Goal: Task Accomplishment & Management: Use online tool/utility

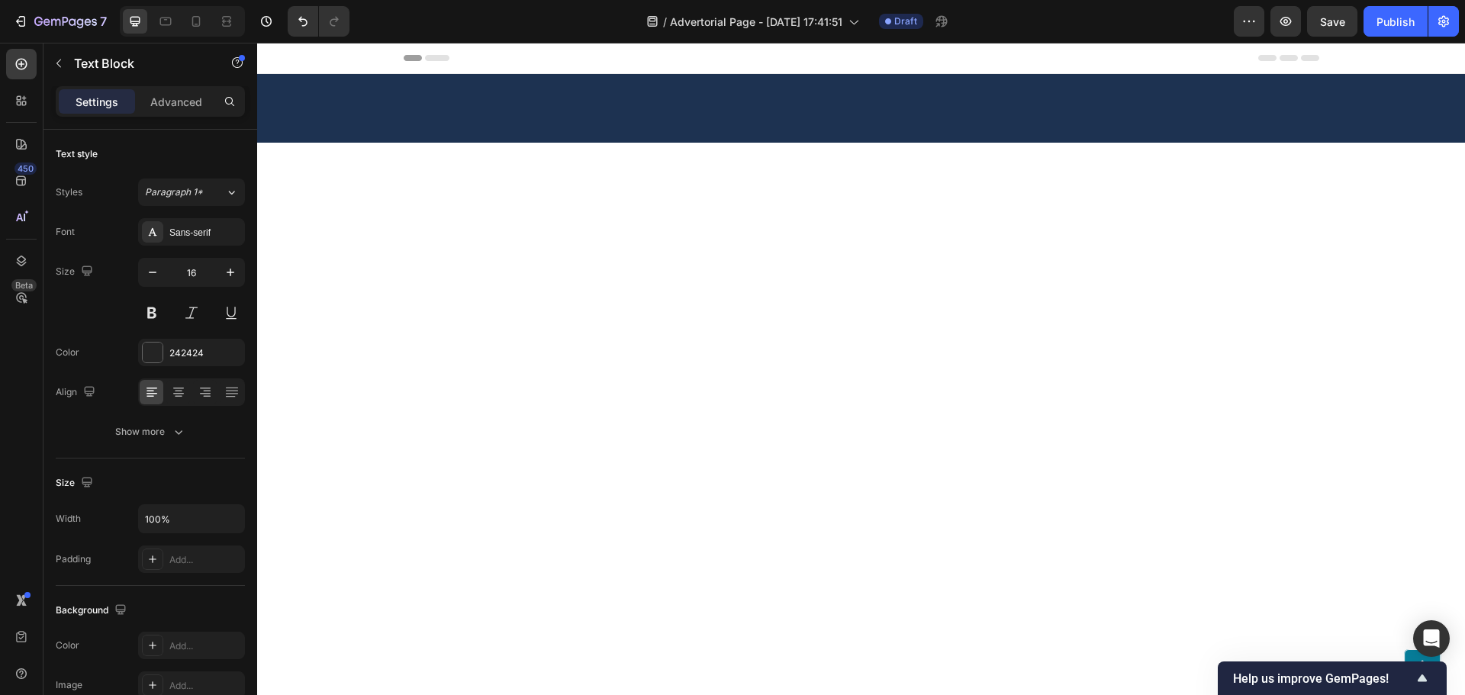
scroll to position [3128, 0]
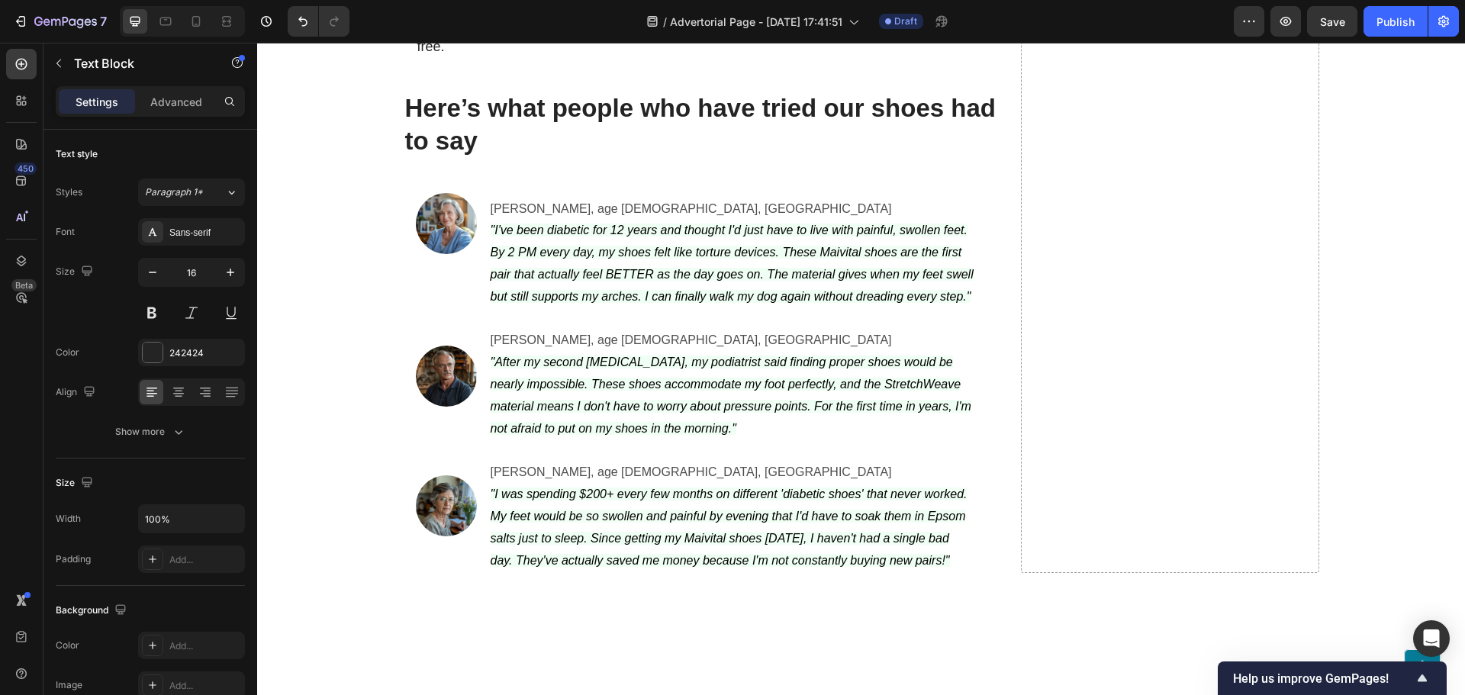
drag, startPoint x: 668, startPoint y: 289, endPoint x: 844, endPoint y: 291, distance: 175.5
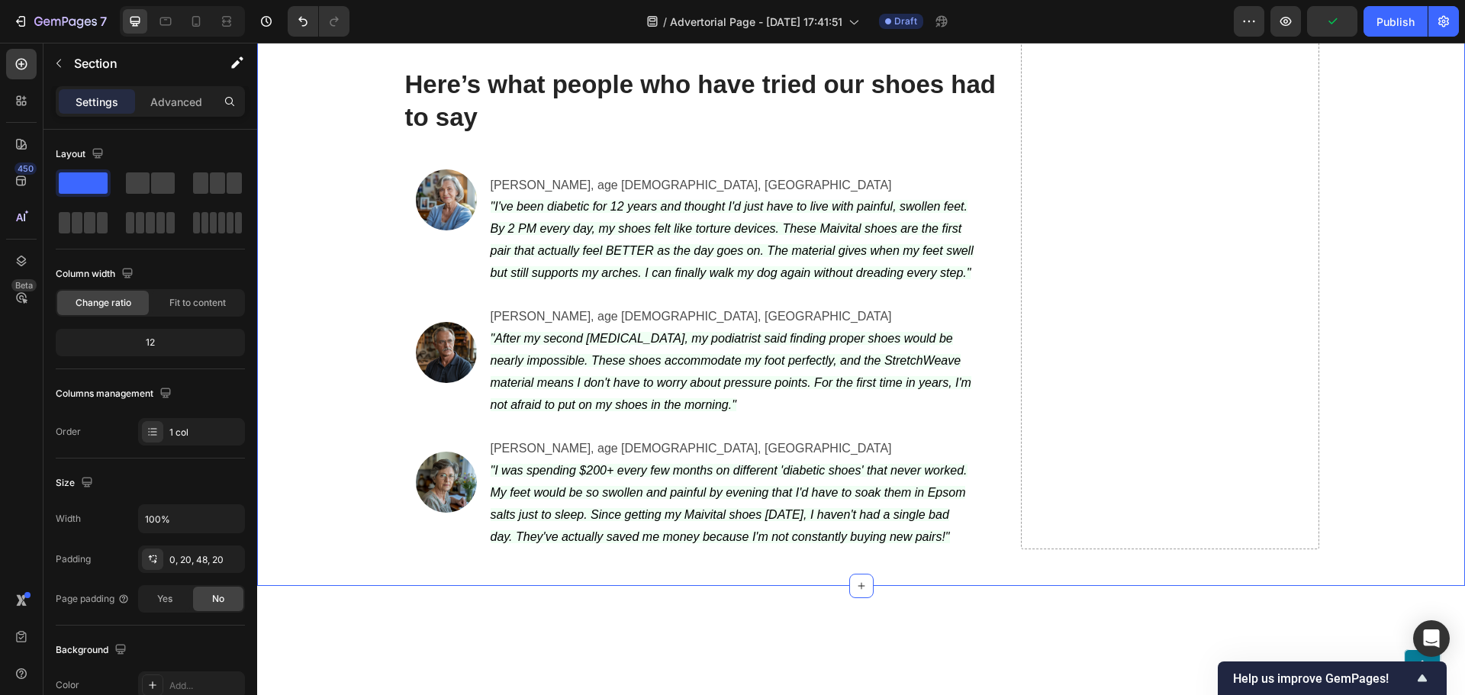
scroll to position [3204, 0]
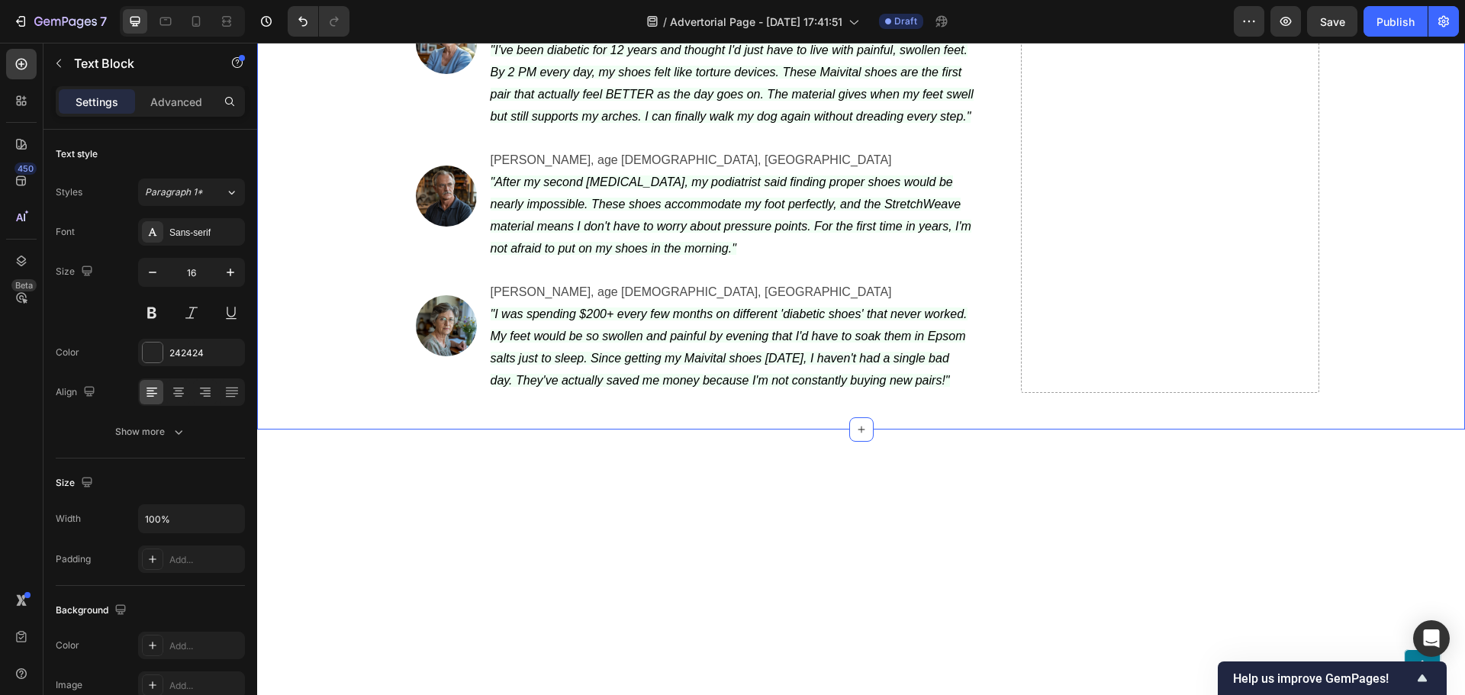
scroll to position [3357, 0]
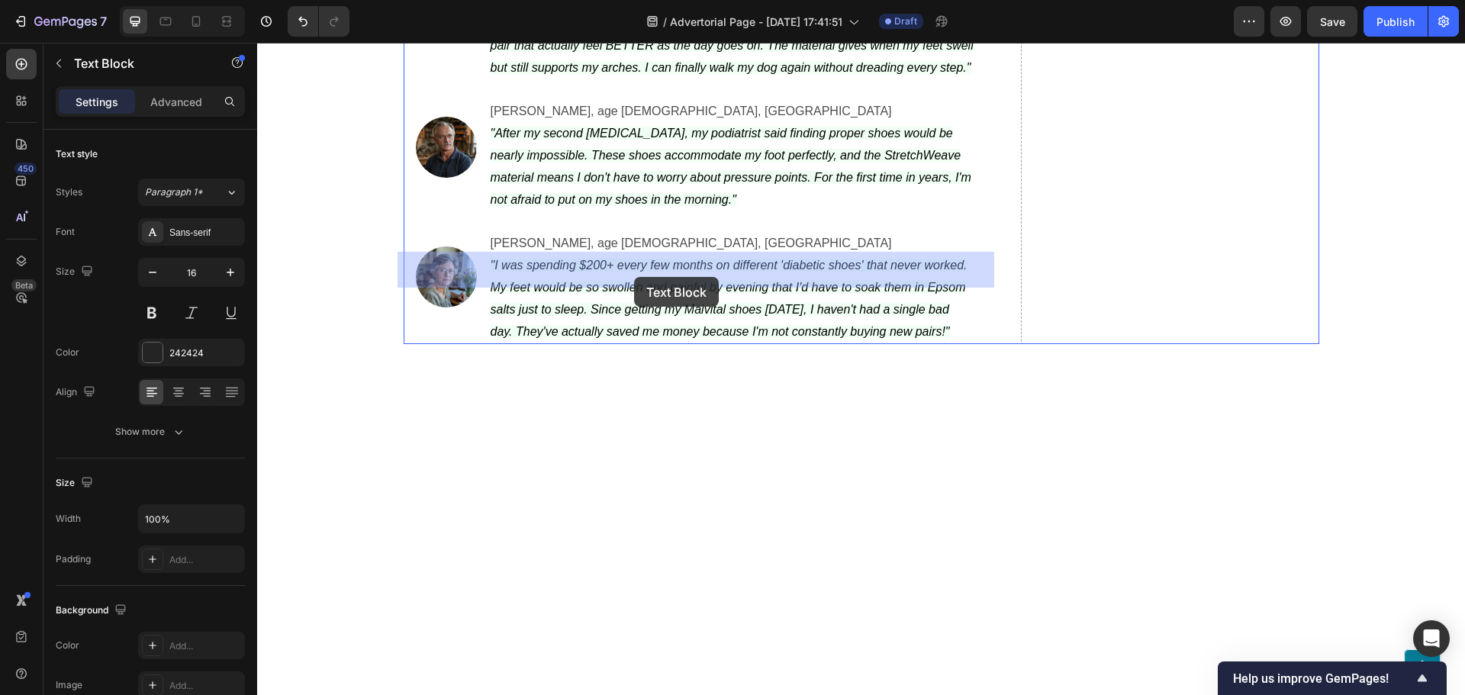
drag, startPoint x: 552, startPoint y: 276, endPoint x: 625, endPoint y: 280, distance: 72.6
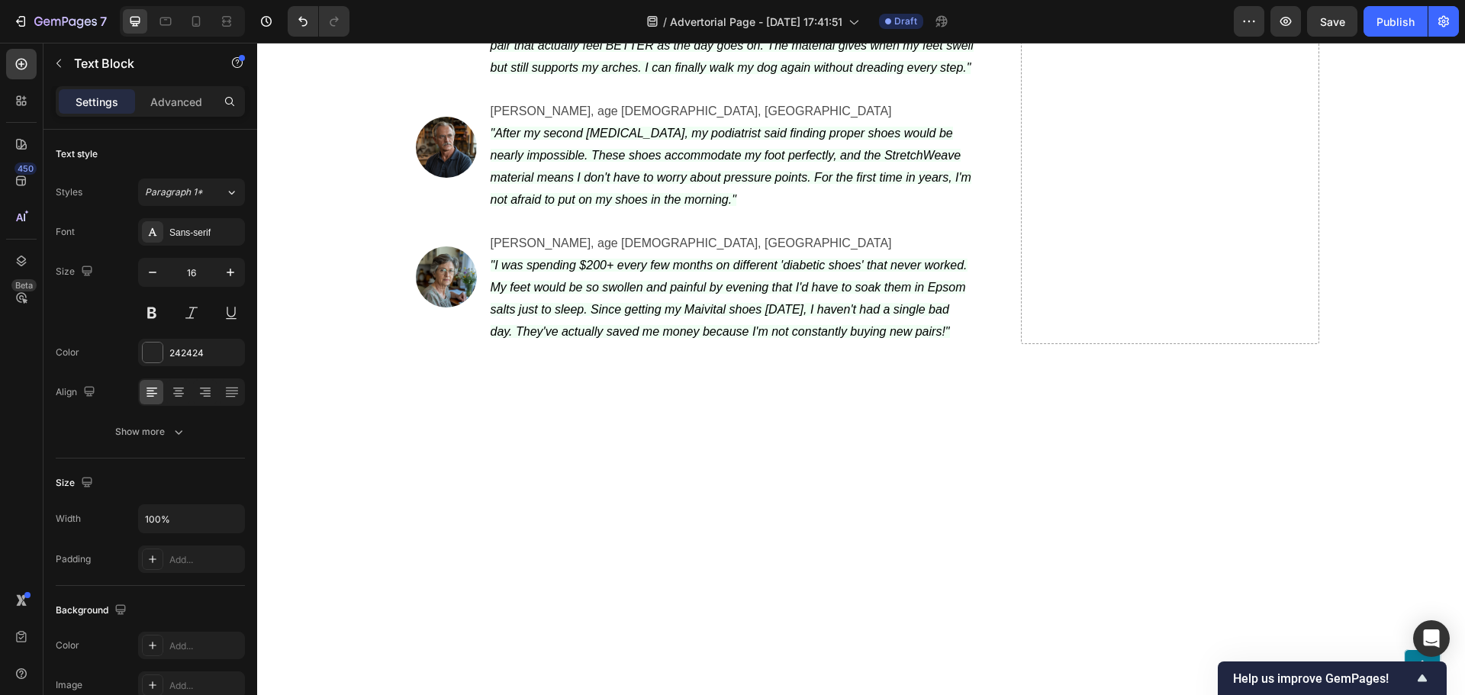
drag, startPoint x: 649, startPoint y: 278, endPoint x: 556, endPoint y: 277, distance: 93.1
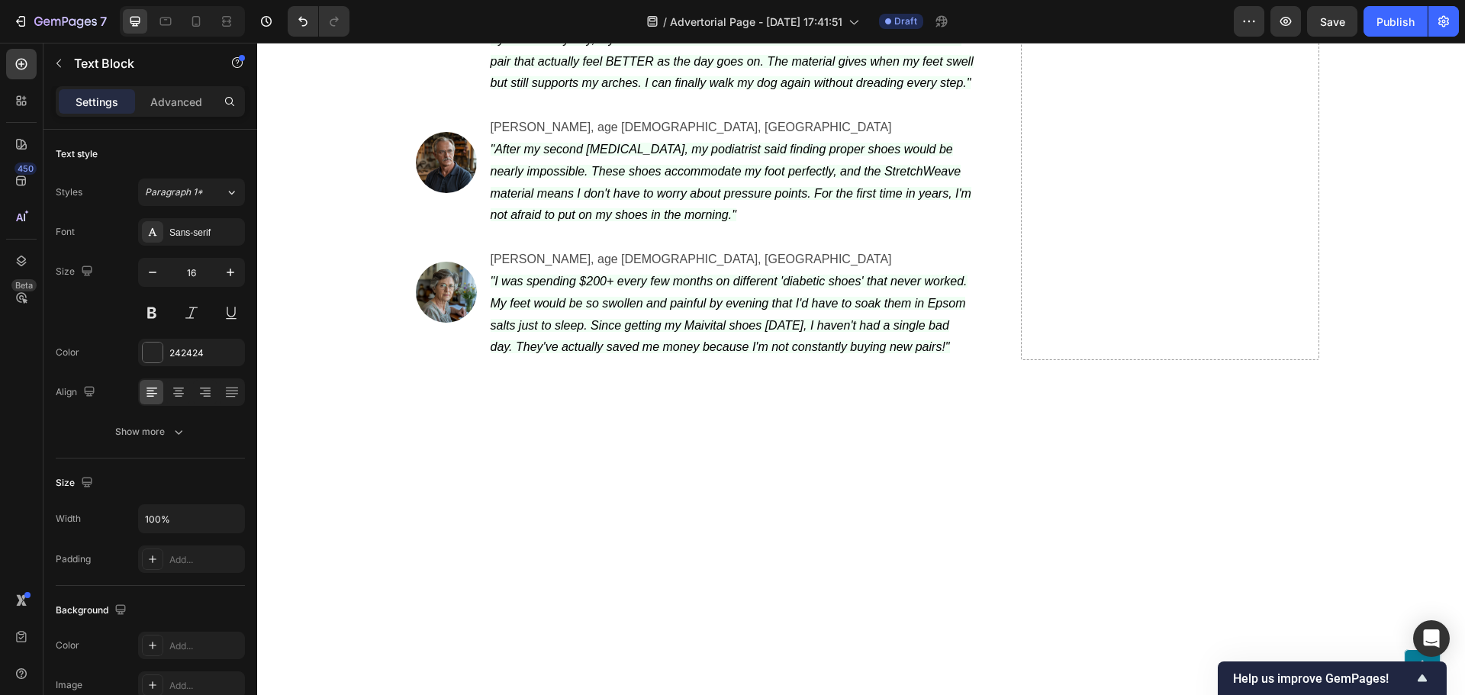
drag, startPoint x: 944, startPoint y: 315, endPoint x: 896, endPoint y: 317, distance: 47.3
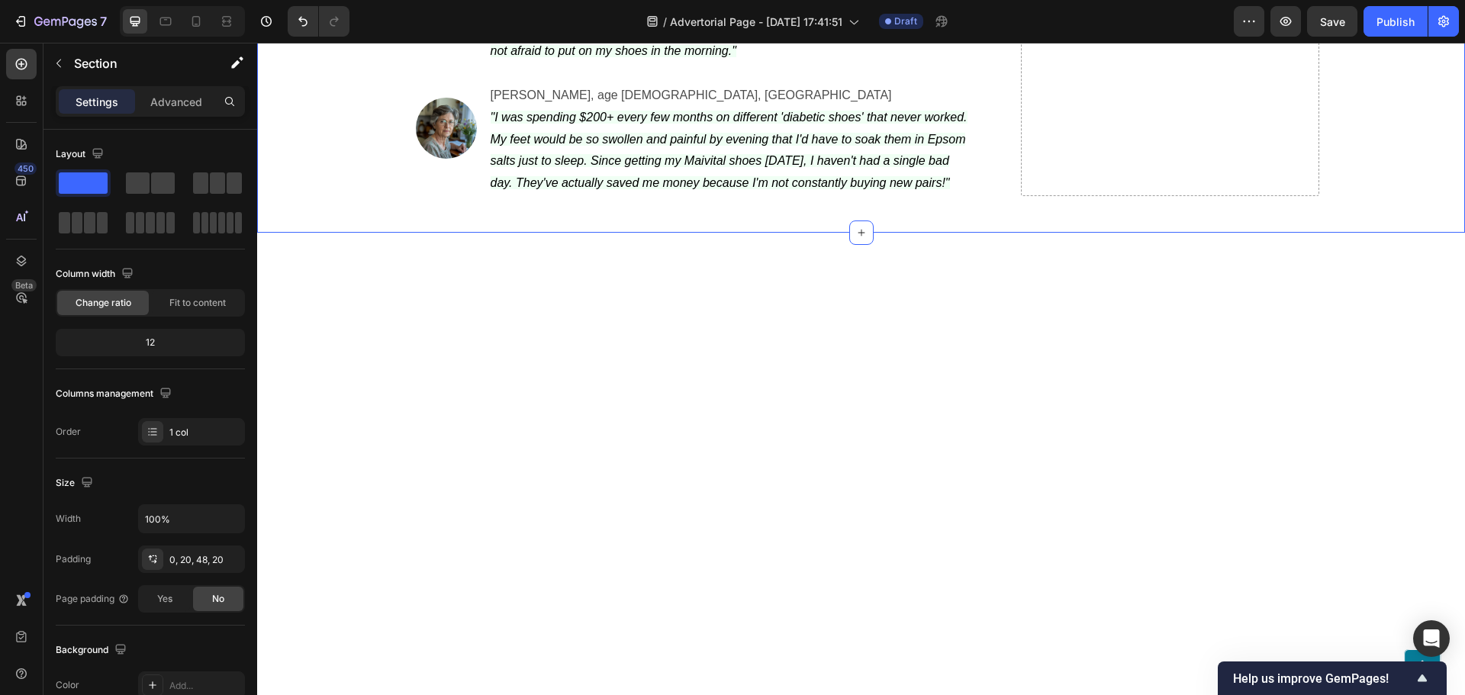
scroll to position [3586, 0]
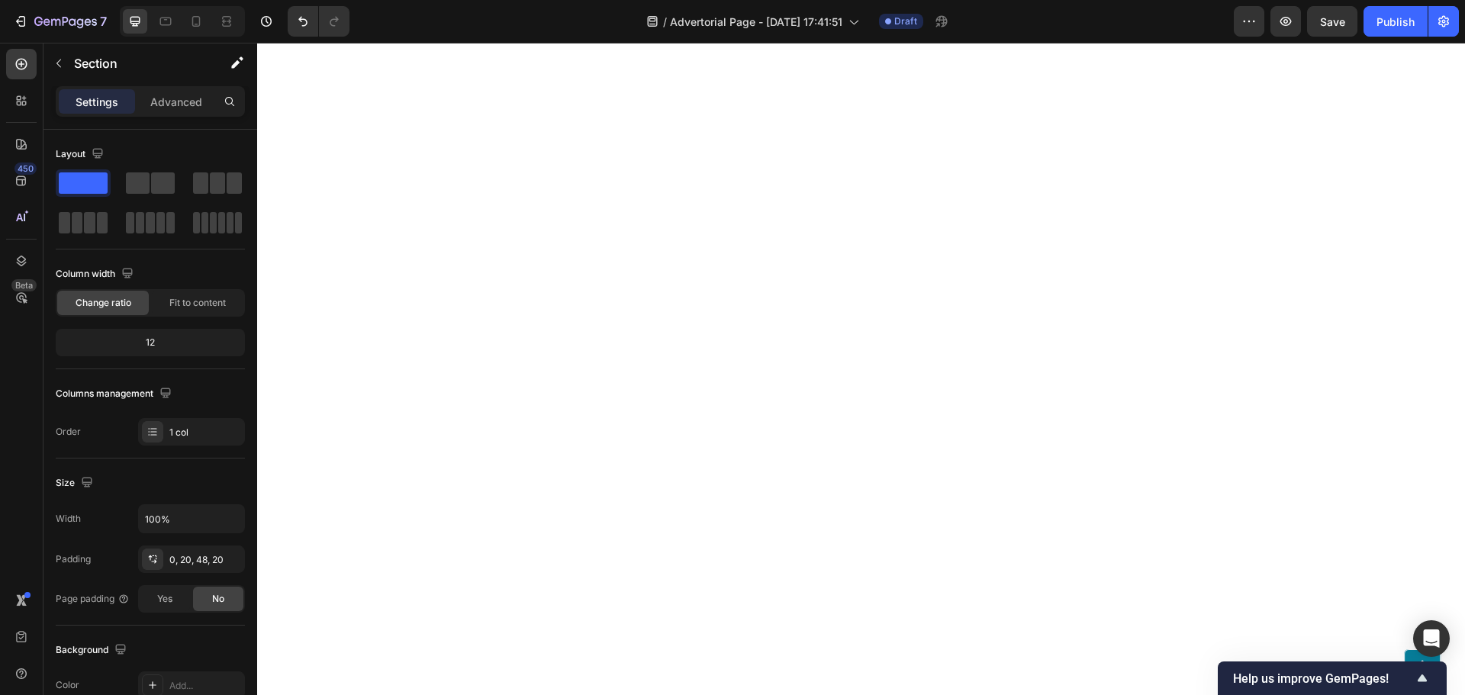
scroll to position [4043, 0]
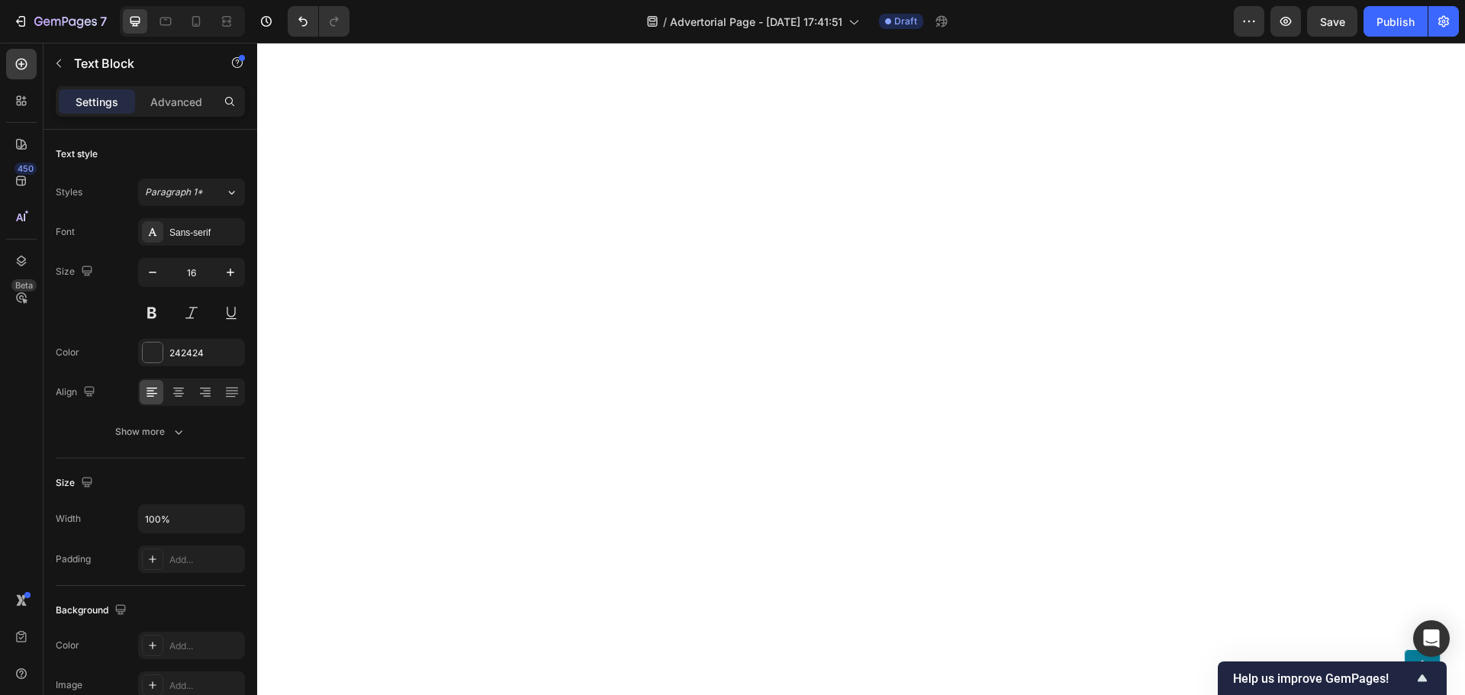
drag, startPoint x: 618, startPoint y: 229, endPoint x: 411, endPoint y: 230, distance: 206.7
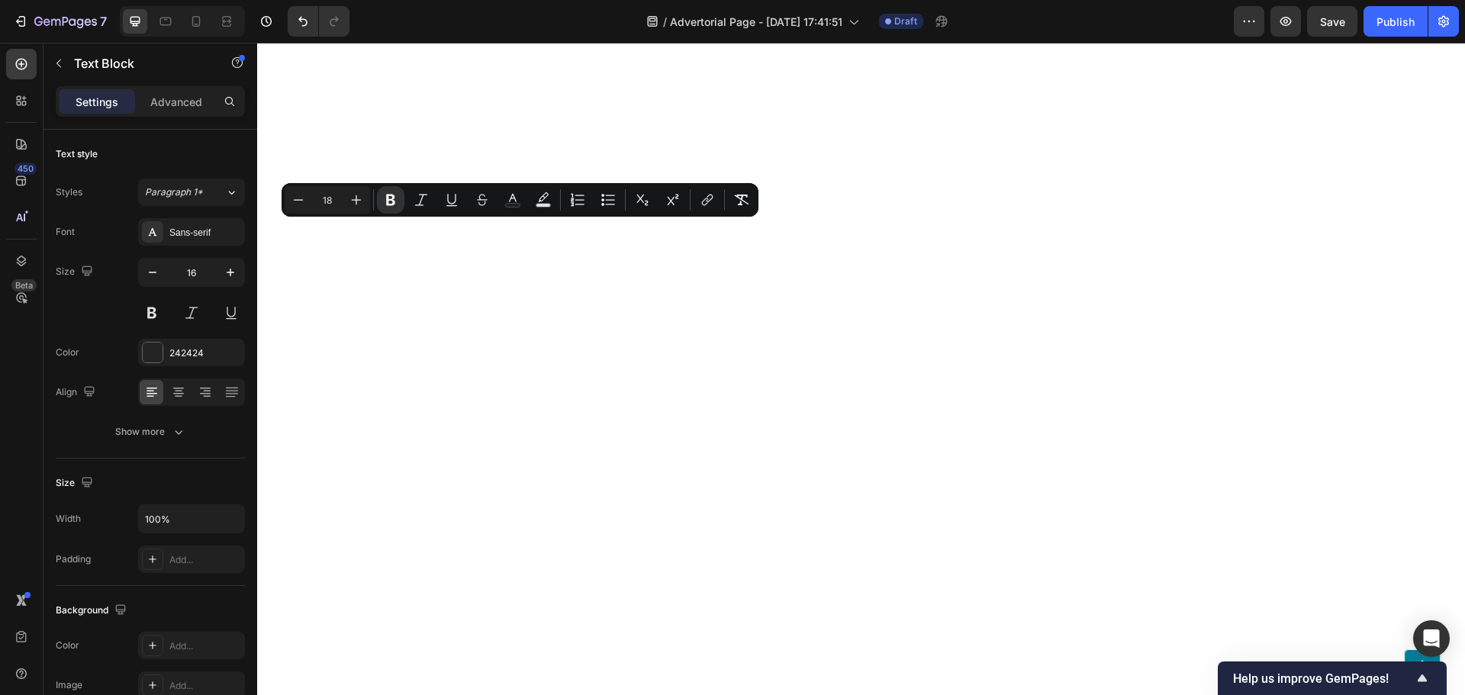
copy span "Maivital Adaptive Diabetic Shoes"
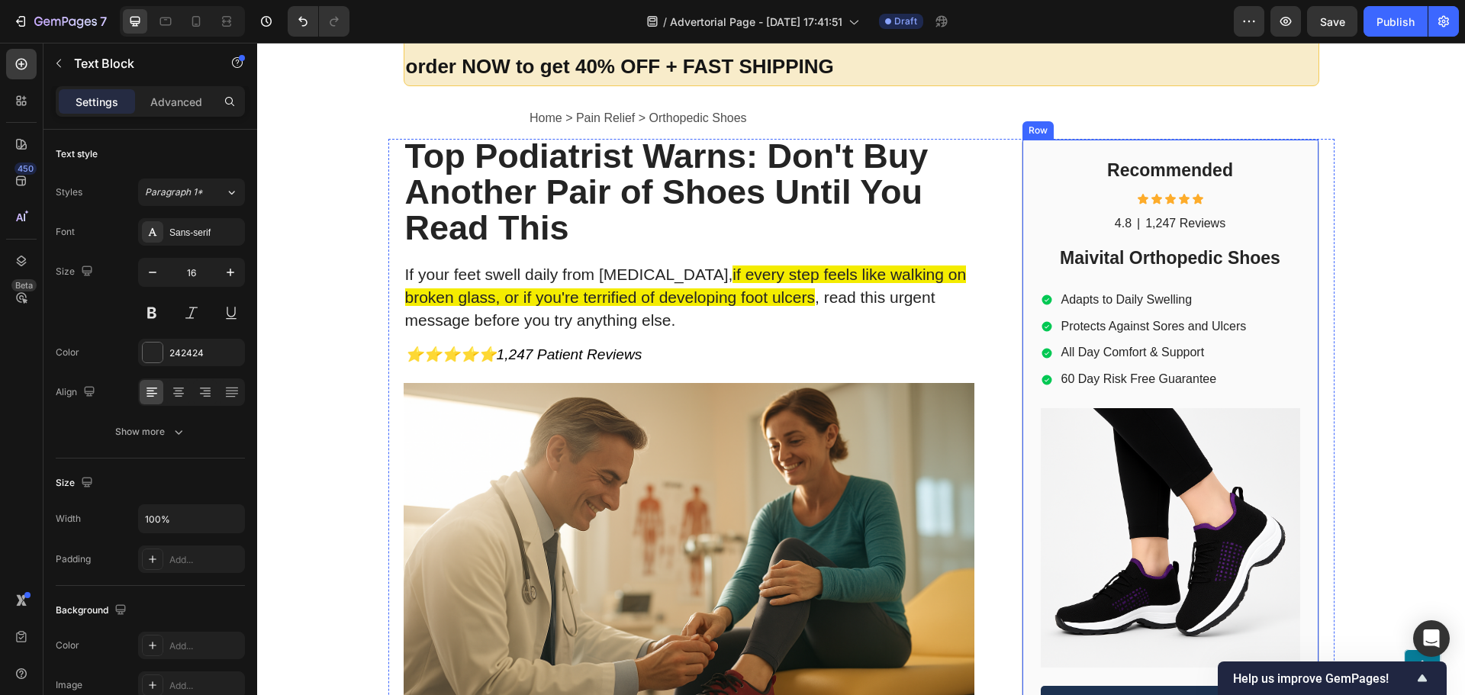
scroll to position [153, 0]
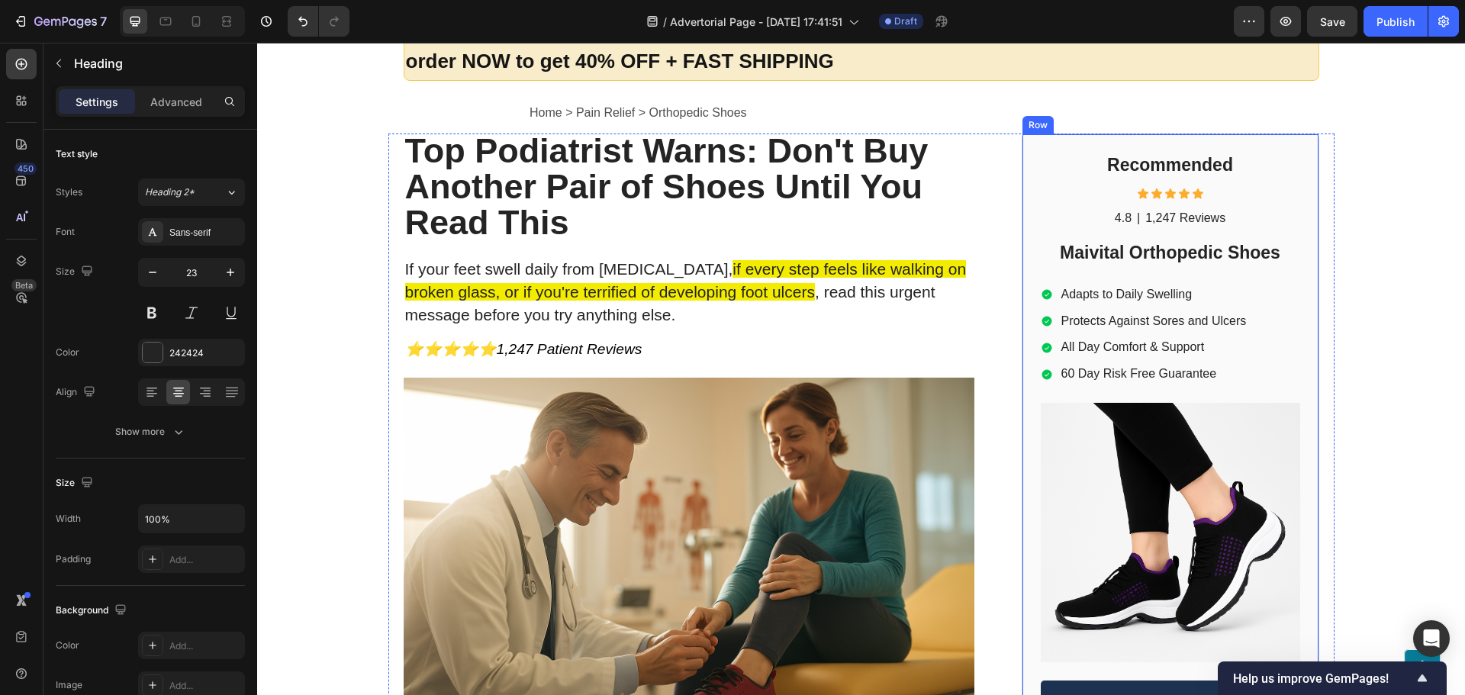
click at [1199, 249] on h2 "Maivital Orthopedic Shoes" at bounding box center [1170, 253] width 259 height 26
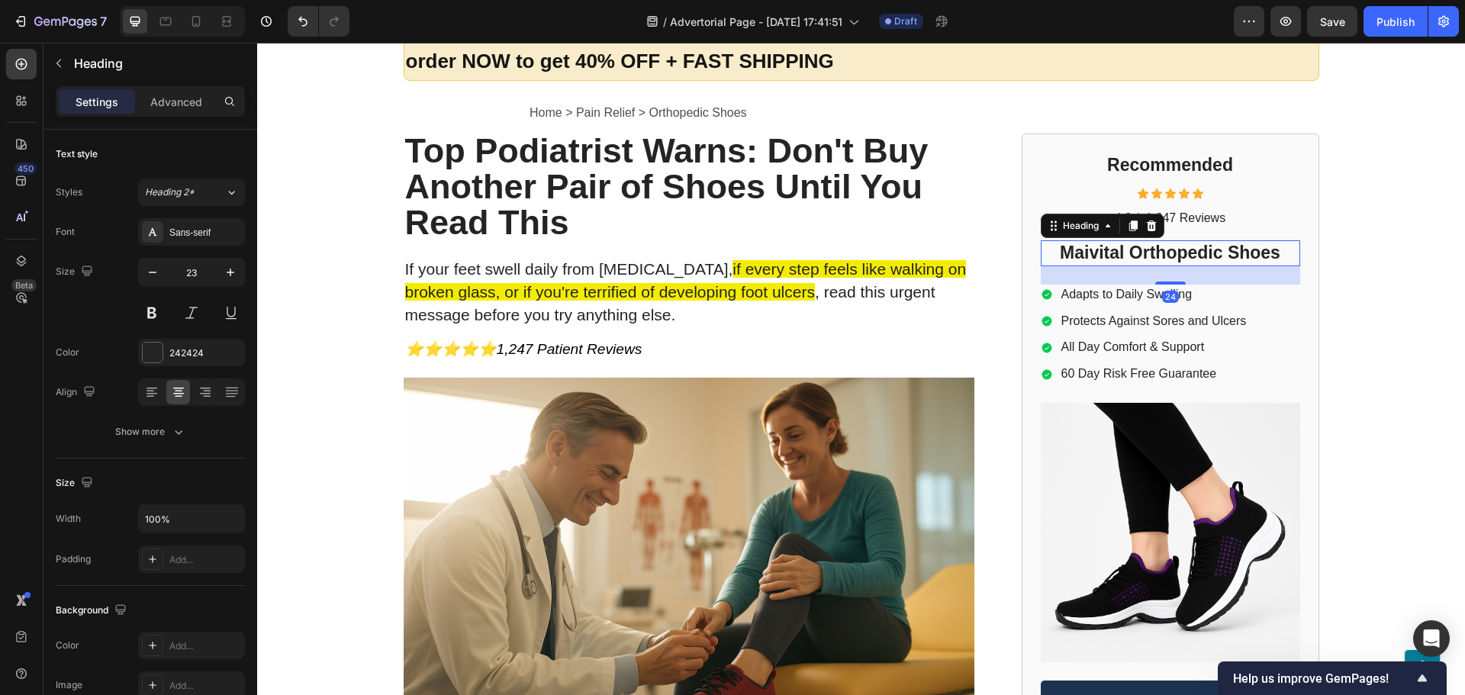
click at [1154, 253] on h2 "Maivital Orthopedic Shoes" at bounding box center [1170, 253] width 259 height 26
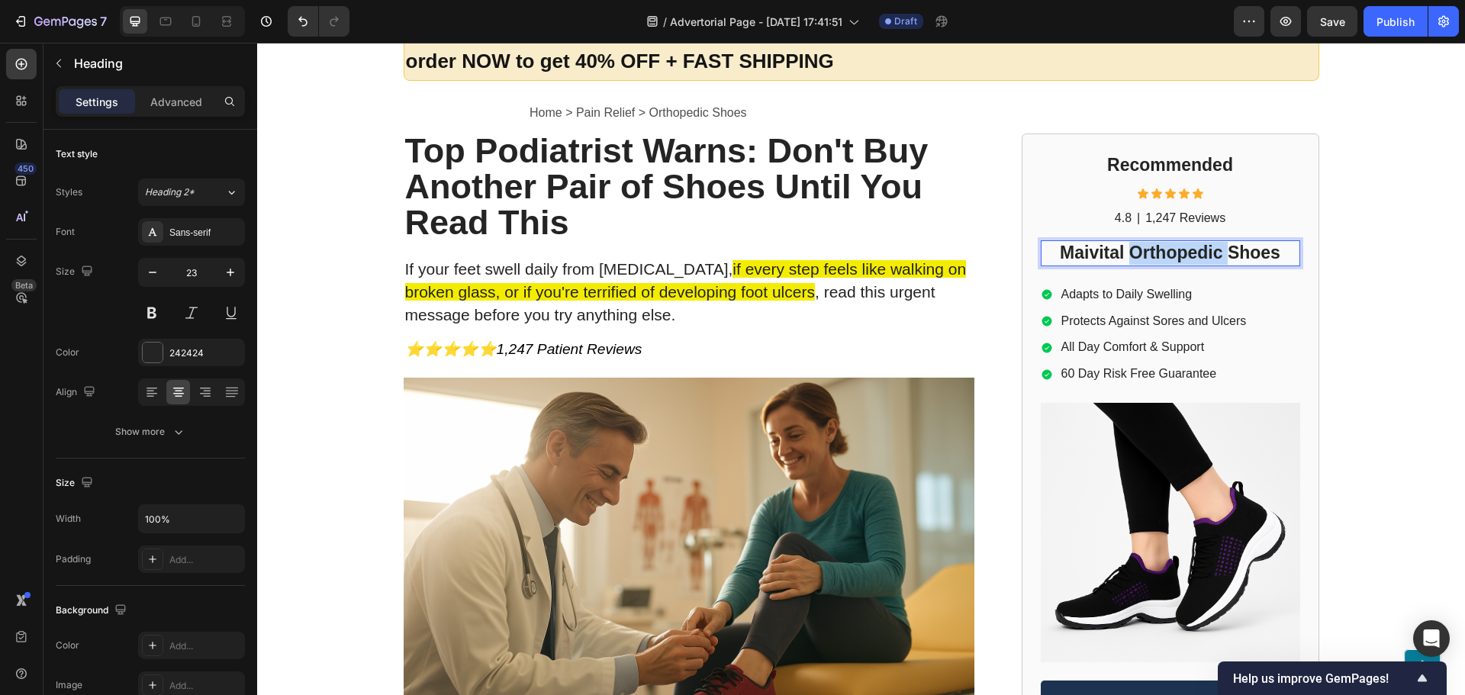
click at [1154, 253] on p "Maivital Orthopedic Shoes" at bounding box center [1170, 253] width 256 height 23
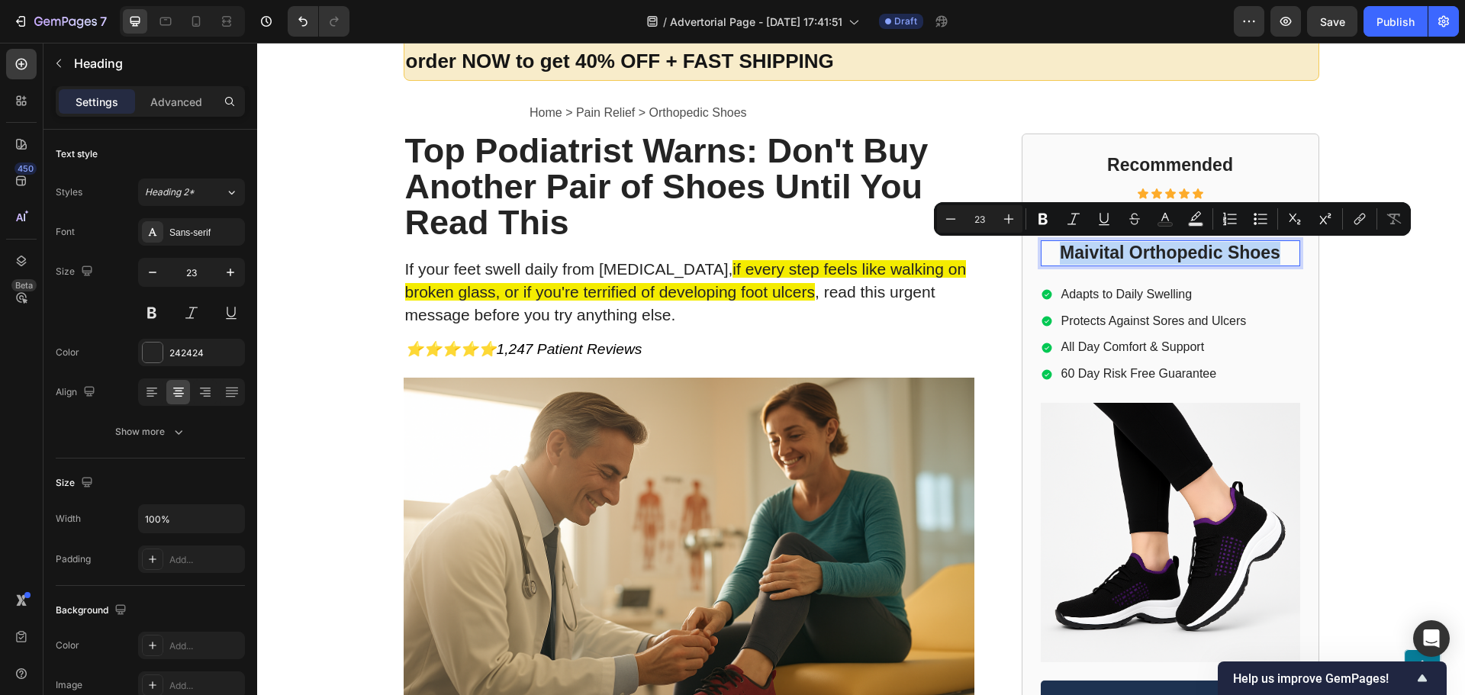
click at [1154, 253] on p "Maivital Orthopedic Shoes" at bounding box center [1170, 253] width 256 height 23
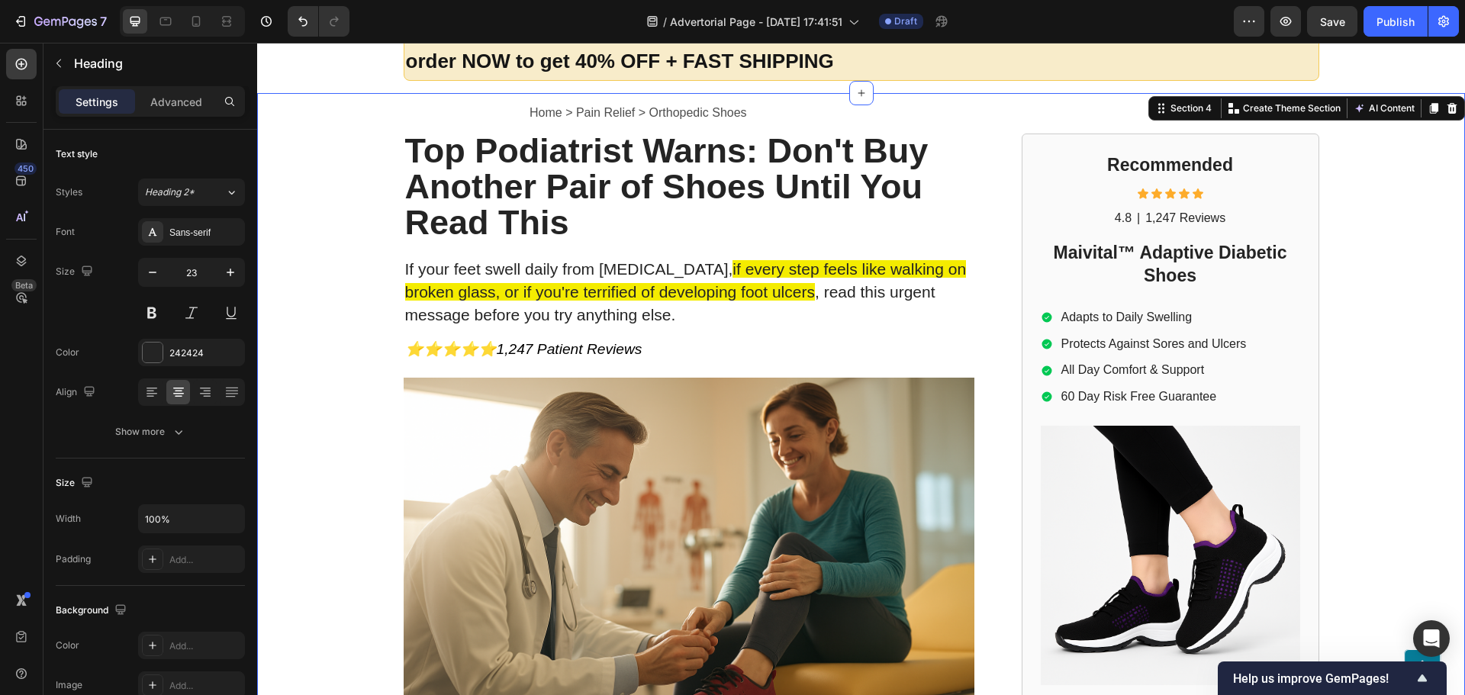
click at [1417, 253] on div "Home > Pain Relief > Orthopedic Shoes Text Block Top Podiatrist Warns: Don't Bu…" at bounding box center [861, 540] width 1208 height 894
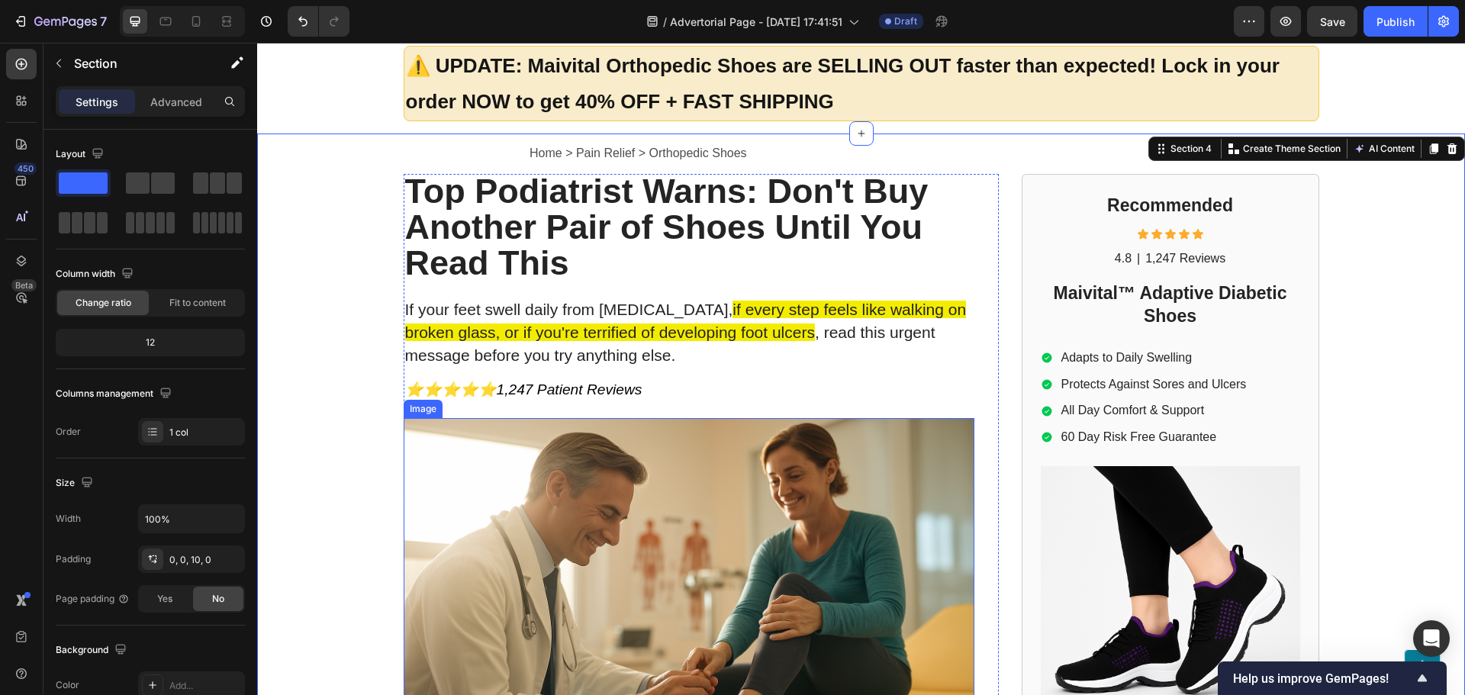
scroll to position [0, 0]
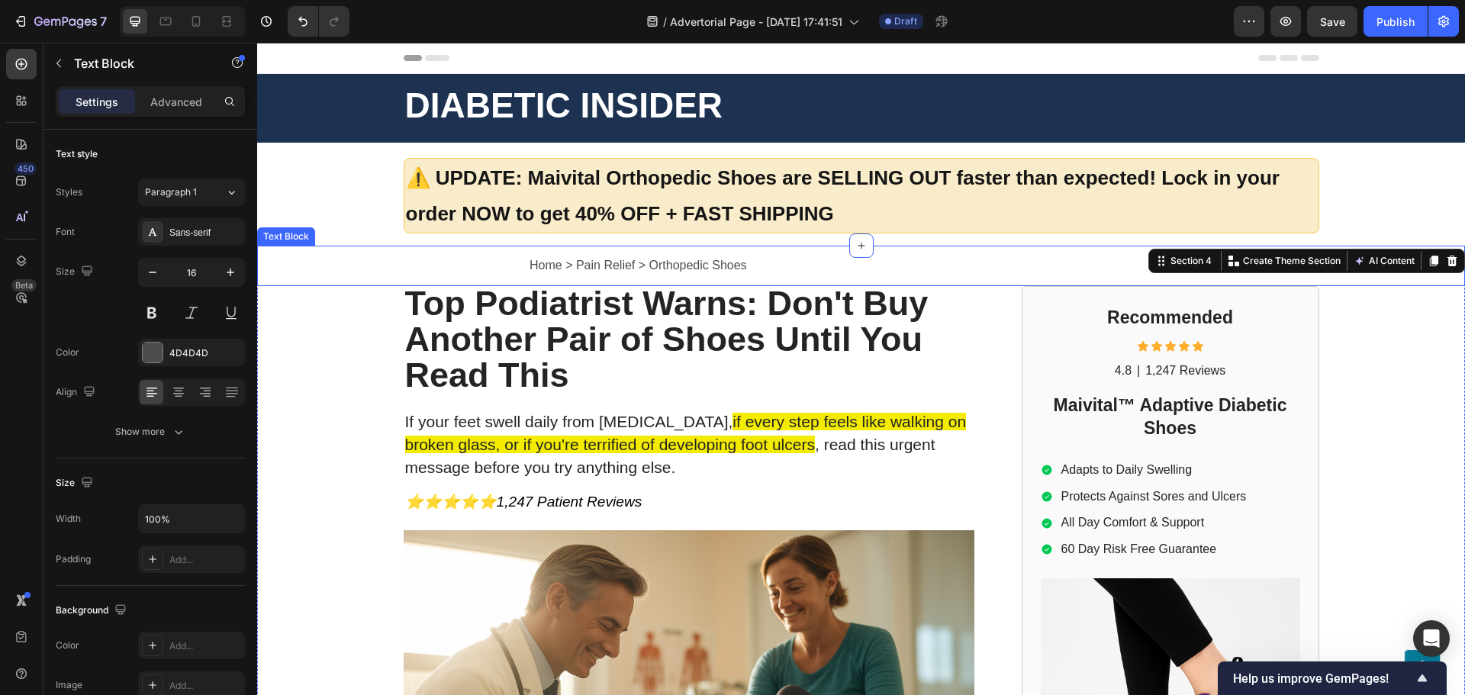
click at [710, 259] on p "Home > Pain Relief > Orthopedic Shoes" at bounding box center [996, 266] width 934 height 22
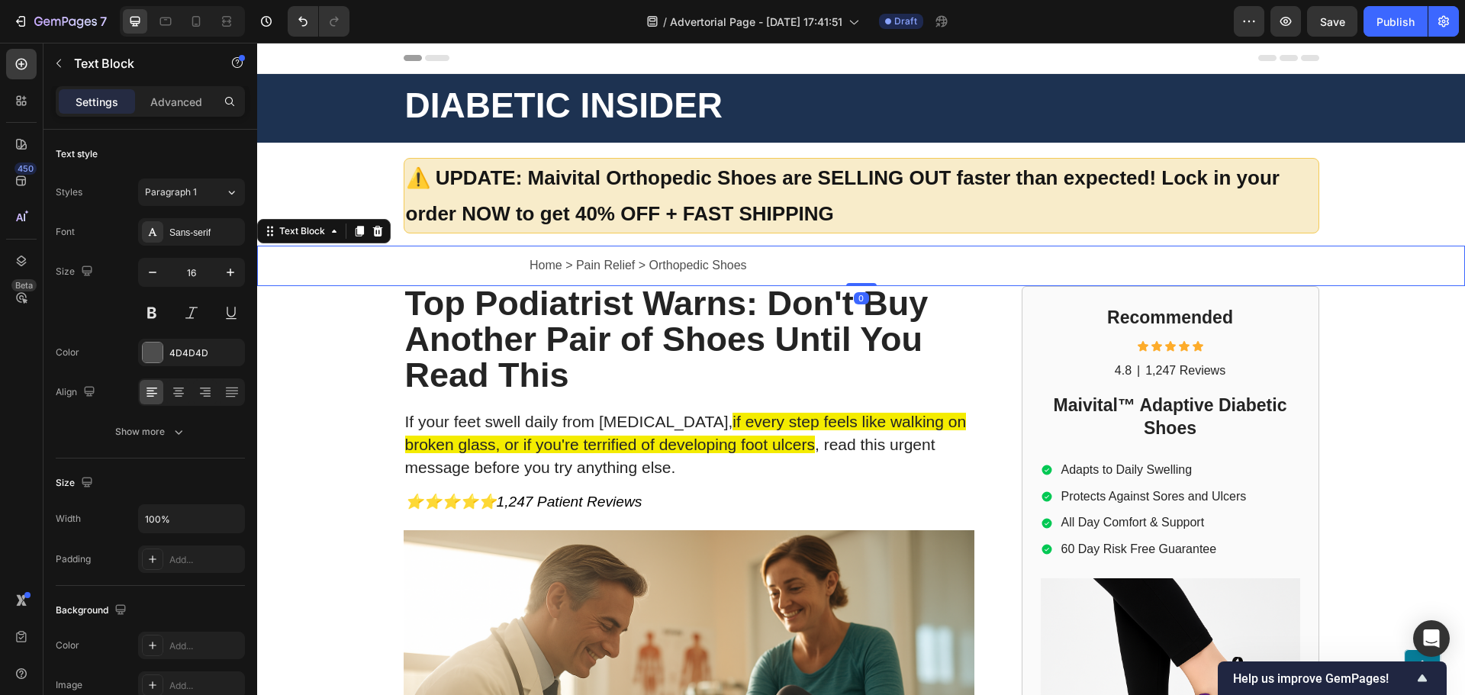
click at [704, 269] on p "Home > Pain Relief > Orthopedic Shoes" at bounding box center [996, 266] width 934 height 22
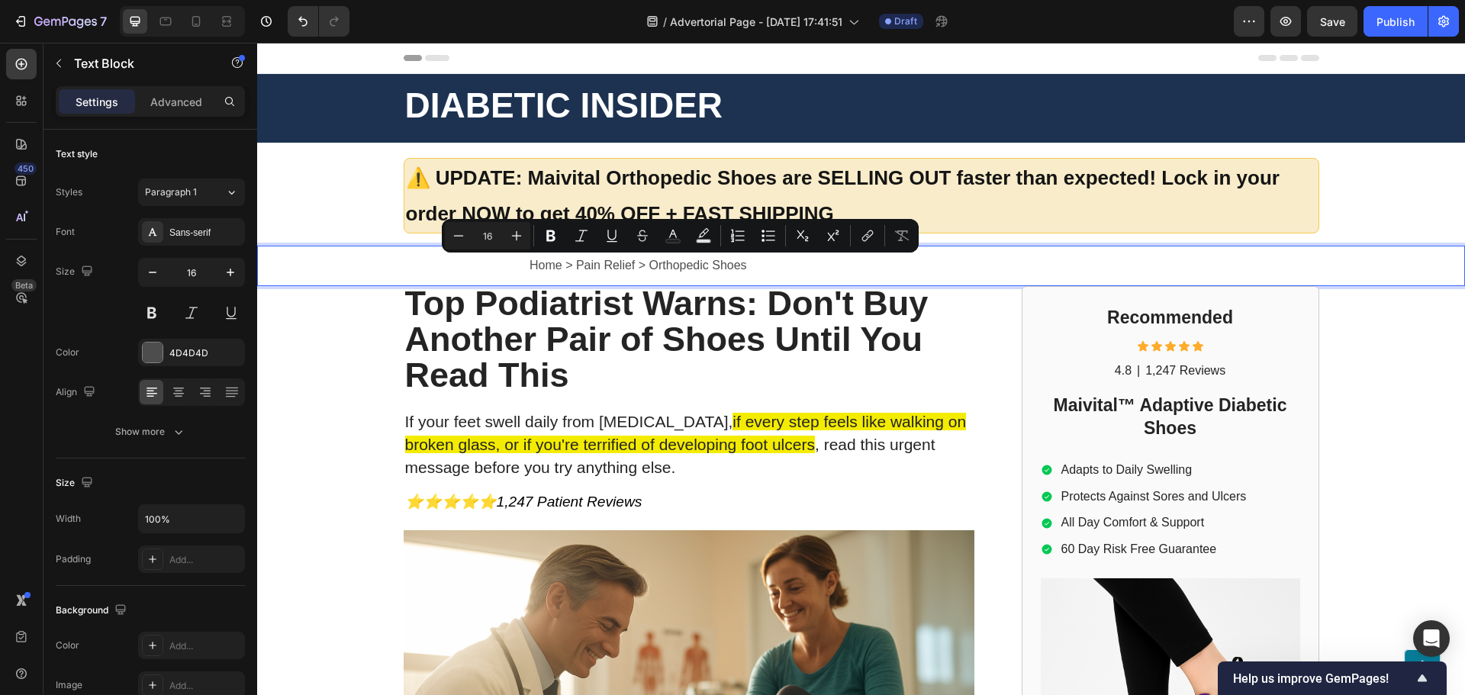
click at [739, 269] on p "Home > Pain Relief > Orthopedic Shoes" at bounding box center [996, 266] width 934 height 22
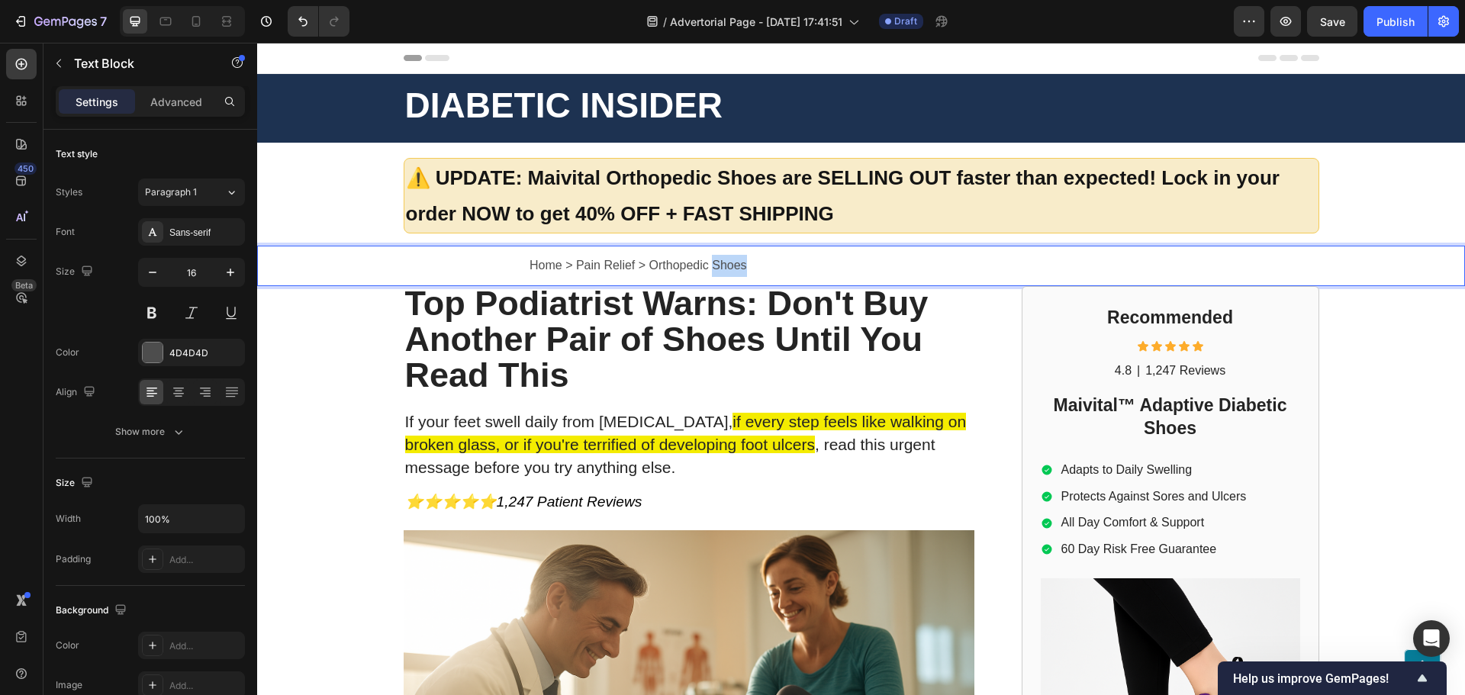
click at [739, 269] on p "Home > Pain Relief > Orthopedic Shoes" at bounding box center [996, 266] width 934 height 22
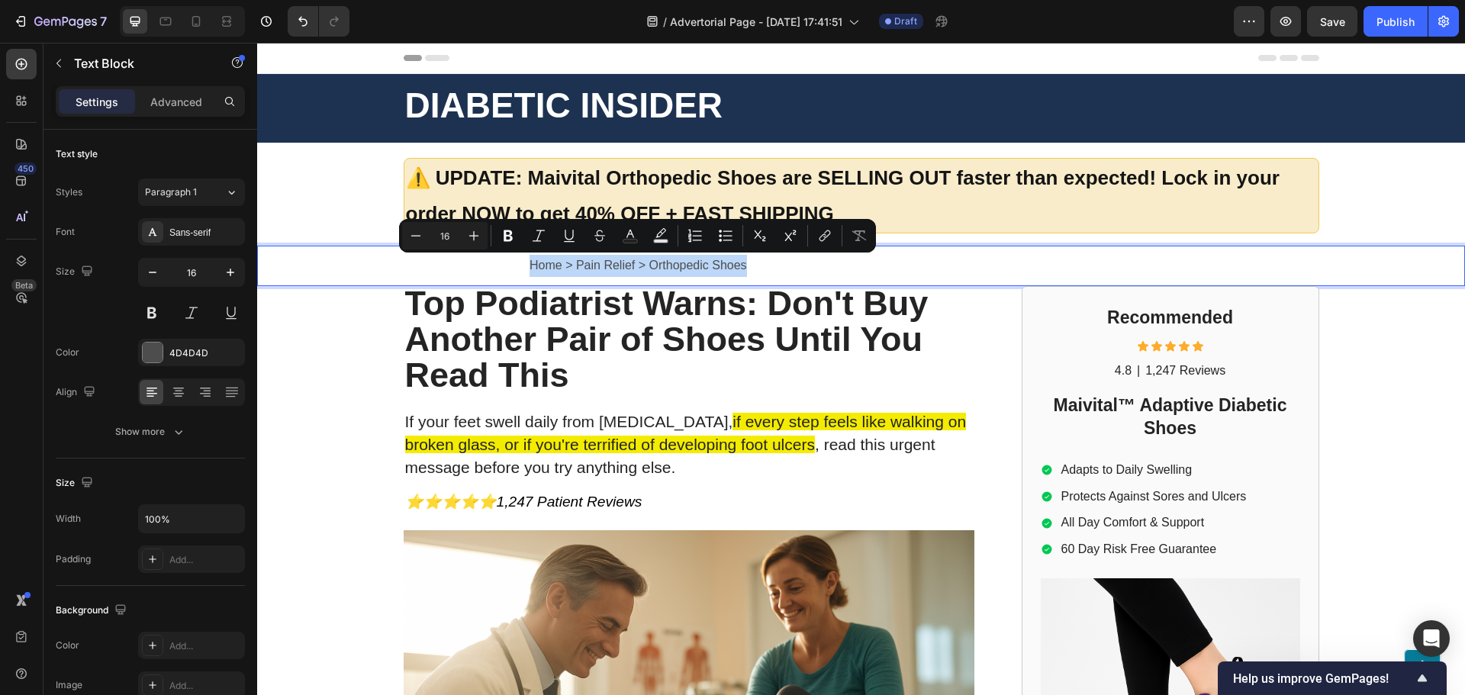
click at [739, 269] on p "Home > Pain Relief > Orthopedic Shoes" at bounding box center [996, 266] width 934 height 22
click at [755, 266] on p "Home > Pain Relief > Orthopedic Shoes" at bounding box center [996, 266] width 934 height 22
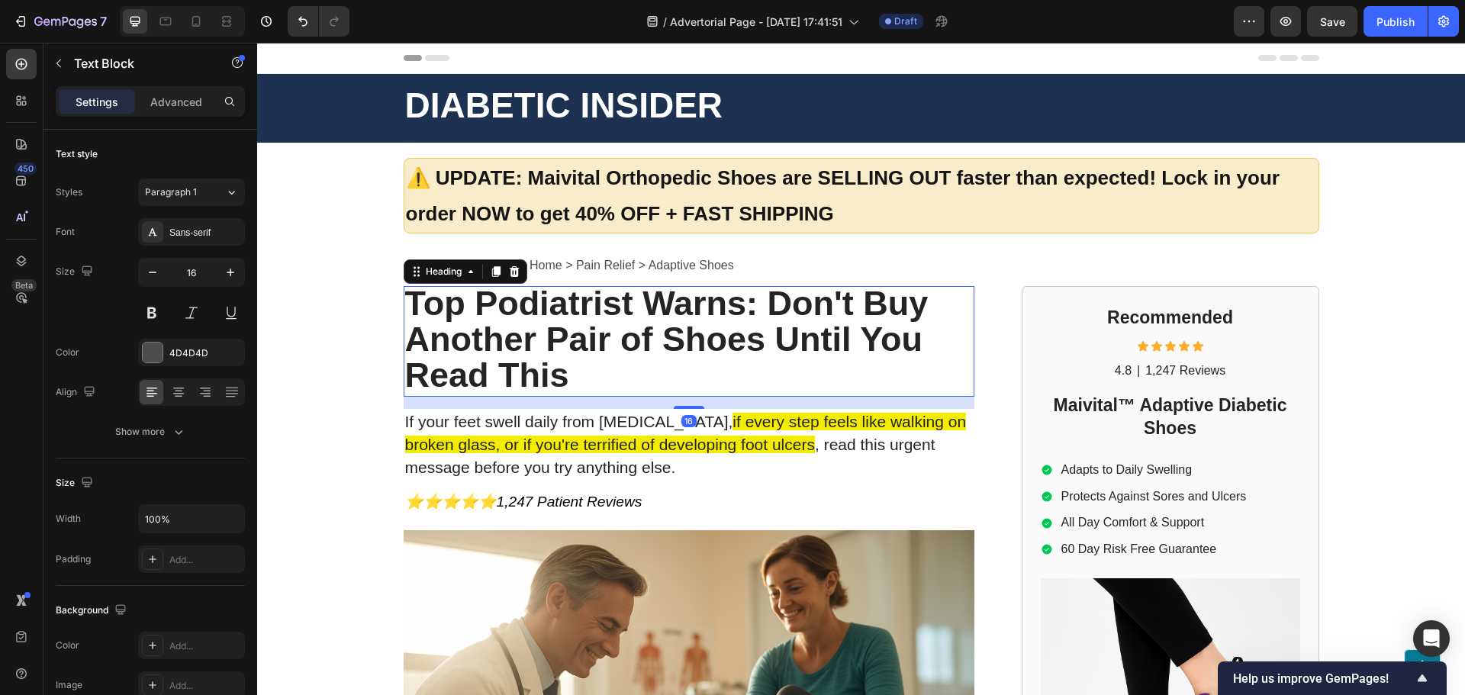
click at [410, 352] on span "Top Podiatrist Warns: Don't Buy Another Pair of Shoes Until You Read This" at bounding box center [666, 339] width 523 height 111
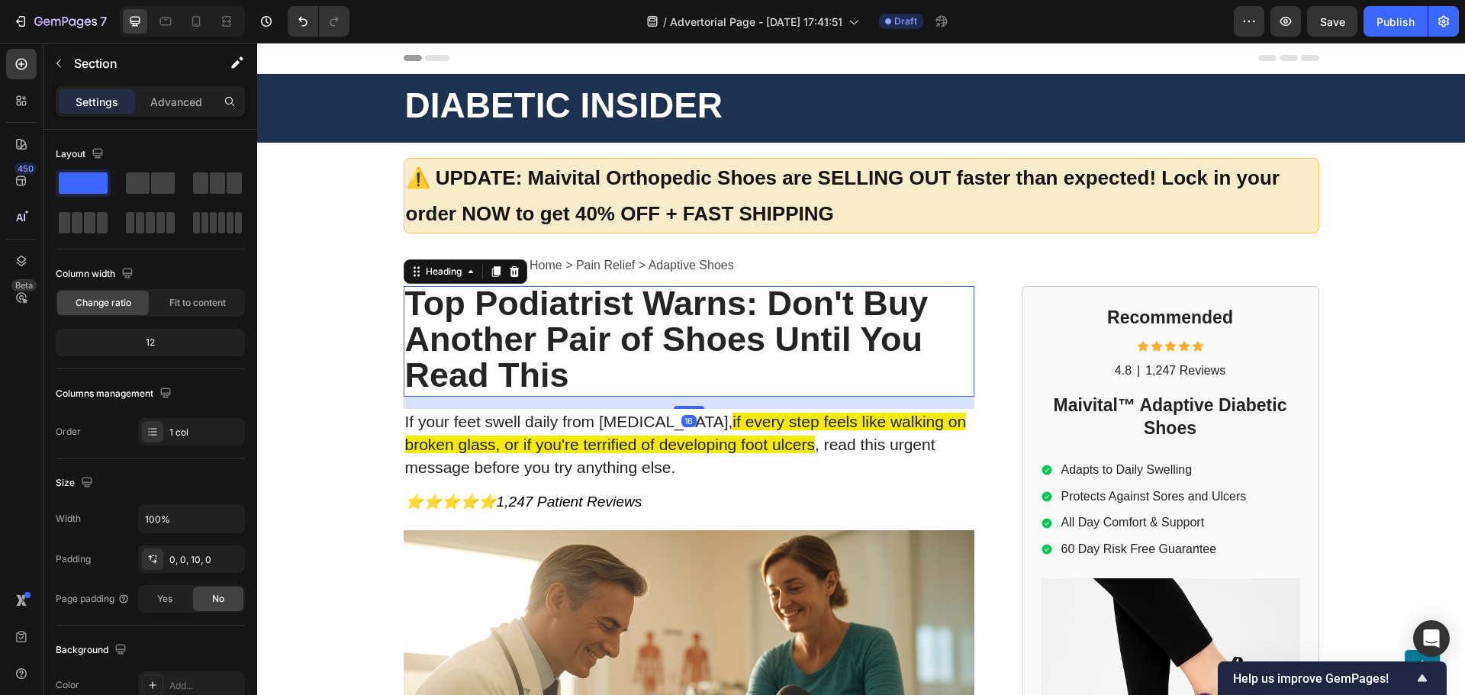
click at [352, 385] on div "Home > Pain Relief > Adaptive Shoes Text Block Top Podiatrist Warns: Don't Buy …" at bounding box center [861, 693] width 1208 height 894
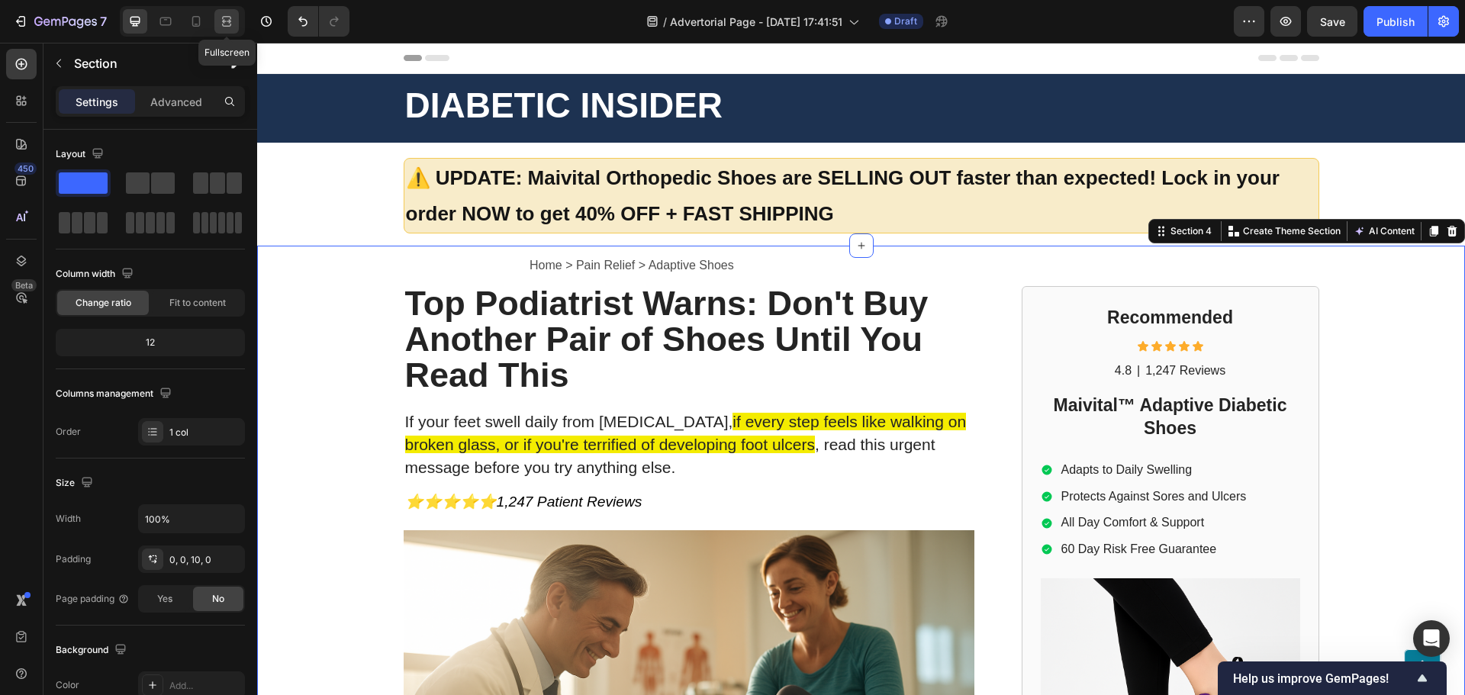
click at [232, 19] on icon at bounding box center [226, 21] width 15 height 15
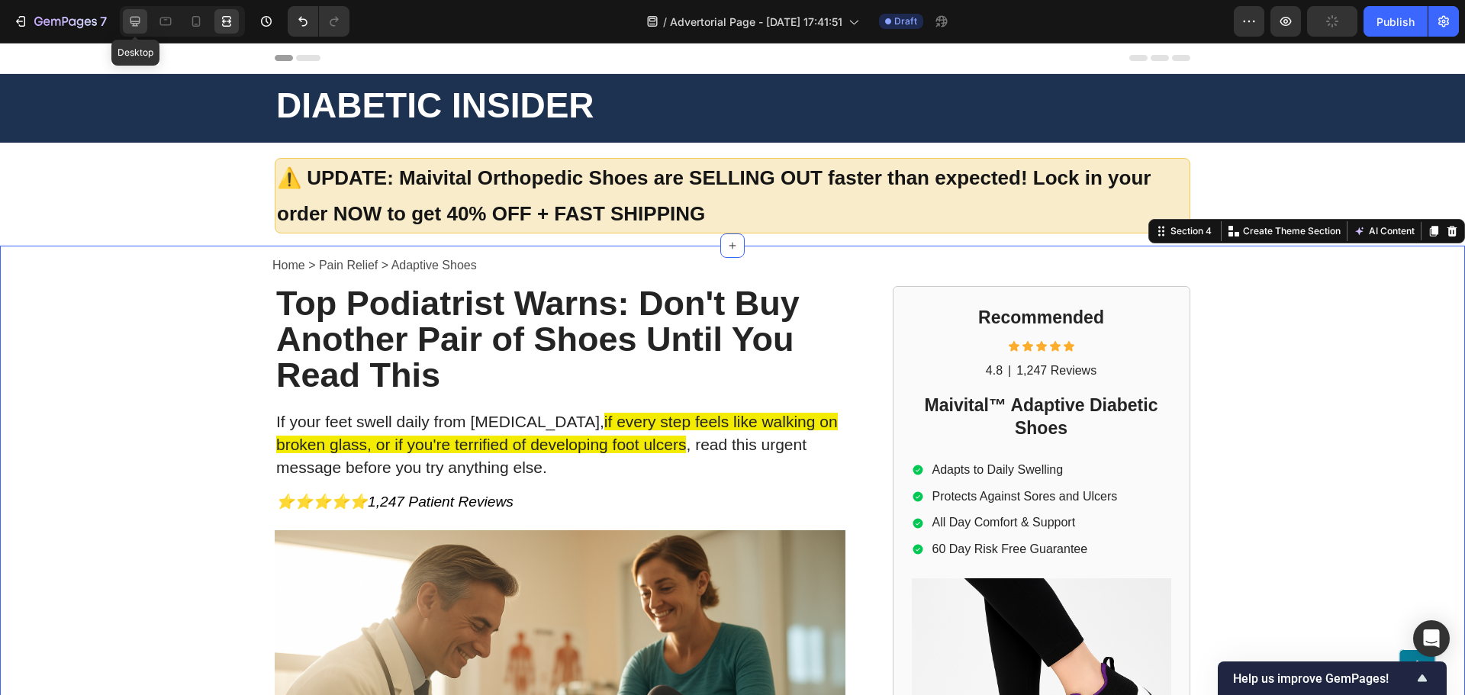
click at [140, 17] on icon at bounding box center [134, 21] width 15 height 15
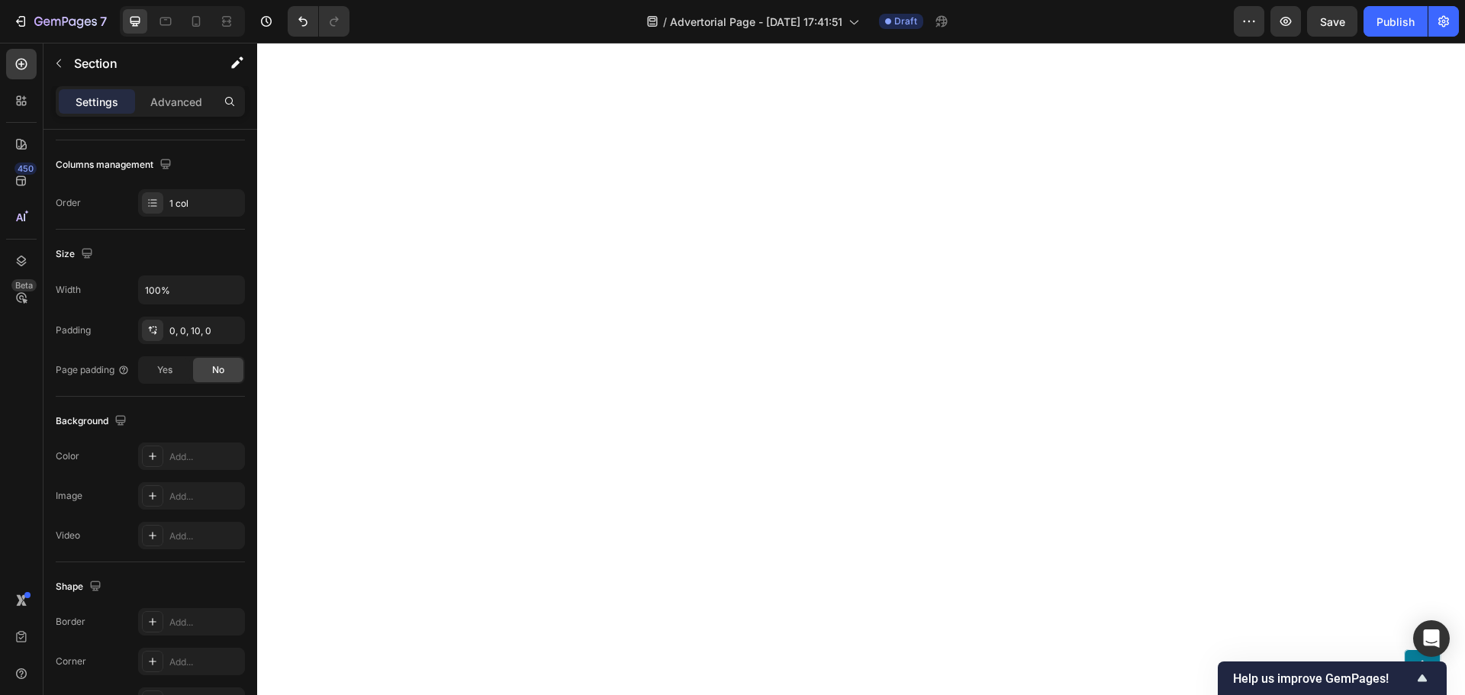
scroll to position [3662, 0]
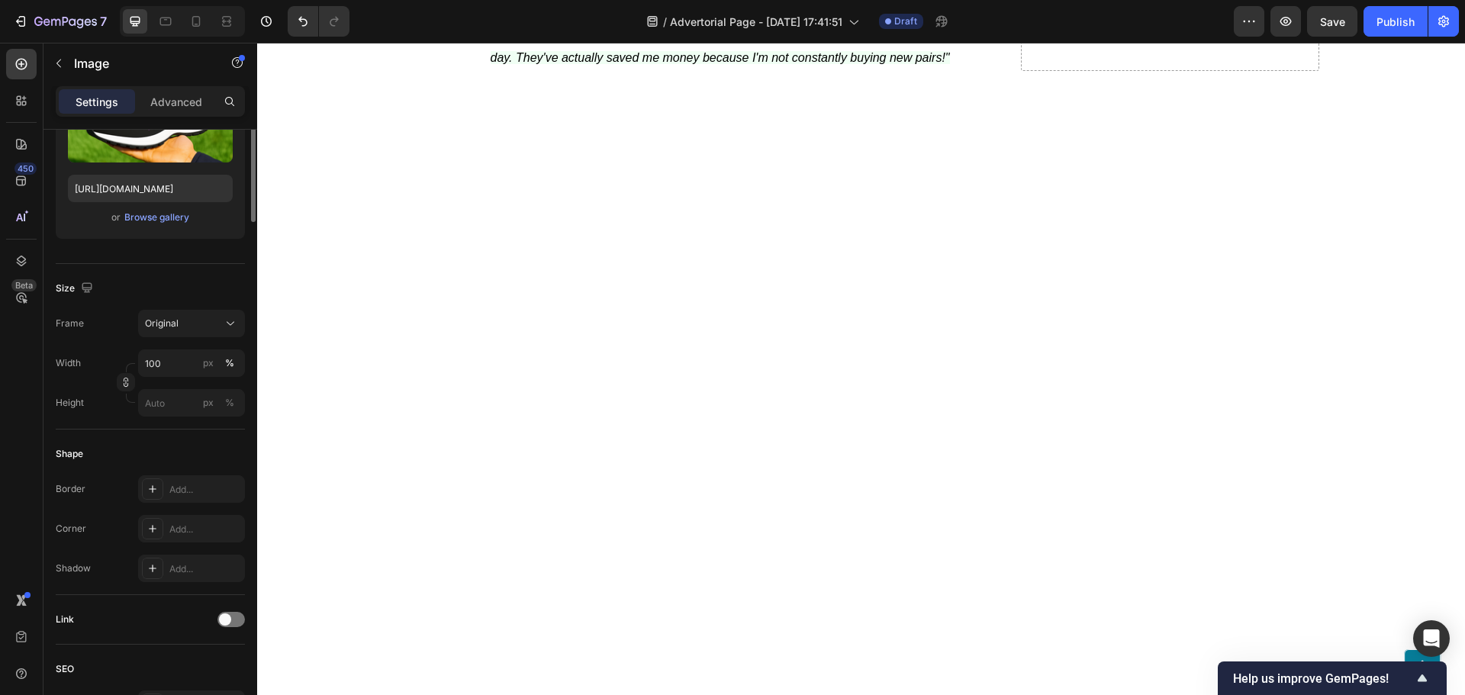
scroll to position [0, 0]
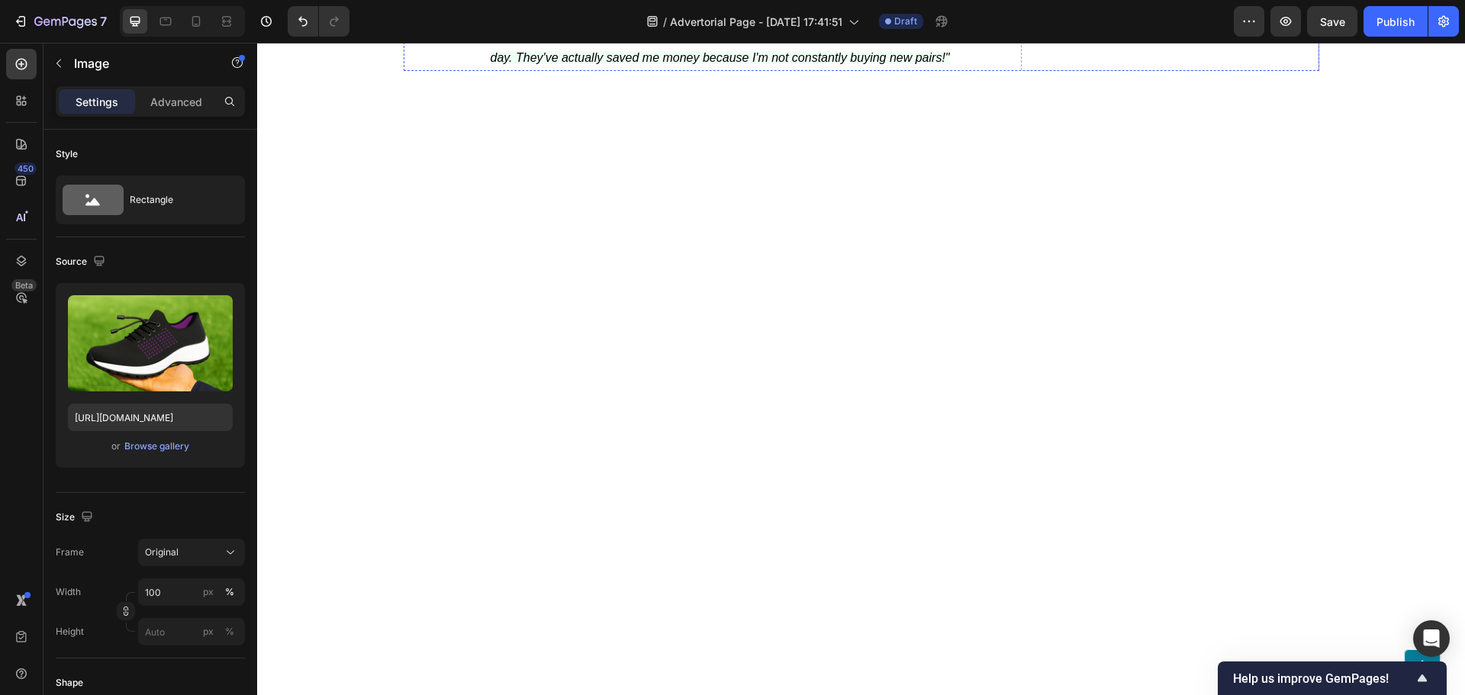
click at [176, 95] on p "Advanced" at bounding box center [176, 102] width 52 height 16
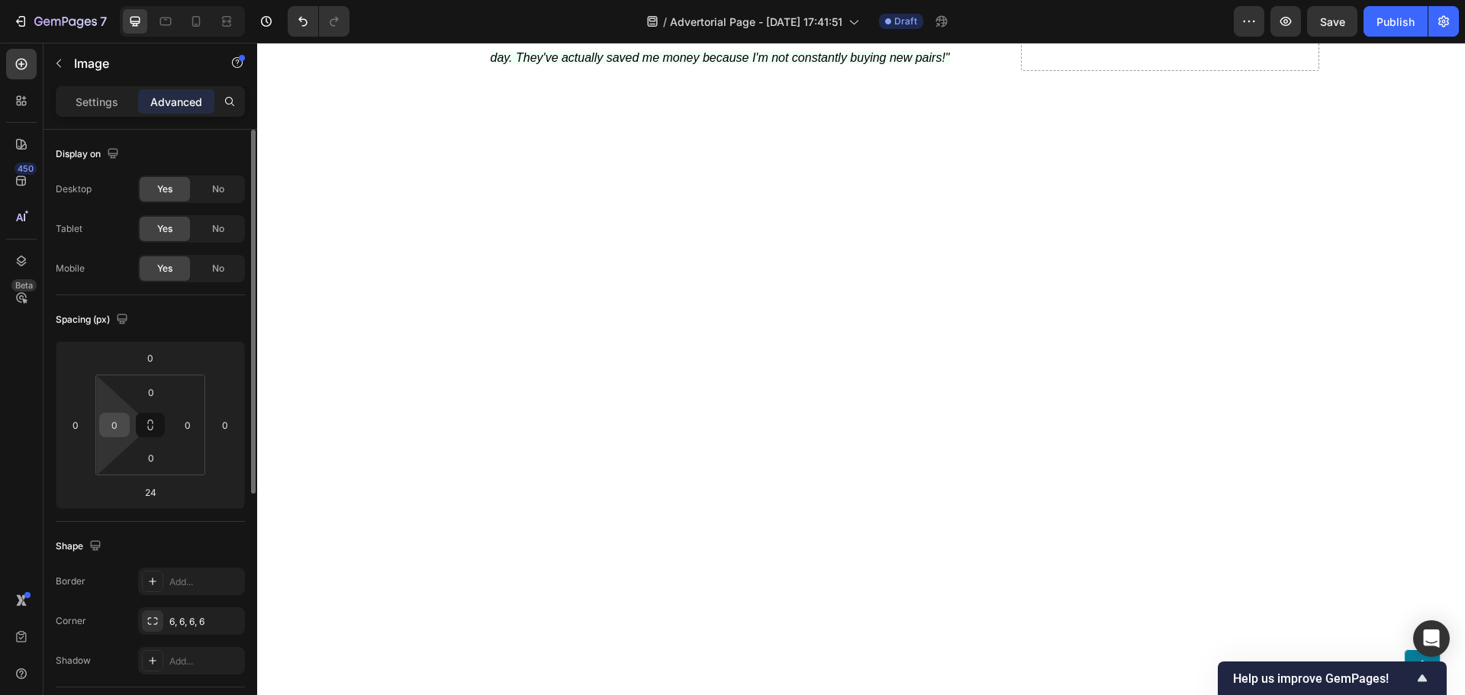
click at [110, 426] on input "0" at bounding box center [114, 424] width 23 height 23
type input "-"
type input "0"
click at [87, 423] on div "0" at bounding box center [75, 425] width 31 height 24
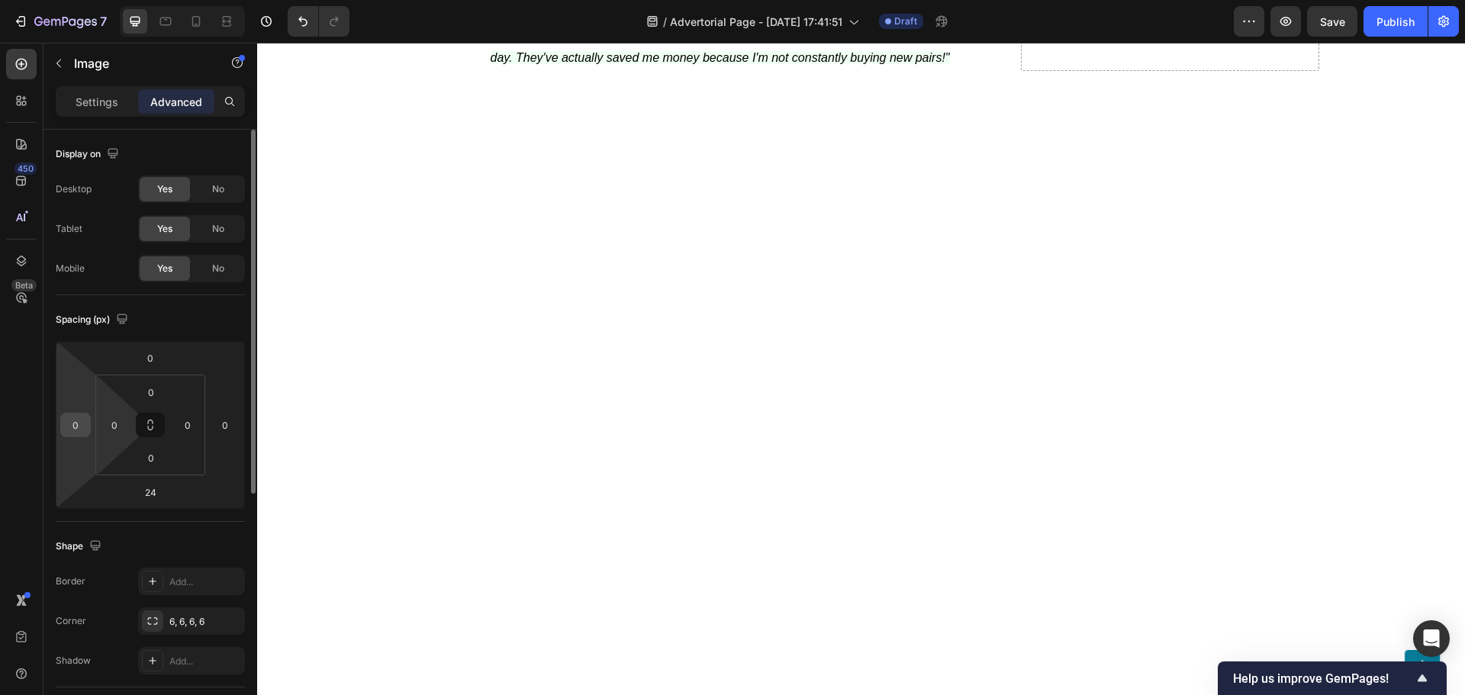
click at [87, 423] on div "0" at bounding box center [75, 425] width 31 height 24
click at [74, 427] on input "0" at bounding box center [75, 424] width 23 height 23
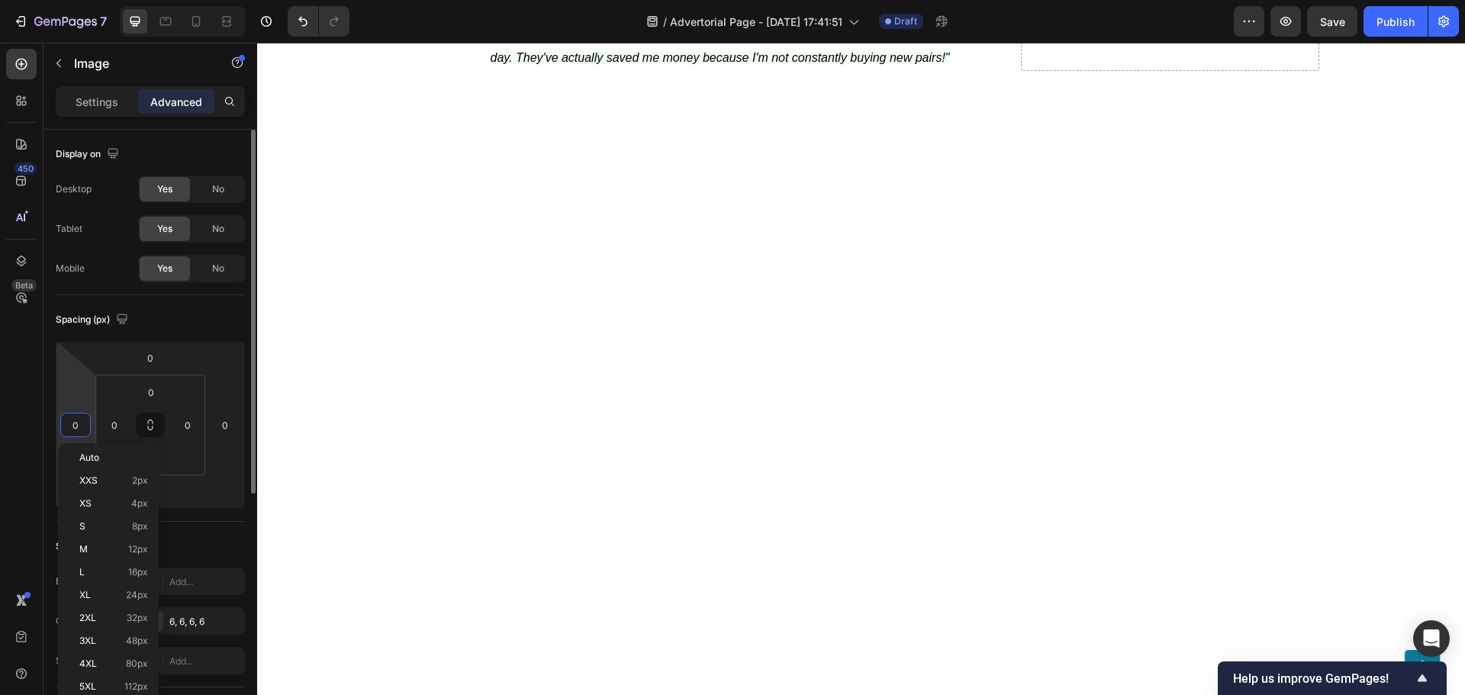
click at [74, 427] on input "0" at bounding box center [75, 424] width 23 height 23
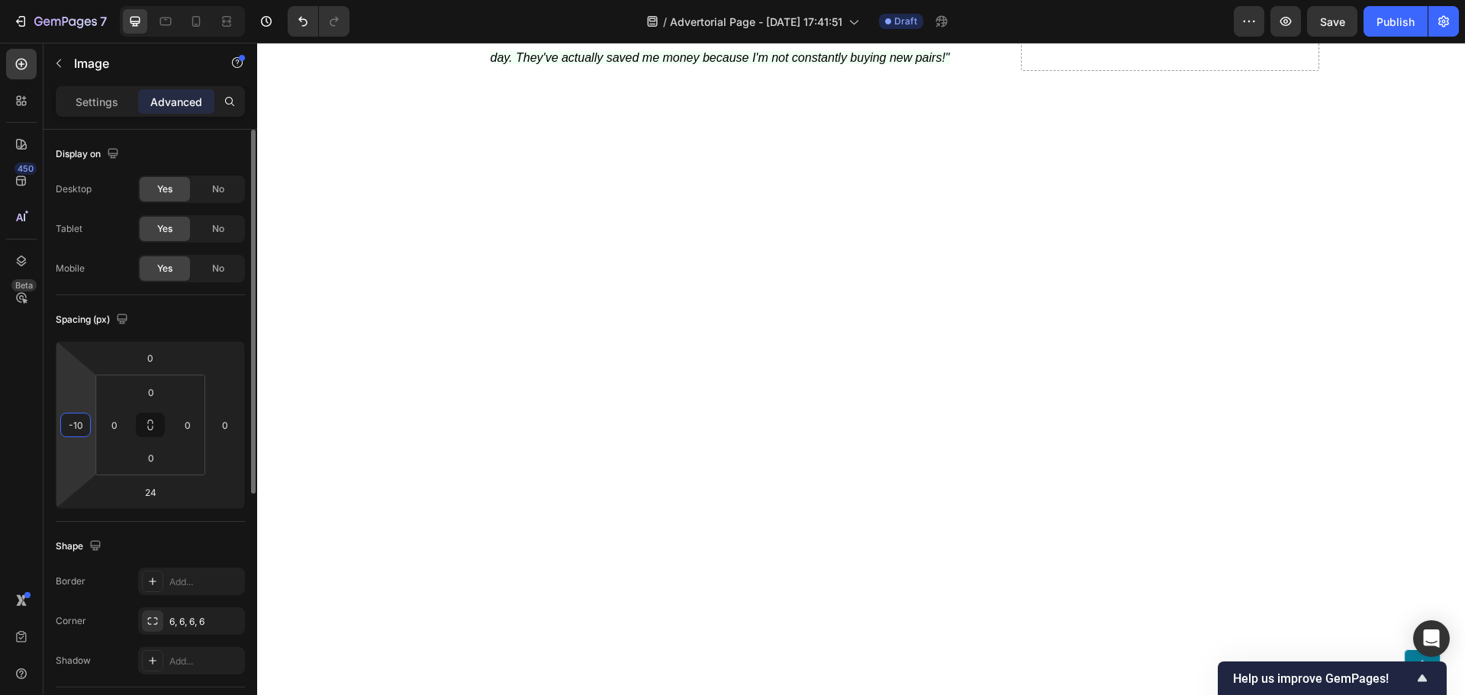
click at [78, 429] on input "-10" at bounding box center [75, 424] width 23 height 23
type input "-2"
type input "-5"
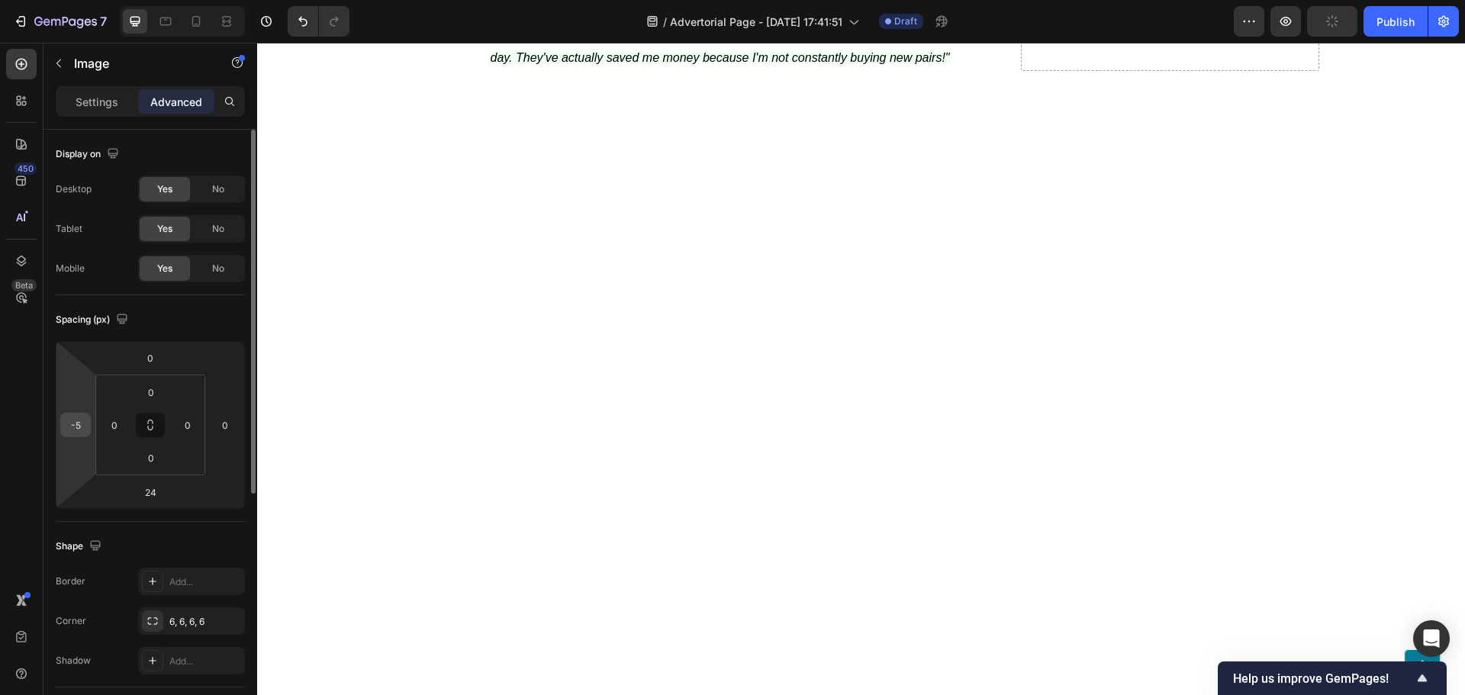
click at [83, 426] on input "-5" at bounding box center [75, 424] width 23 height 23
type input "-1"
type input "-8"
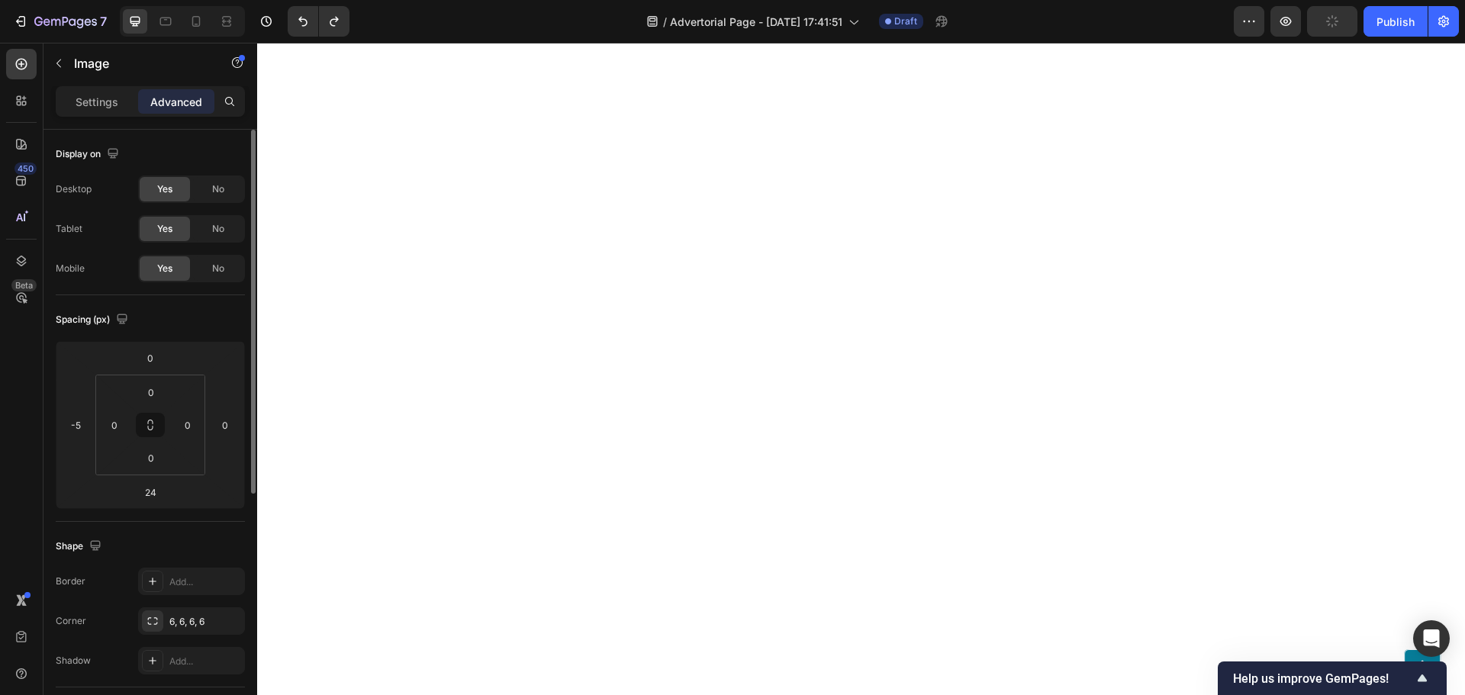
click at [85, 420] on input "-5" at bounding box center [75, 424] width 23 height 23
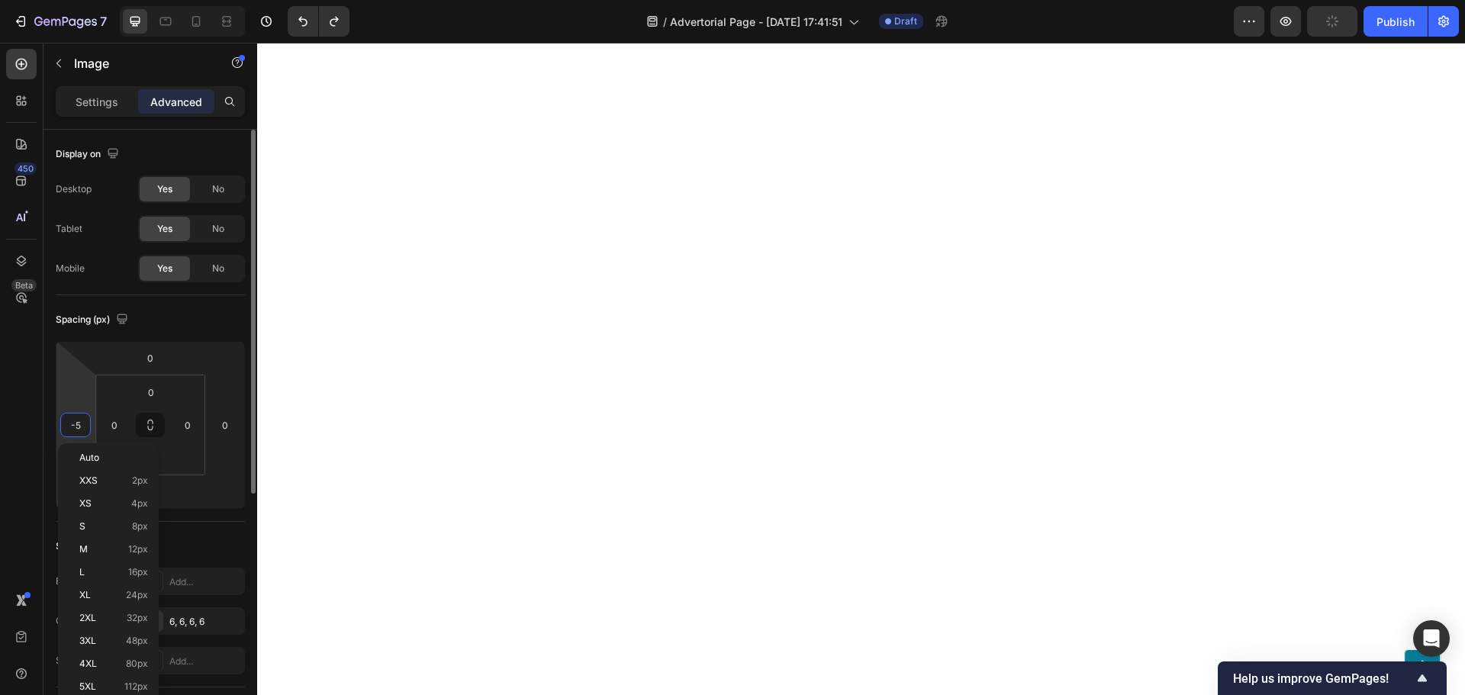
type input "0"
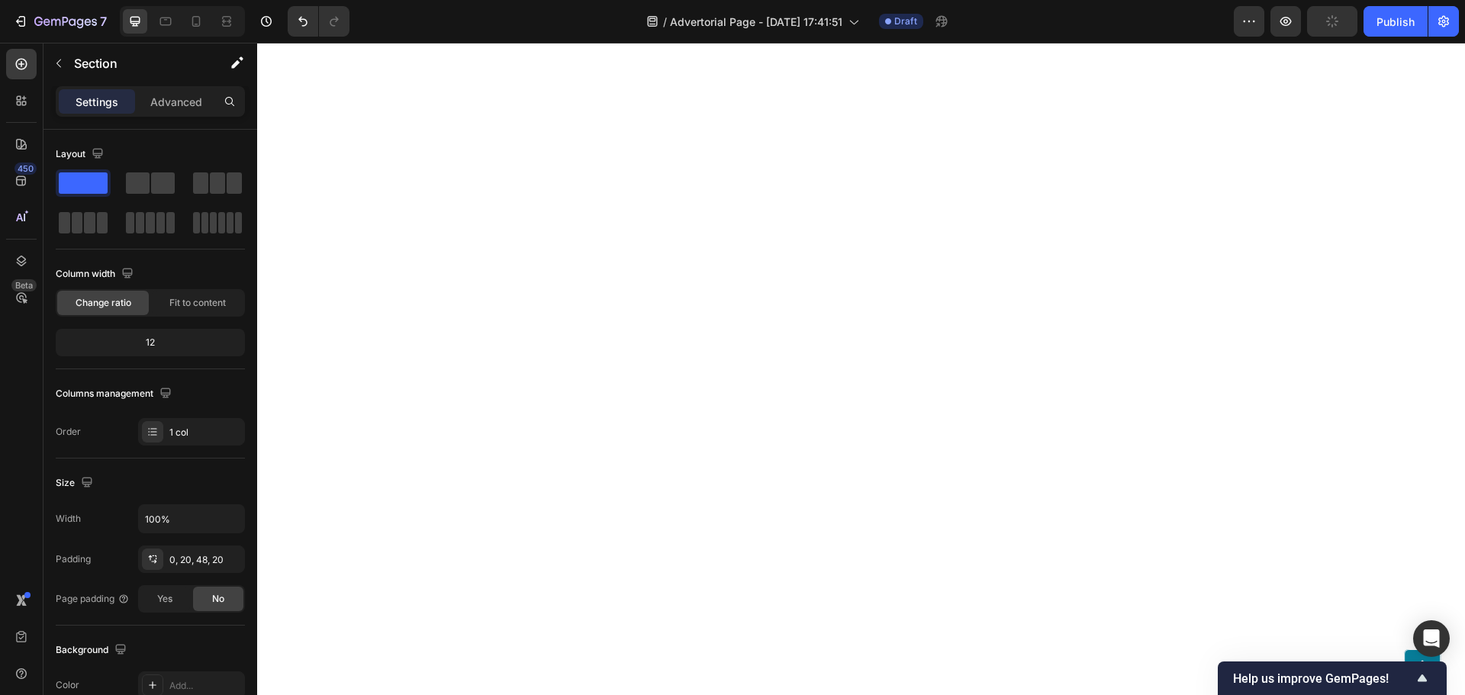
scroll to position [4043, 0]
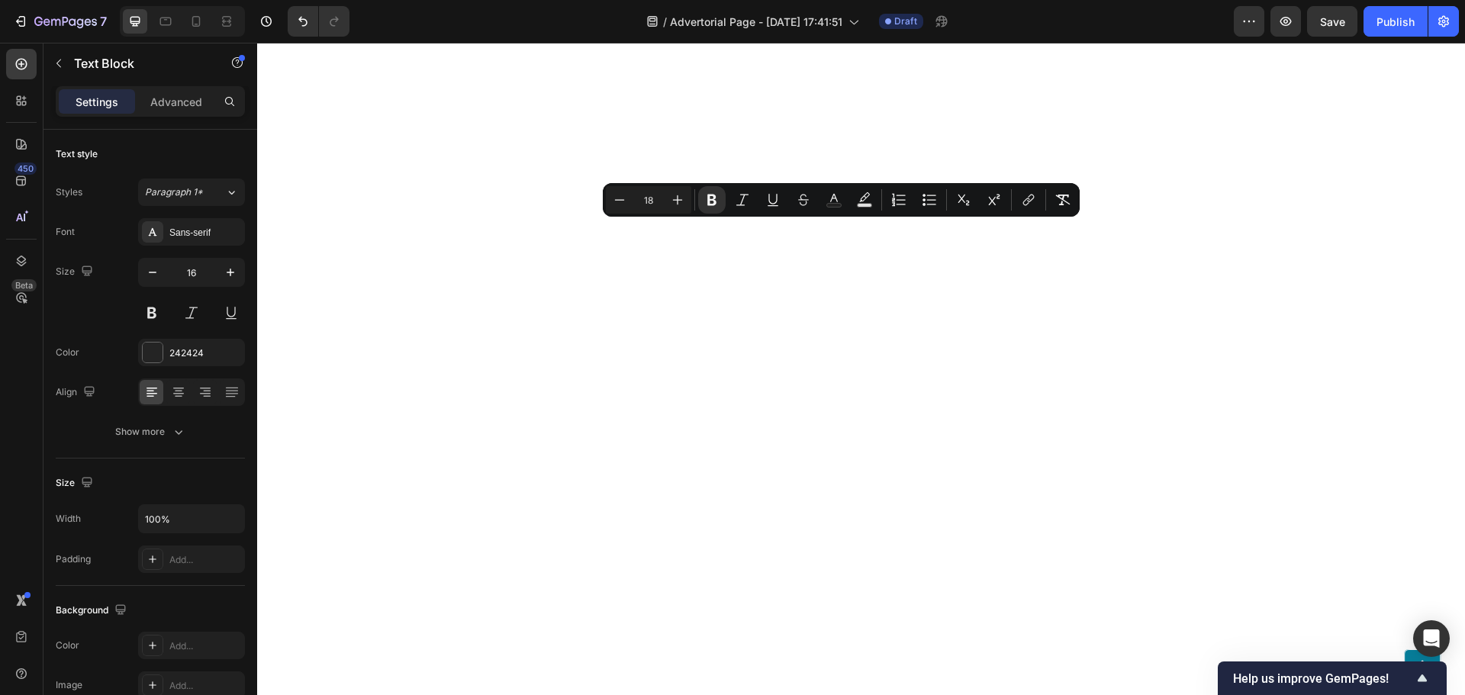
drag, startPoint x: 837, startPoint y: 232, endPoint x: 847, endPoint y: 232, distance: 9.9
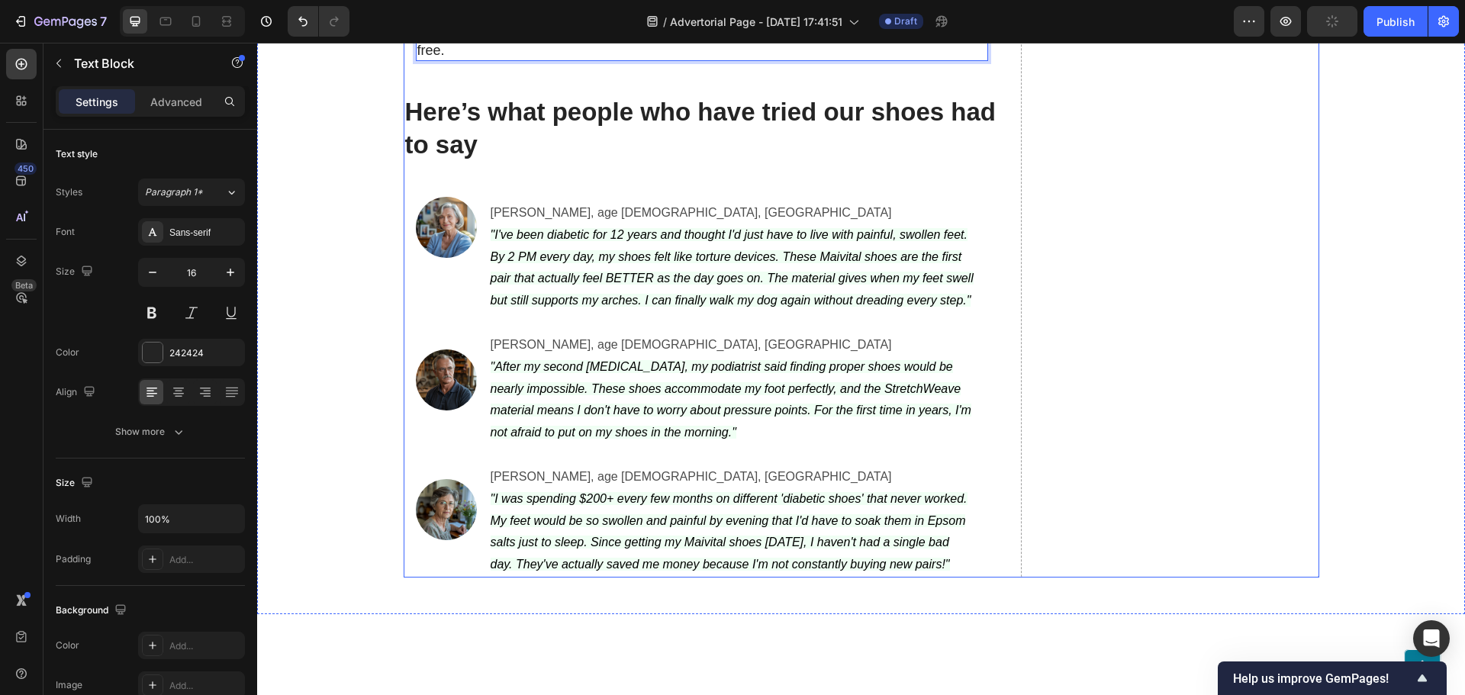
scroll to position [3128, 0]
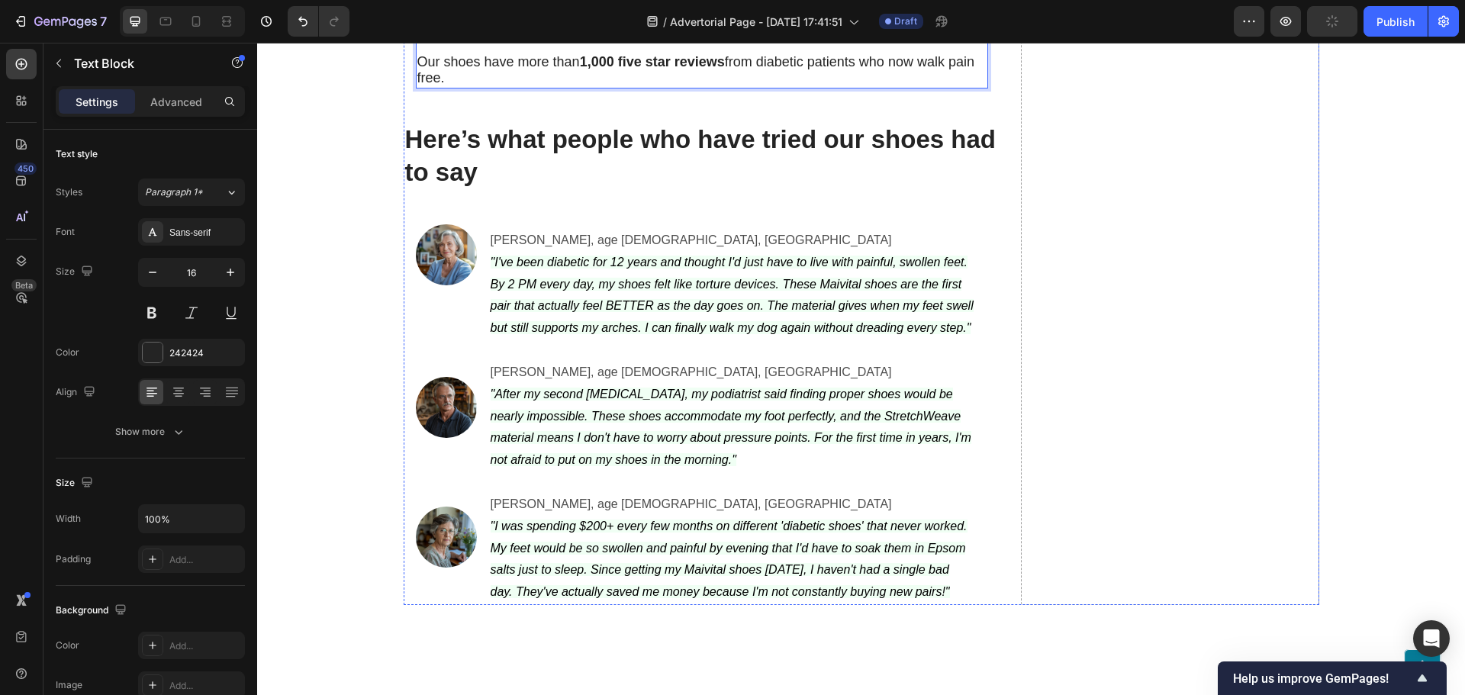
drag, startPoint x: 667, startPoint y: 290, endPoint x: 841, endPoint y: 291, distance: 173.9
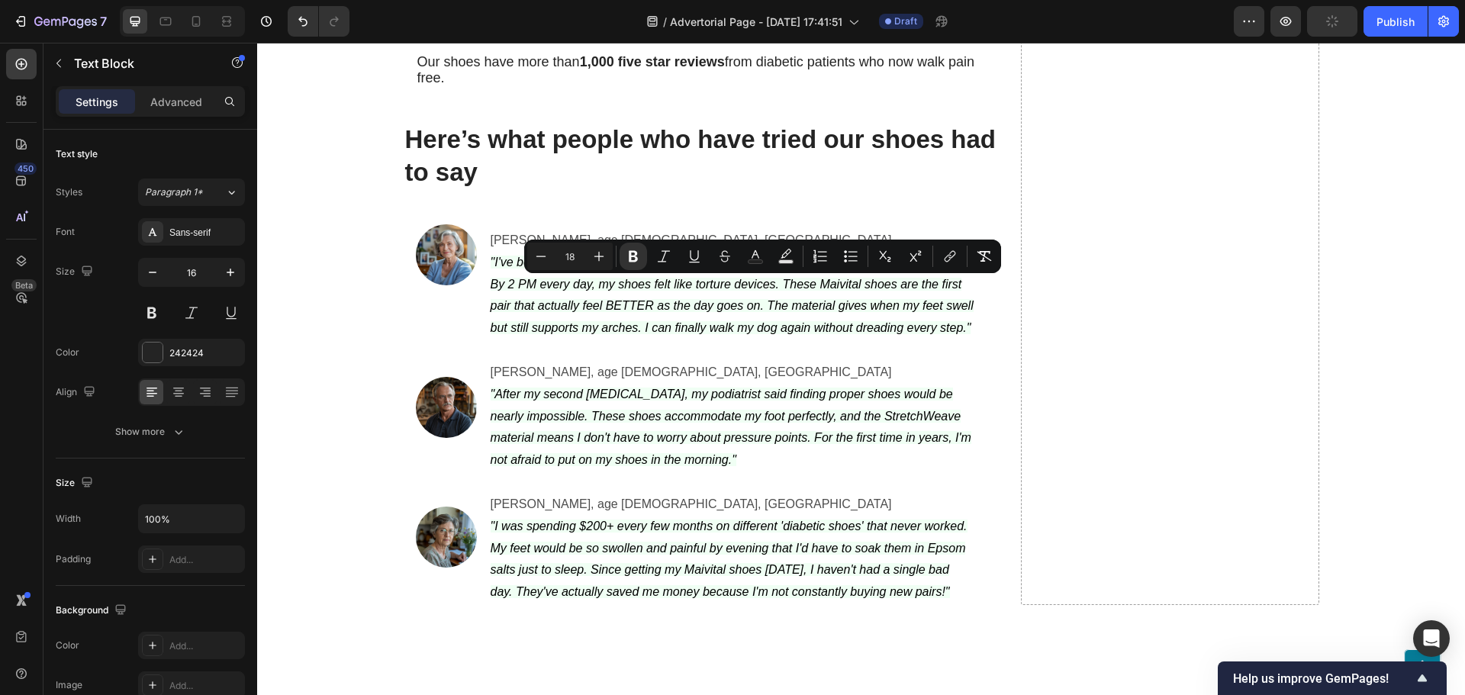
copy strong "Adaptive Knitwear technology"
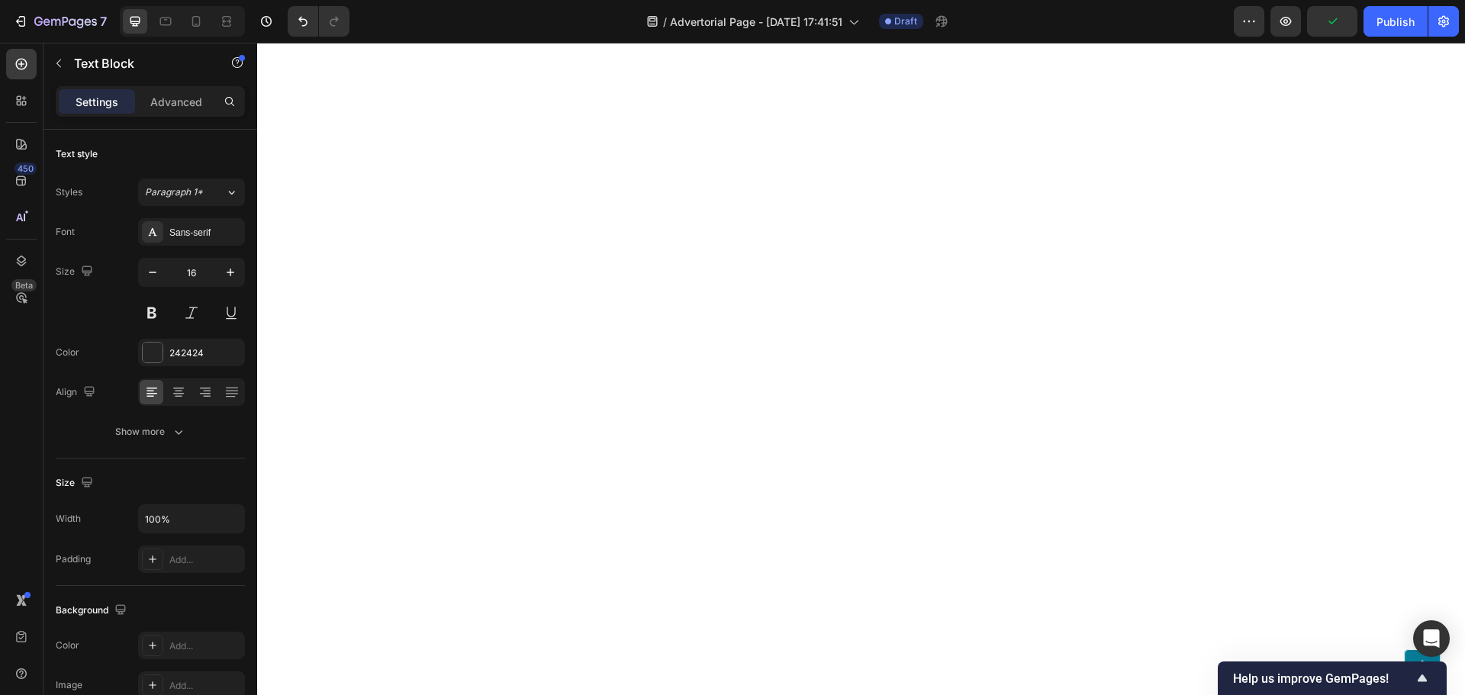
scroll to position [3891, 0]
drag, startPoint x: 835, startPoint y: 381, endPoint x: 590, endPoint y: 403, distance: 246.6
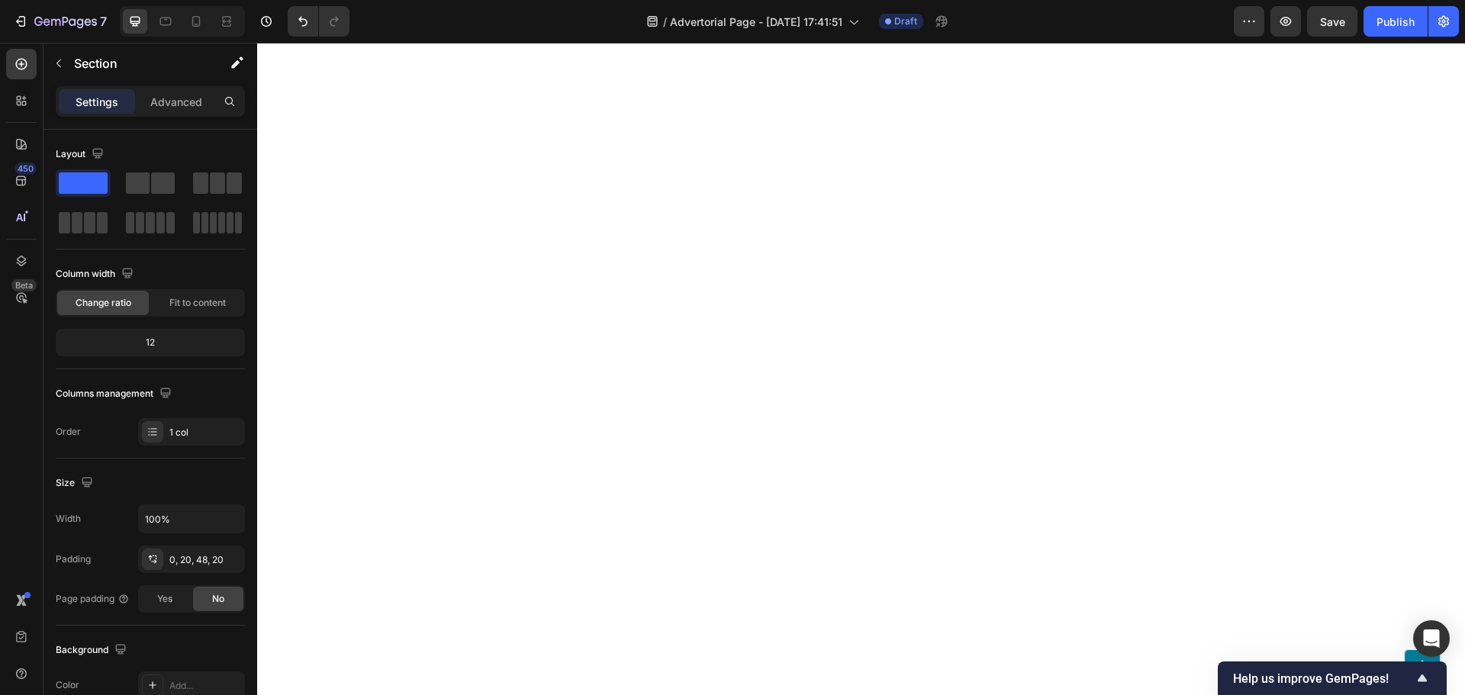
scroll to position [3967, 0]
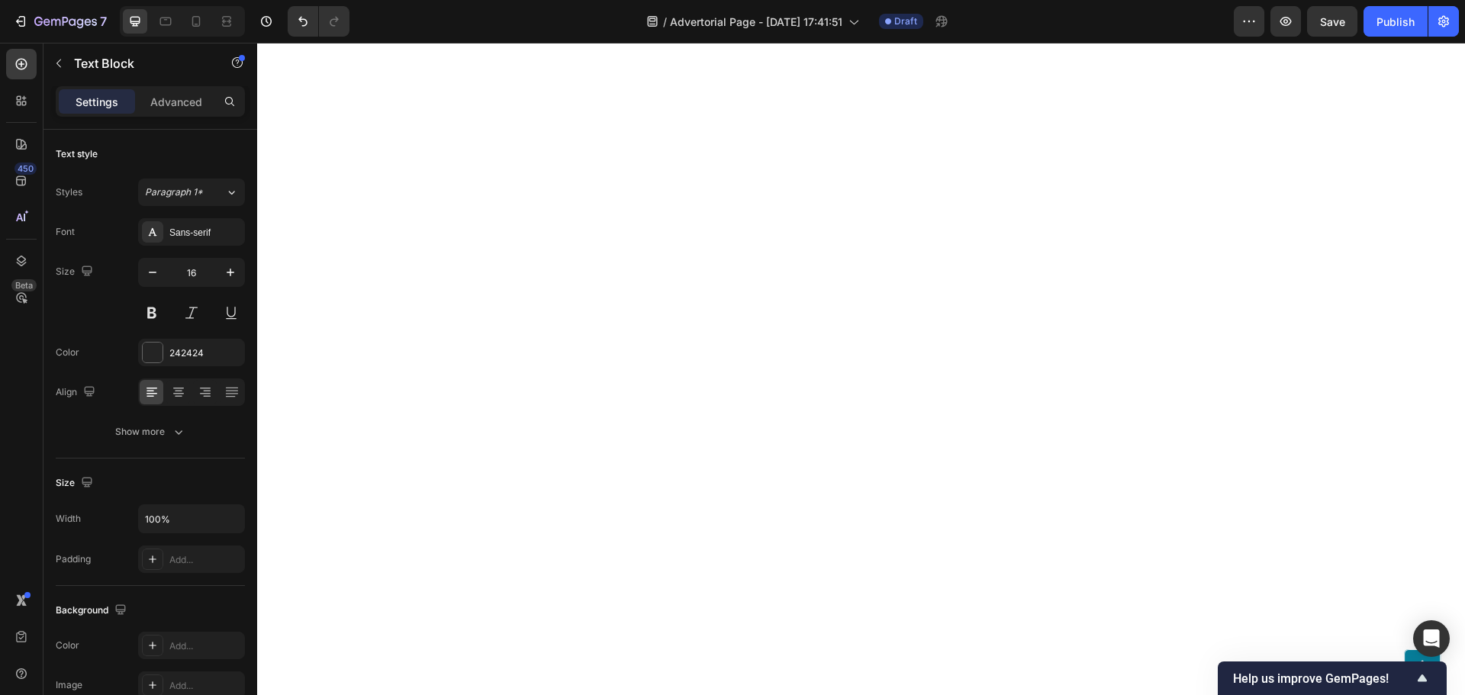
scroll to position [4043, 0]
click at [220, 275] on button "button" at bounding box center [230, 272] width 27 height 27
click at [221, 275] on button "button" at bounding box center [230, 272] width 27 height 27
type input "18"
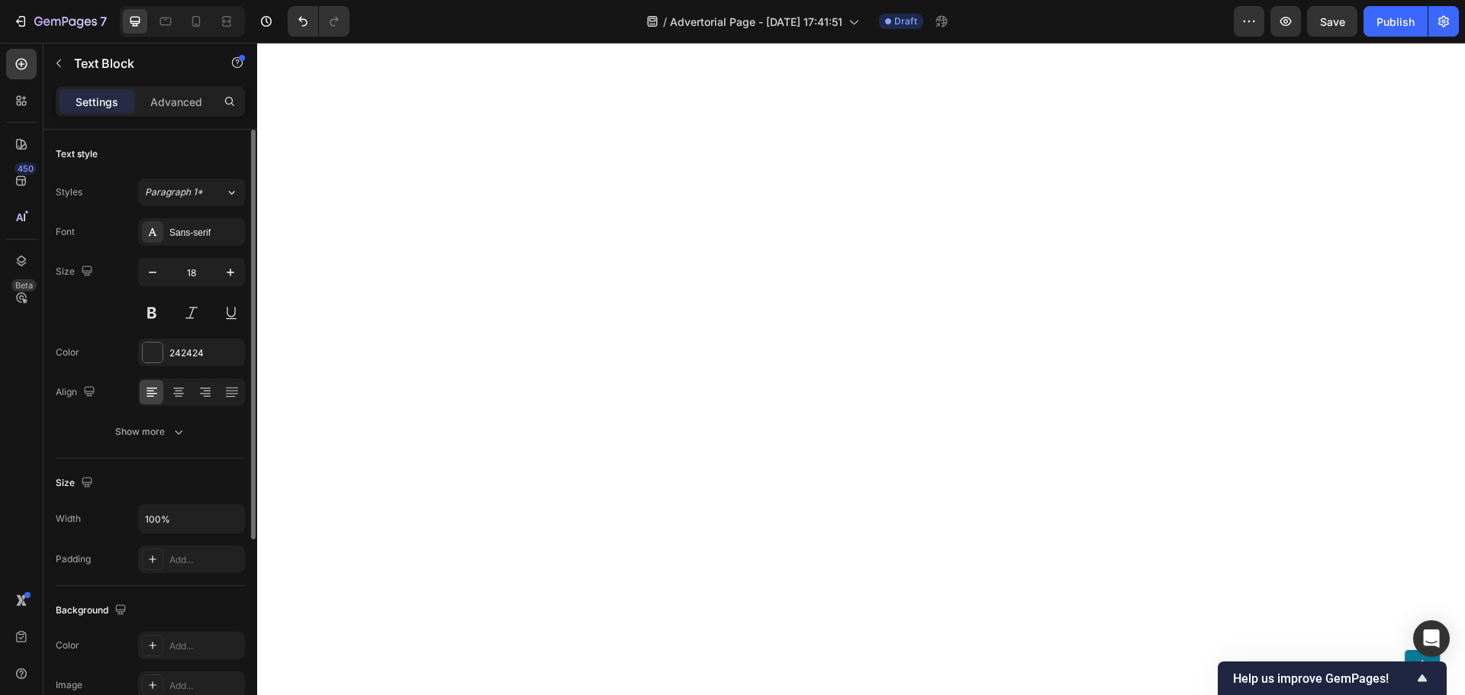
scroll to position [3967, 0]
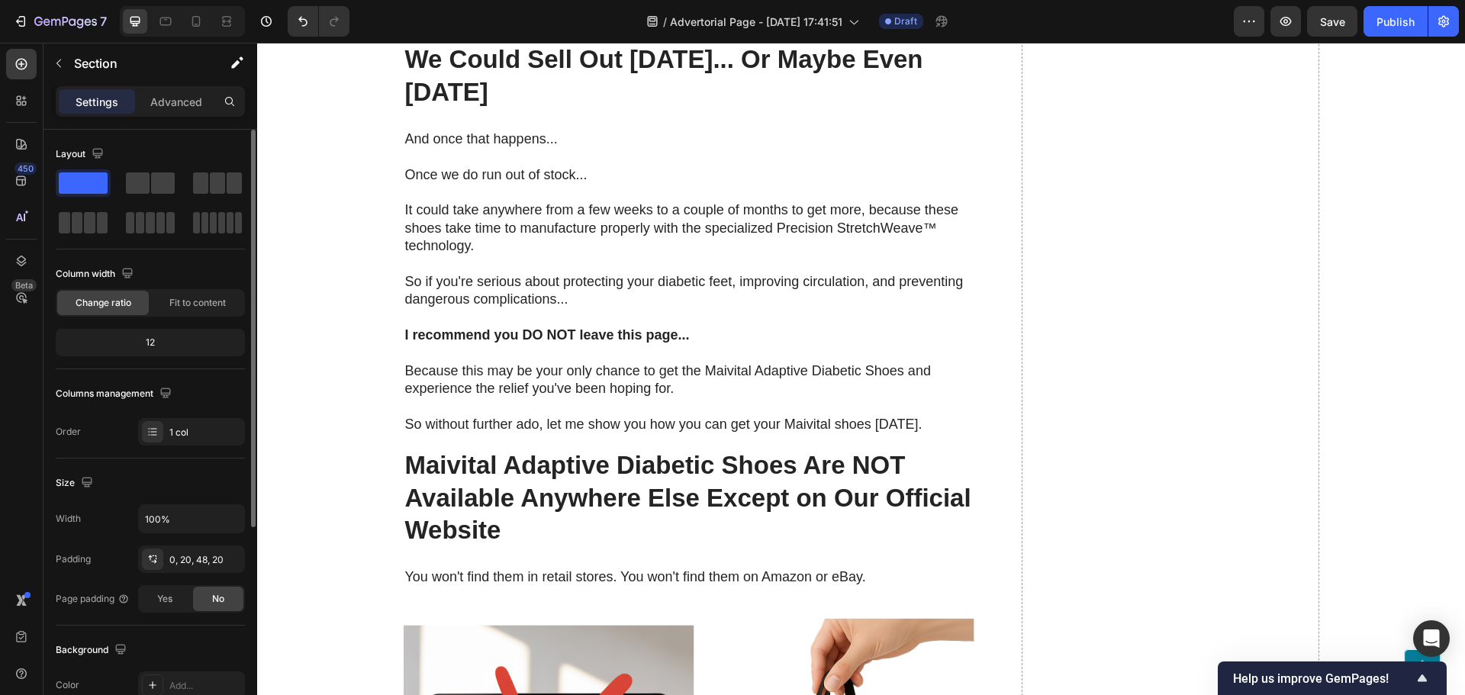
scroll to position [4959, 0]
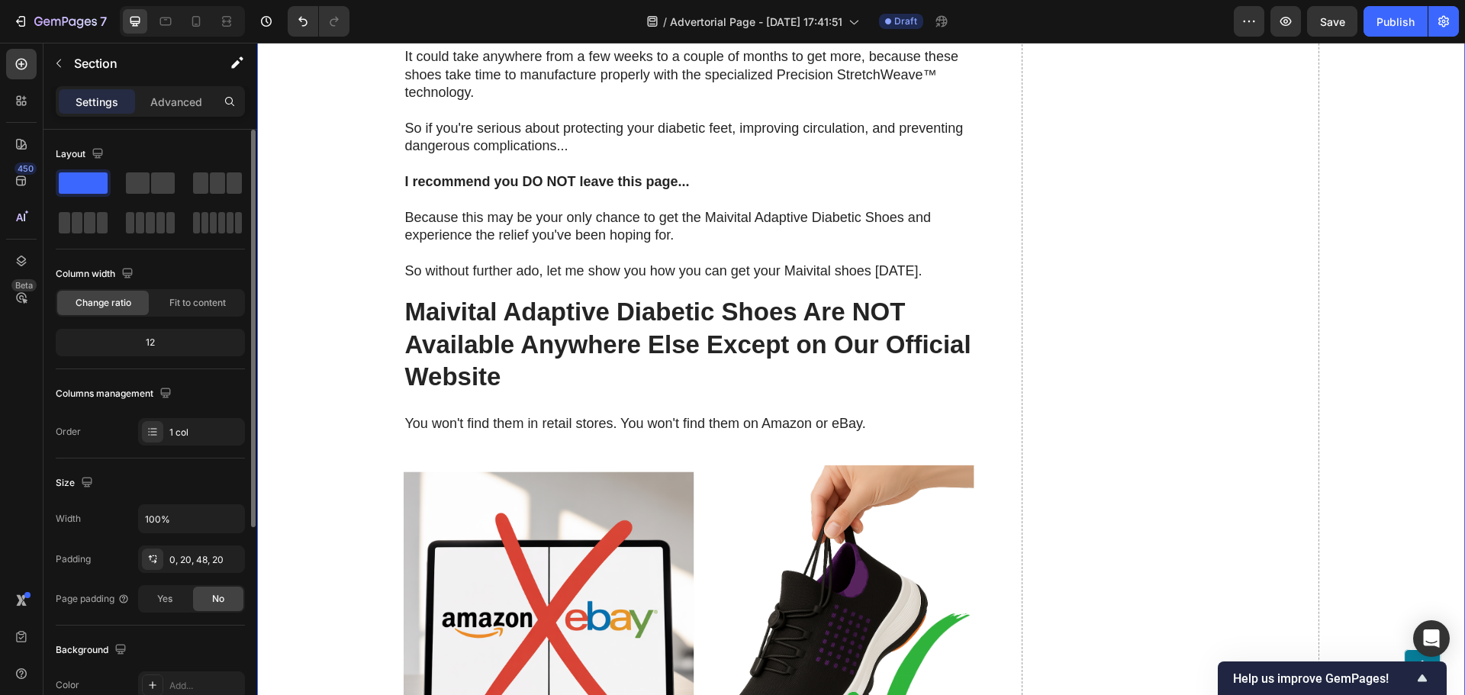
scroll to position [5111, 0]
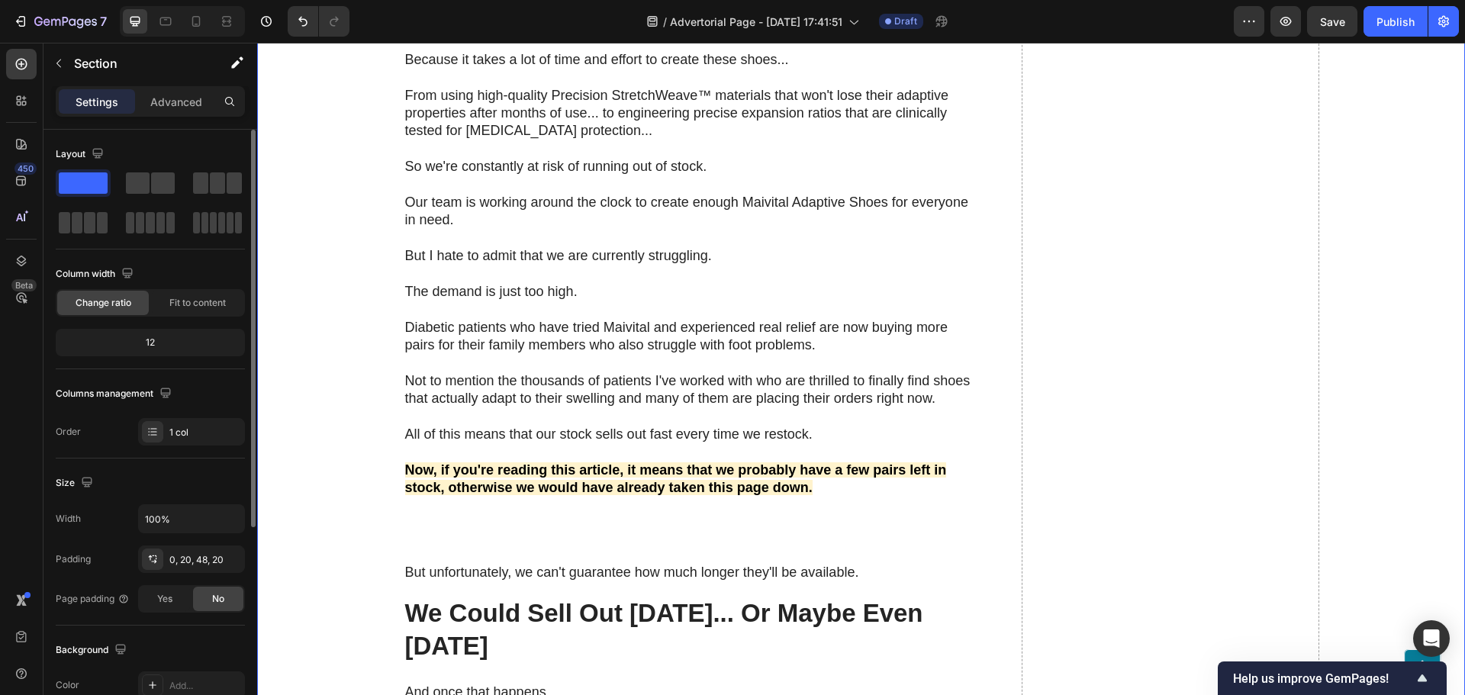
scroll to position [5874, 0]
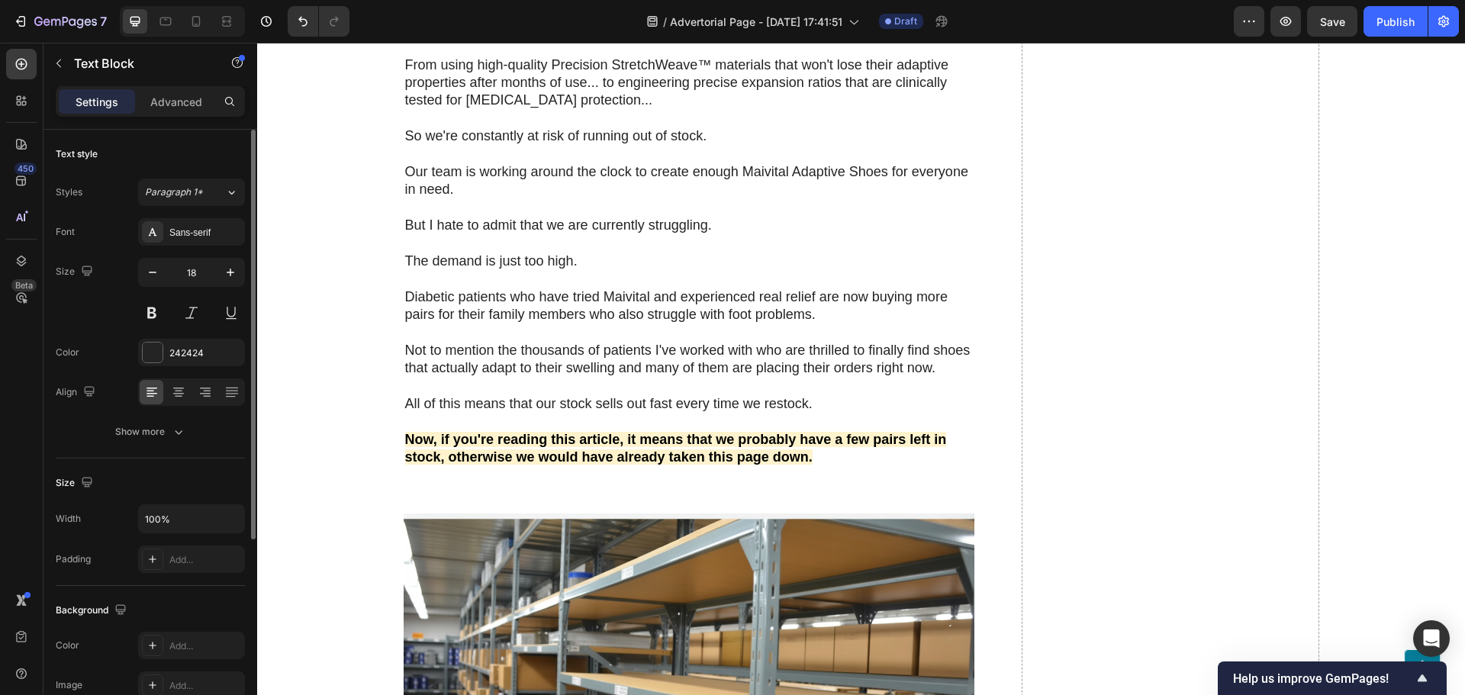
drag, startPoint x: 668, startPoint y: 303, endPoint x: 668, endPoint y: 314, distance: 10.7
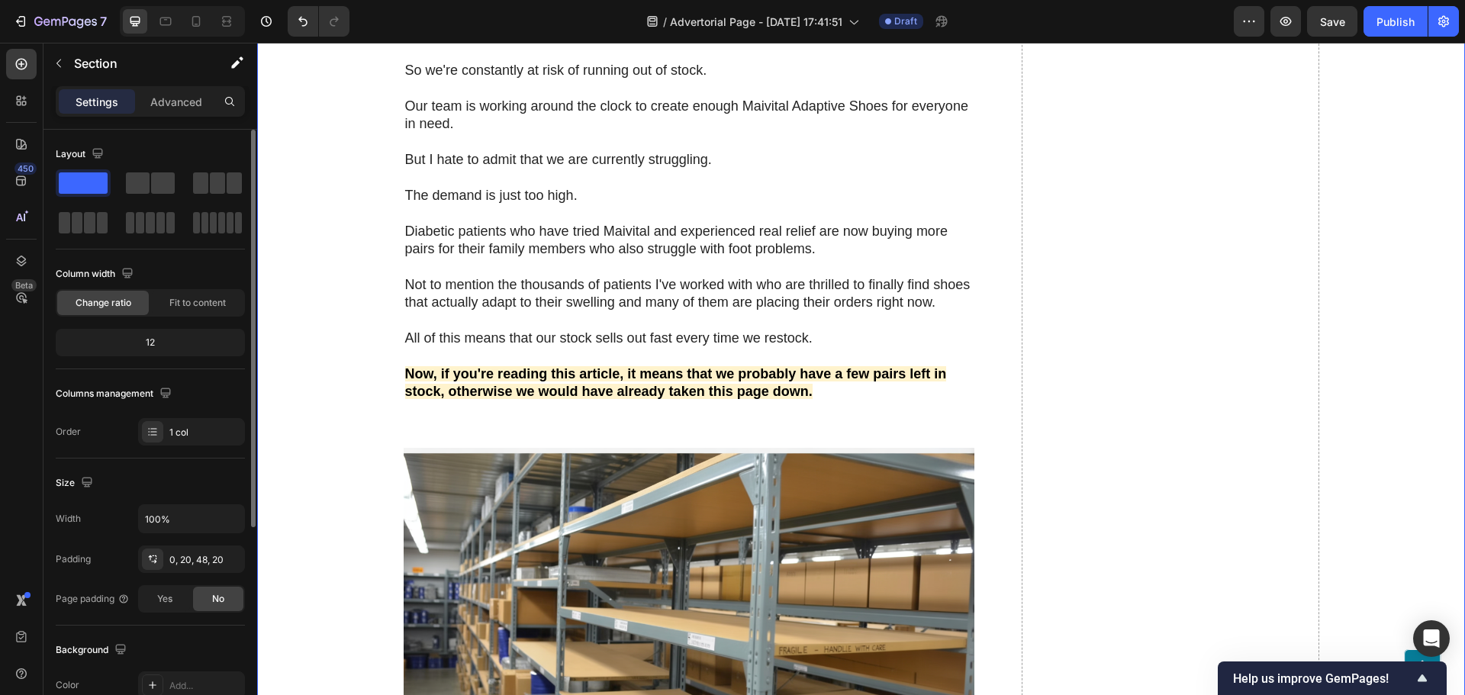
scroll to position [5951, 0]
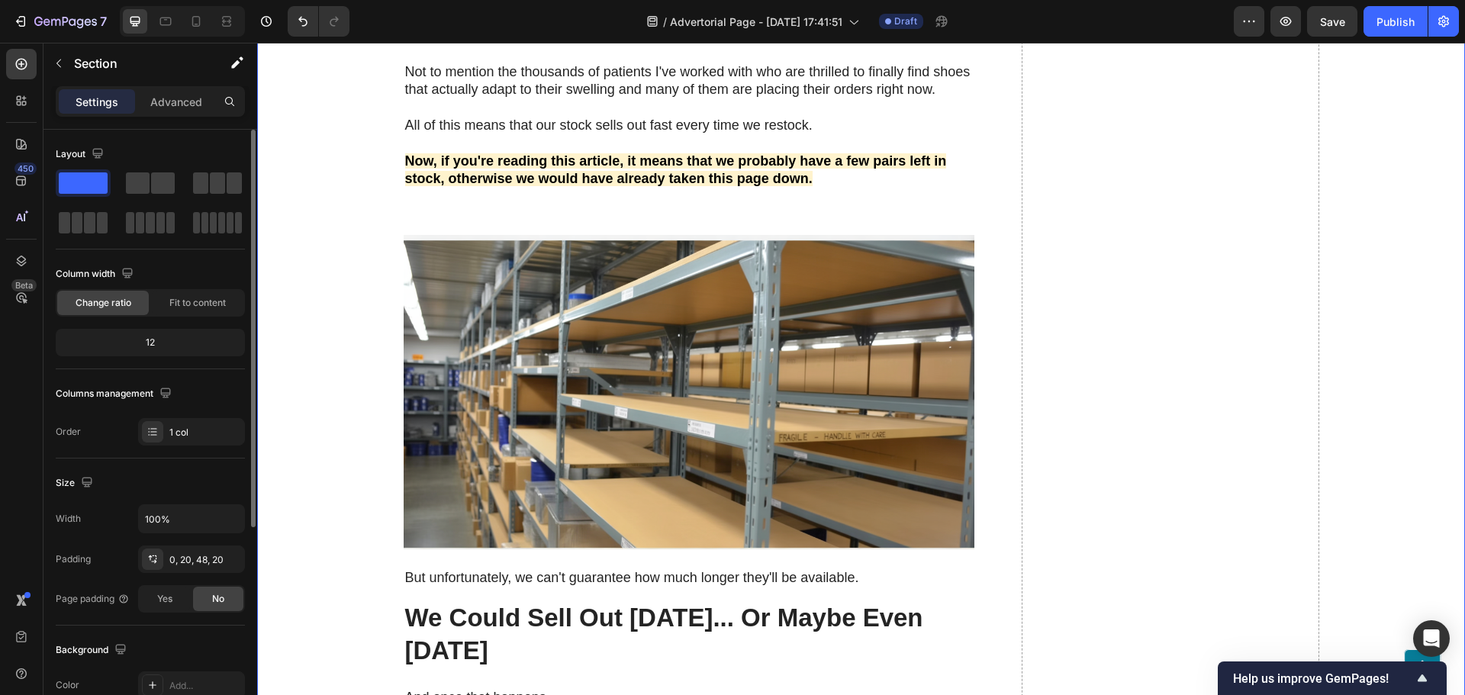
scroll to position [6180, 0]
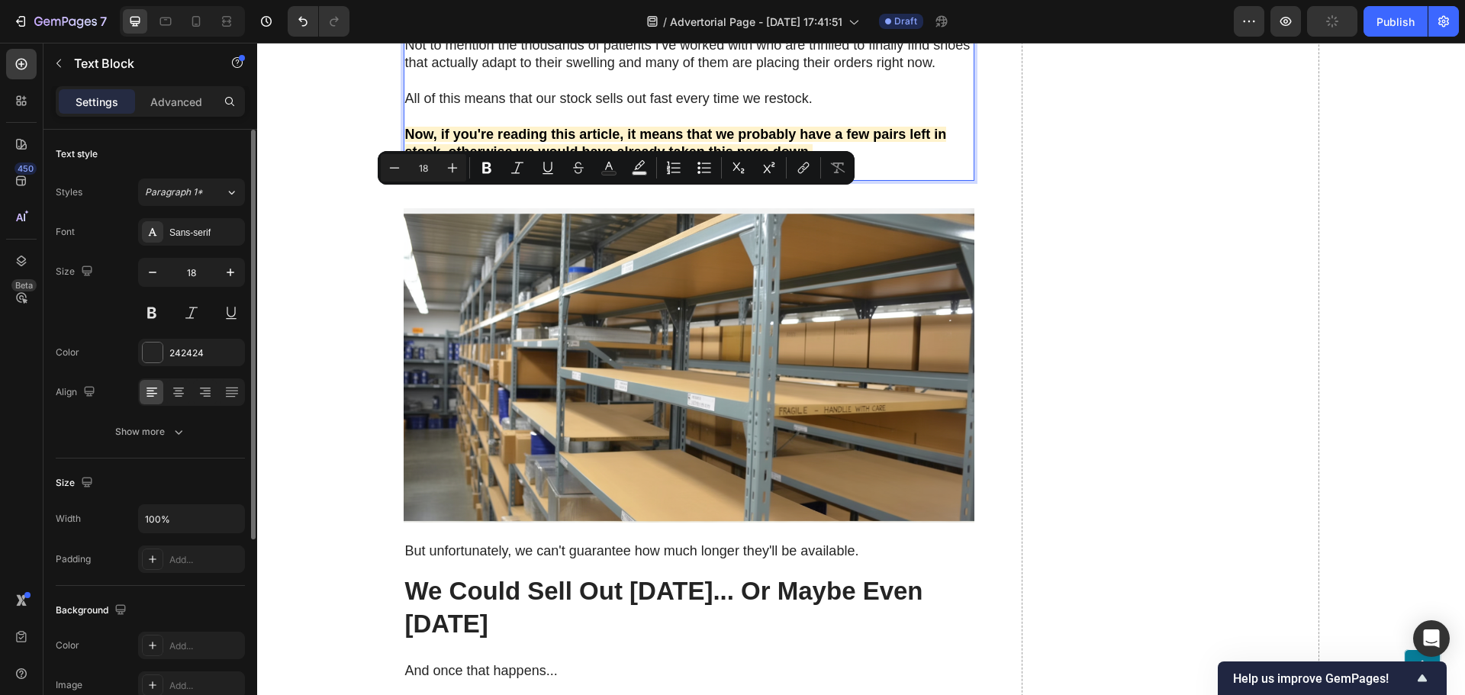
drag, startPoint x: 543, startPoint y: 199, endPoint x: 698, endPoint y: 204, distance: 154.9
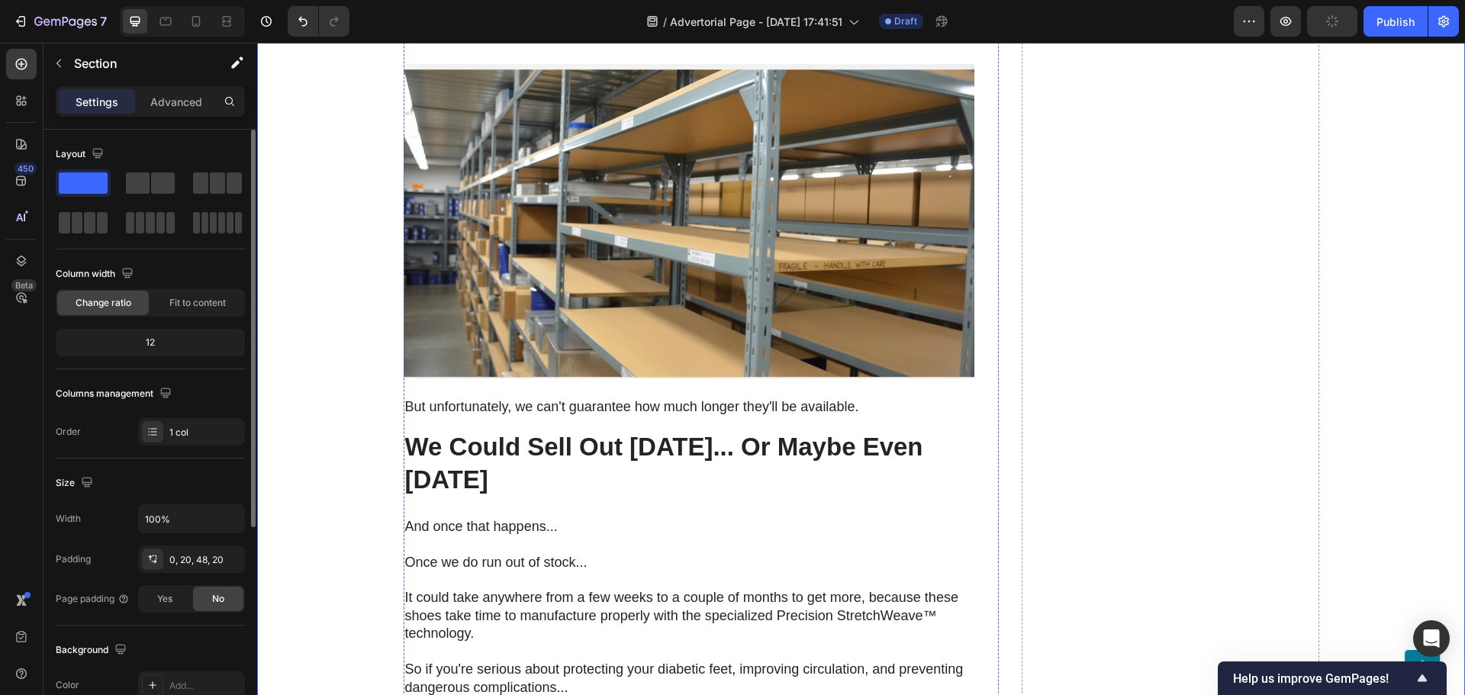
scroll to position [6332, 0]
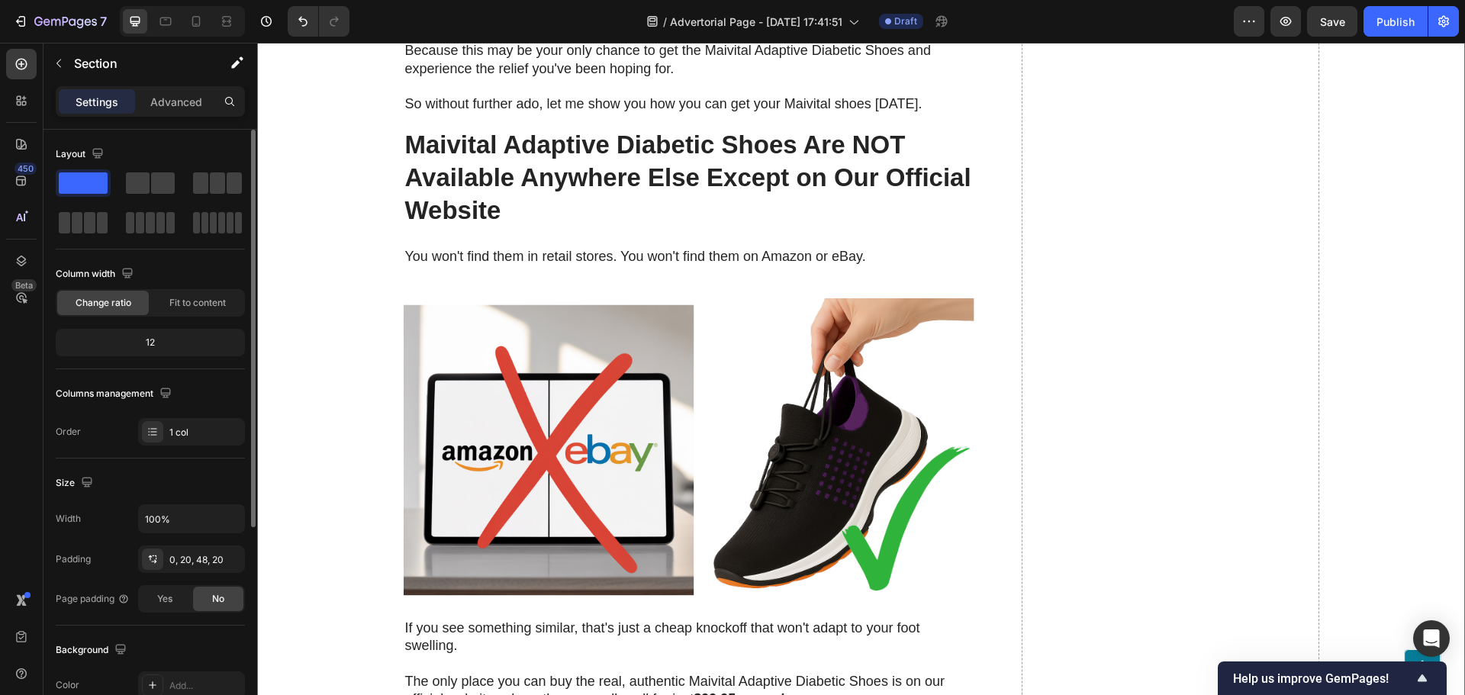
scroll to position [7095, 0]
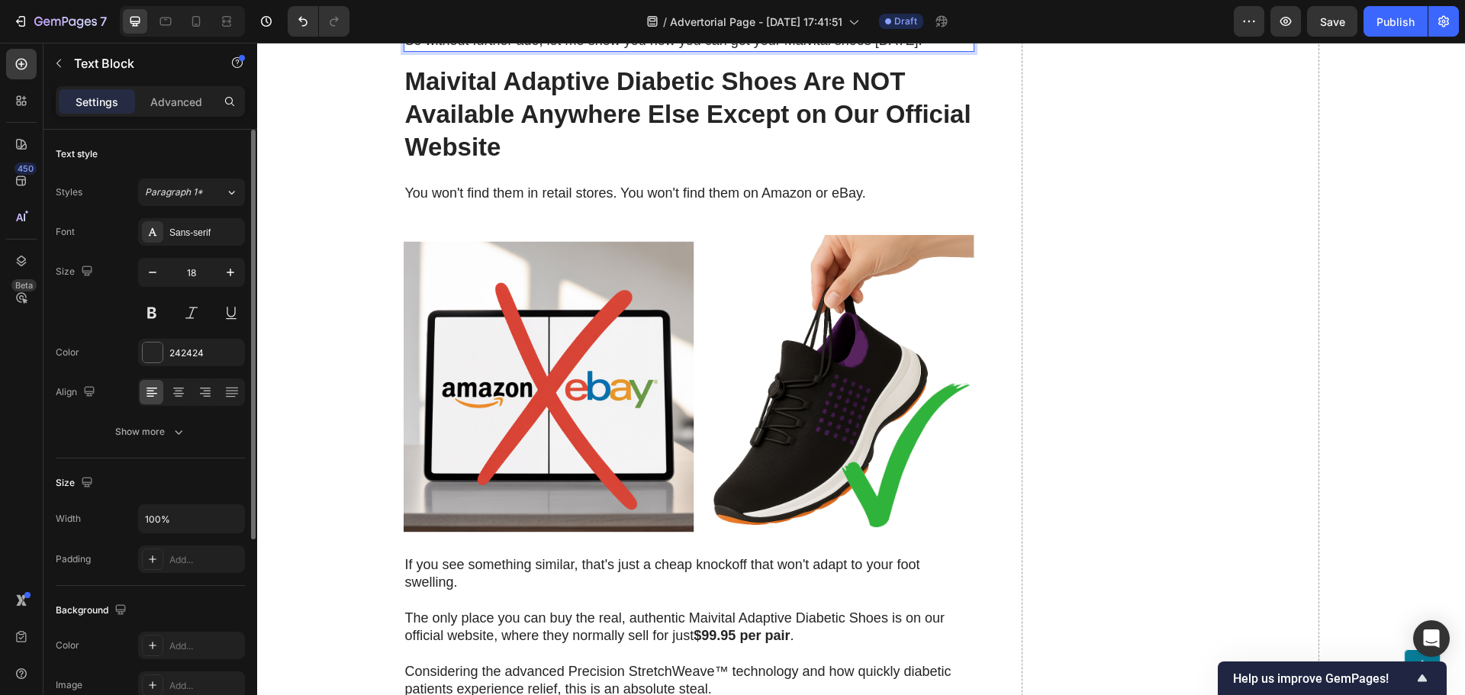
drag, startPoint x: 776, startPoint y: 283, endPoint x: 922, endPoint y: 295, distance: 146.2
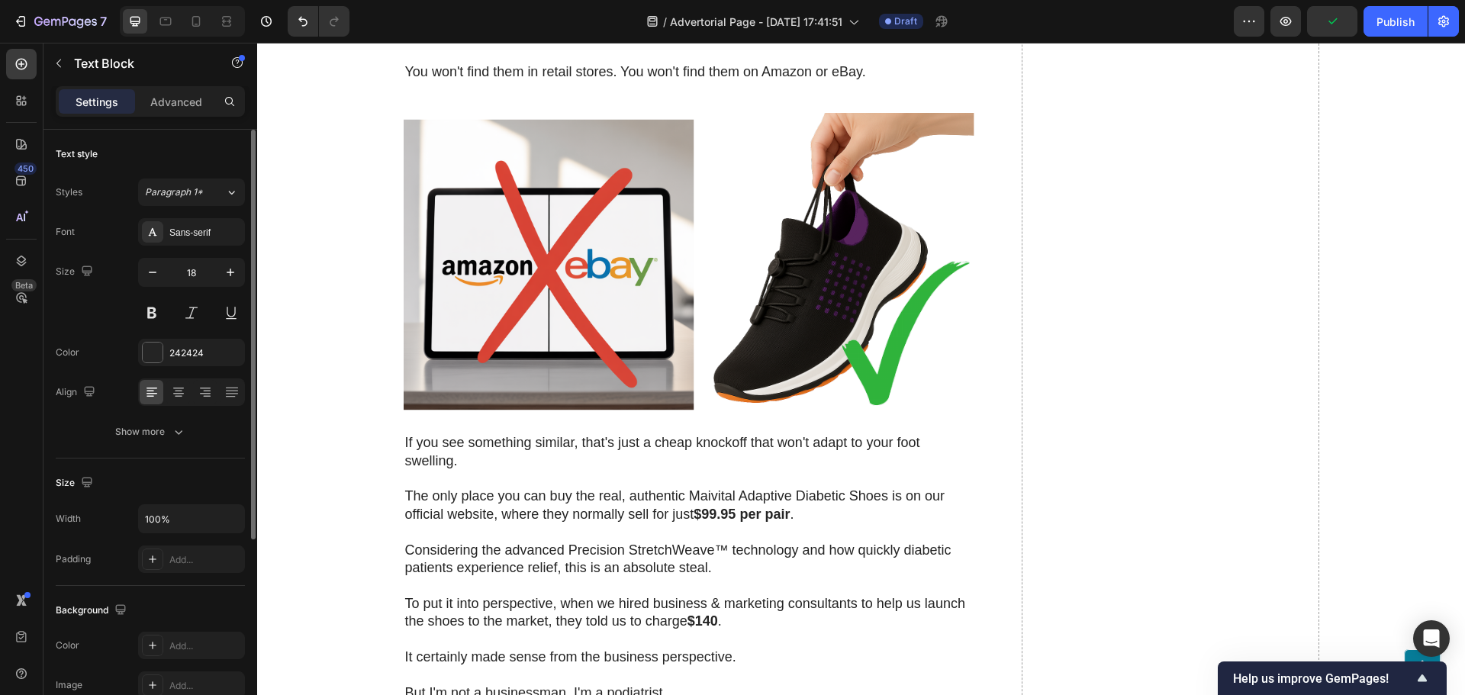
scroll to position [7248, 0]
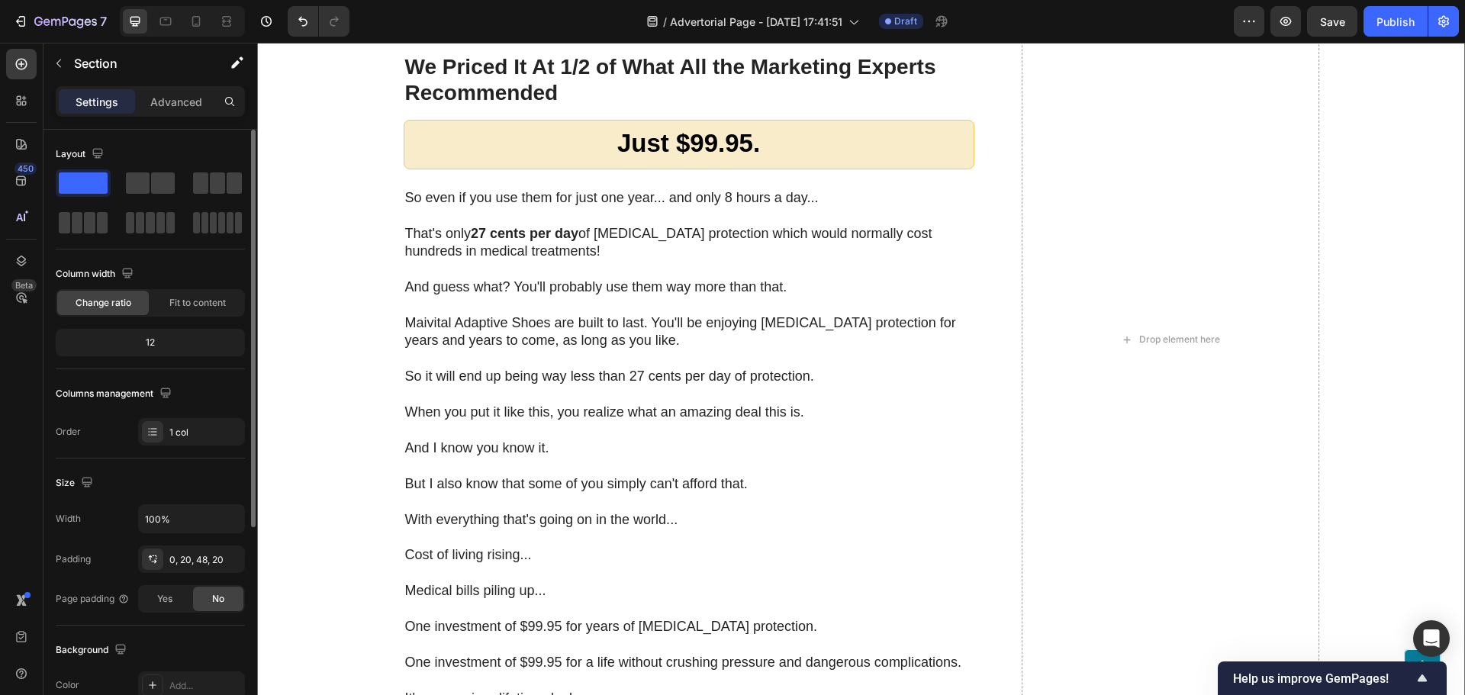
scroll to position [7934, 0]
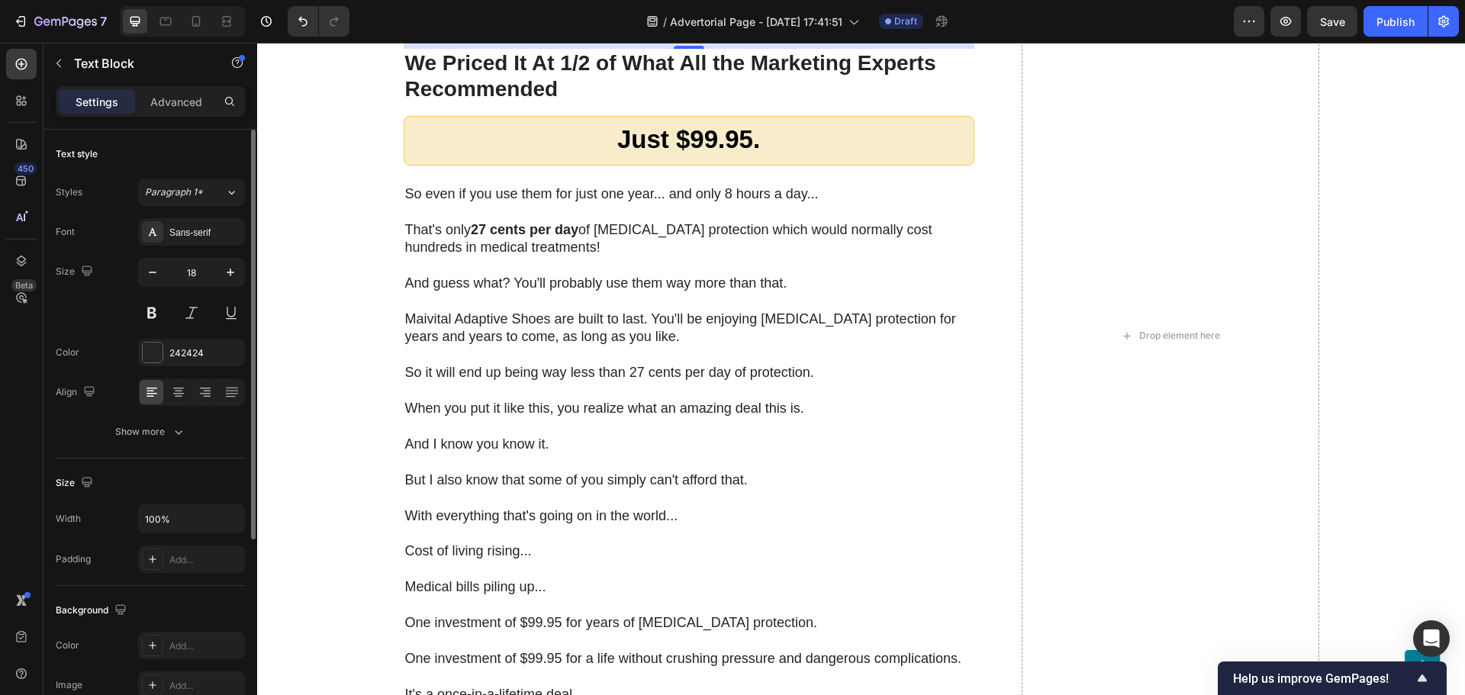
drag, startPoint x: 565, startPoint y: 253, endPoint x: 790, endPoint y: 254, distance: 225.1
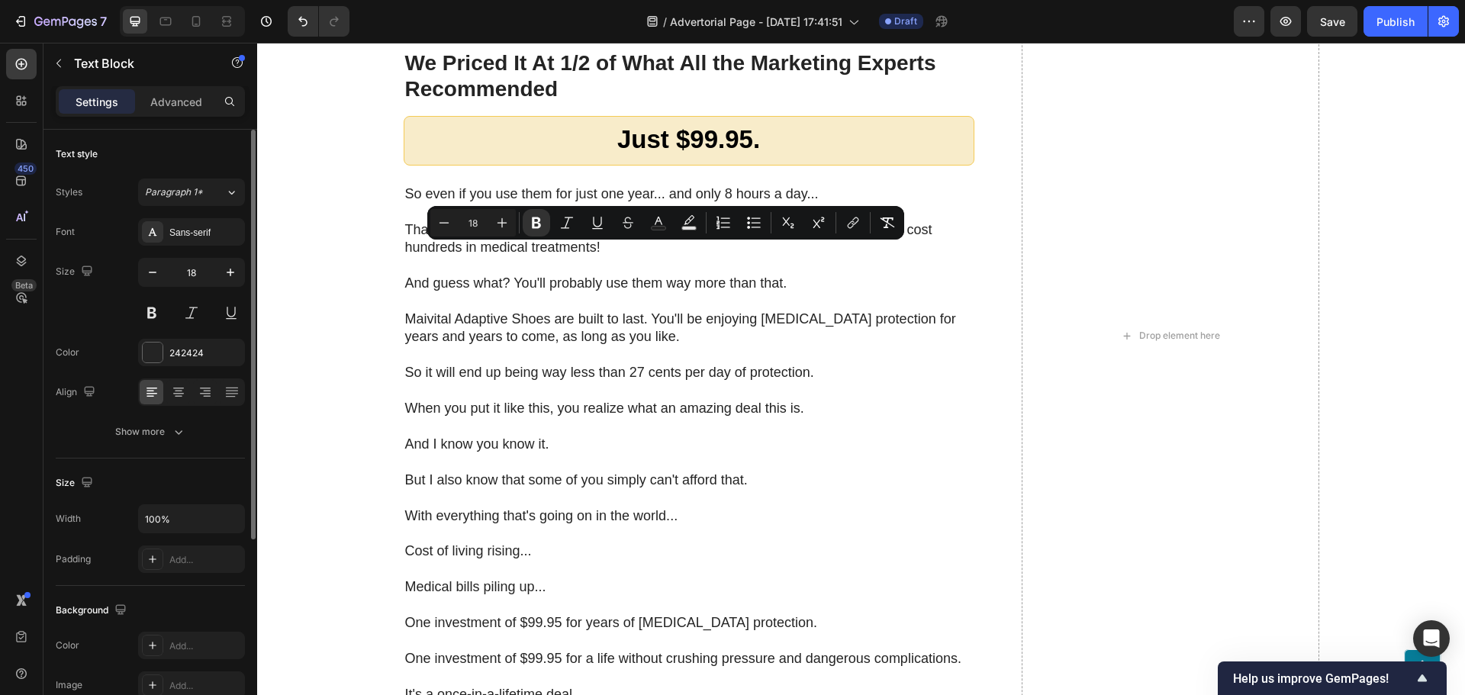
drag, startPoint x: 760, startPoint y: 256, endPoint x: 568, endPoint y: 261, distance: 191.6
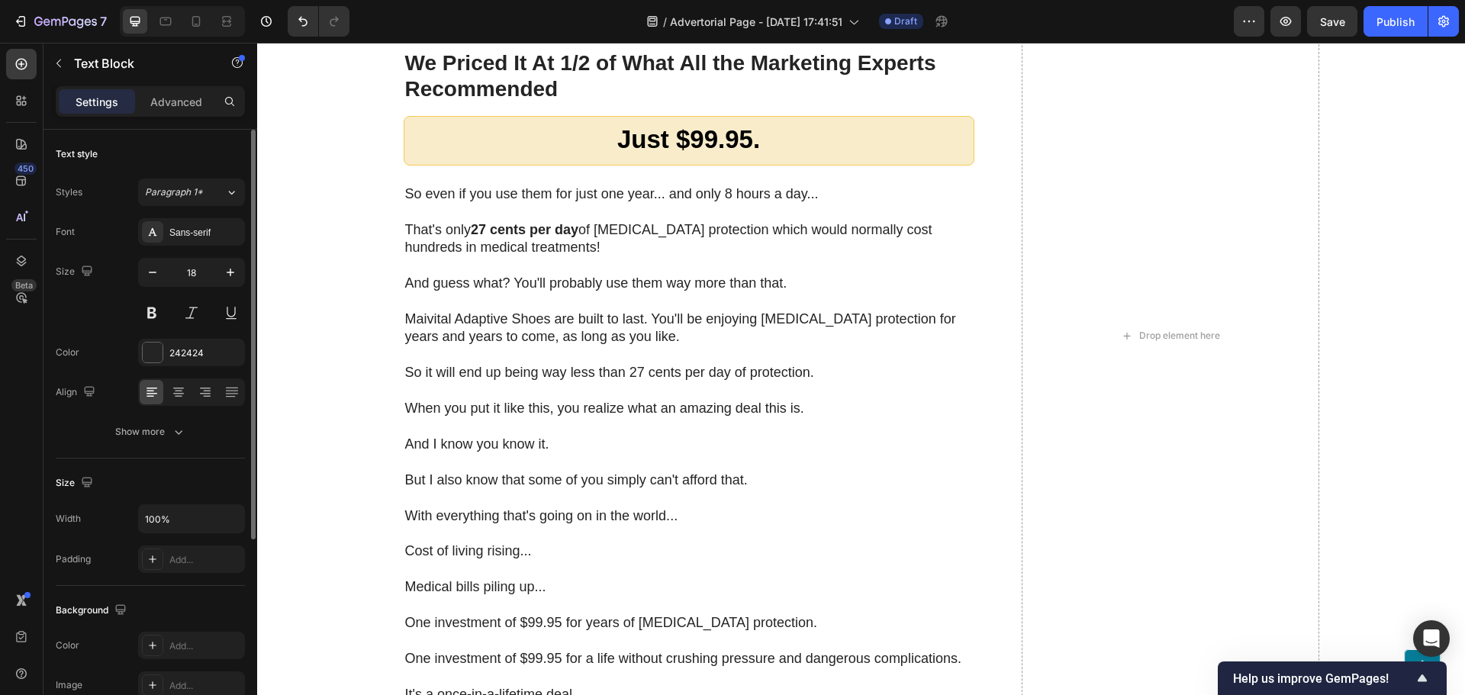
drag, startPoint x: 565, startPoint y: 255, endPoint x: 748, endPoint y: 255, distance: 183.9
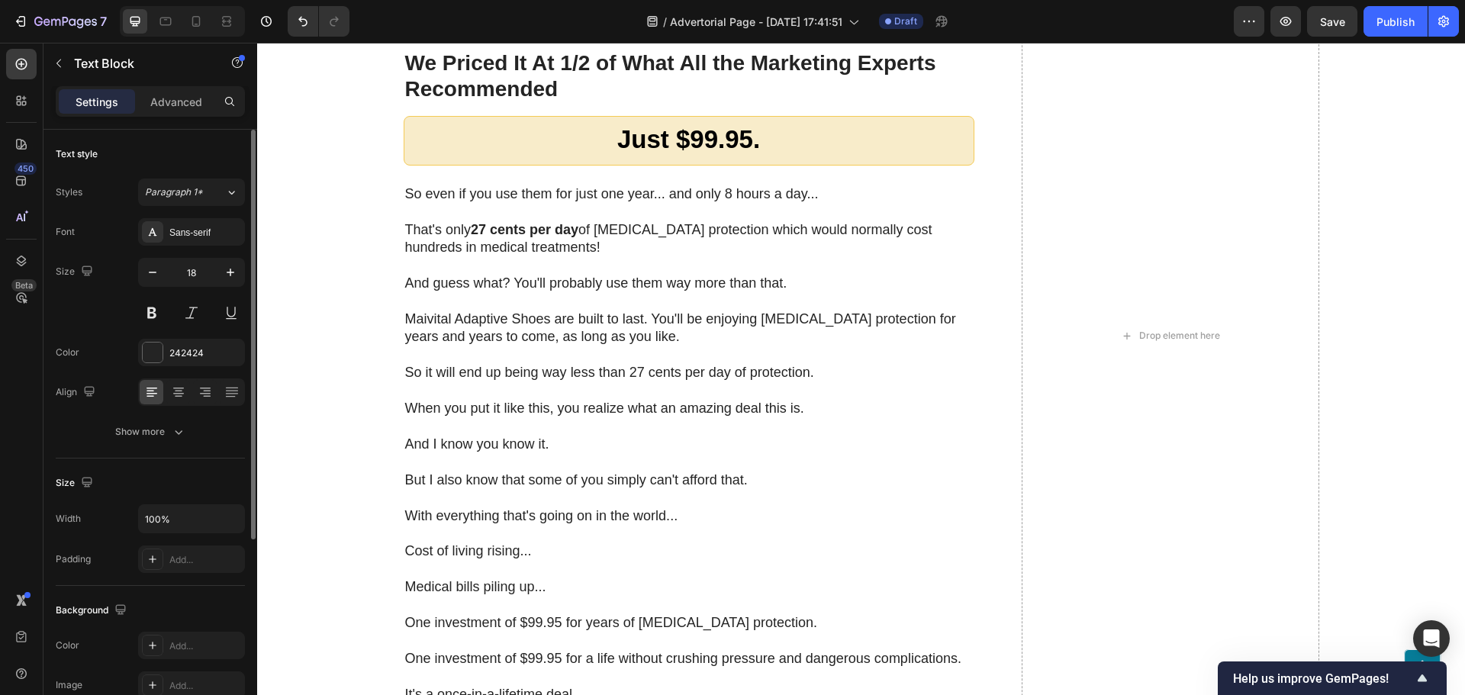
drag, startPoint x: 391, startPoint y: 346, endPoint x: 390, endPoint y: 360, distance: 14.6
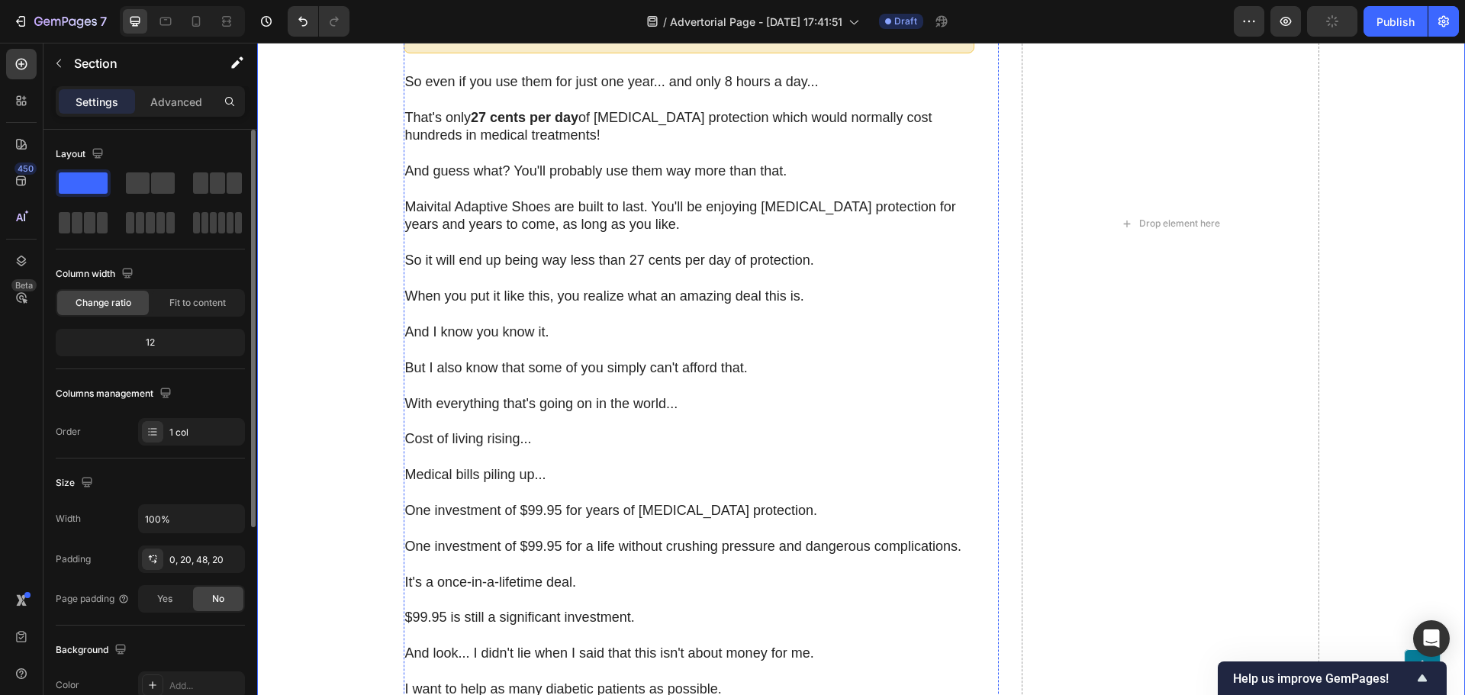
scroll to position [8087, 0]
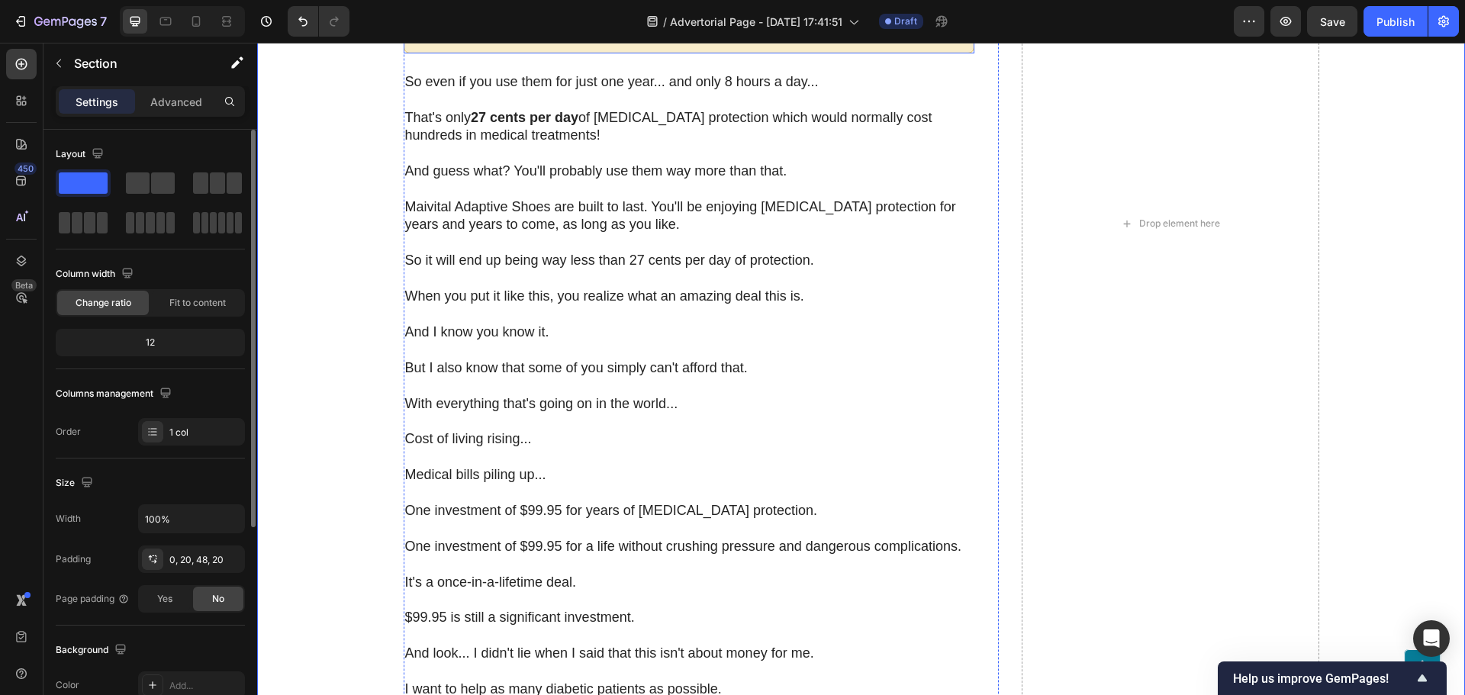
scroll to position [8169, 0]
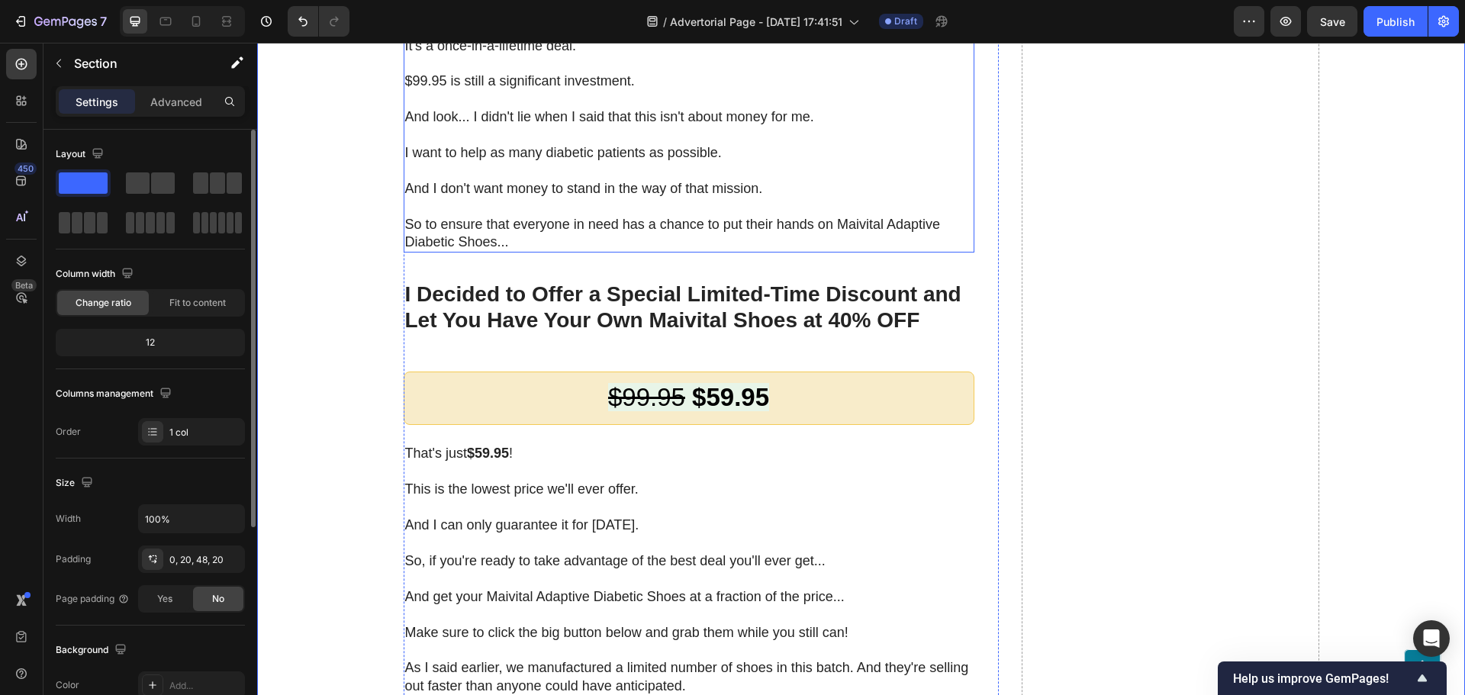
scroll to position [8627, 0]
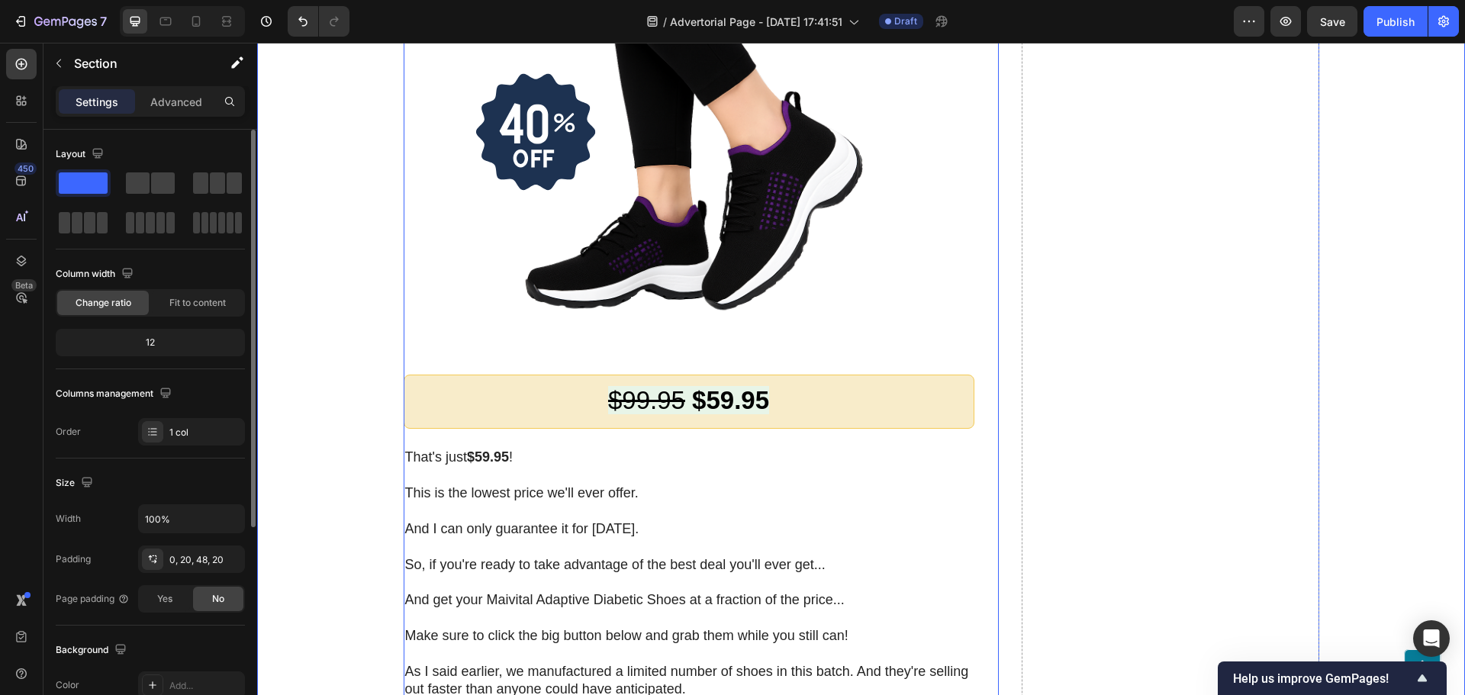
scroll to position [9008, 0]
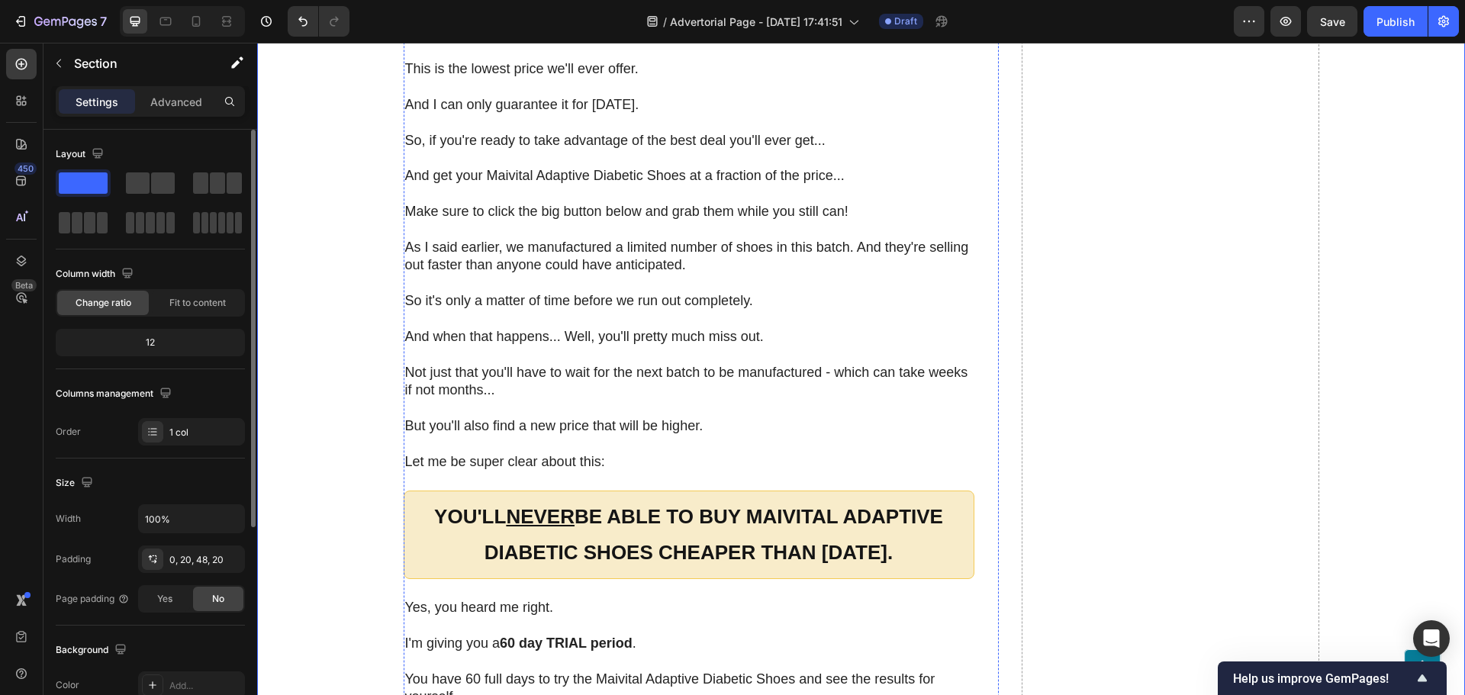
scroll to position [9390, 0]
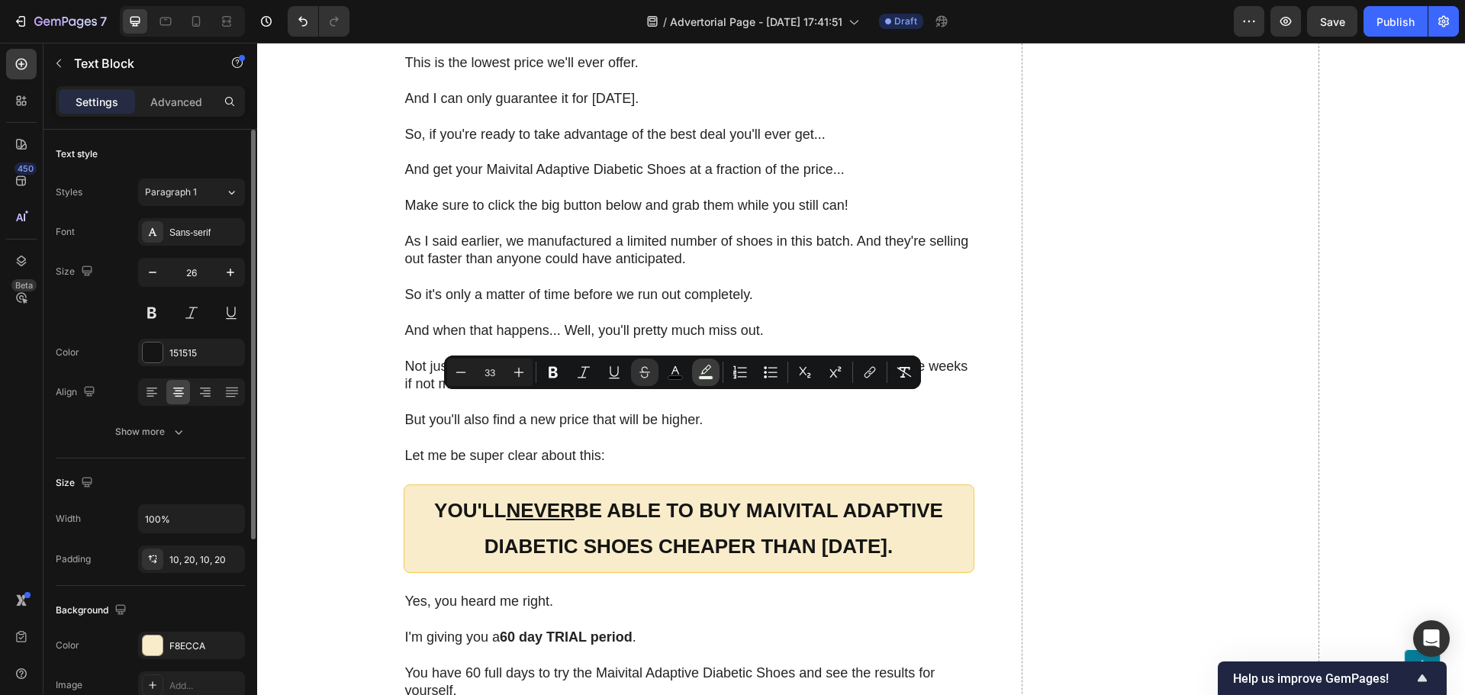
click at [710, 369] on icon "Editor contextual toolbar" at bounding box center [705, 372] width 15 height 15
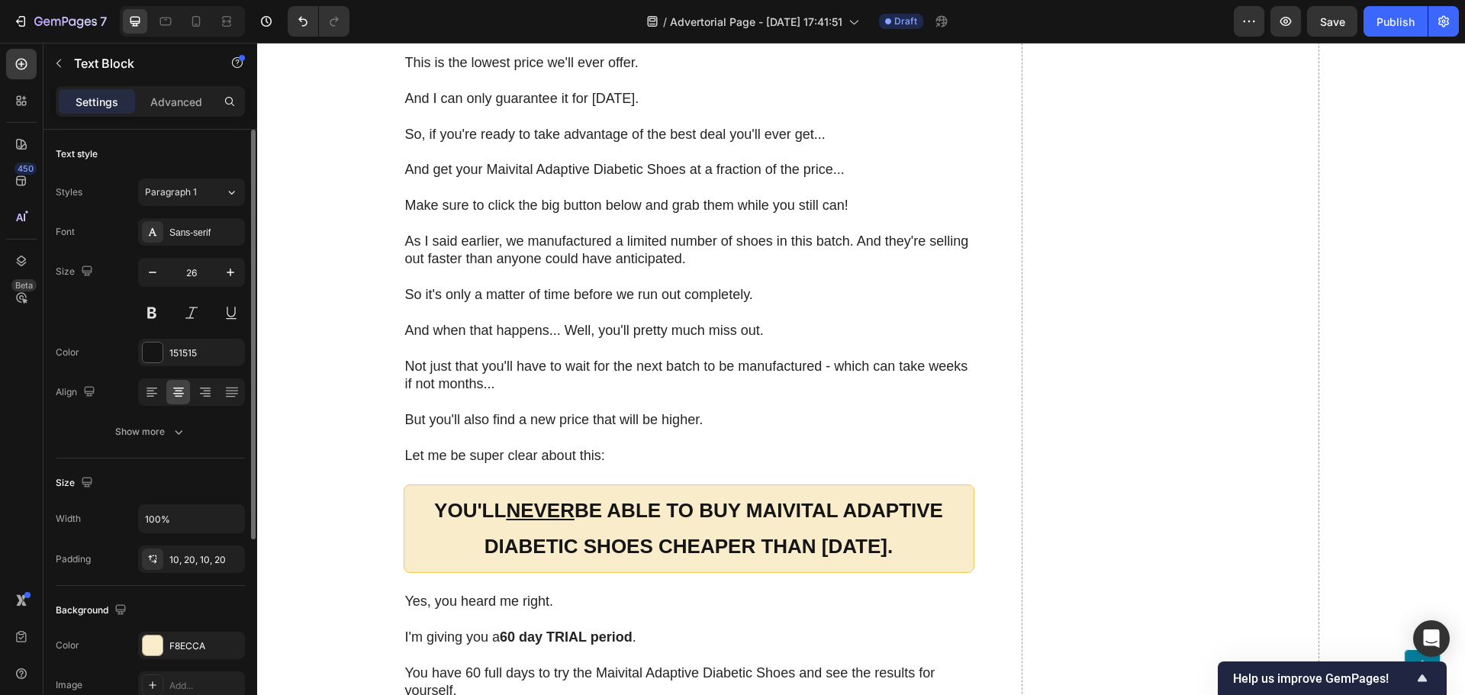
drag, startPoint x: 870, startPoint y: 659, endPoint x: 493, endPoint y: 618, distance: 379.9
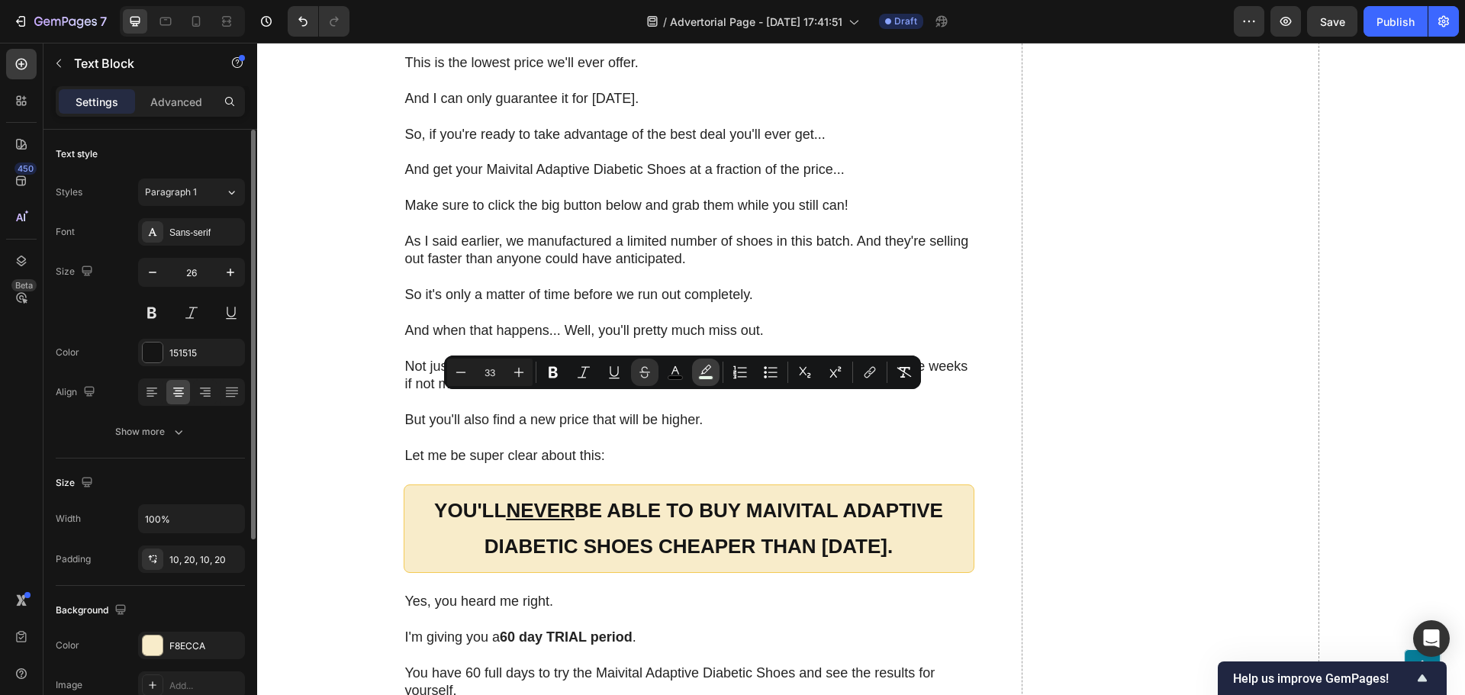
click at [711, 369] on icon "Editor contextual toolbar" at bounding box center [705, 372] width 15 height 15
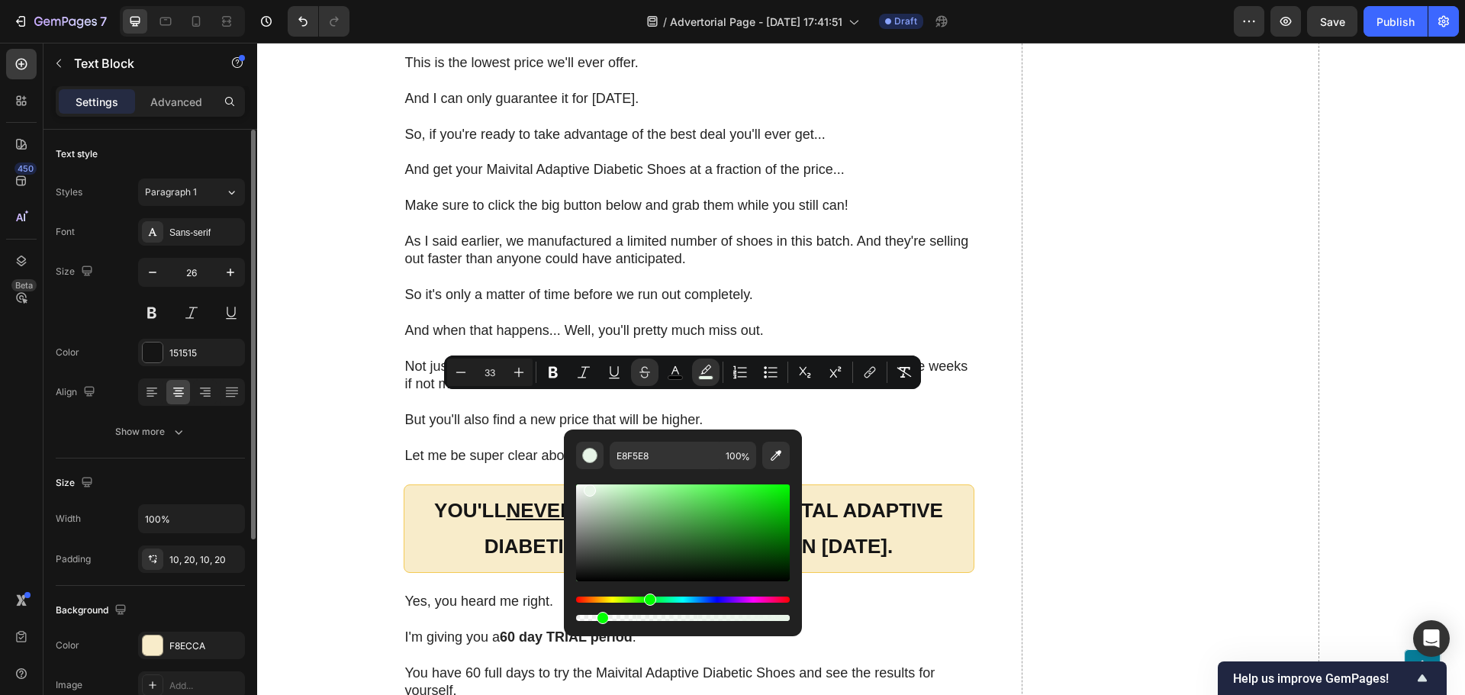
drag, startPoint x: 885, startPoint y: 661, endPoint x: 488, endPoint y: 618, distance: 399.0
type input "0"
click at [335, 420] on div "As seen on Heading Image These Shoes Have Helped Thousands of Diabetic Patients…" at bounding box center [860, 491] width 1177 height 9335
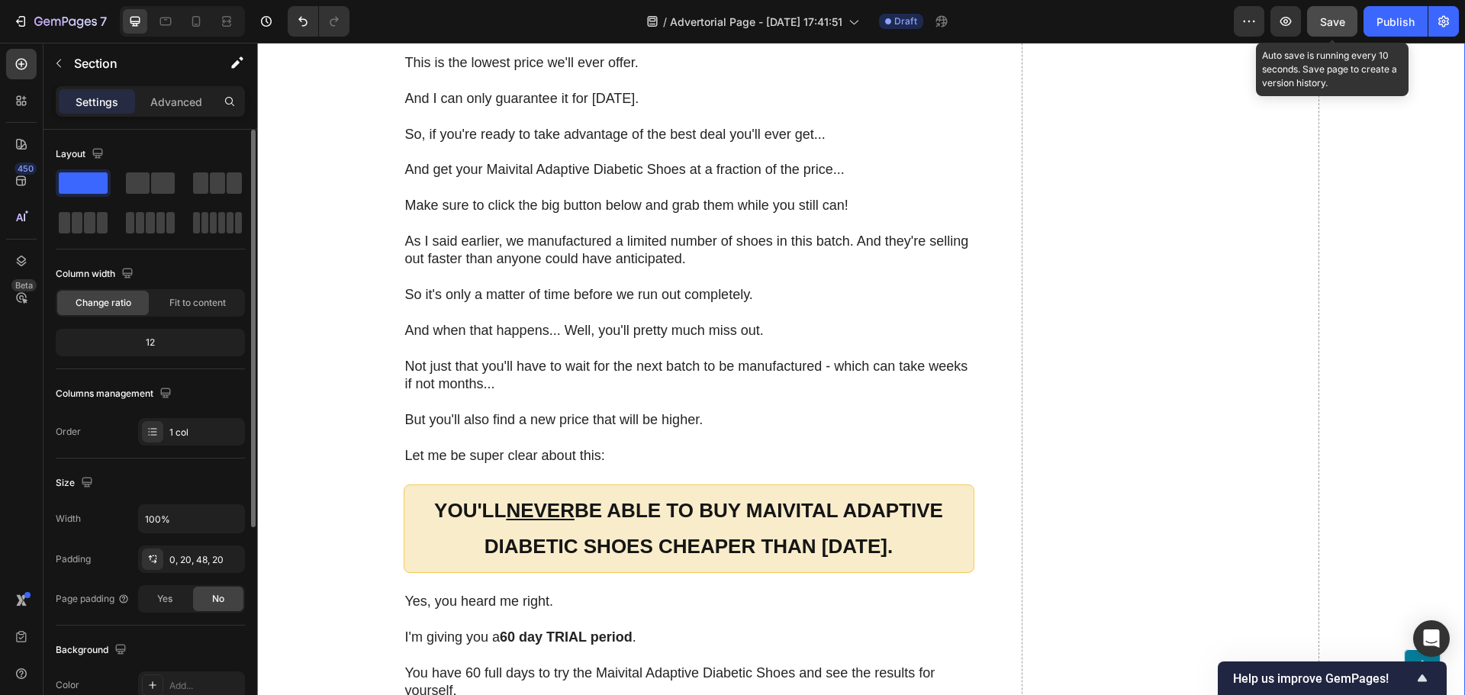
click at [1315, 22] on button "Save" at bounding box center [1332, 21] width 50 height 31
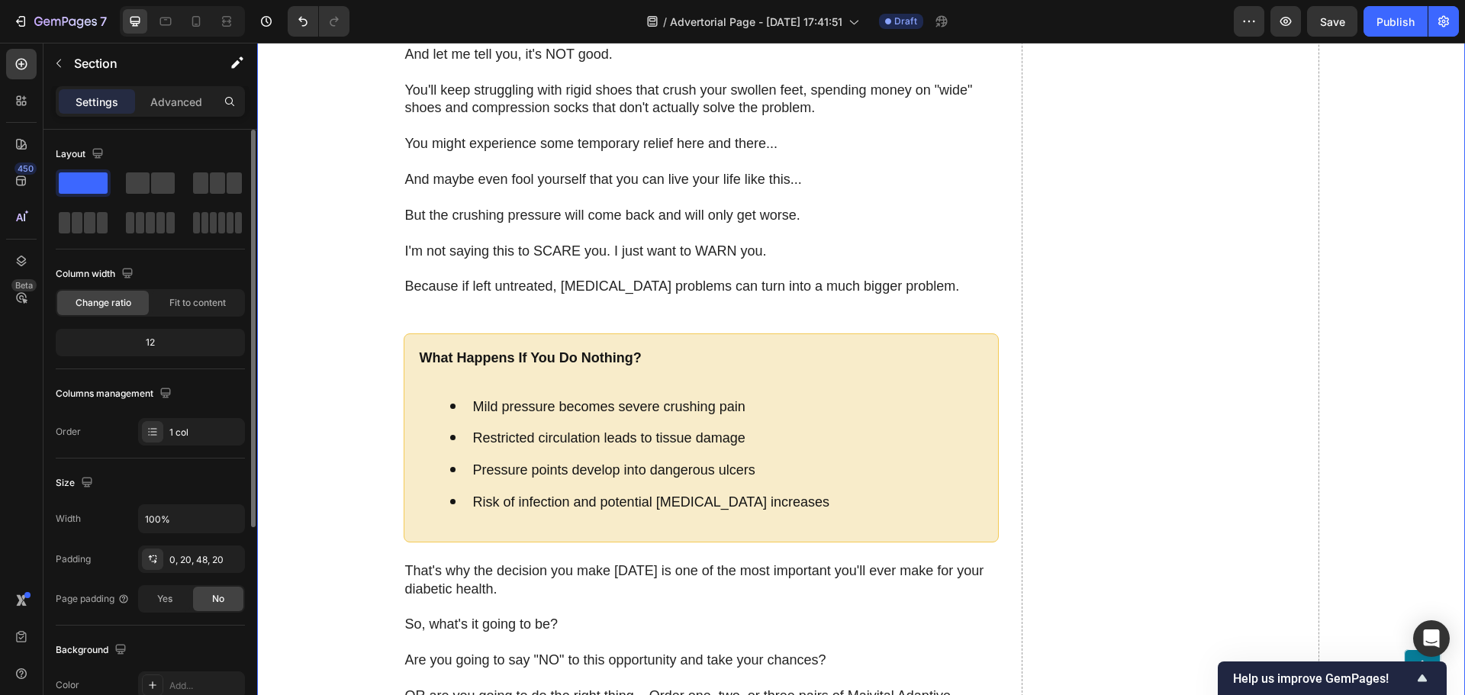
scroll to position [11907, 0]
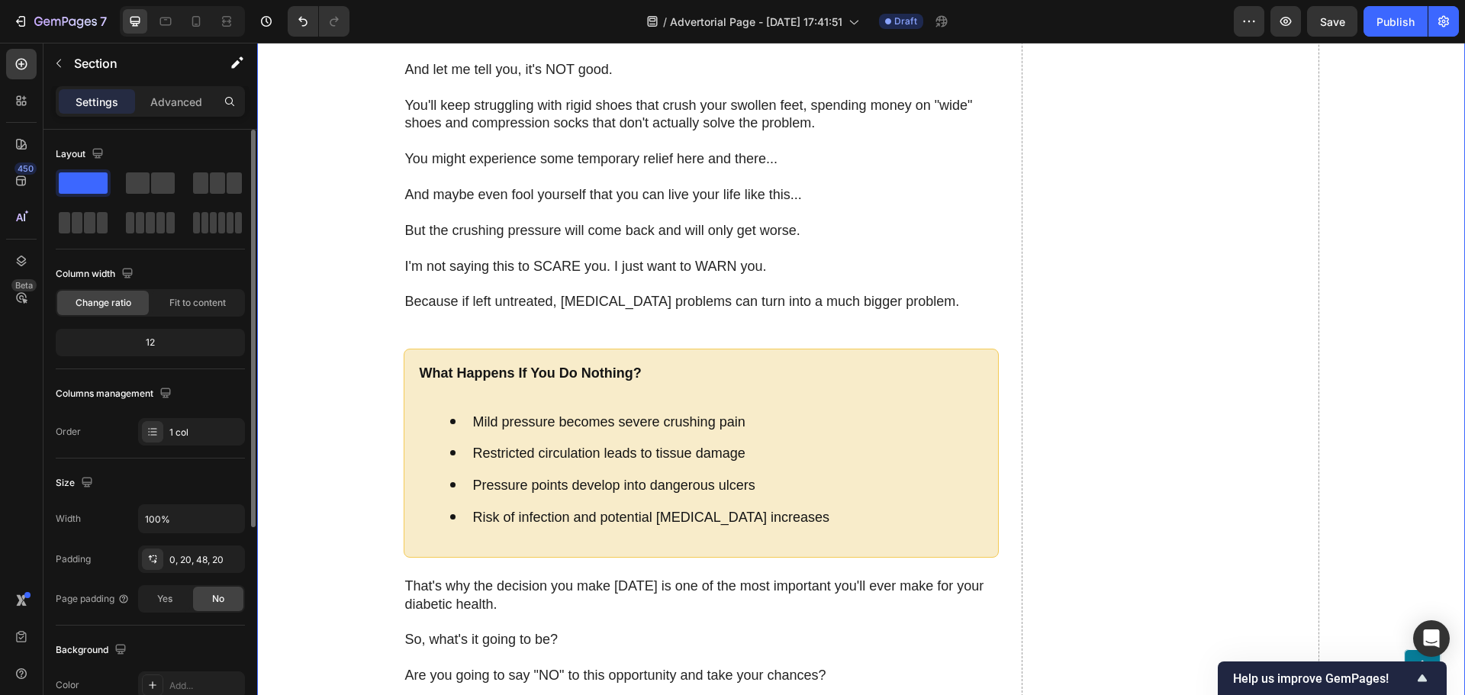
scroll to position [11831, 0]
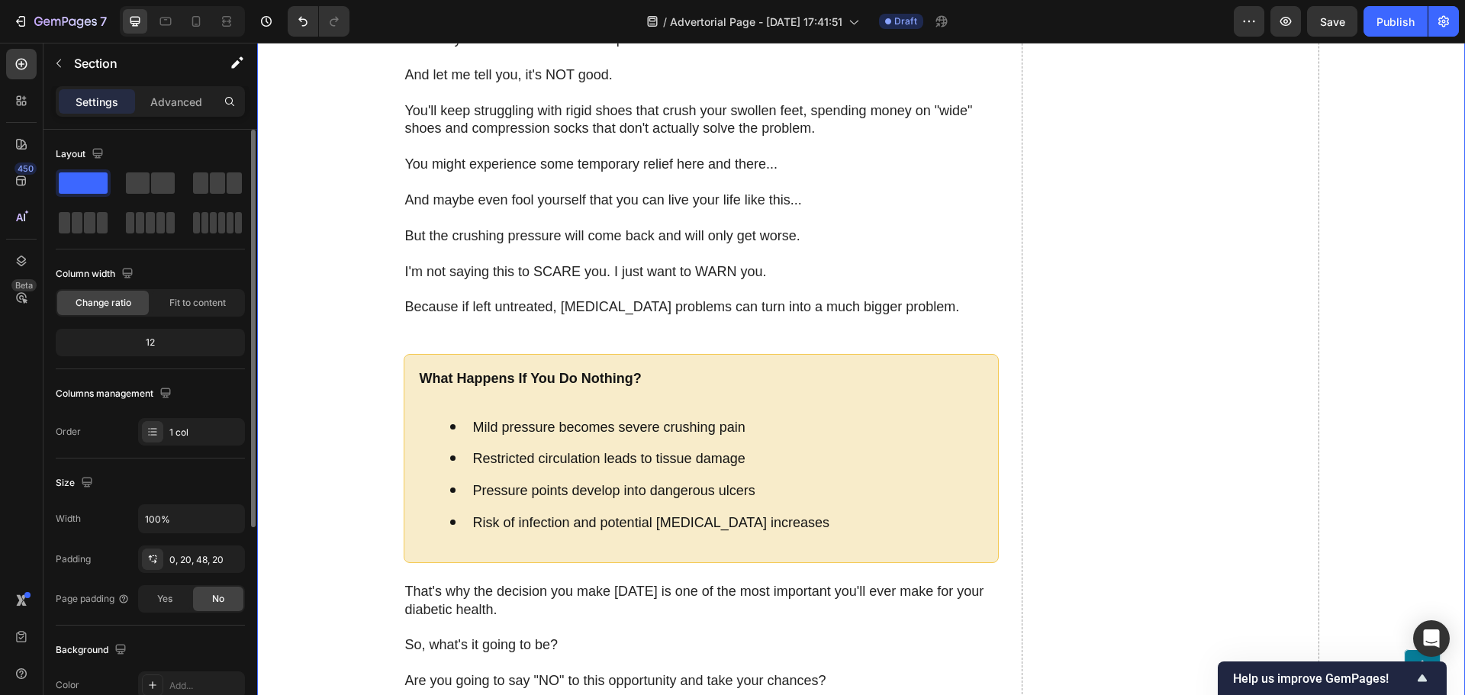
drag, startPoint x: 513, startPoint y: 333, endPoint x: 520, endPoint y: 339, distance: 9.2
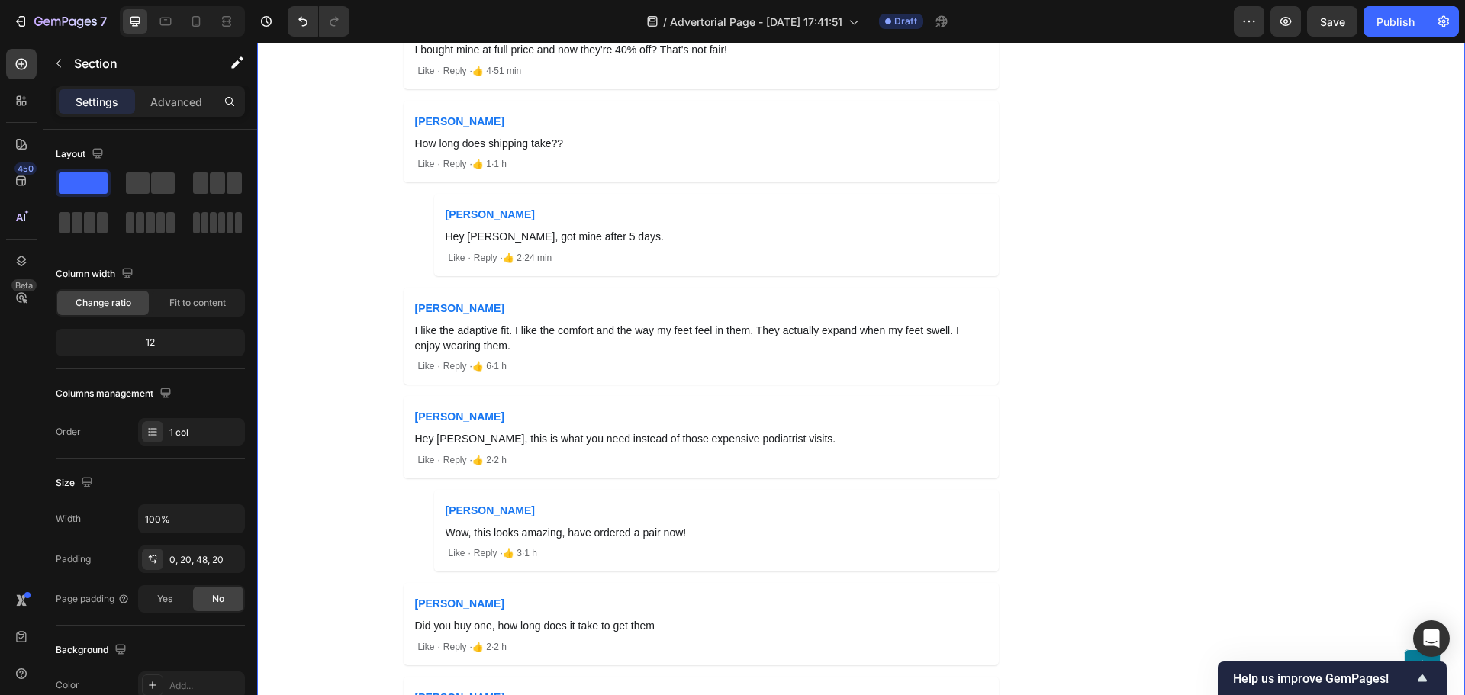
scroll to position [13661, 0]
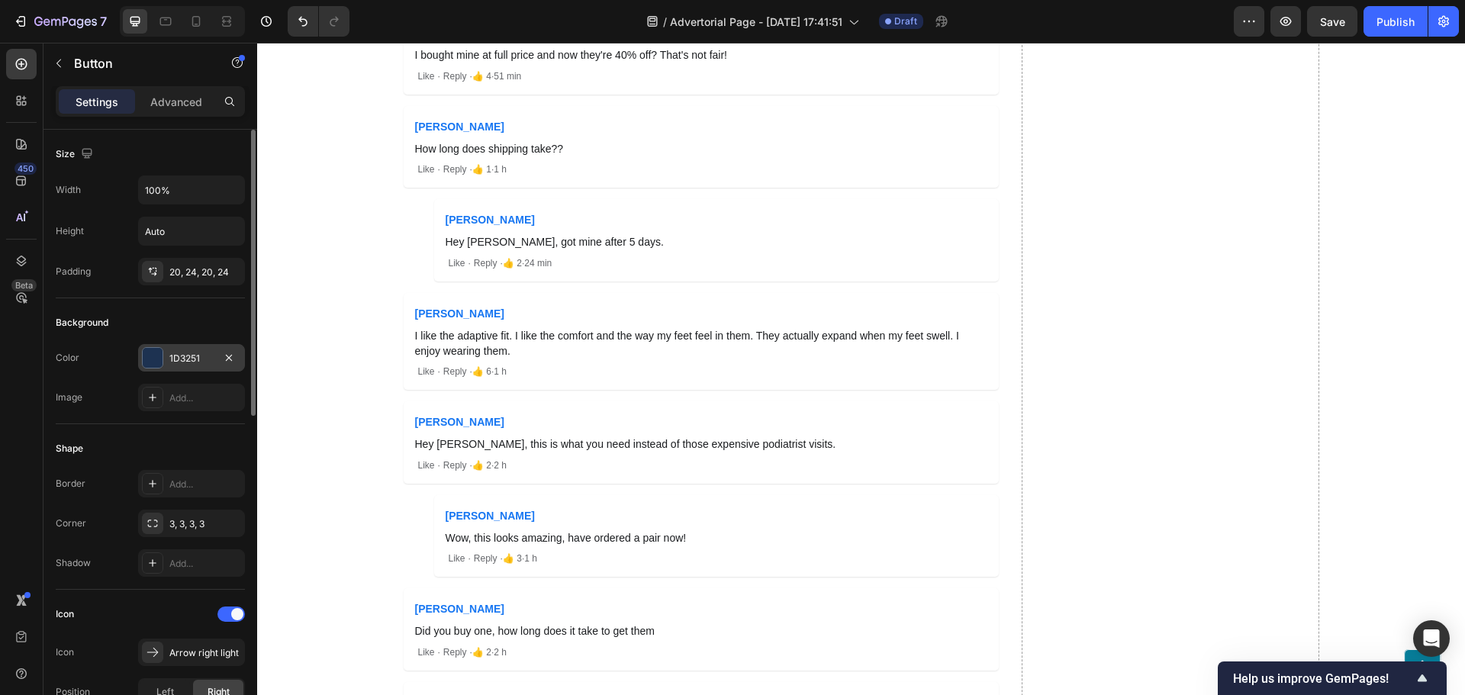
click at [168, 352] on div "1D3251" at bounding box center [191, 357] width 107 height 27
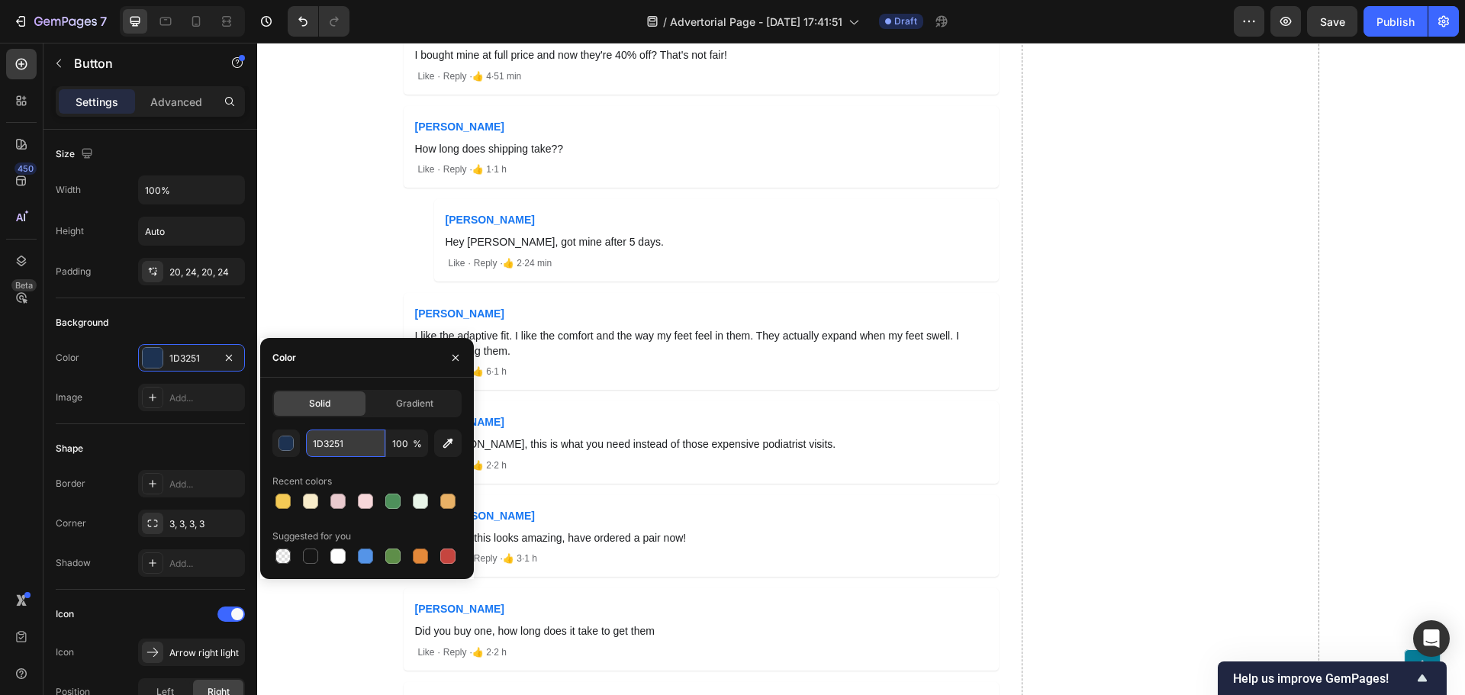
click at [330, 446] on input "1D3251" at bounding box center [345, 443] width 79 height 27
paste input "#149312"
type input "#149312"
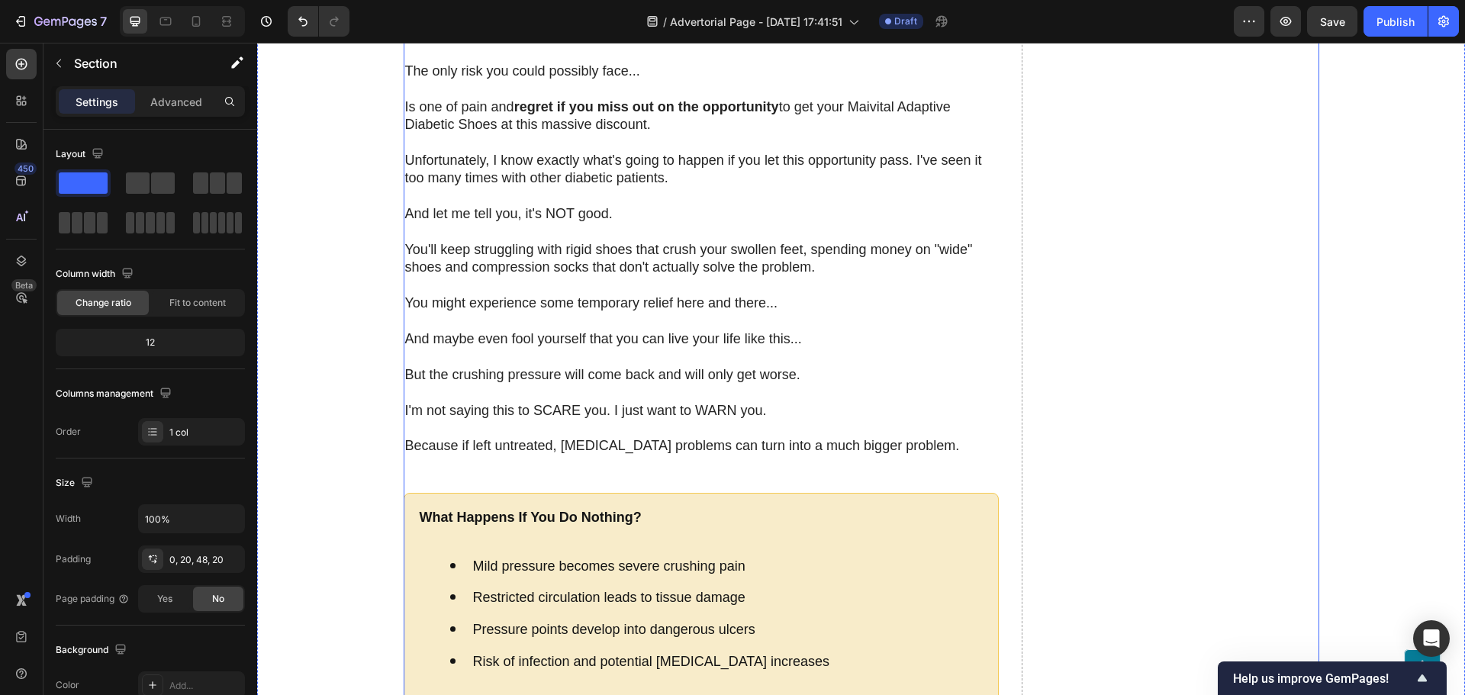
scroll to position [11678, 0]
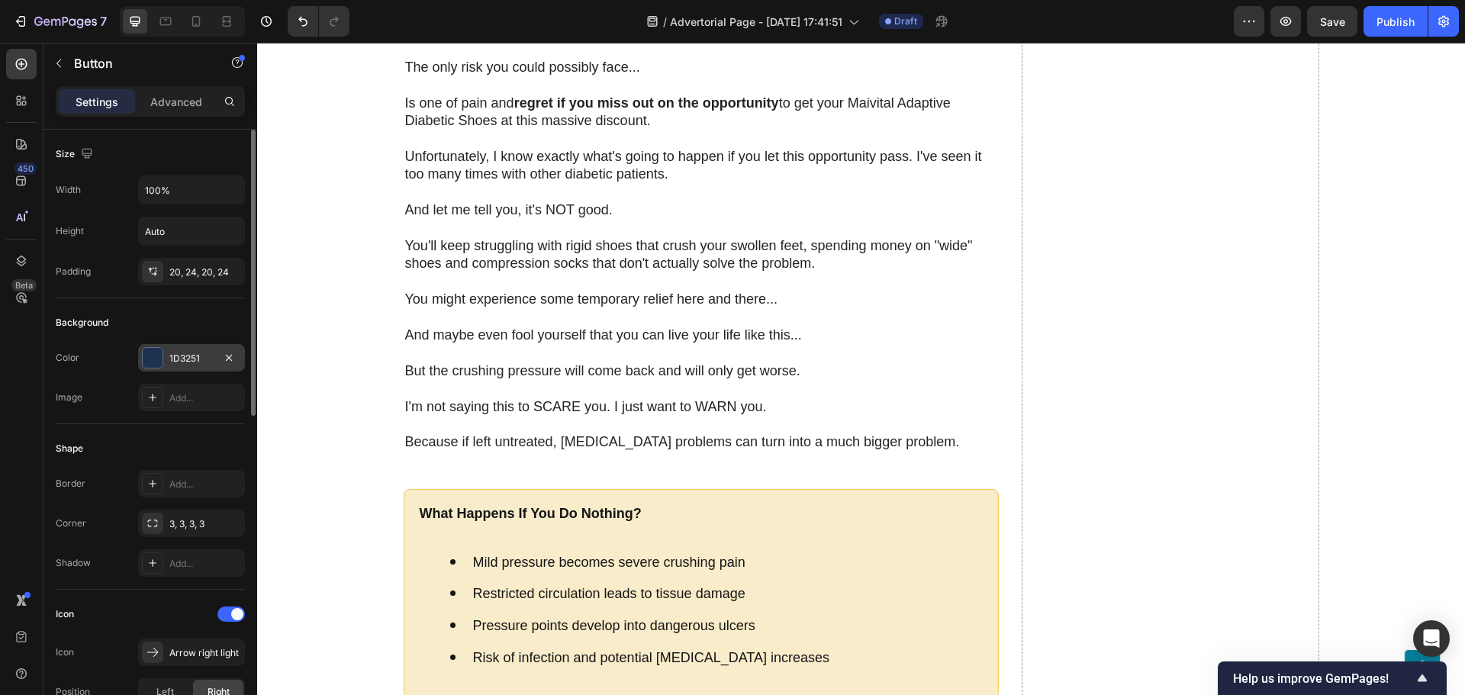
click at [146, 359] on div at bounding box center [153, 358] width 20 height 20
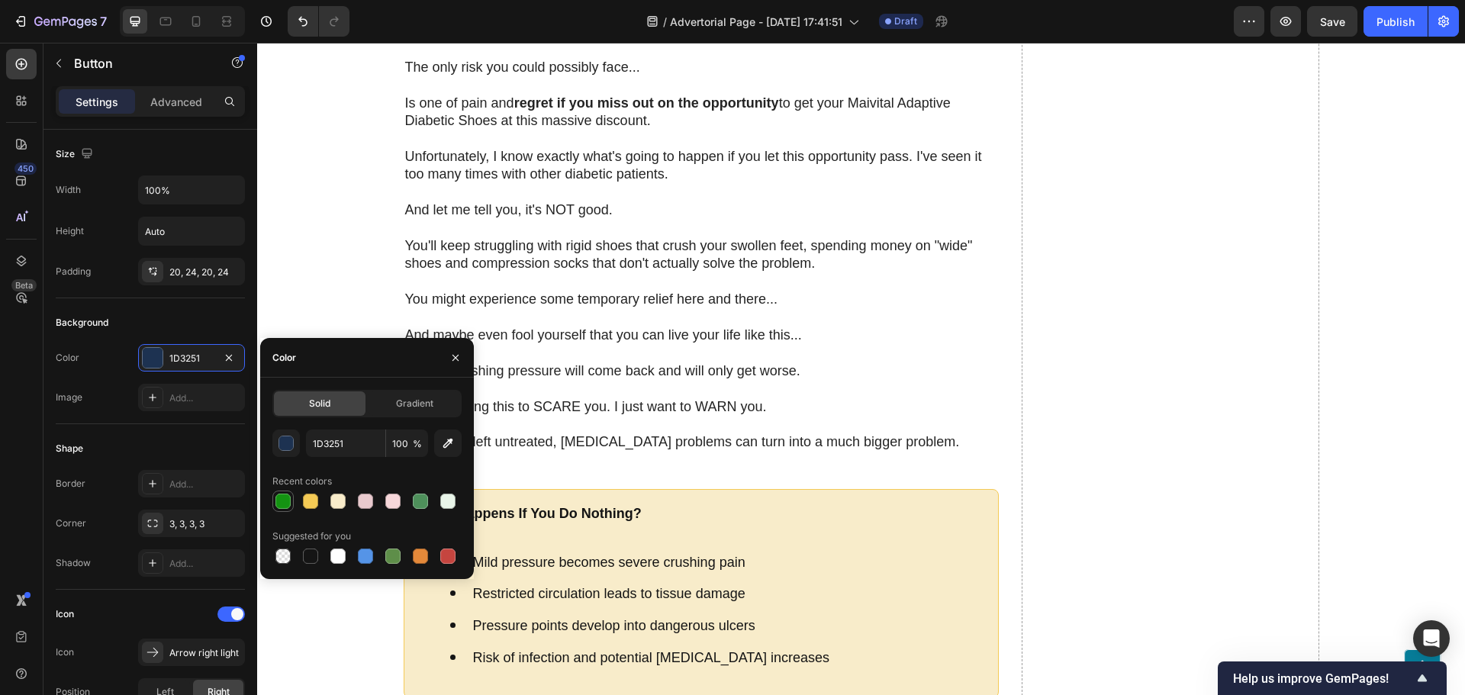
click at [286, 504] on div at bounding box center [282, 501] width 15 height 15
type input "149312"
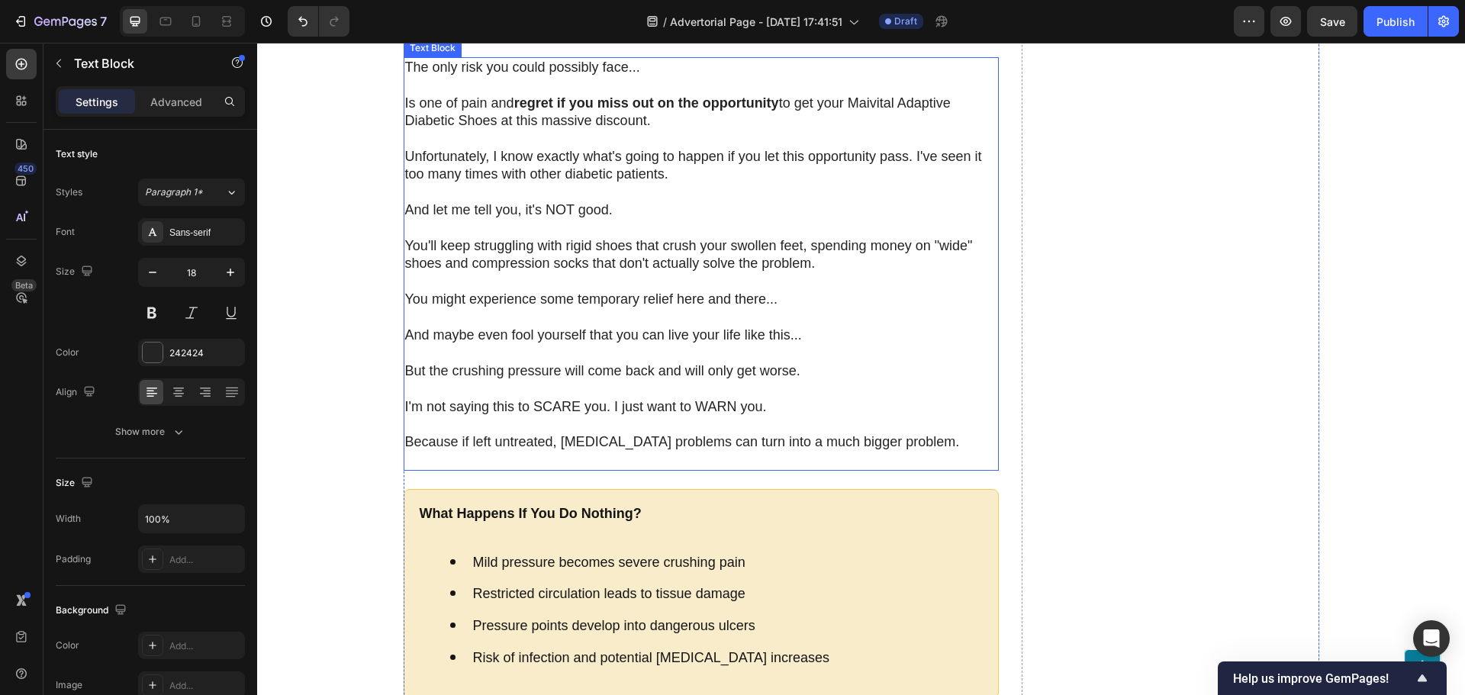
click at [601, 184] on p "Unfortunately, I know exactly what's going to happen if you let this opportunit…" at bounding box center [701, 166] width 592 height 36
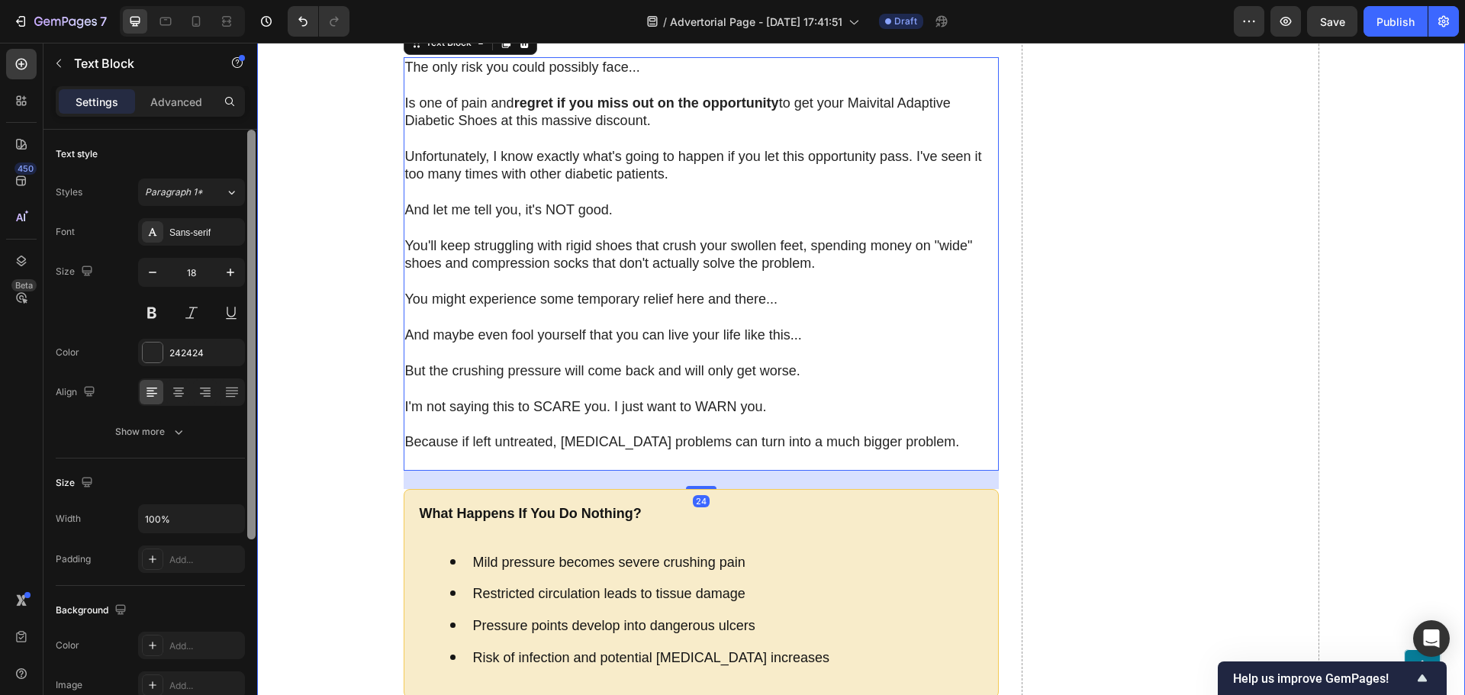
click at [251, 532] on div at bounding box center [251, 335] width 8 height 410
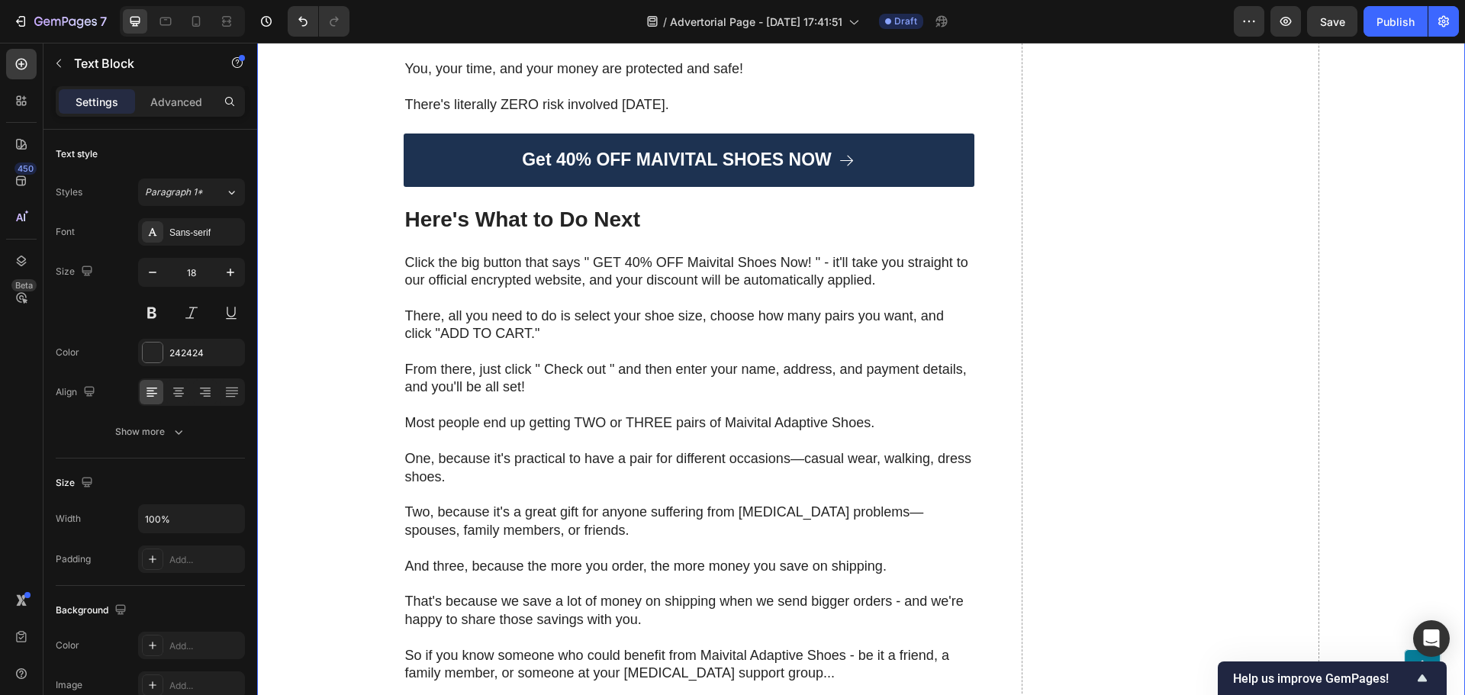
scroll to position [10915, 0]
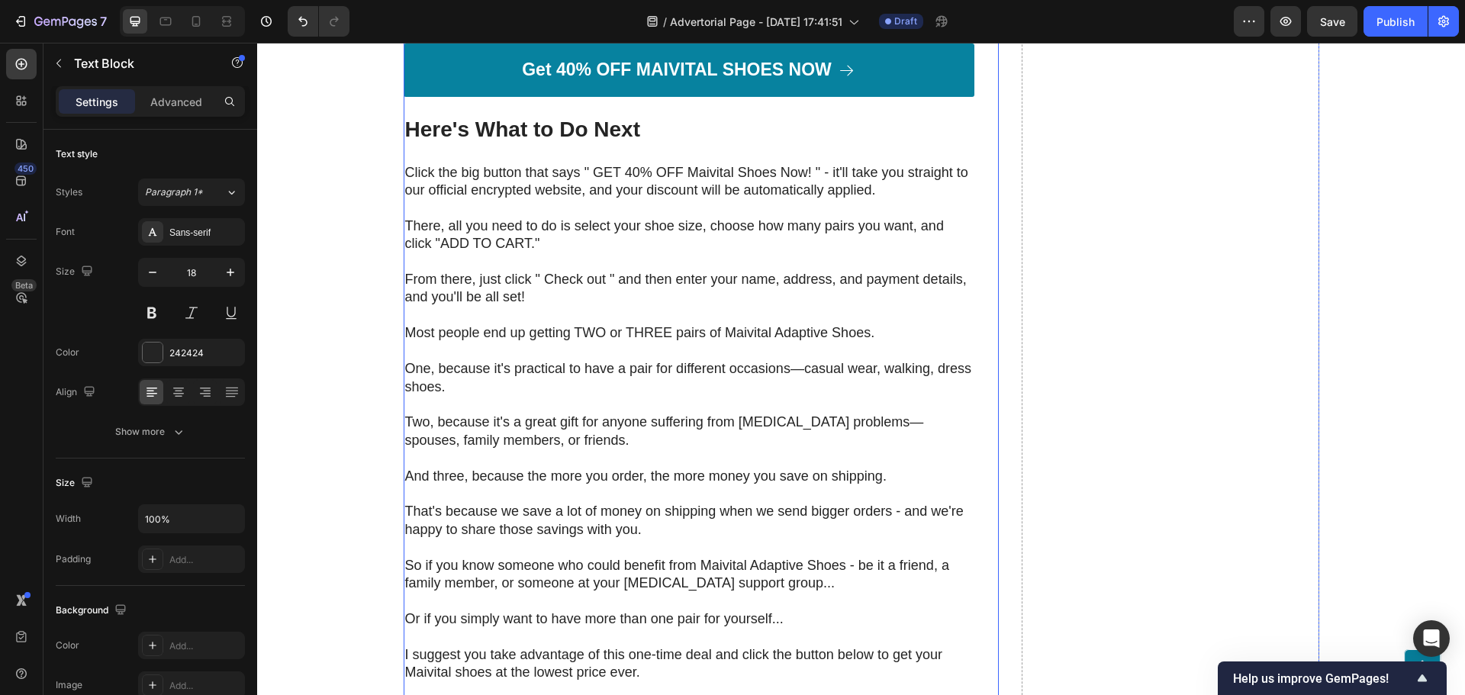
click at [425, 97] on link "Get 40% OFF MAIVITAL SHOES NOW" at bounding box center [689, 69] width 571 height 53
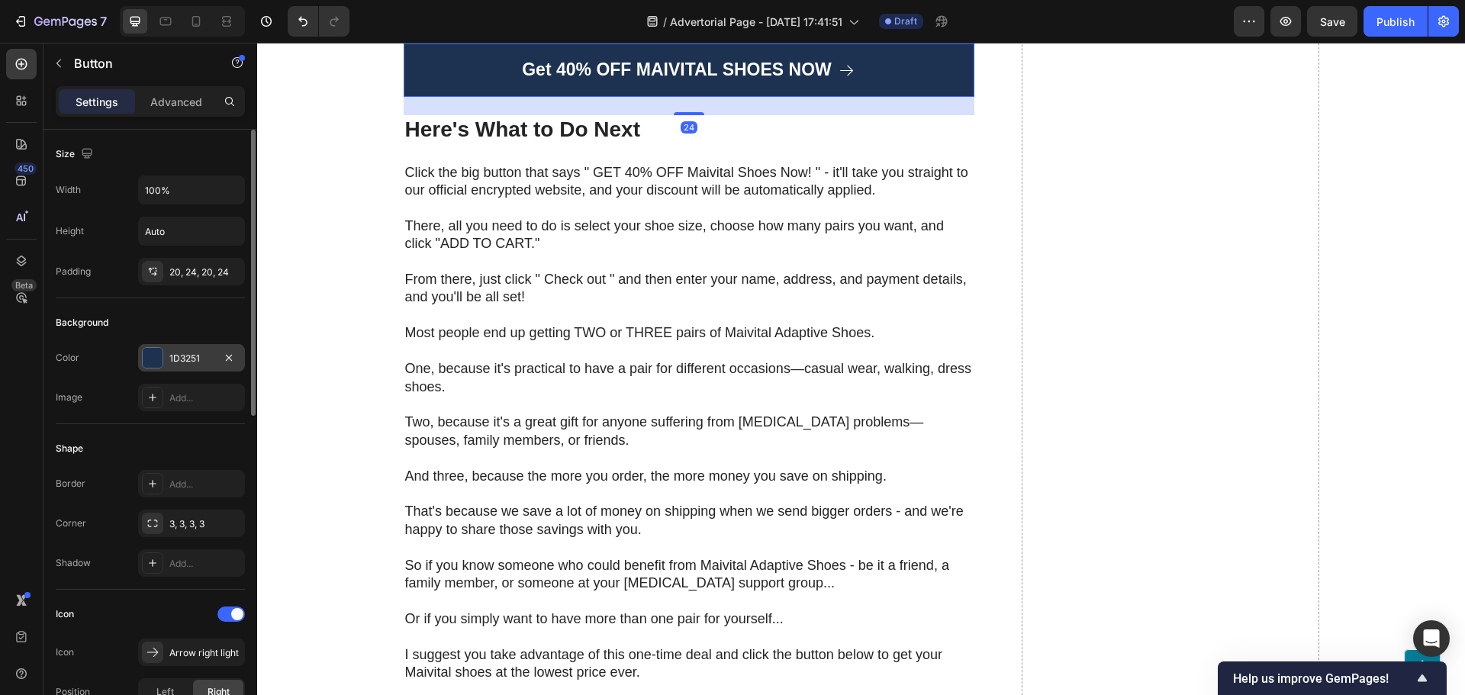
click at [174, 363] on div "1D3251" at bounding box center [191, 359] width 44 height 14
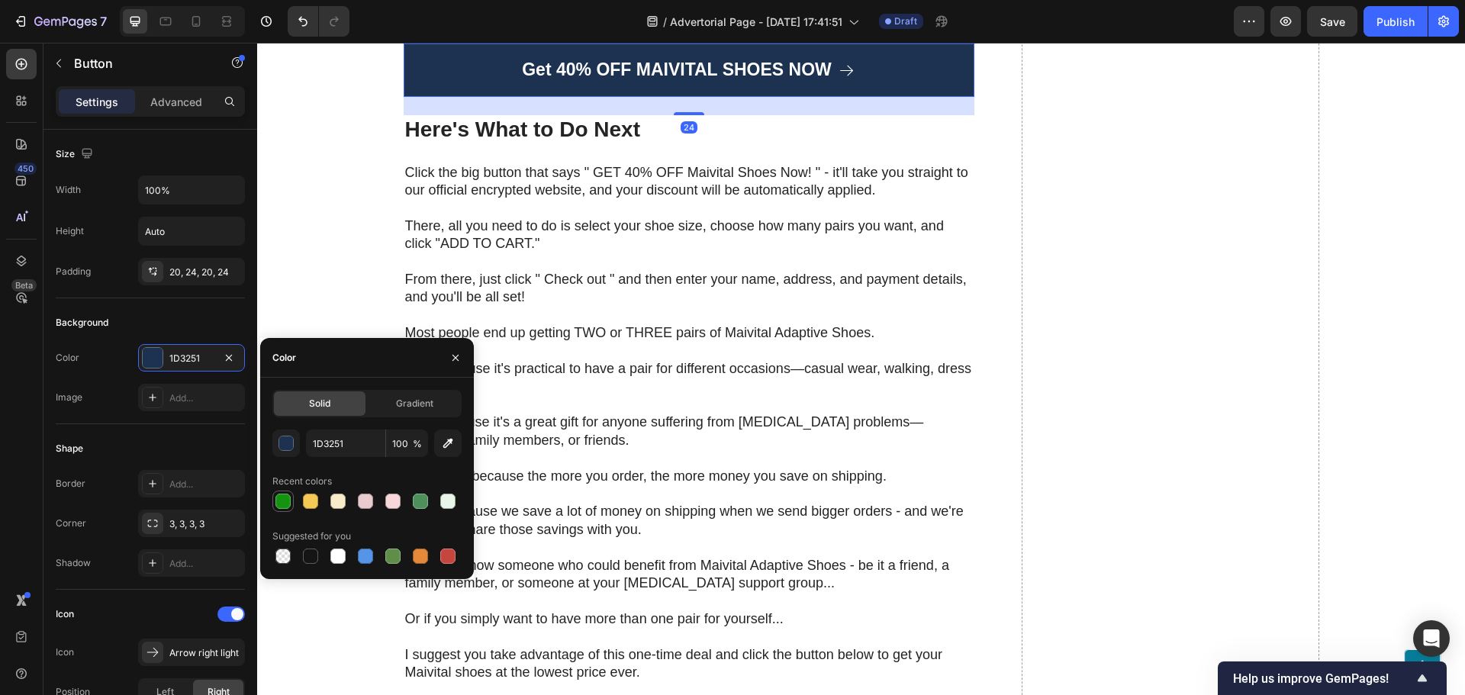
click at [284, 497] on div at bounding box center [282, 501] width 15 height 15
type input "149312"
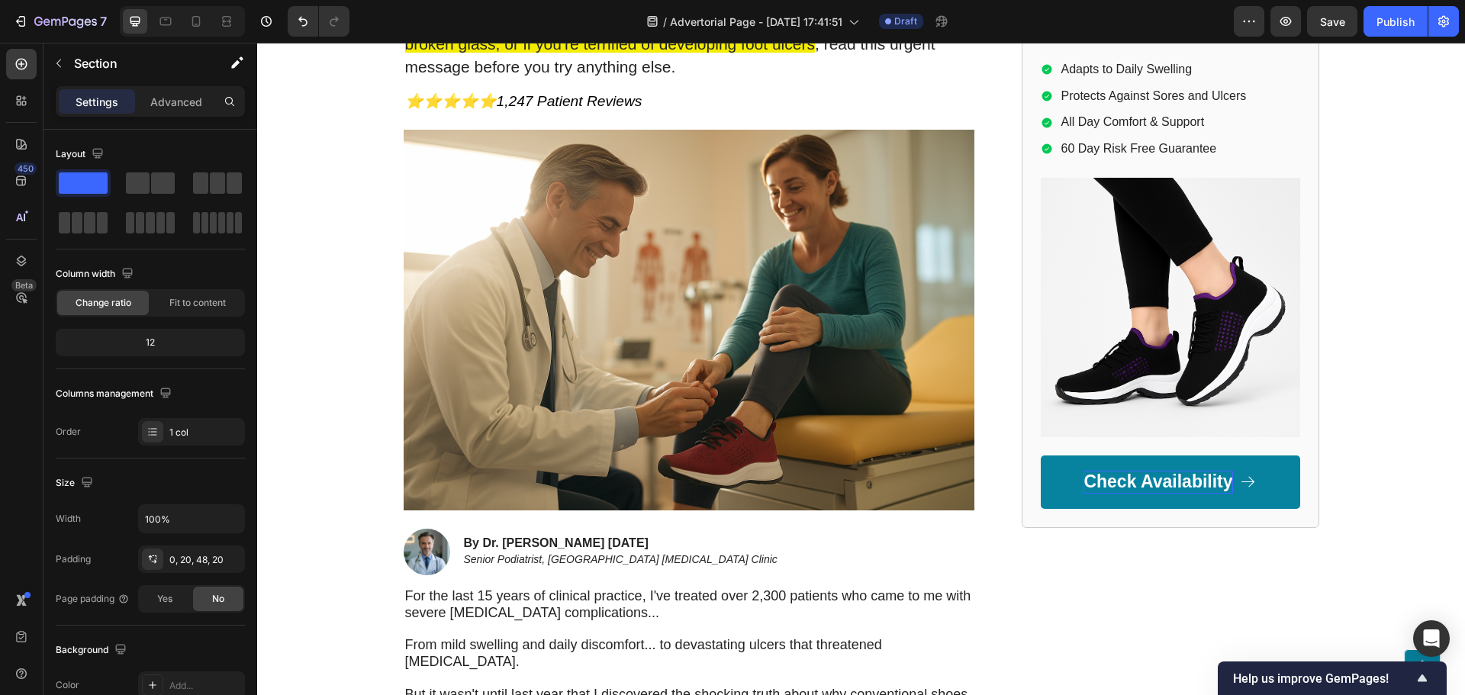
scroll to position [387, 0]
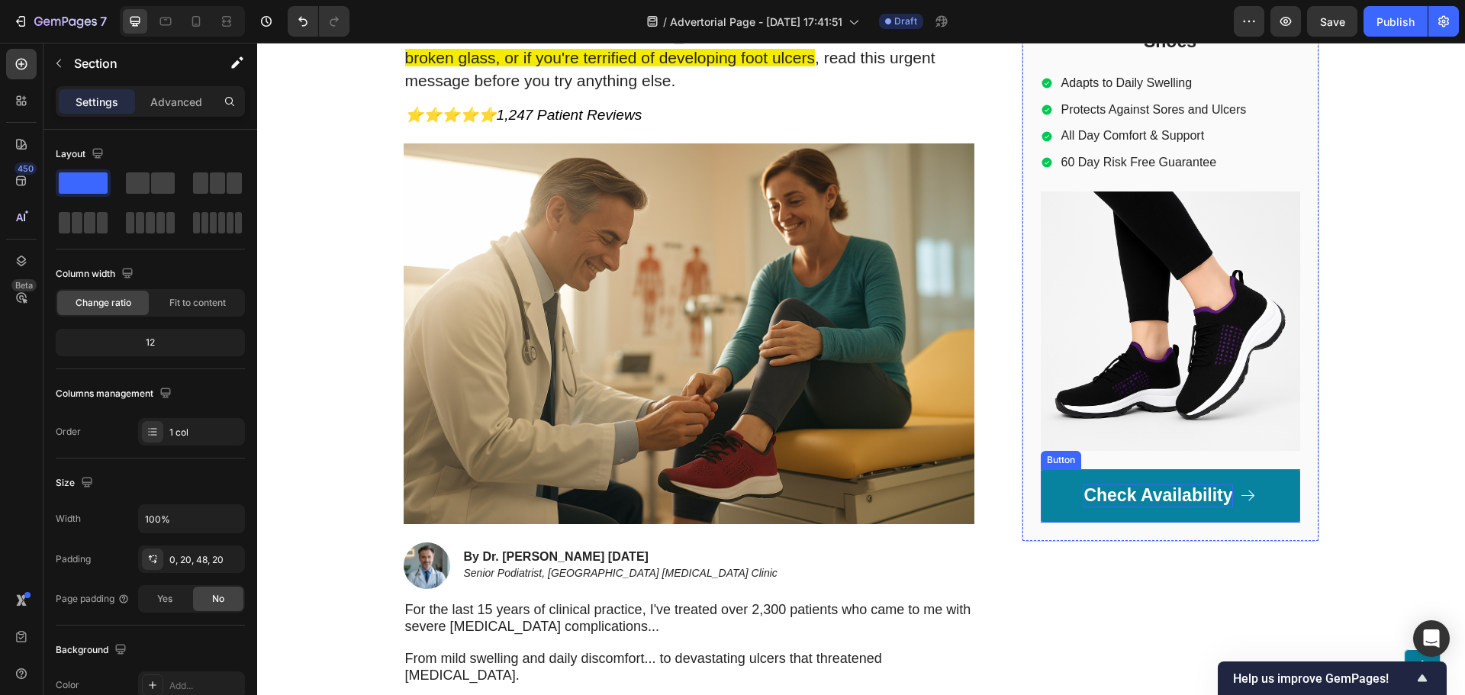
click at [1104, 503] on p "Check Availability" at bounding box center [1157, 495] width 149 height 23
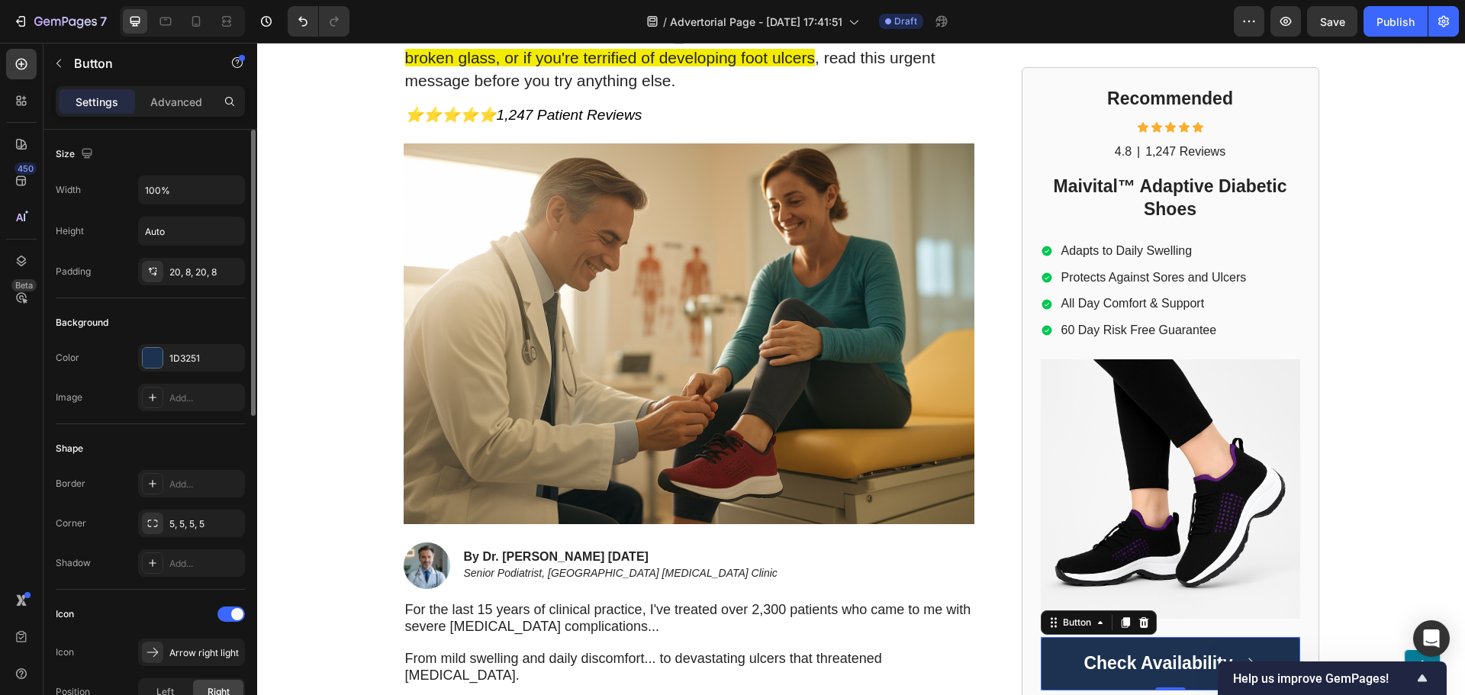
drag, startPoint x: 144, startPoint y: 335, endPoint x: 154, endPoint y: 343, distance: 12.5
click at [146, 335] on div "Background Color 1D3251 Image Add..." at bounding box center [150, 361] width 189 height 126
click at [159, 350] on div at bounding box center [153, 358] width 20 height 20
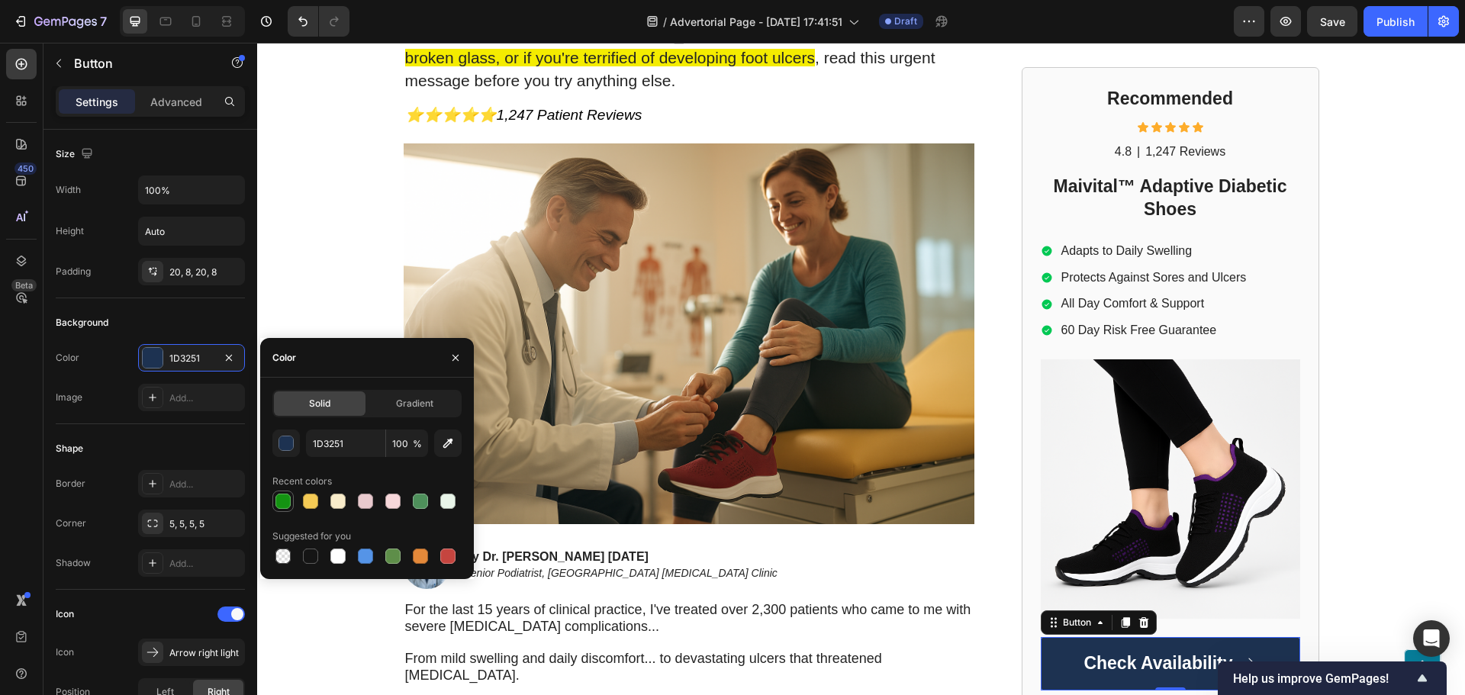
click at [280, 498] on div at bounding box center [282, 501] width 15 height 15
type input "149312"
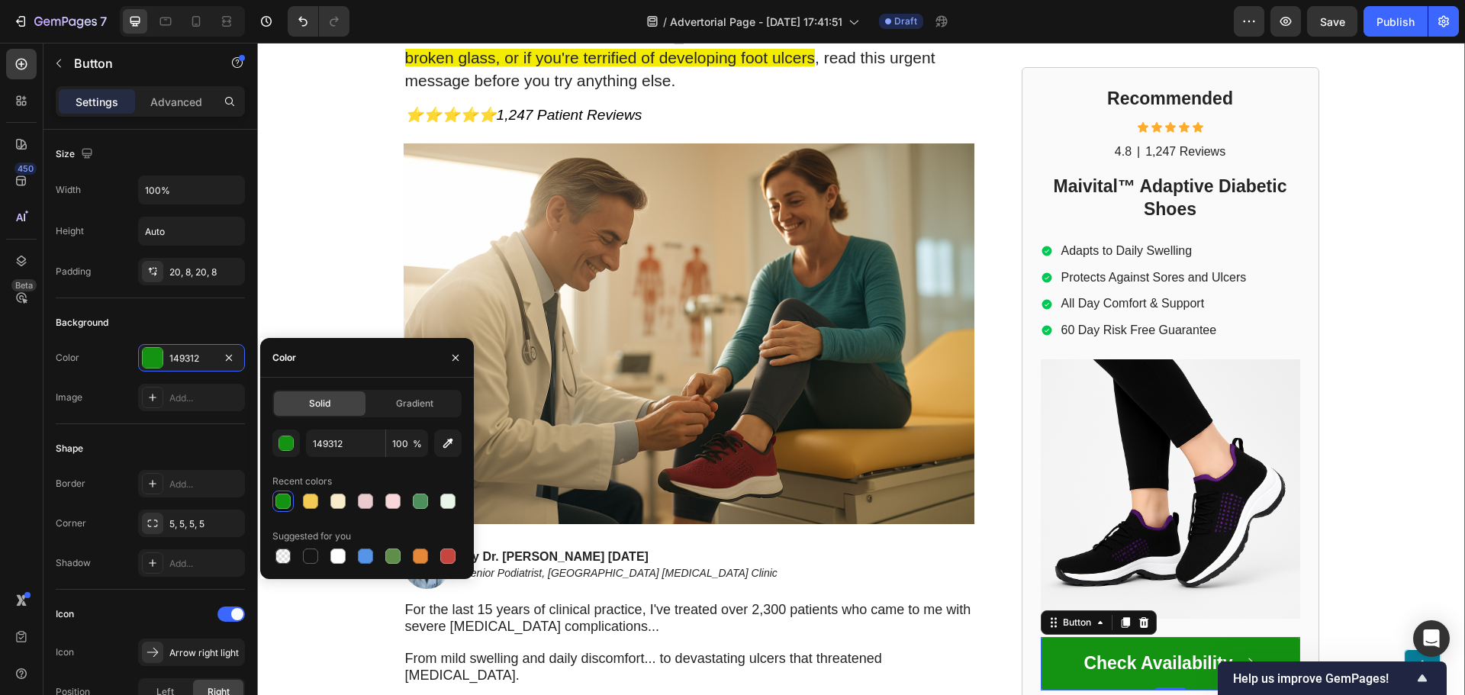
click at [335, 273] on div "Home > Pain Relief > Adaptive Shoes Text Block Top Podiatrist Warns: Don't Buy …" at bounding box center [861, 306] width 1208 height 894
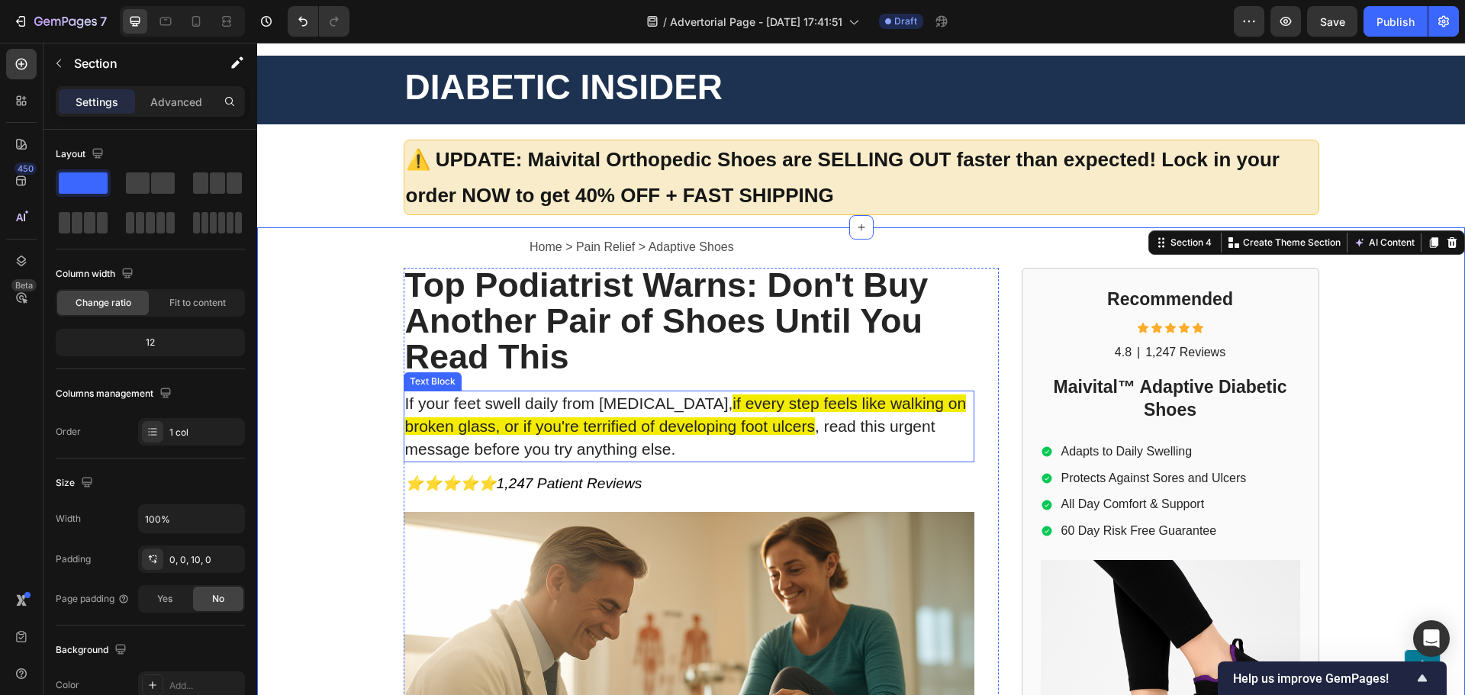
scroll to position [0, 0]
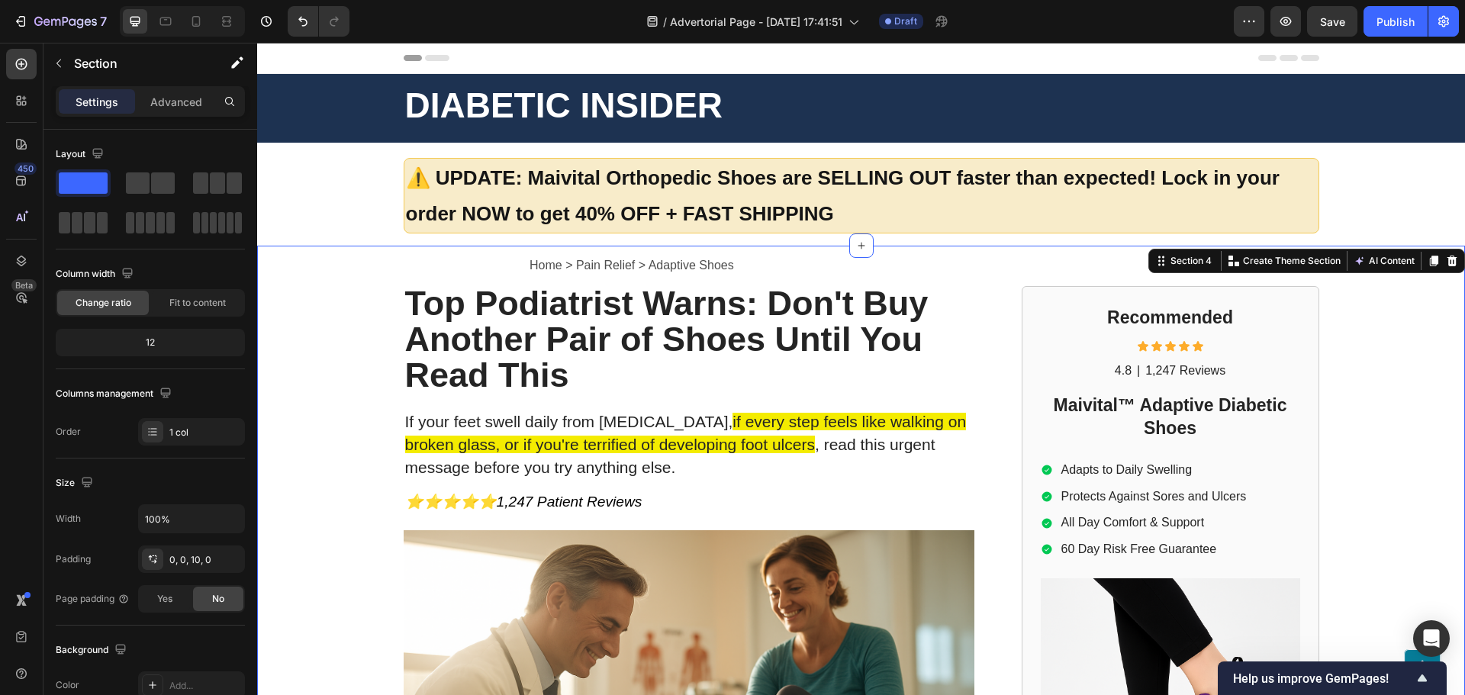
click at [337, 361] on div "Home > Pain Relief > Adaptive Shoes Text Block Top Podiatrist Warns: Don't Buy …" at bounding box center [861, 693] width 1208 height 894
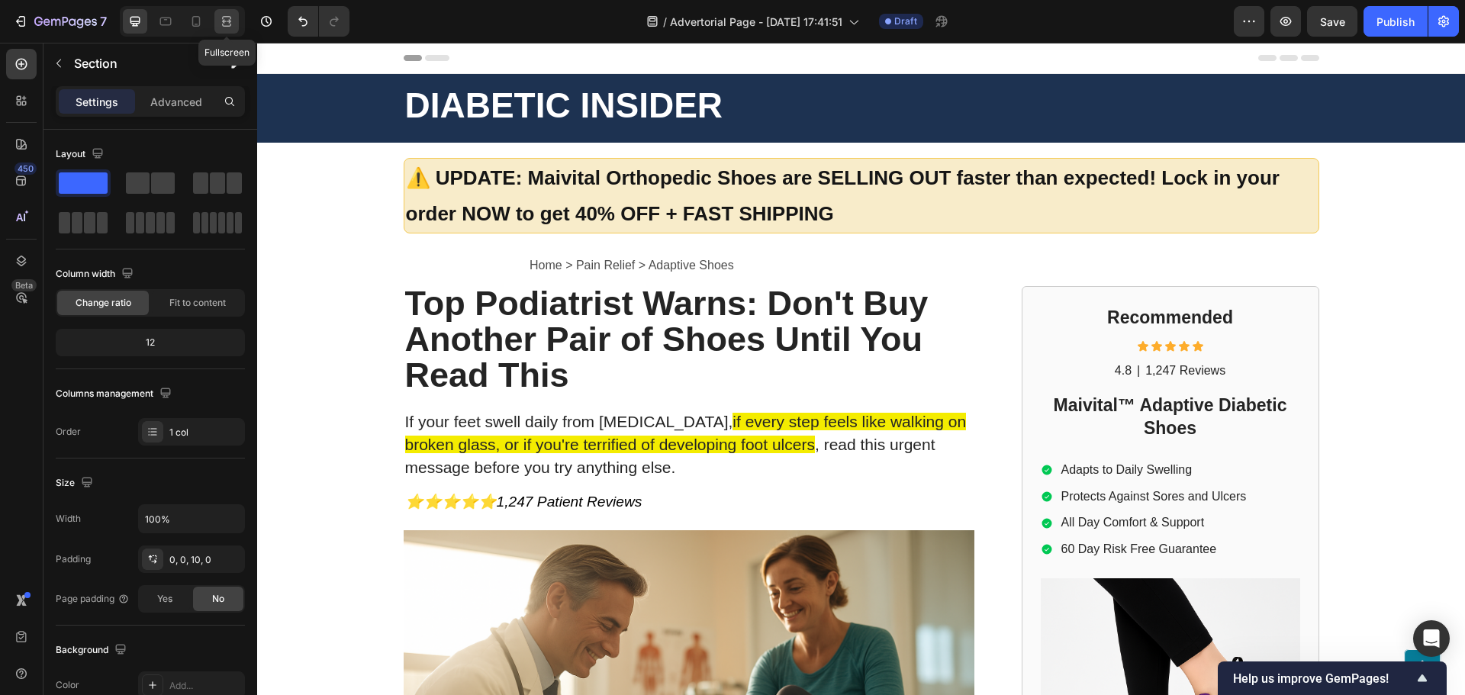
click at [229, 26] on icon at bounding box center [226, 25] width 9 height 3
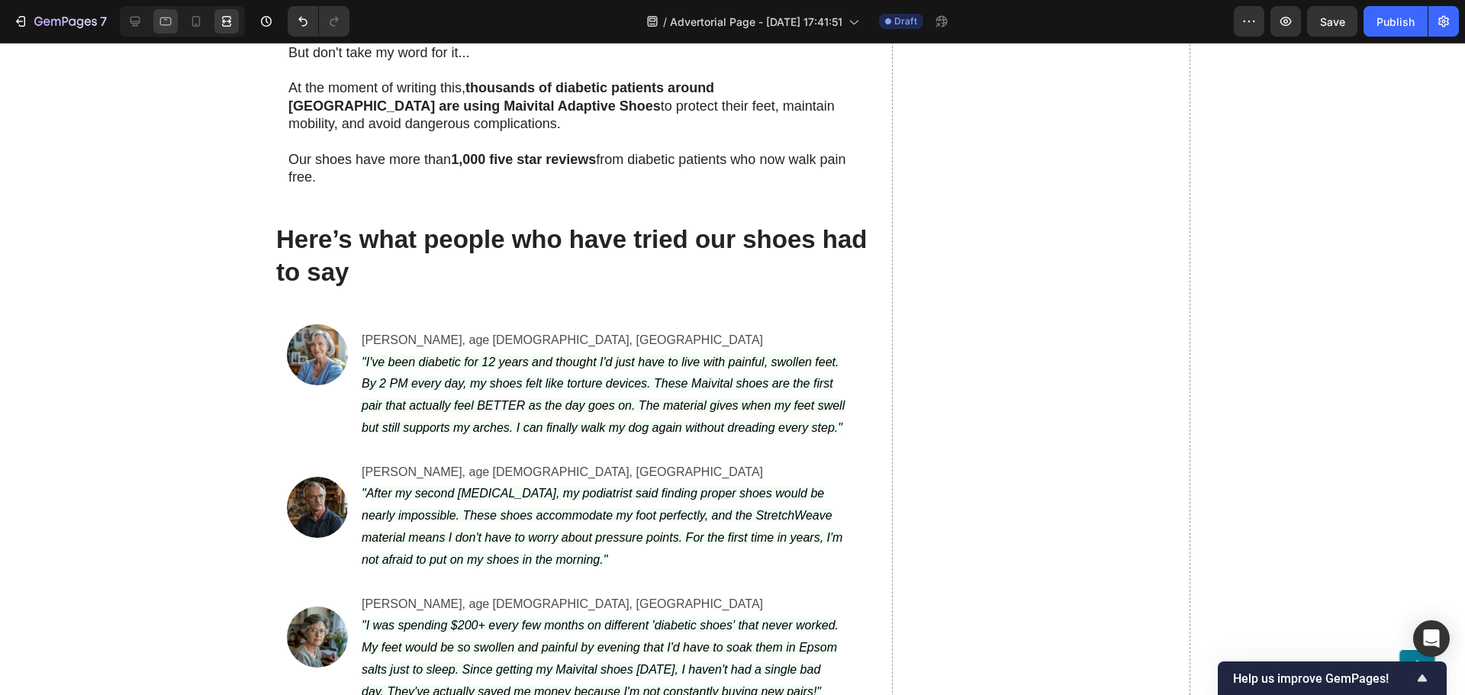
scroll to position [3052, 0]
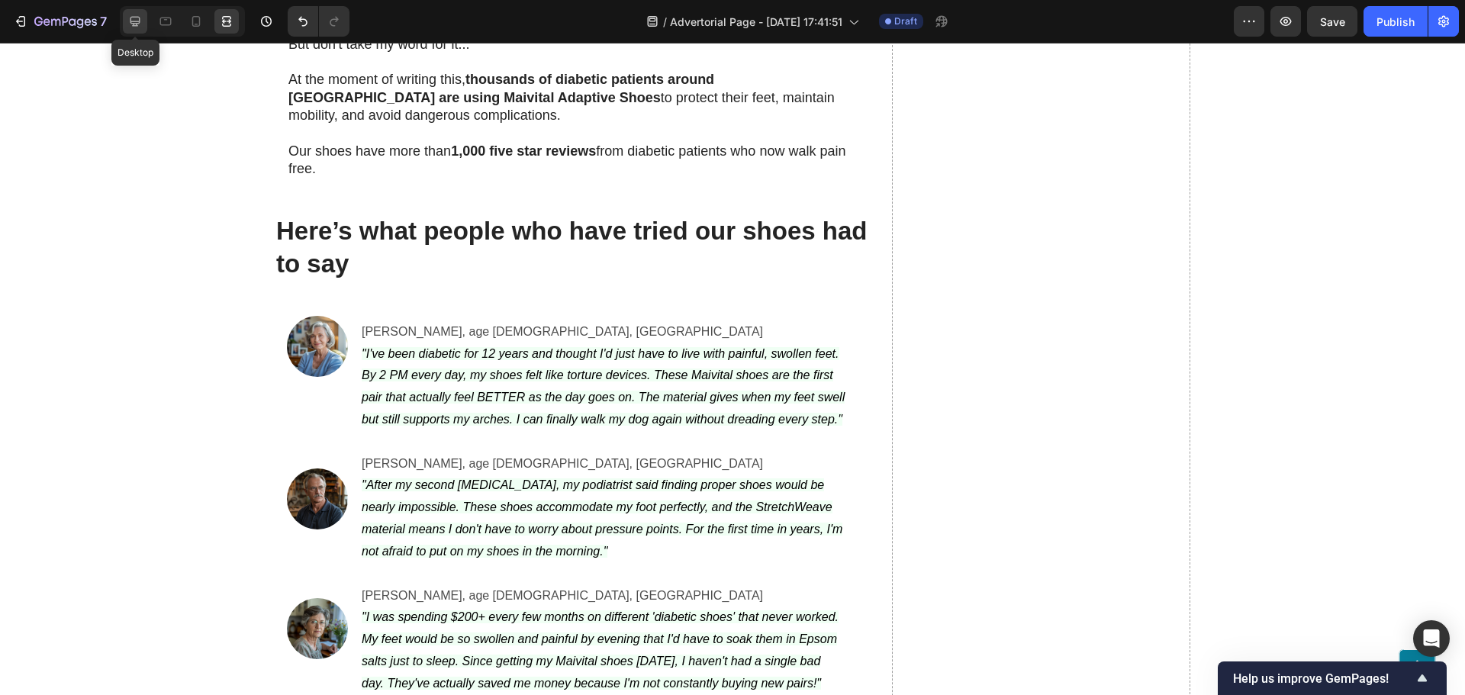
click at [137, 29] on div at bounding box center [135, 21] width 24 height 24
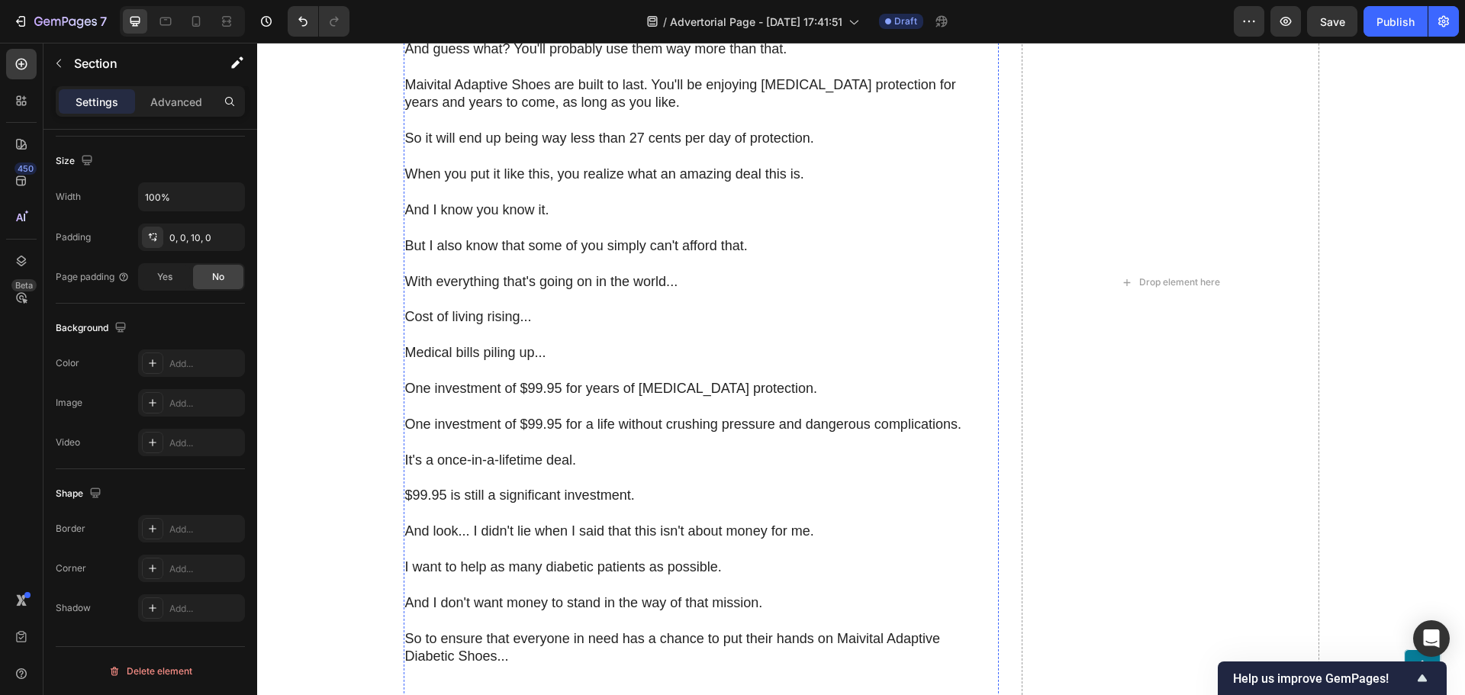
scroll to position [8163, 0]
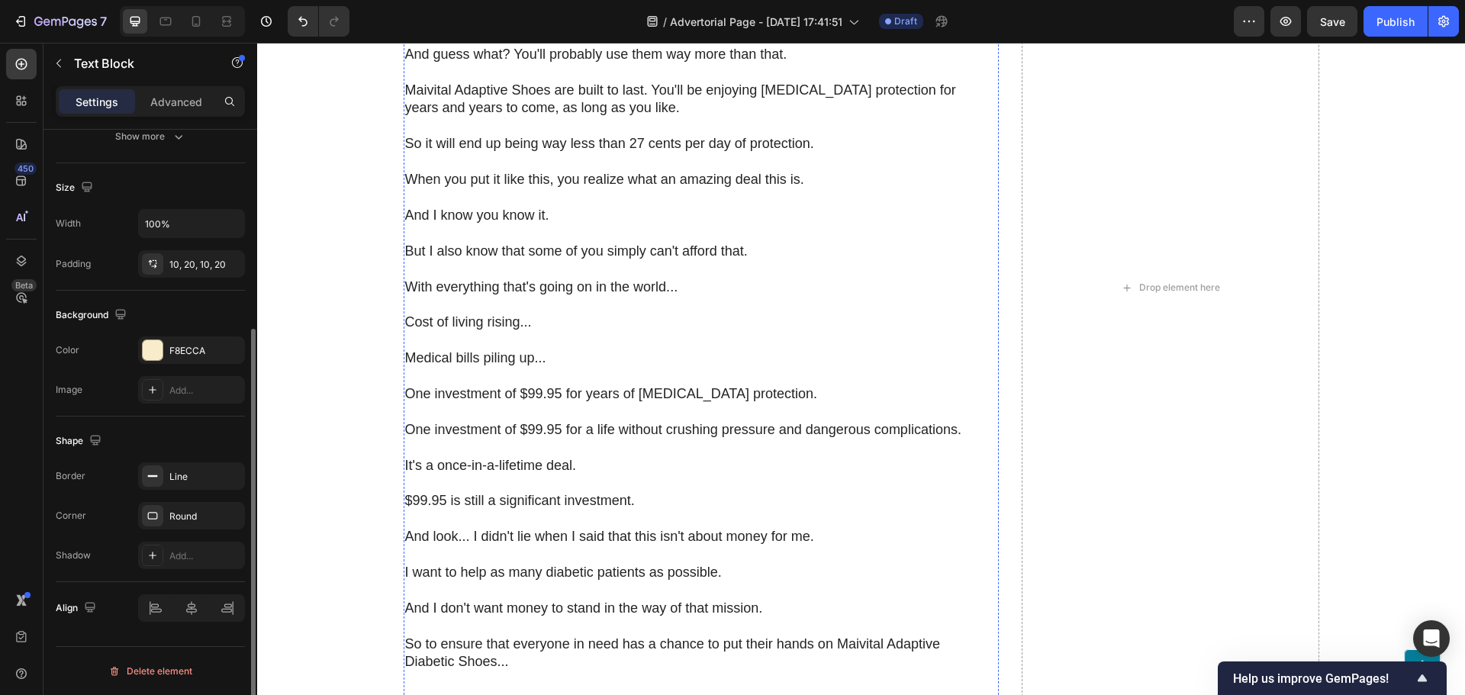
scroll to position [0, 0]
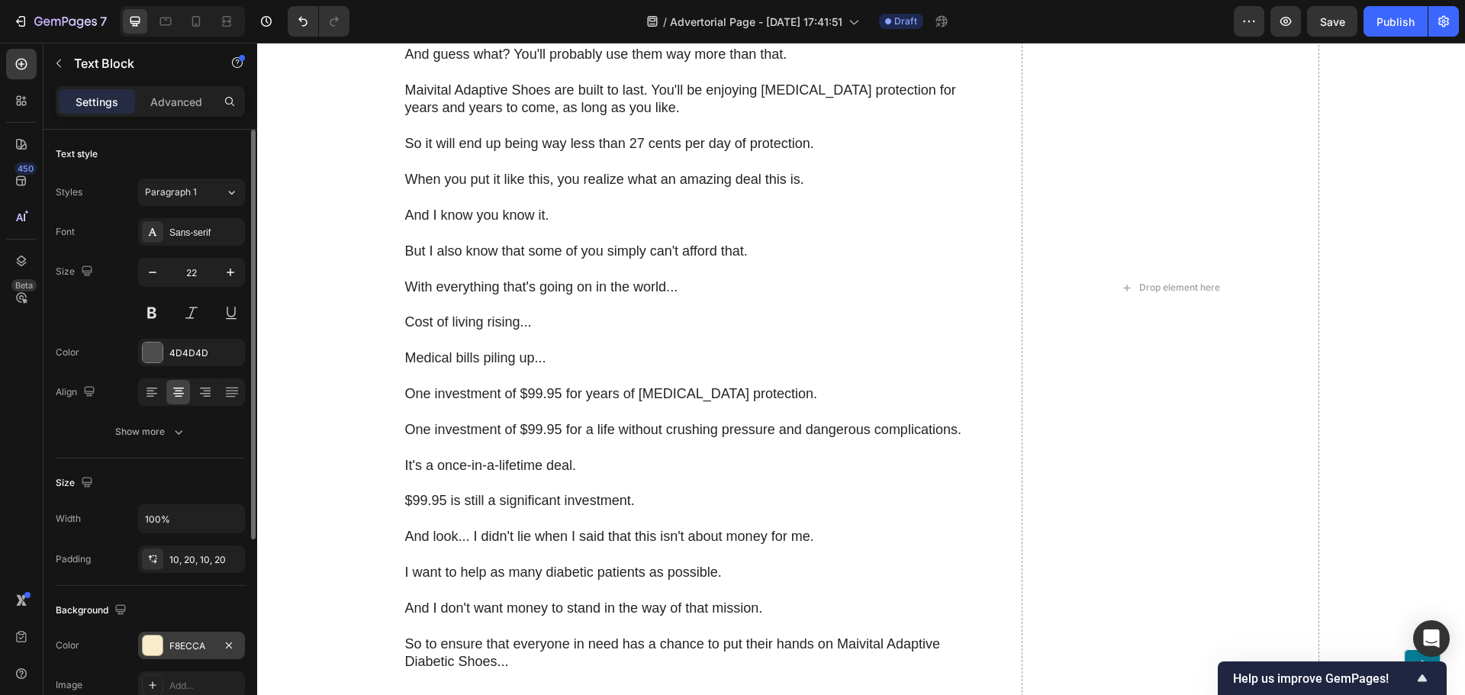
click at [170, 637] on div "F8ECCA" at bounding box center [191, 645] width 107 height 27
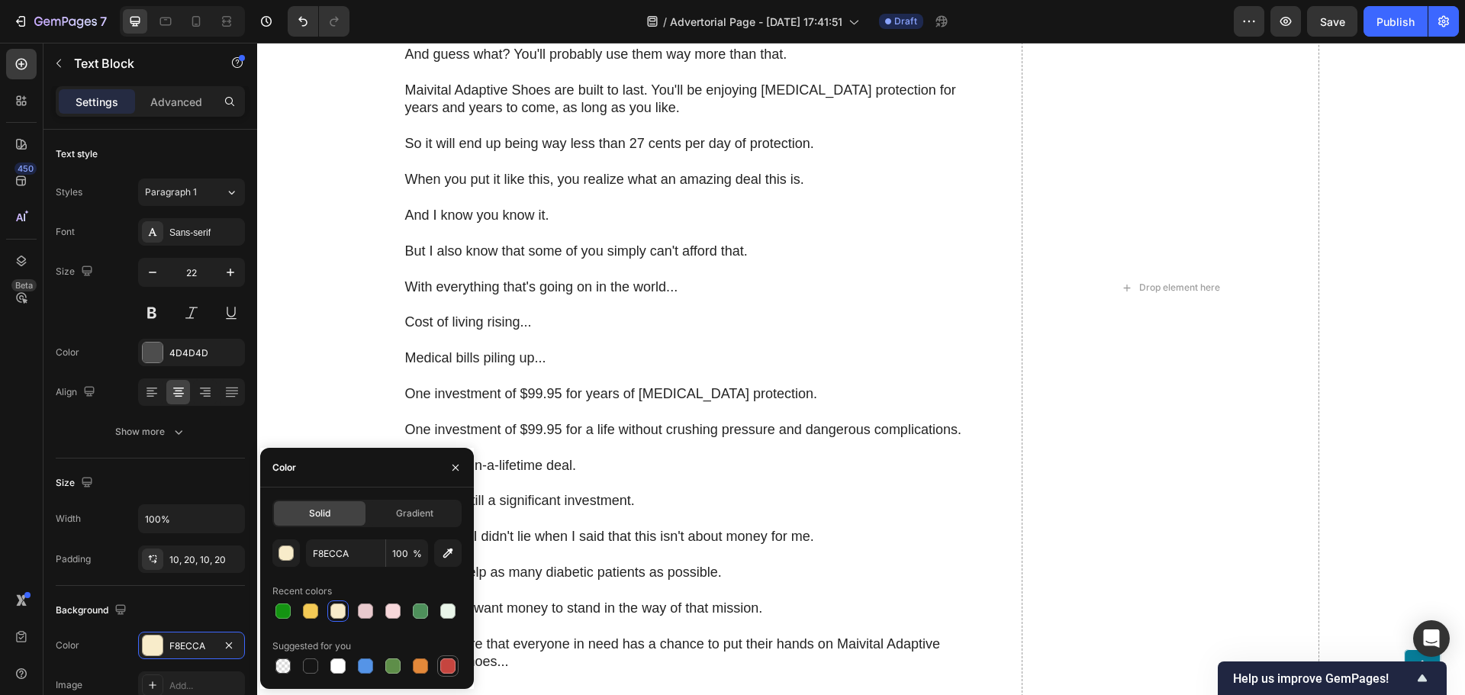
click at [452, 660] on div at bounding box center [447, 665] width 15 height 15
click at [332, 619] on div at bounding box center [338, 611] width 18 height 18
type input "F8ECCA"
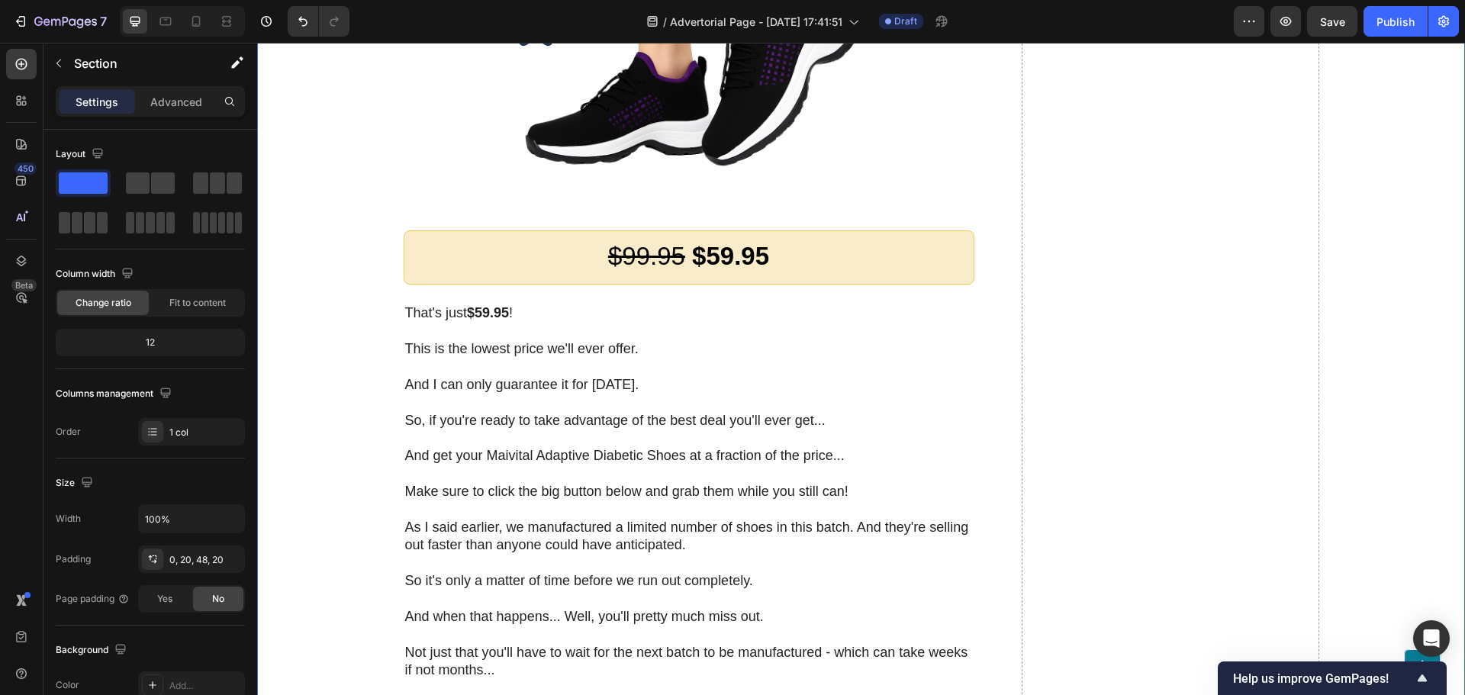
scroll to position [9155, 0]
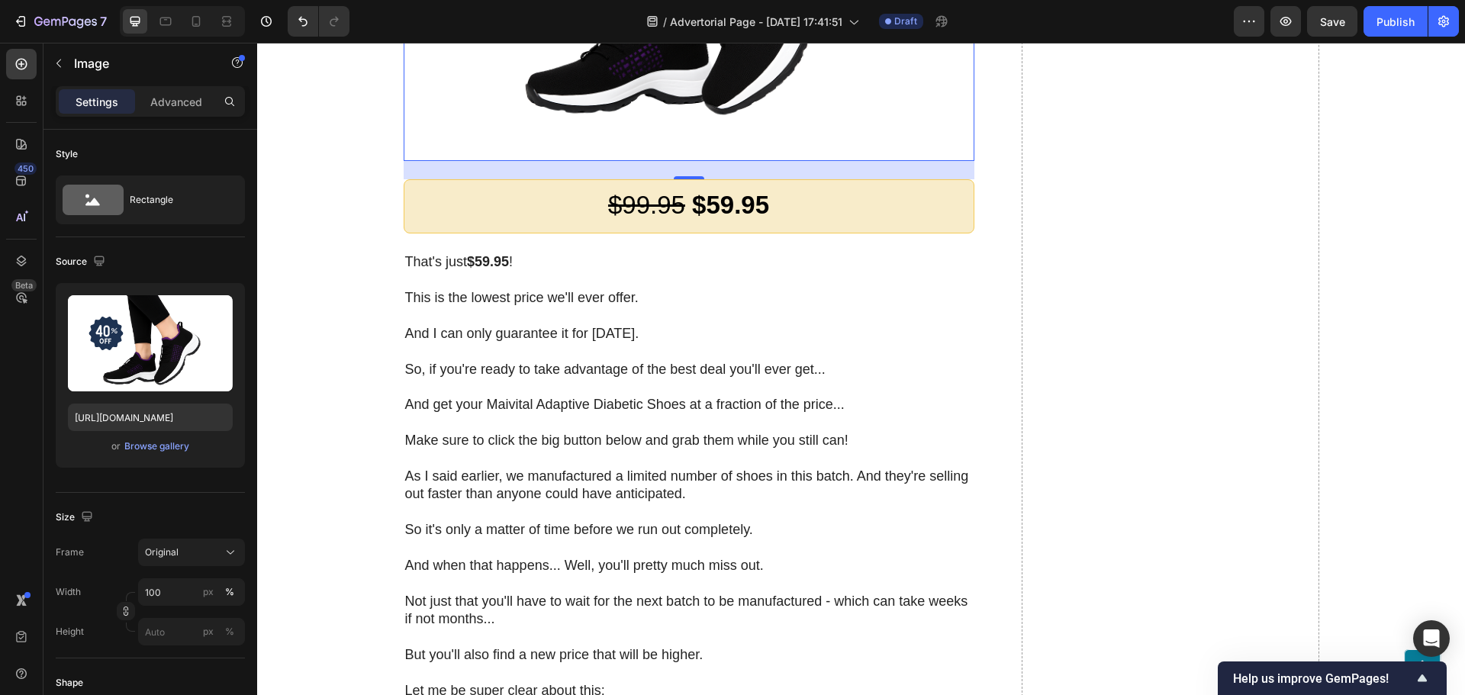
click at [168, 434] on div "Upload Image https://cdn.shopify.com/s/files/1/0630/7718/7626/files/gempages_58…" at bounding box center [150, 375] width 189 height 185
click at [166, 447] on div "Browse gallery" at bounding box center [156, 446] width 65 height 14
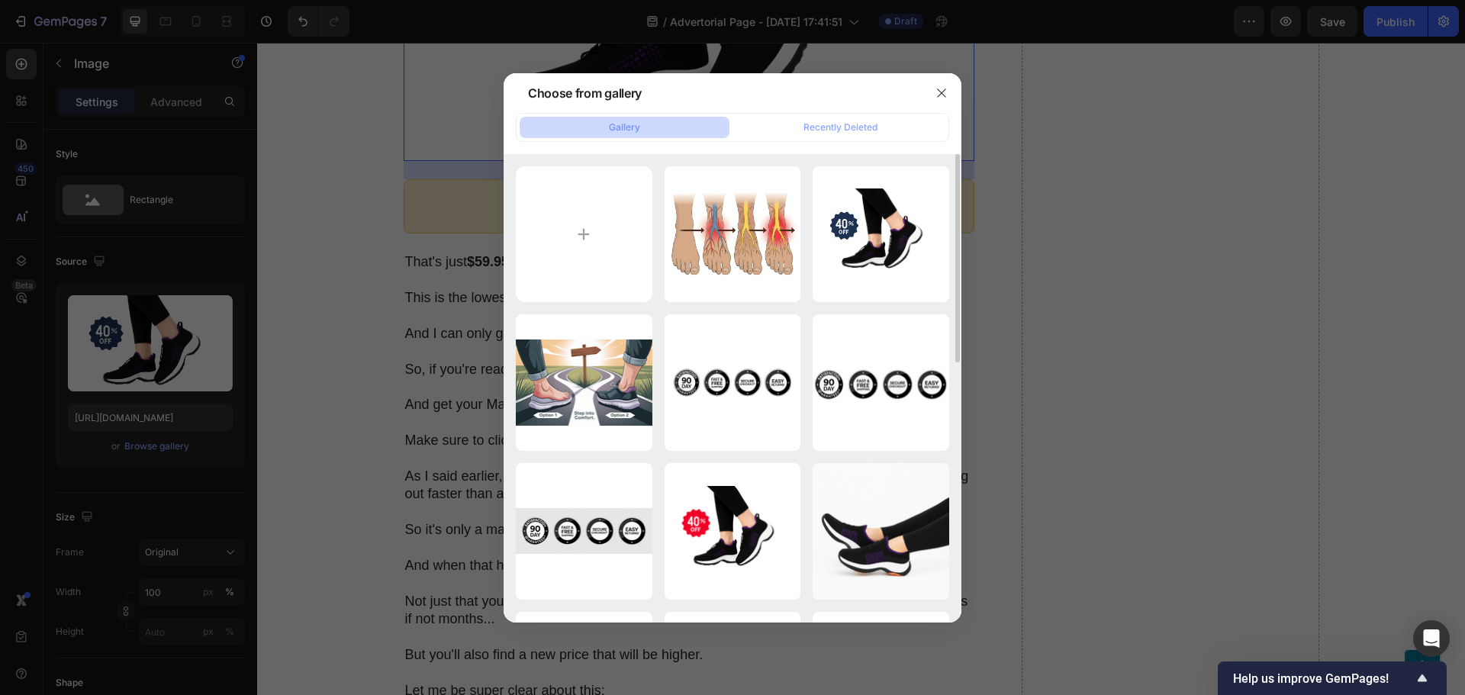
click at [509, 216] on div "Your paragraph text (3).svg 898.21 kb Your paragraph text (2).svg 901.57 kb a-p…" at bounding box center [733, 388] width 458 height 468
click at [561, 218] on input "file" at bounding box center [584, 234] width 137 height 137
type input "C:\fakepath\Untitled design (5).svg"
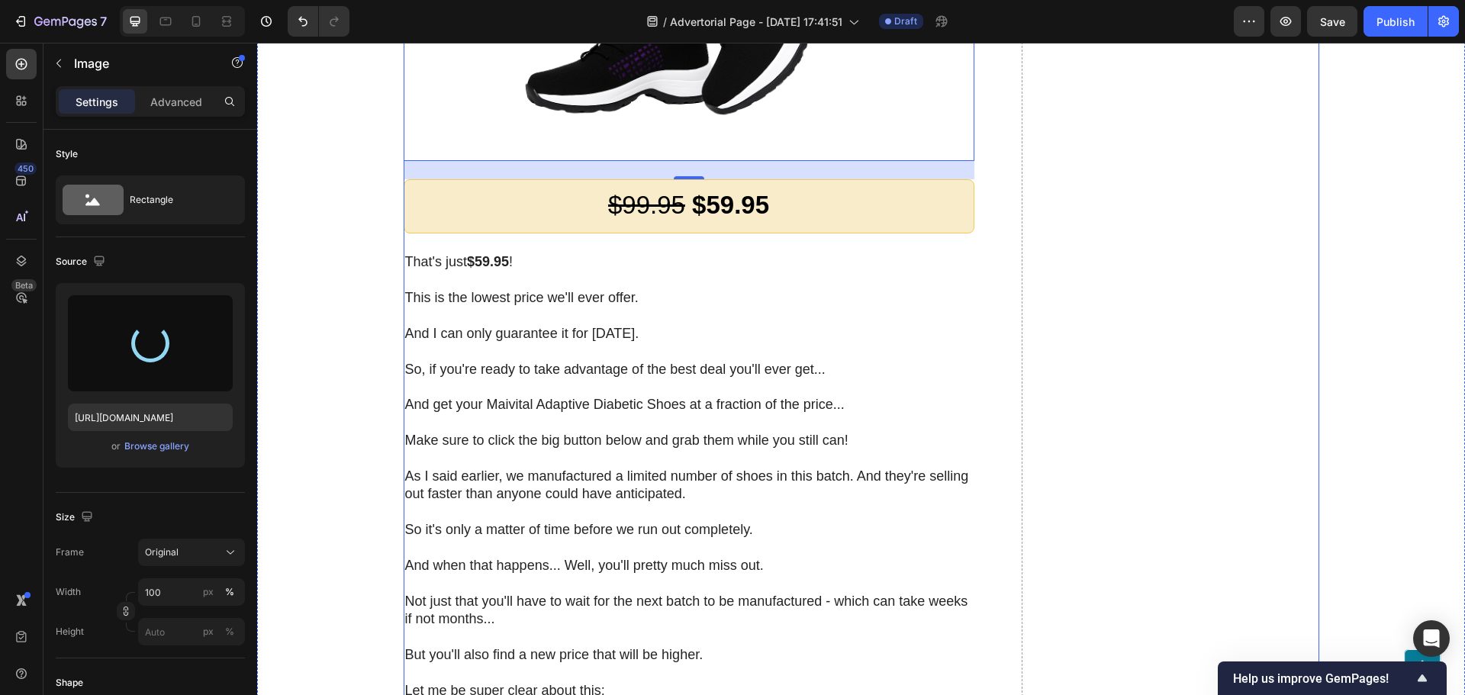
type input "https://cdn.shopify.com/s/files/1/0630/7718/7626/files/gempages_582993552129131…"
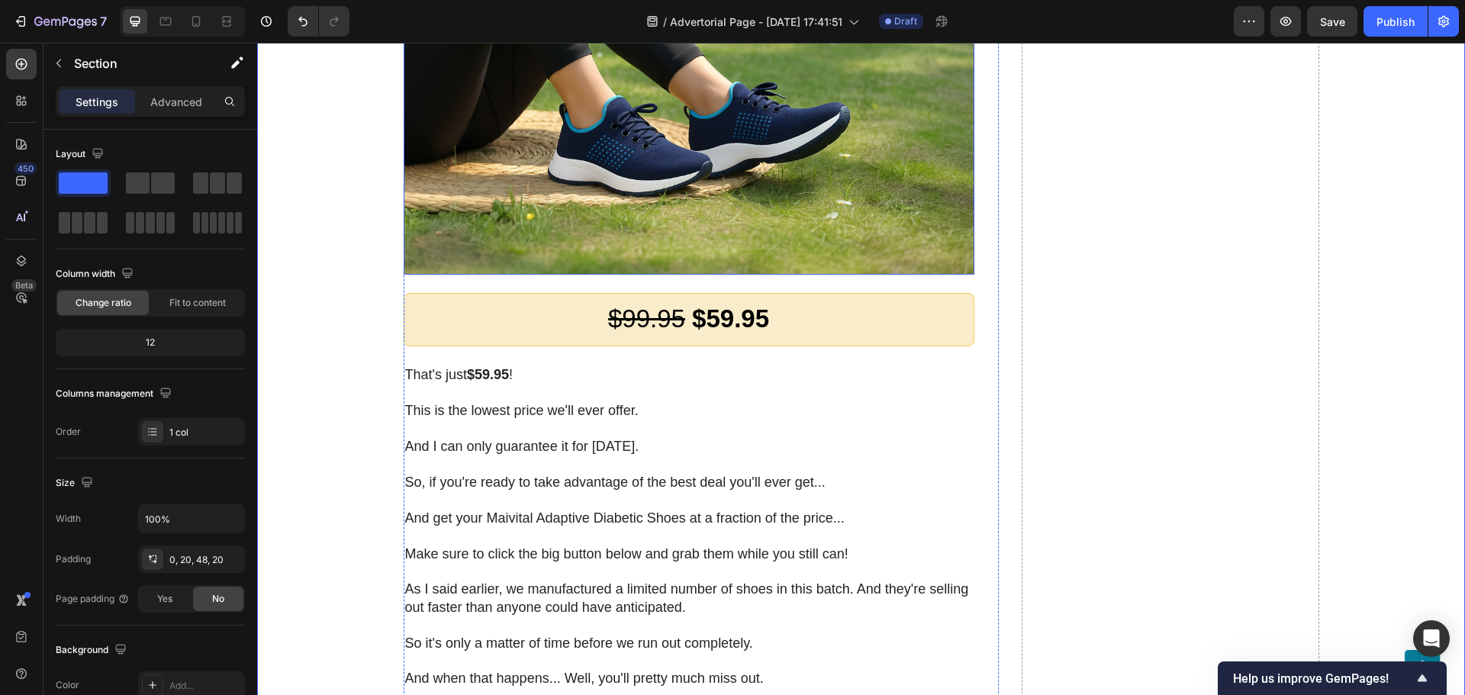
scroll to position [9079, 0]
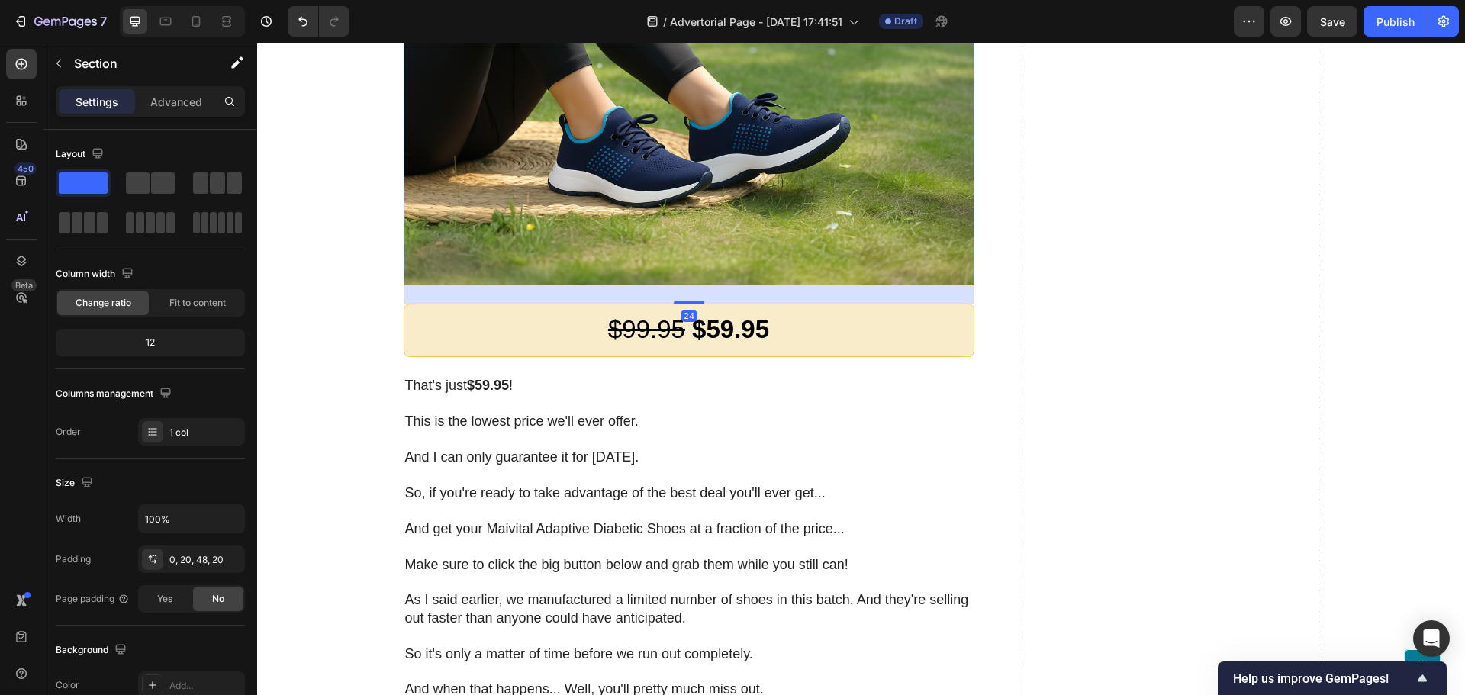
click at [673, 285] on img at bounding box center [689, 71] width 571 height 428
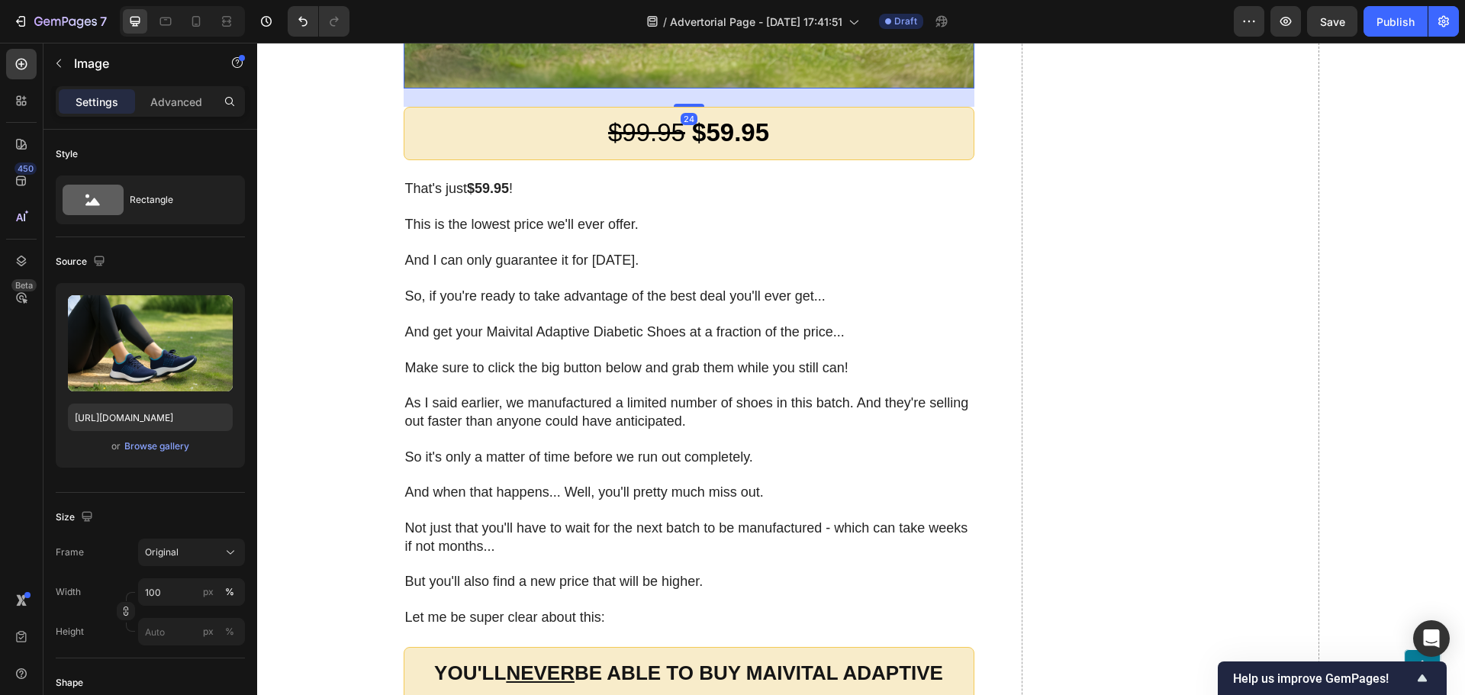
scroll to position [9726, 0]
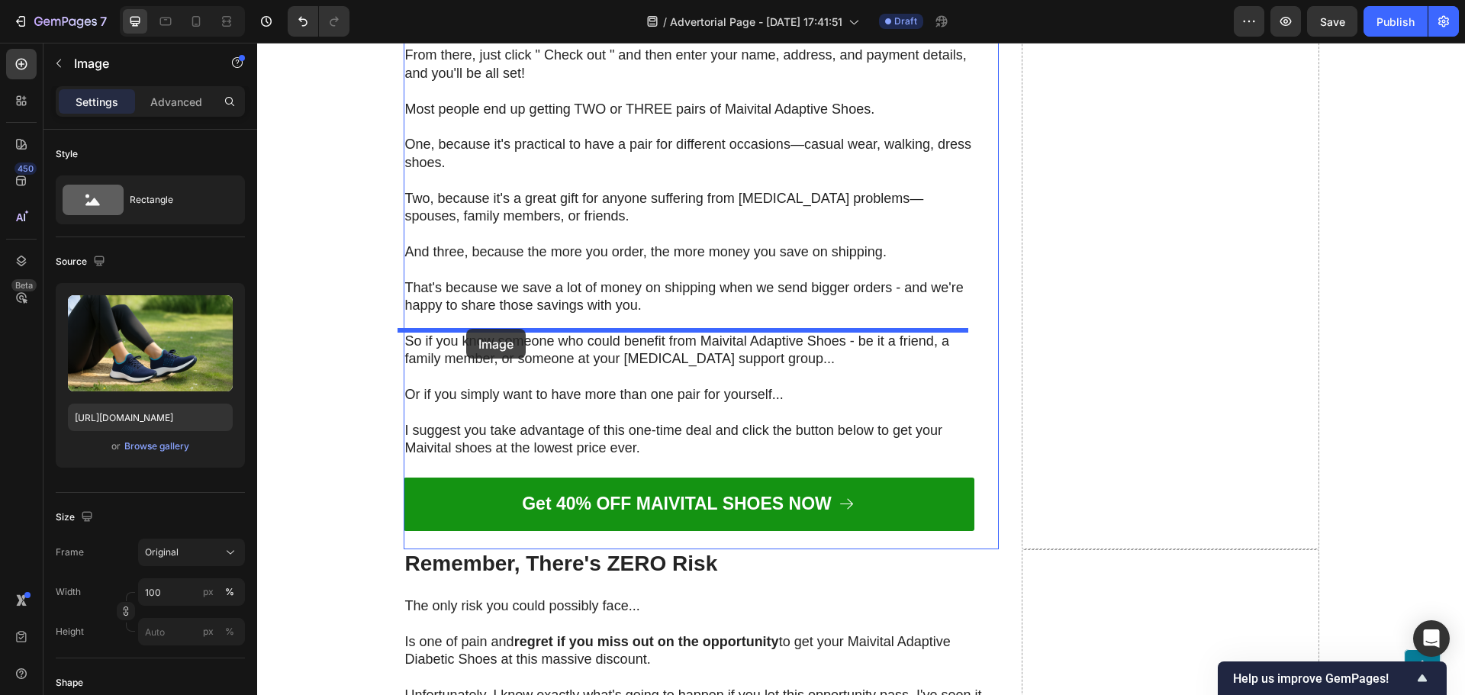
drag, startPoint x: 406, startPoint y: 78, endPoint x: 466, endPoint y: 329, distance: 258.1
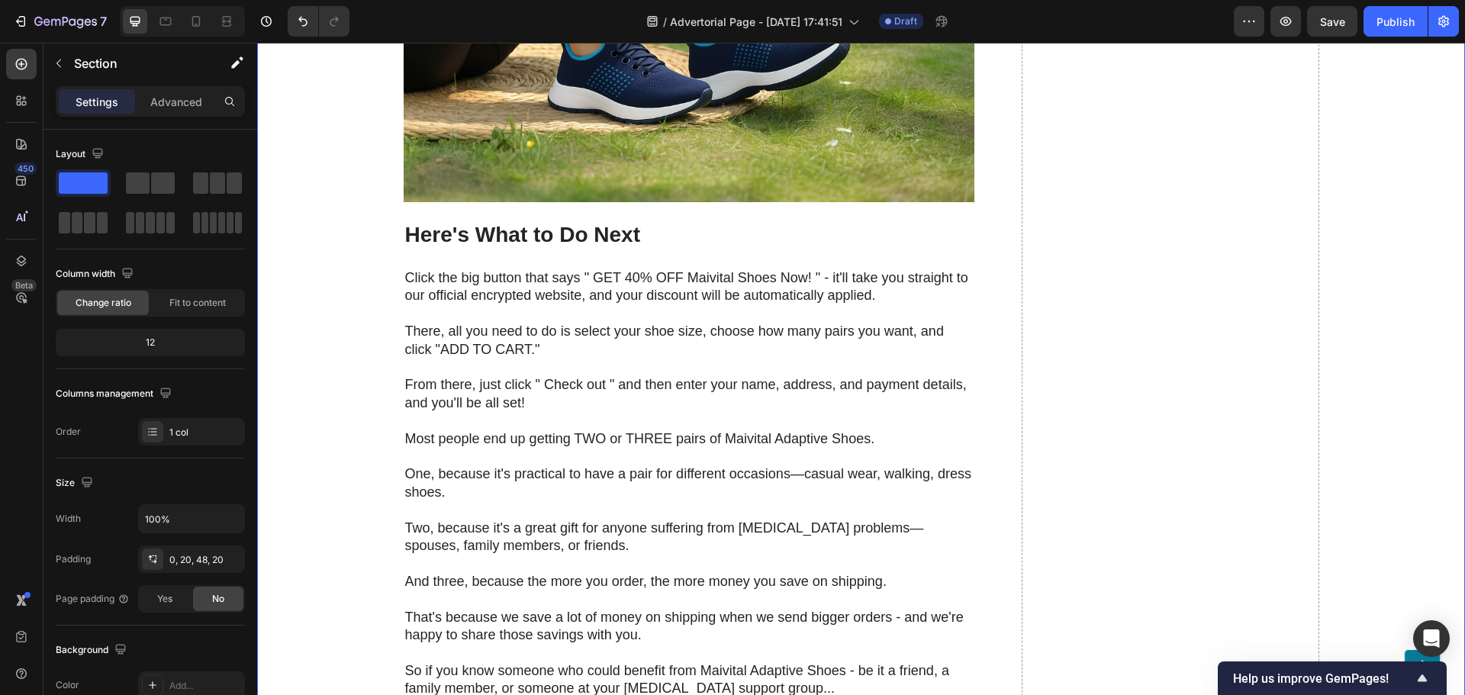
scroll to position [11339, 0]
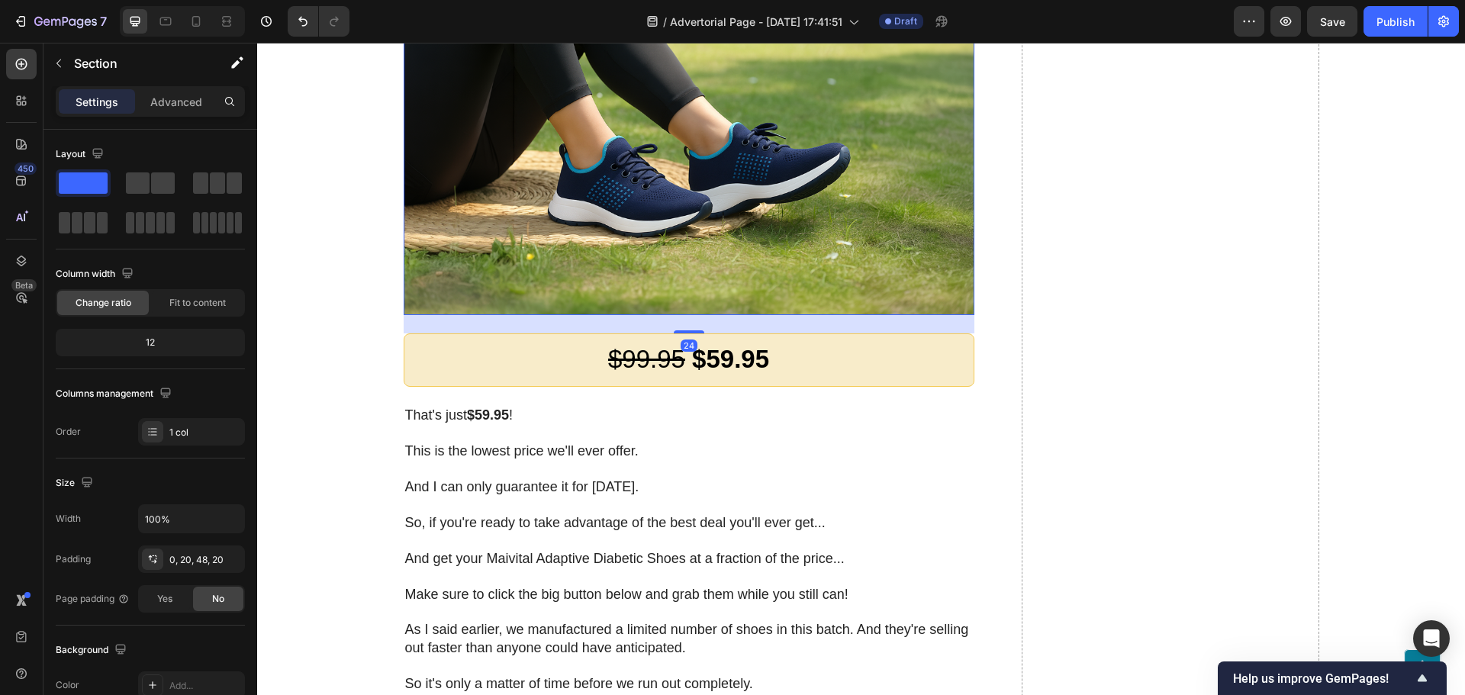
scroll to position [9050, 0]
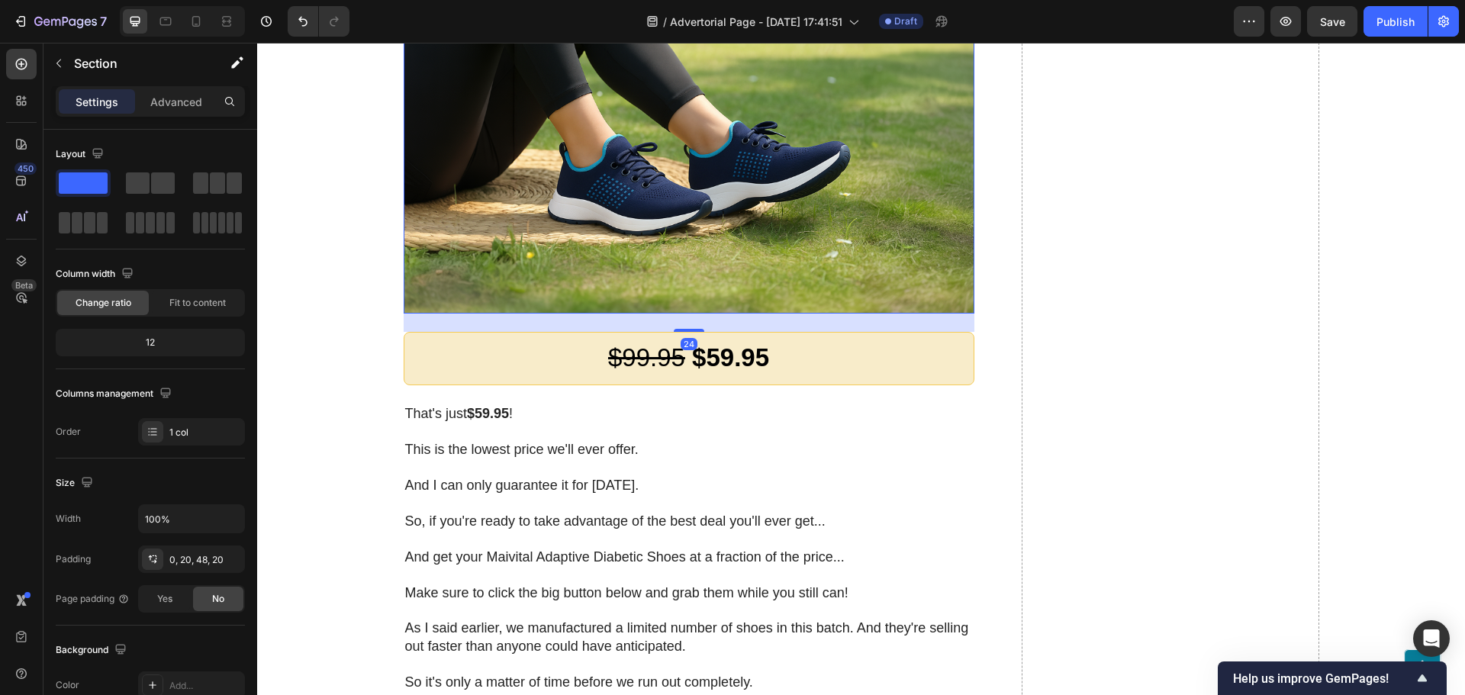
click at [703, 314] on img at bounding box center [689, 100] width 571 height 428
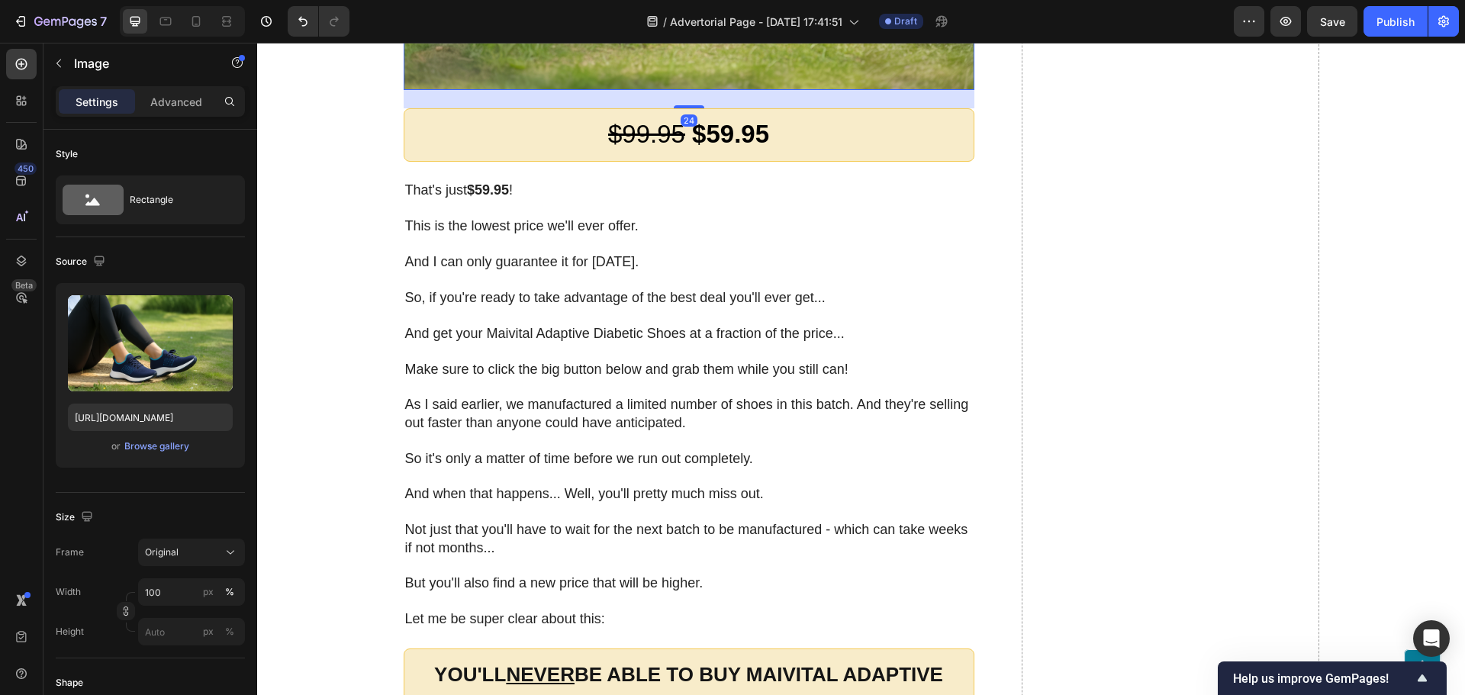
scroll to position [9726, 0]
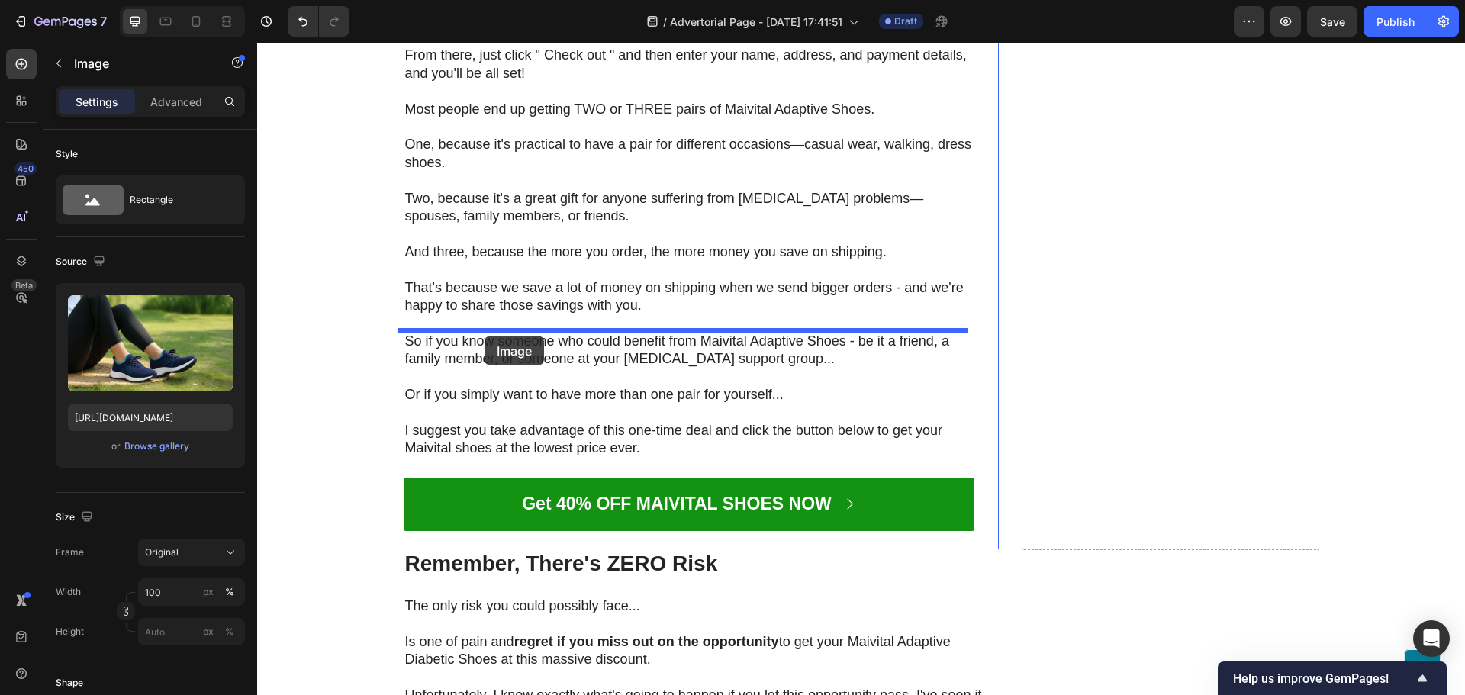
drag, startPoint x: 410, startPoint y: 90, endPoint x: 484, endPoint y: 336, distance: 256.6
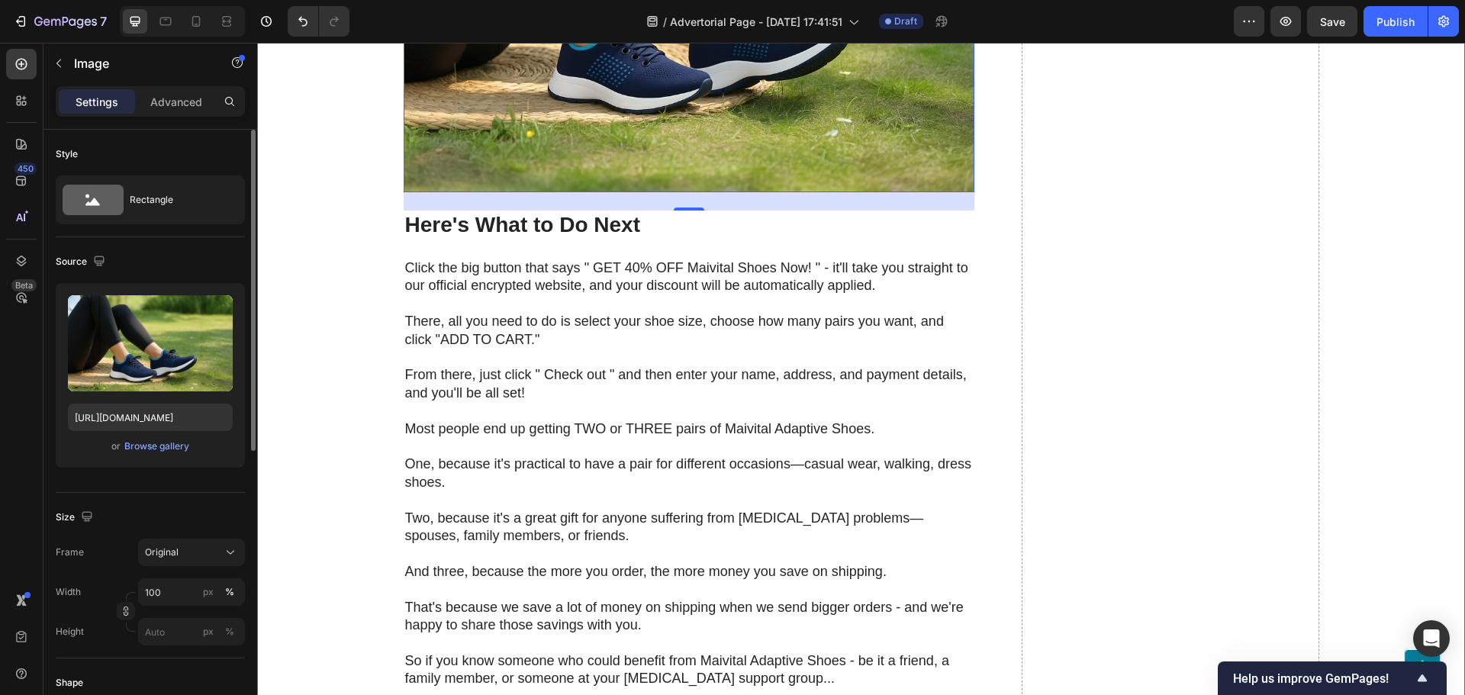
scroll to position [11339, 0]
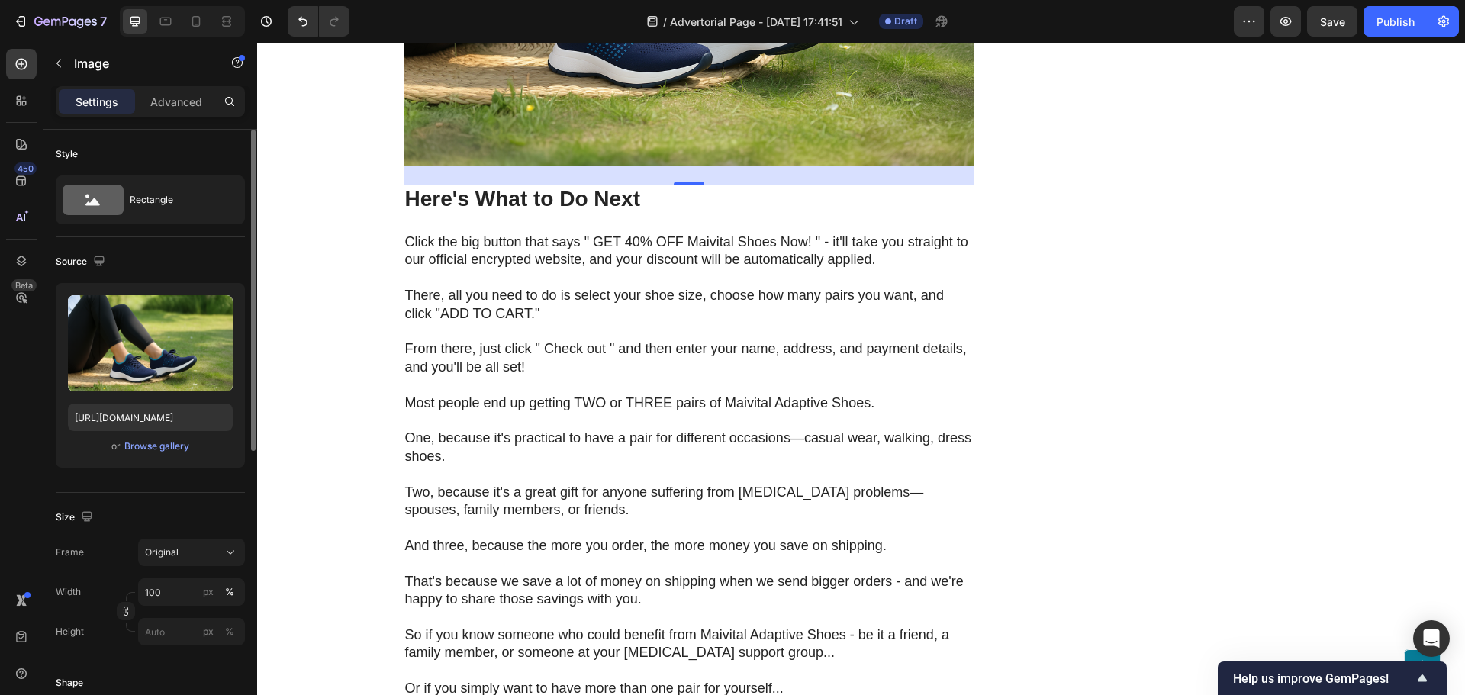
click at [163, 459] on div "Upload Image https://cdn.shopify.com/s/files/1/0630/7718/7626/files/gempages_58…" at bounding box center [150, 375] width 189 height 185
click at [163, 433] on div "Upload Image https://cdn.shopify.com/s/files/1/0630/7718/7626/files/gempages_58…" at bounding box center [150, 375] width 189 height 185
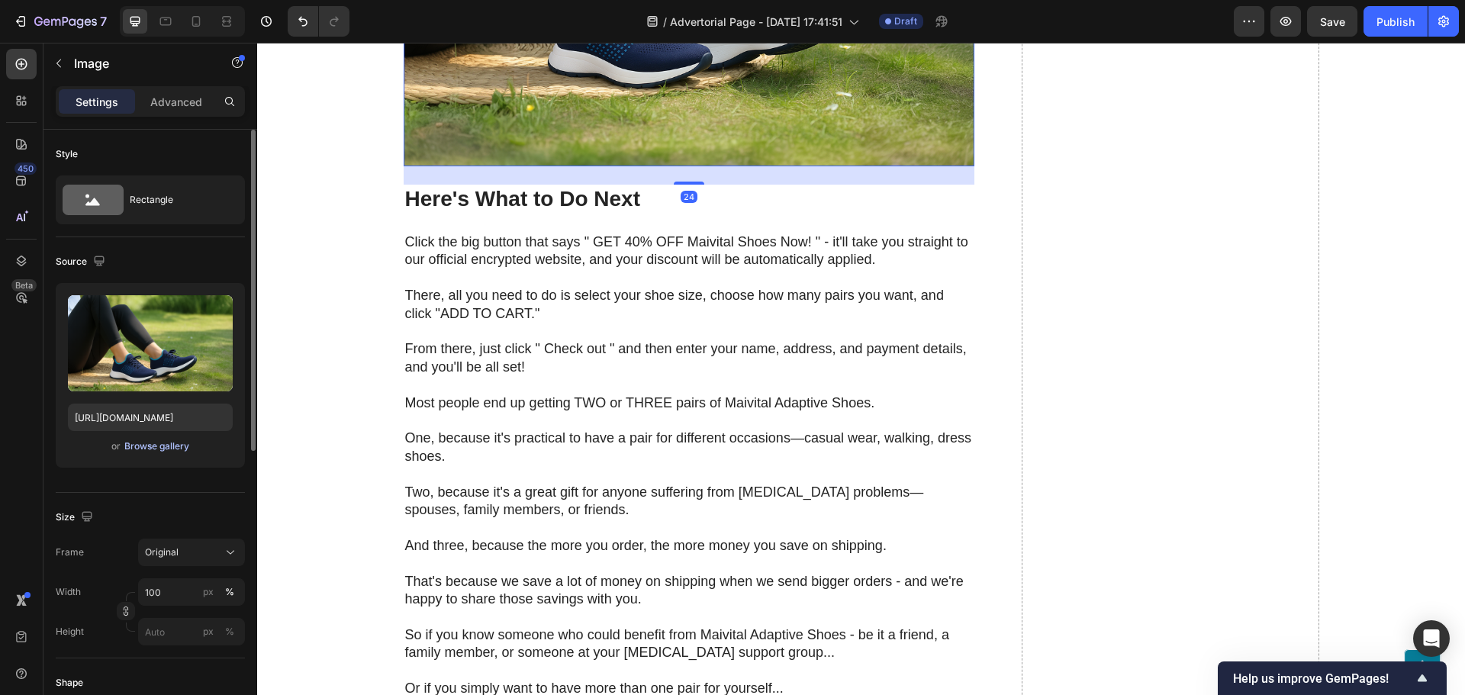
click at [179, 452] on div "Browse gallery" at bounding box center [156, 446] width 65 height 14
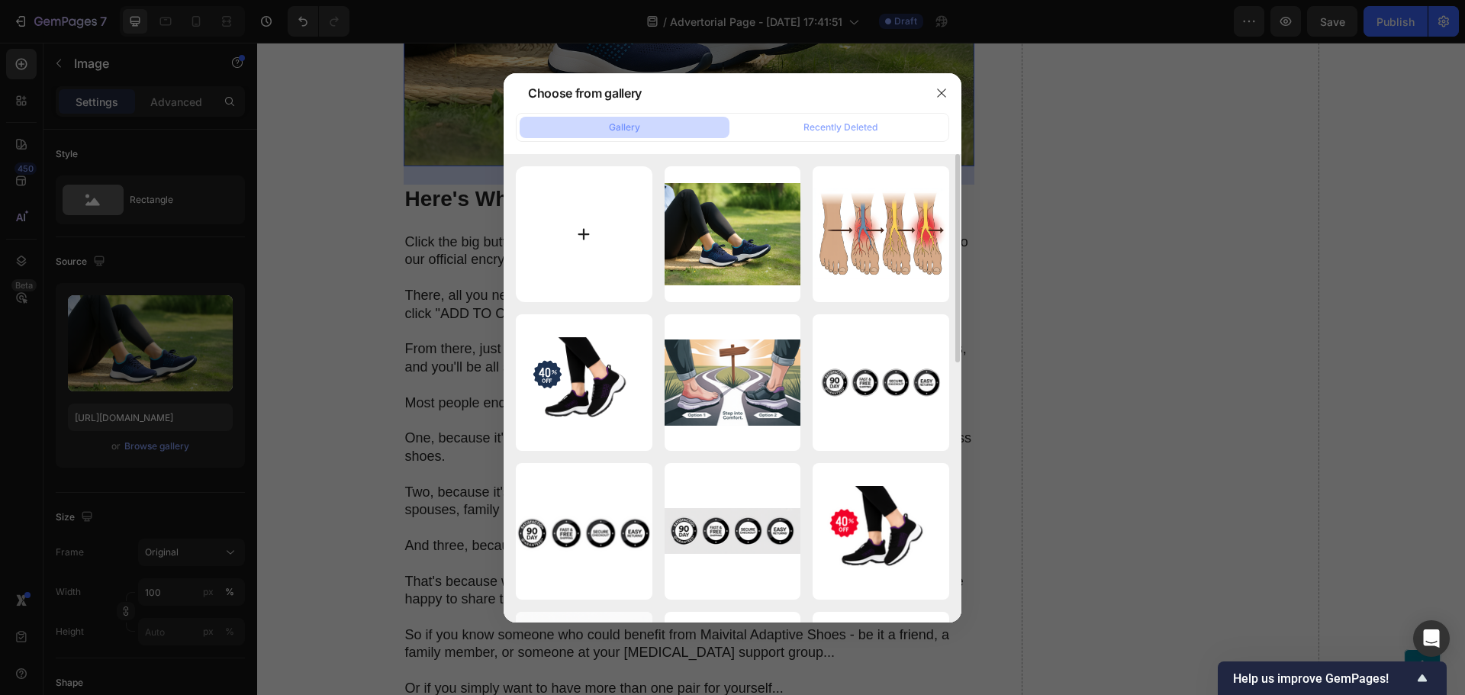
click at [600, 217] on input "file" at bounding box center [584, 234] width 137 height 137
type input "C:\fakepath\ChatGPT Image Jul 22, 2025, 01_40_30 PM.png"
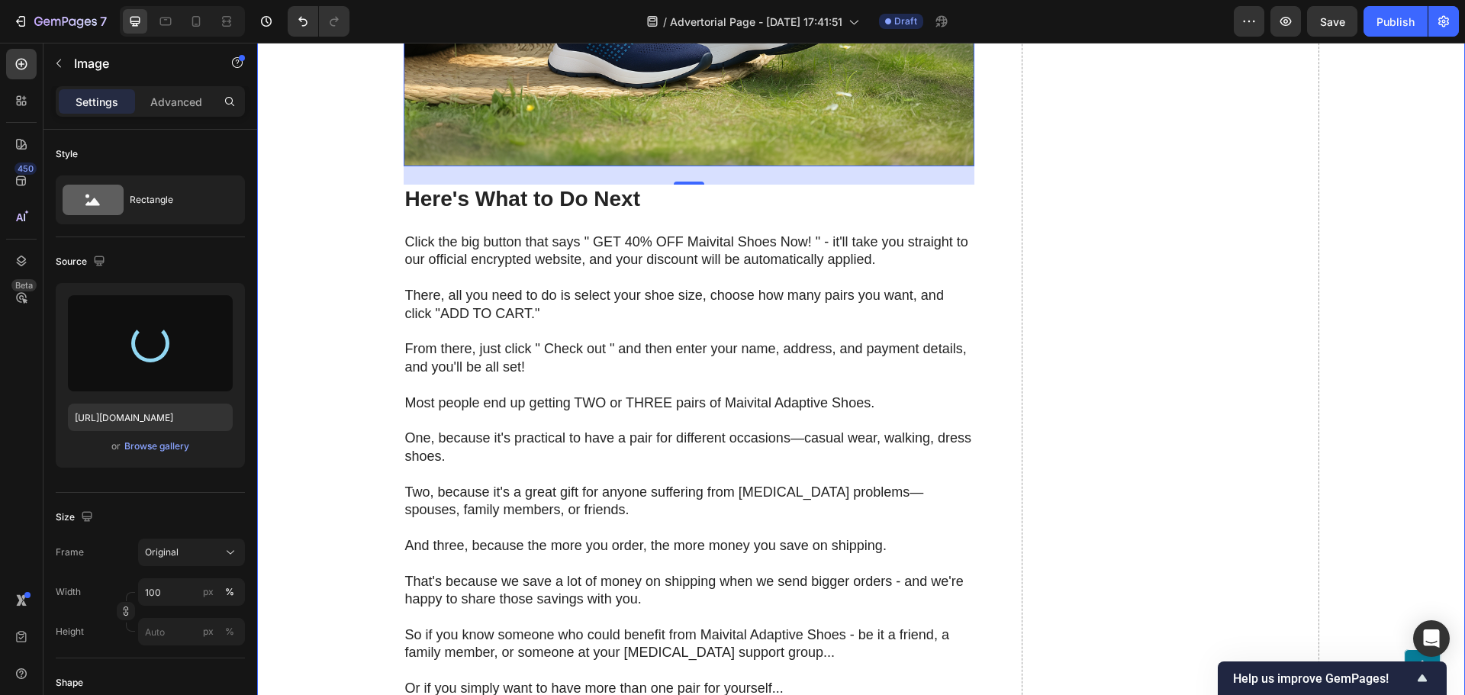
type input "https://cdn.shopify.com/s/files/1/0630/7718/7626/files/gempages_582993552129131…"
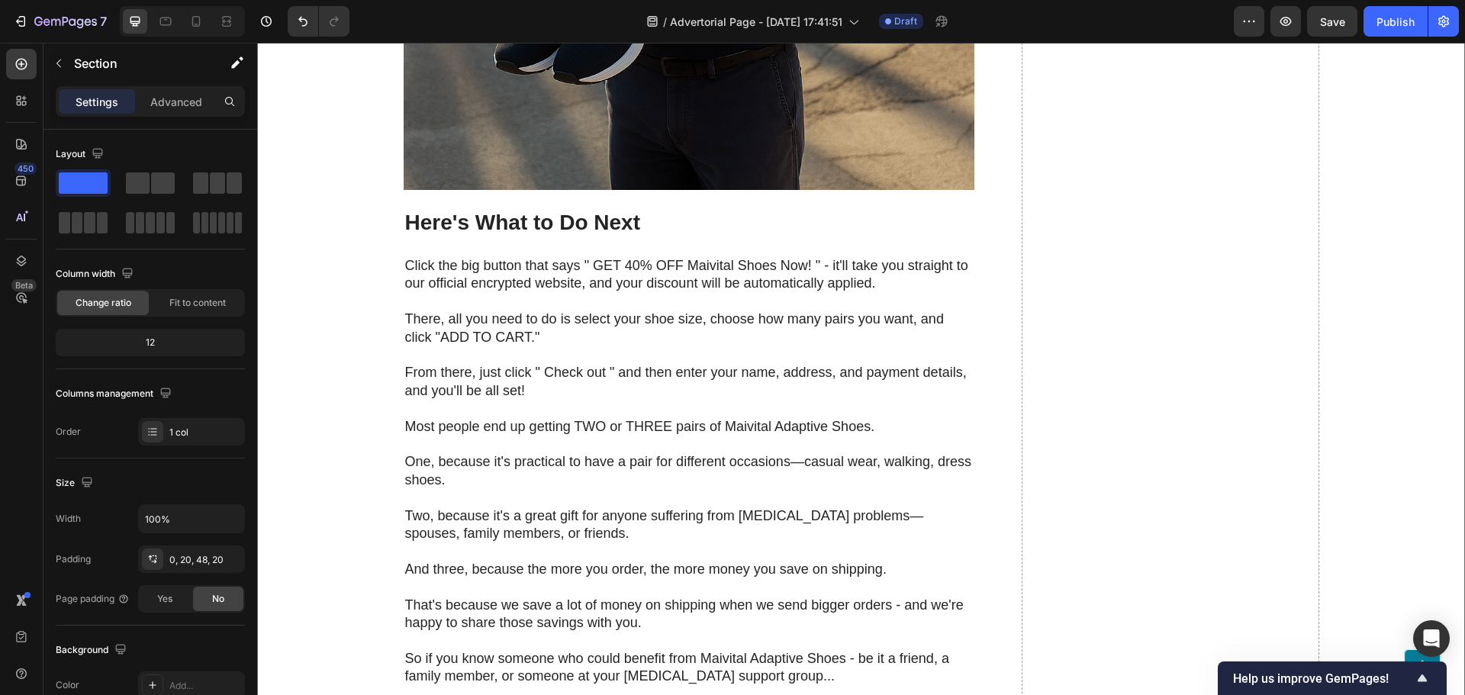
scroll to position [11492, 0]
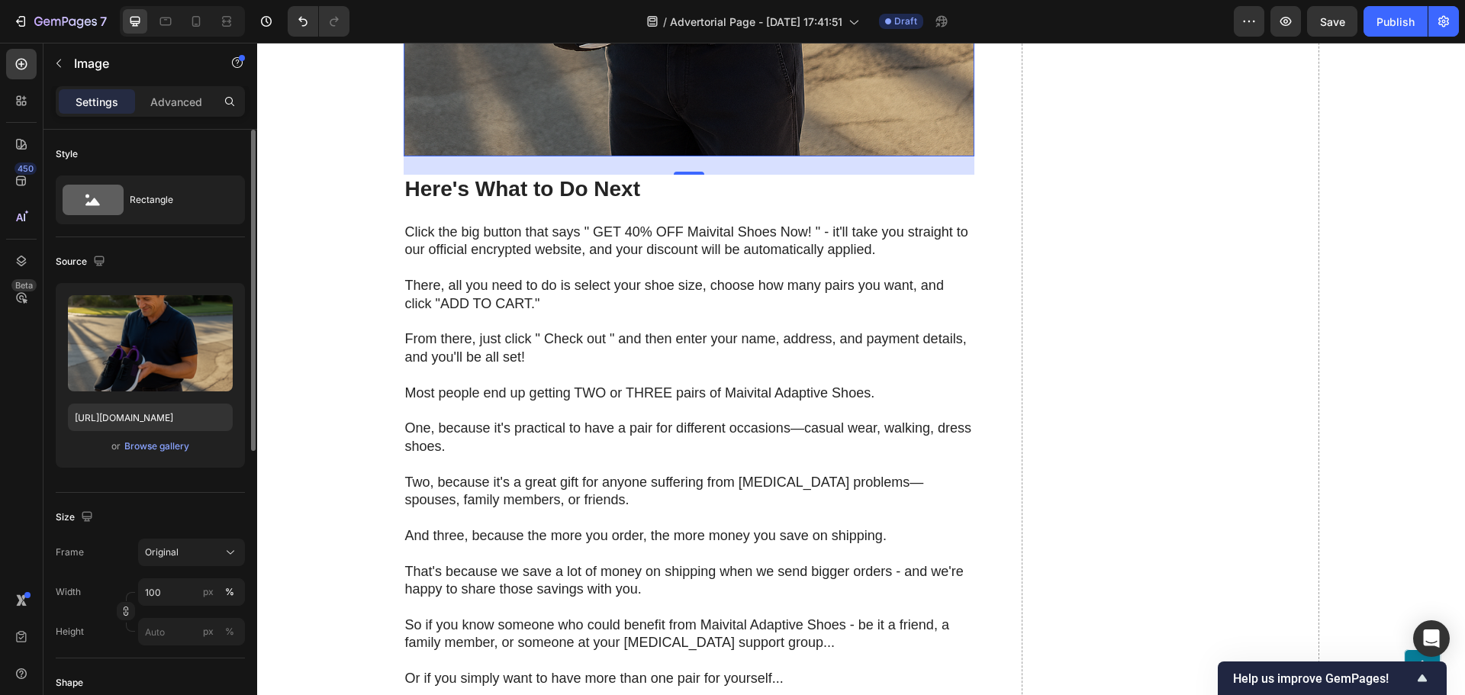
click at [168, 569] on div "Frame Original Width 100 px % Height px %" at bounding box center [150, 592] width 189 height 107
click at [176, 547] on span "Original" at bounding box center [162, 552] width 34 height 14
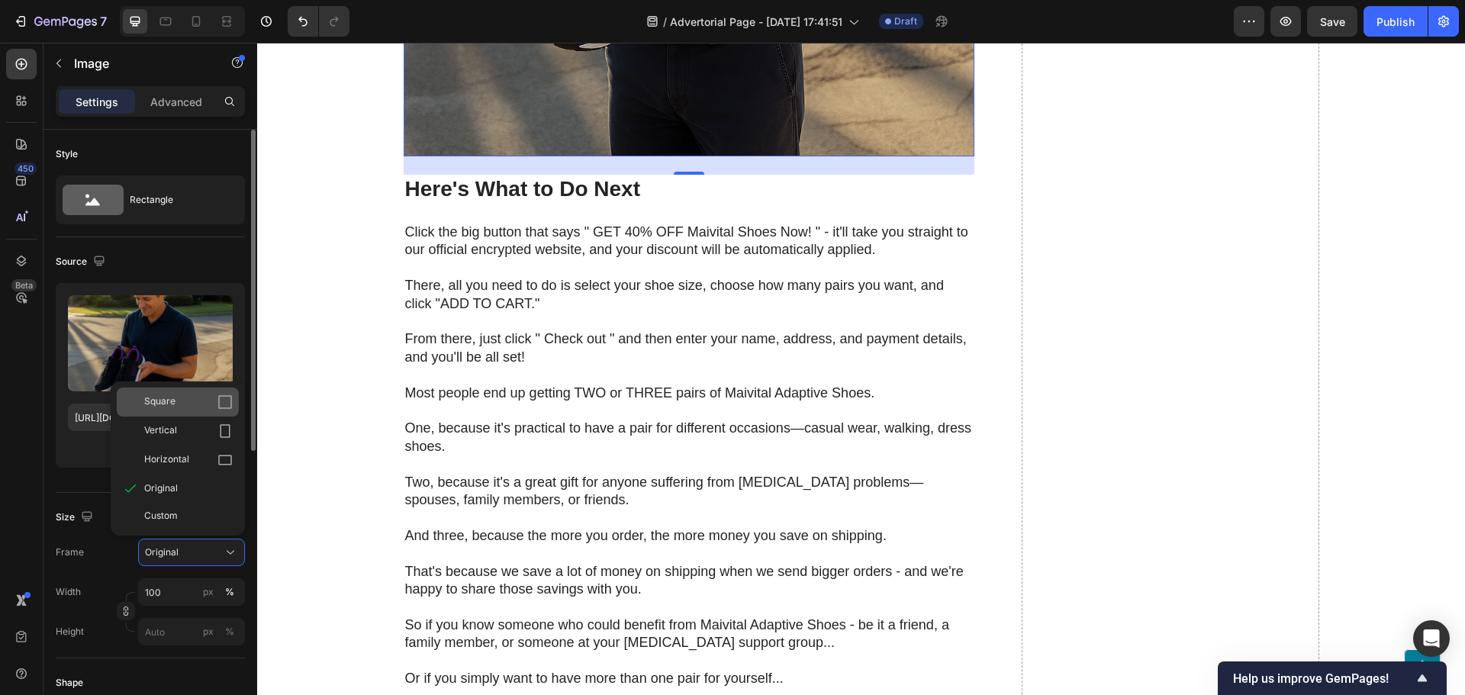
click at [185, 399] on div "Square" at bounding box center [188, 401] width 88 height 15
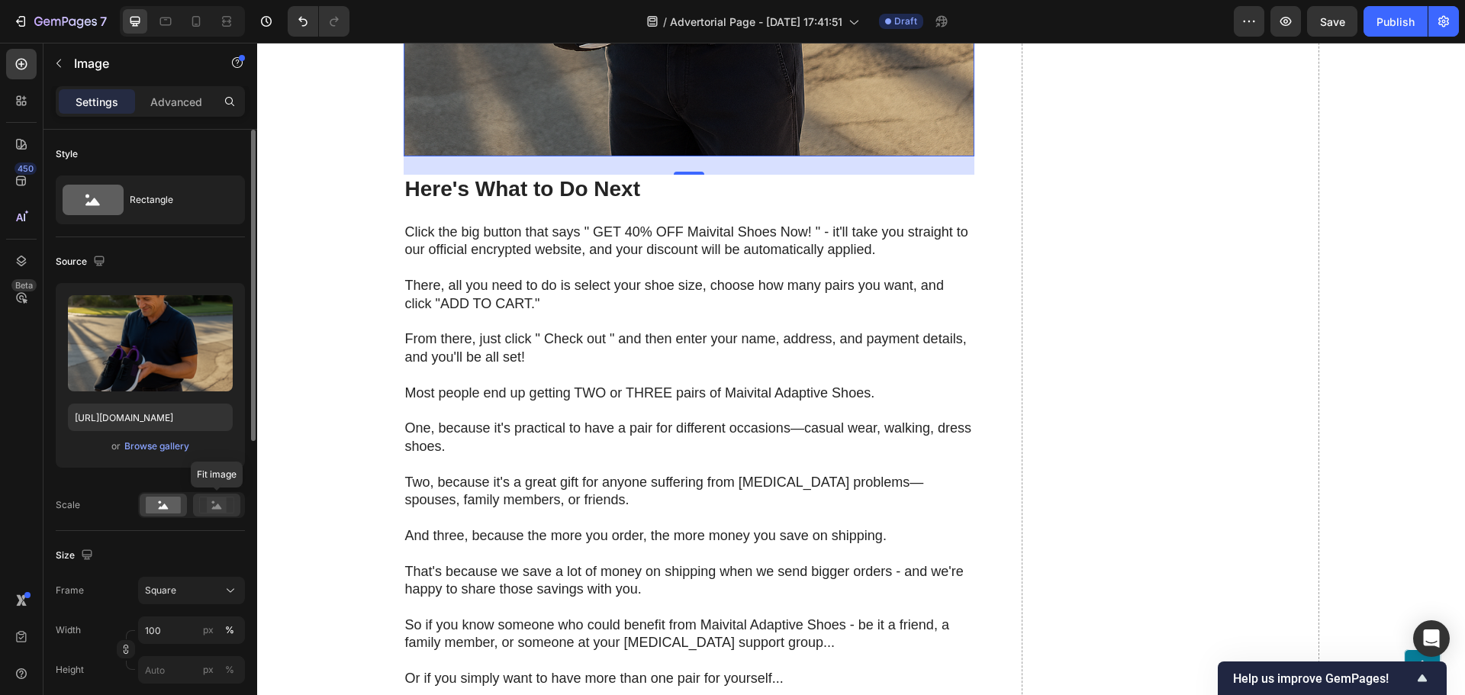
click at [217, 510] on rect at bounding box center [217, 504] width 20 height 15
click at [172, 508] on rect at bounding box center [163, 505] width 35 height 17
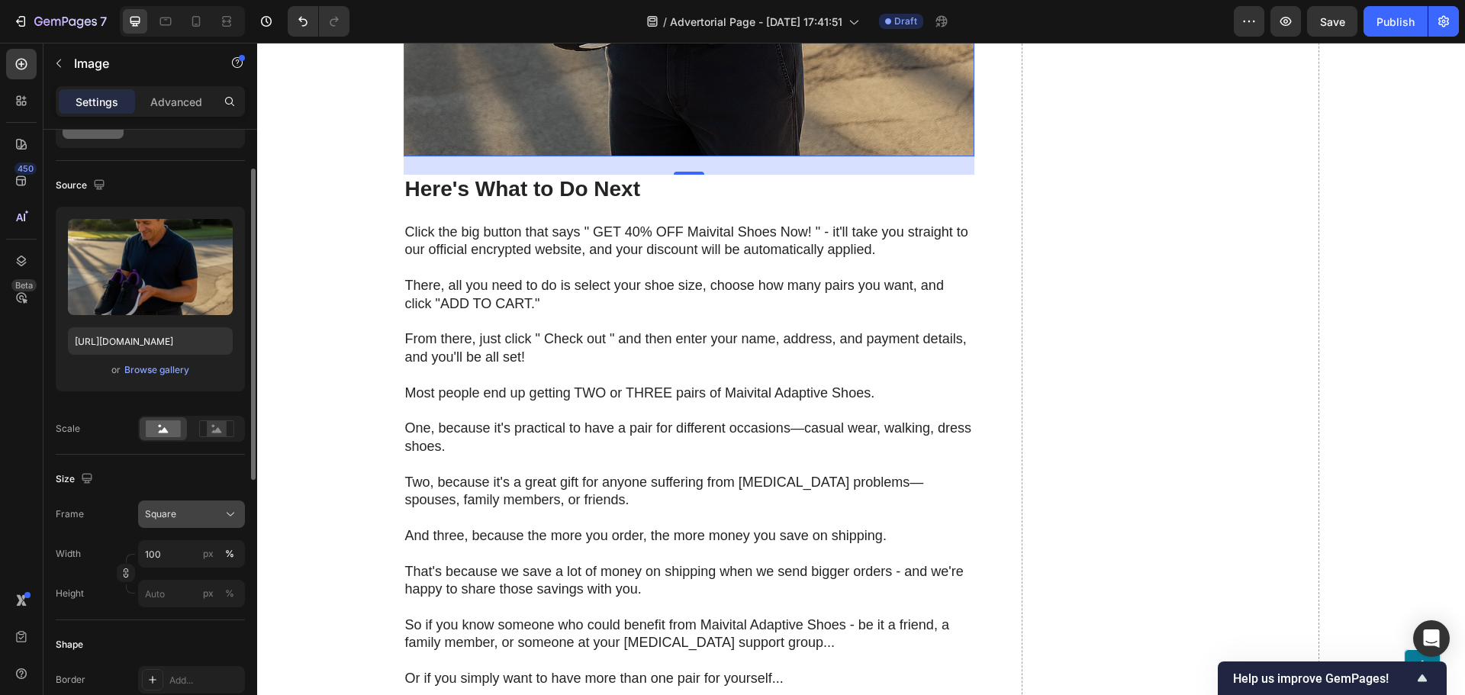
click at [175, 527] on button "Square" at bounding box center [191, 513] width 107 height 27
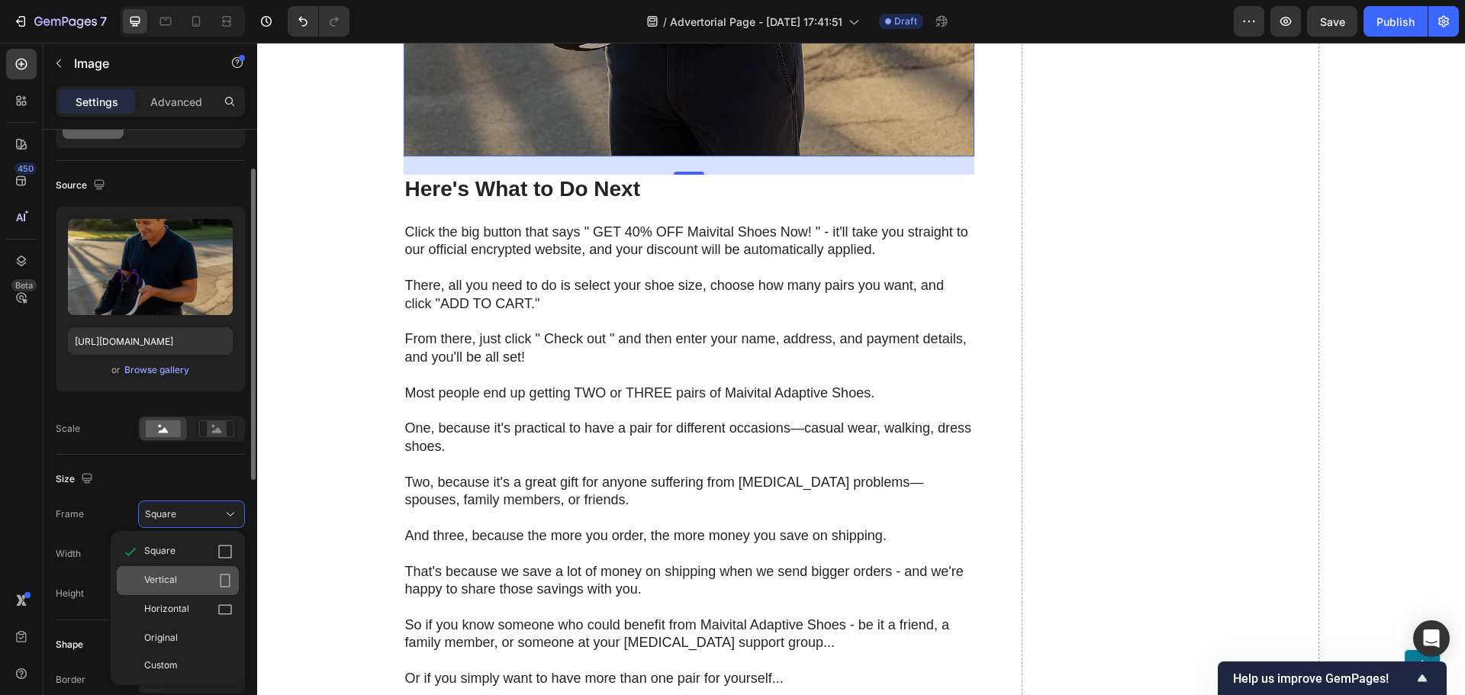
click at [176, 573] on span "Vertical" at bounding box center [160, 580] width 33 height 15
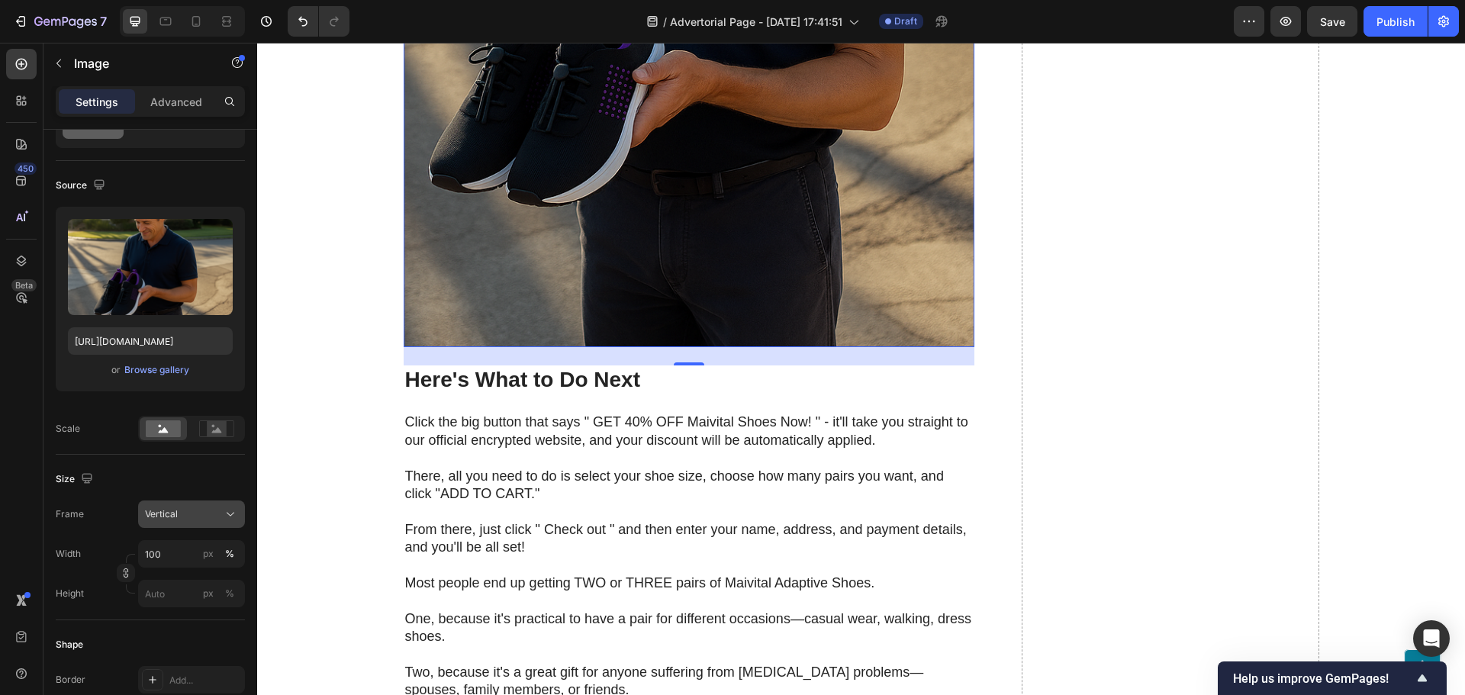
click at [183, 522] on div "Vertical" at bounding box center [191, 514] width 93 height 15
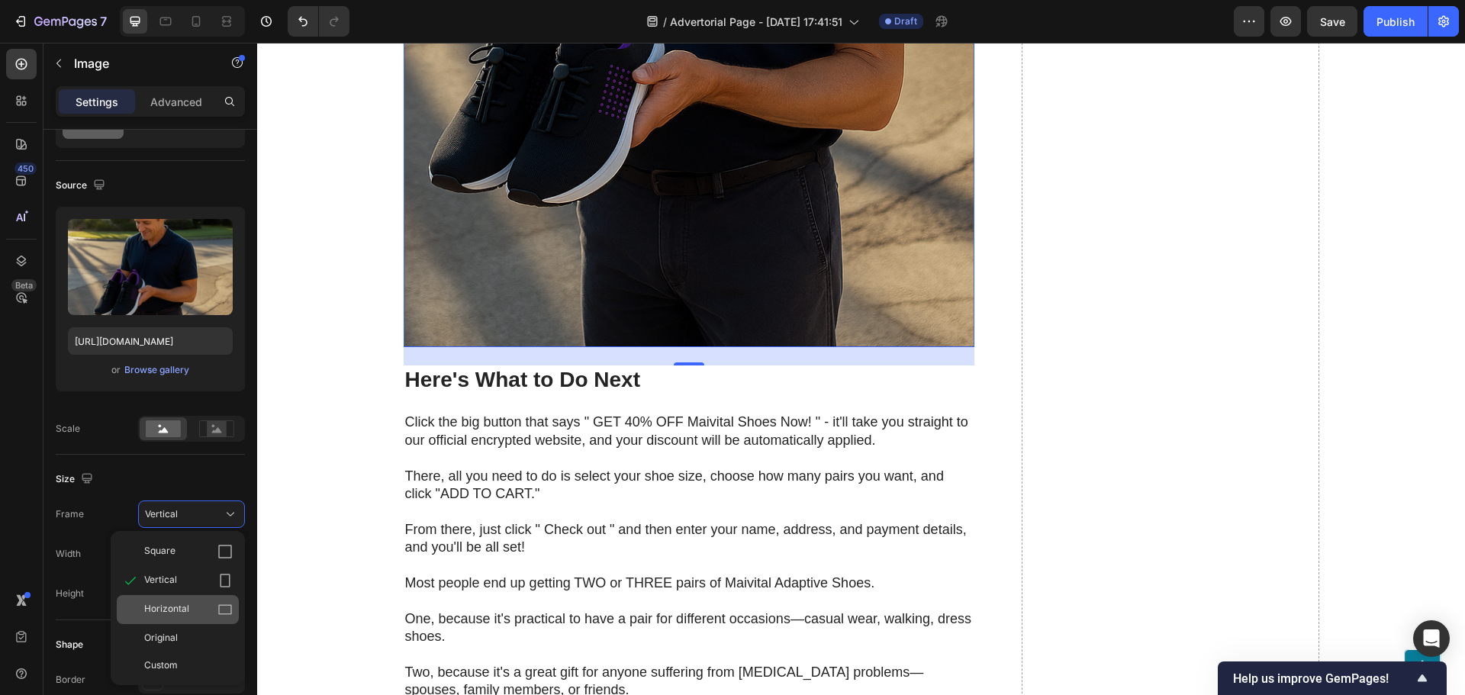
click at [168, 599] on div "Horizontal" at bounding box center [178, 609] width 122 height 29
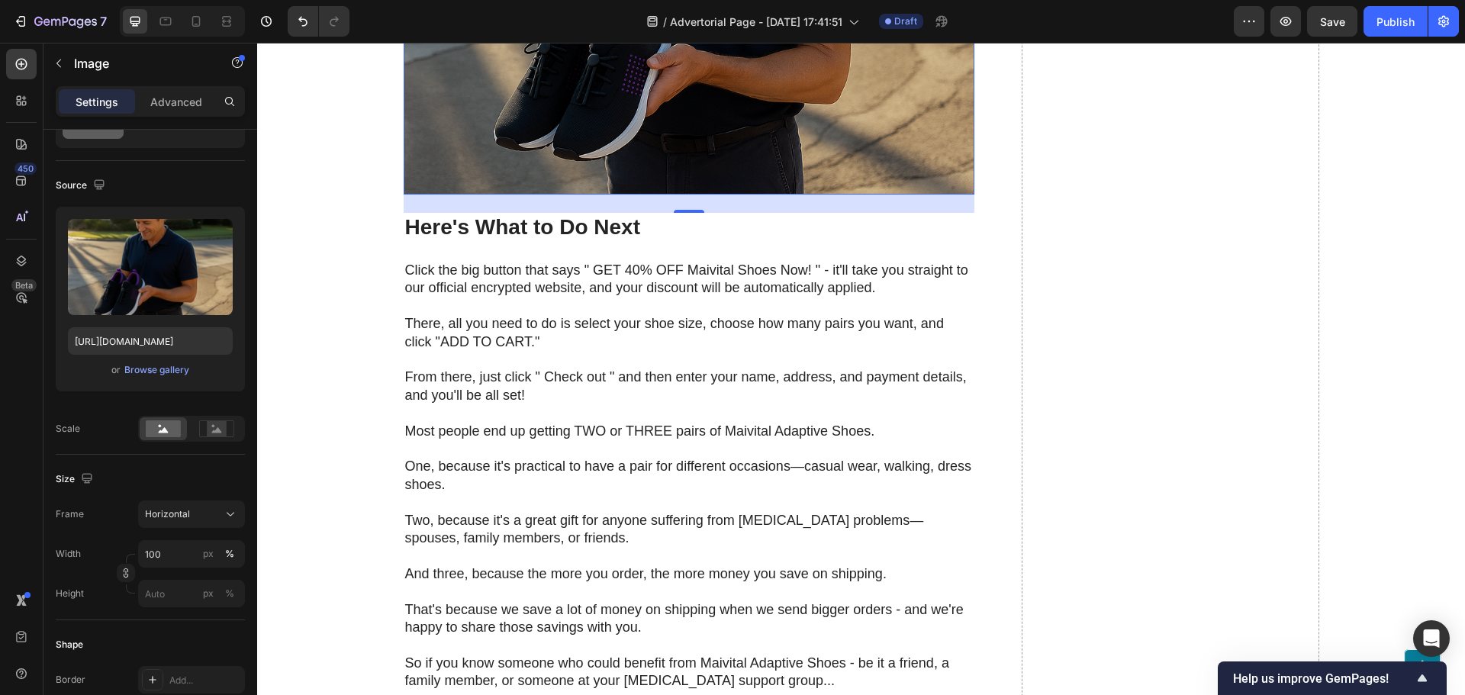
scroll to position [11263, 0]
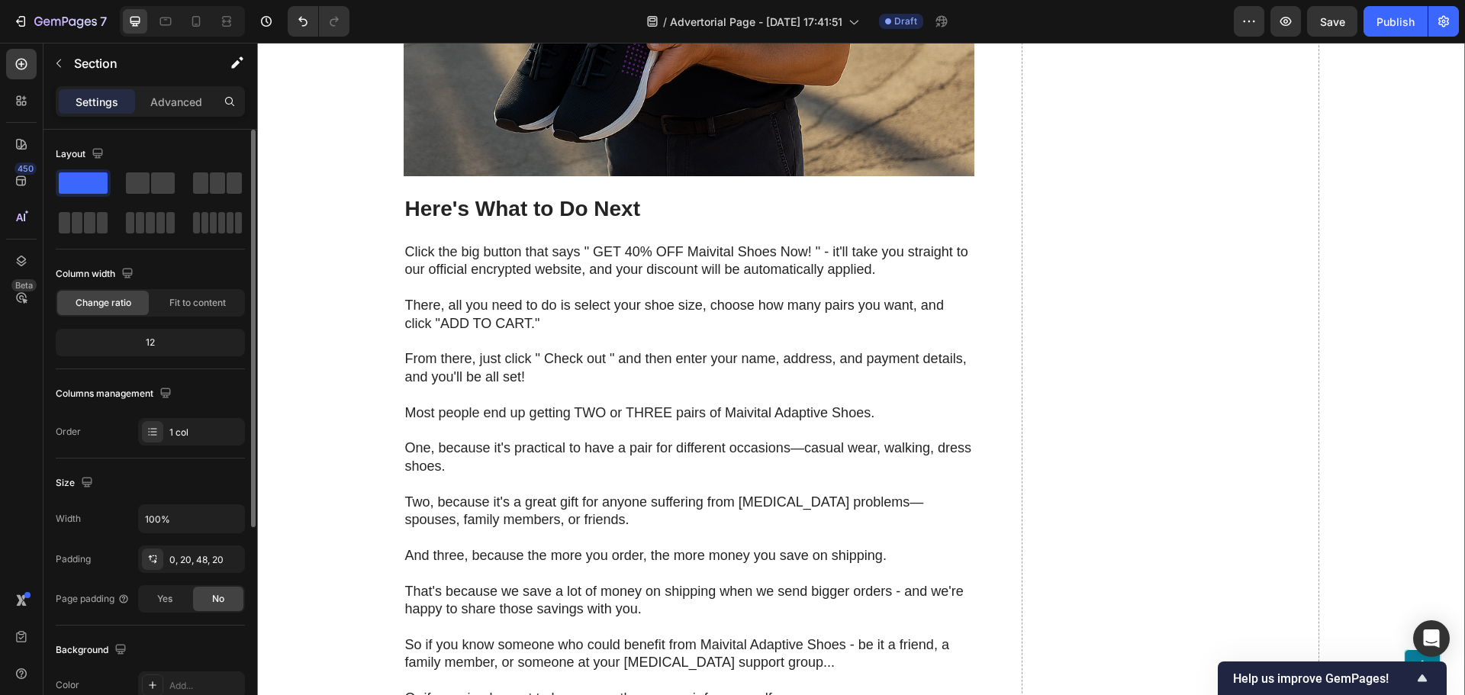
scroll to position [11339, 0]
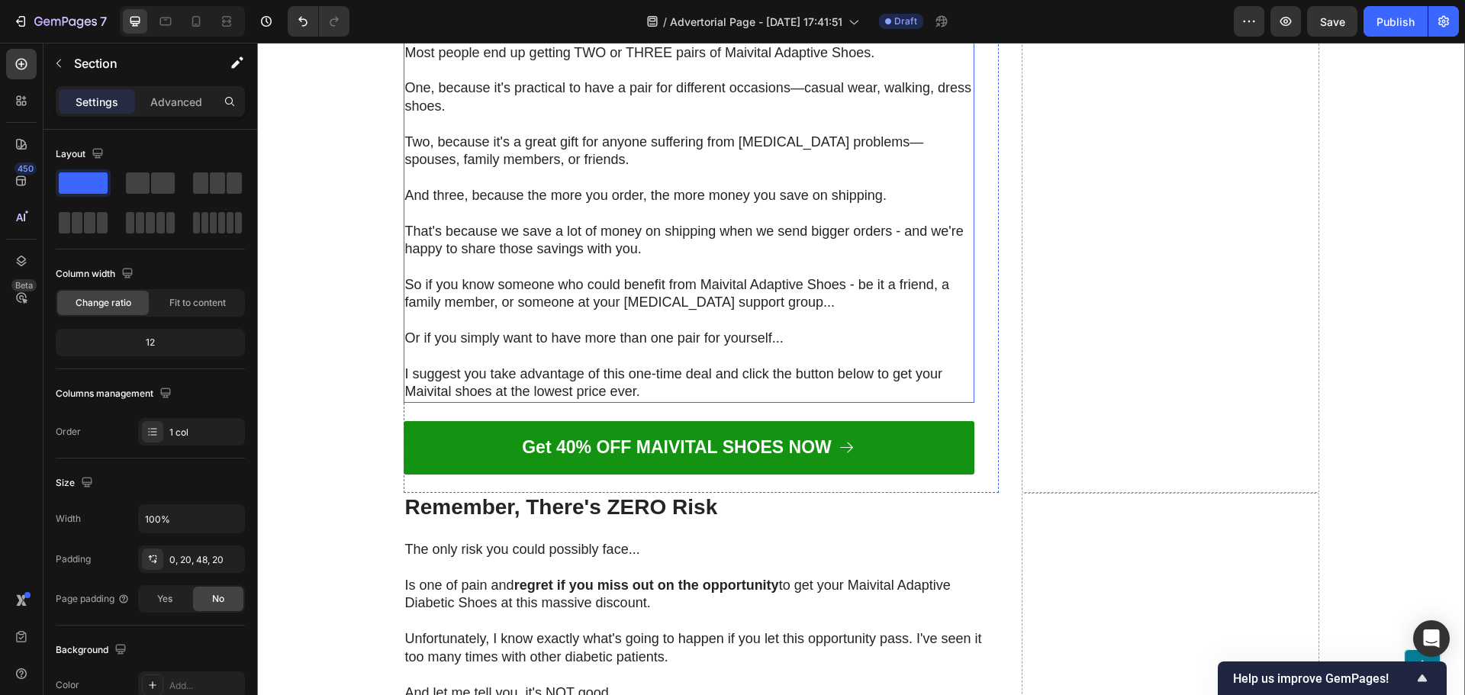
scroll to position [11263, 0]
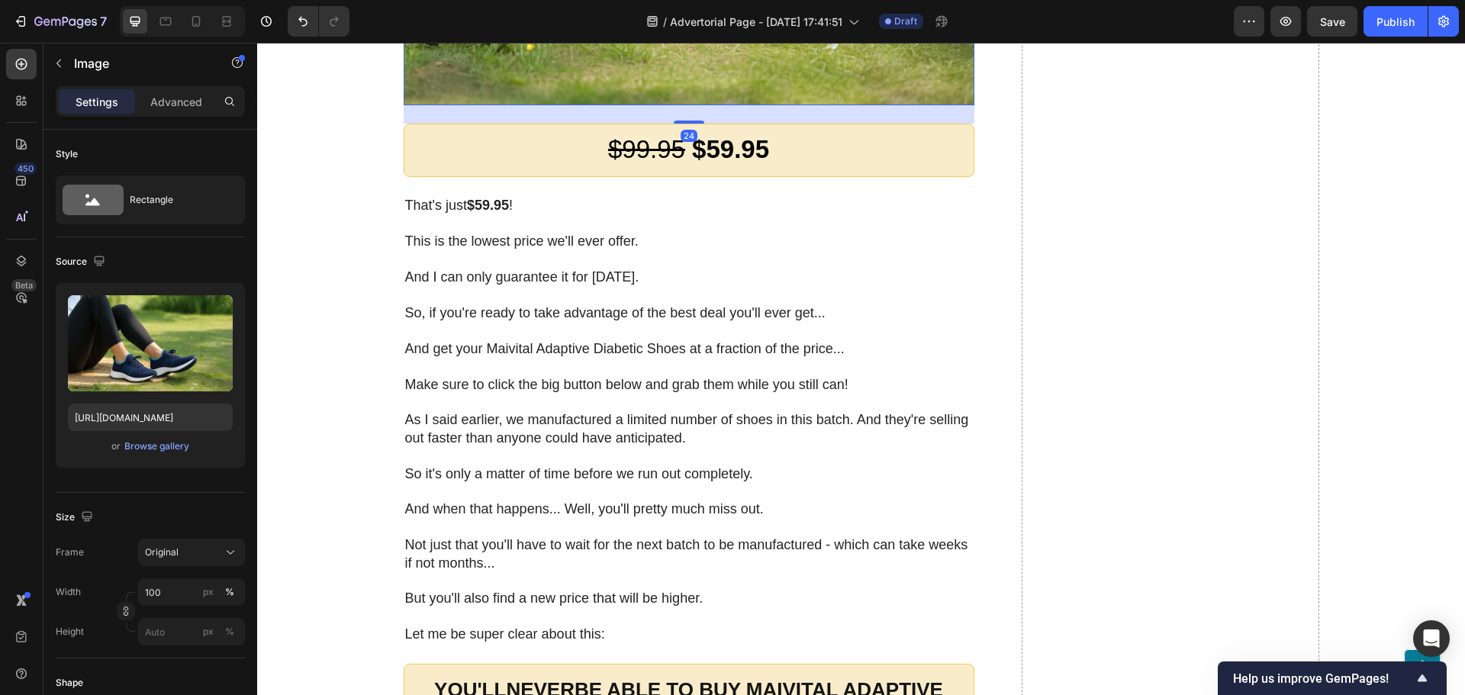
scroll to position [9203, 0]
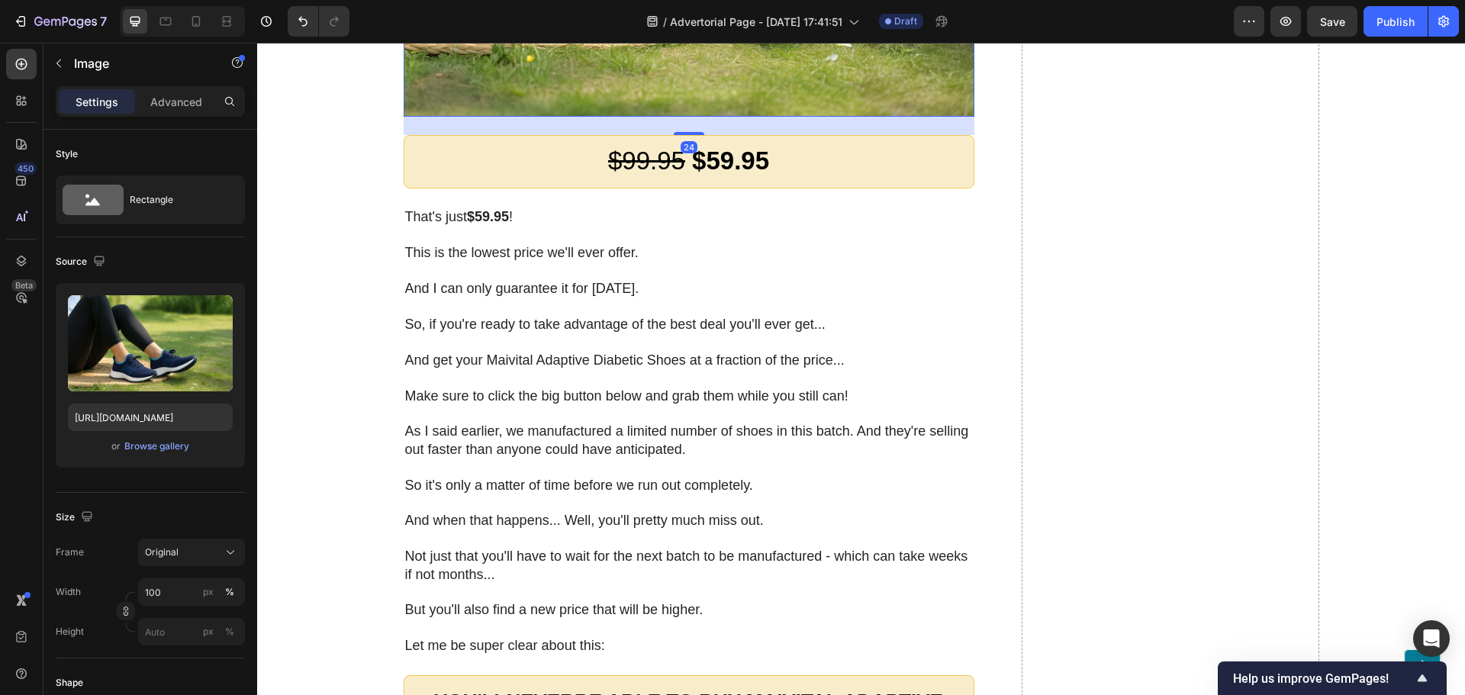
scroll to position [9726, 0]
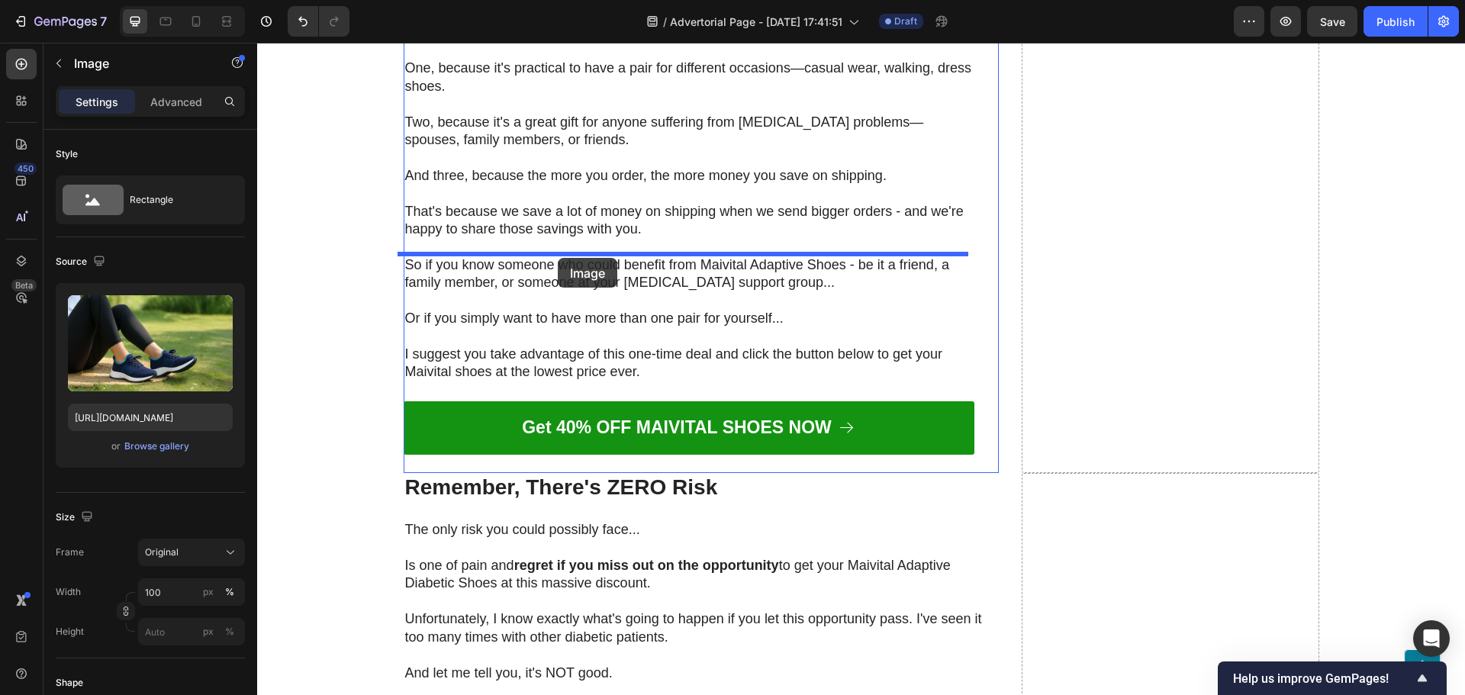
drag, startPoint x: 402, startPoint y: 87, endPoint x: 558, endPoint y: 258, distance: 231.1
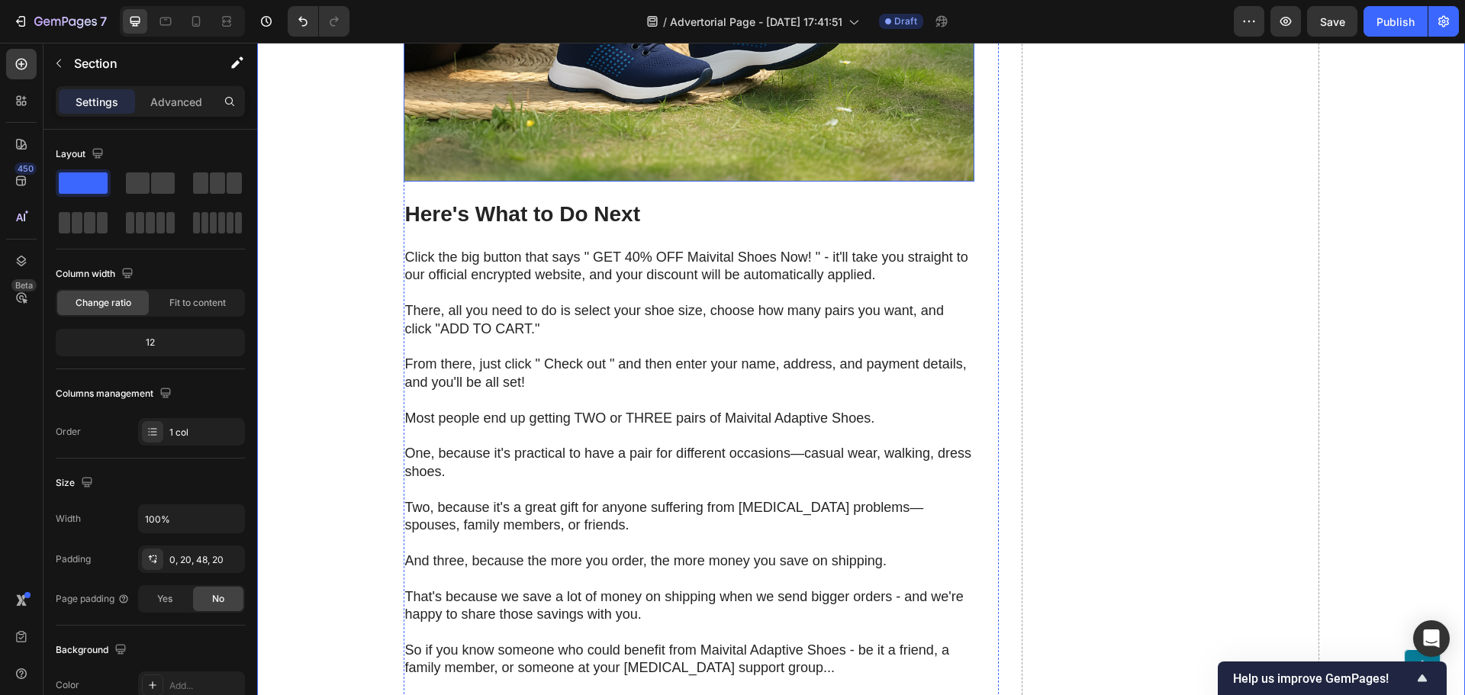
scroll to position [11339, 0]
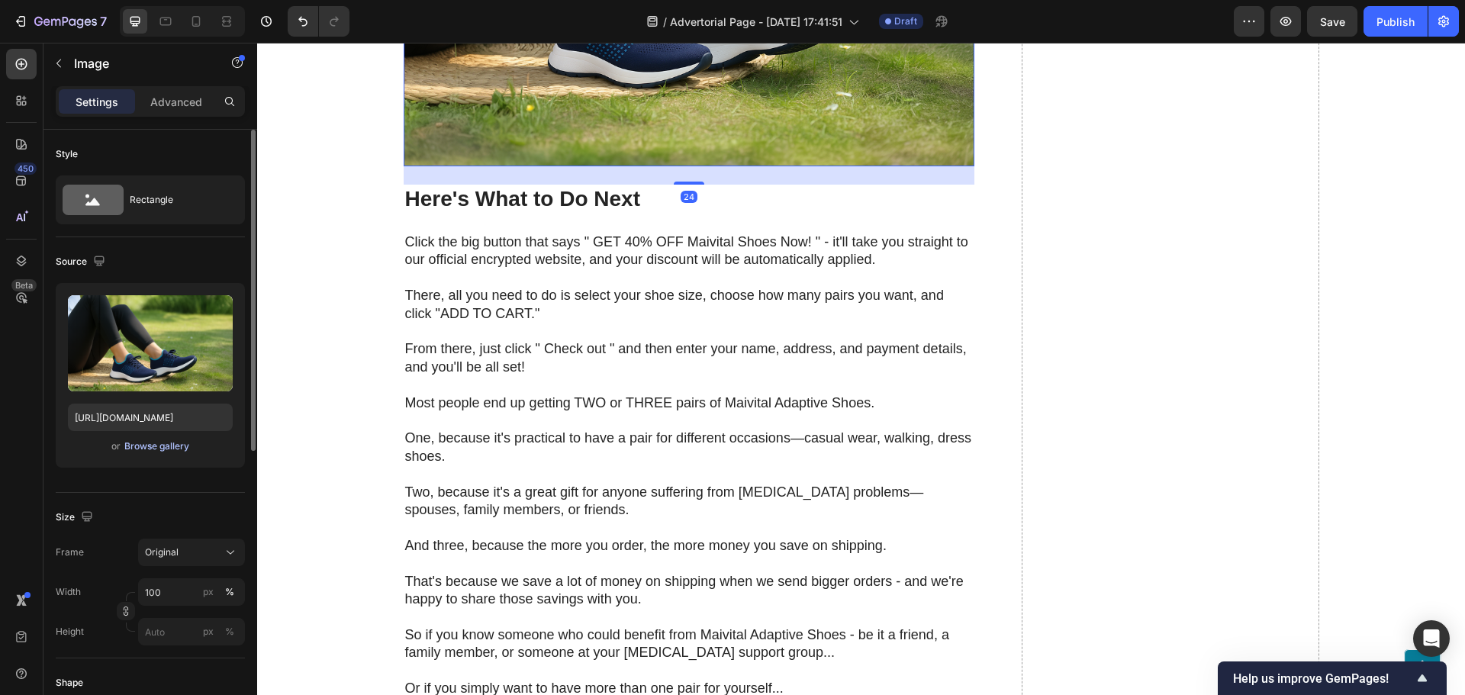
click at [159, 449] on div "Browse gallery" at bounding box center [156, 446] width 65 height 14
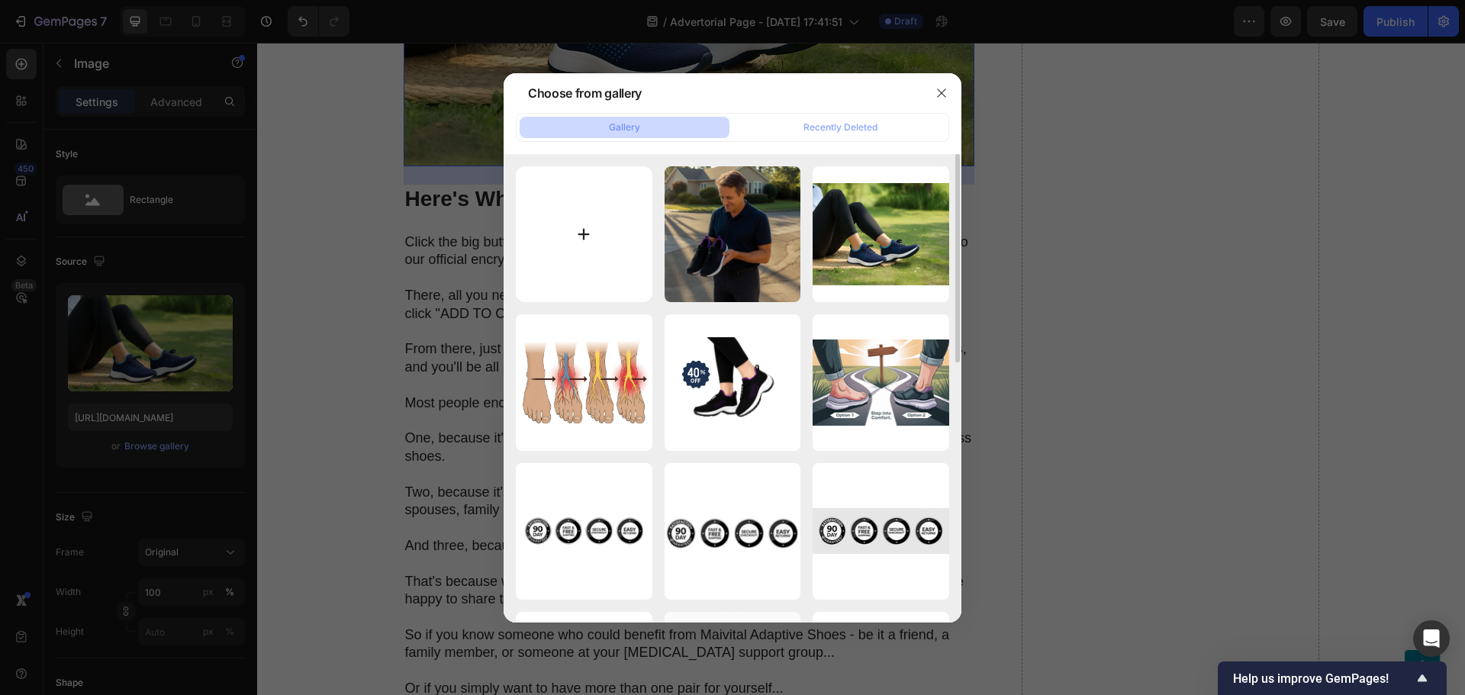
click at [572, 225] on input "file" at bounding box center [584, 234] width 137 height 137
type input "C:\fakepath\a-continuation-of-the-tranquil-scene-sea_nrS6OKB8S0-hQ0uGcTOVEQ_7xr…"
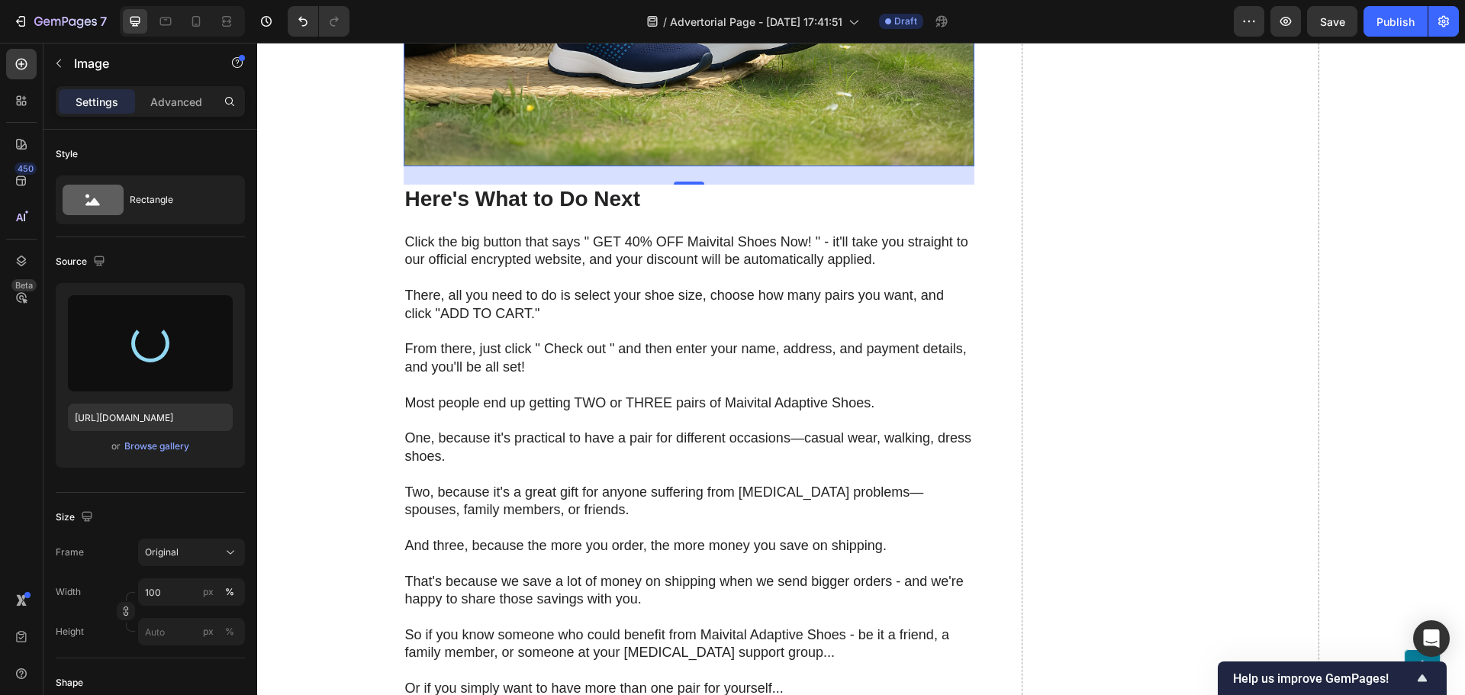
type input "https://cdn.shopify.com/s/files/1/0630/7718/7626/files/gempages_582993552129131…"
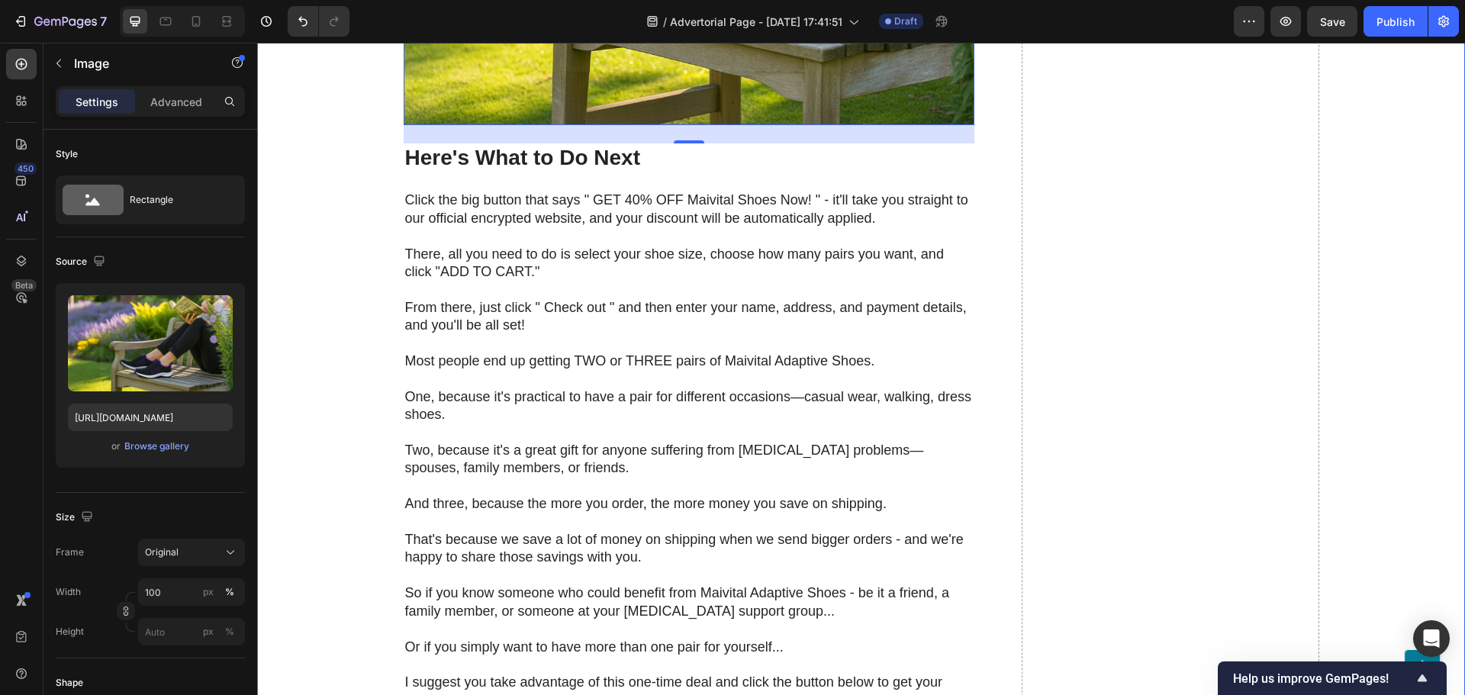
scroll to position [11415, 0]
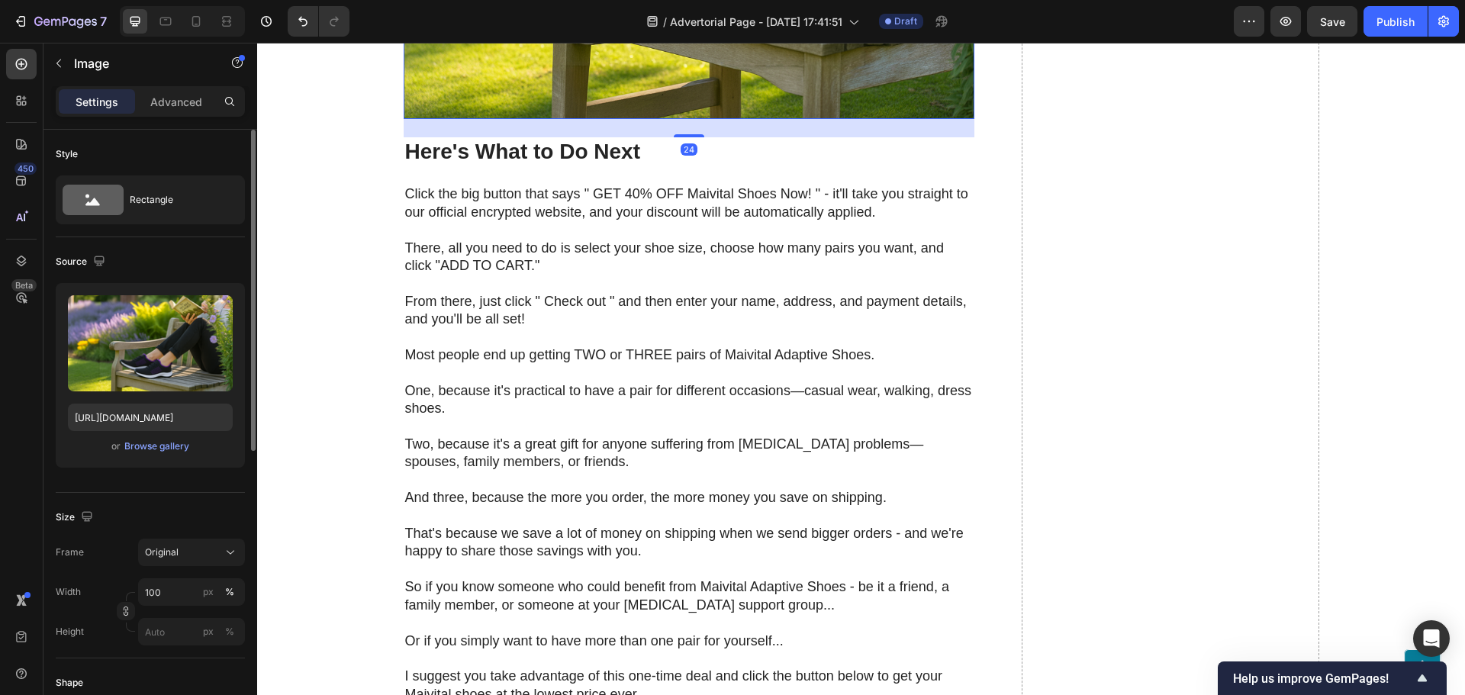
click at [167, 437] on div "or Browse gallery" at bounding box center [150, 446] width 165 height 18
click at [180, 446] on div "Browse gallery" at bounding box center [156, 446] width 65 height 14
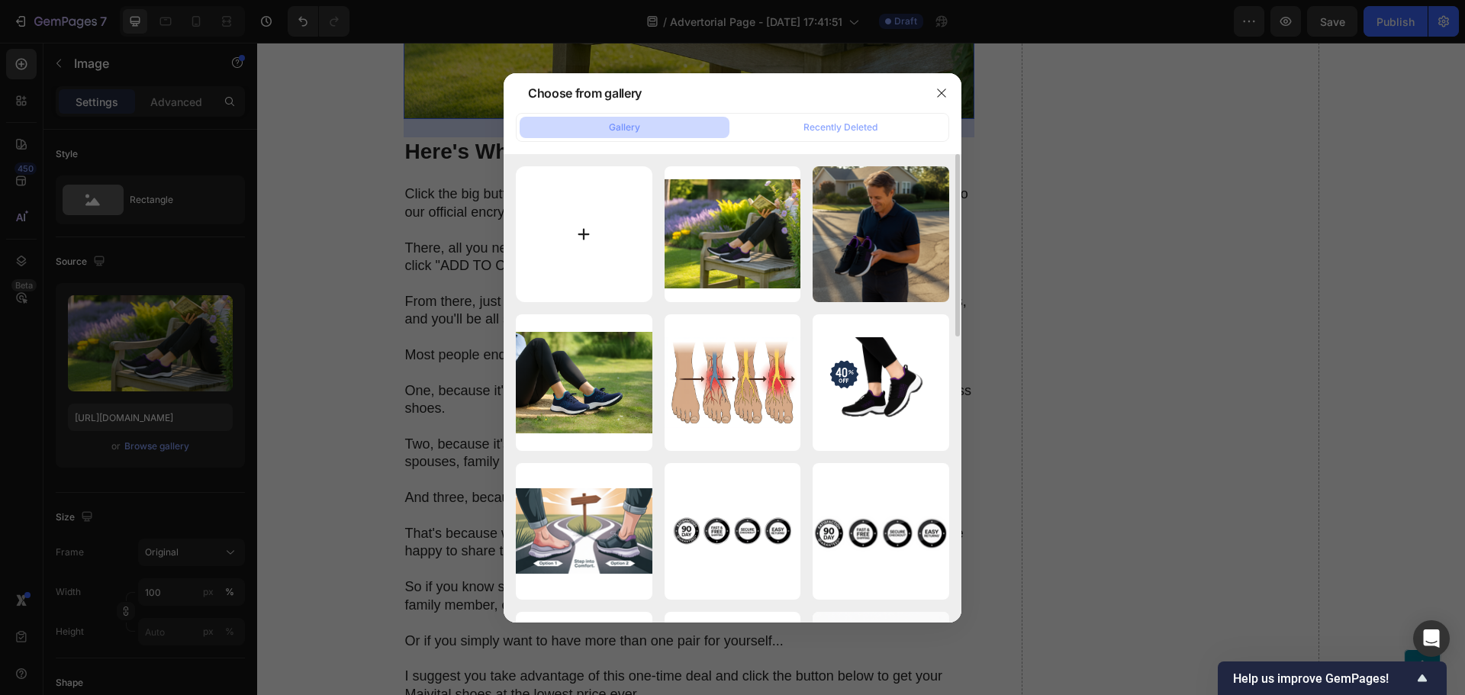
click at [634, 198] on input "file" at bounding box center [584, 234] width 137 height 137
type input "C:\fakepath\a-continuation-of-the-wooden-boardwalk-s_zDQ4DMvtT6C0cthGzhun3g_qQU…"
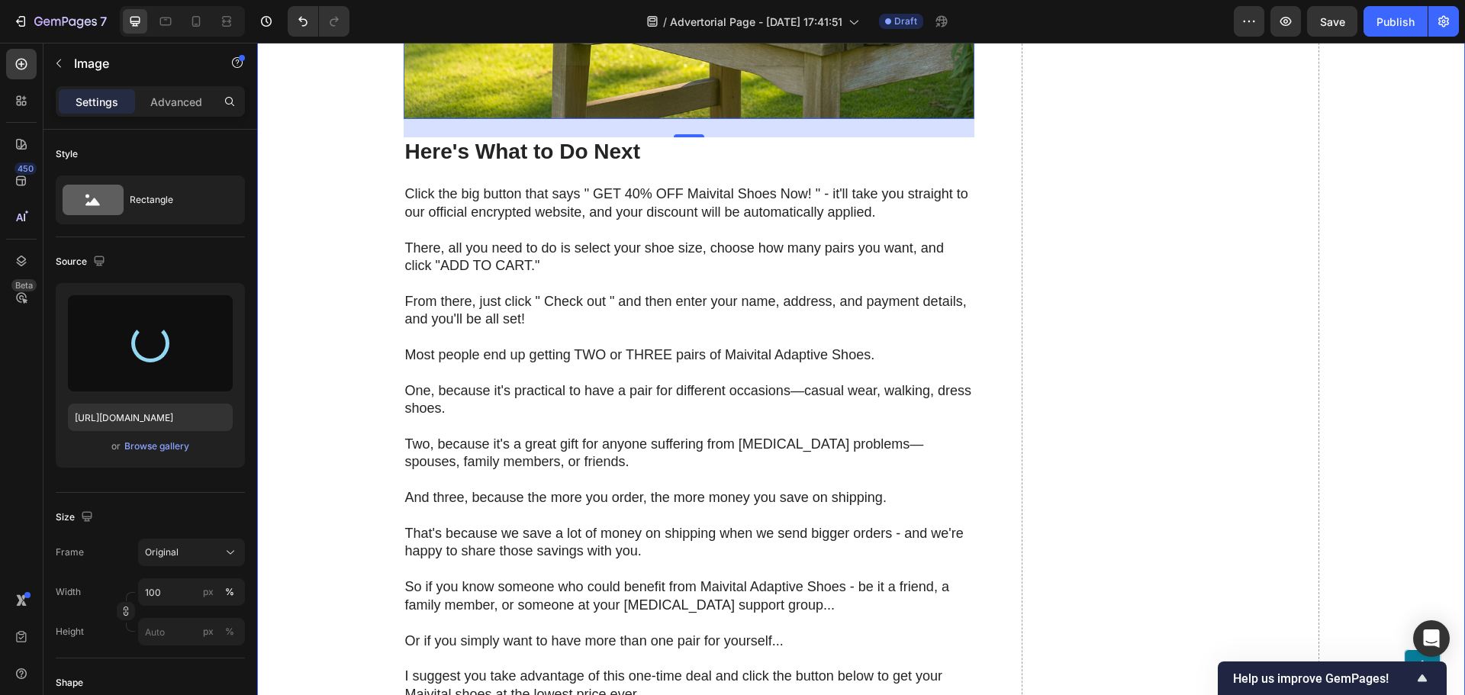
type input "https://cdn.shopify.com/s/files/1/0630/7718/7626/files/gempages_582993552129131…"
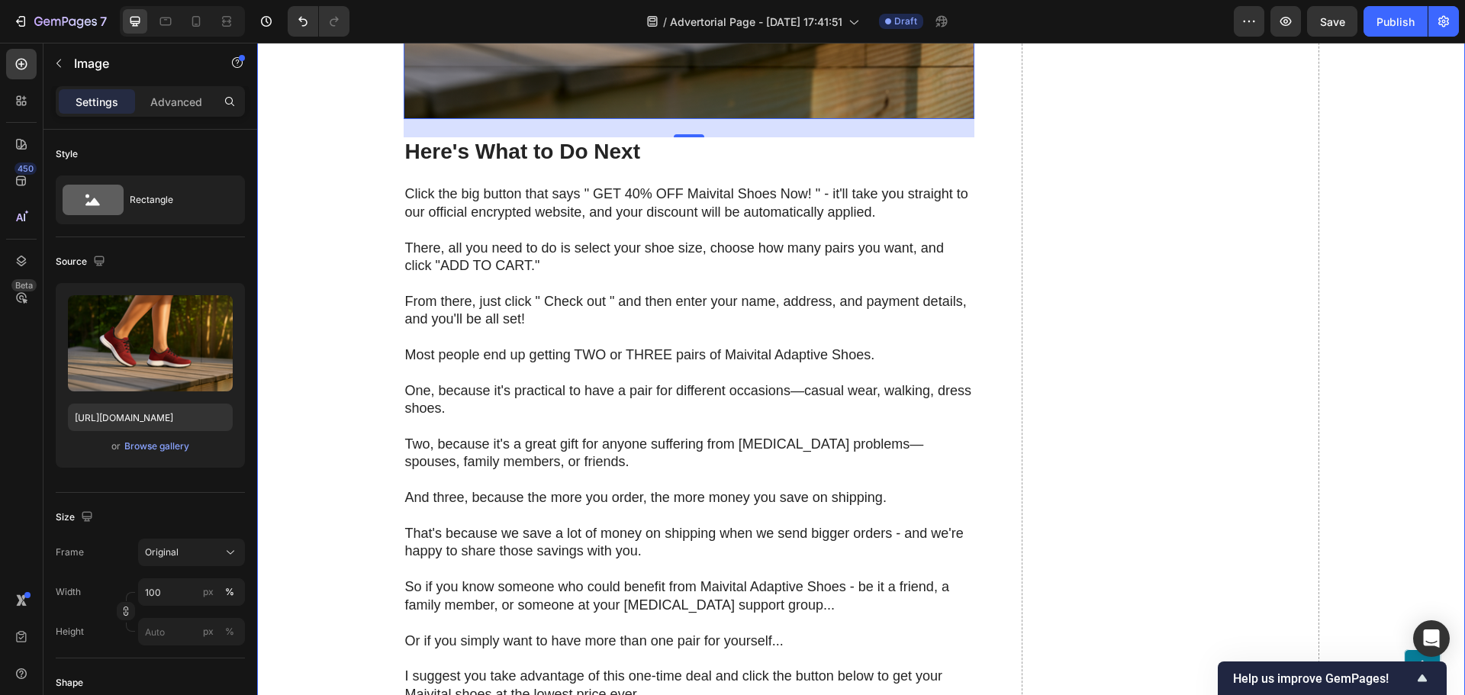
click at [169, 446] on div "Browse gallery" at bounding box center [156, 446] width 65 height 14
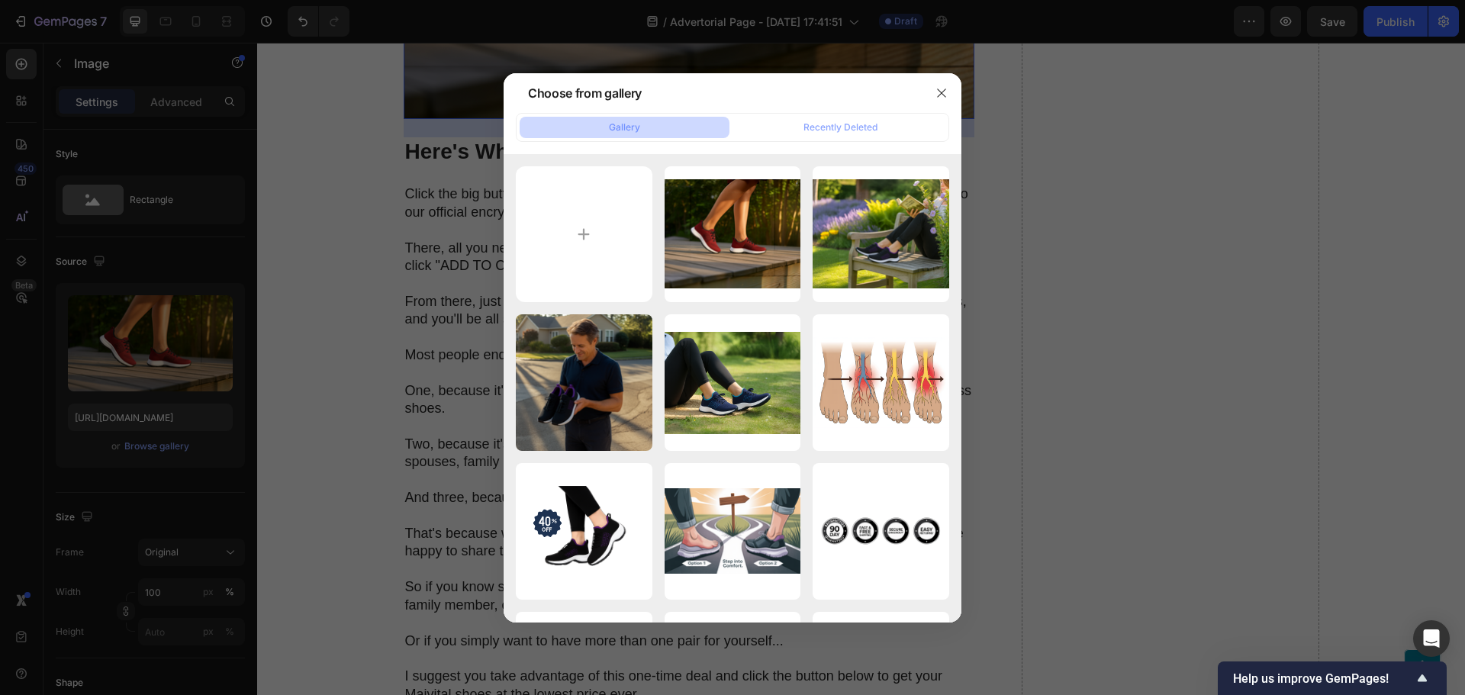
type input "C:\fakepath\a-continuation-of-the-tranquil-scene-sea_nrS6OKB8S0-hQ0uGcTOVEQ_7xr…"
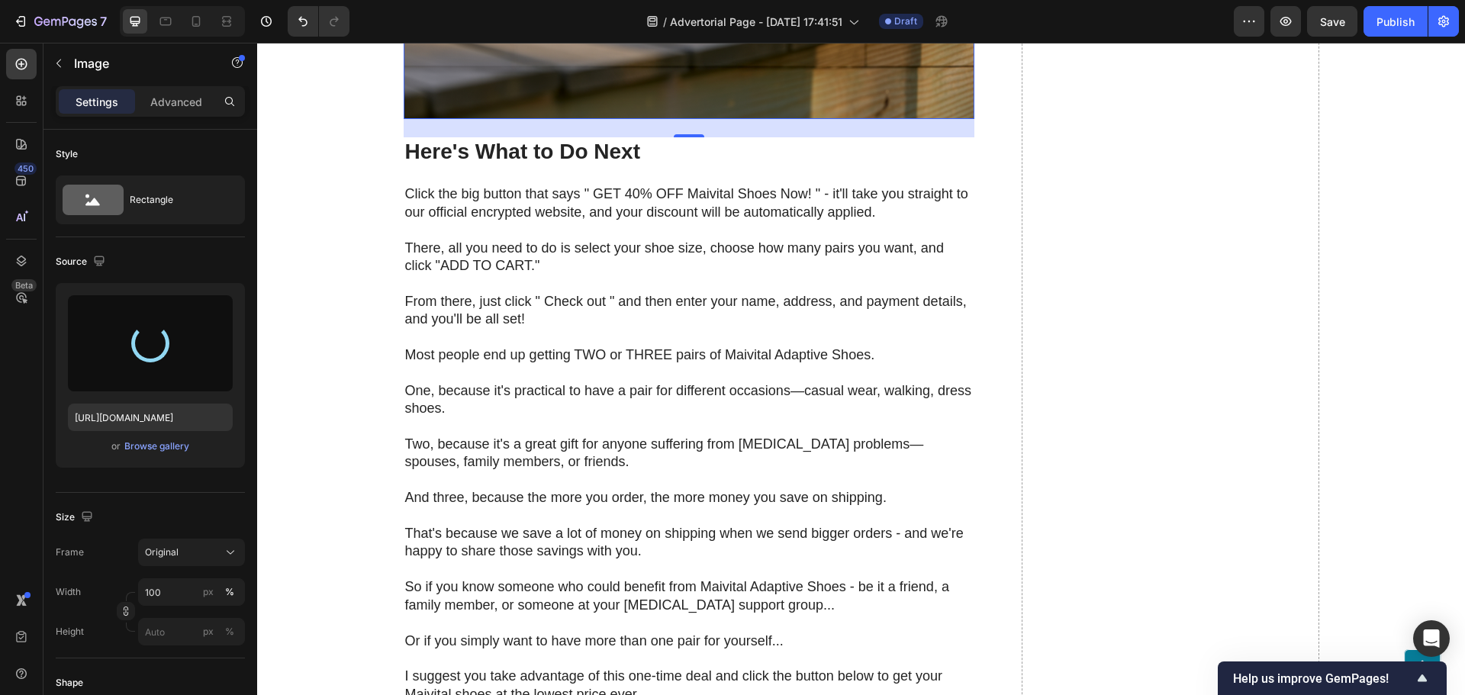
type input "https://cdn.shopify.com/s/files/1/0630/7718/7626/files/gempages_582993552129131…"
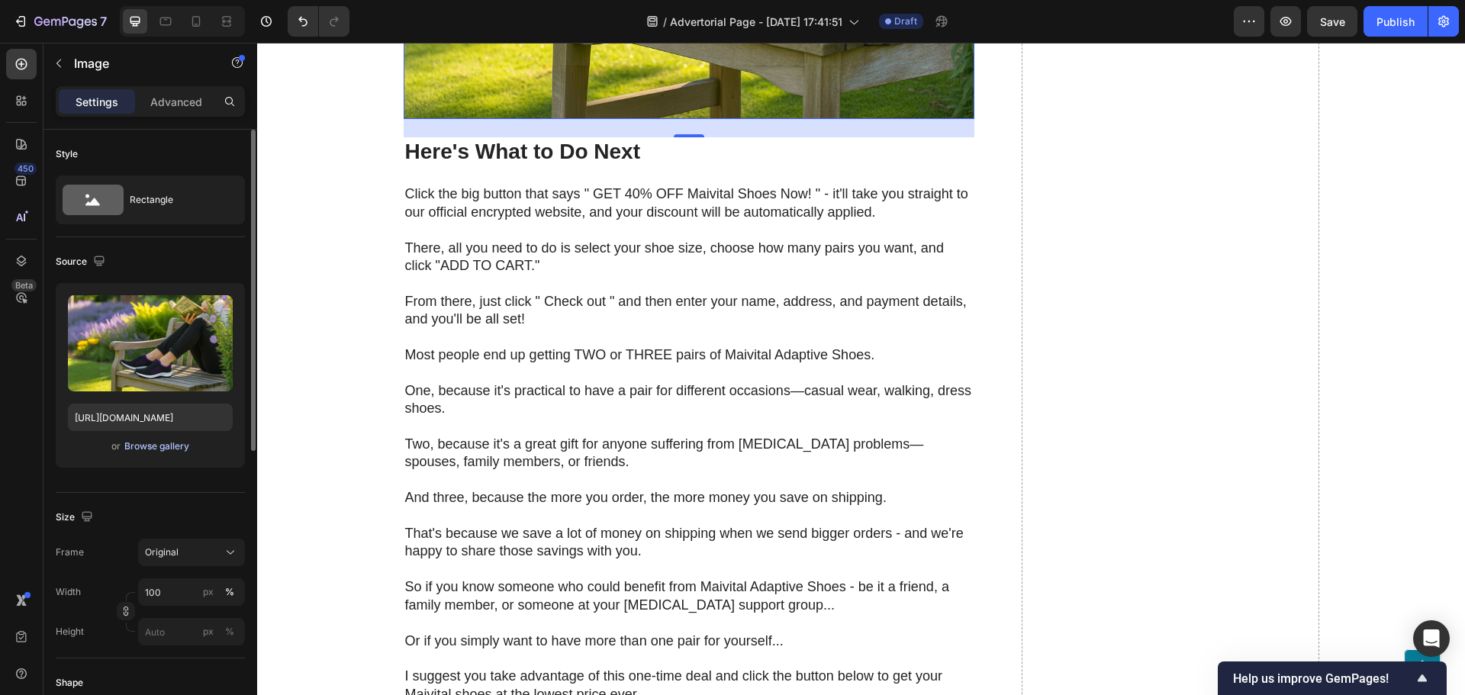
click at [142, 444] on div "Browse gallery" at bounding box center [156, 446] width 65 height 14
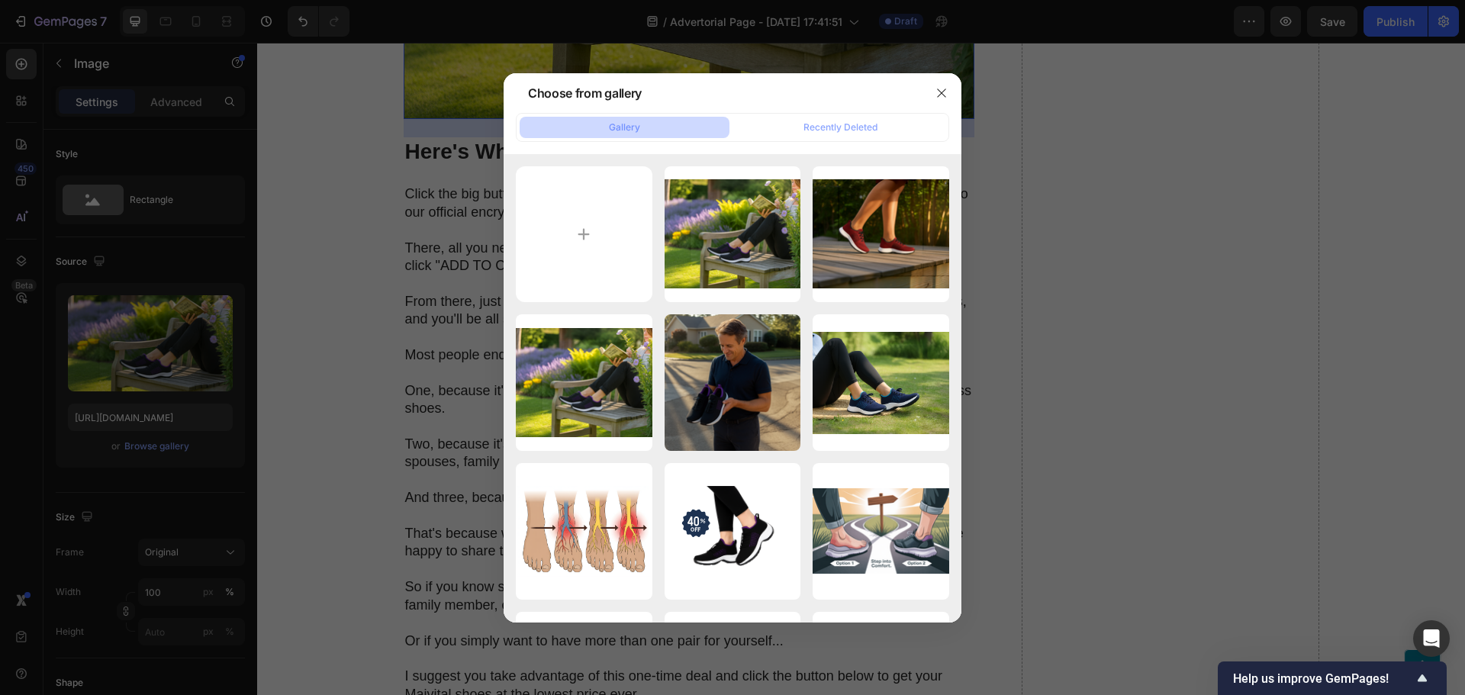
type input "C:\fakepath\ChatGPT Image Sep 6, 2025, 01_36_26 PM.png"
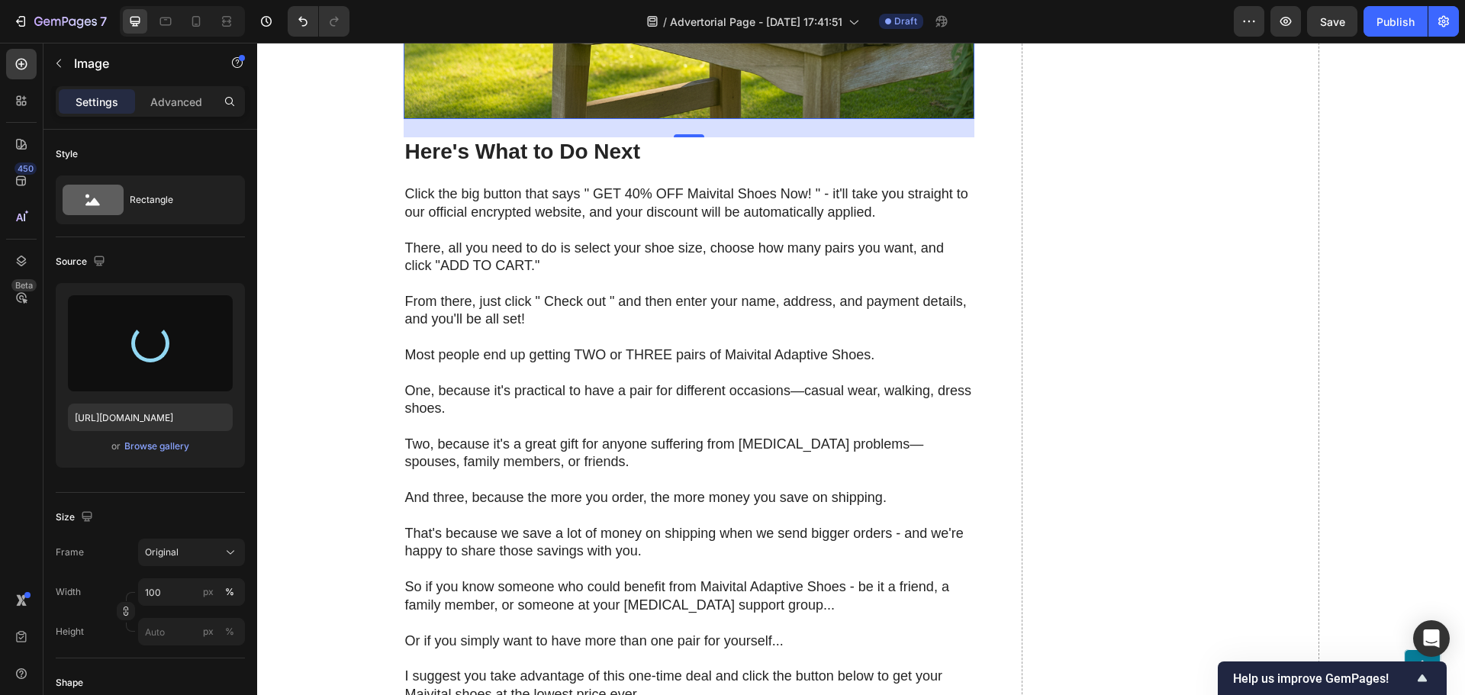
type input "https://cdn.shopify.com/s/files/1/0630/7718/7626/files/gempages_582993552129131…"
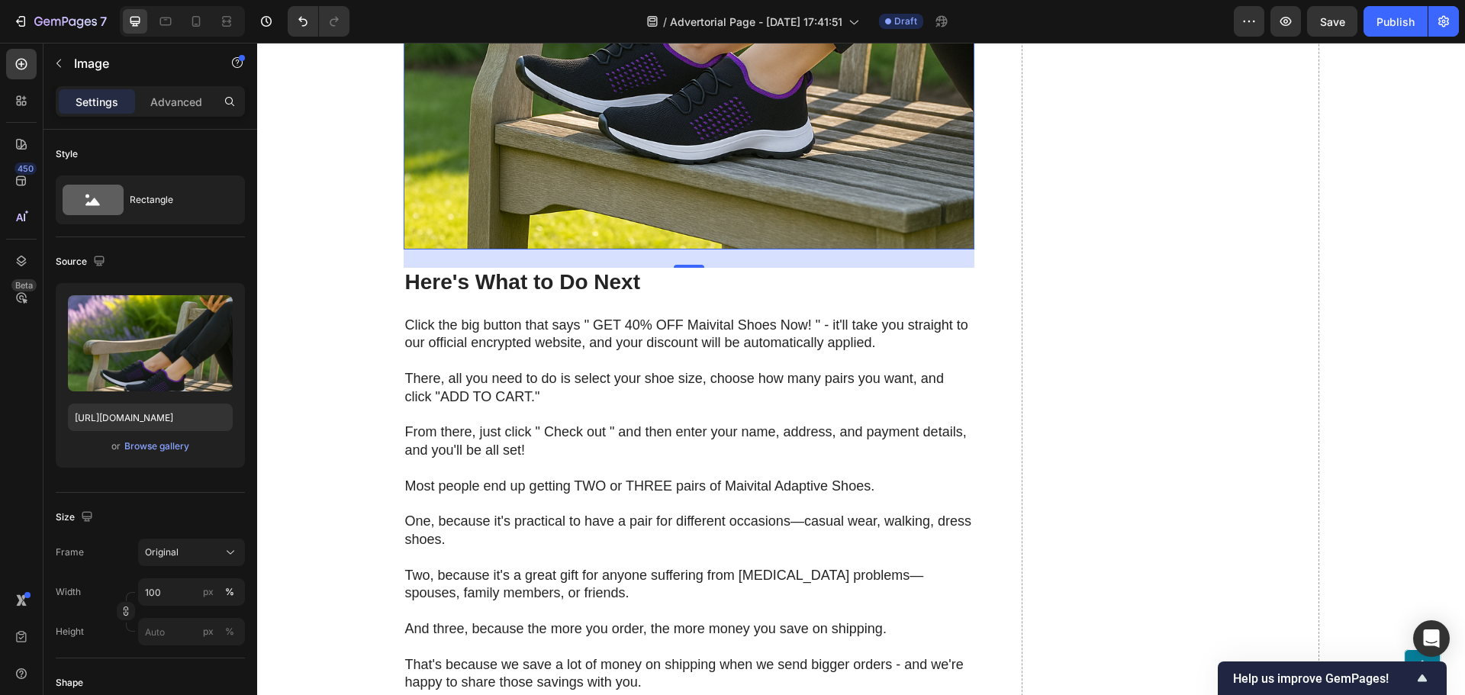
scroll to position [11339, 0]
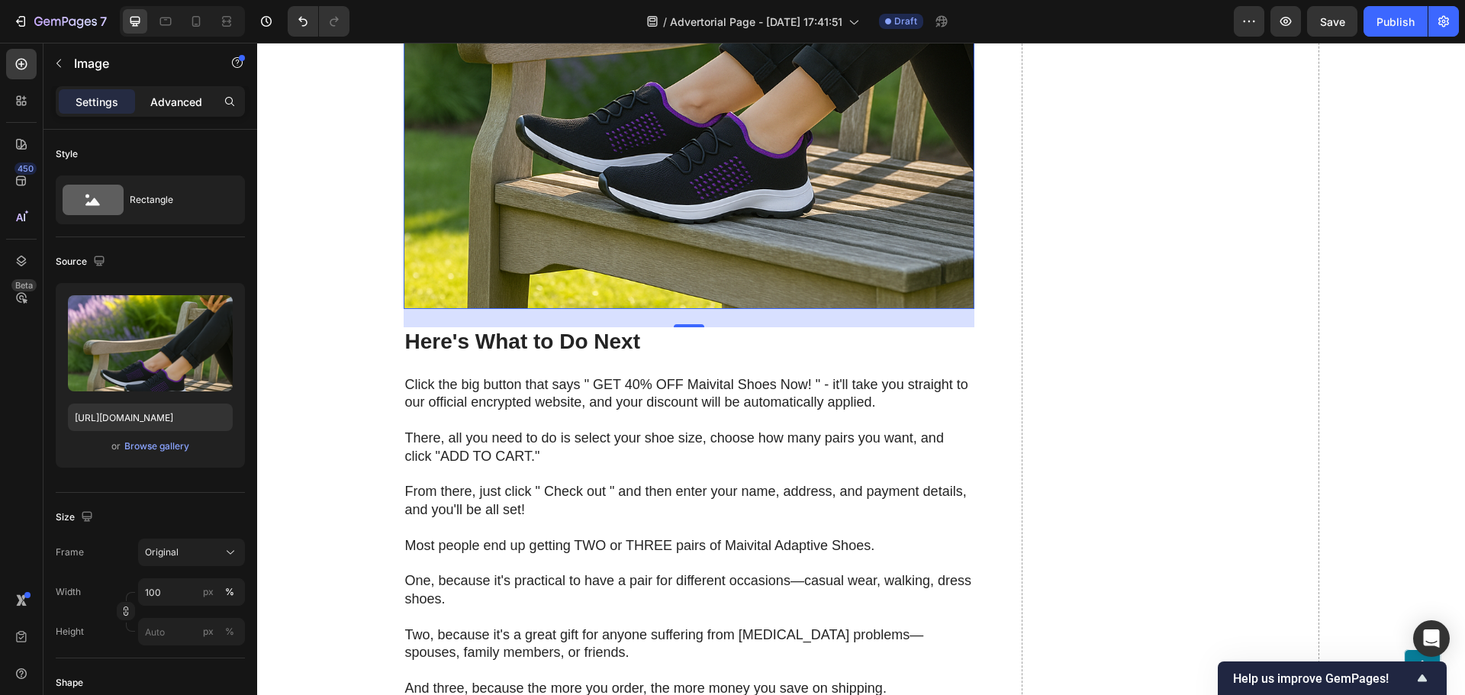
click at [182, 111] on div "Advanced" at bounding box center [176, 101] width 76 height 24
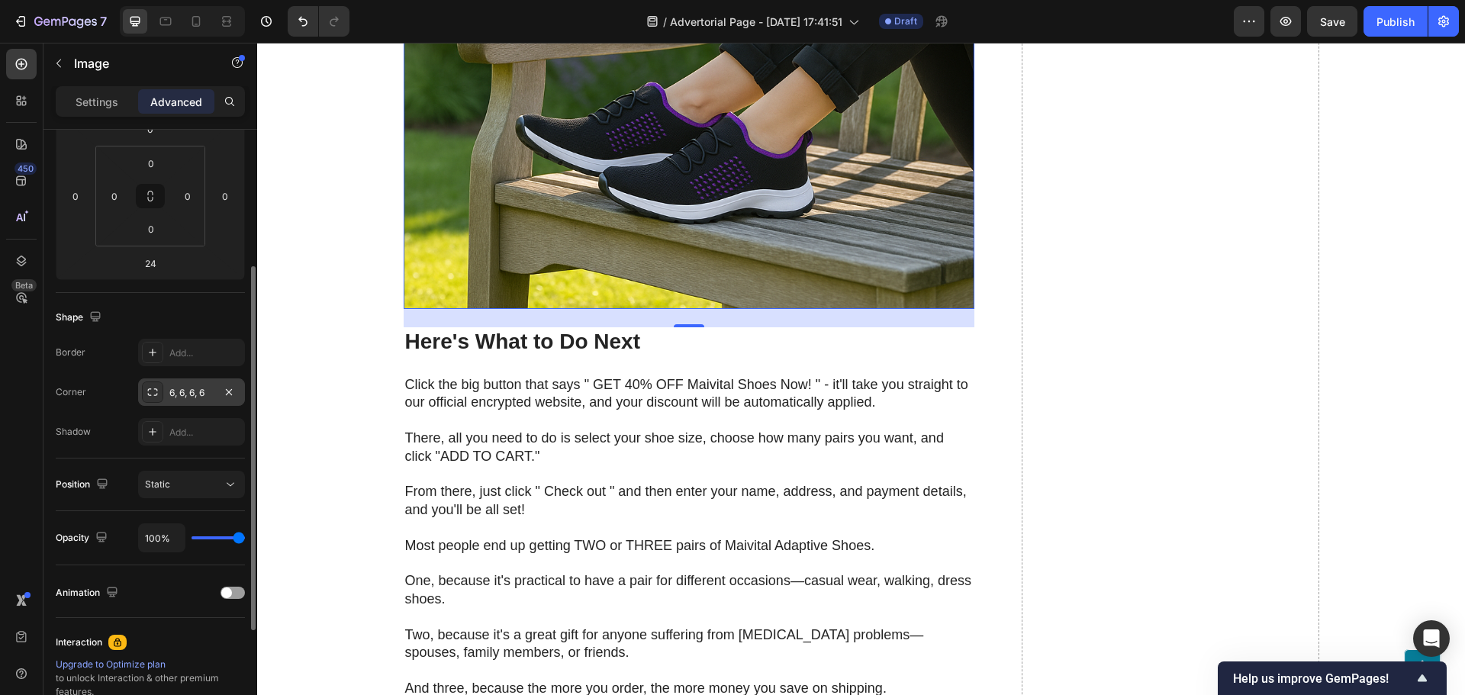
scroll to position [381, 0]
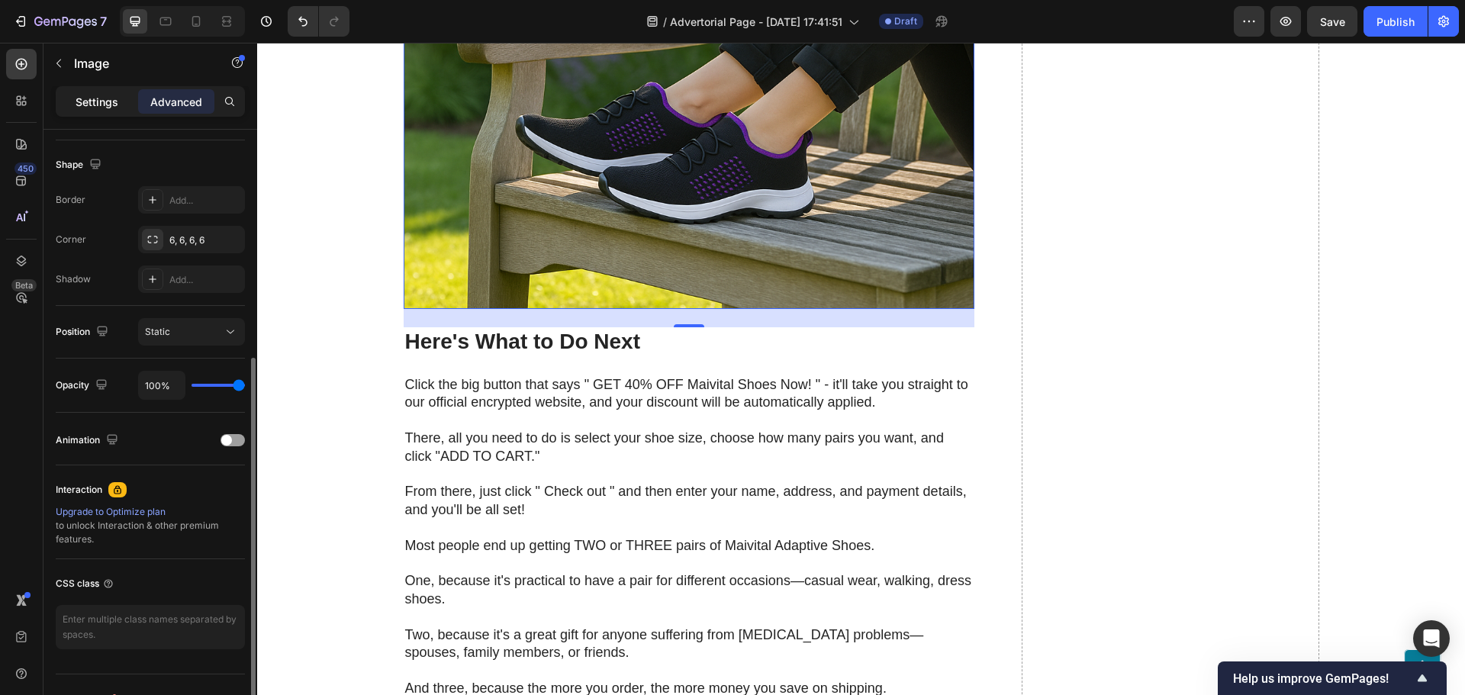
click at [78, 107] on p "Settings" at bounding box center [97, 102] width 43 height 16
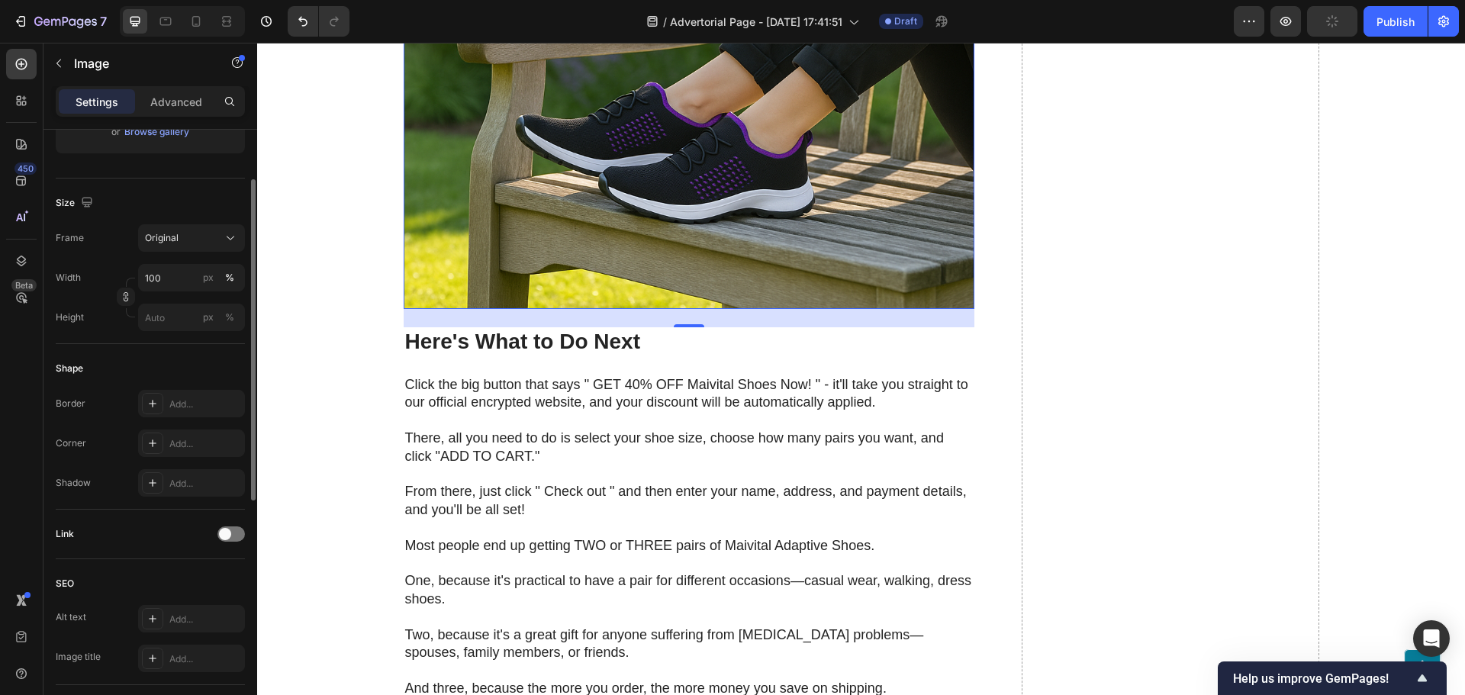
scroll to position [238, 0]
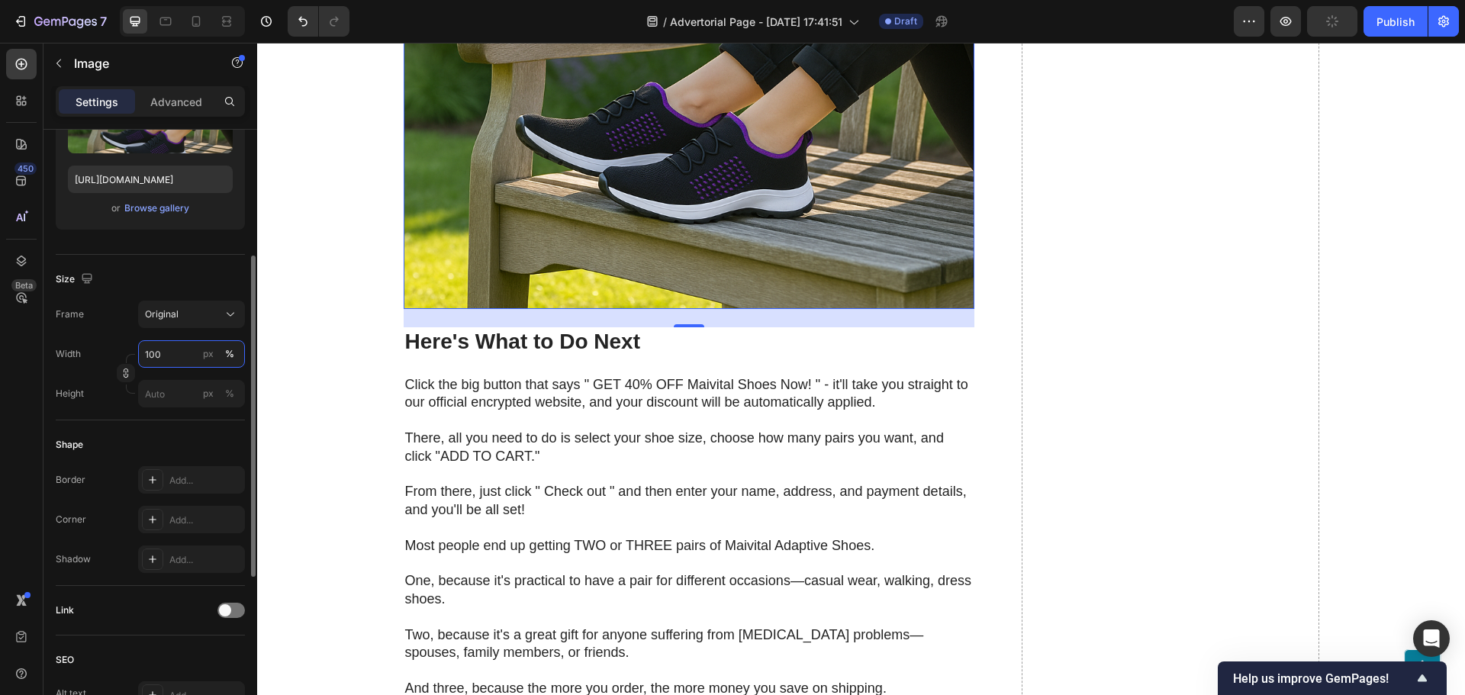
click at [156, 359] on input "100" at bounding box center [191, 353] width 107 height 27
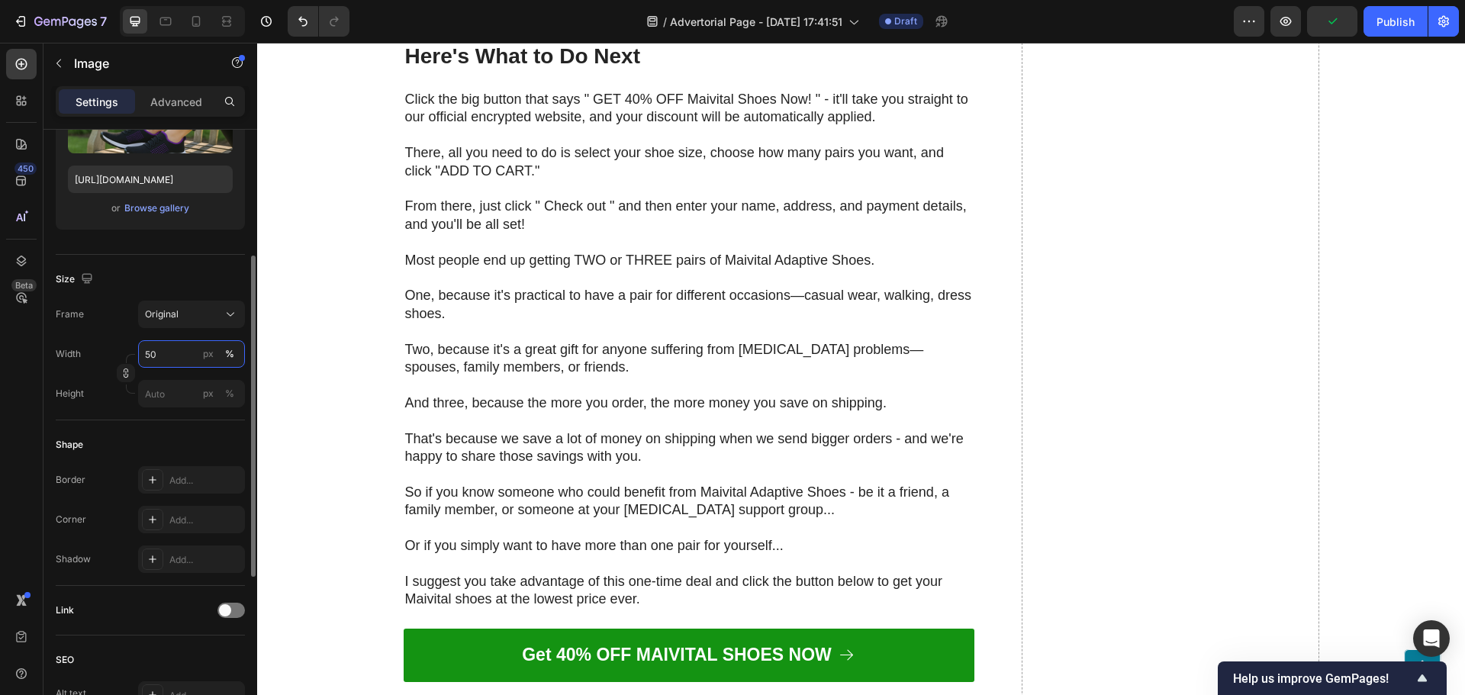
type input "5"
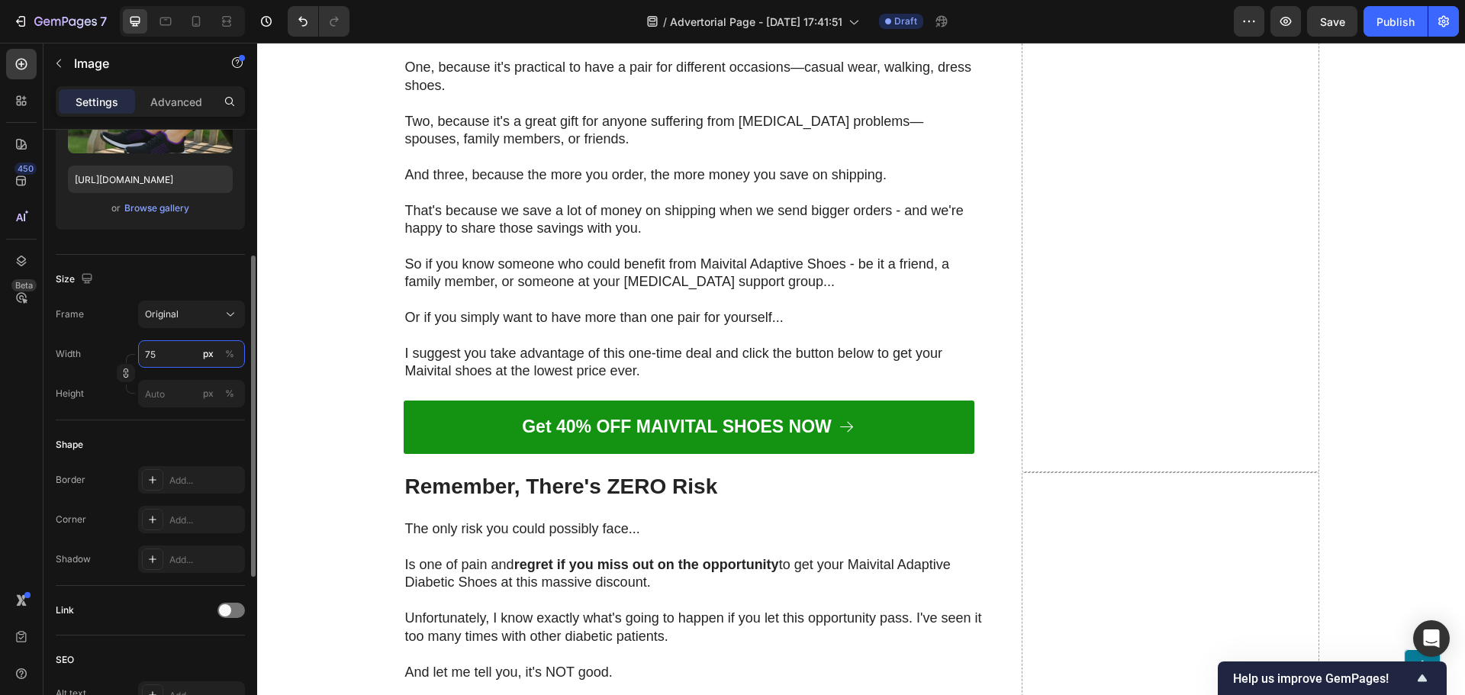
type input "7"
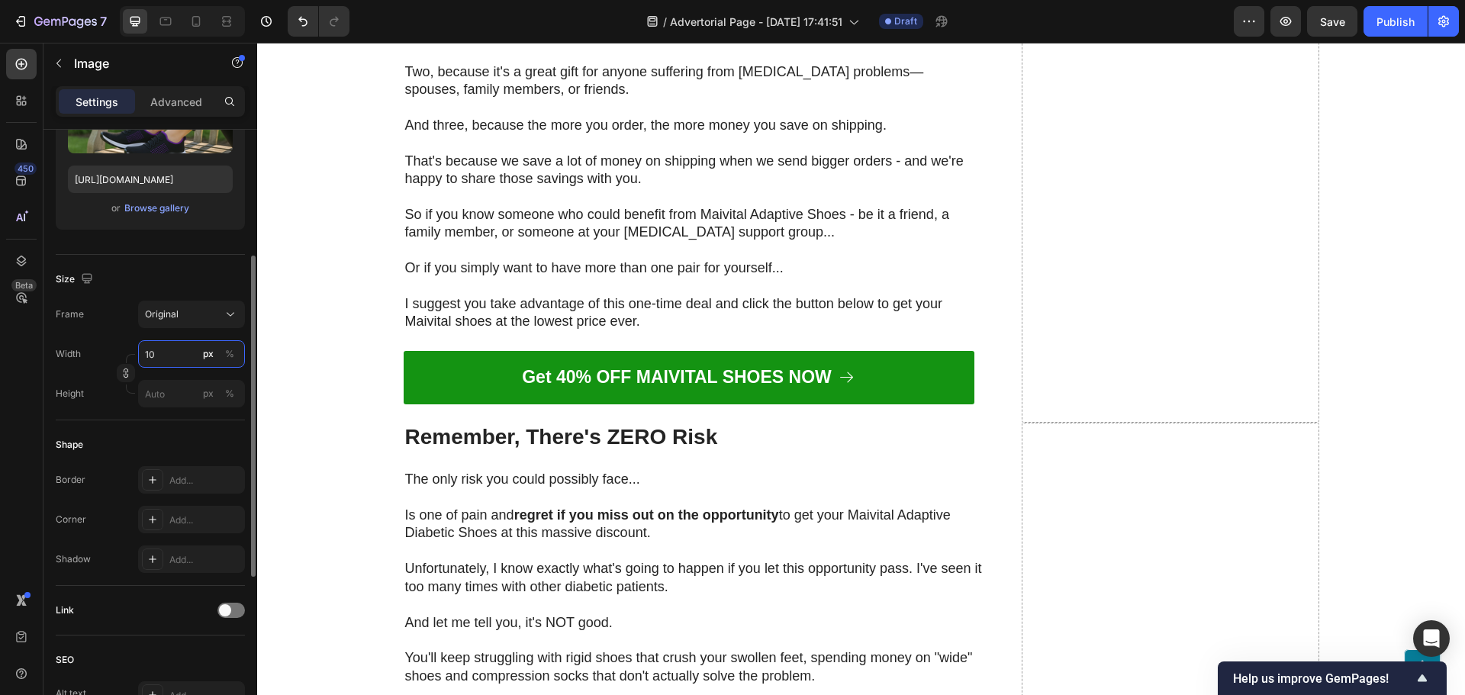
type input "100"
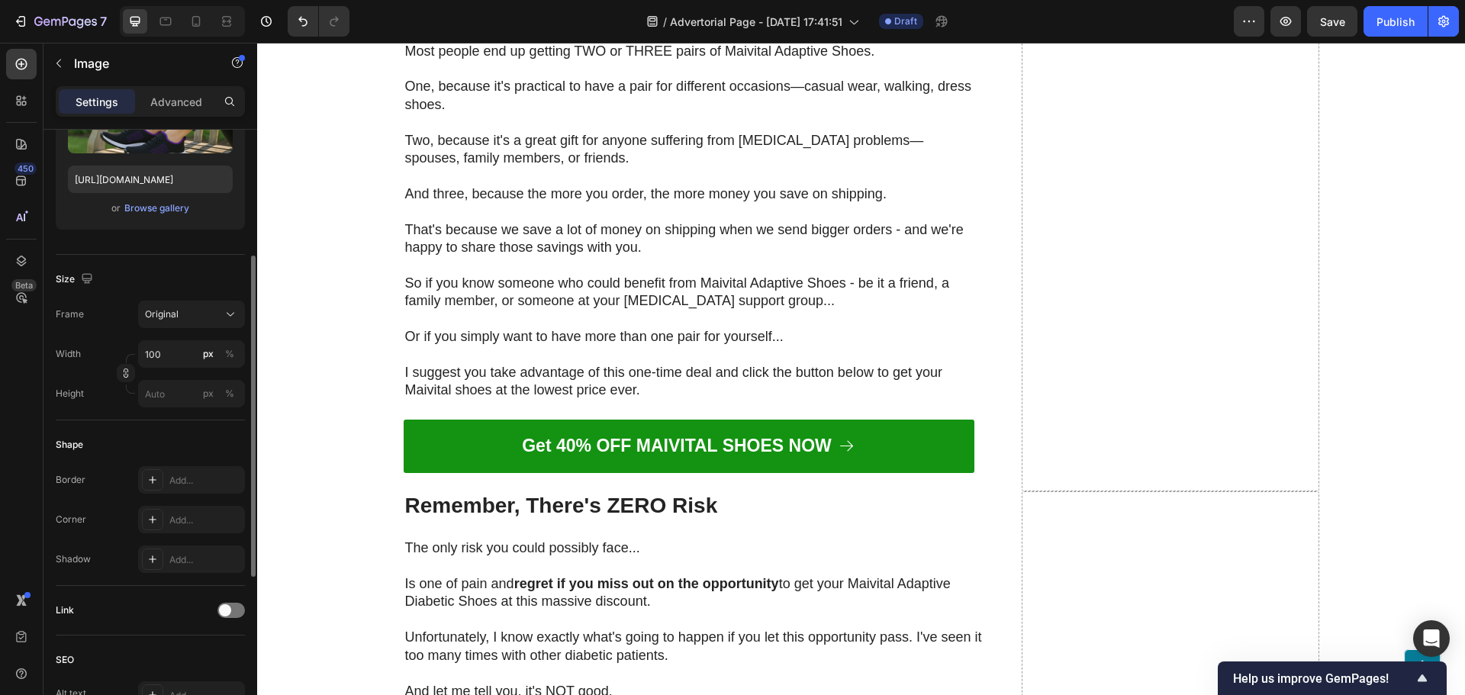
click at [142, 339] on div "Frame Original Width 100 px % Height px %" at bounding box center [150, 354] width 189 height 107
click at [171, 400] on input "px %" at bounding box center [191, 393] width 107 height 27
click at [139, 422] on div "Full 100%" at bounding box center [176, 430] width 125 height 27
type input "100"
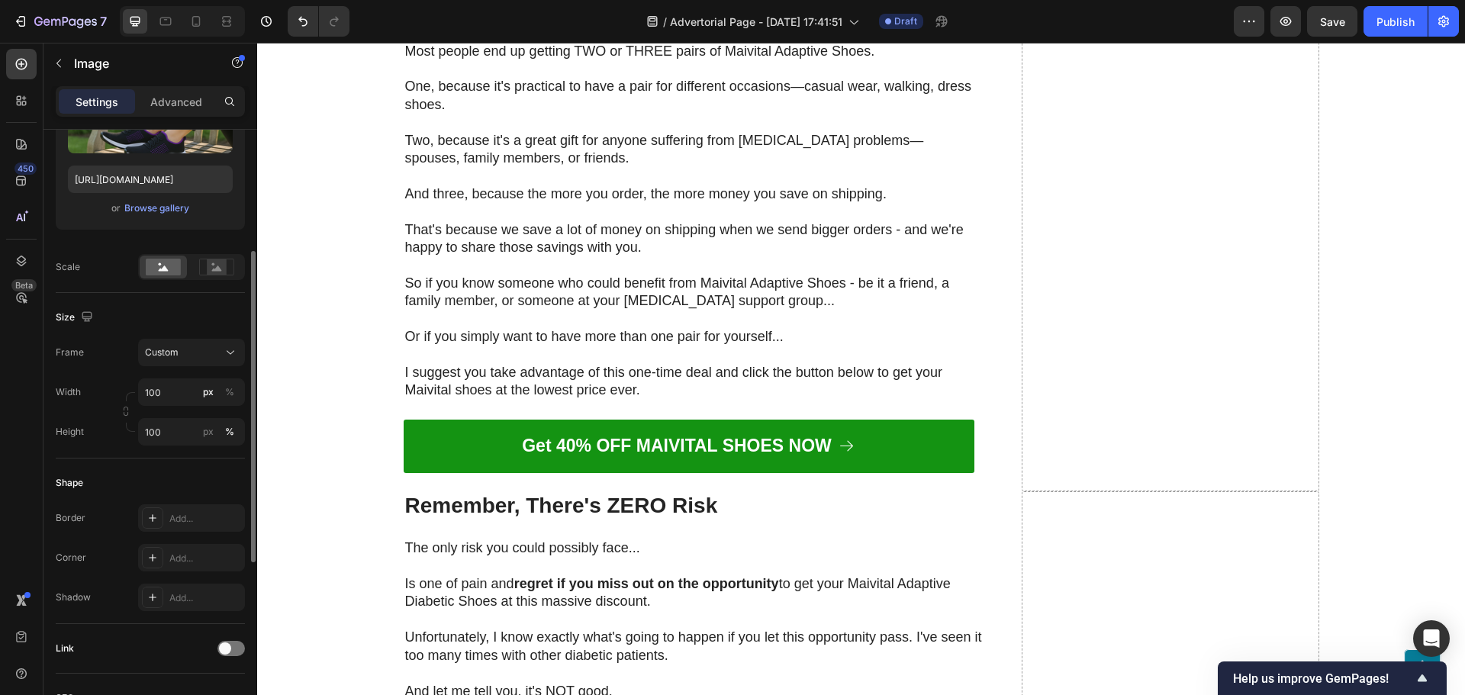
click at [137, 401] on div "Width 100 px %" at bounding box center [150, 391] width 189 height 27
click at [145, 393] on input "100" at bounding box center [191, 391] width 107 height 27
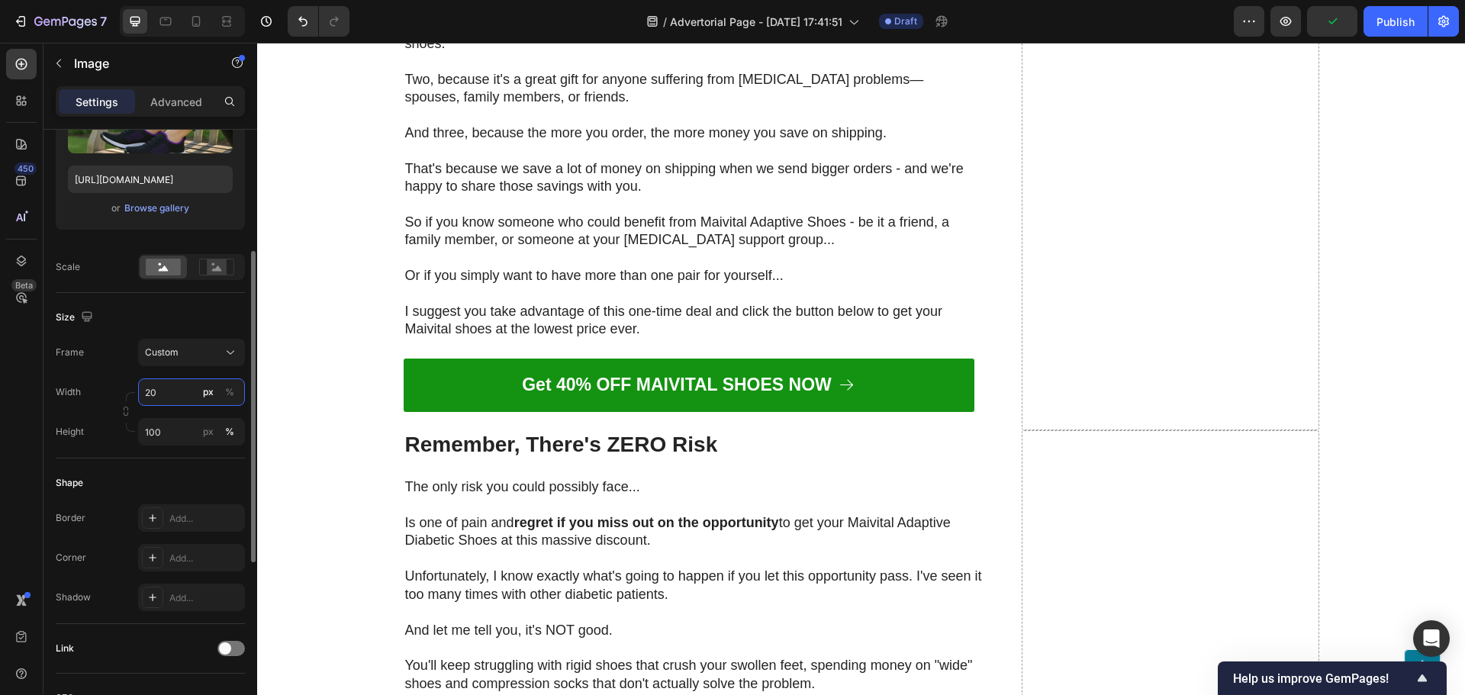
type input "2"
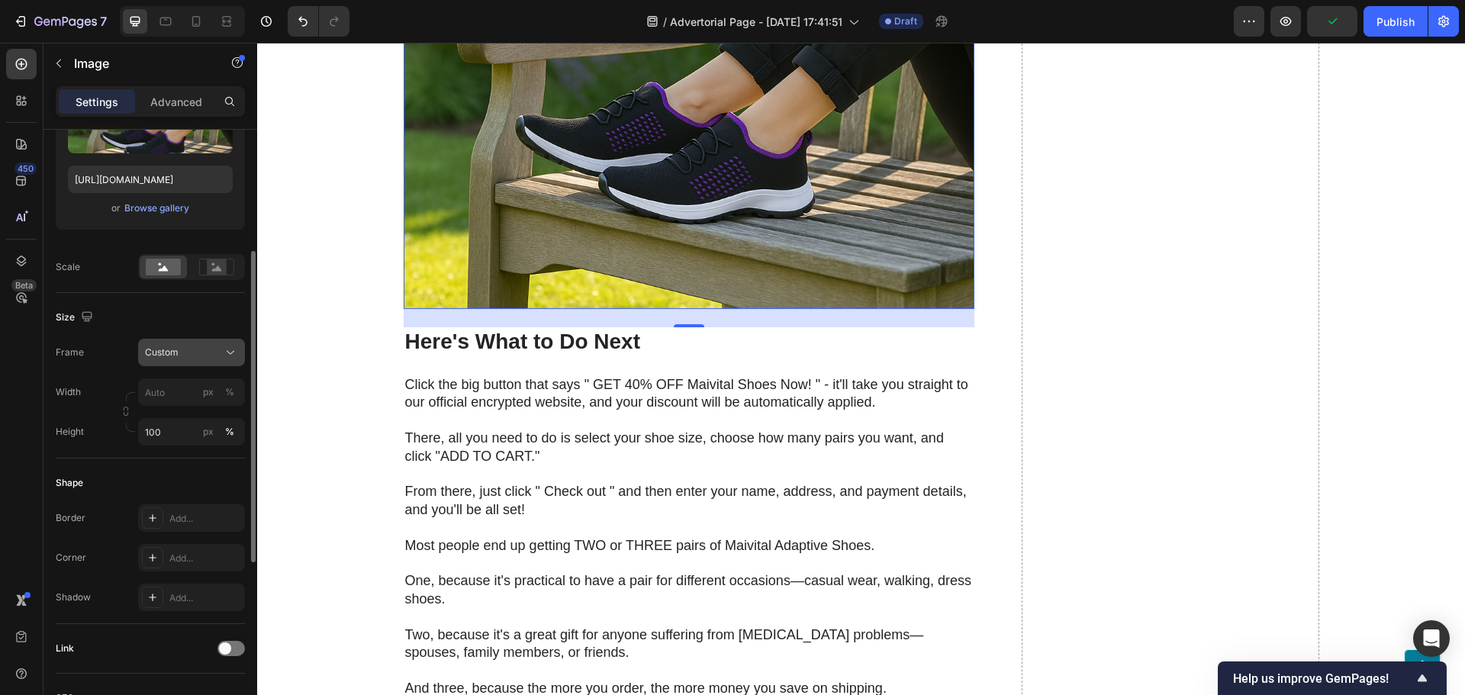
click at [179, 355] on div "Frame Custom Width px % Height 100 px %" at bounding box center [150, 392] width 189 height 107
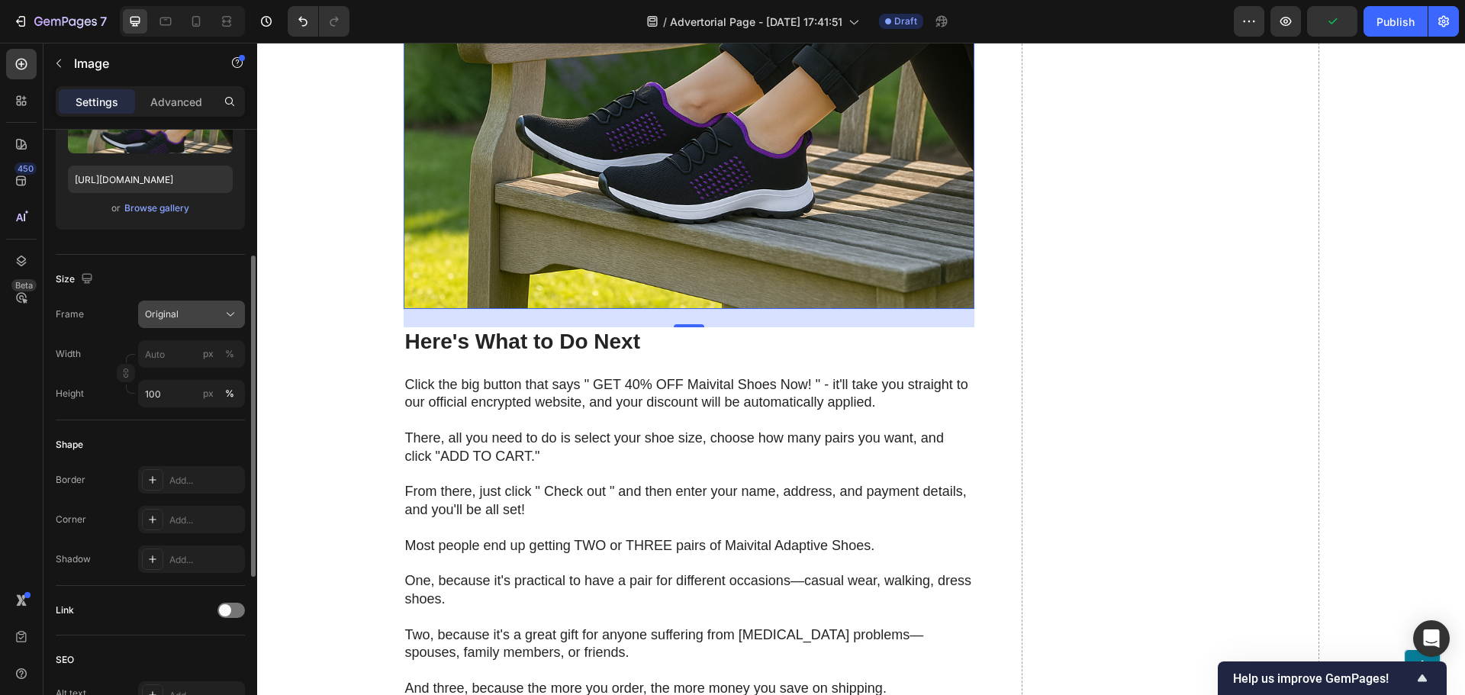
click at [180, 311] on div "Original" at bounding box center [182, 314] width 75 height 14
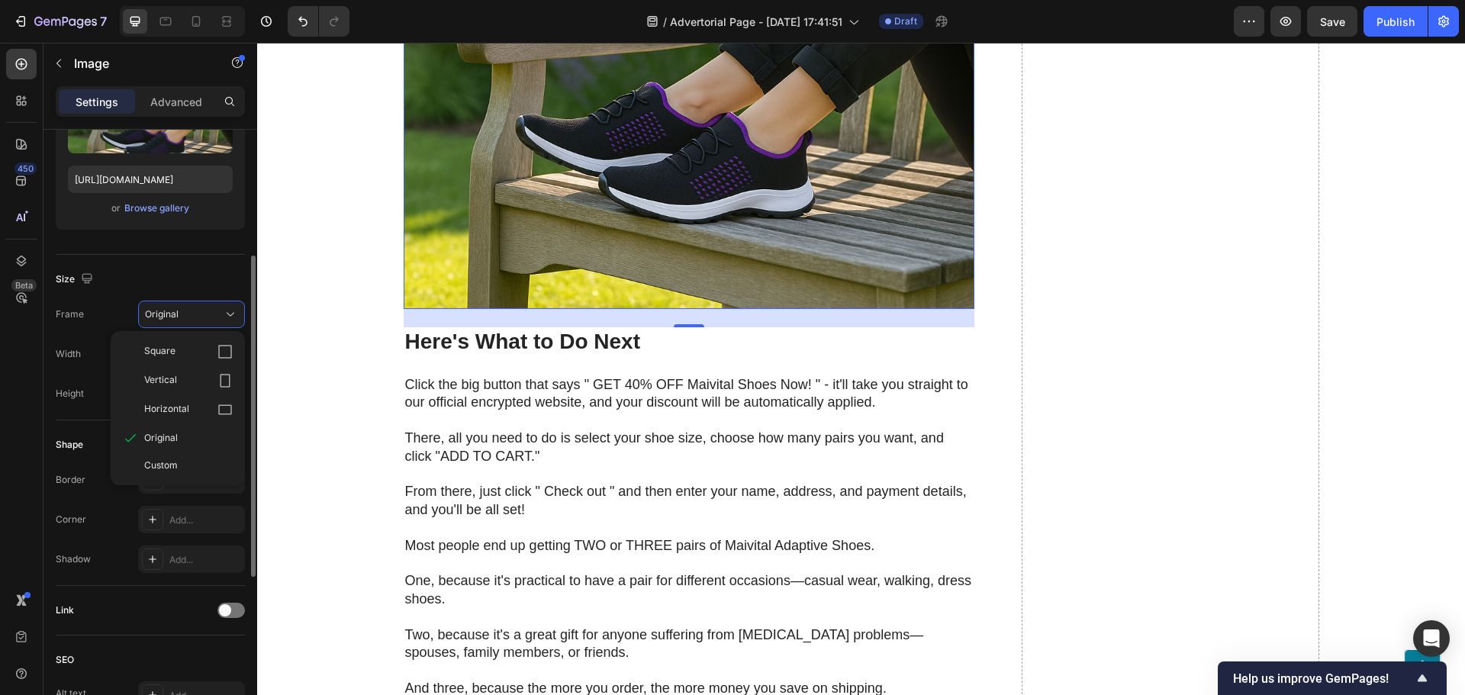
click at [114, 321] on div "Frame Original Square Vertical Horizontal Original Custom" at bounding box center [150, 314] width 189 height 27
click at [170, 343] on input "px %" at bounding box center [191, 353] width 107 height 27
type input "1"
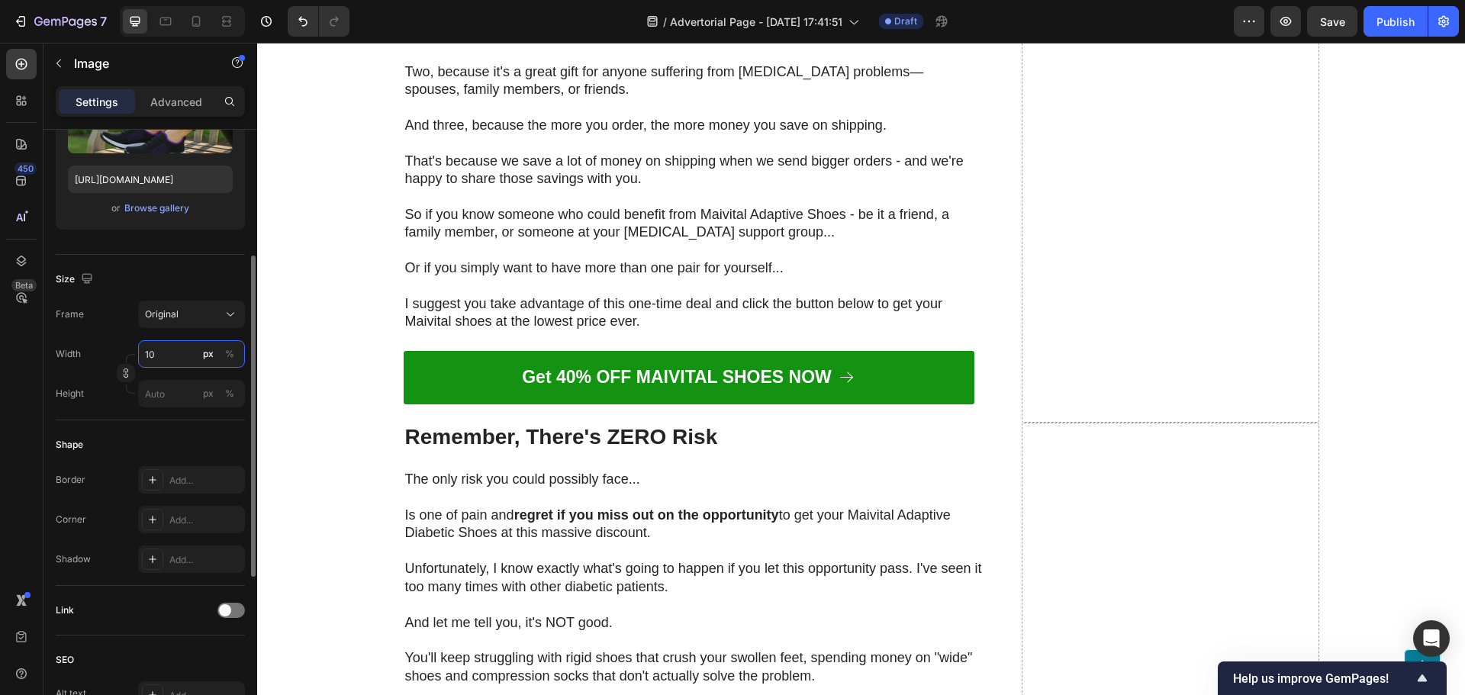
type input "1"
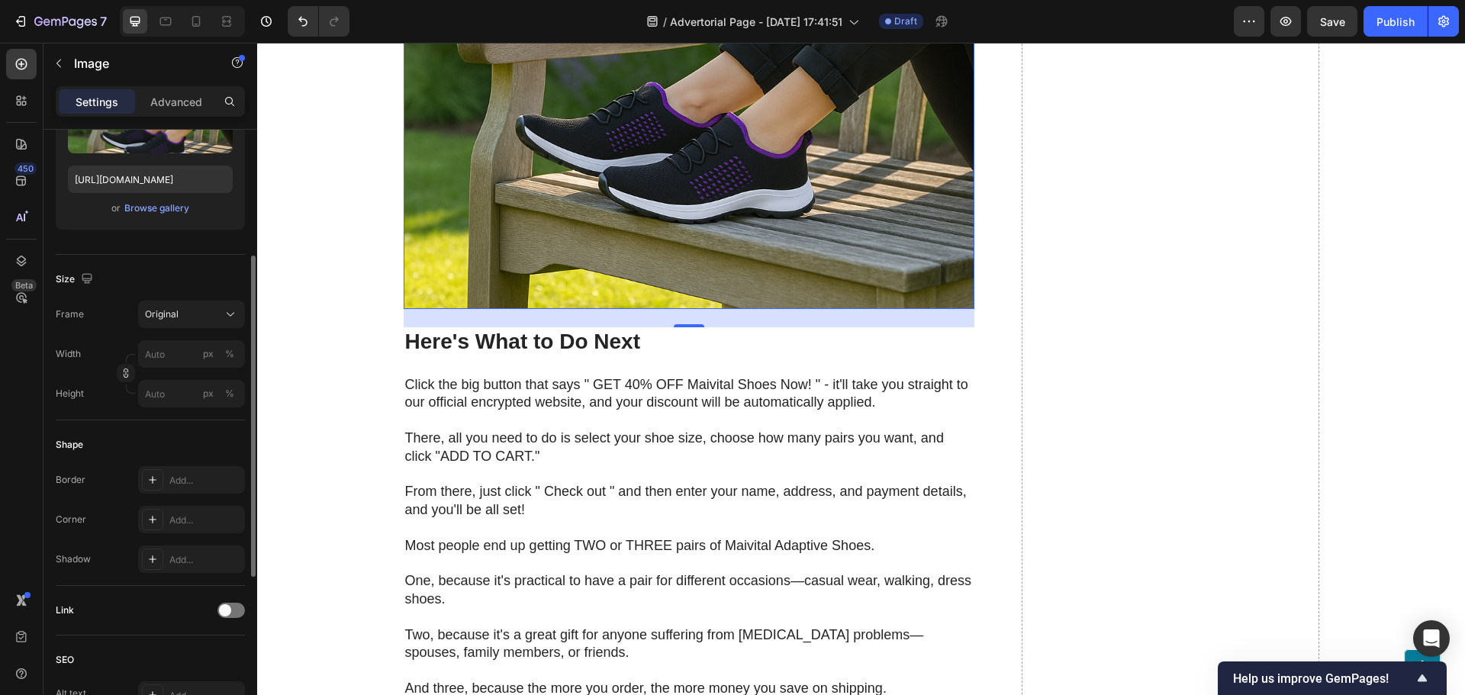
click at [115, 347] on div "Width px %" at bounding box center [150, 353] width 189 height 27
type input "1"
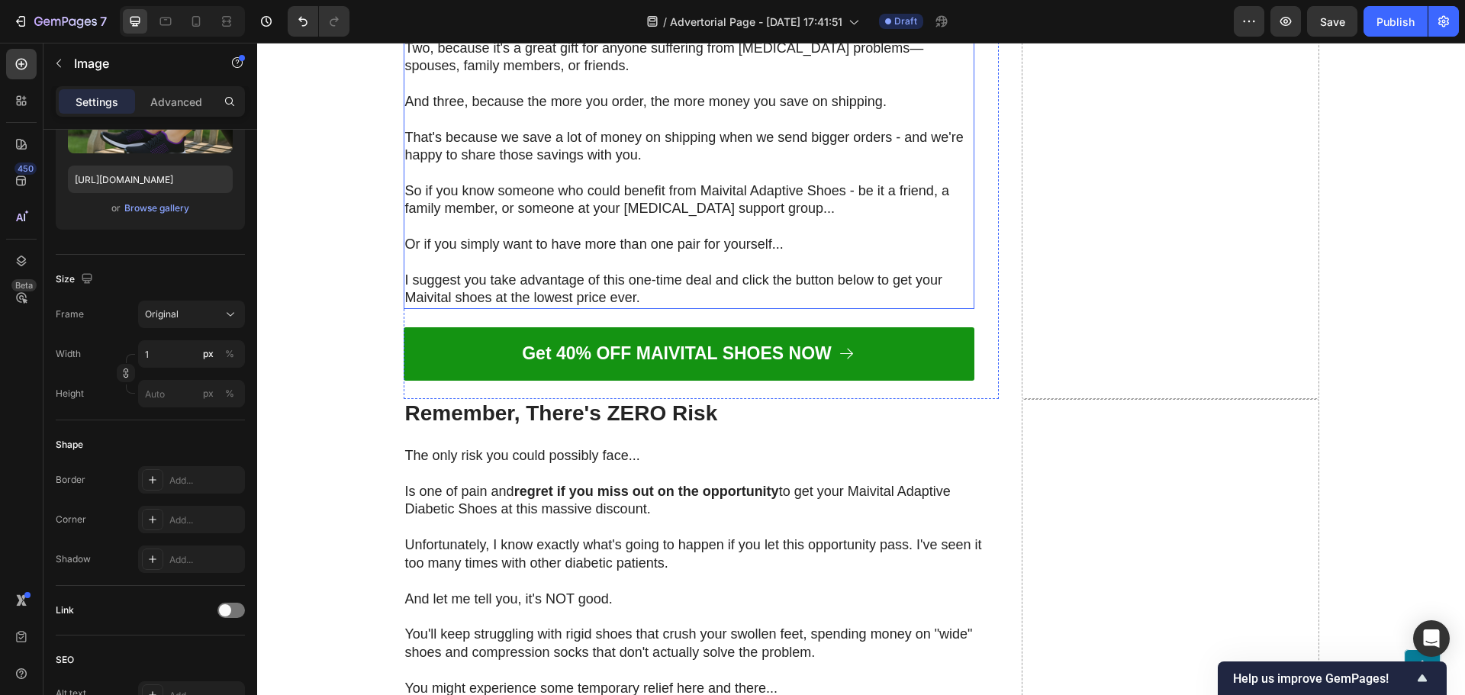
scroll to position [11263, 0]
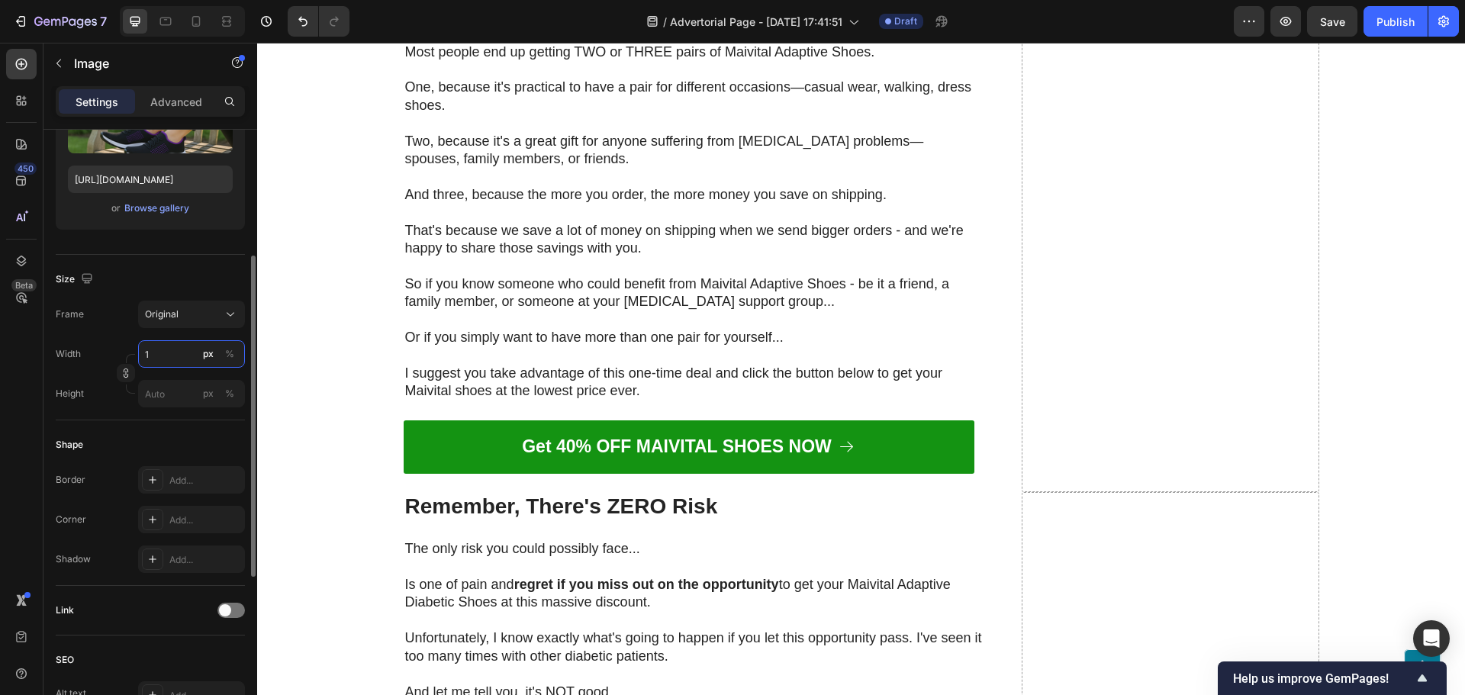
click at [167, 359] on input "1" at bounding box center [191, 353] width 107 height 27
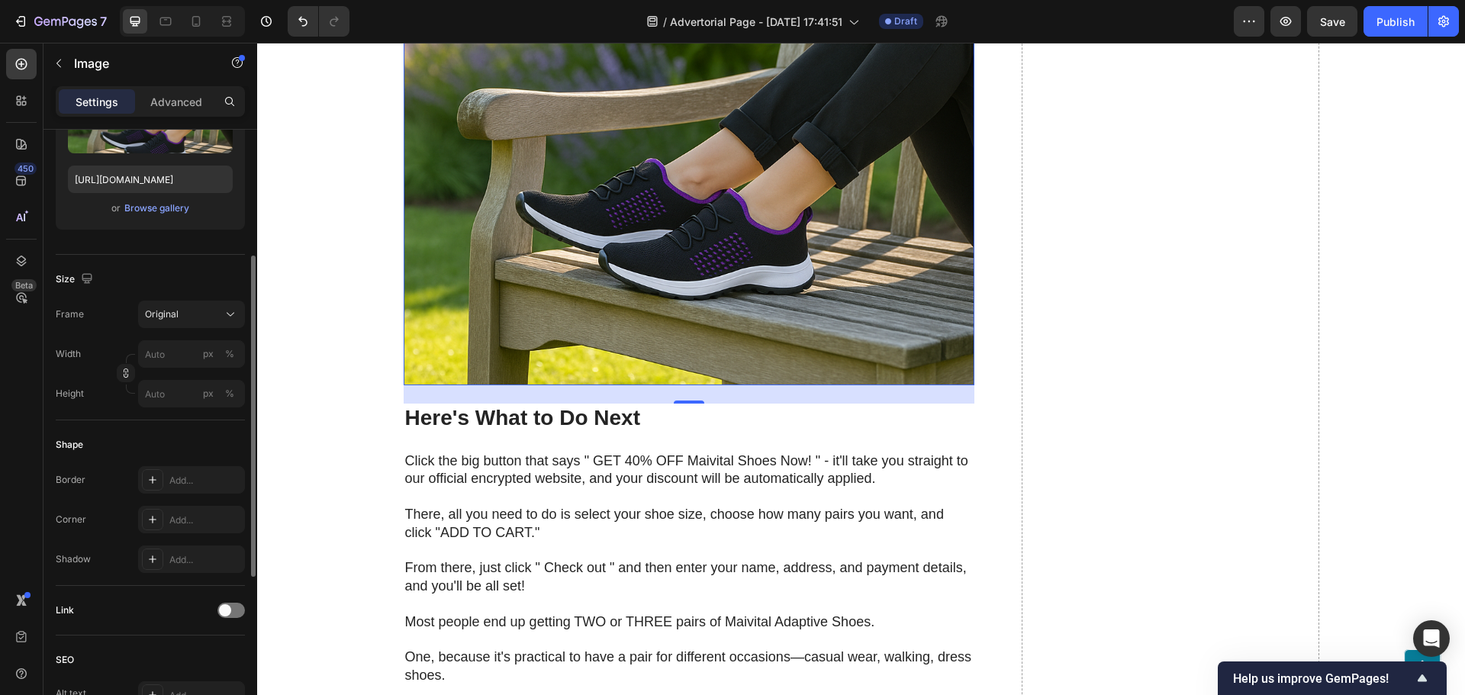
click at [121, 350] on div "Width px %" at bounding box center [150, 353] width 189 height 27
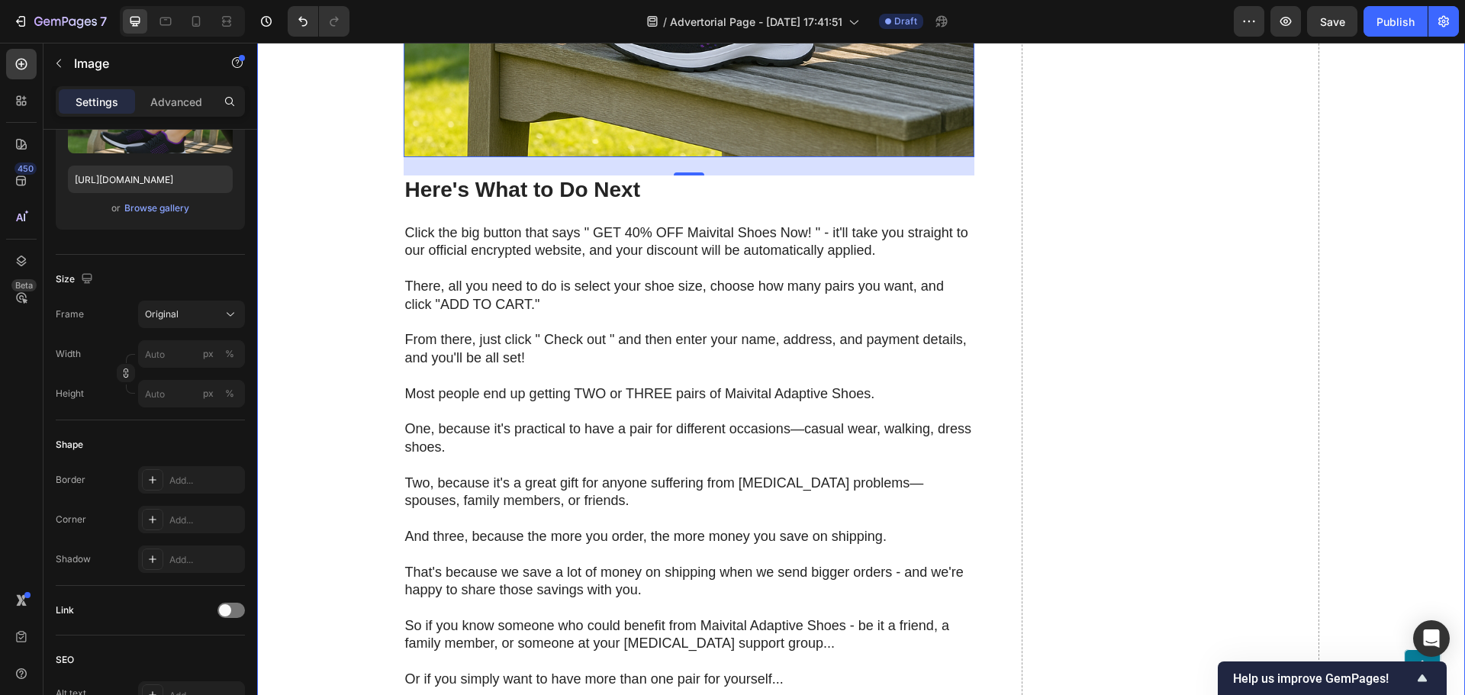
scroll to position [11492, 0]
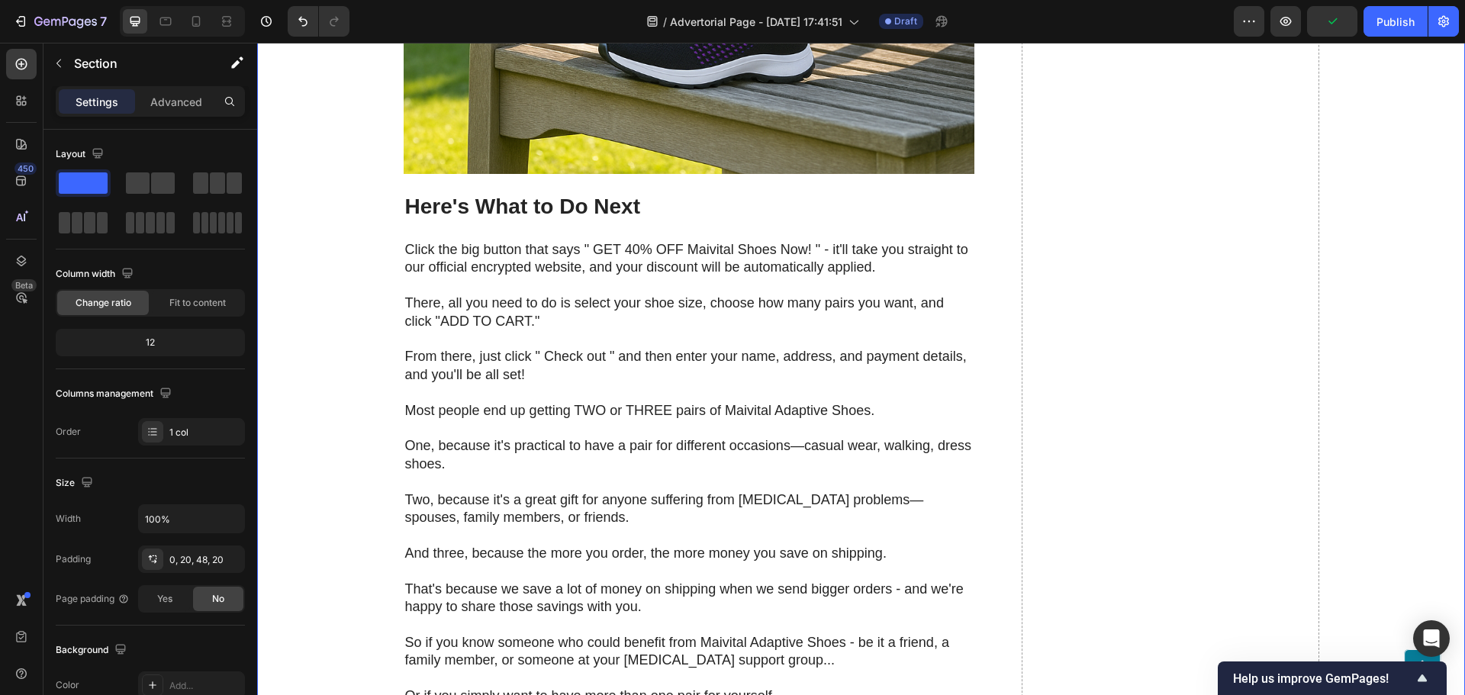
scroll to position [11415, 0]
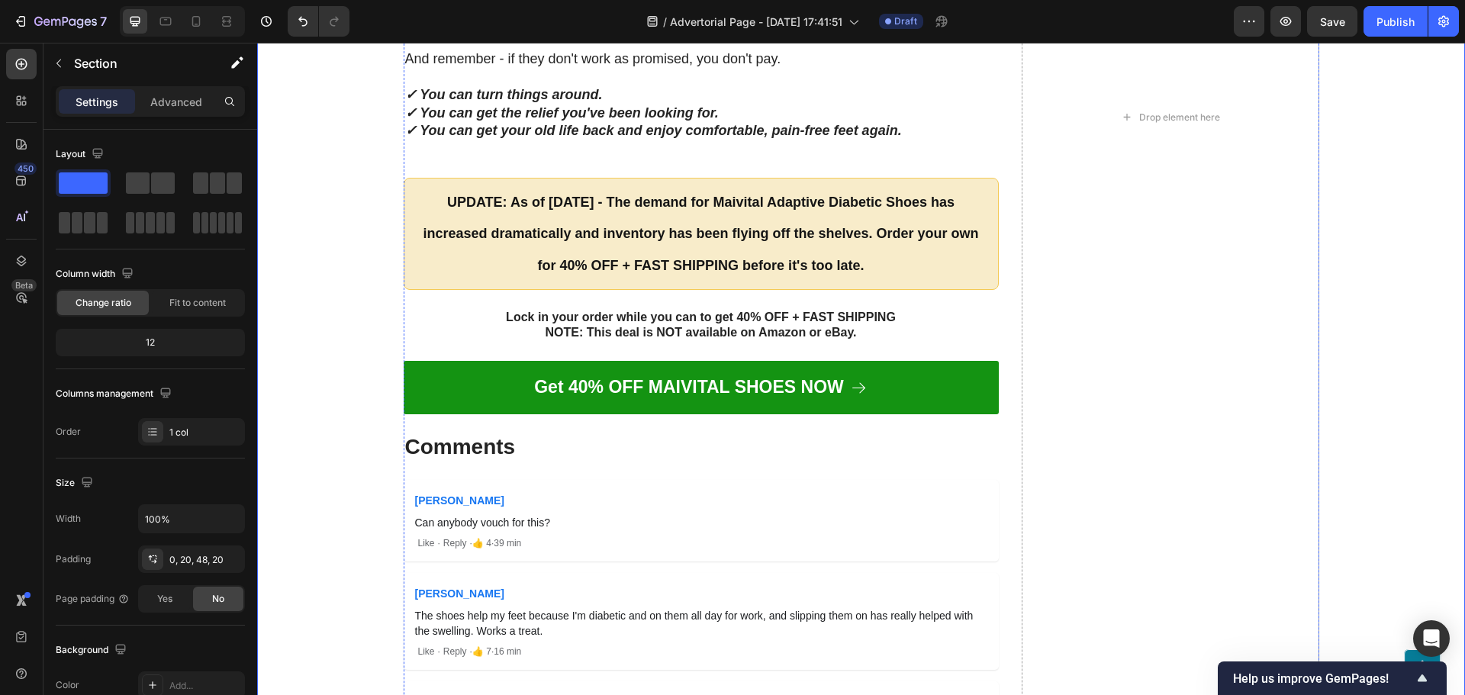
scroll to position [13017, 0]
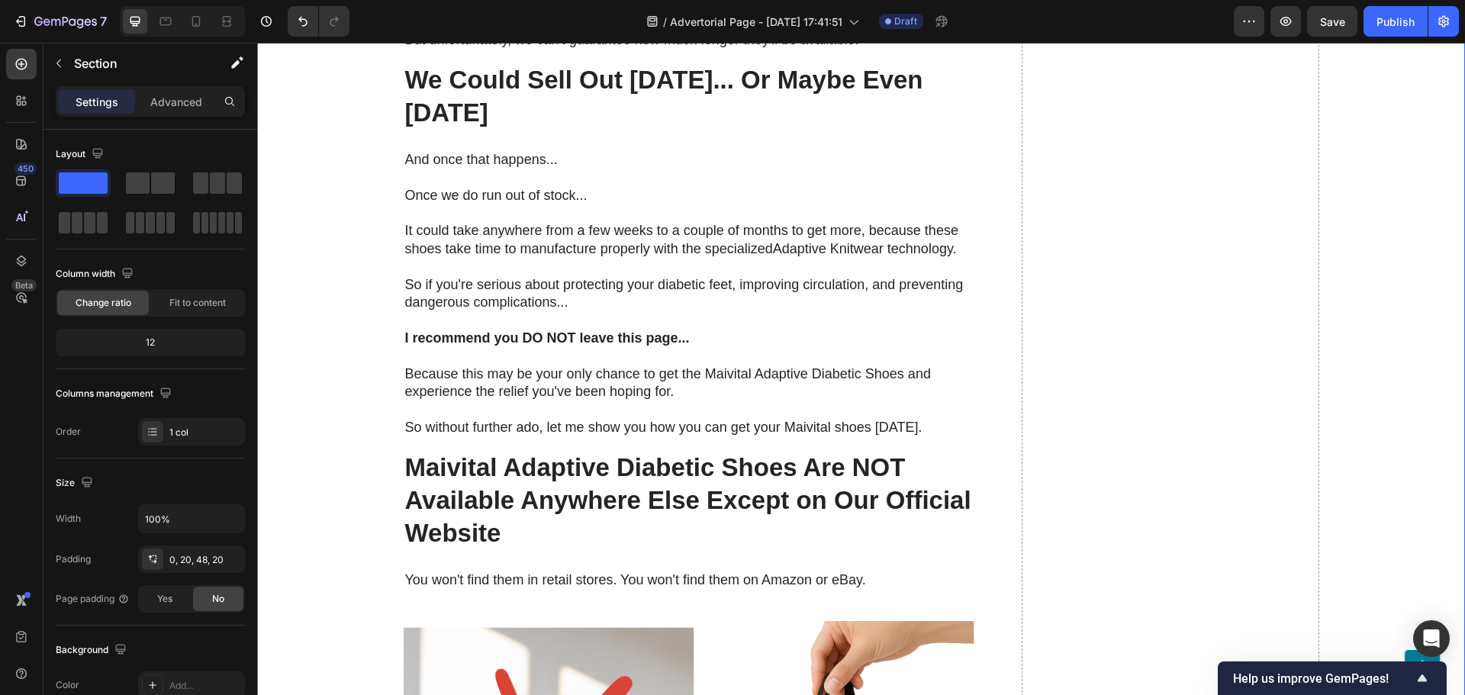
click at [213, 14] on div at bounding box center [182, 21] width 125 height 31
click at [217, 23] on div at bounding box center [226, 21] width 24 height 24
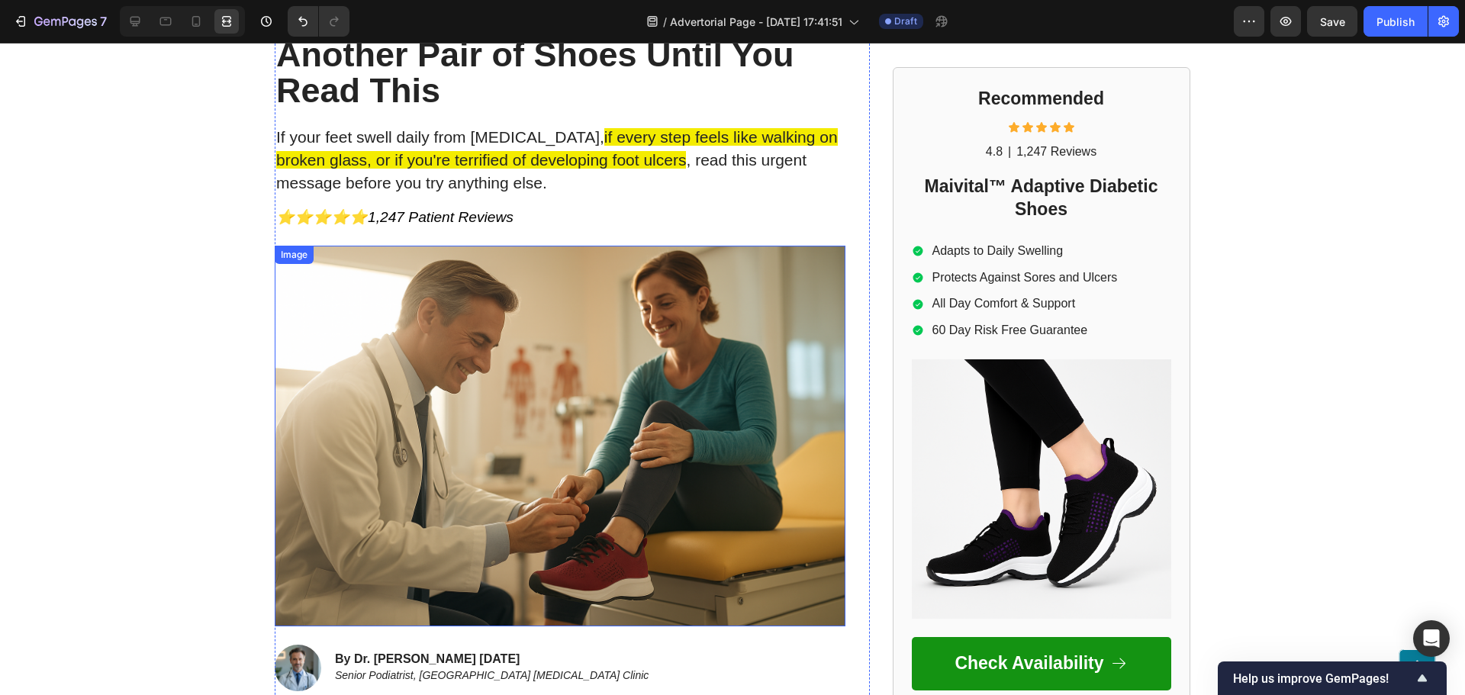
scroll to position [229, 0]
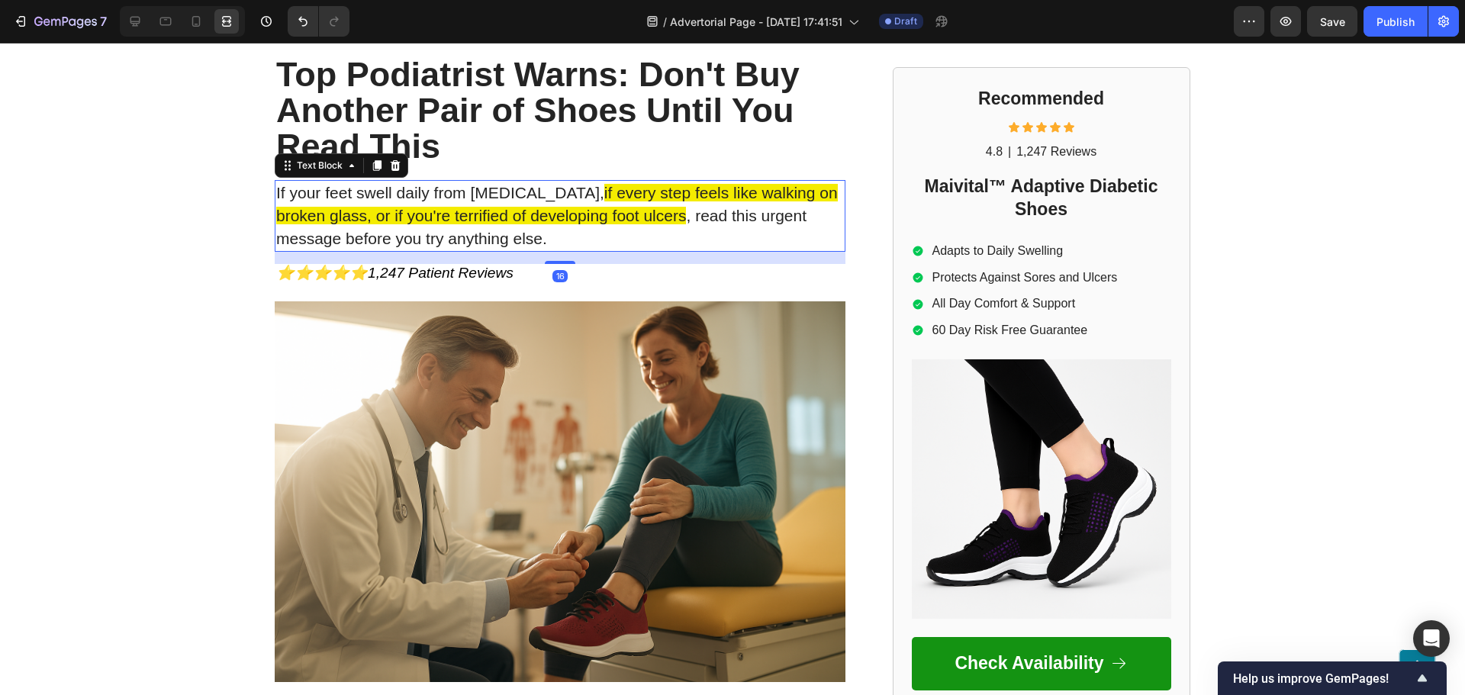
click at [394, 203] on p "If your feet swell daily from diabetes, if every step feels like walking on bro…" at bounding box center [560, 216] width 568 height 69
click at [144, 24] on div at bounding box center [135, 21] width 24 height 24
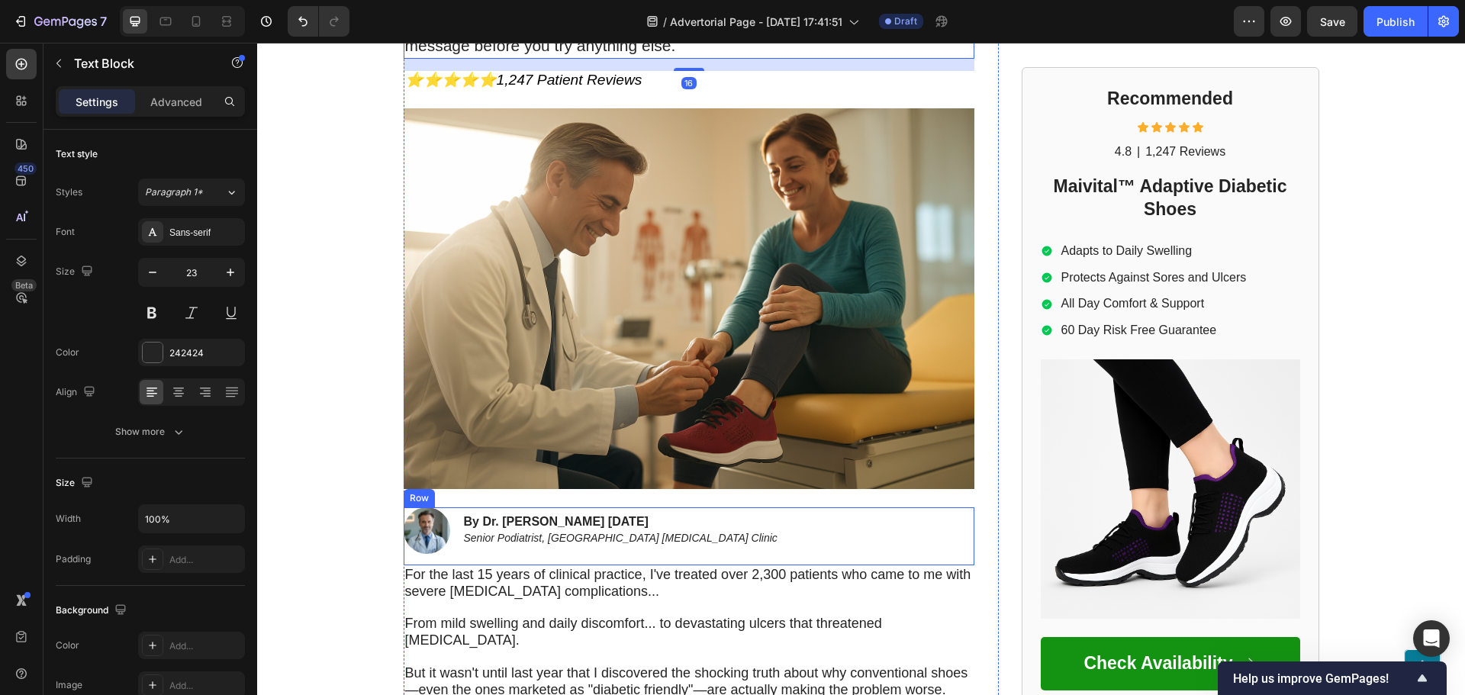
scroll to position [534, 0]
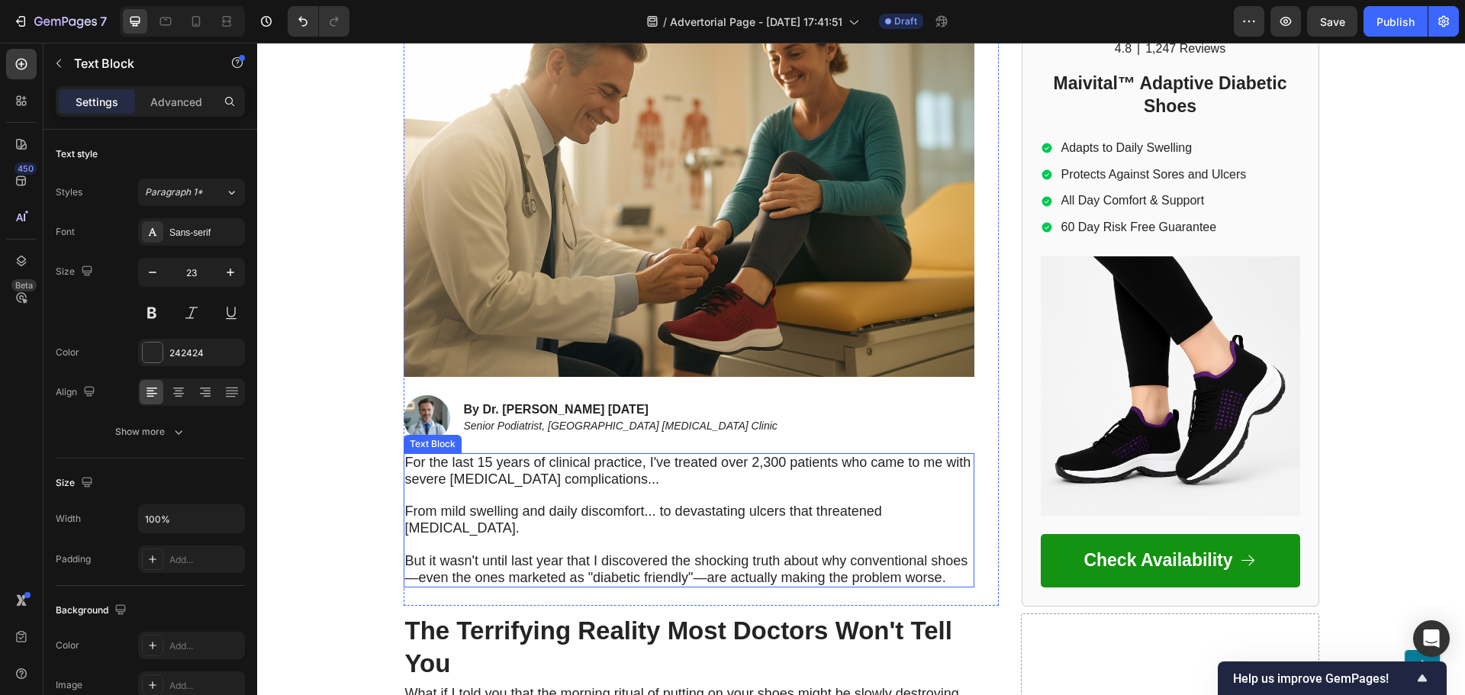
click at [514, 516] on span "From mild swelling and daily discomfort... to devastating ulcers that threatene…" at bounding box center [643, 520] width 477 height 32
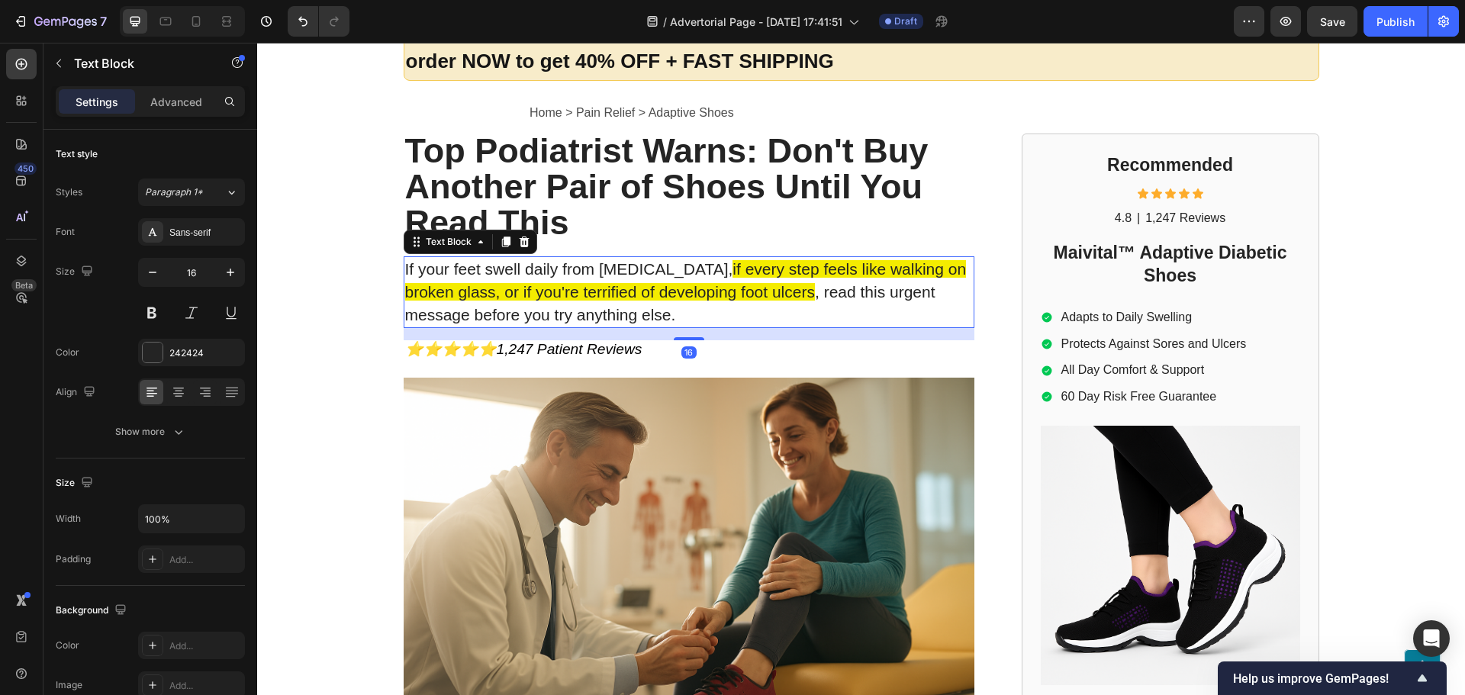
click at [516, 301] on p "If your feet swell daily from diabetes, if every step feels like walking on bro…" at bounding box center [689, 292] width 568 height 69
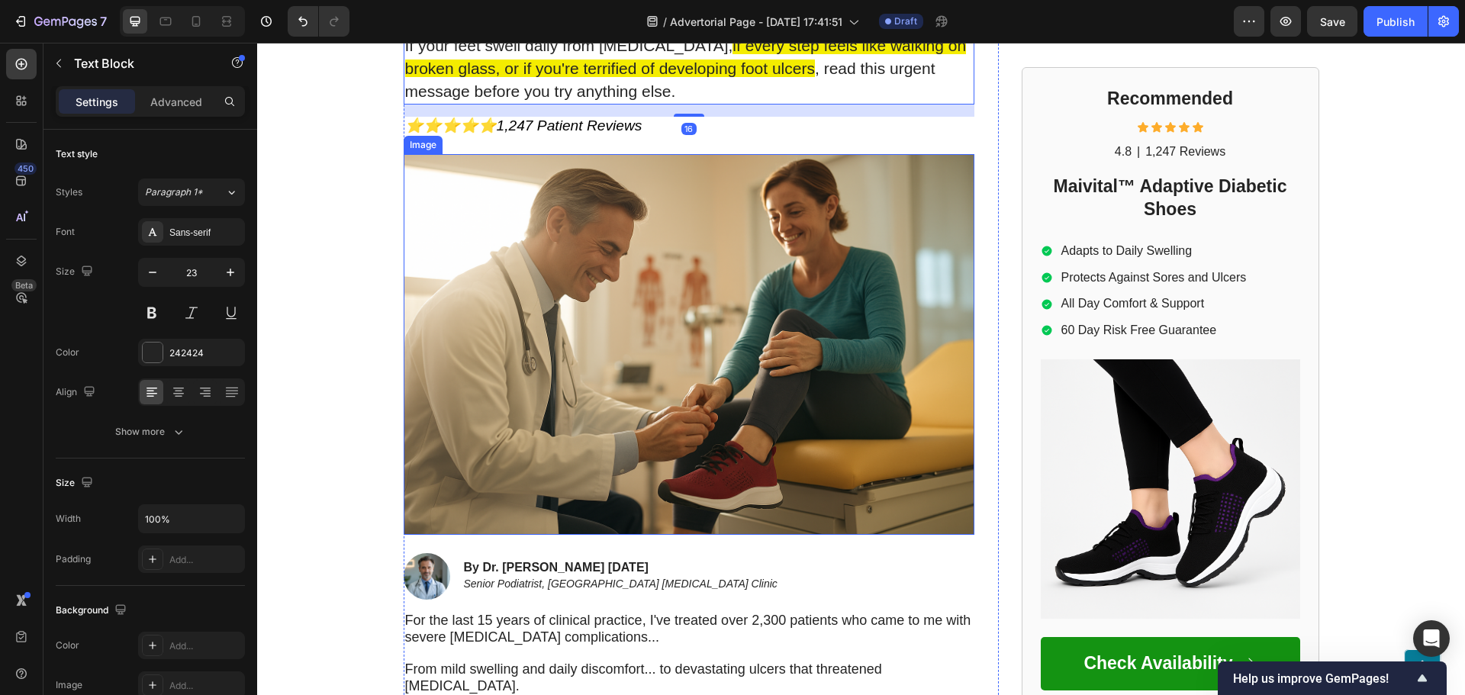
scroll to position [763, 0]
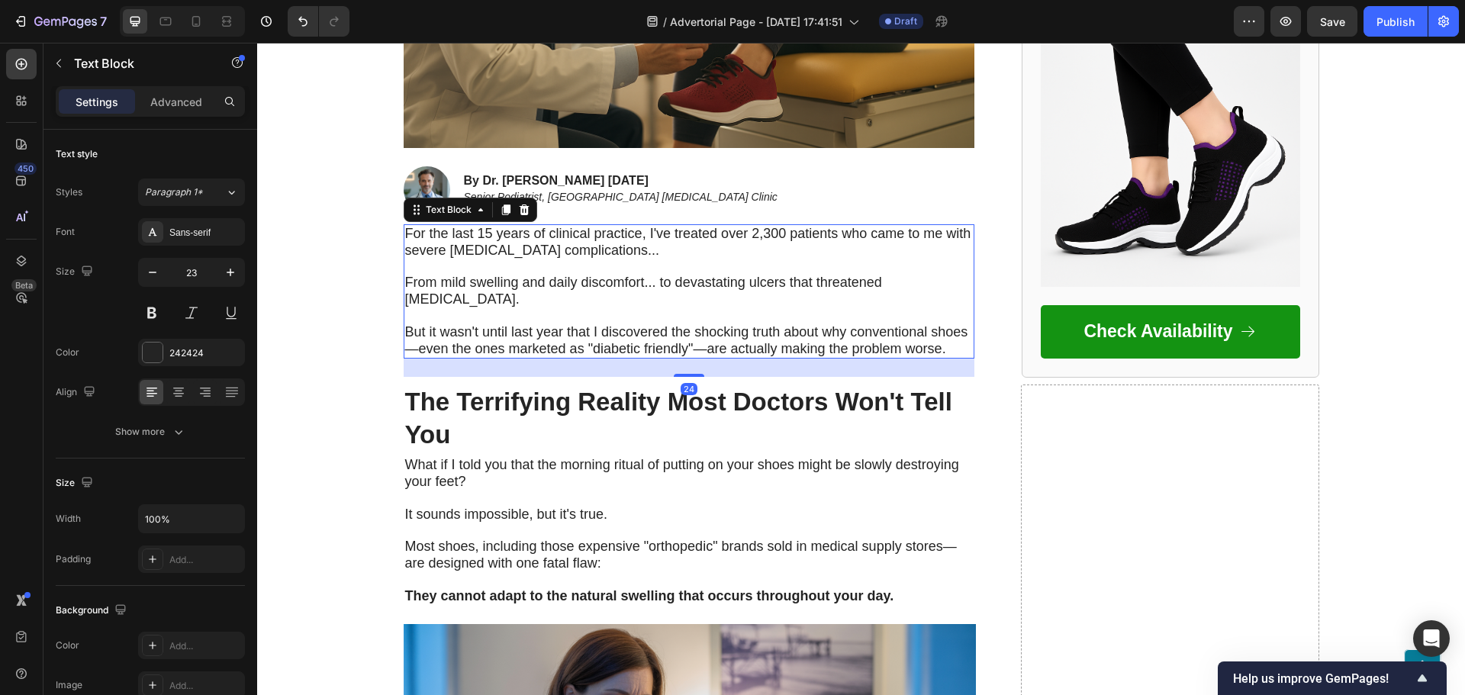
click at [514, 251] on span "For the last 15 years of clinical practice, I've treated over 2,300 patients wh…" at bounding box center [688, 242] width 566 height 32
click at [229, 272] on icon "button" at bounding box center [230, 272] width 15 height 15
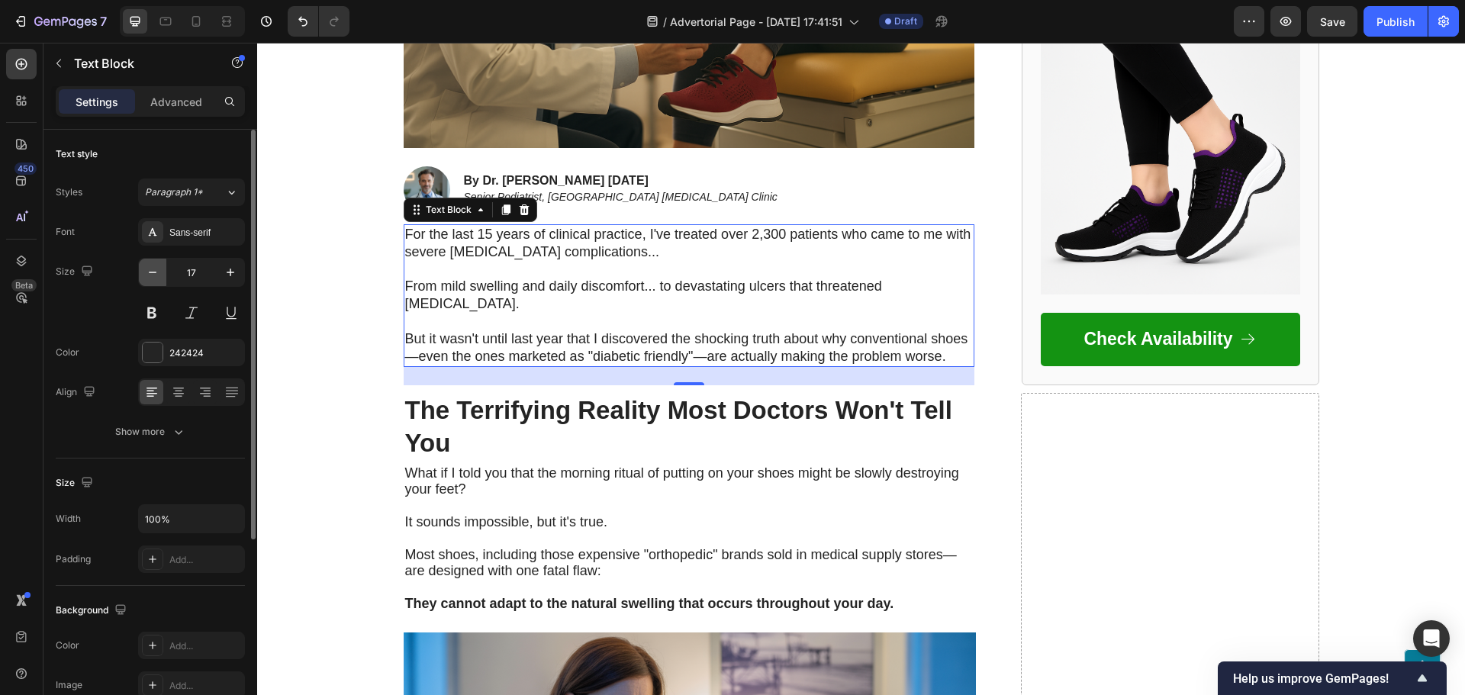
click at [154, 272] on icon "button" at bounding box center [153, 273] width 8 height 2
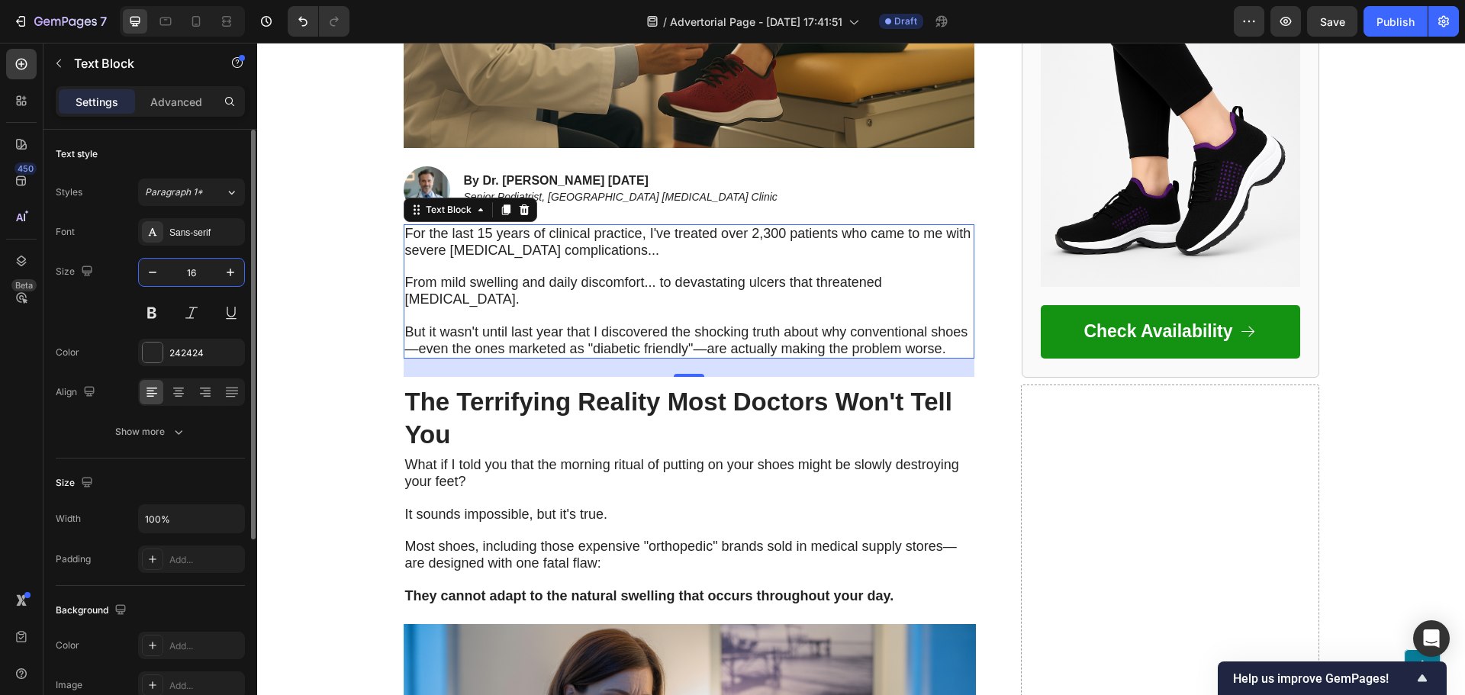
click at [193, 272] on input "16" at bounding box center [191, 272] width 50 height 27
type input "18"
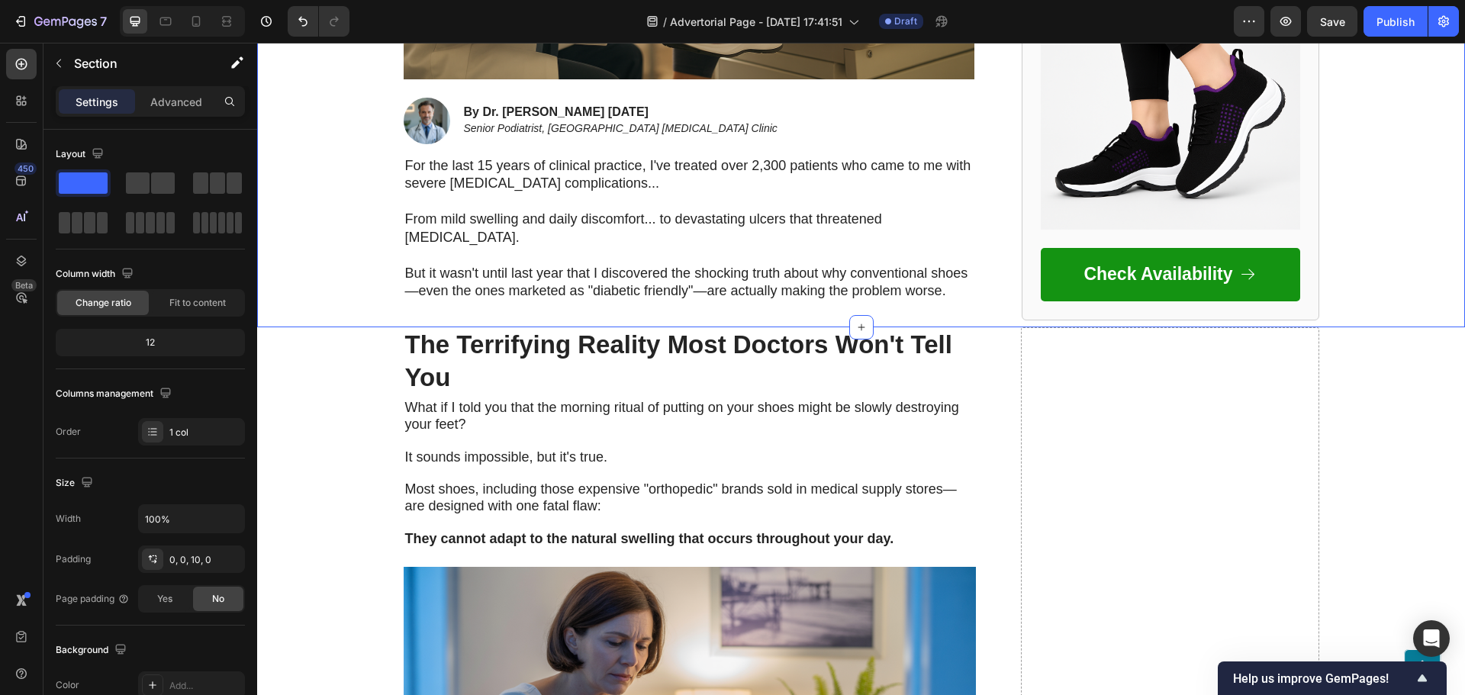
scroll to position [839, 0]
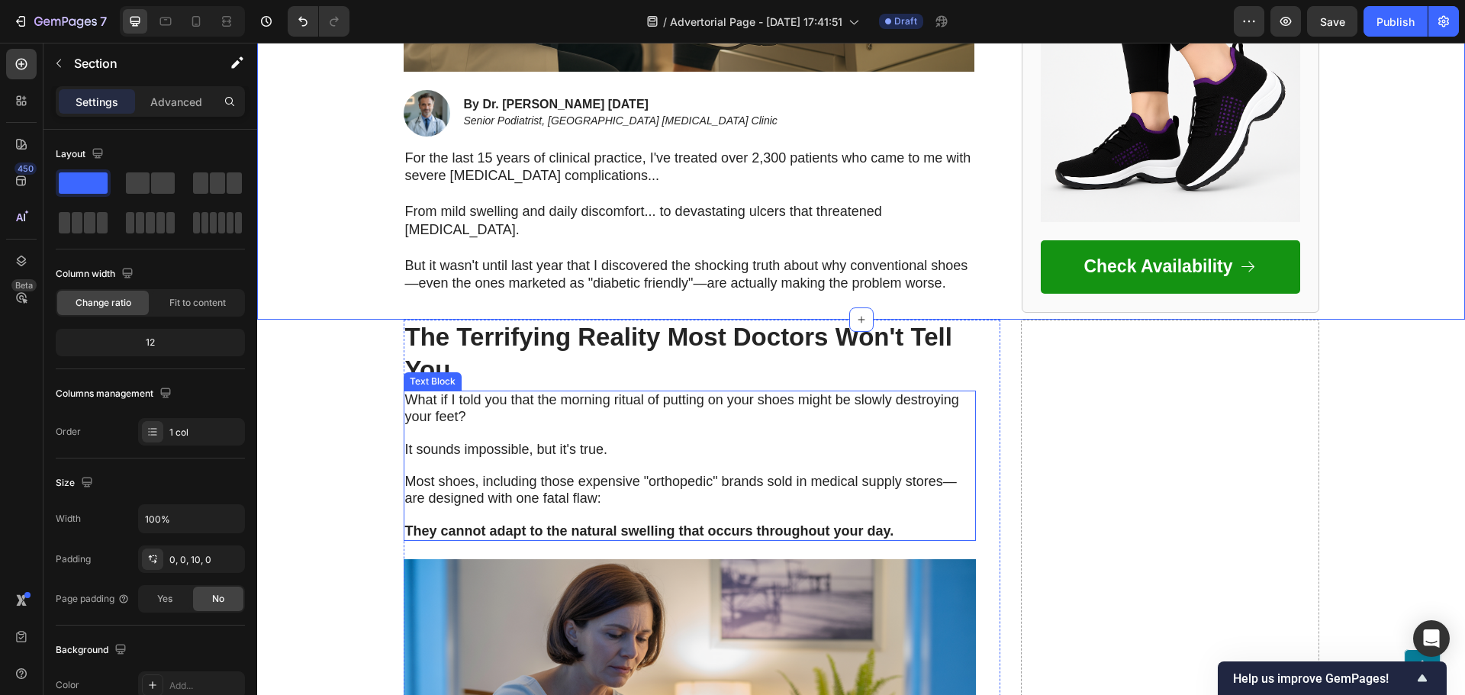
click at [465, 392] on span "What if I told you that the morning ritual of putting on your shoes might be sl…" at bounding box center [682, 408] width 554 height 32
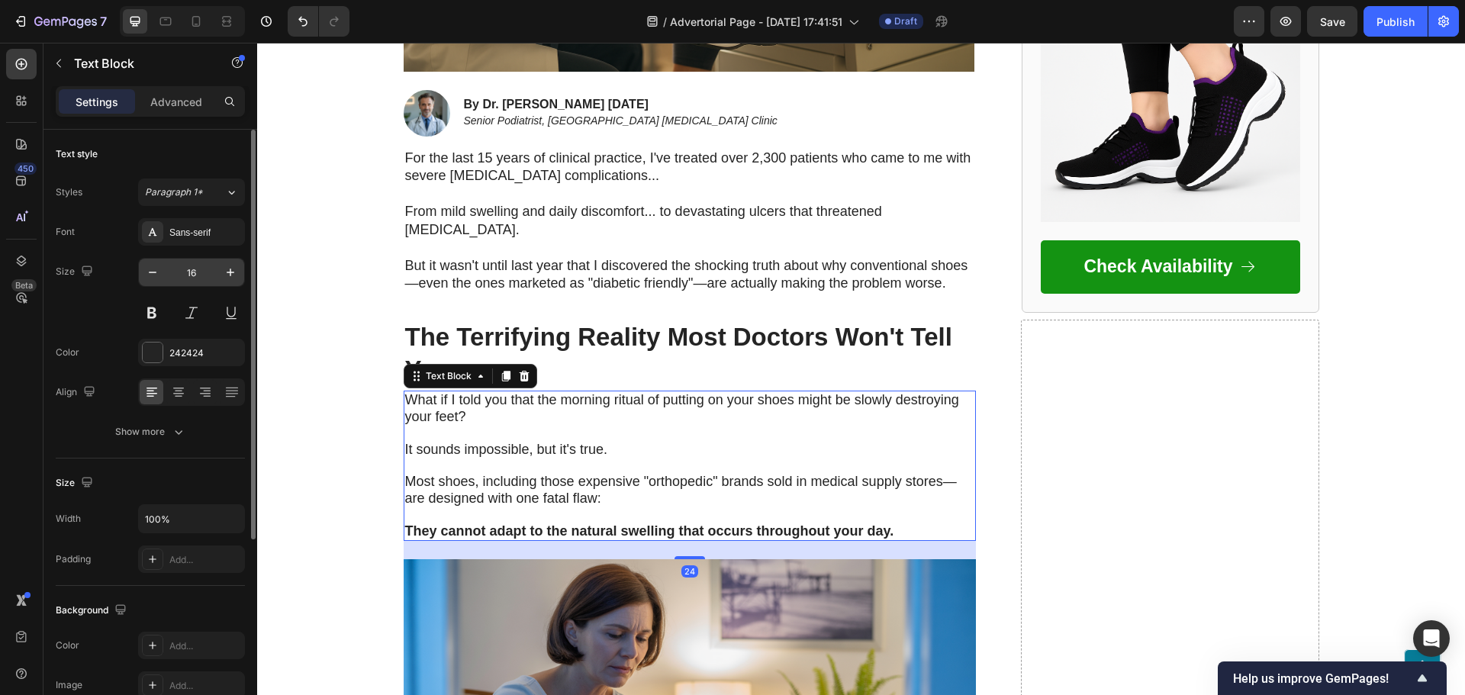
click at [225, 258] on div "16" at bounding box center [191, 272] width 107 height 29
click at [228, 265] on icon "button" at bounding box center [230, 272] width 15 height 15
type input "18"
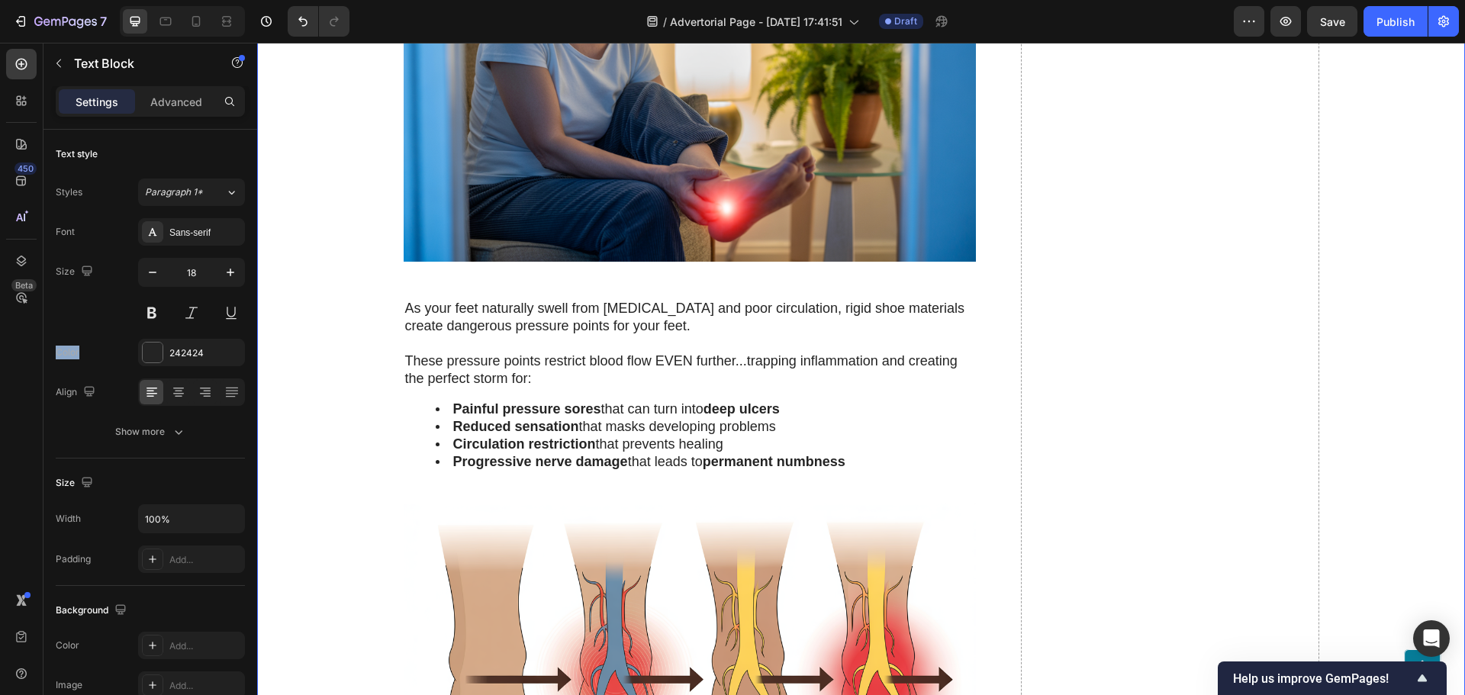
scroll to position [1526, 0]
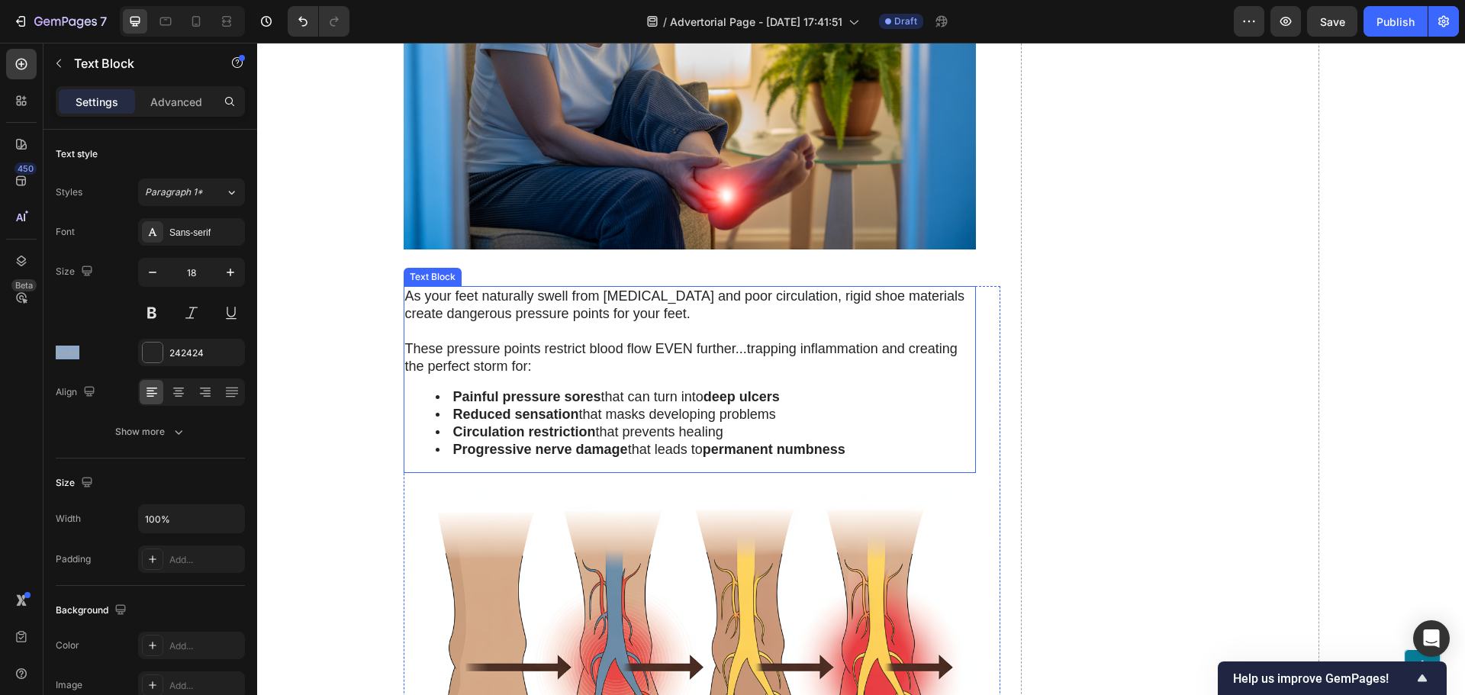
click at [441, 331] on p "As your feet naturally swell from diabetes and poor circulation, rigid shoe mat…" at bounding box center [689, 331] width 569 height 87
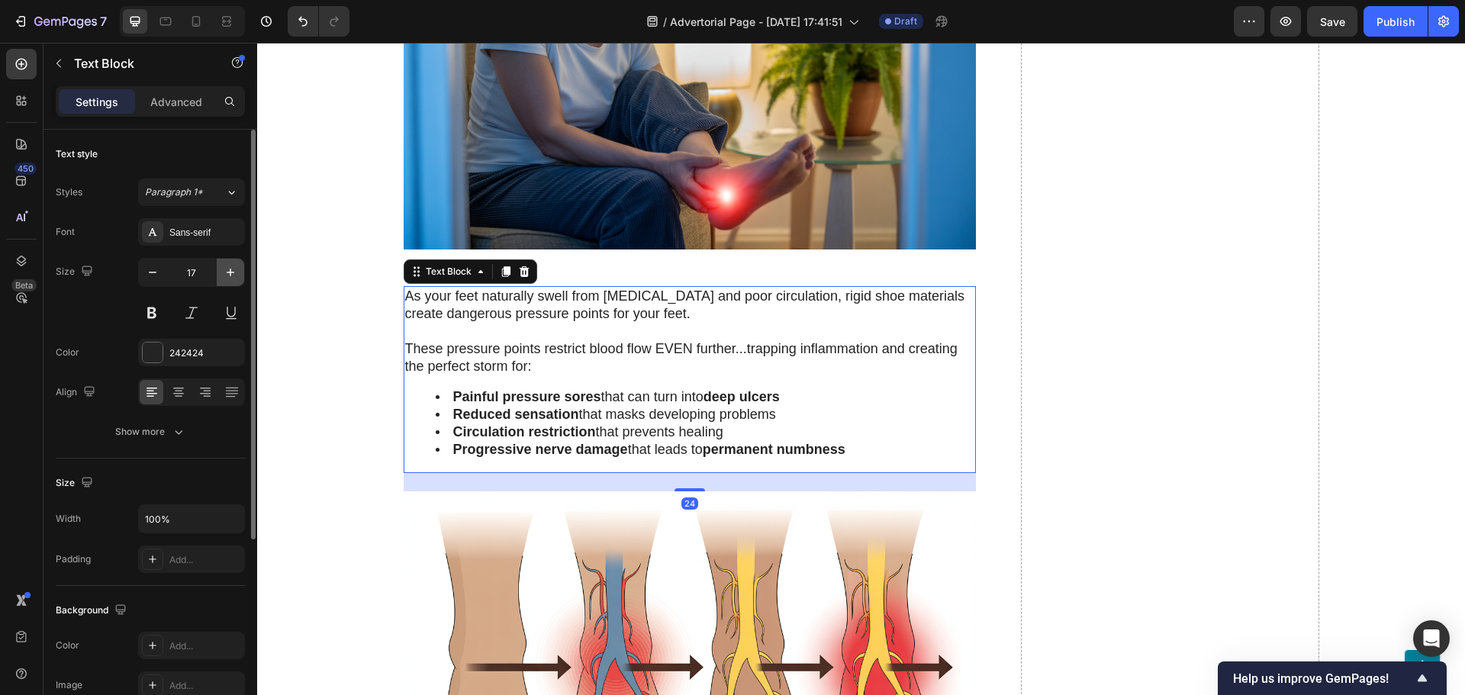
click at [233, 279] on icon "button" at bounding box center [230, 272] width 15 height 15
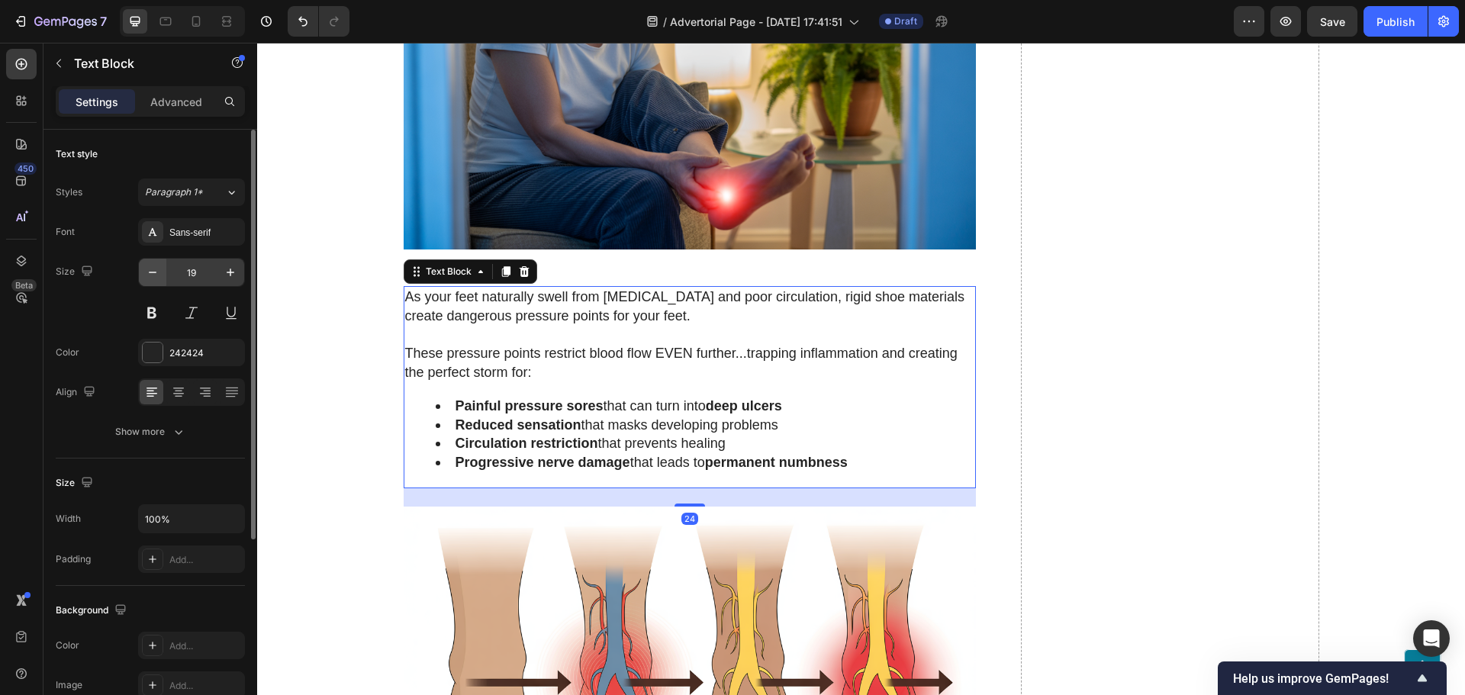
click at [153, 271] on icon "button" at bounding box center [152, 272] width 15 height 15
type input "18"
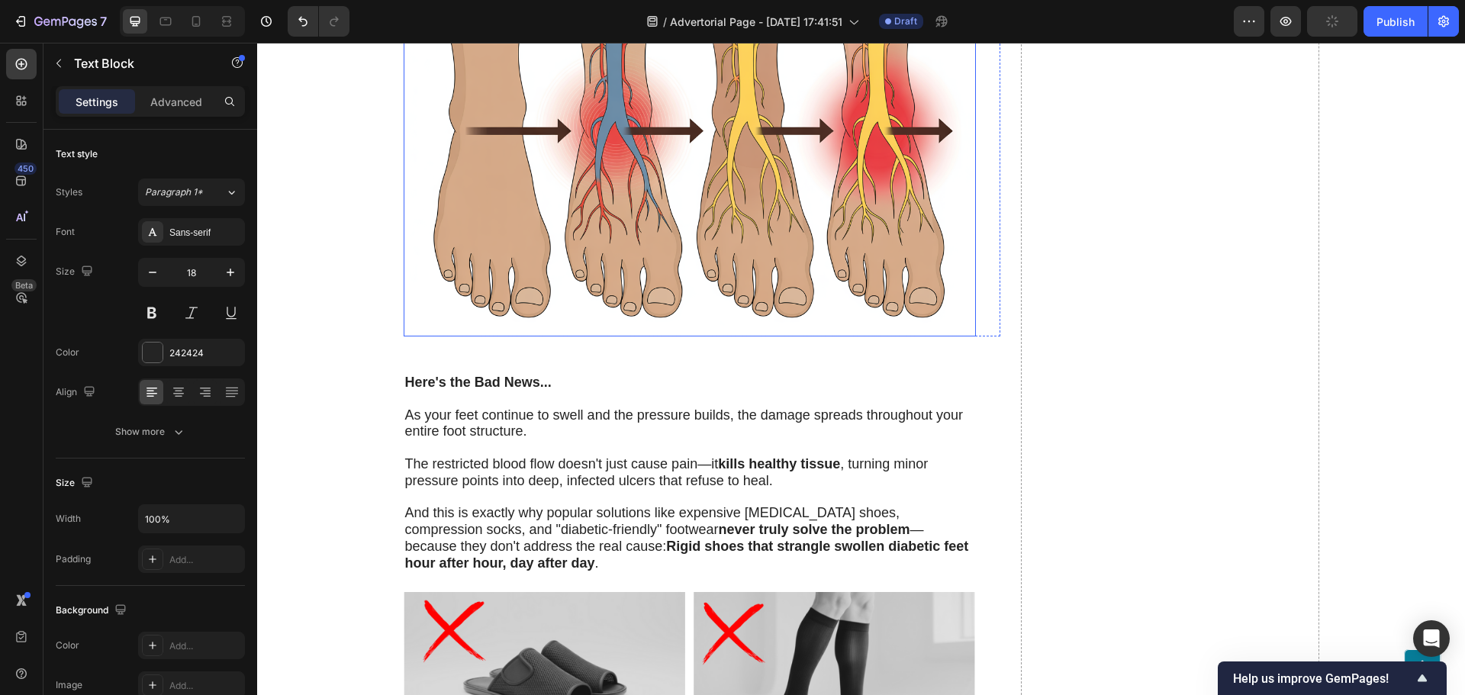
scroll to position [2136, 0]
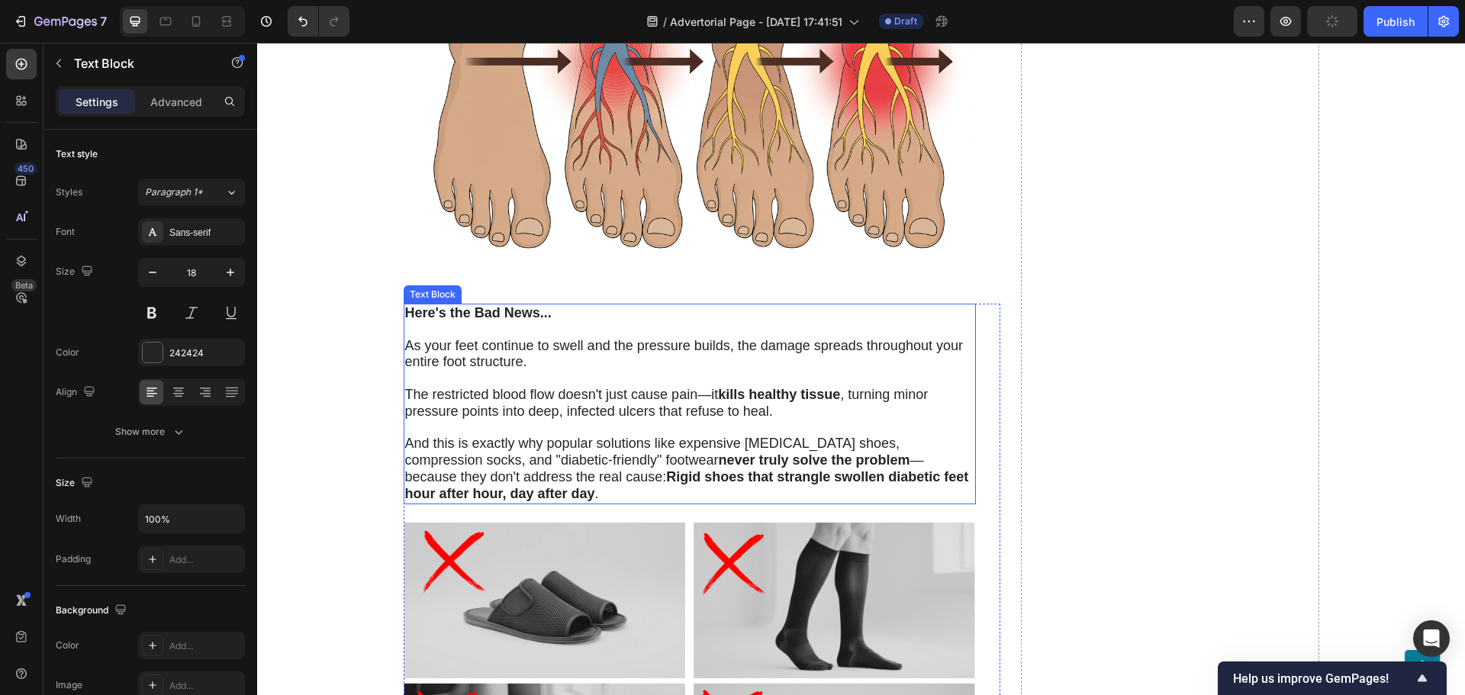
click at [504, 420] on p "And this is exactly why popular solutions like expensive orthotic shoes, compre…" at bounding box center [689, 461] width 569 height 82
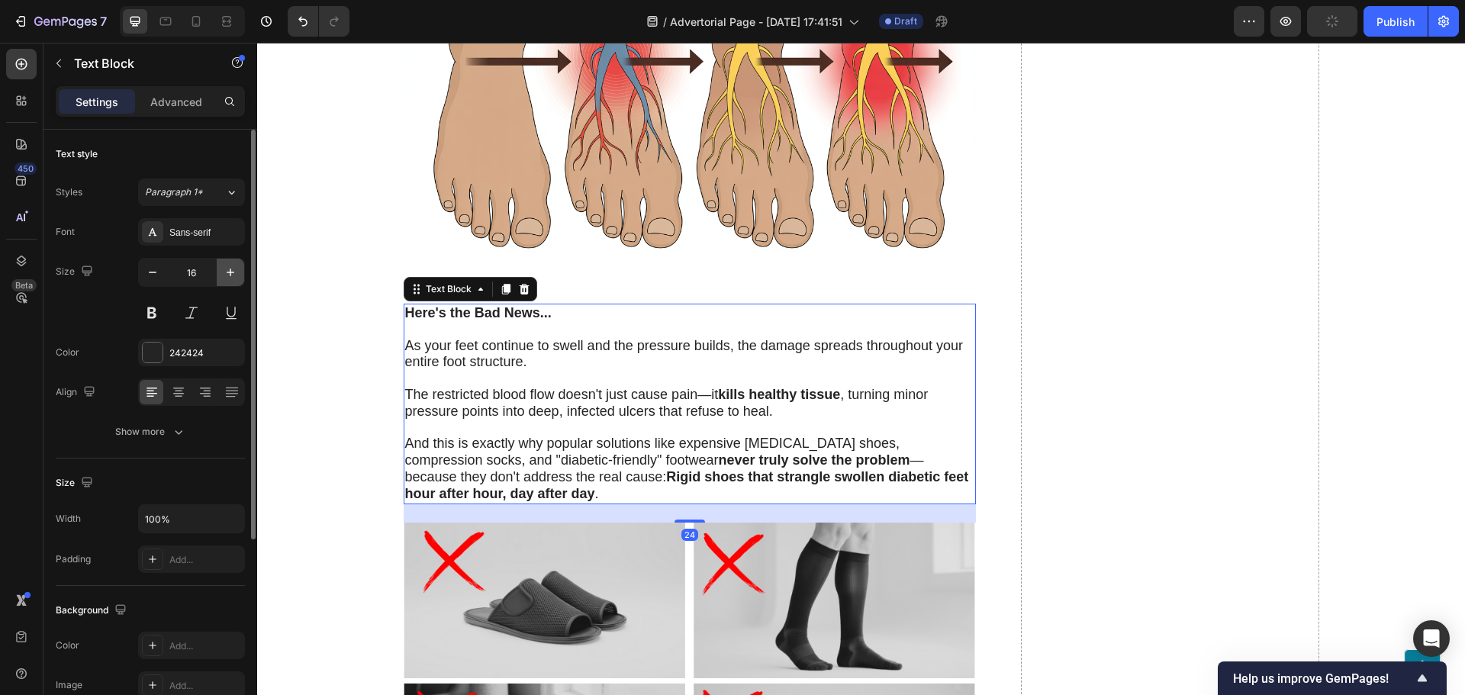
click at [234, 275] on icon "button" at bounding box center [230, 272] width 15 height 15
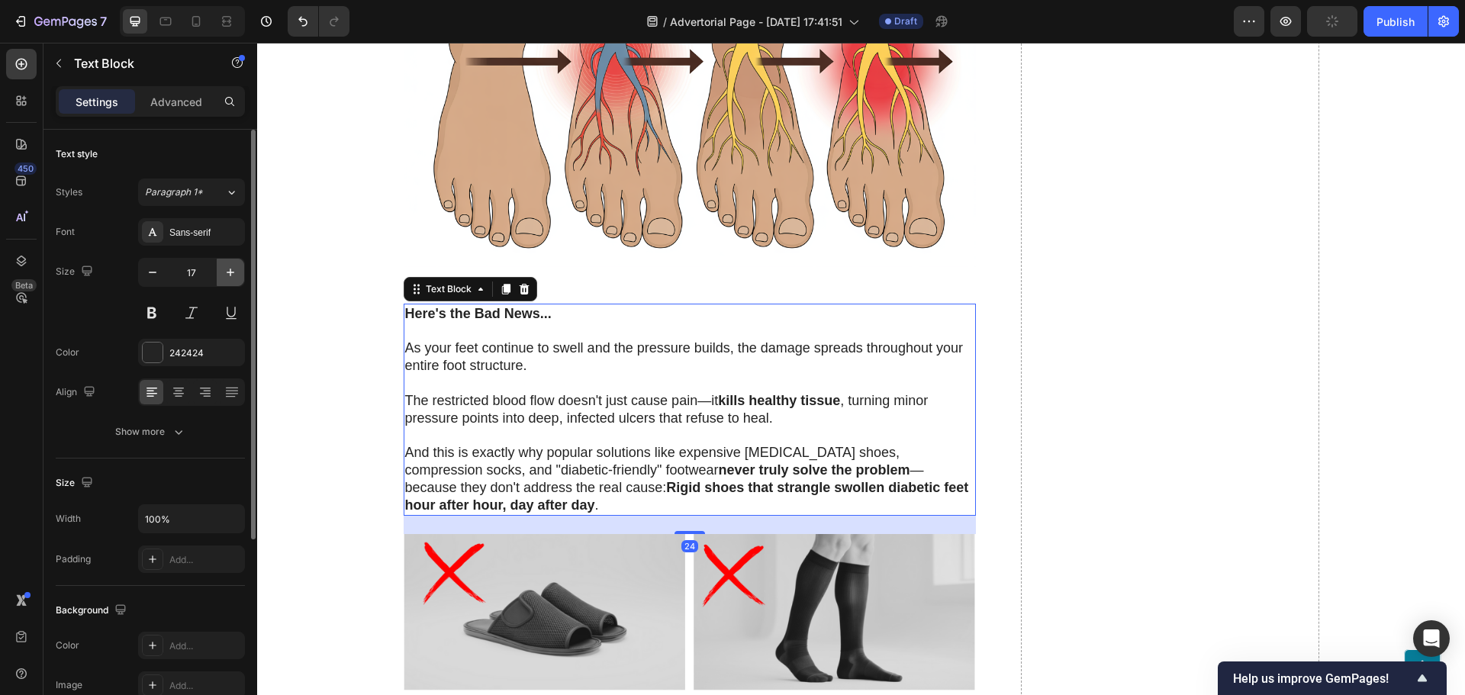
click at [234, 275] on icon "button" at bounding box center [230, 272] width 15 height 15
type input "18"
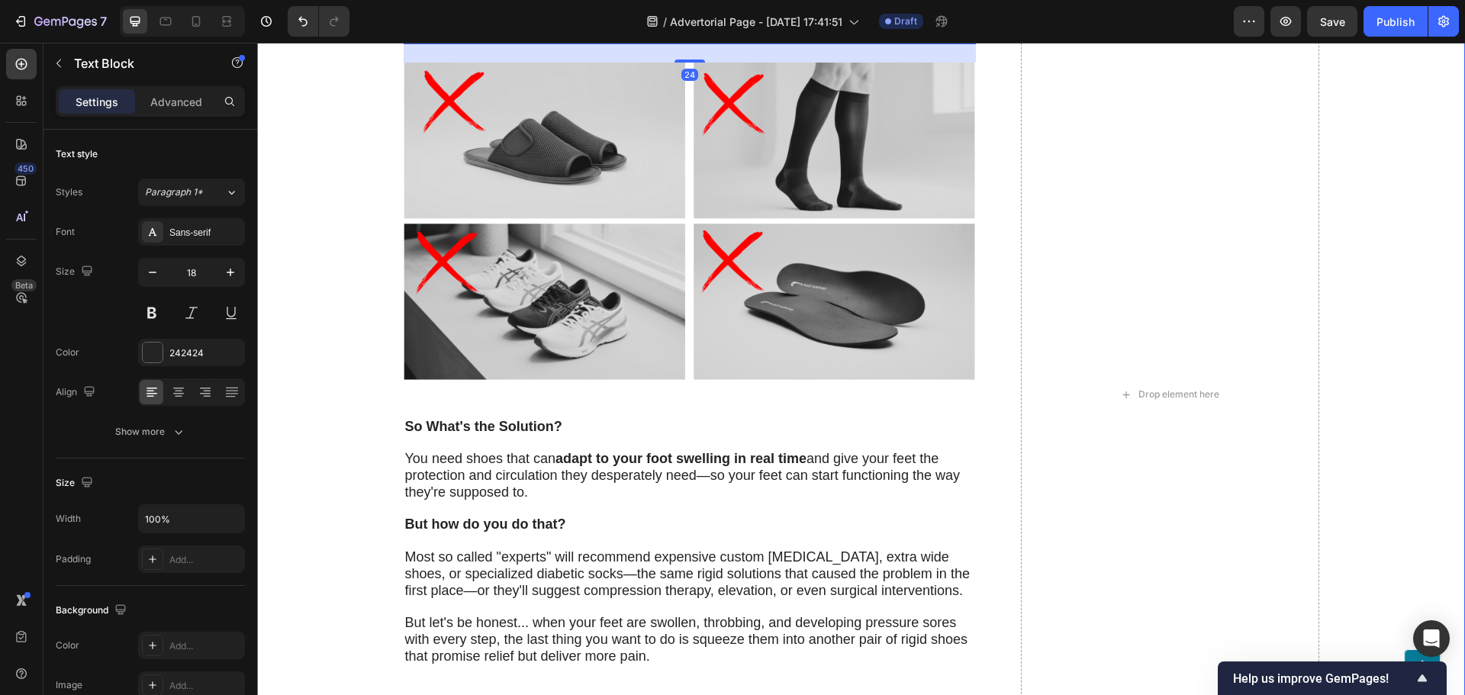
scroll to position [2670, 0]
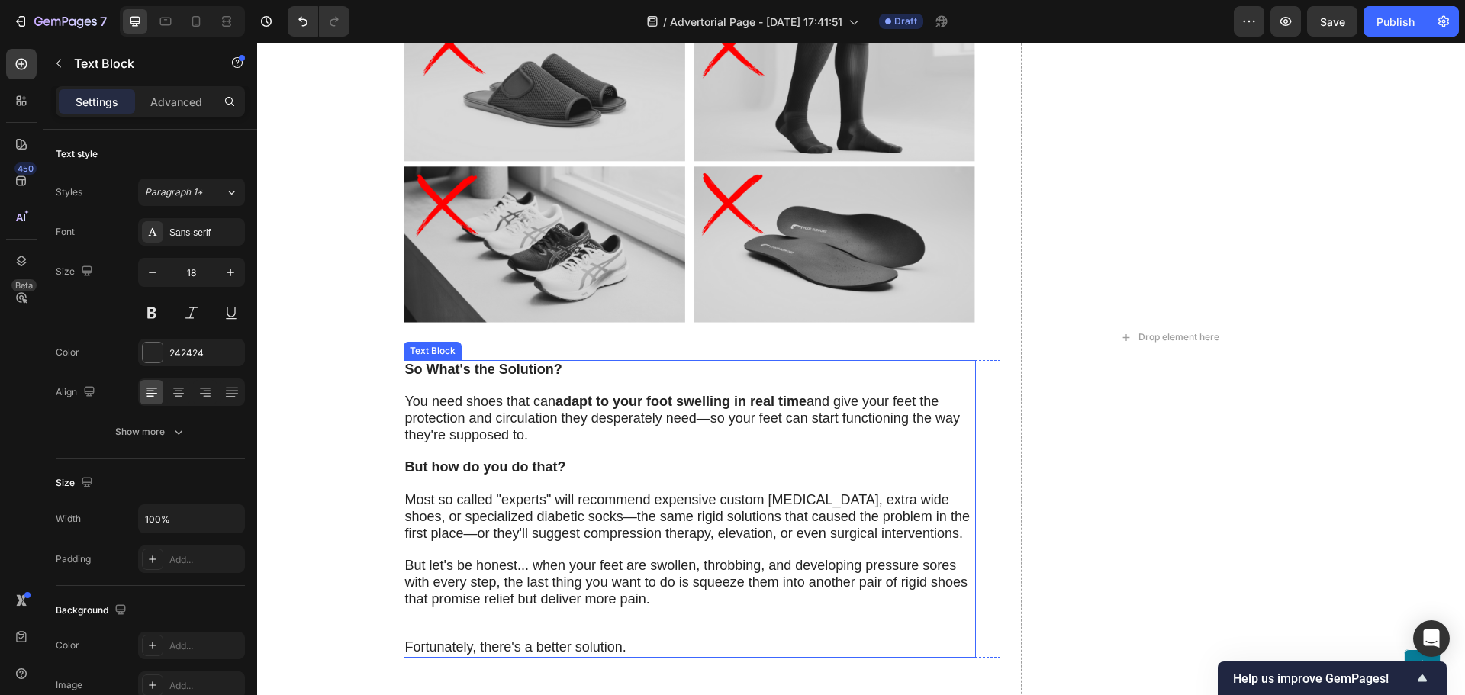
click at [549, 429] on p "You need shoes that can adapt to your foot swelling in real time and give your …" at bounding box center [689, 419] width 569 height 50
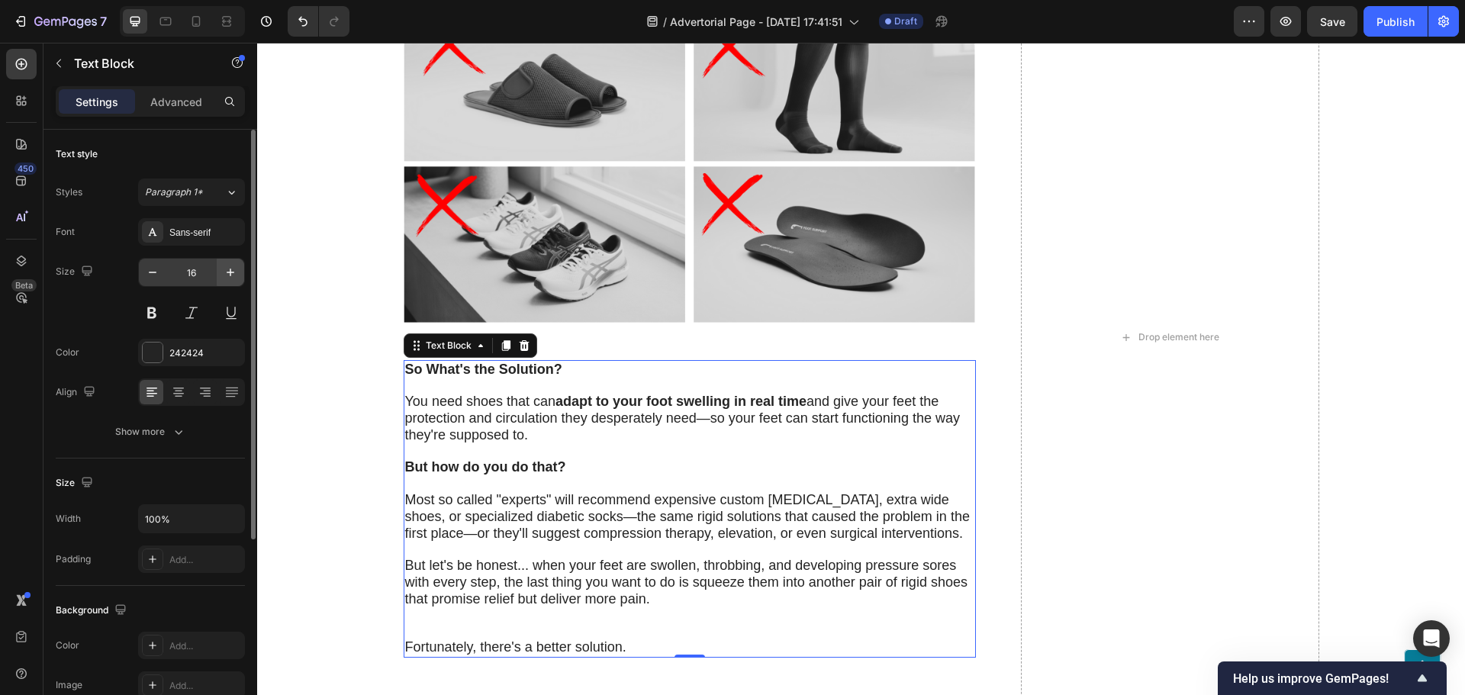
click at [233, 268] on icon "button" at bounding box center [230, 272] width 15 height 15
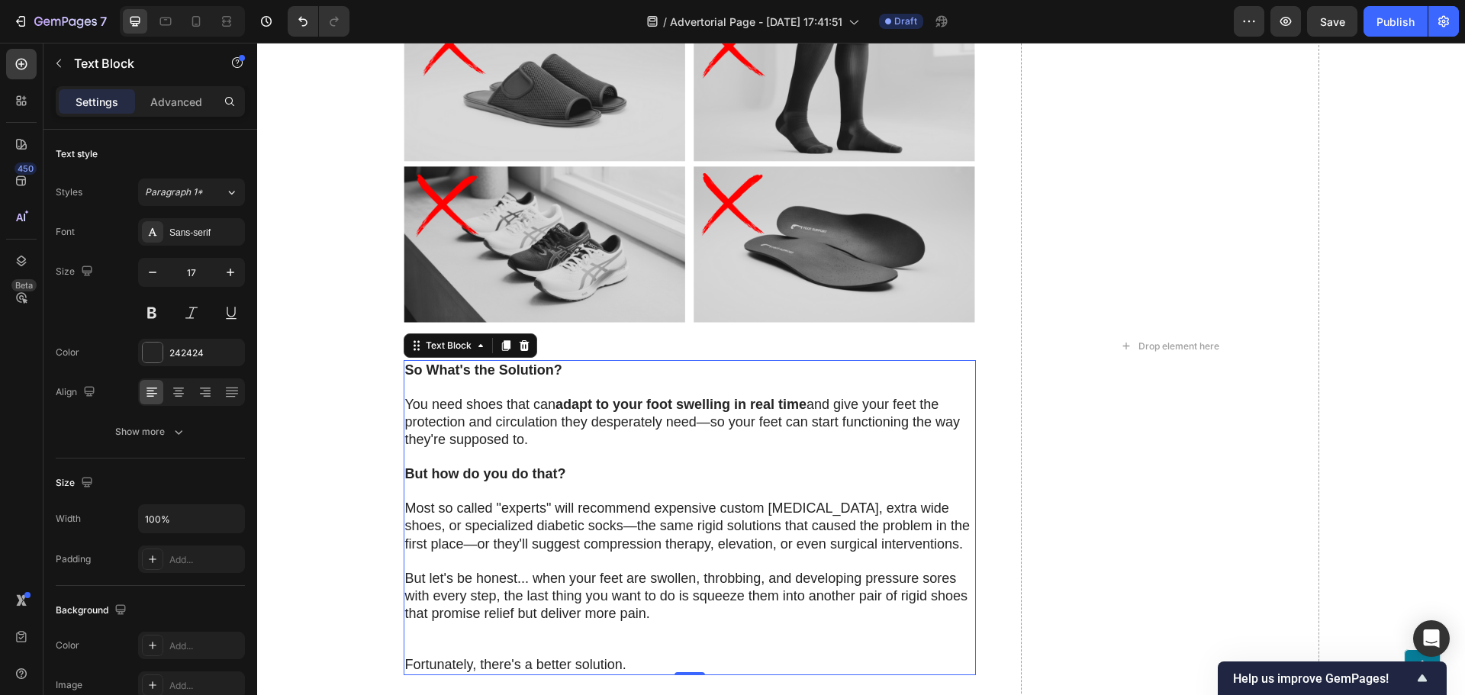
type input "18"
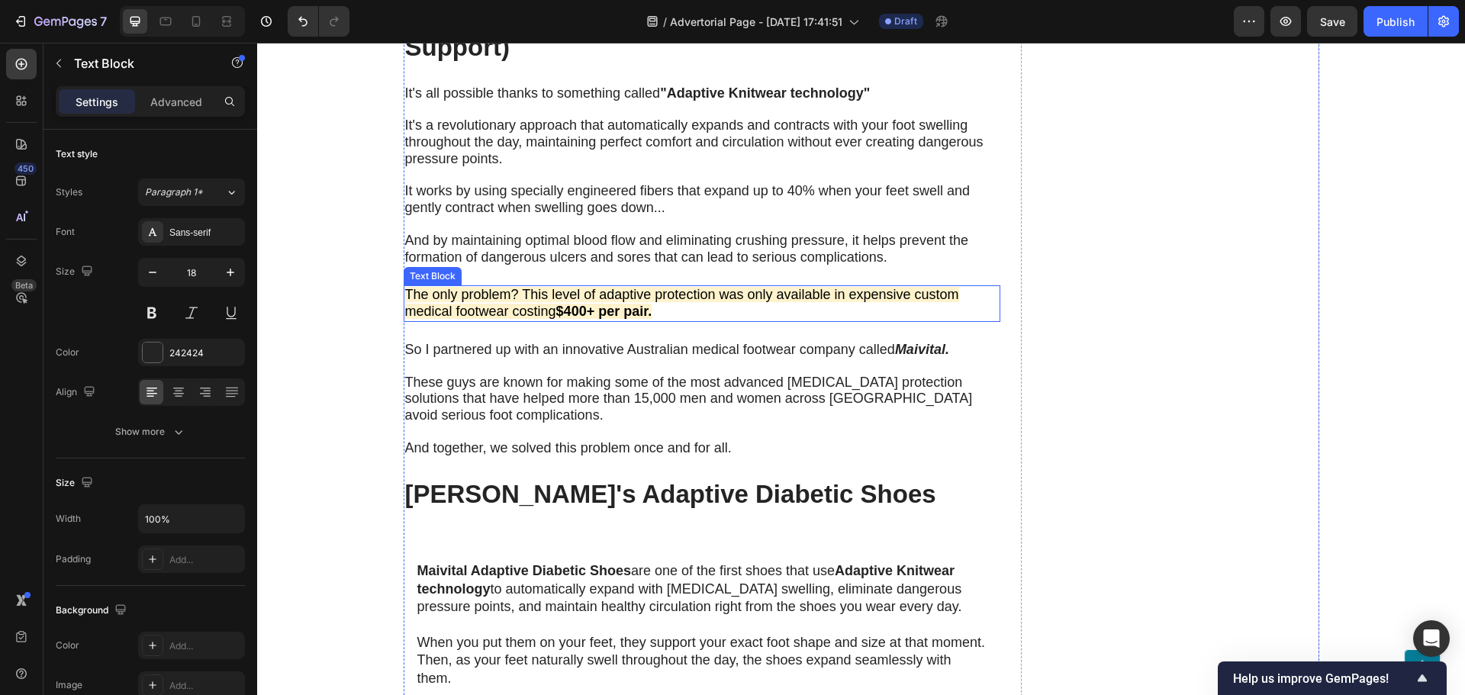
scroll to position [3433, 0]
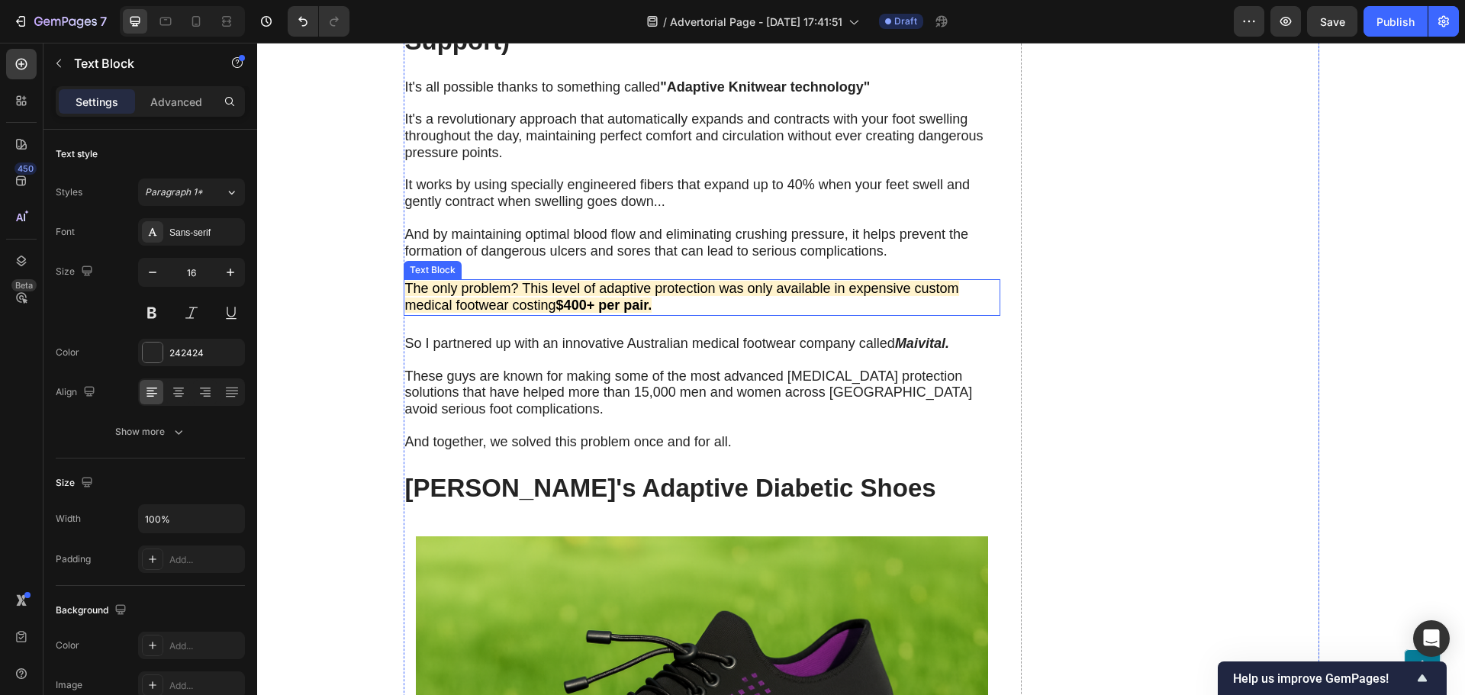
click at [510, 211] on p at bounding box center [702, 219] width 594 height 16
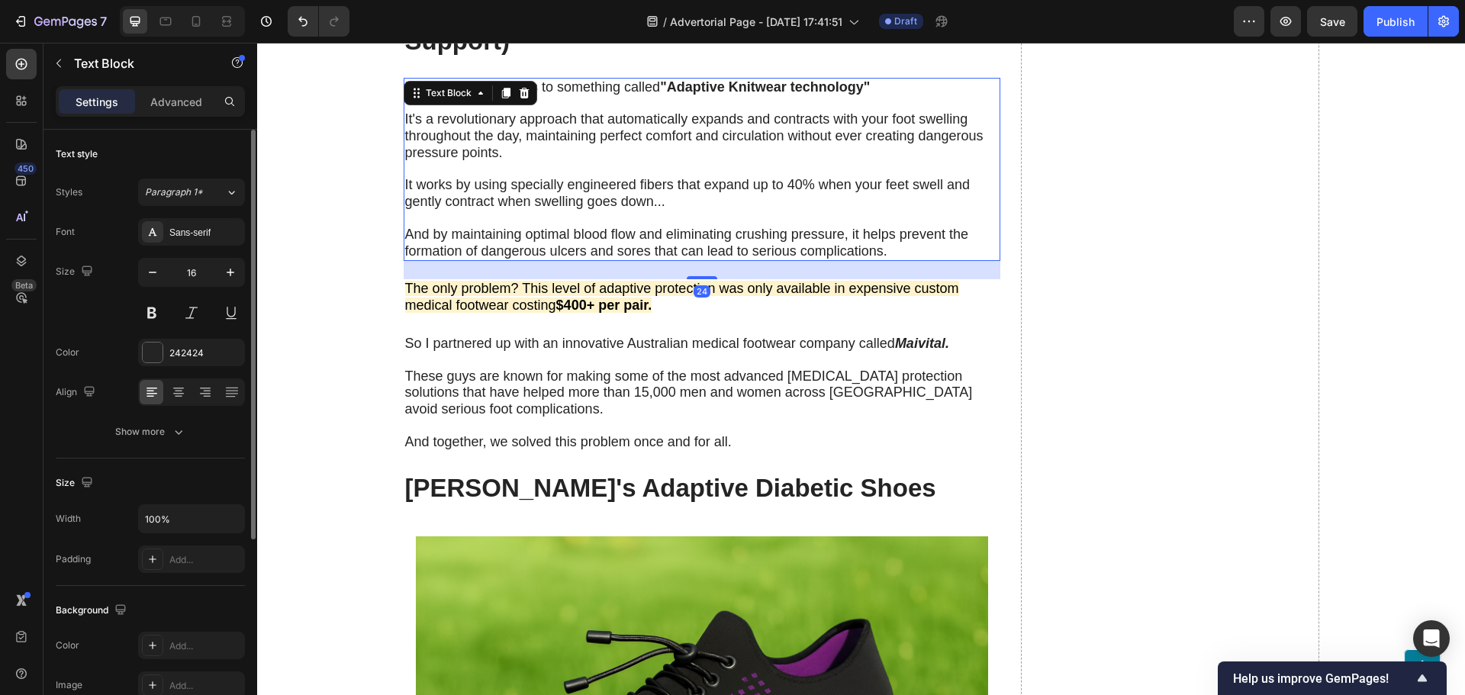
click at [223, 253] on div "Font Sans-serif Size 16 Color 242424 Align Show more" at bounding box center [150, 331] width 189 height 227
click at [225, 269] on icon "button" at bounding box center [230, 272] width 15 height 15
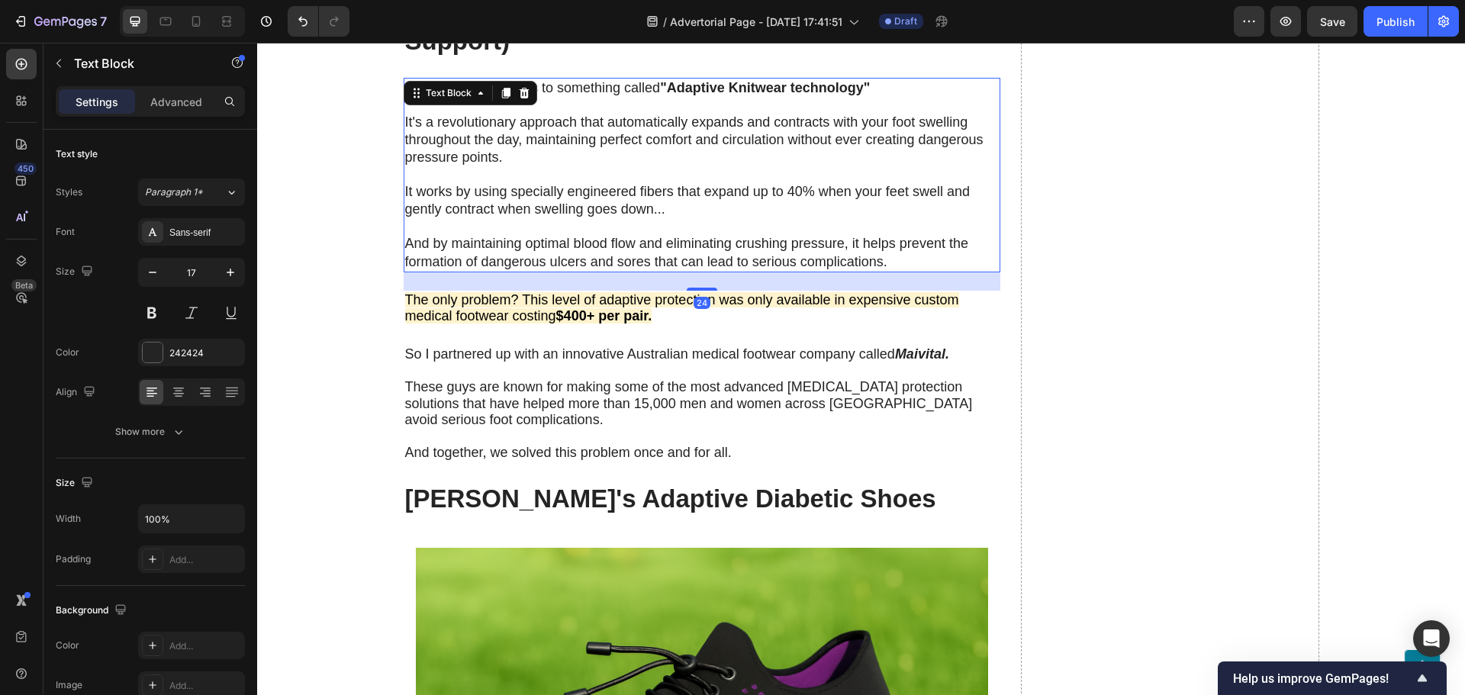
type input "18"
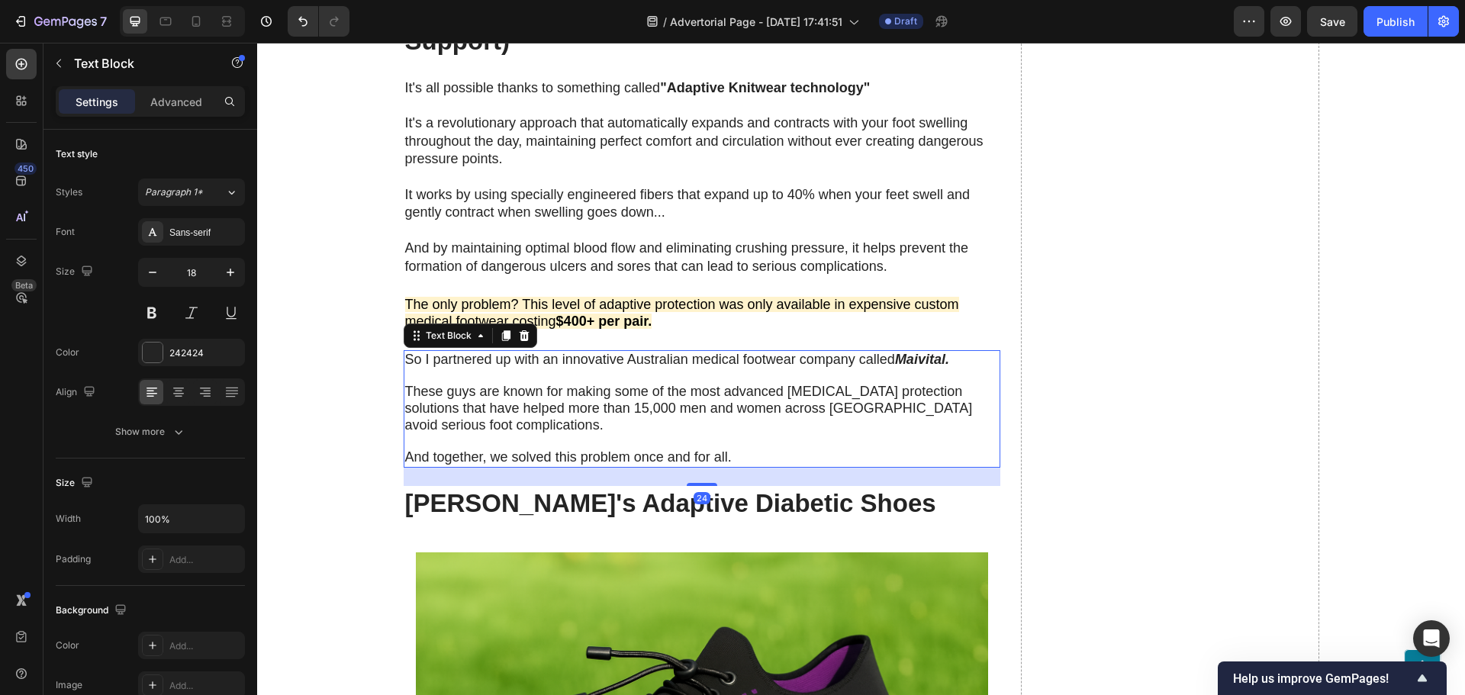
click at [484, 368] on p "These guys are known for making some of the most advanced [MEDICAL_DATA] protec…" at bounding box center [702, 401] width 594 height 66
click at [491, 297] on span "The only problem? This level of adaptive protection was only available in expen…" at bounding box center [682, 313] width 554 height 32
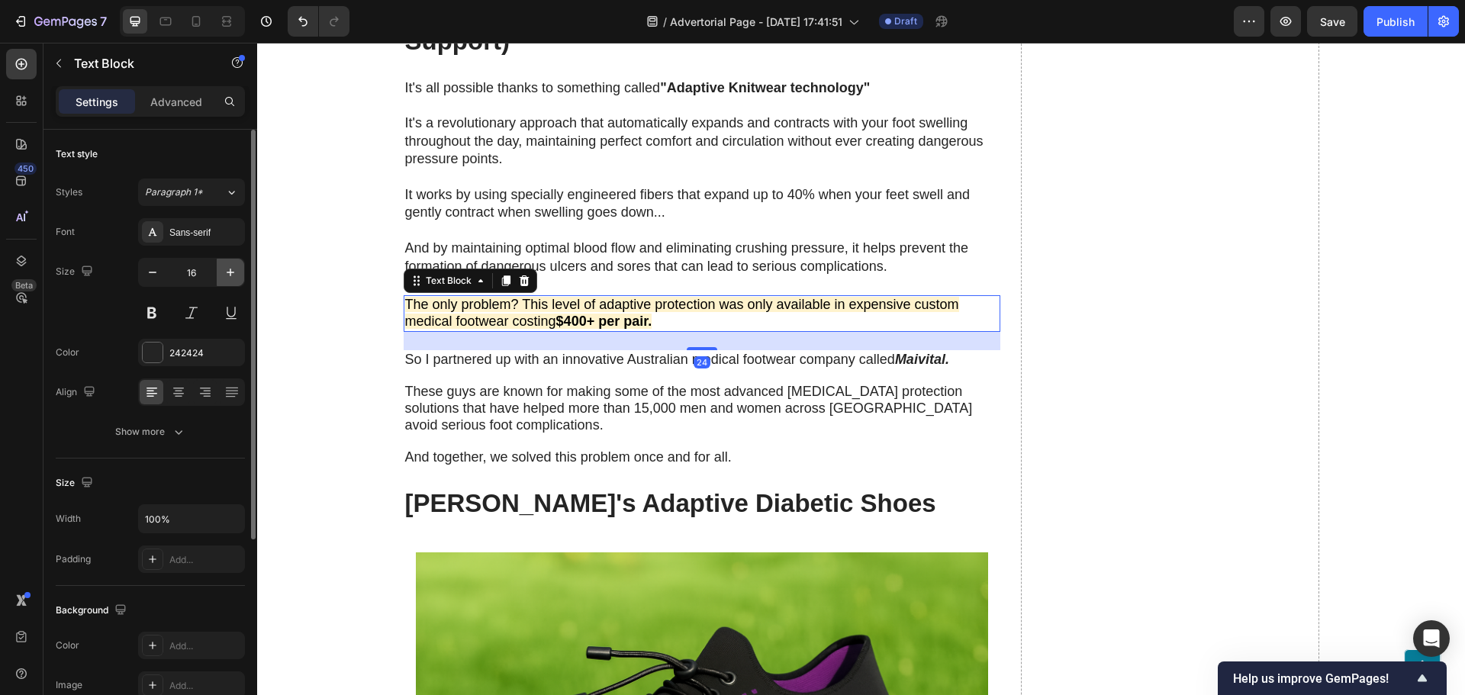
click at [233, 278] on icon "button" at bounding box center [230, 272] width 15 height 15
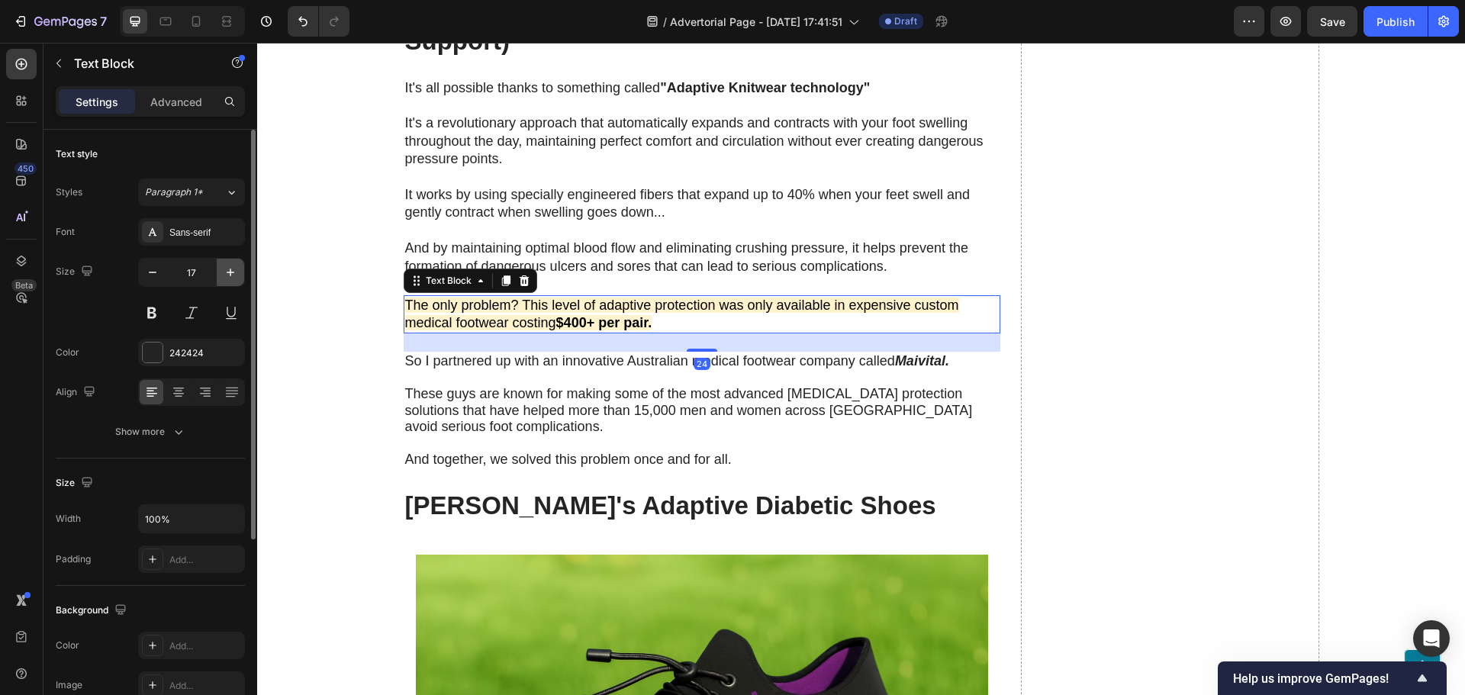
click at [233, 278] on icon "button" at bounding box center [230, 272] width 15 height 15
type input "18"
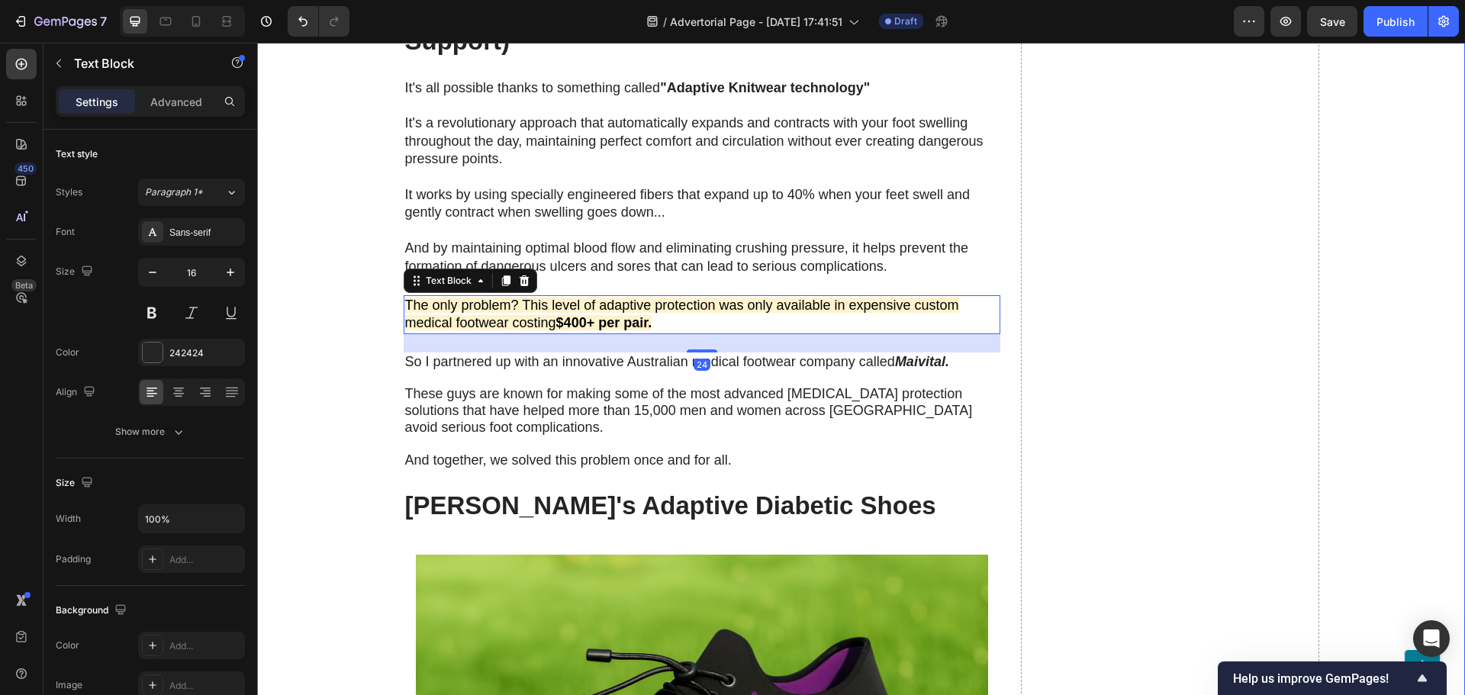
click at [419, 386] on span "These guys are known for making some of the most advanced [MEDICAL_DATA] protec…" at bounding box center [689, 410] width 568 height 49
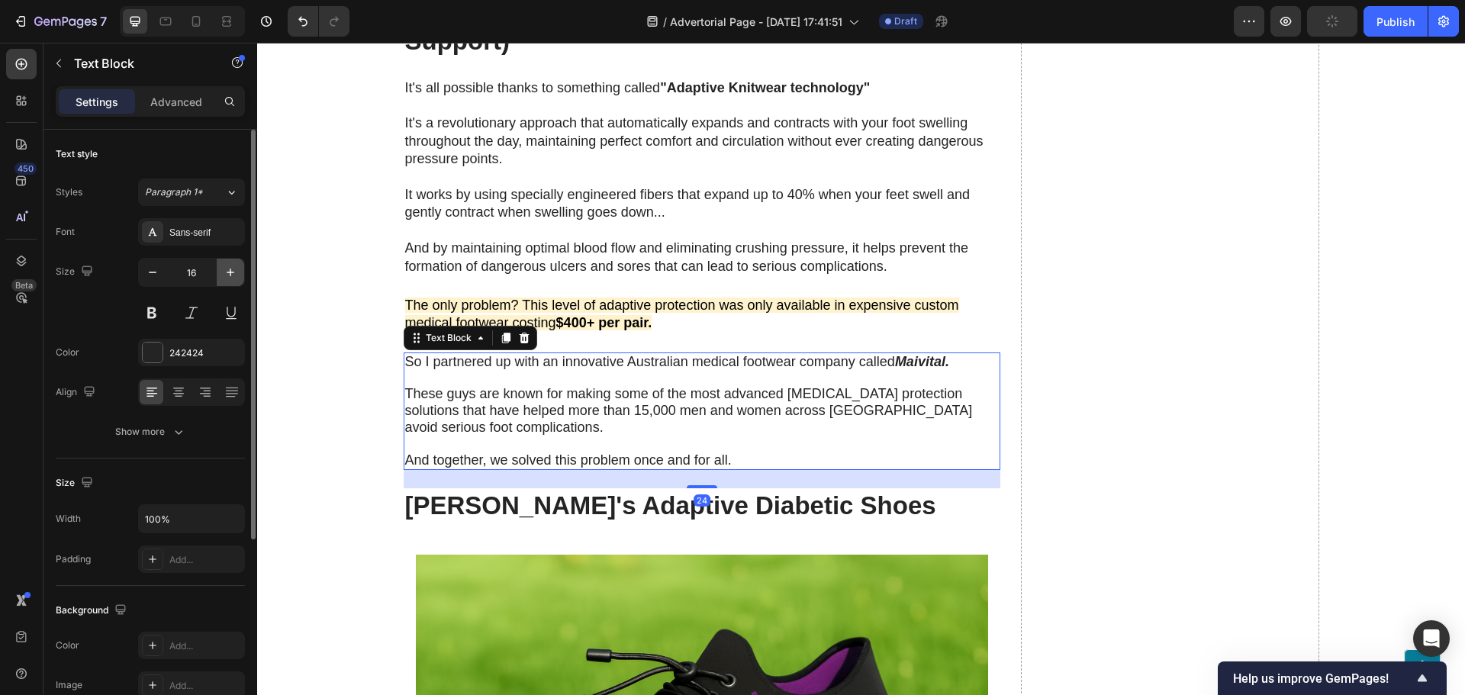
click at [225, 275] on icon "button" at bounding box center [230, 272] width 15 height 15
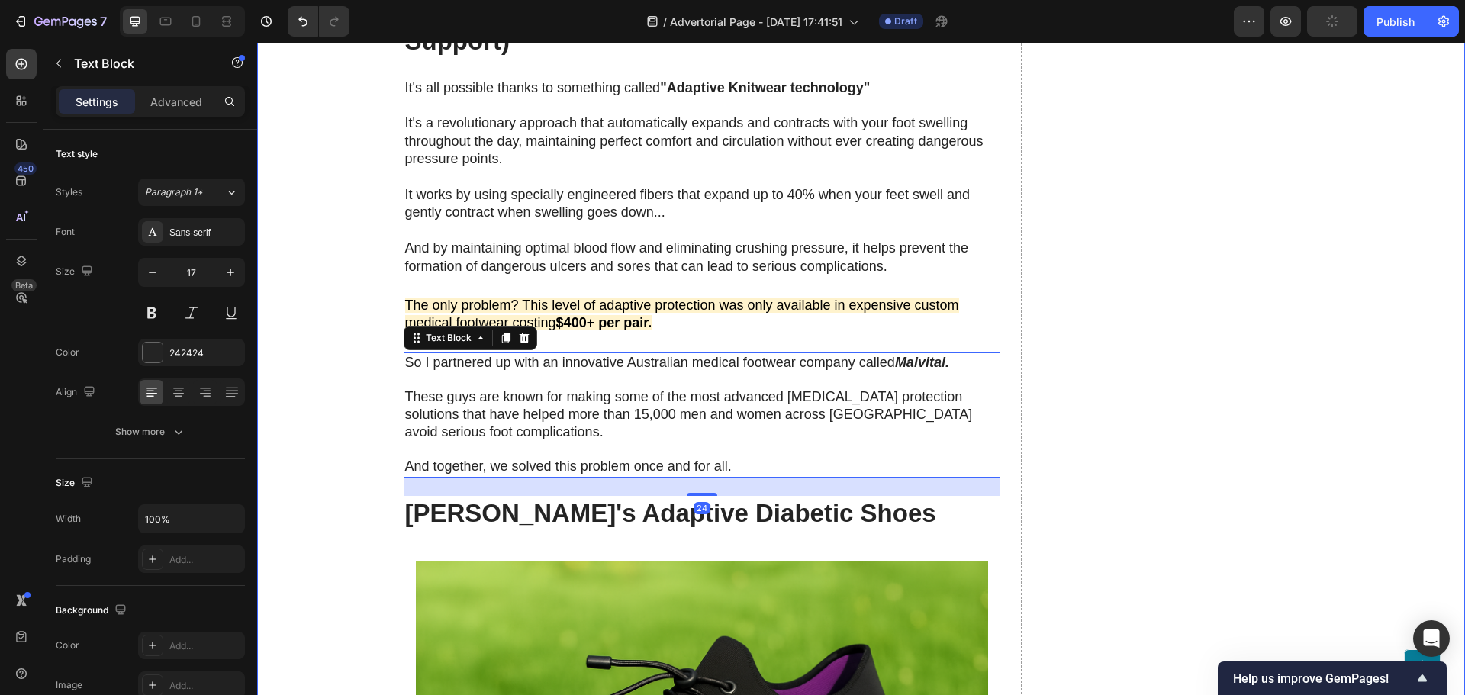
type input "18"
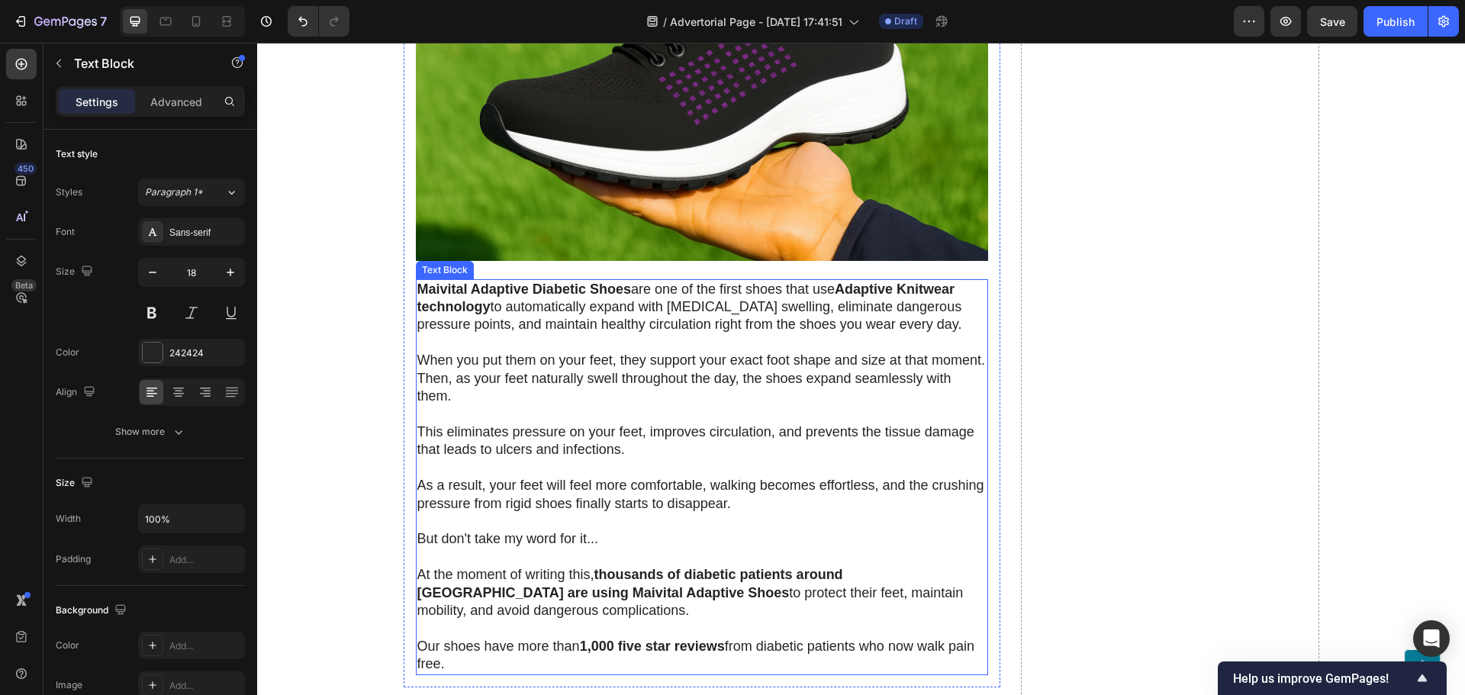
scroll to position [4120, 0]
click at [549, 333] on p "When you put them on your feet, they support your exact foot shape and size at …" at bounding box center [701, 369] width 569 height 72
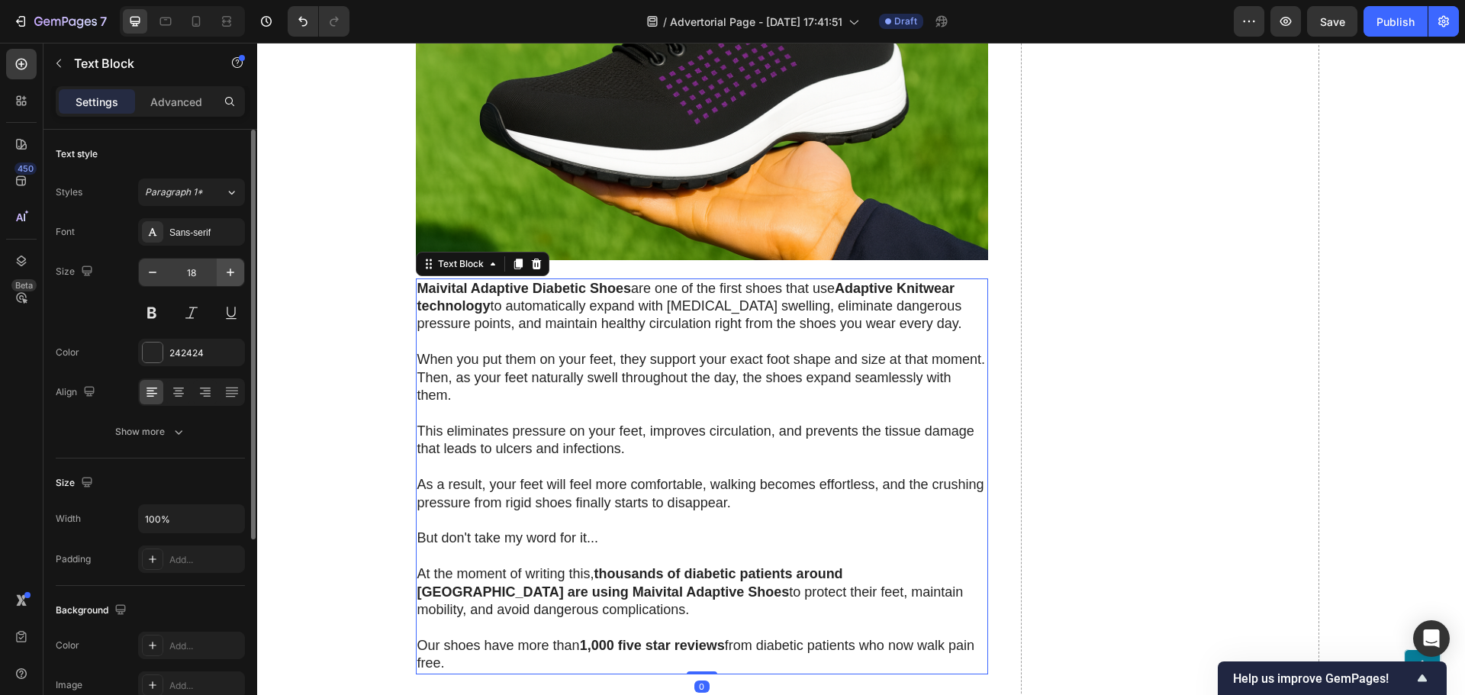
click at [217, 272] on button "button" at bounding box center [230, 272] width 27 height 27
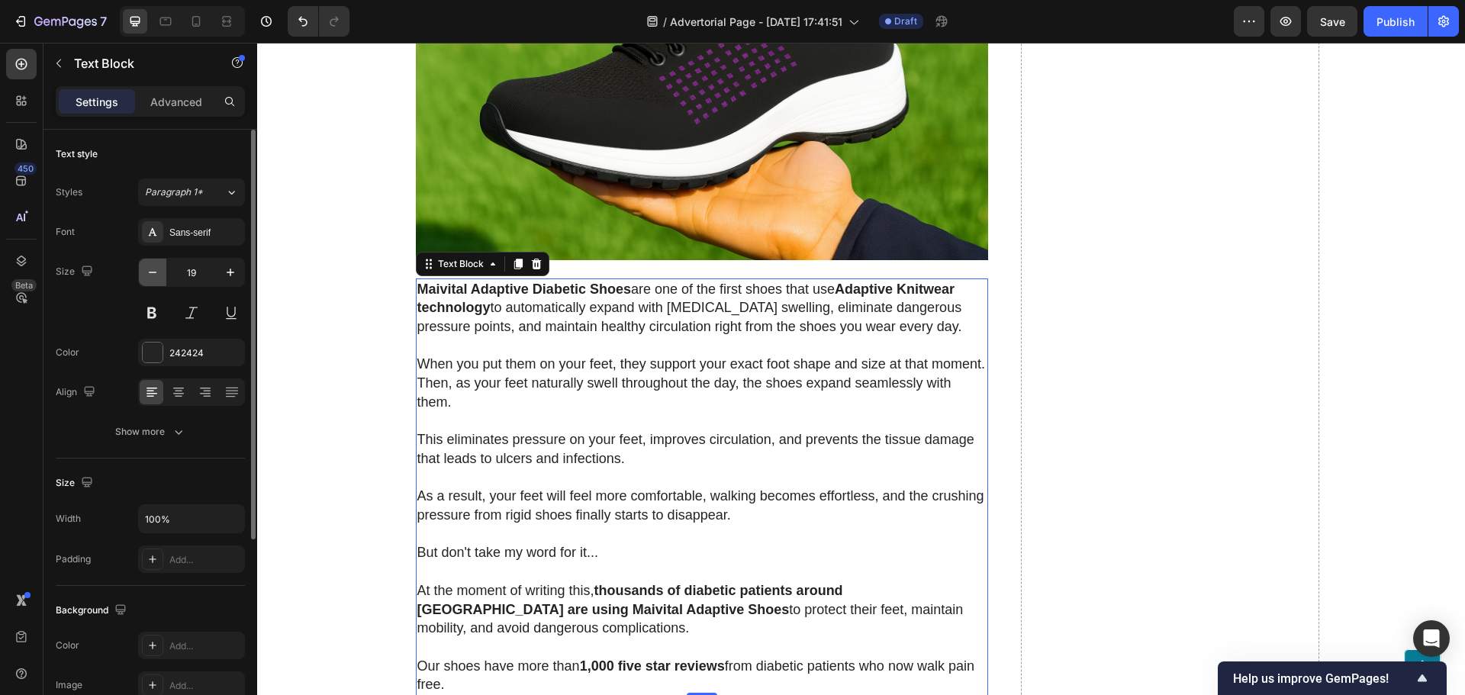
click at [140, 274] on button "button" at bounding box center [152, 272] width 27 height 27
type input "18"
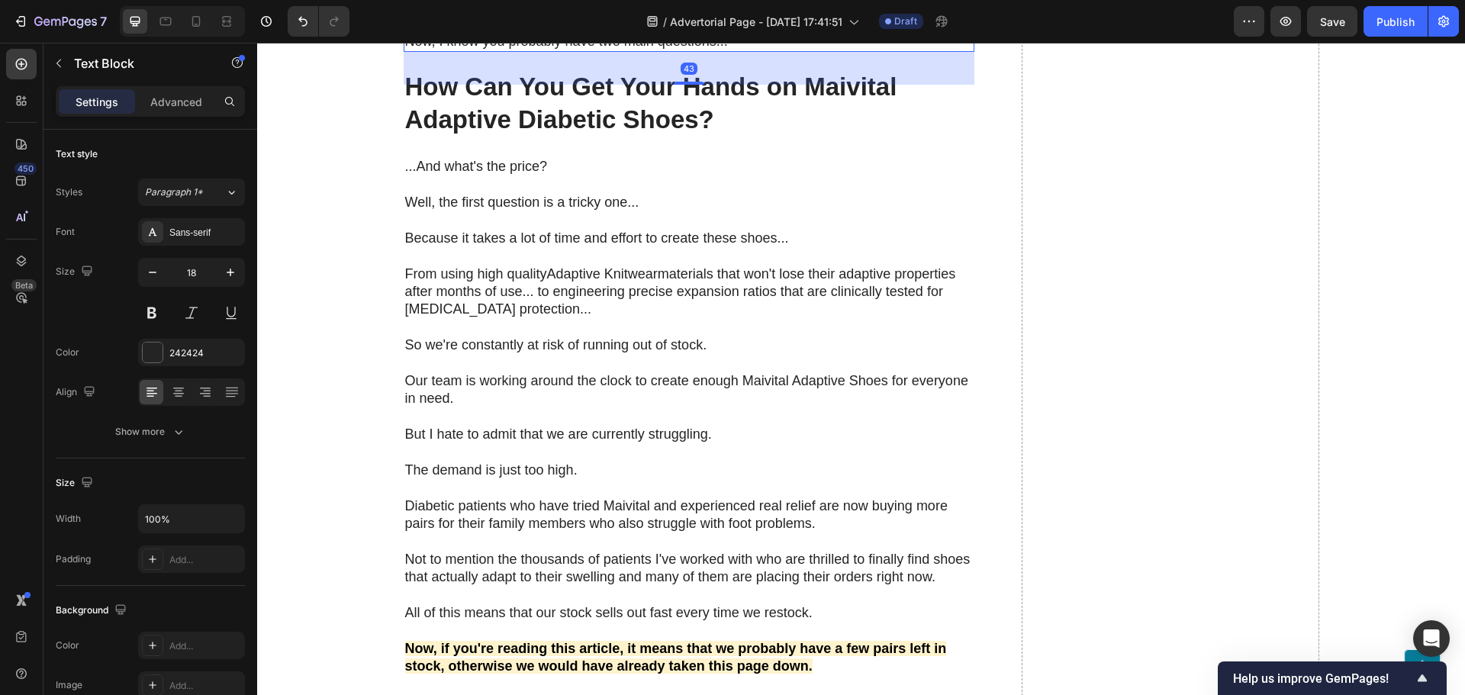
scroll to position [5798, 0]
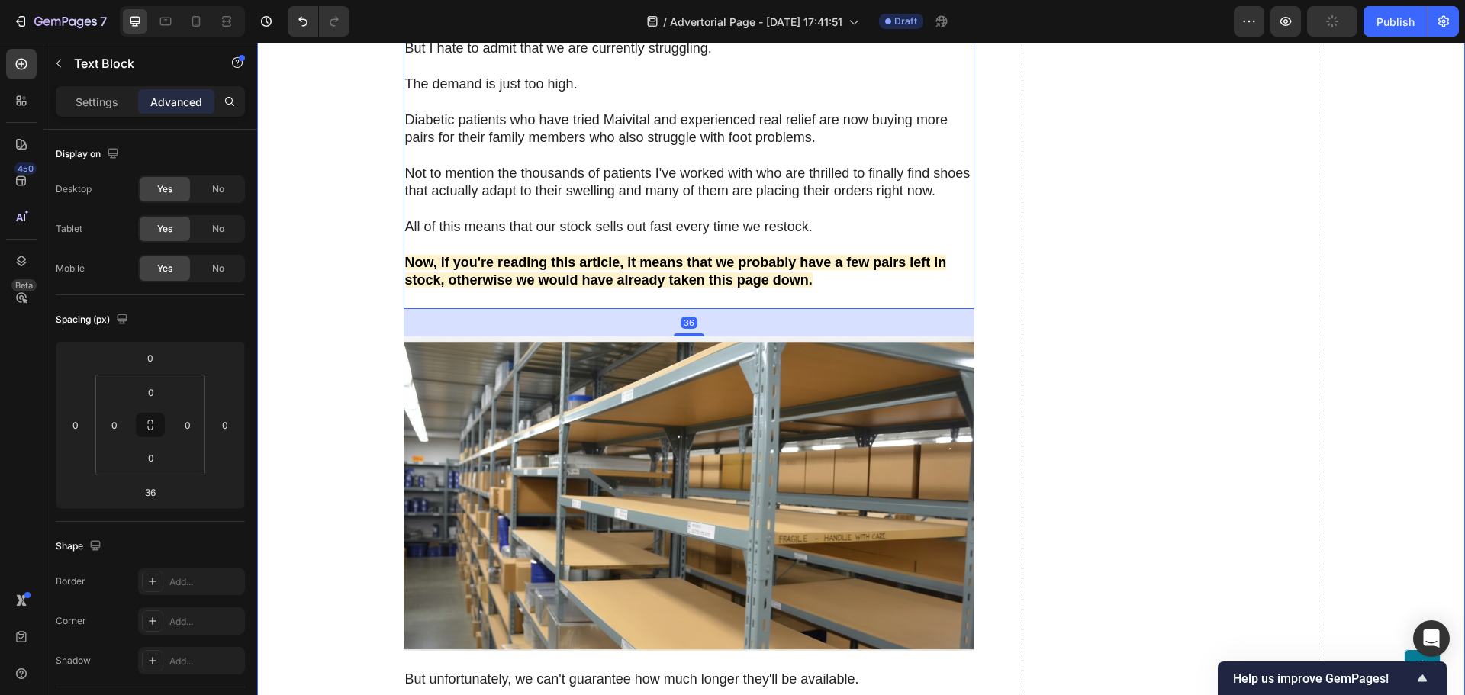
scroll to position [6180, 0]
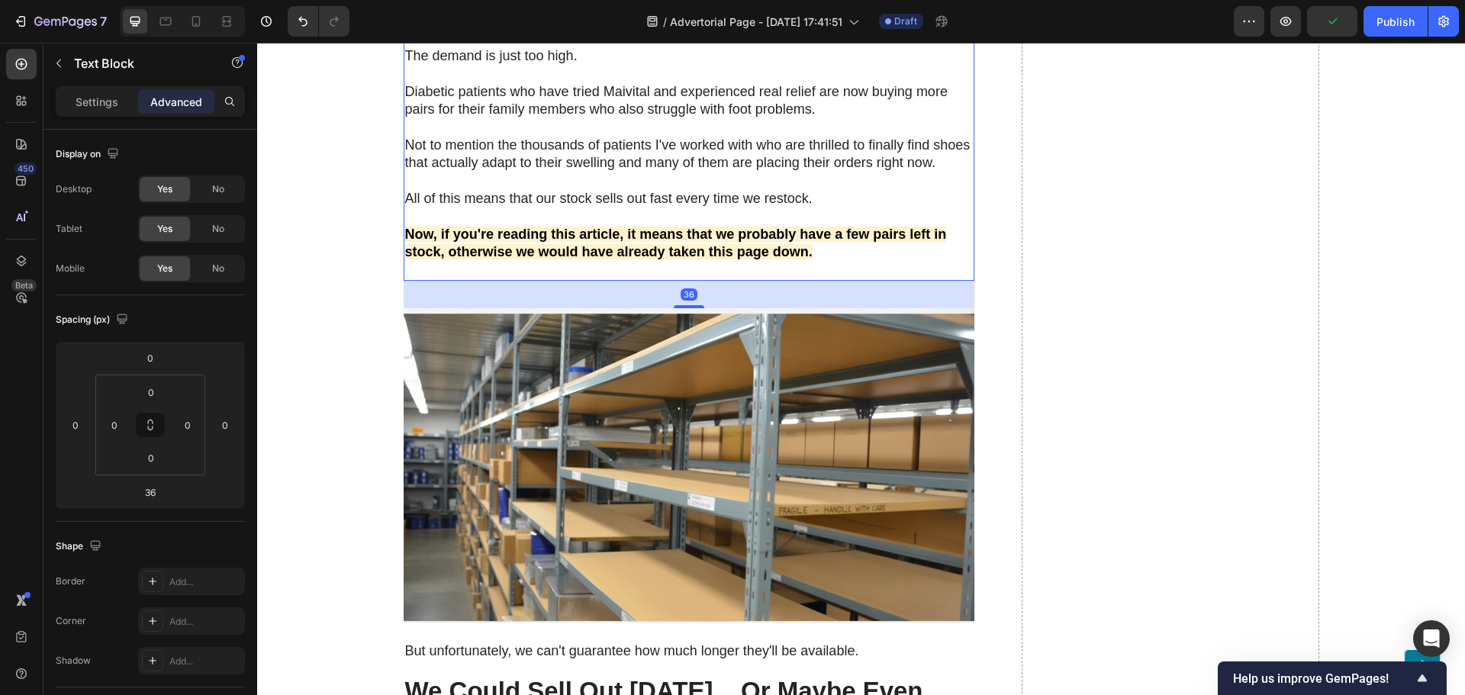
click at [88, 119] on div "Settings Advanced" at bounding box center [150, 107] width 214 height 43
click at [92, 111] on div "Settings" at bounding box center [97, 101] width 76 height 24
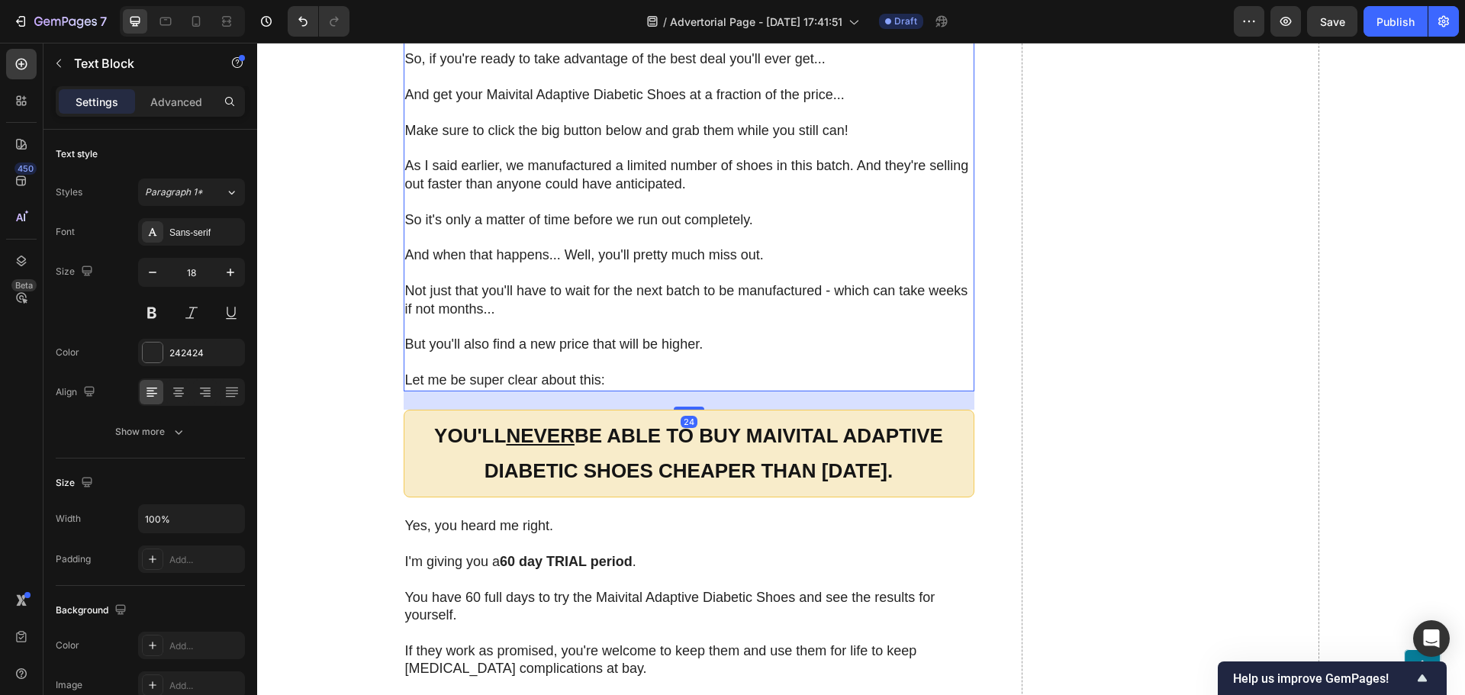
click at [478, 14] on p at bounding box center [689, 6] width 568 height 18
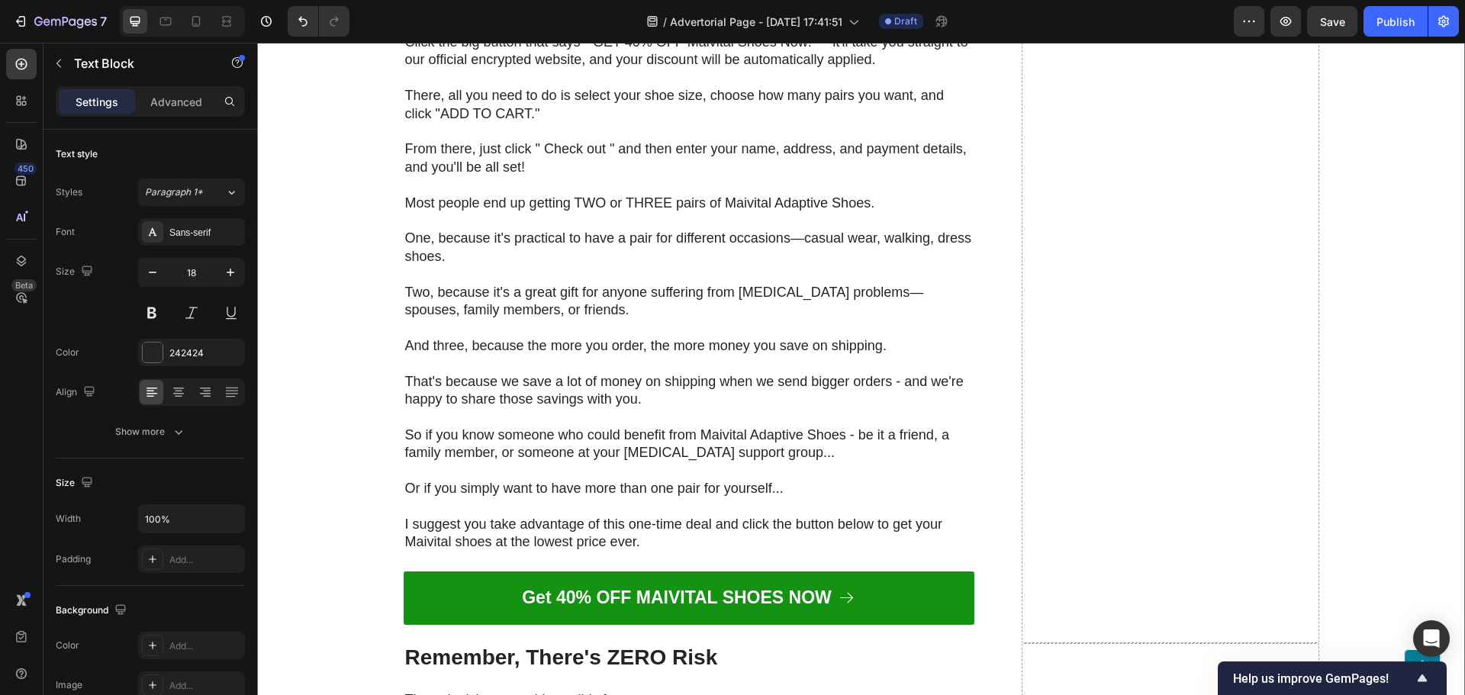
scroll to position [11215, 0]
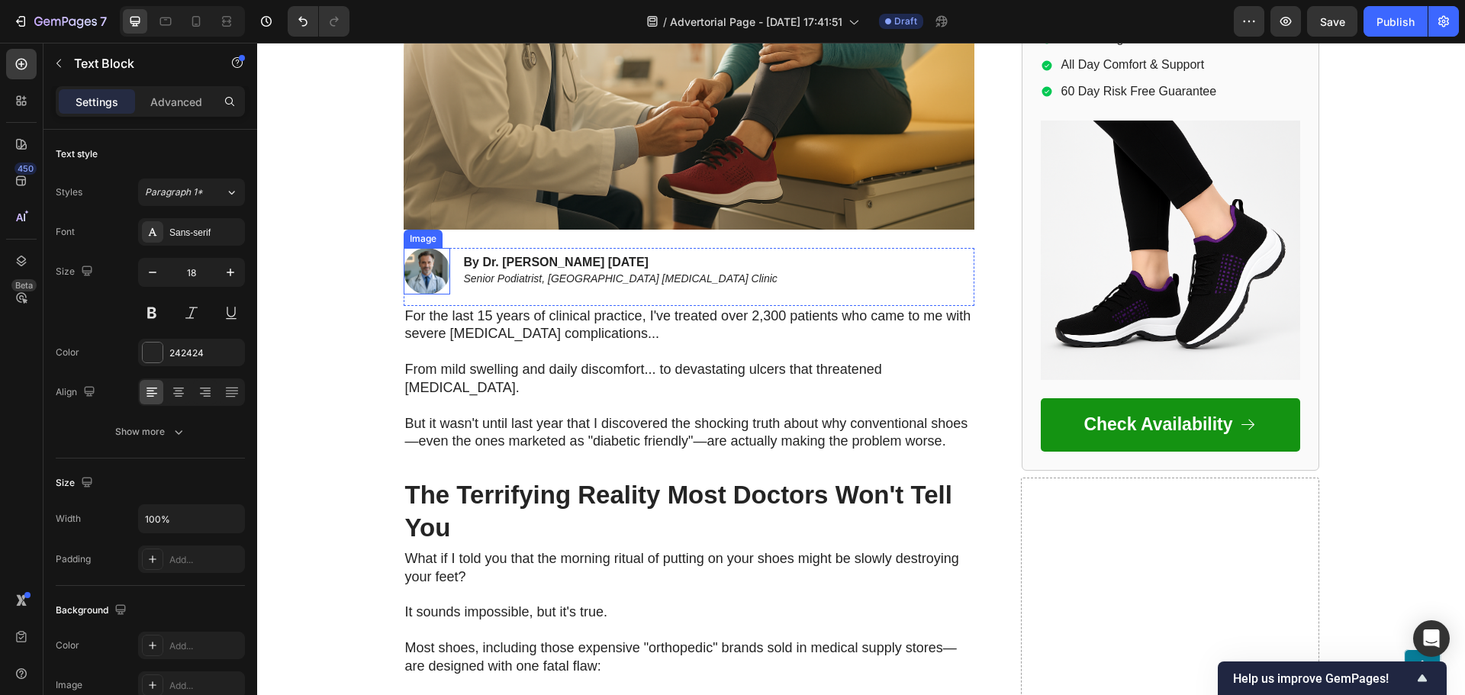
scroll to position [687, 0]
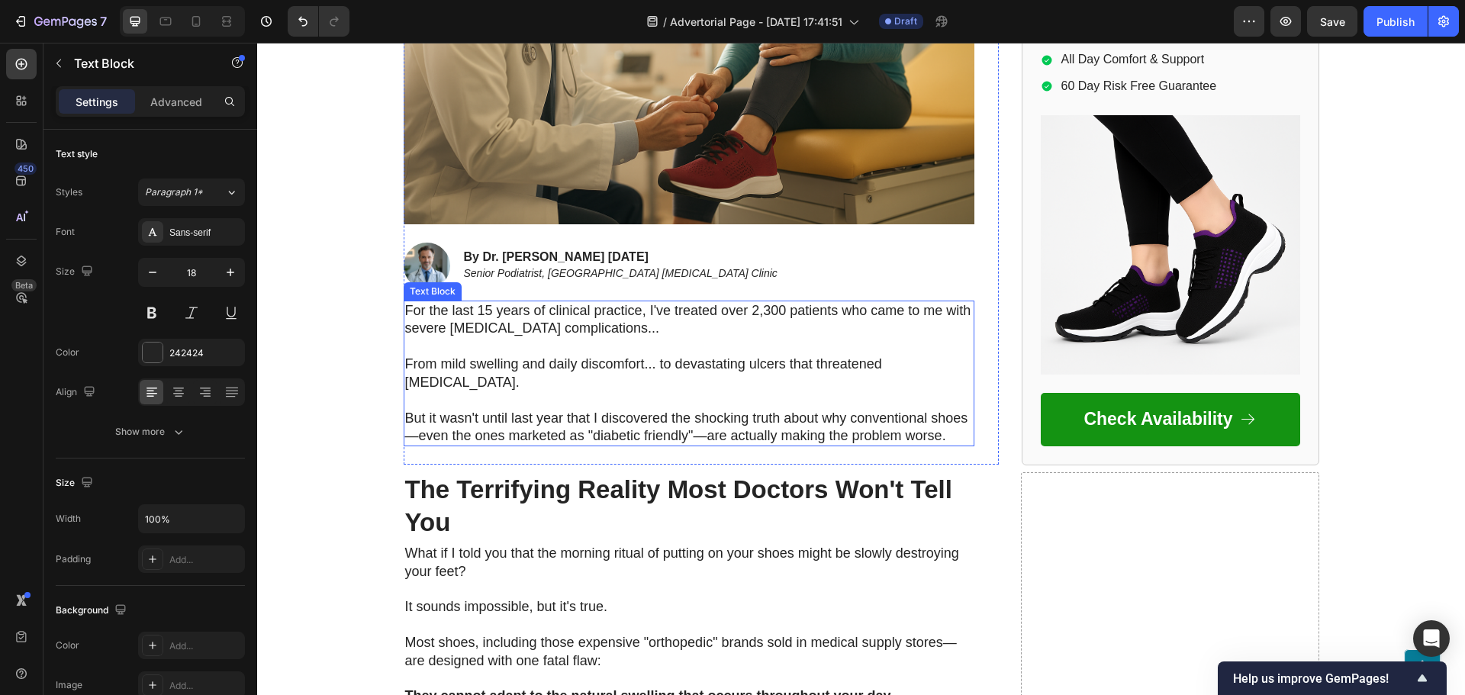
click at [477, 349] on p "From mild swelling and daily discomfort... to devastating ulcers that threatene…" at bounding box center [689, 364] width 568 height 53
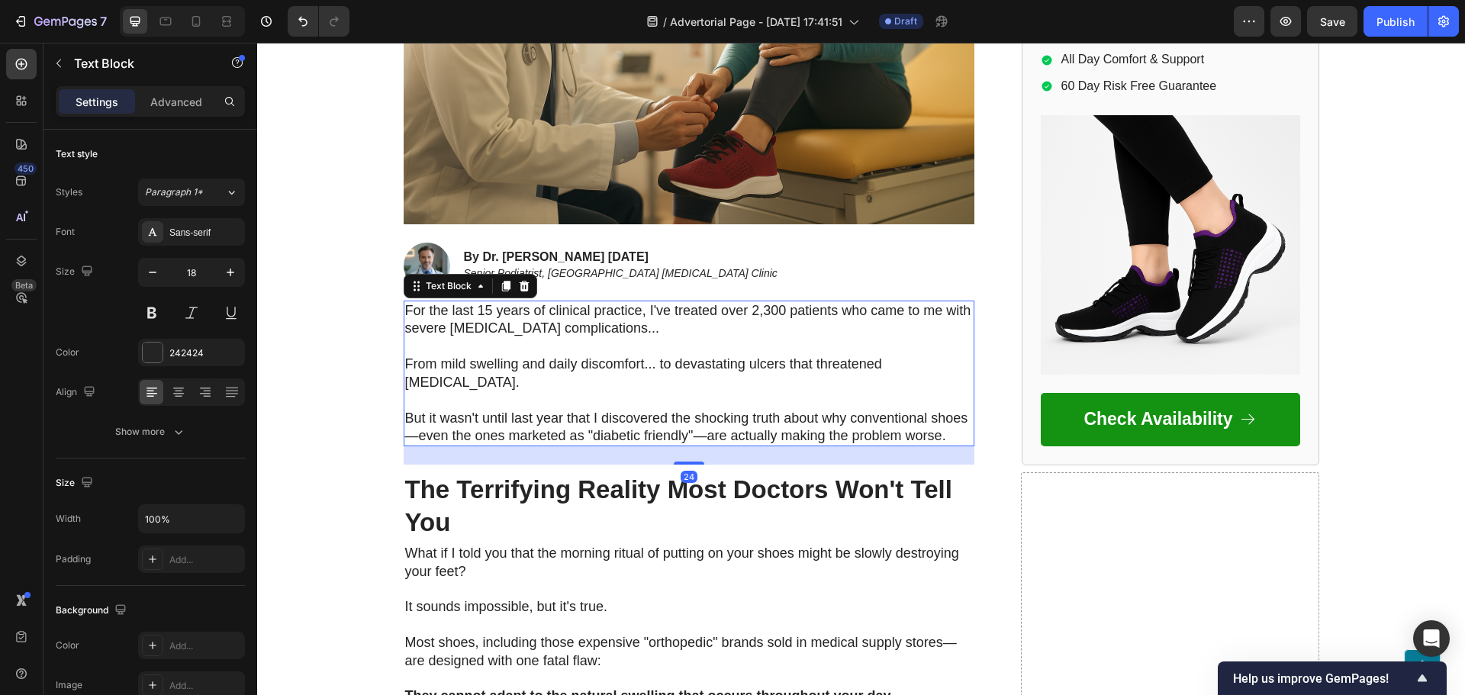
click at [475, 352] on p "From mild swelling and daily discomfort... to devastating ulcers that threatene…" at bounding box center [689, 364] width 568 height 53
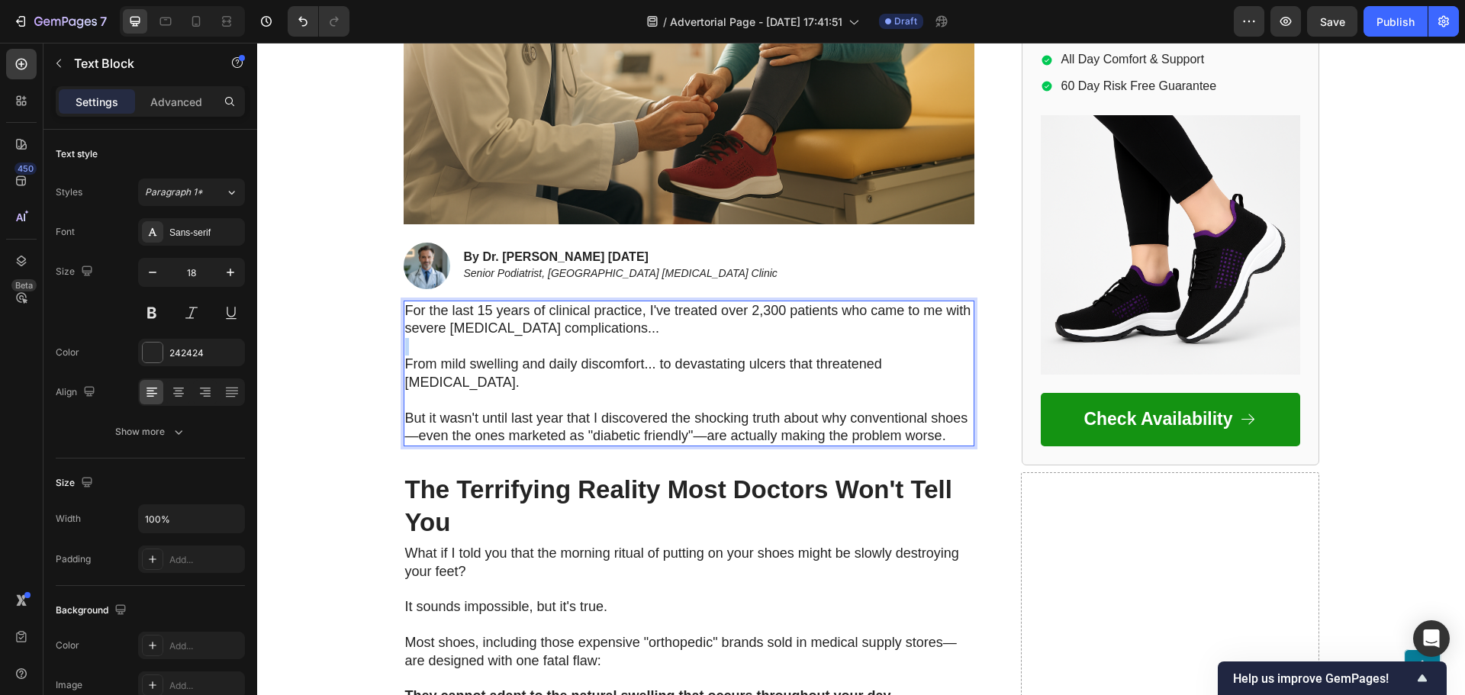
click at [475, 352] on p "⁠⁠⁠⁠⁠⁠⁠ From mild swelling and daily discomfort... to devastating ulcers that t…" at bounding box center [689, 364] width 568 height 53
click at [475, 352] on p "From mild swelling and daily discomfort... to devastating ulcers that threatene…" at bounding box center [689, 364] width 568 height 53
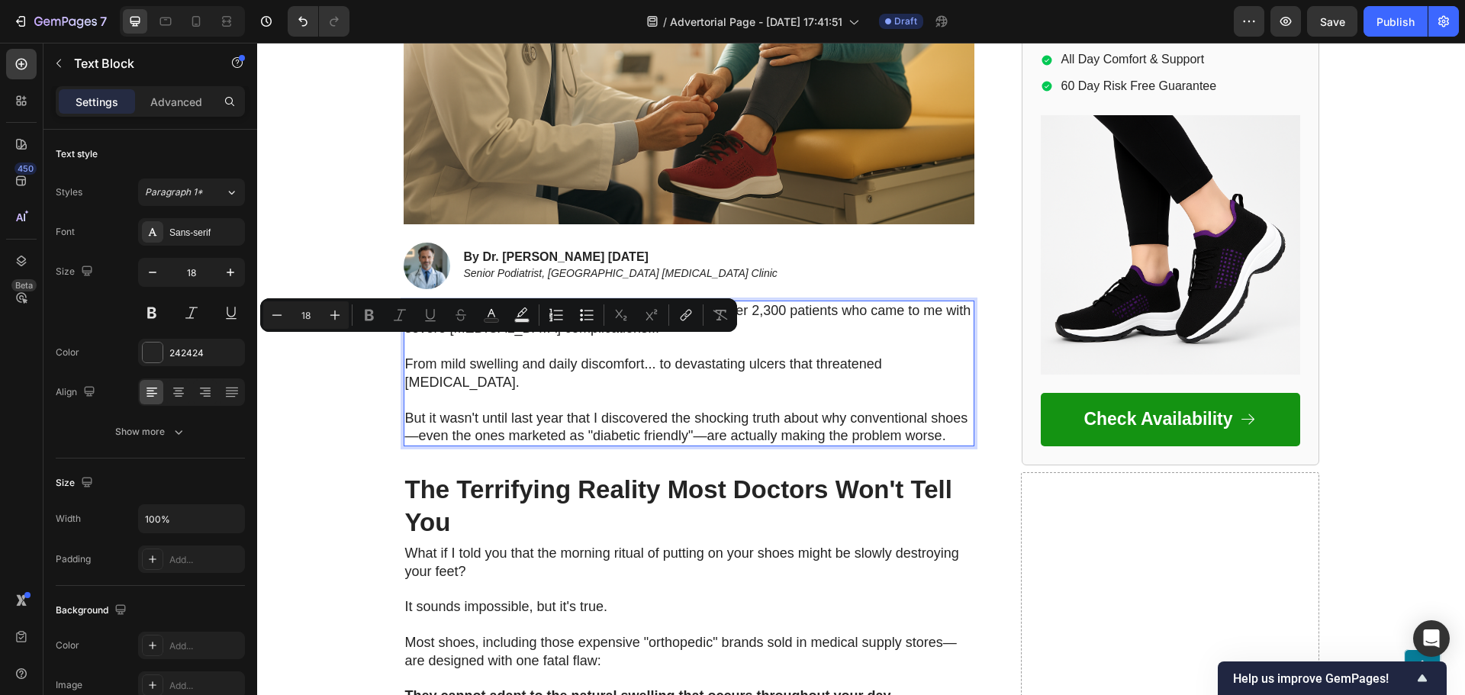
click at [478, 368] on span "From mild swelling and daily discomfort... to devastating ulcers that threatene…" at bounding box center [643, 372] width 477 height 33
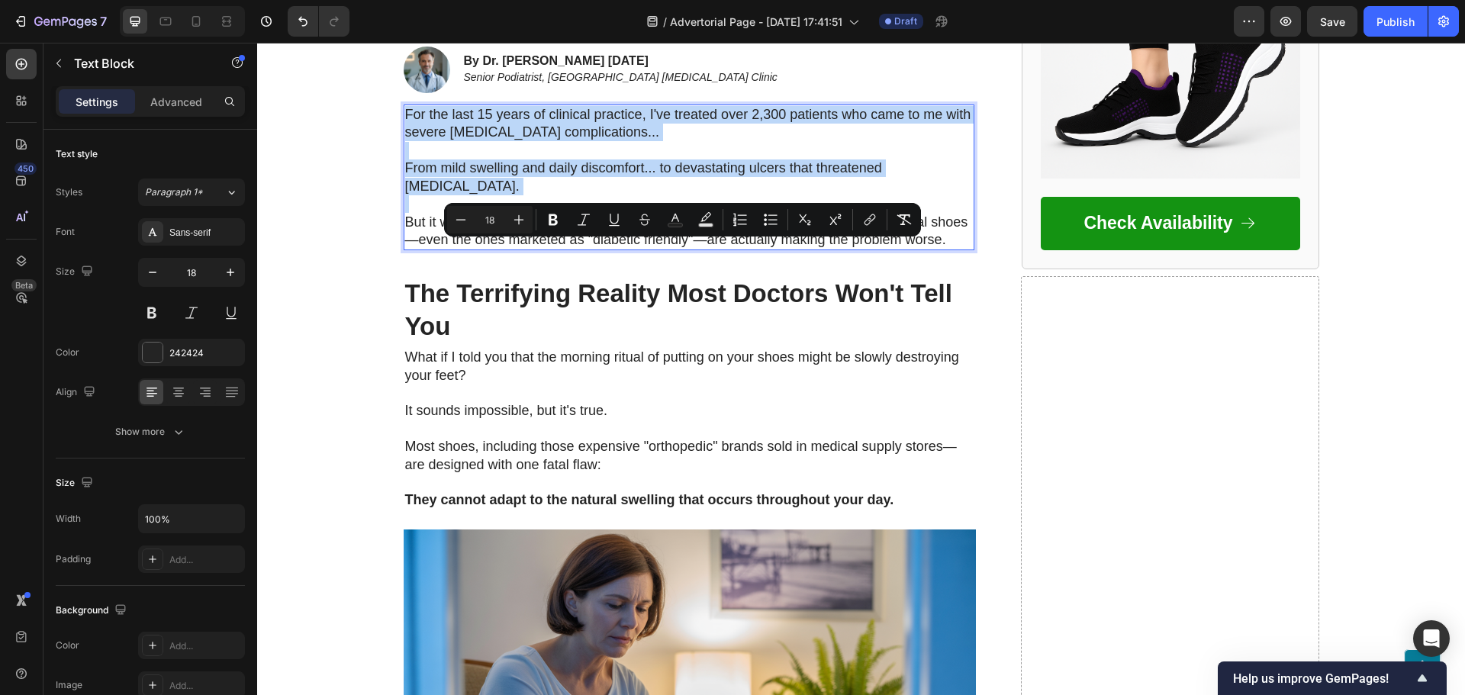
scroll to position [915, 0]
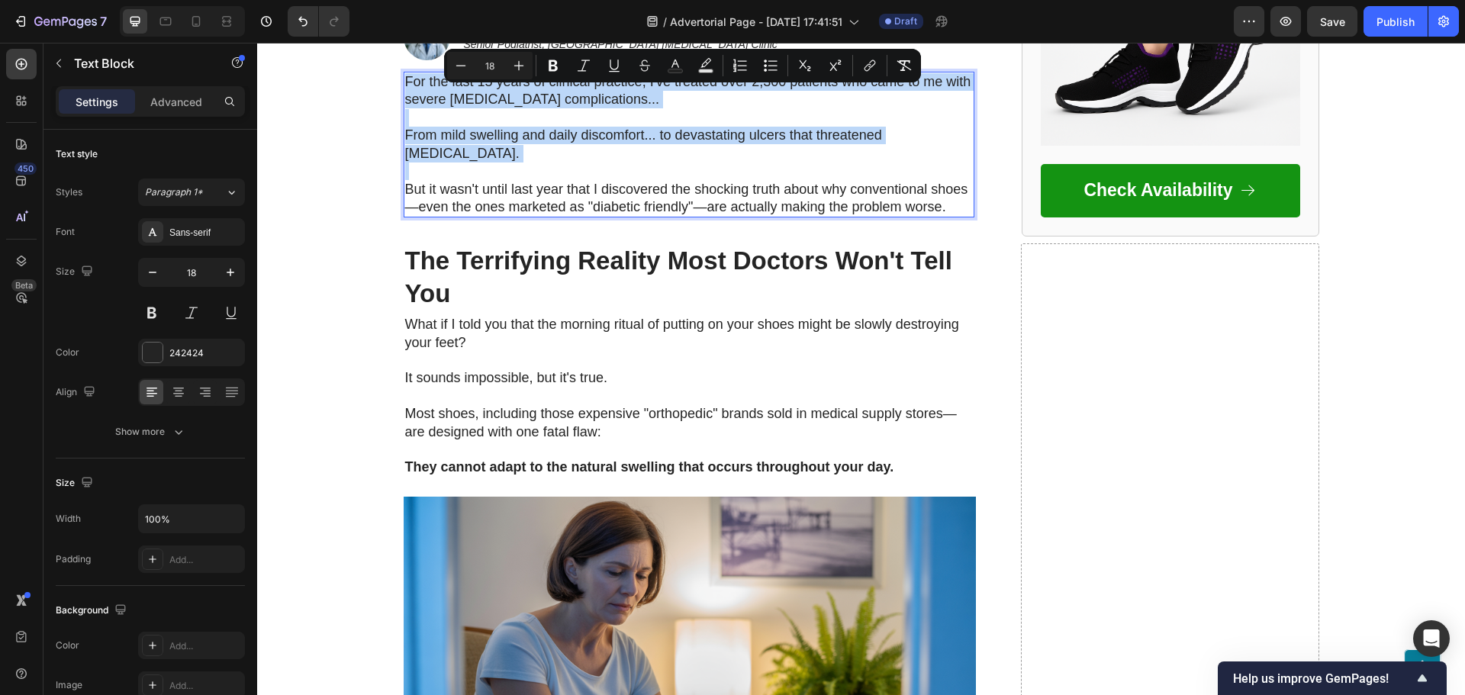
click at [514, 406] on span "Most shoes, including those expensive "orthopedic" brands sold in medical suppl…" at bounding box center [681, 422] width 552 height 33
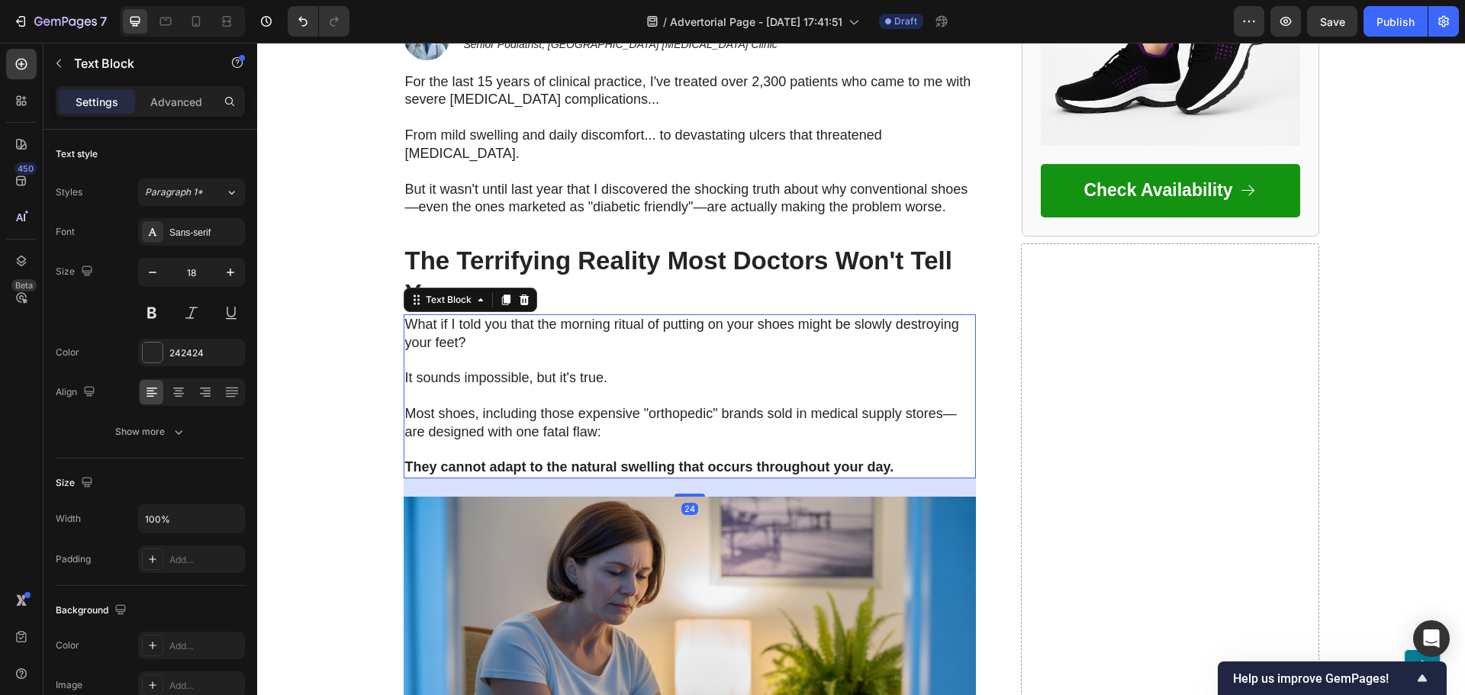
click at [510, 370] on span "It sounds impossible, but it's true." at bounding box center [506, 377] width 203 height 15
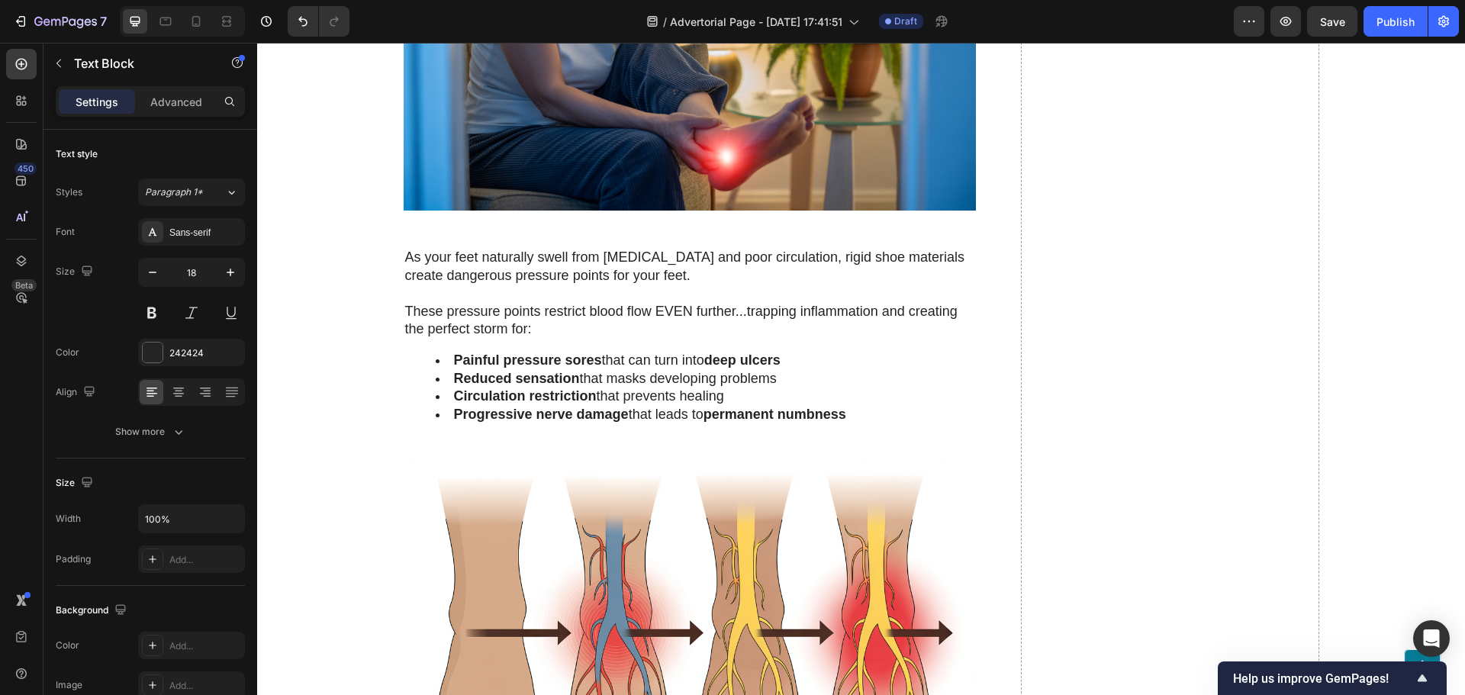
scroll to position [1602, 0]
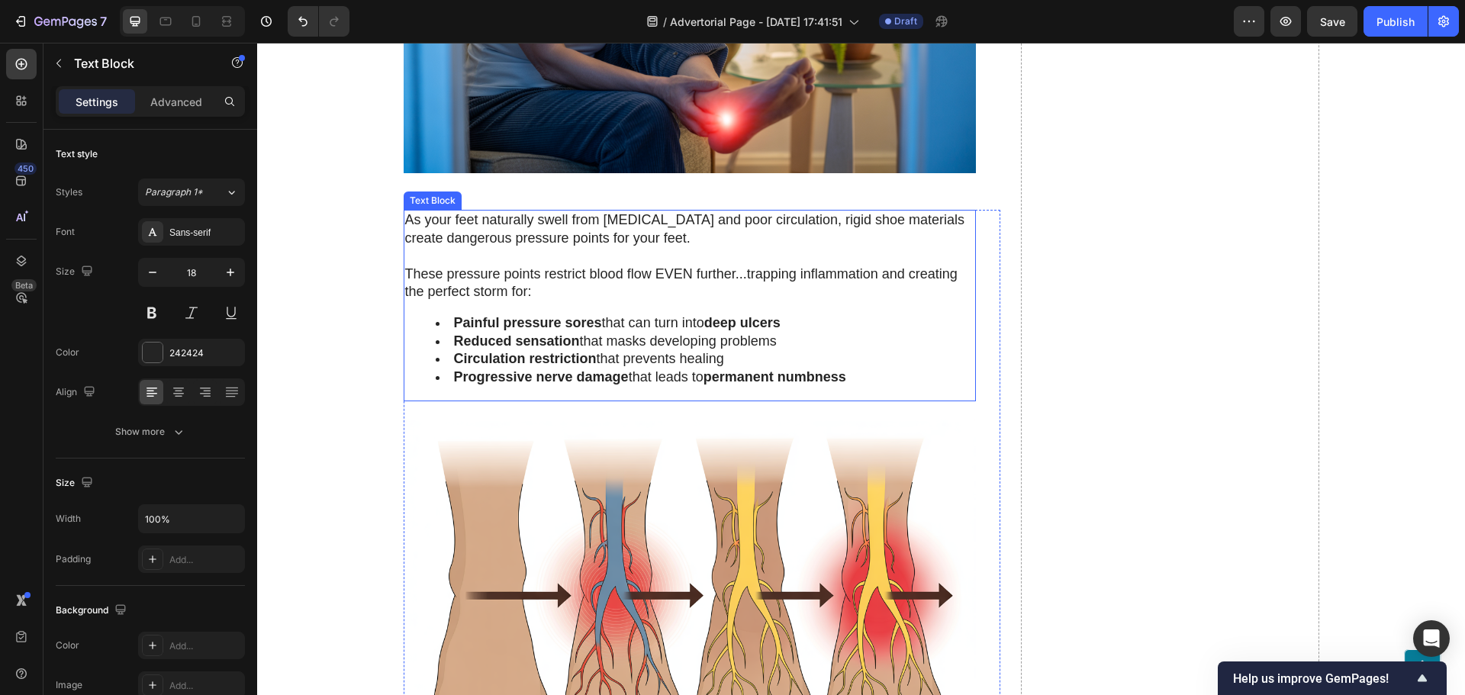
click at [470, 359] on strong "Circulation restriction" at bounding box center [525, 358] width 143 height 15
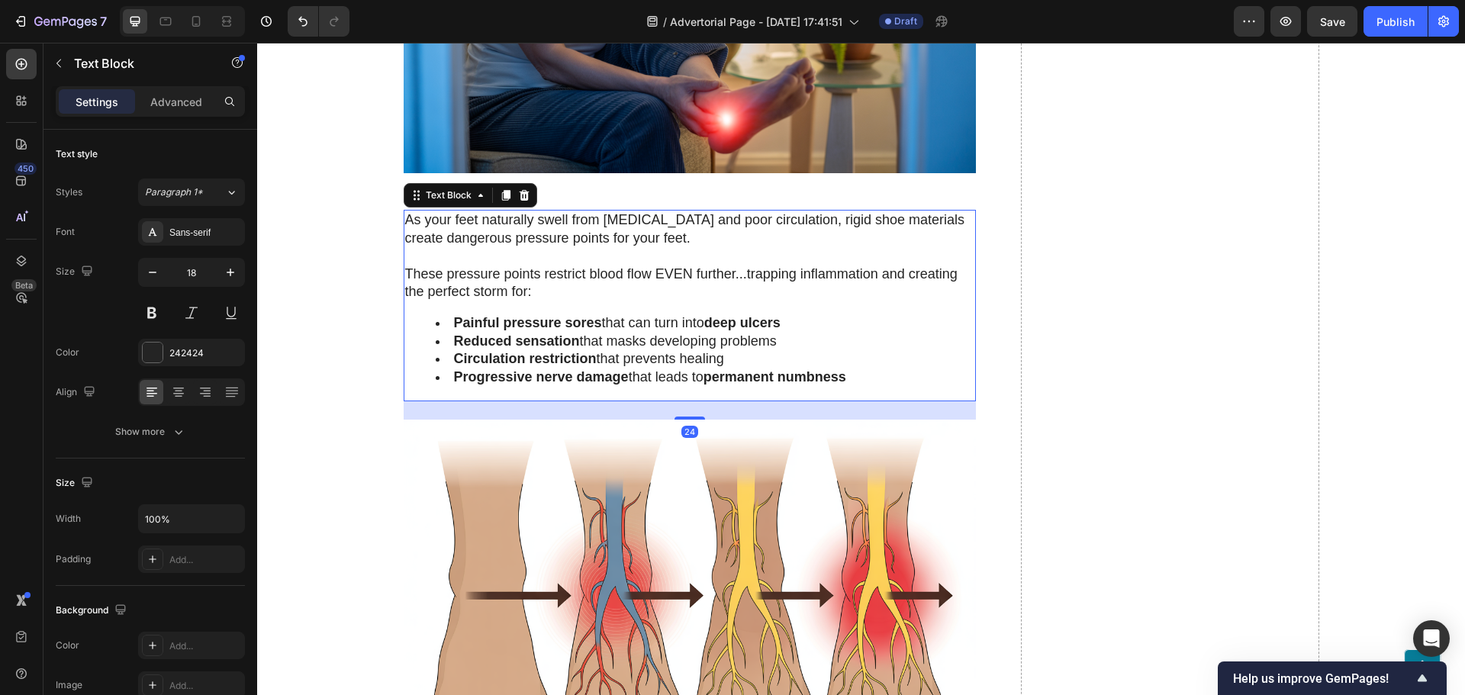
click at [513, 275] on span "These pressure points restrict blood flow EVEN further...trapping inflammation …" at bounding box center [681, 282] width 552 height 33
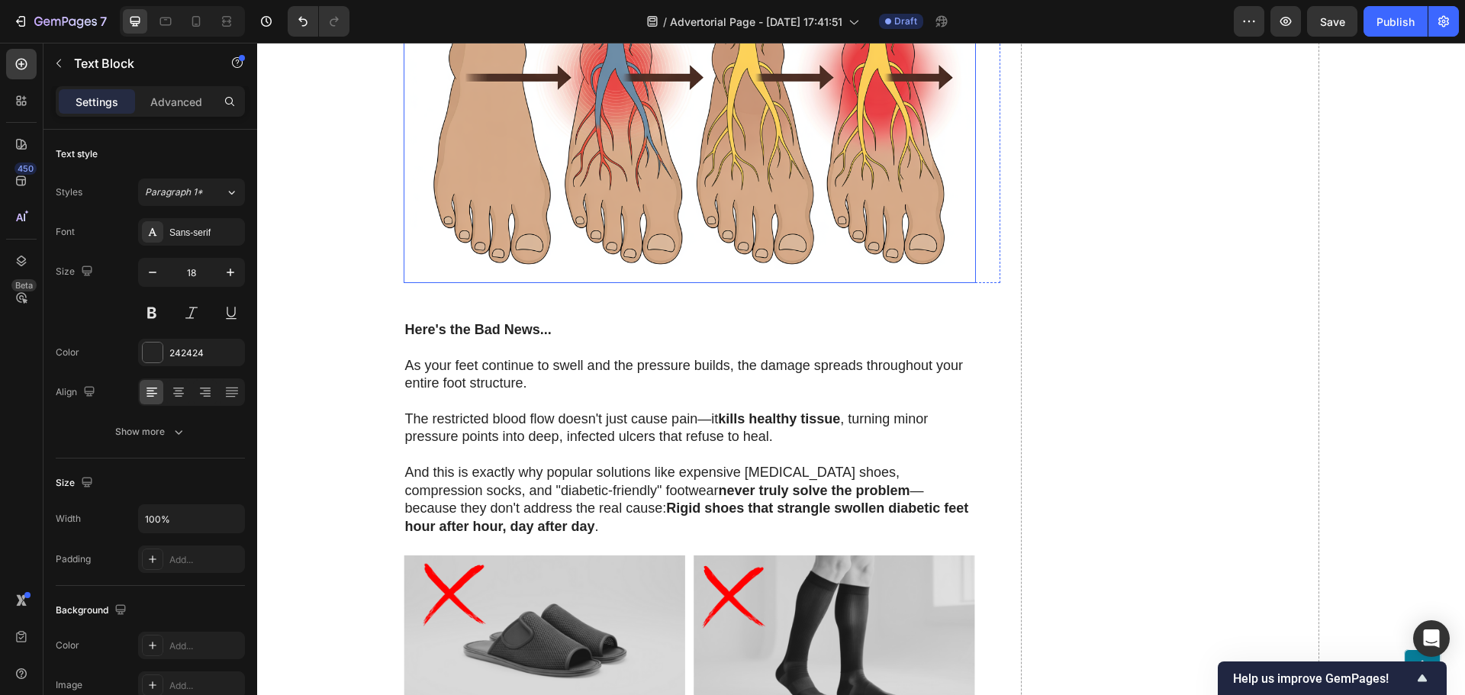
scroll to position [2136, 0]
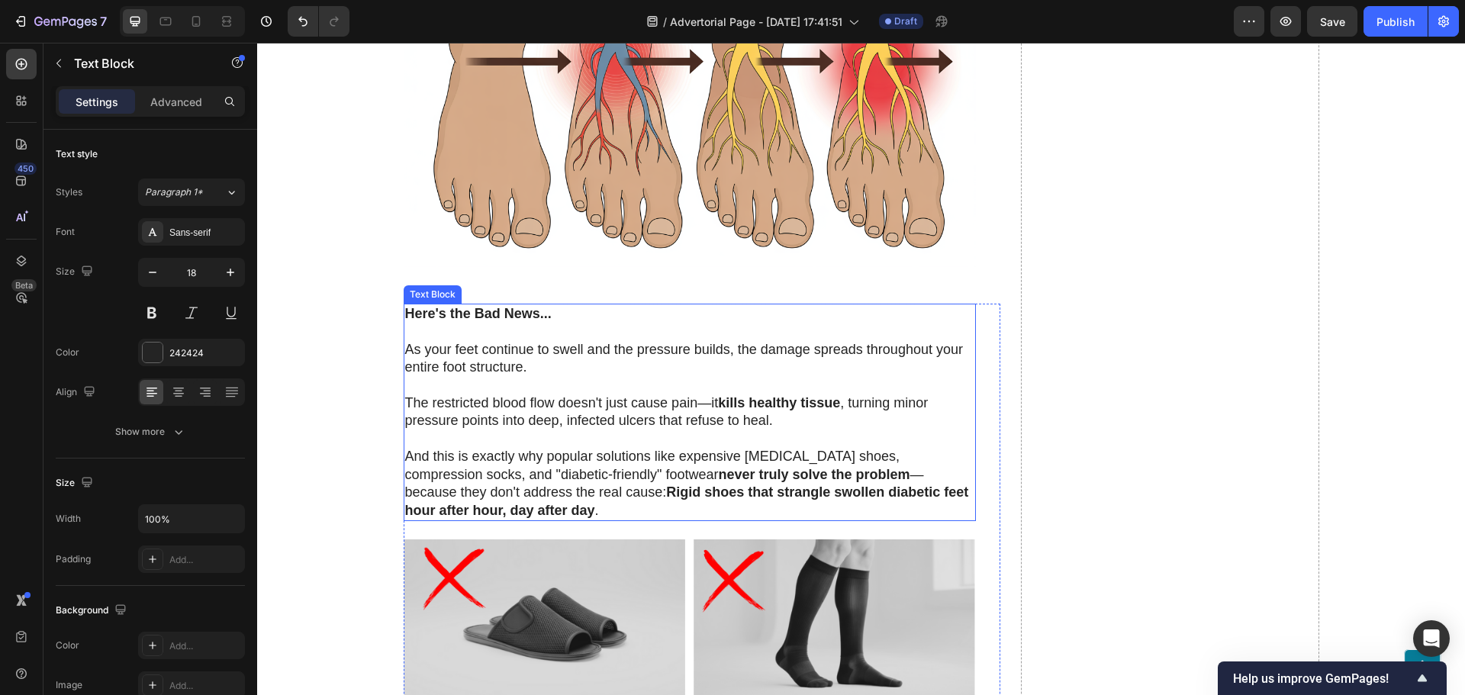
click at [512, 396] on span "The restricted blood flow doesn't just cause pain—it kills healthy tissue , tur…" at bounding box center [666, 411] width 523 height 33
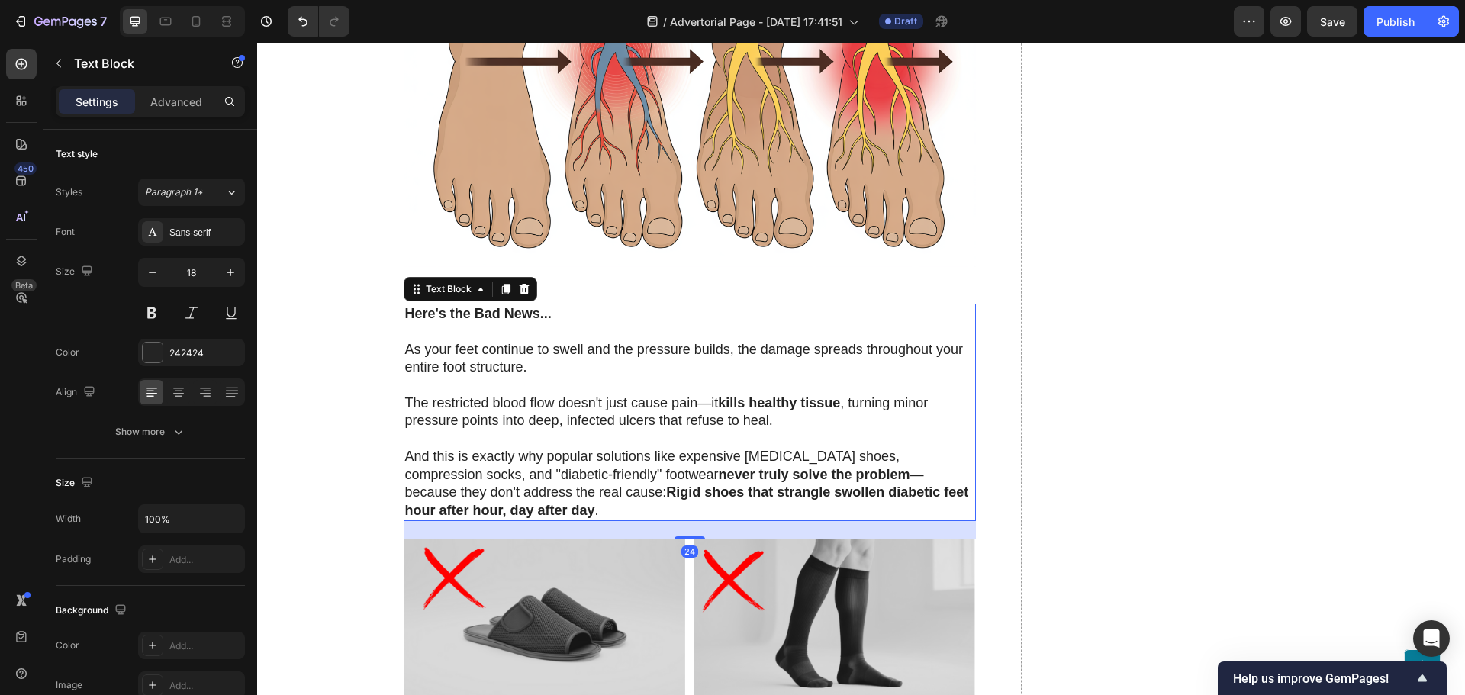
click at [510, 391] on p "The restricted blood flow doesn't just cause pain—it kills healthy tissue , tur…" at bounding box center [689, 403] width 569 height 53
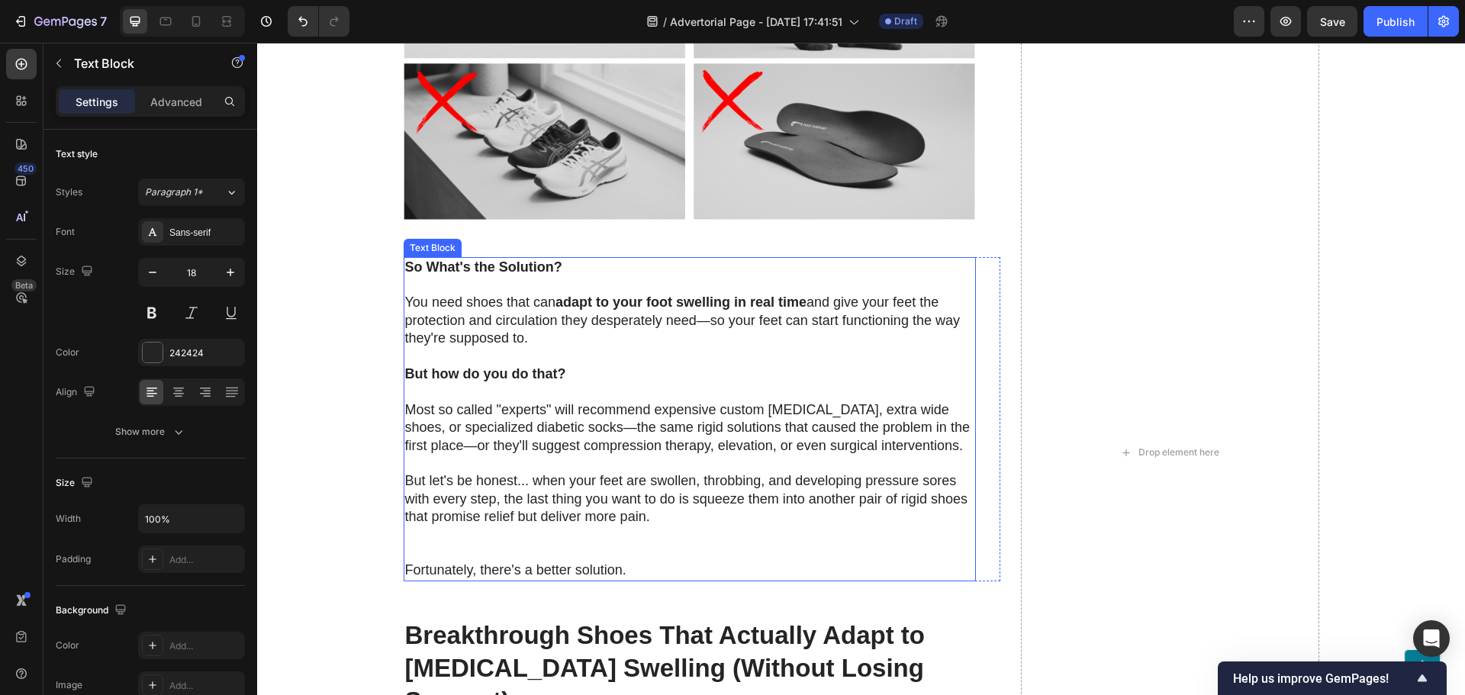
click at [489, 418] on div "So What's the Solution? You need shoes that can adapt to your foot swelling in …" at bounding box center [690, 419] width 572 height 324
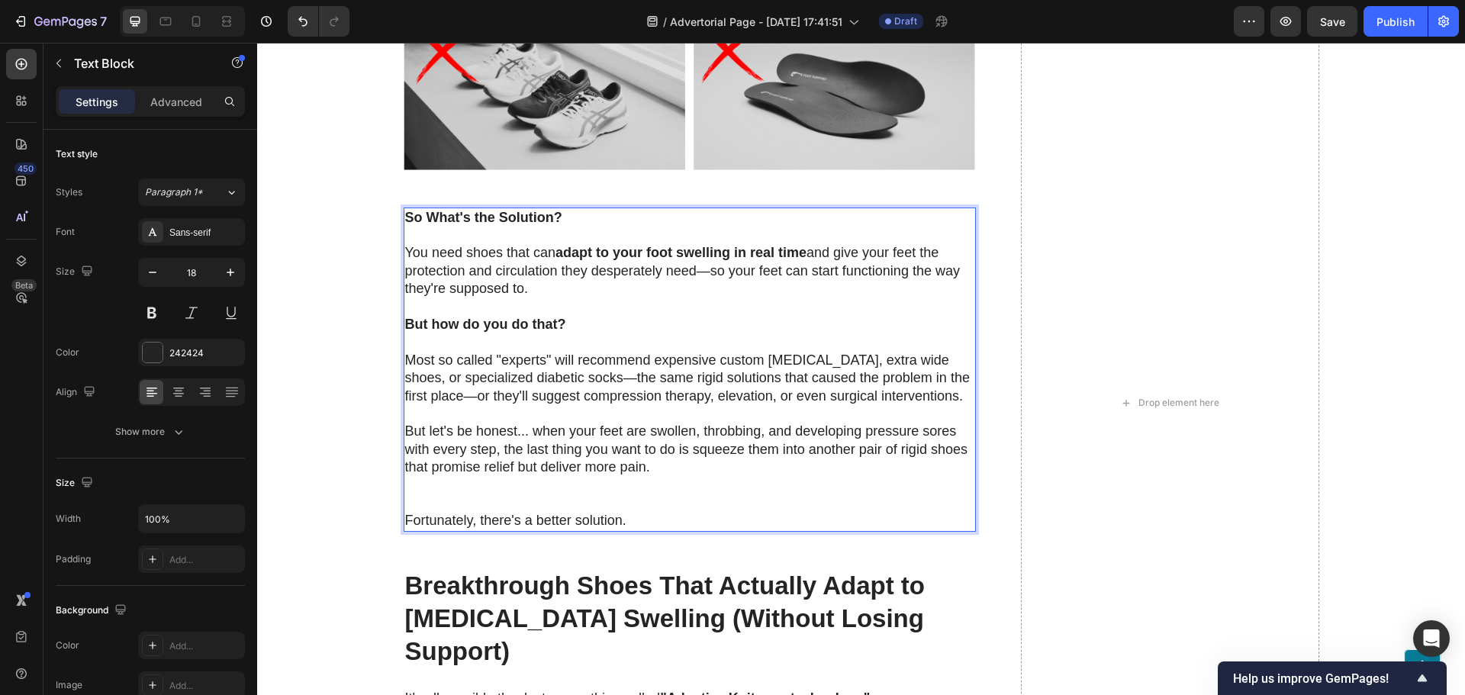
click at [457, 262] on p "You need shoes that can adapt to your foot swelling in real time and give your …" at bounding box center [689, 270] width 569 height 53
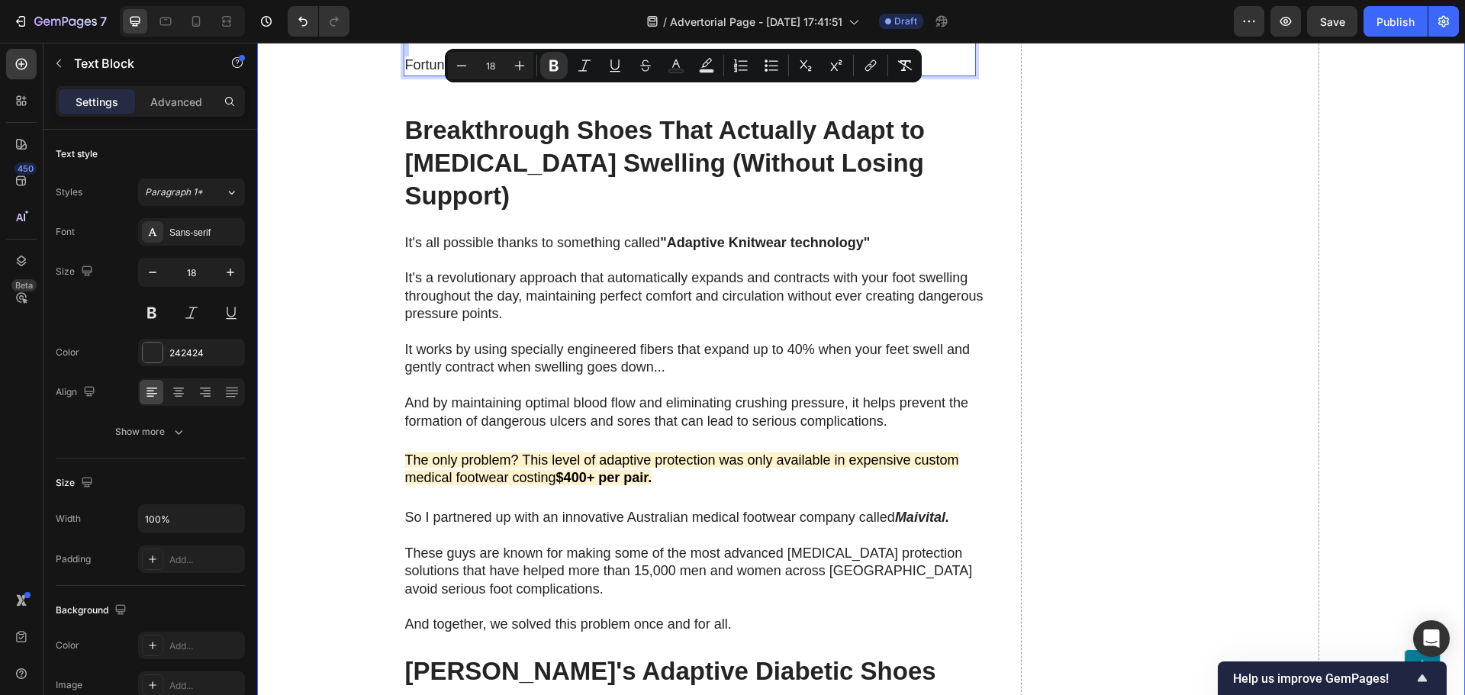
scroll to position [3280, 0]
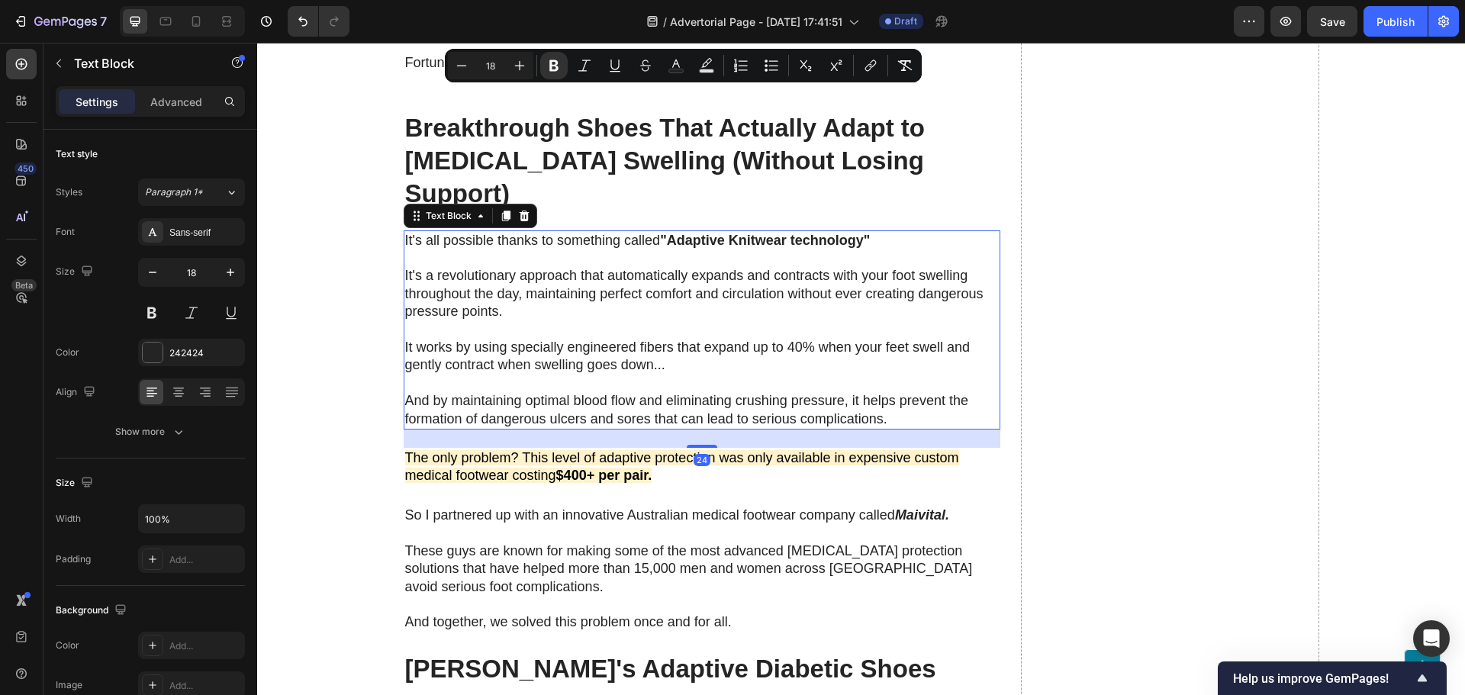
click at [510, 280] on p "It's a revolutionary approach that automatically expands and contracts with you…" at bounding box center [702, 293] width 594 height 53
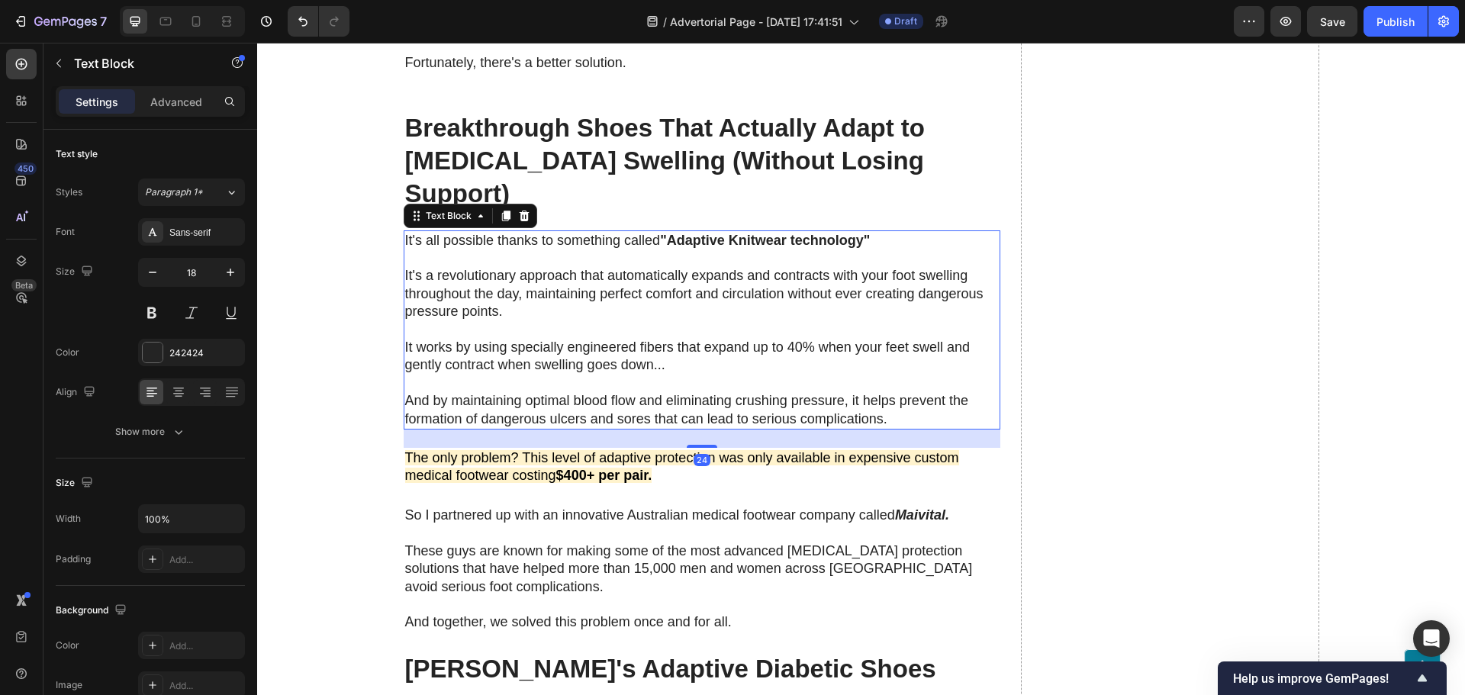
click at [510, 280] on p "It's a revolutionary approach that automatically expands and contracts with you…" at bounding box center [702, 293] width 594 height 53
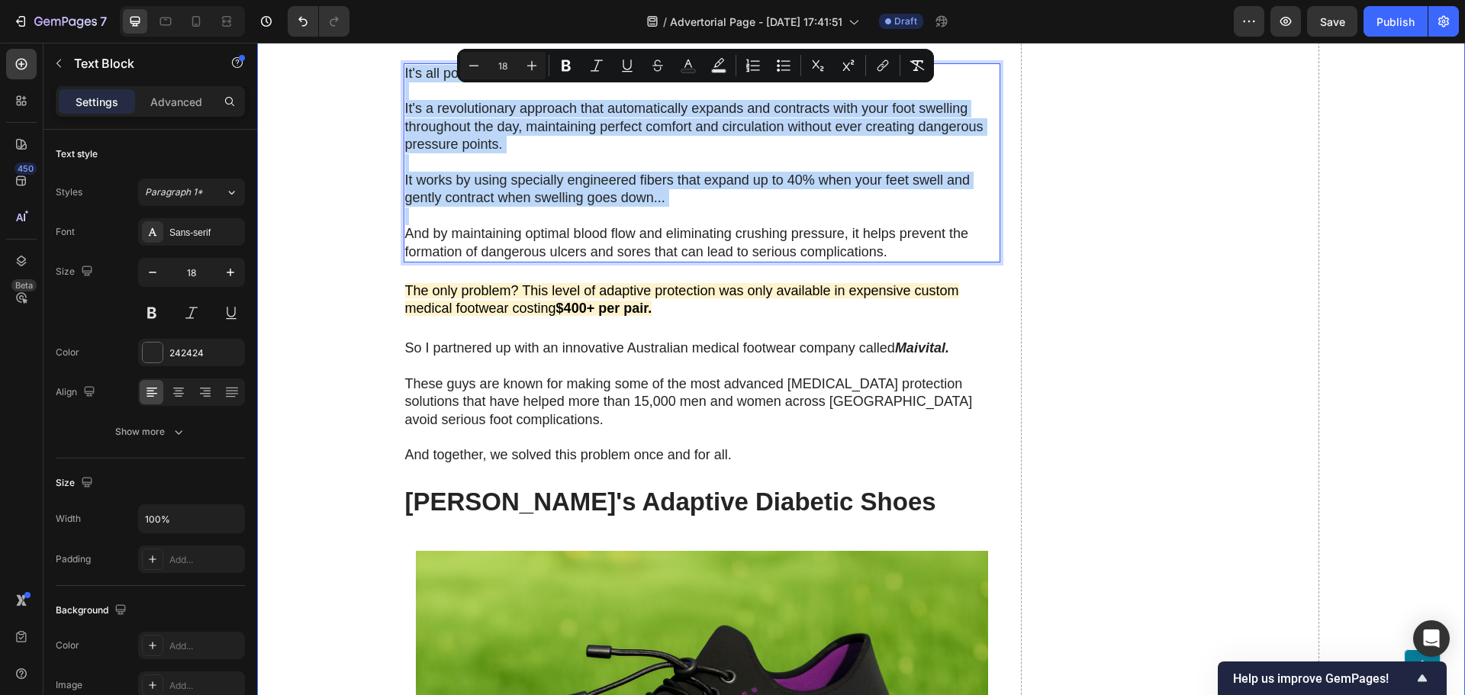
scroll to position [3509, 0]
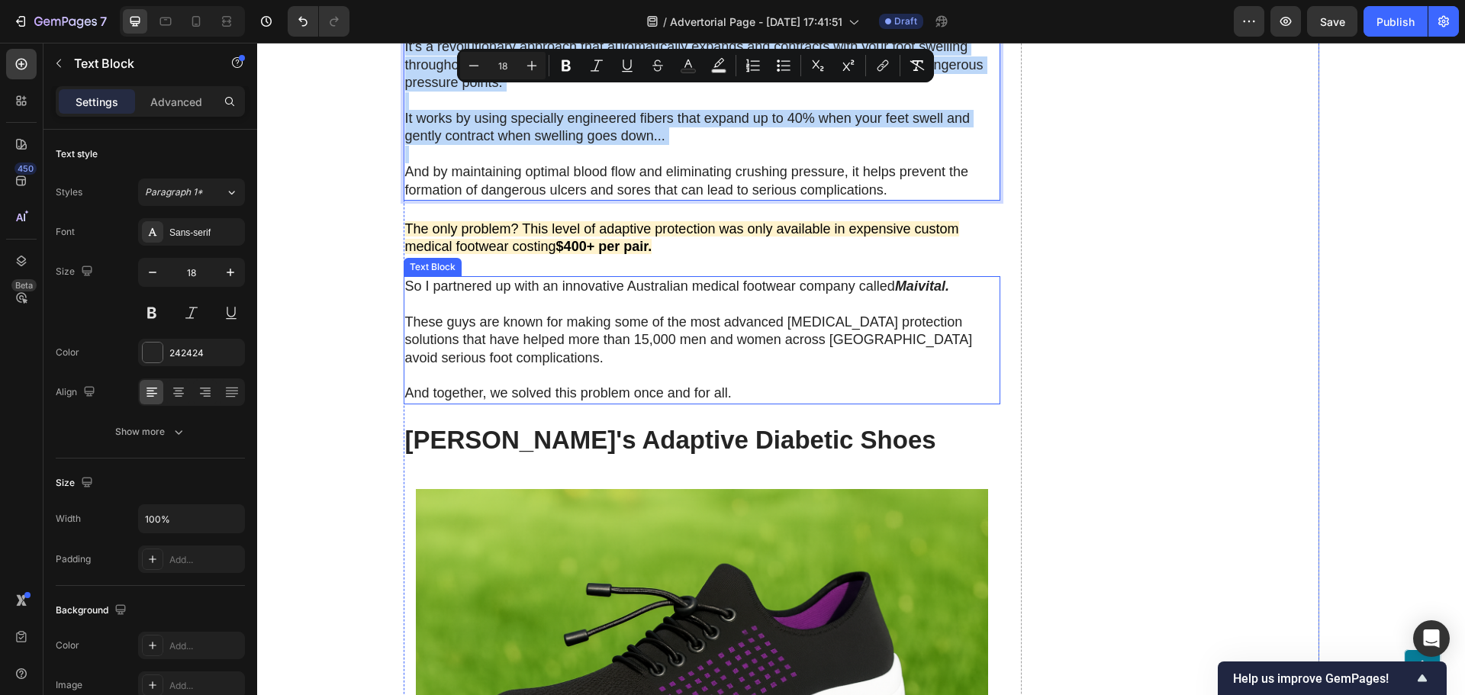
click at [410, 314] on span "These guys are known for making some of the most advanced [MEDICAL_DATA] protec…" at bounding box center [689, 339] width 568 height 51
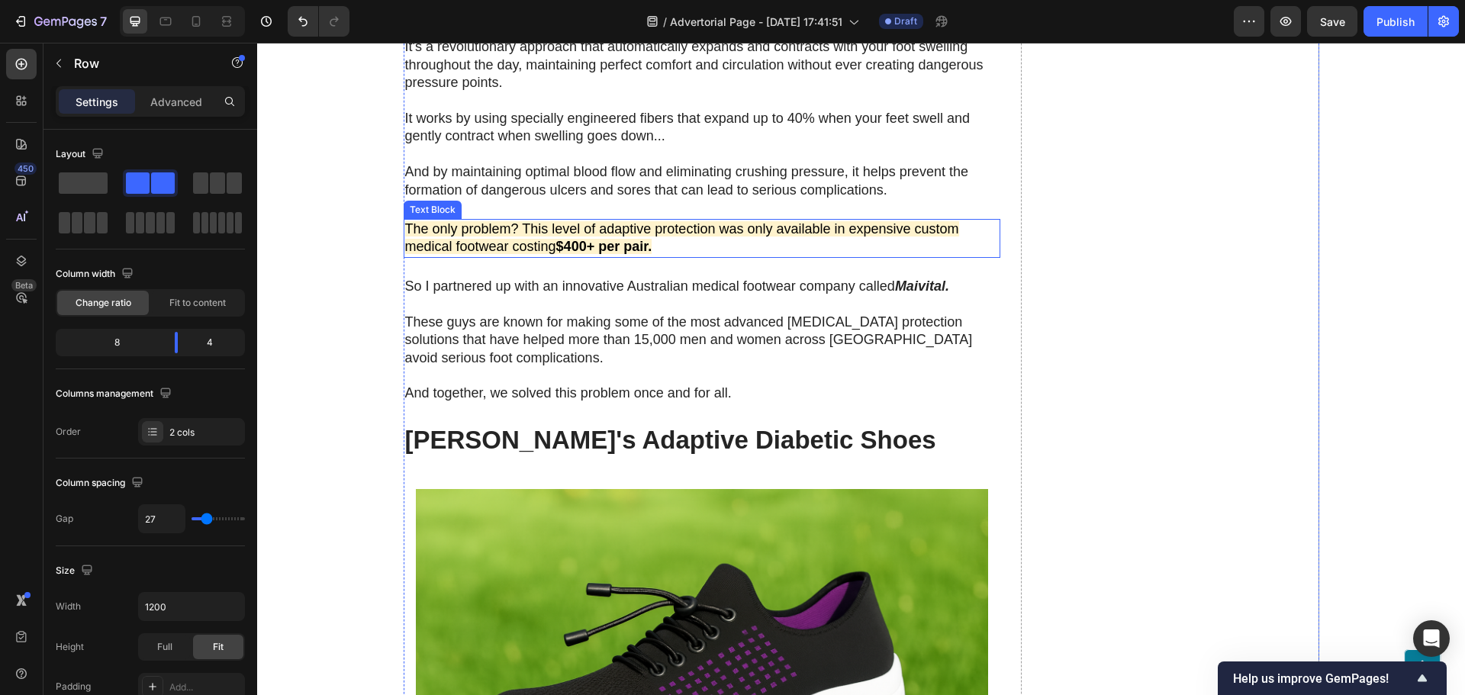
click at [567, 221] on span "The only problem? This level of adaptive protection was only available in expen…" at bounding box center [682, 237] width 554 height 33
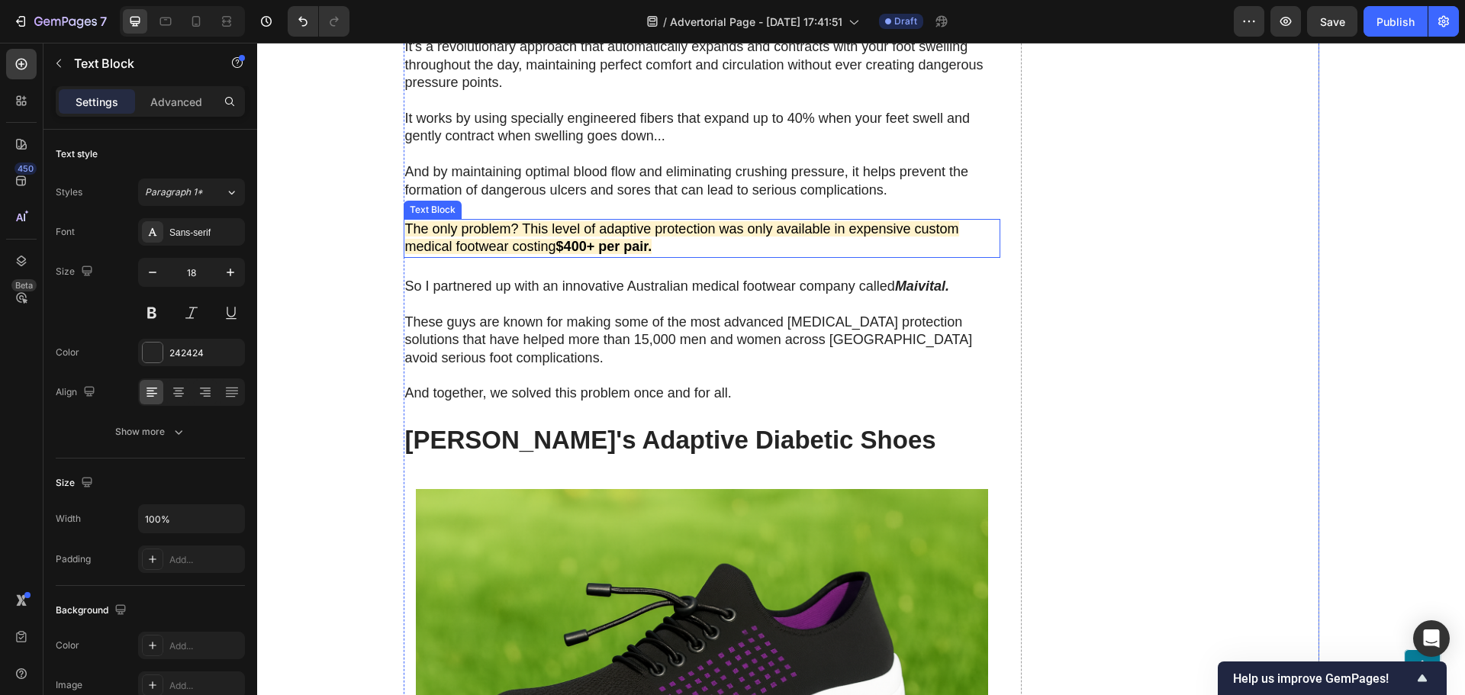
click at [567, 221] on span "The only problem? This level of adaptive protection was only available in expen…" at bounding box center [682, 237] width 554 height 33
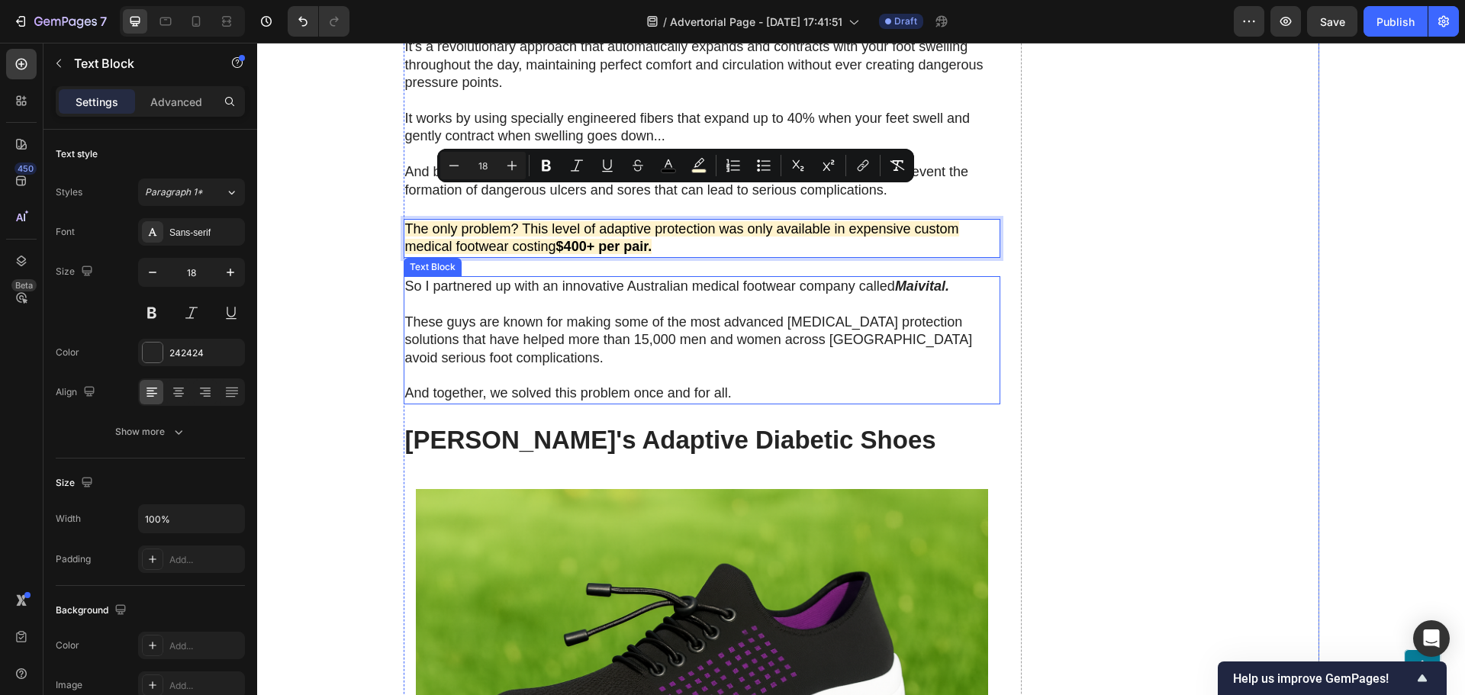
click at [487, 314] on span "These guys are known for making some of the most advanced [MEDICAL_DATA] protec…" at bounding box center [689, 339] width 568 height 51
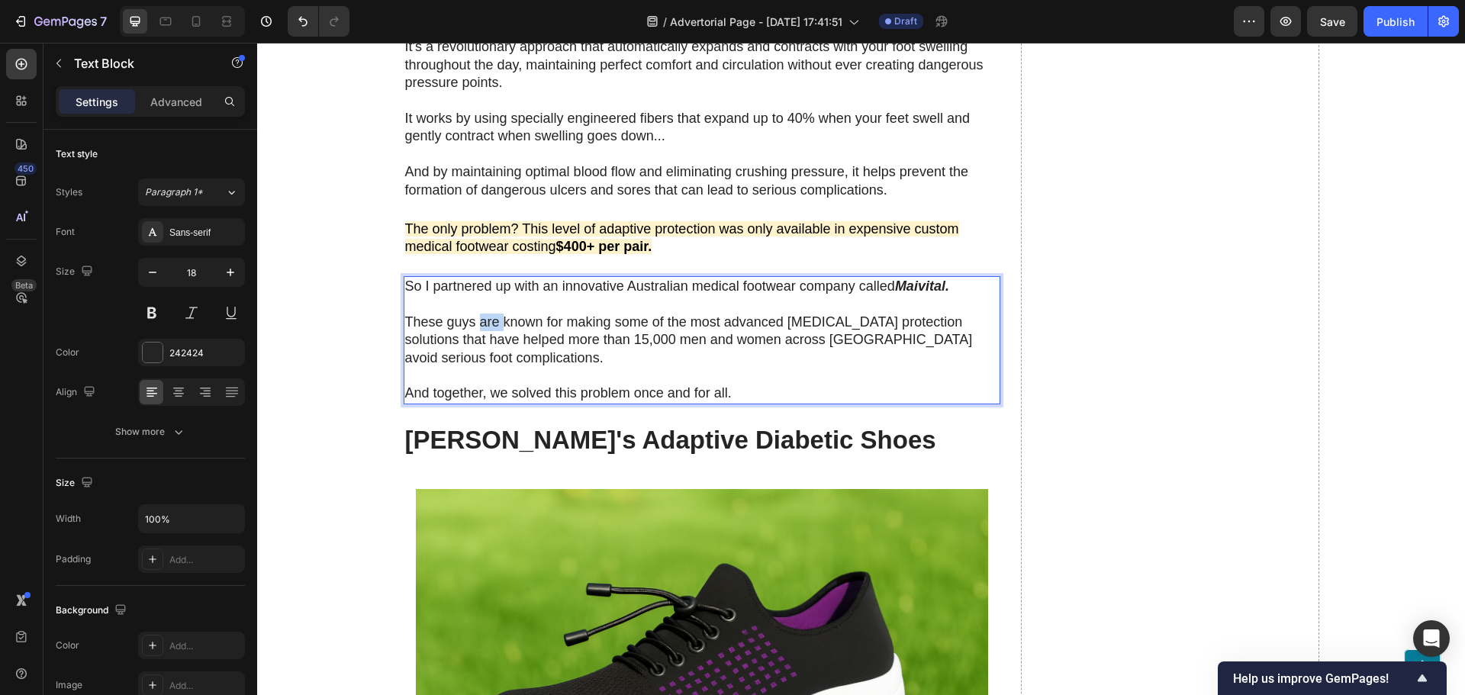
click at [487, 314] on span "These guys are known for making some of the most advanced [MEDICAL_DATA] protec…" at bounding box center [689, 339] width 568 height 51
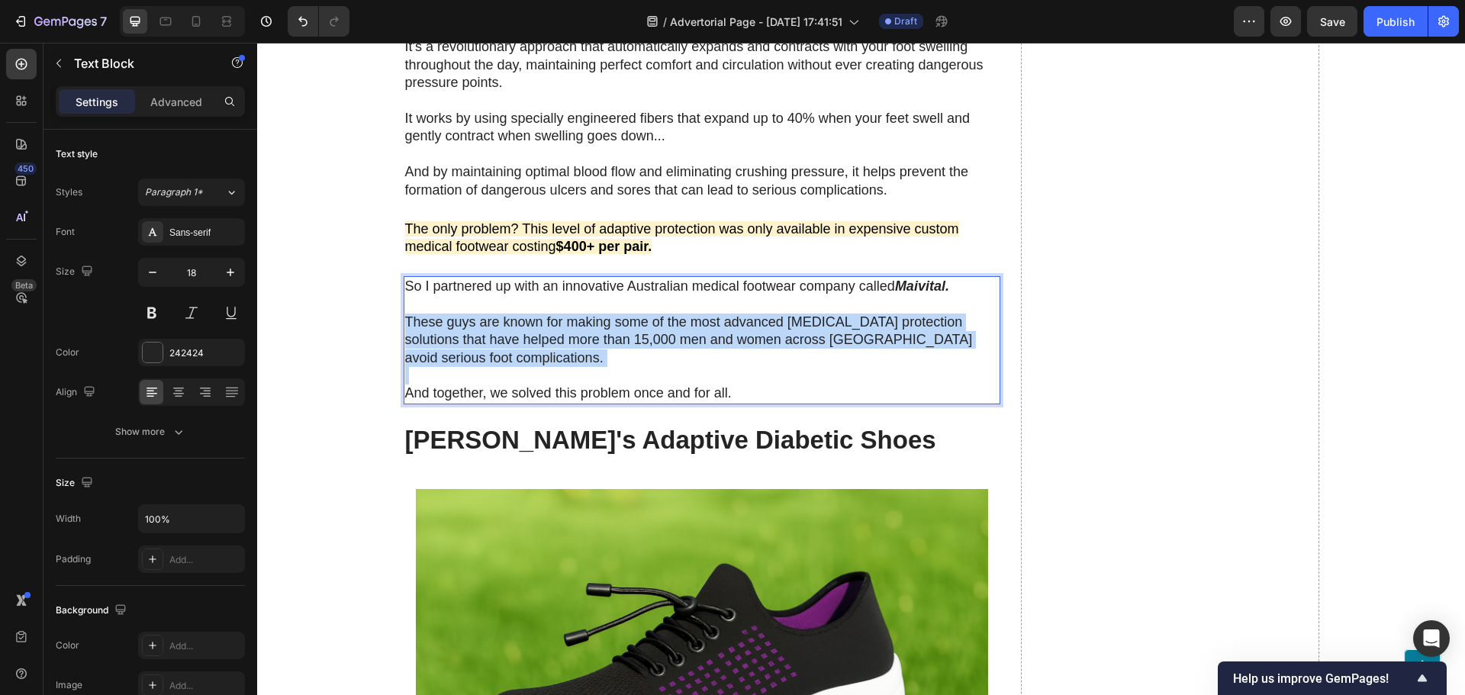
click at [487, 314] on span "These guys are known for making some of the most advanced [MEDICAL_DATA] protec…" at bounding box center [689, 339] width 568 height 51
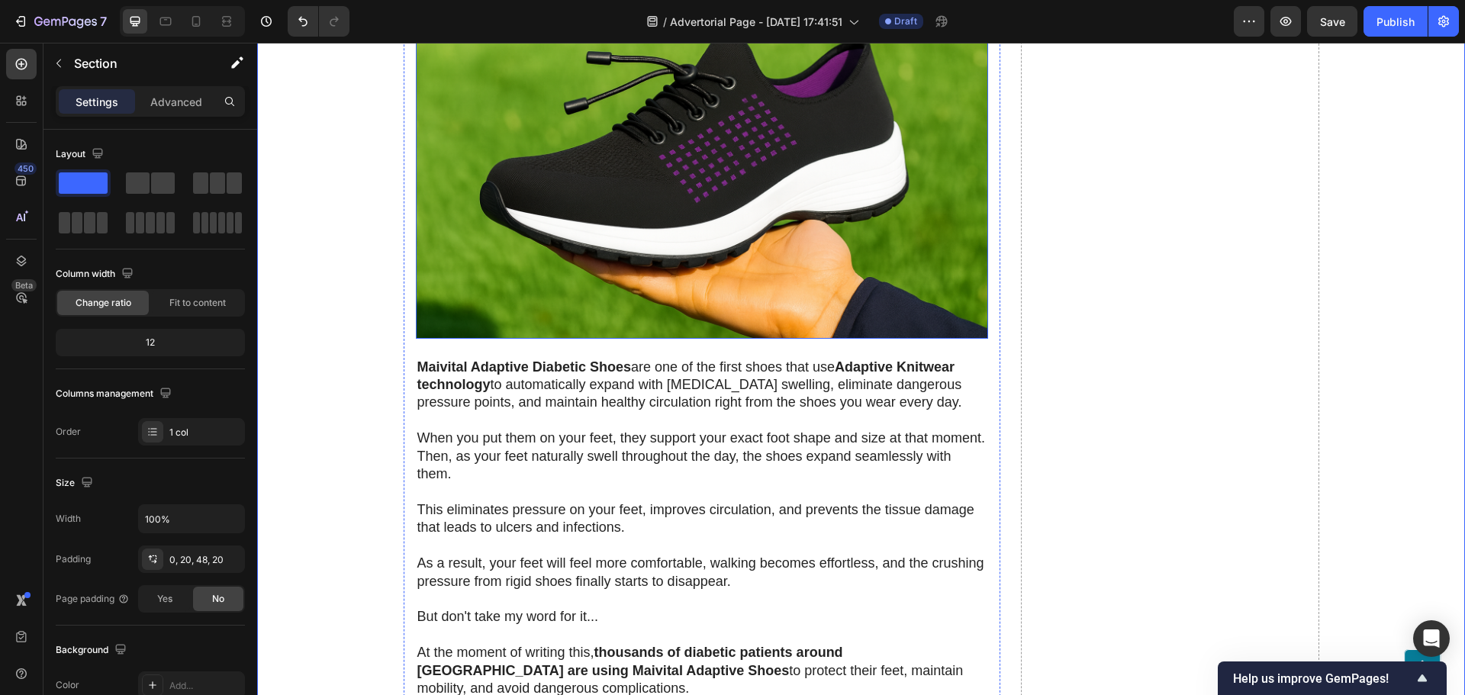
scroll to position [4043, 0]
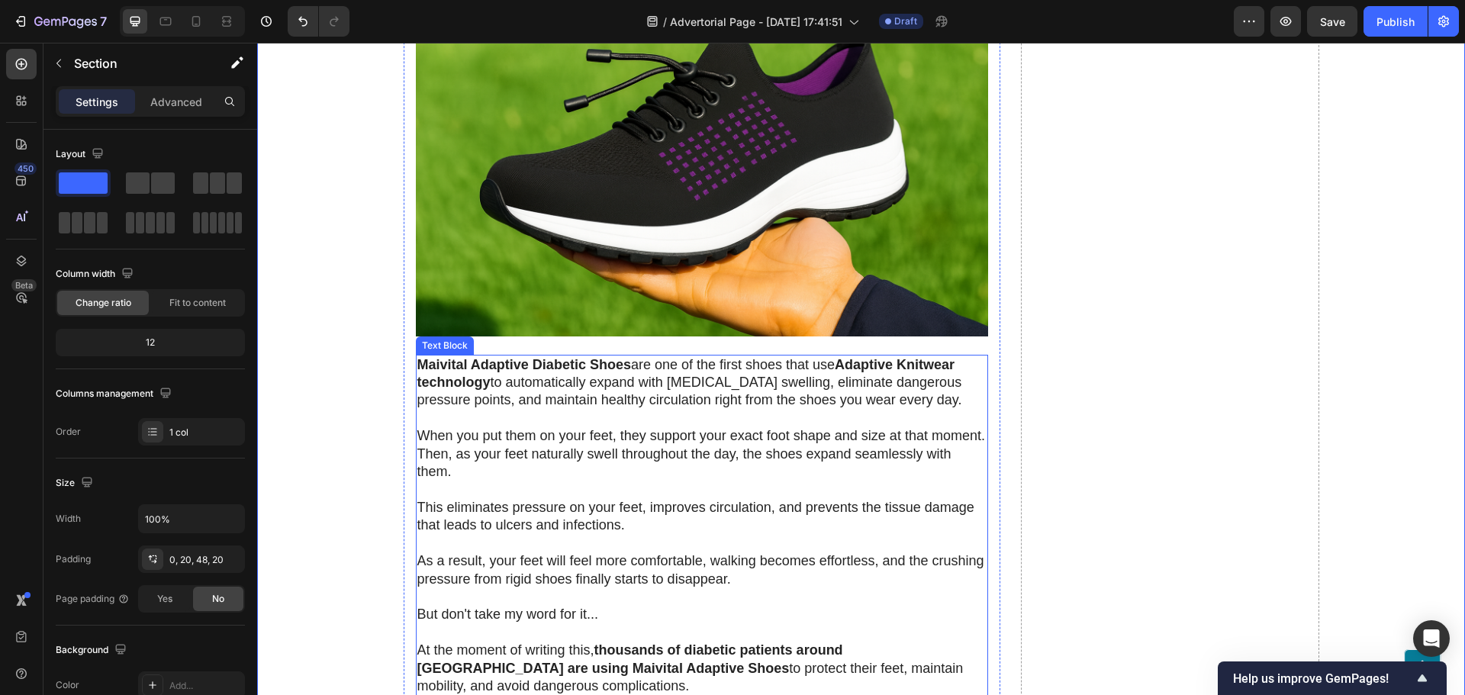
click at [550, 428] on span "When you put them on your feet, they support your exact foot shape and size at …" at bounding box center [701, 453] width 568 height 51
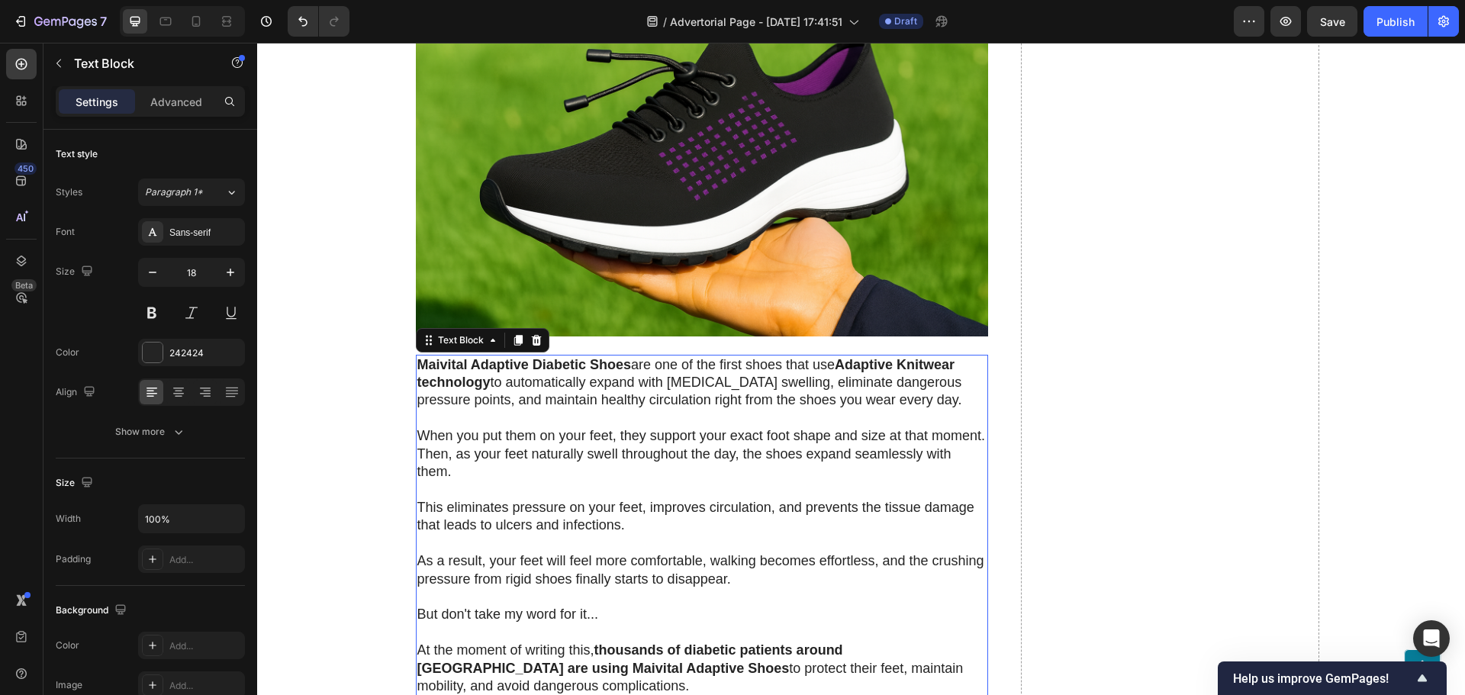
click at [549, 428] on span "When you put them on your feet, they support your exact foot shape and size at …" at bounding box center [701, 453] width 568 height 51
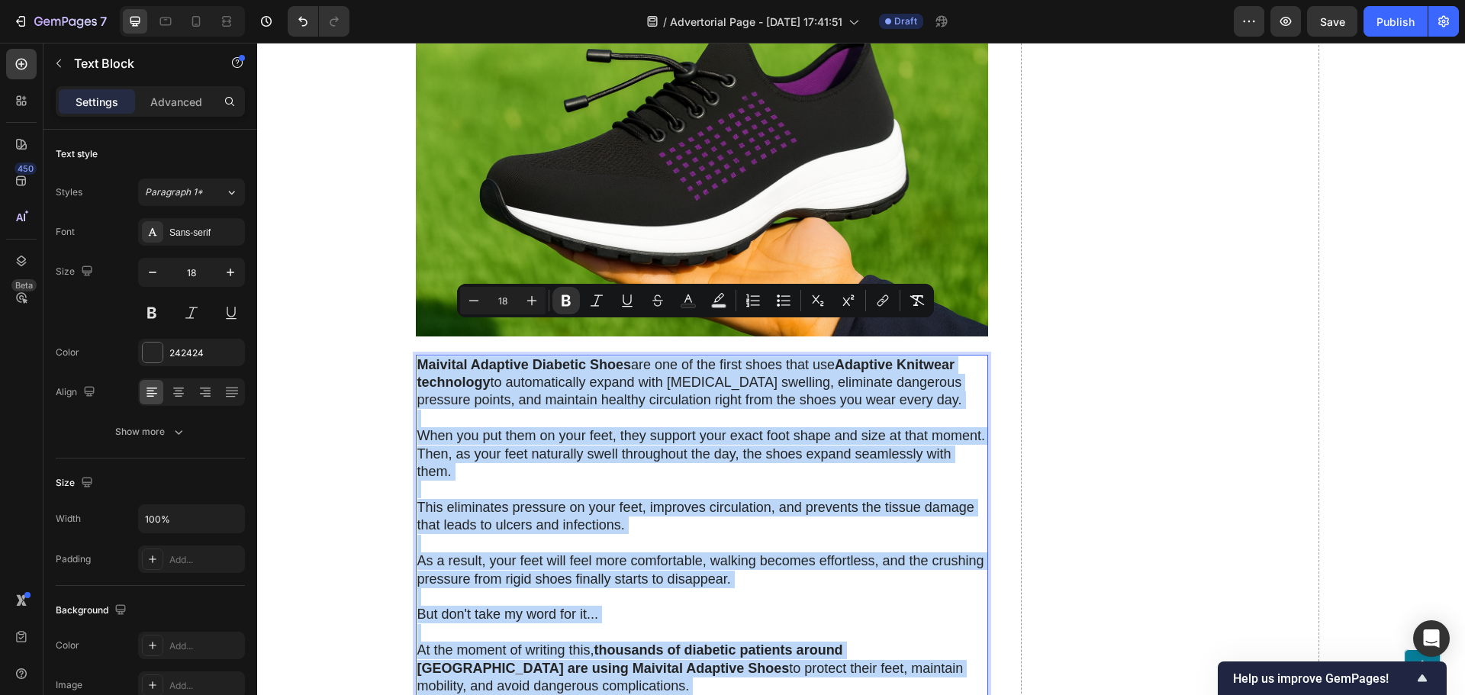
click at [500, 410] on p "When you put them on your feet, they support your exact foot shape and size at …" at bounding box center [701, 446] width 569 height 72
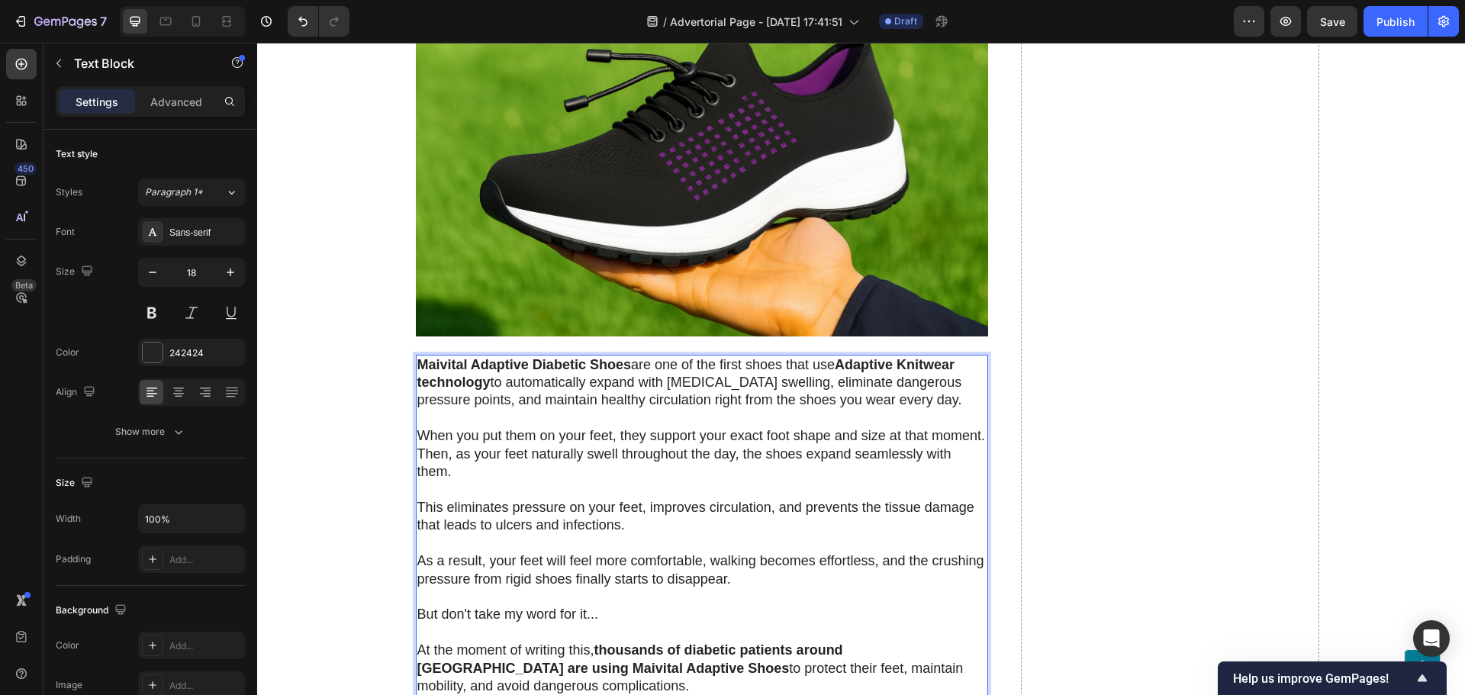
click at [707, 357] on span "Maivital Adaptive Diabetic Shoes are one of the first shoes that use Adaptive K…" at bounding box center [689, 382] width 545 height 51
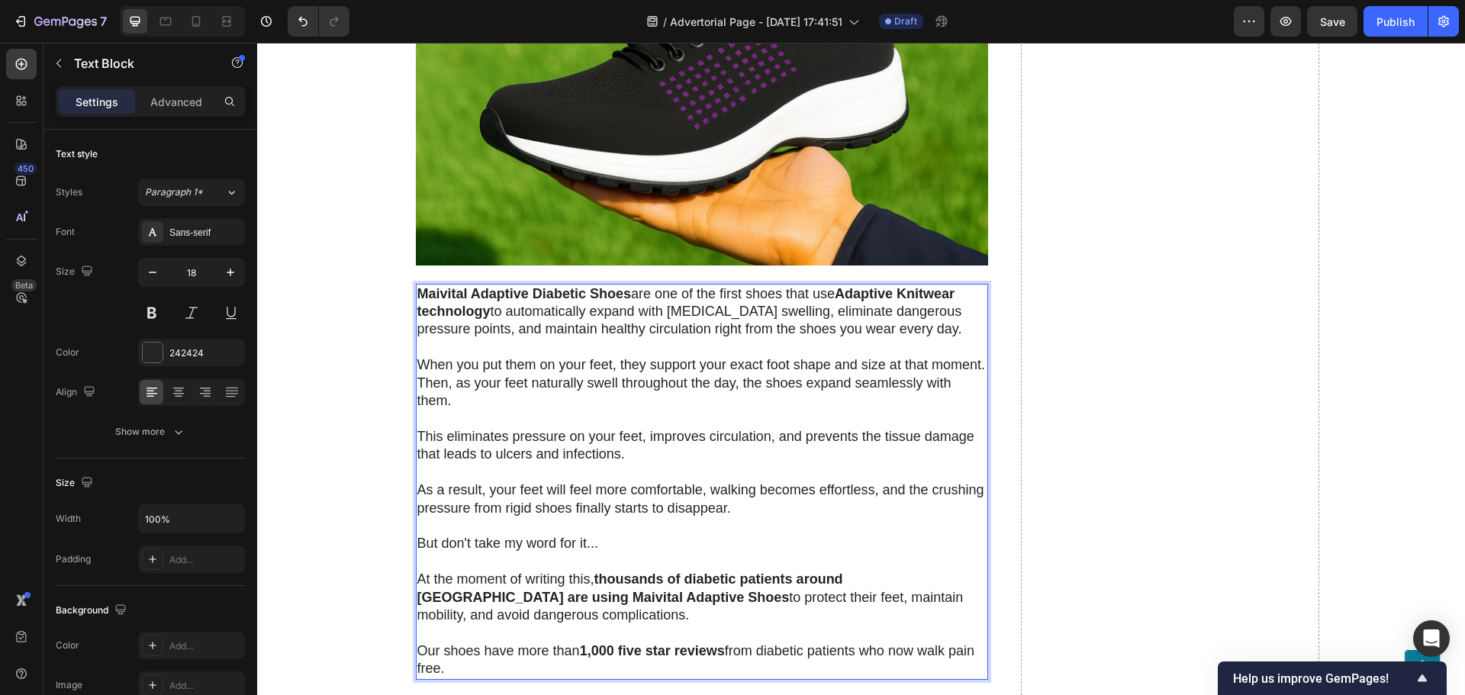
scroll to position [4120, 0]
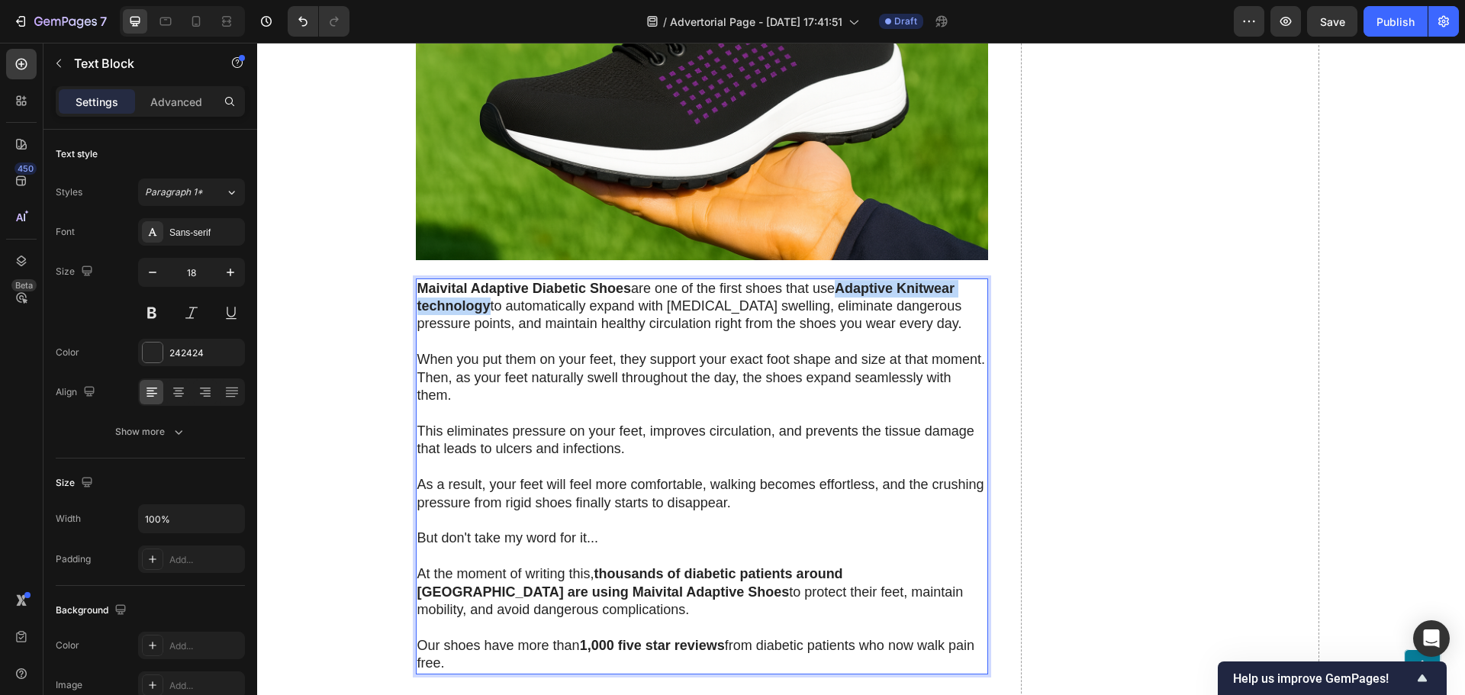
drag, startPoint x: 483, startPoint y: 272, endPoint x: 836, endPoint y: 264, distance: 353.3
click at [836, 280] on p "Maivital Adaptive Diabetic Shoes are one of the first shoes that use Adaptive K…" at bounding box center [701, 306] width 569 height 53
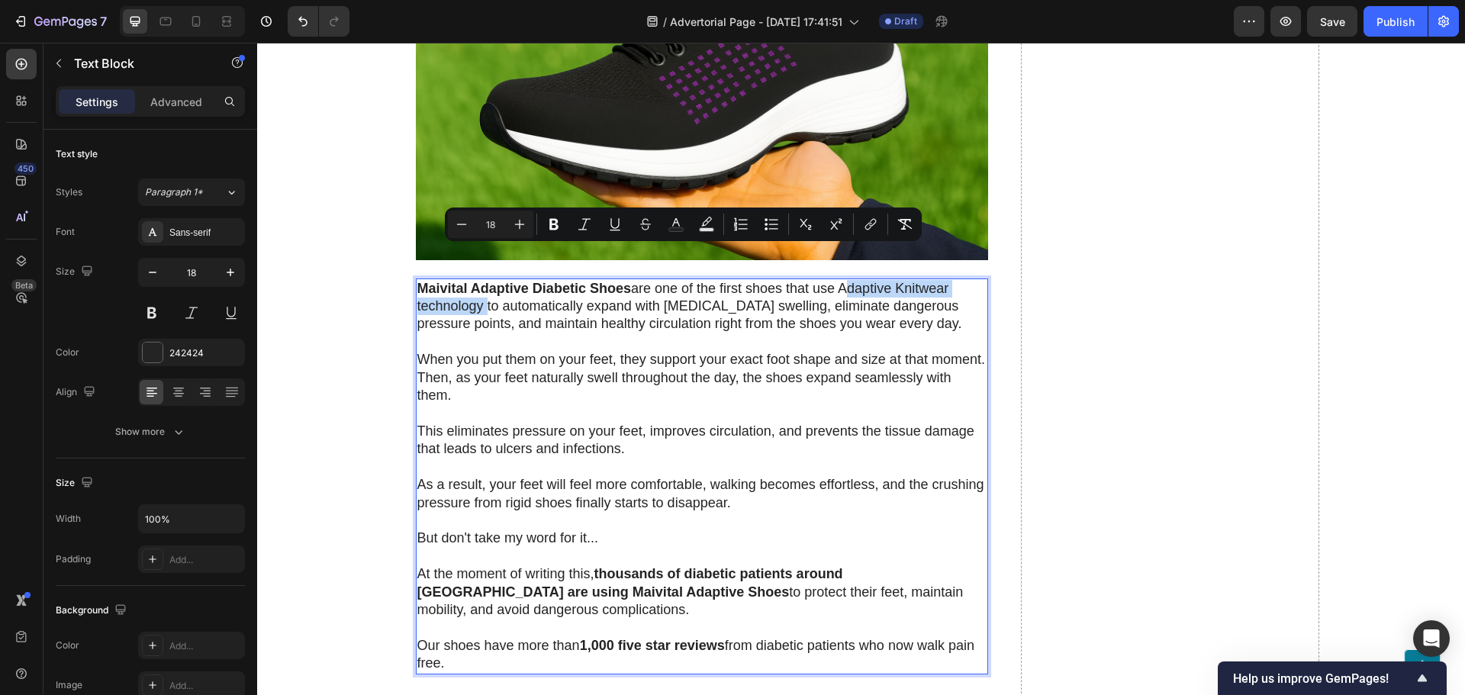
click at [739, 352] on span "When you put them on your feet, they support your exact foot shape and size at …" at bounding box center [701, 377] width 568 height 51
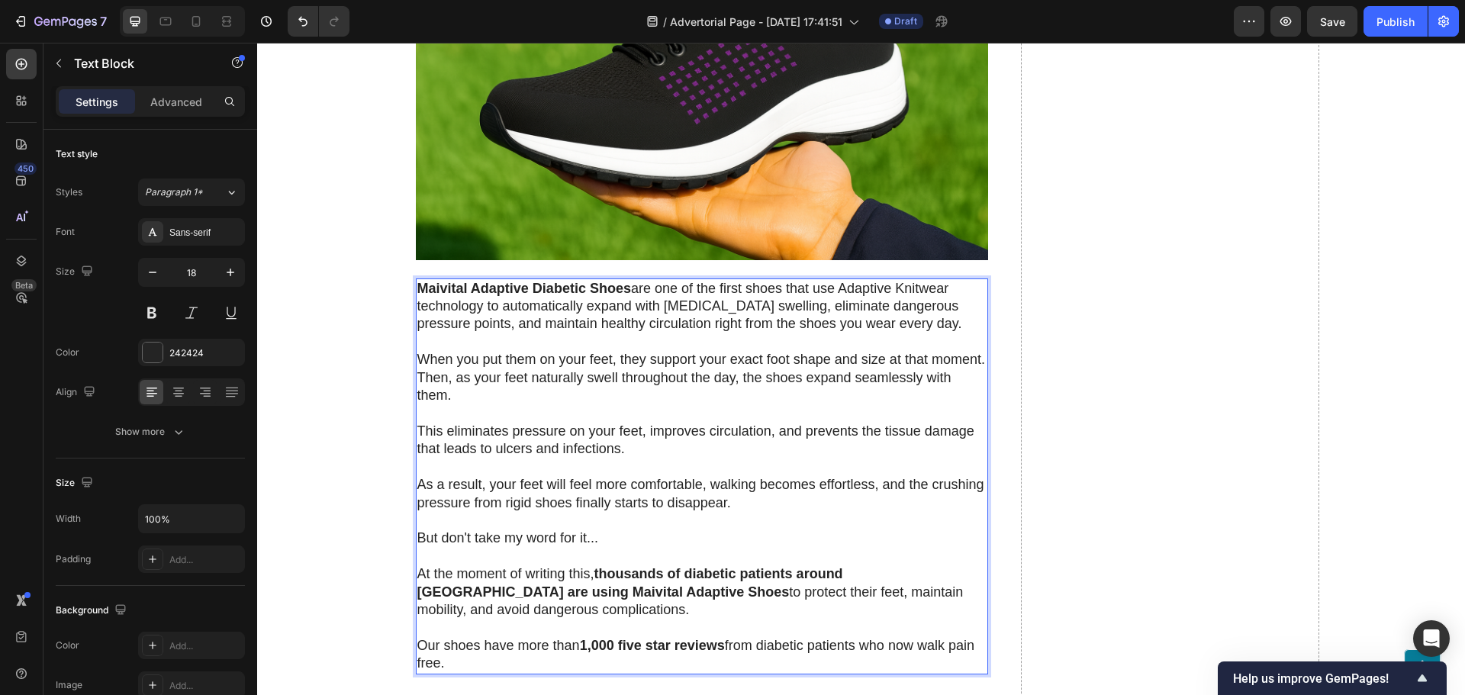
click at [697, 281] on span "Maivital Adaptive Diabetic Shoes are one of the first shoes that use Adaptive K…" at bounding box center [689, 306] width 545 height 51
click at [647, 333] on p "When you put them on your feet, they support your exact foot shape and size at …" at bounding box center [701, 369] width 569 height 72
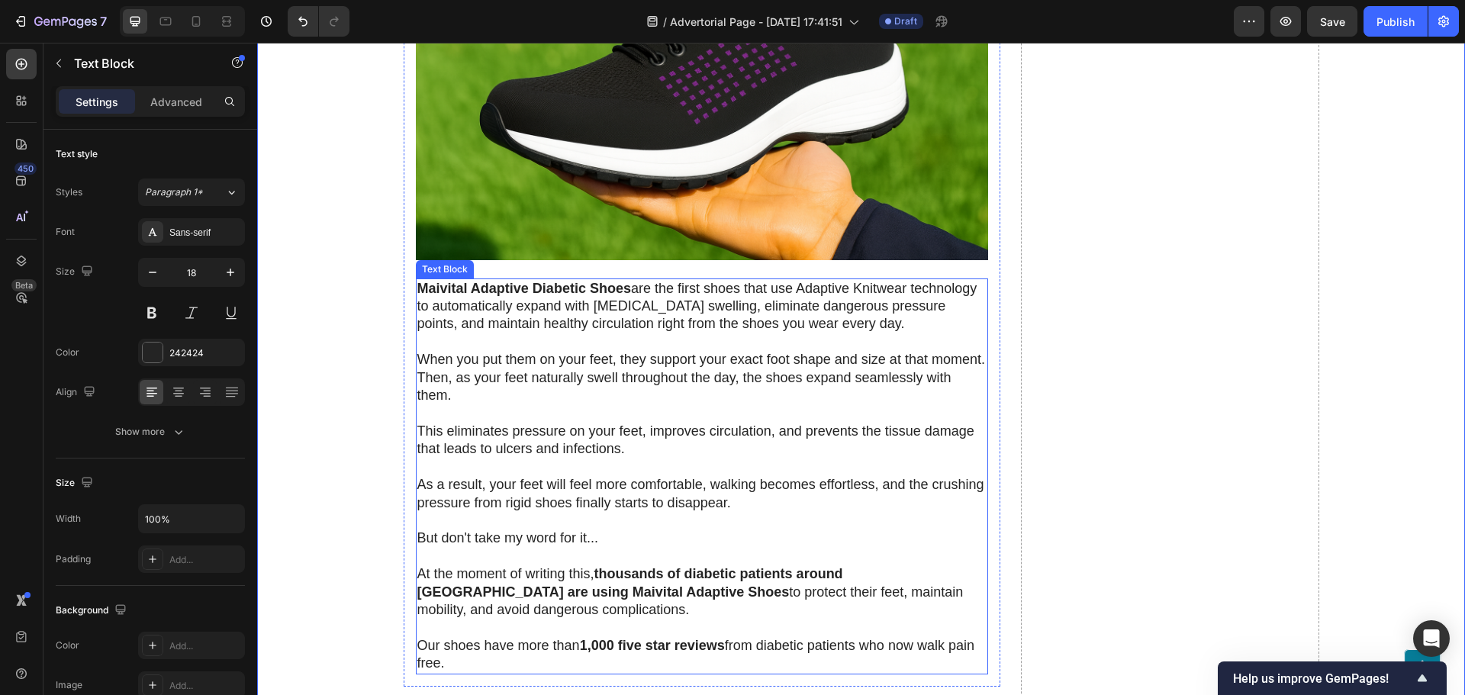
click at [825, 281] on span "Maivital Adaptive Diabetic Shoes are the first shoes that use Adaptive Knitwear…" at bounding box center [697, 306] width 560 height 51
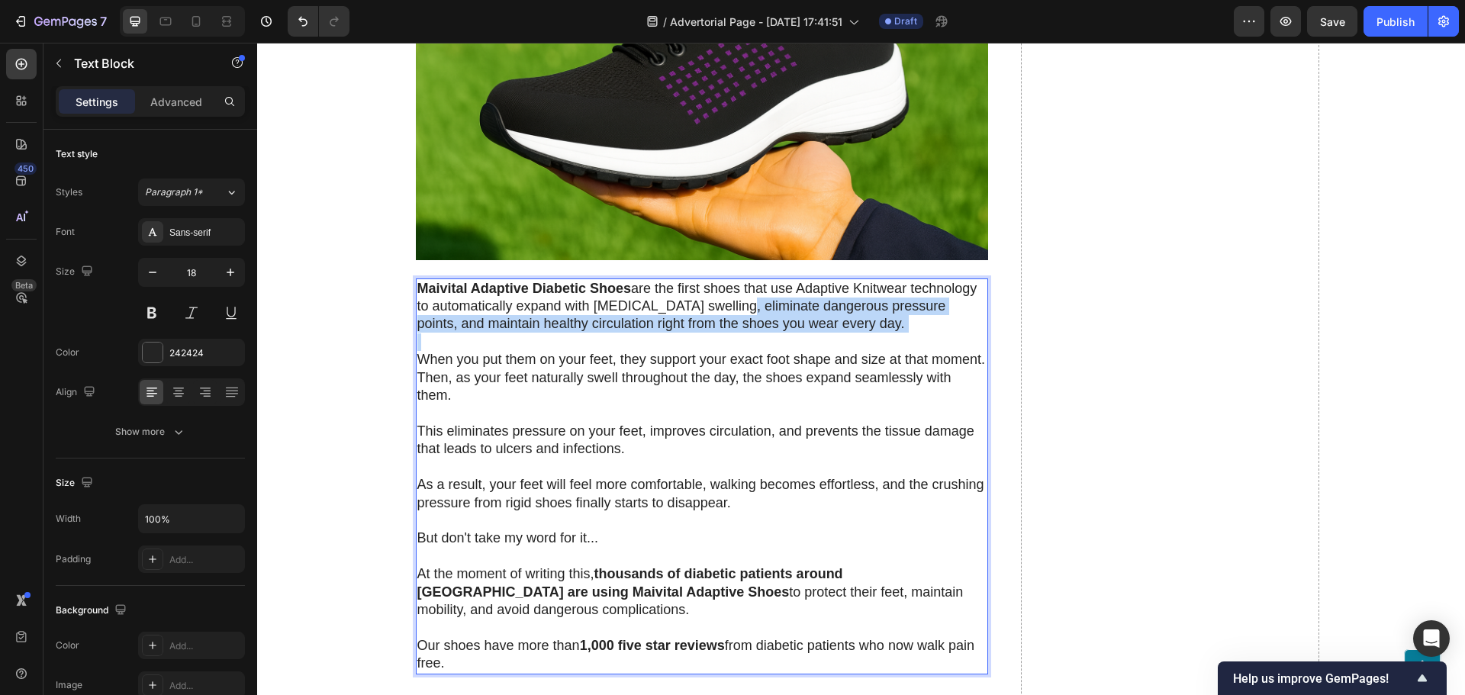
drag, startPoint x: 768, startPoint y: 291, endPoint x: 713, endPoint y: 275, distance: 57.4
click at [713, 278] on div "Maivital Adaptive Diabetic Shoes are the first shoes that use Adaptive Knitwear…" at bounding box center [702, 476] width 572 height 396
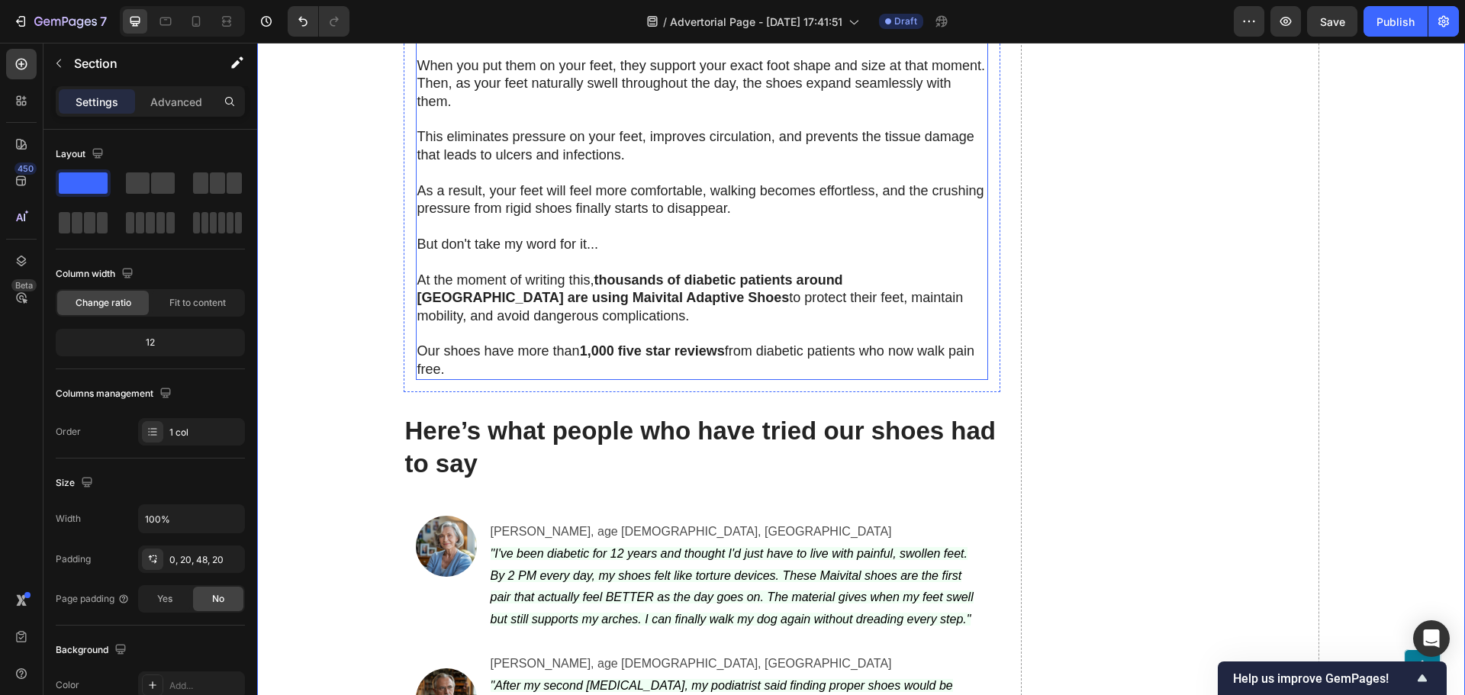
scroll to position [4349, 0]
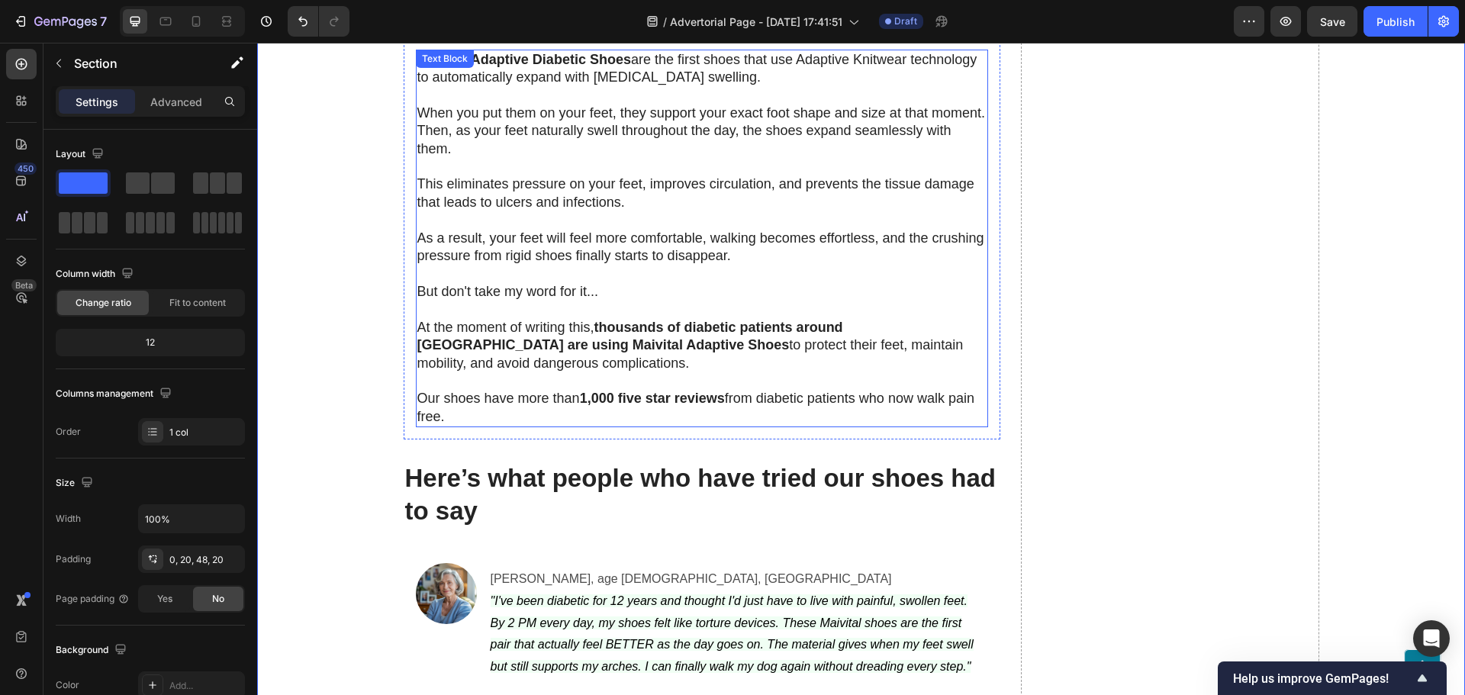
click at [584, 265] on p "But don't take my word for it..." at bounding box center [701, 283] width 569 height 36
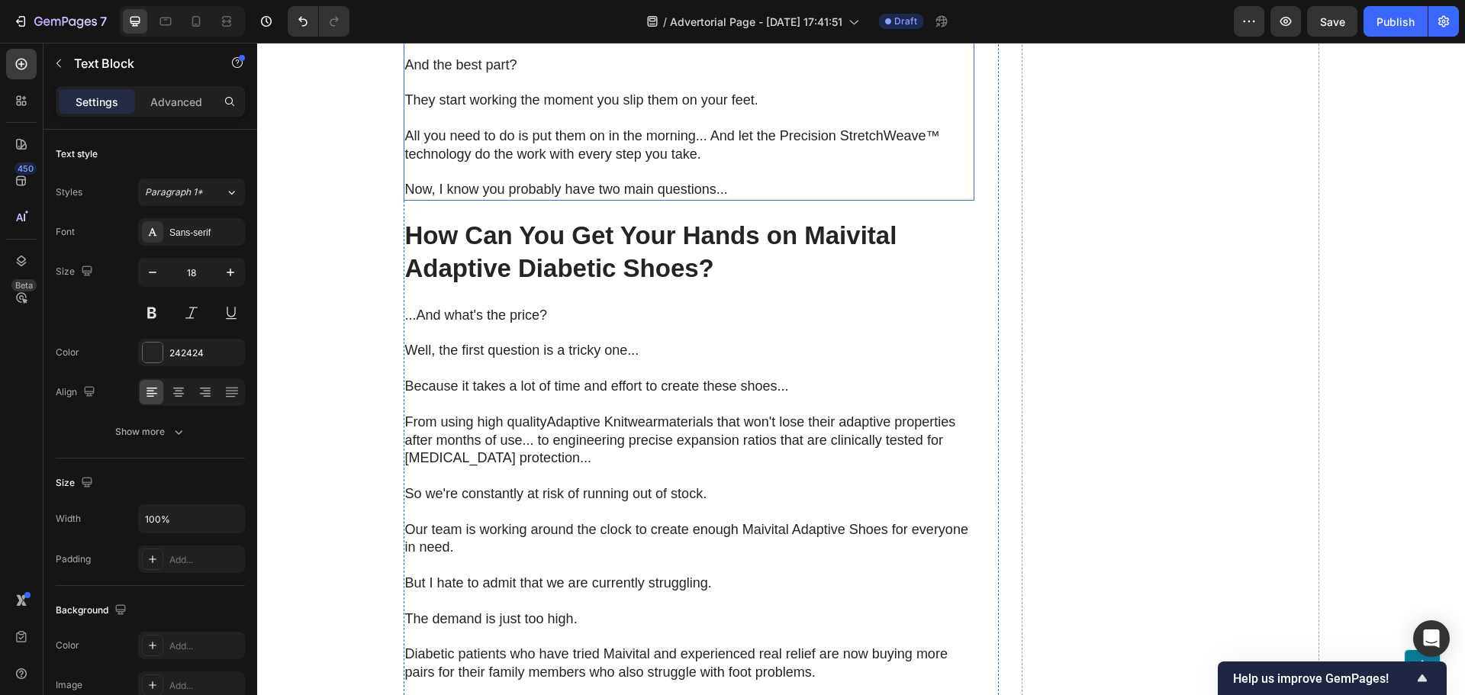
scroll to position [5722, 0]
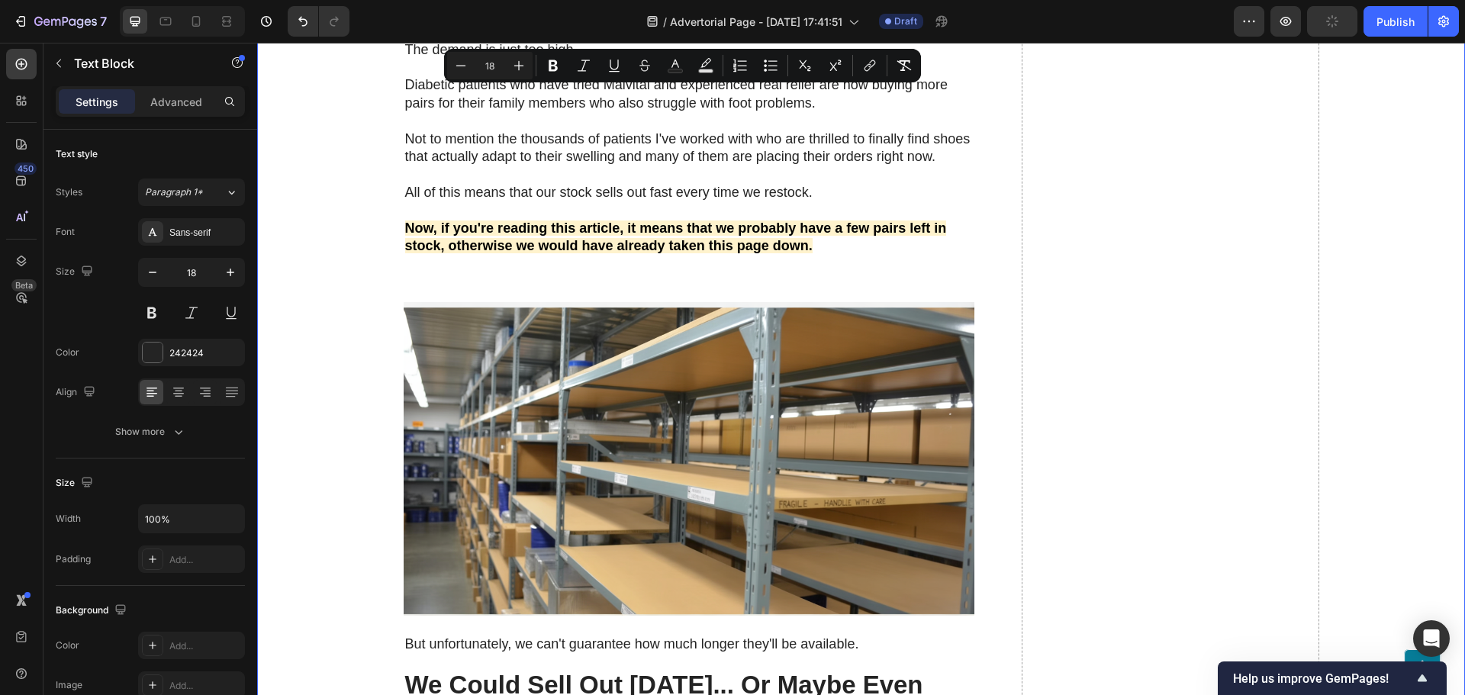
scroll to position [6180, 0]
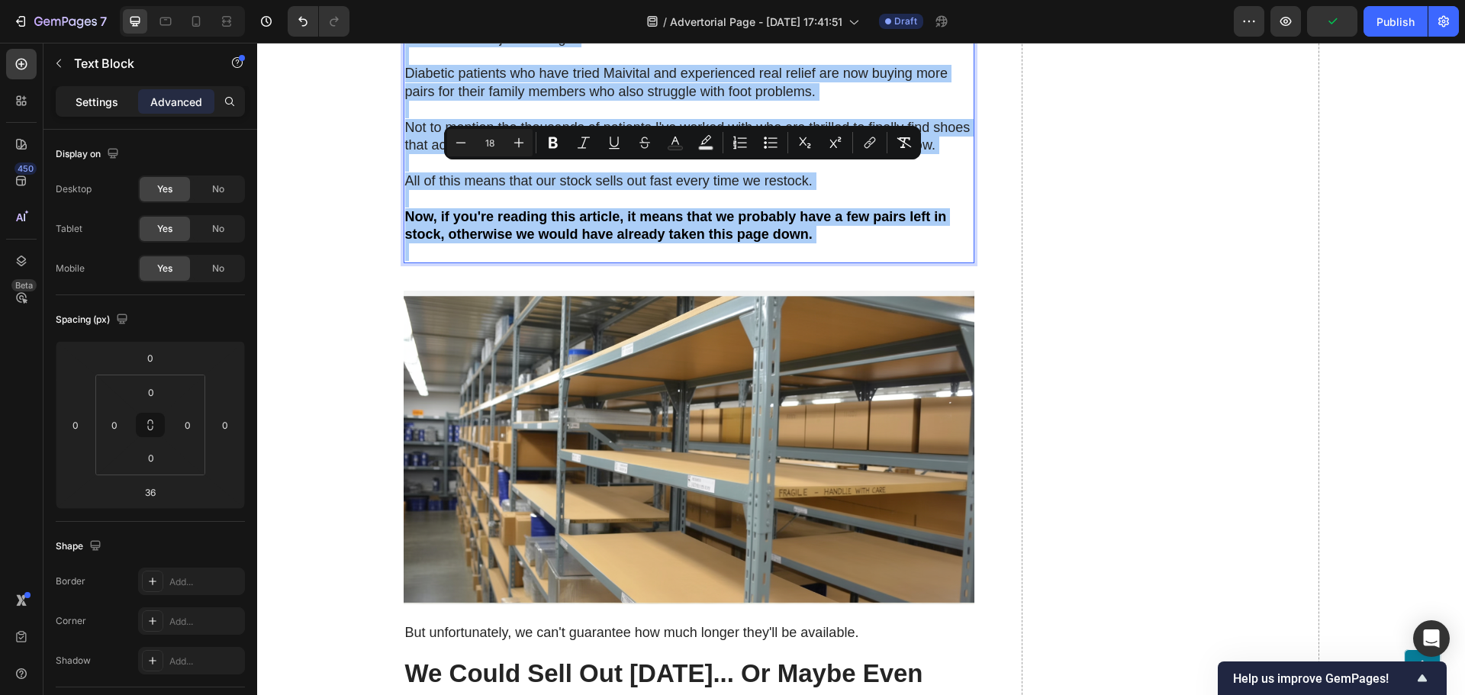
click at [107, 107] on p "Settings" at bounding box center [97, 102] width 43 height 16
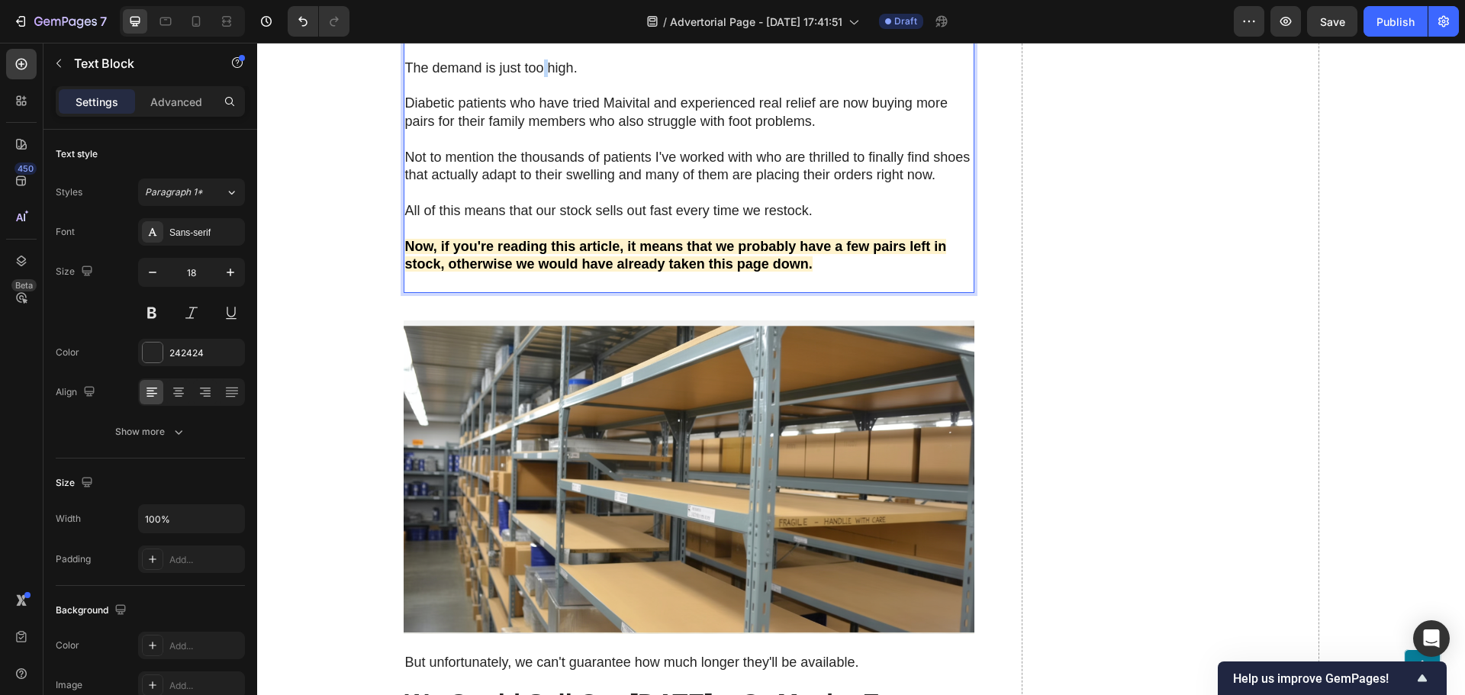
click at [538, 266] on div "...And what's the price? Well, the first question is a tricky one... Because it…" at bounding box center [689, 23] width 571 height 539
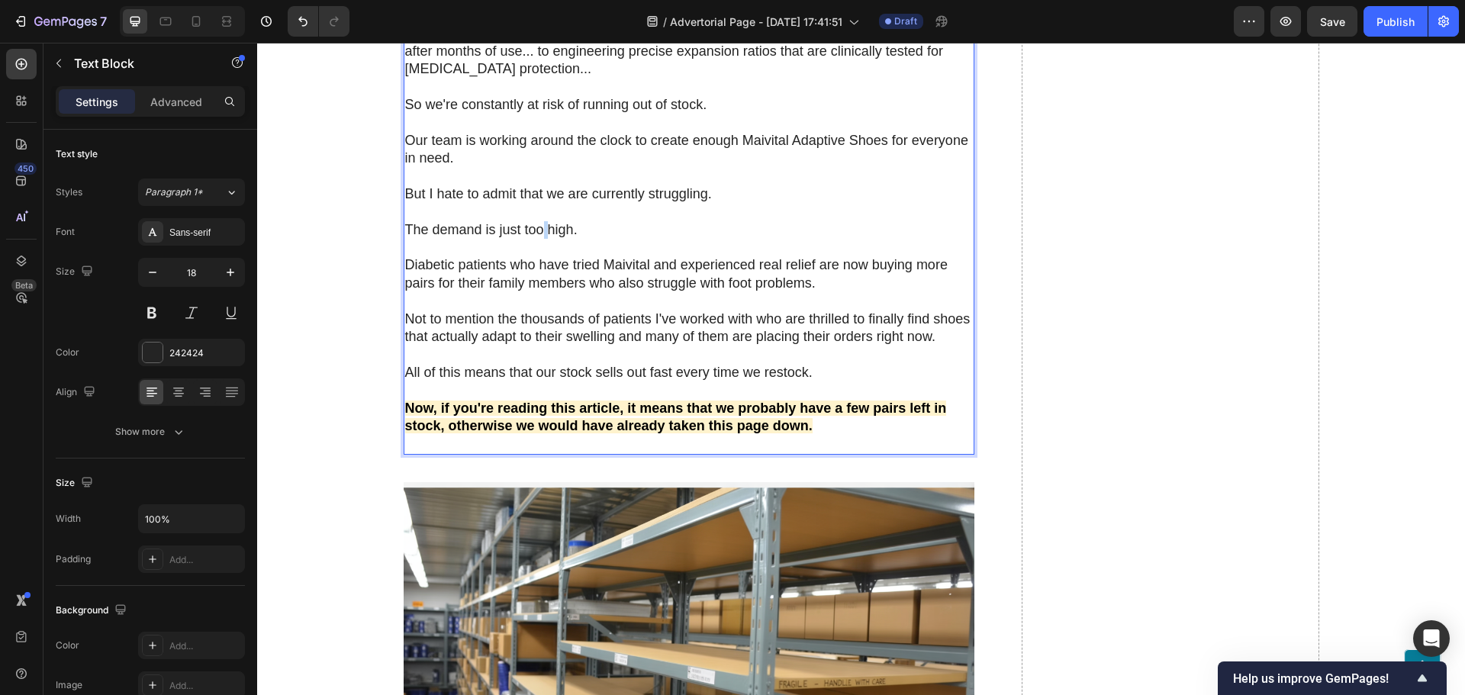
scroll to position [5984, 0]
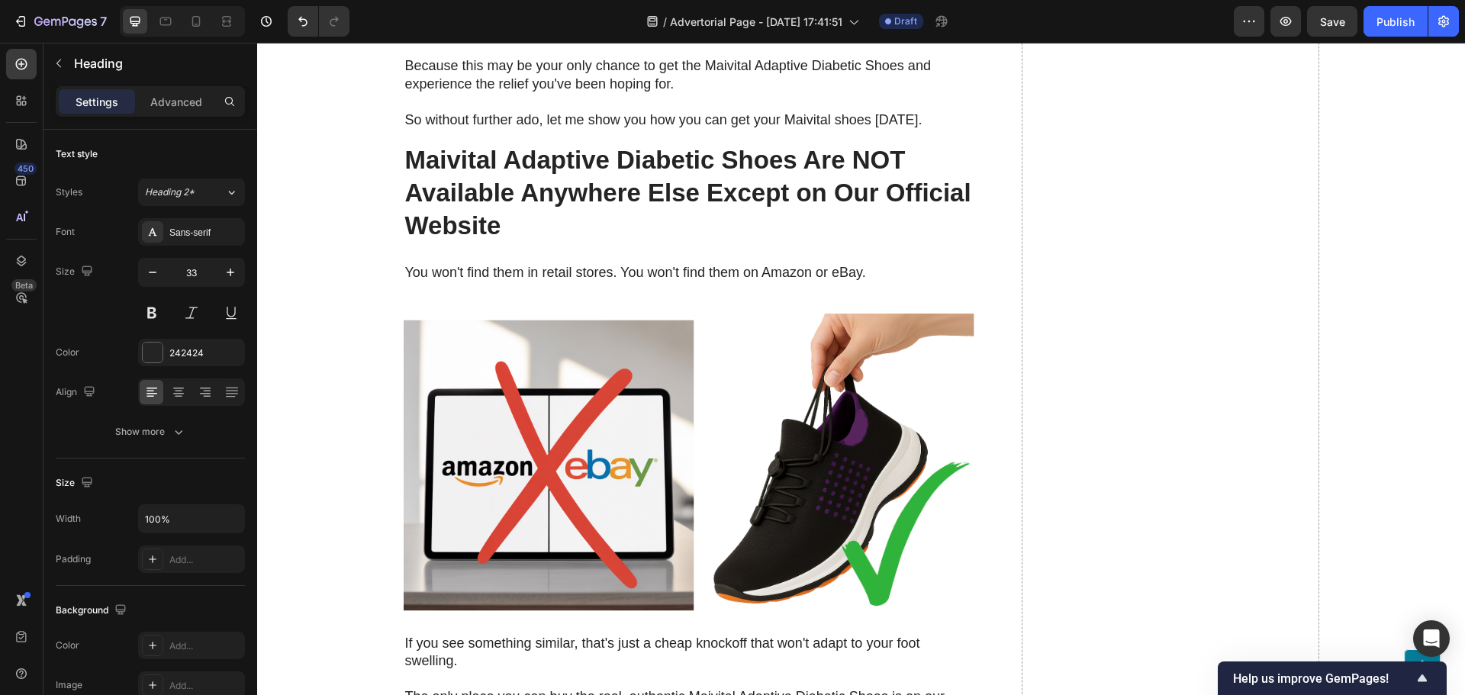
scroll to position [7129, 0]
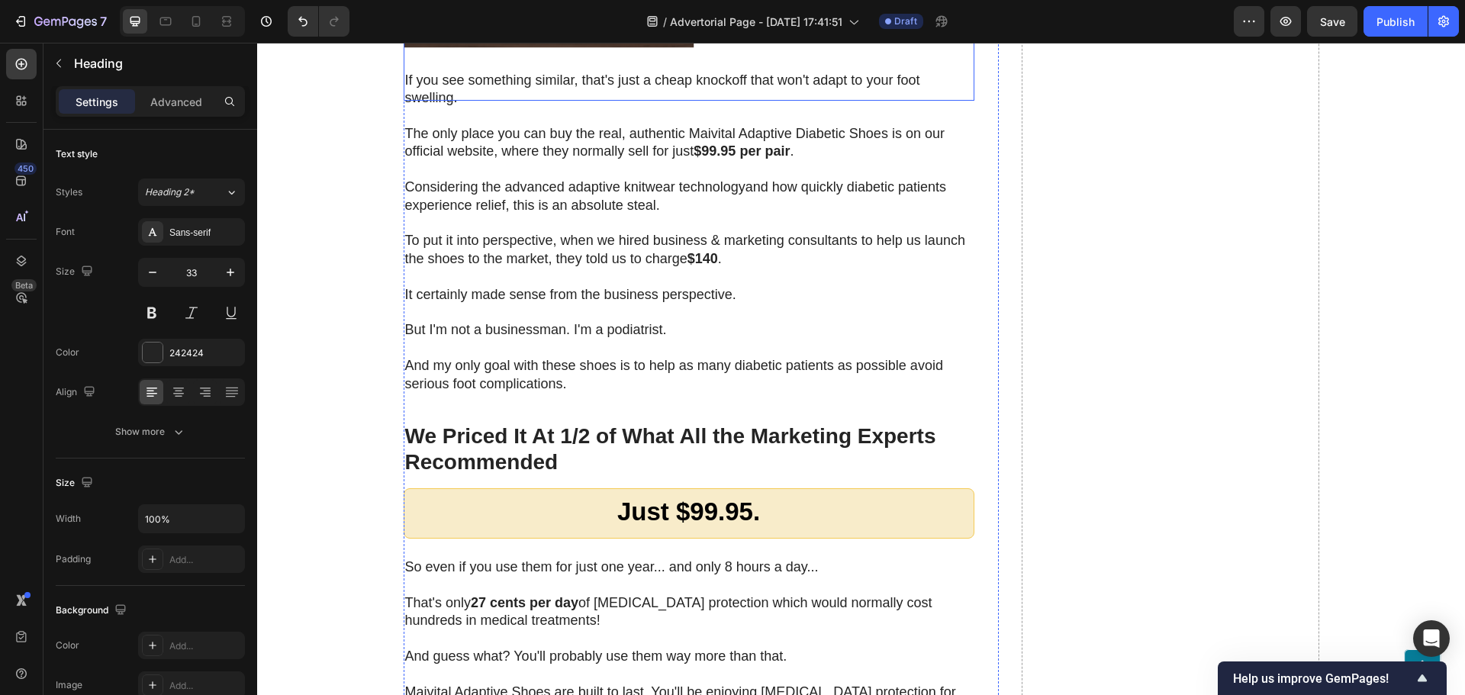
scroll to position [7663, 0]
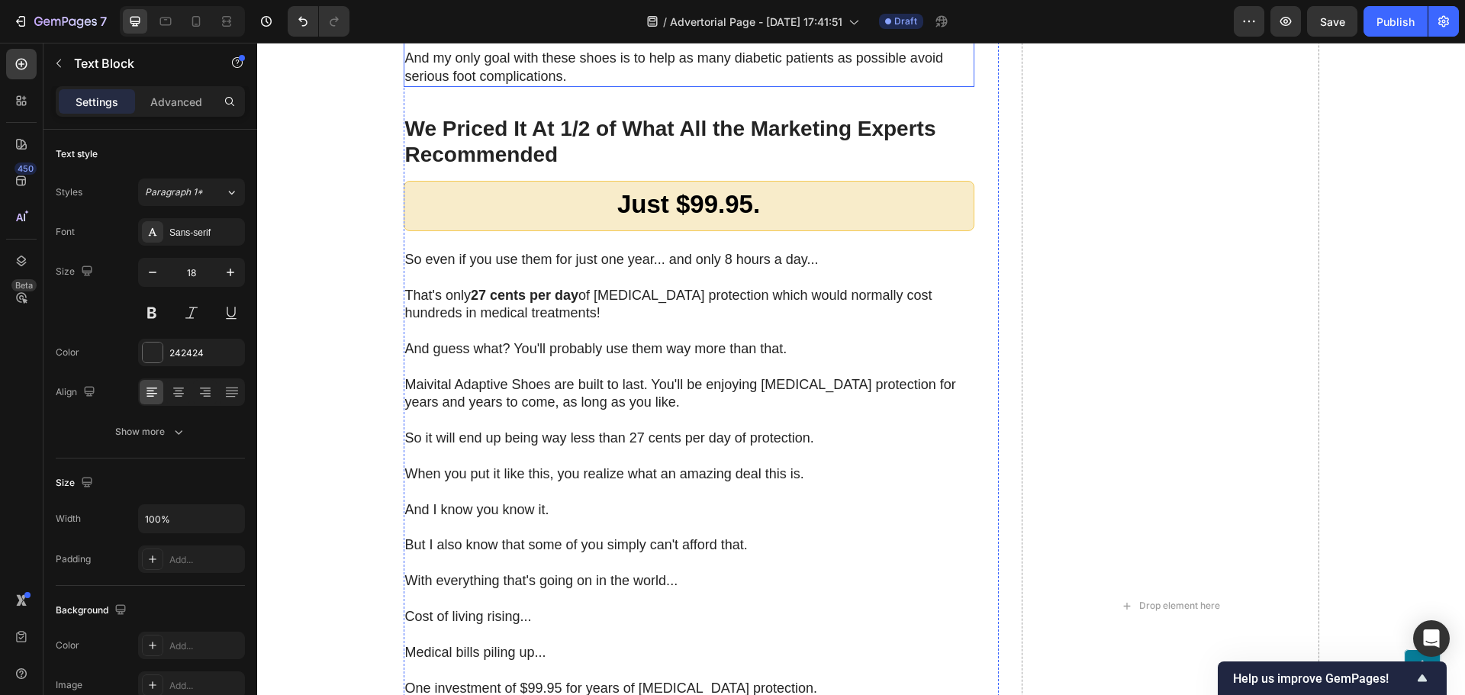
scroll to position [7968, 0]
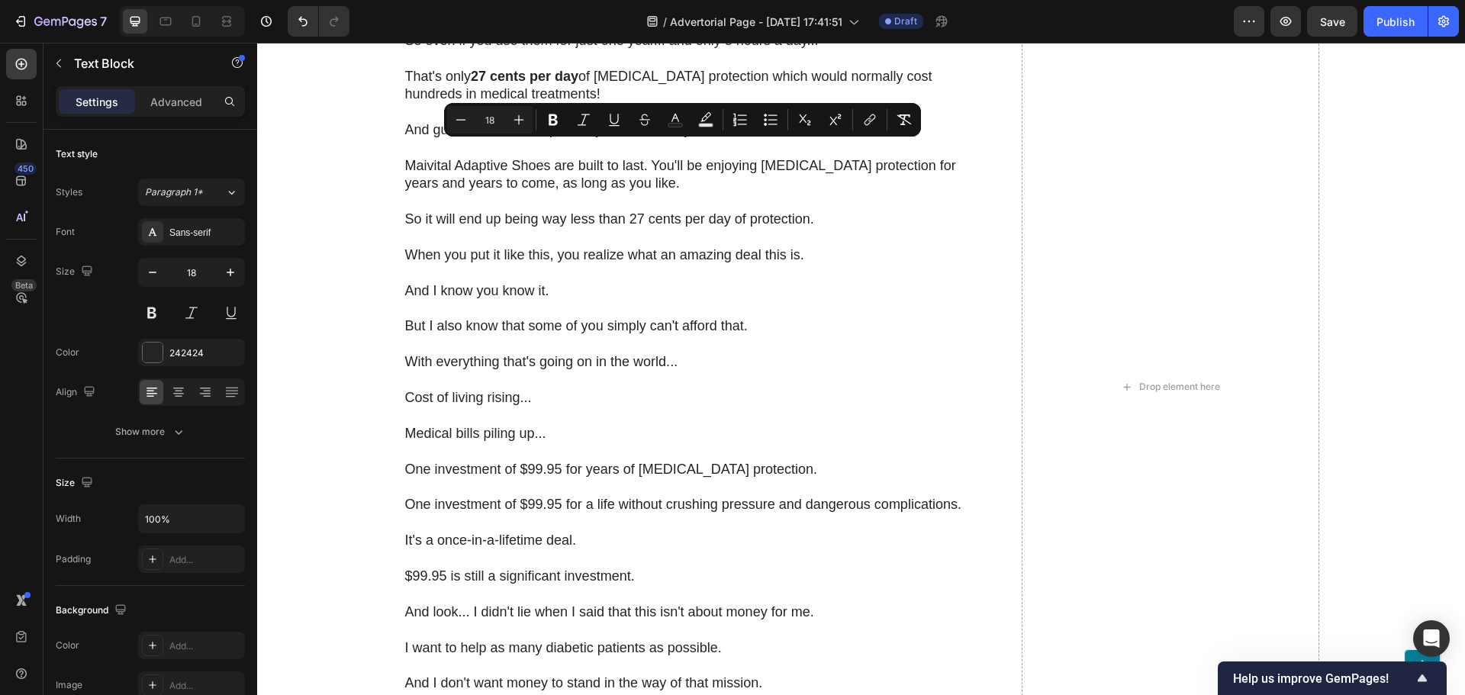
scroll to position [8349, 0]
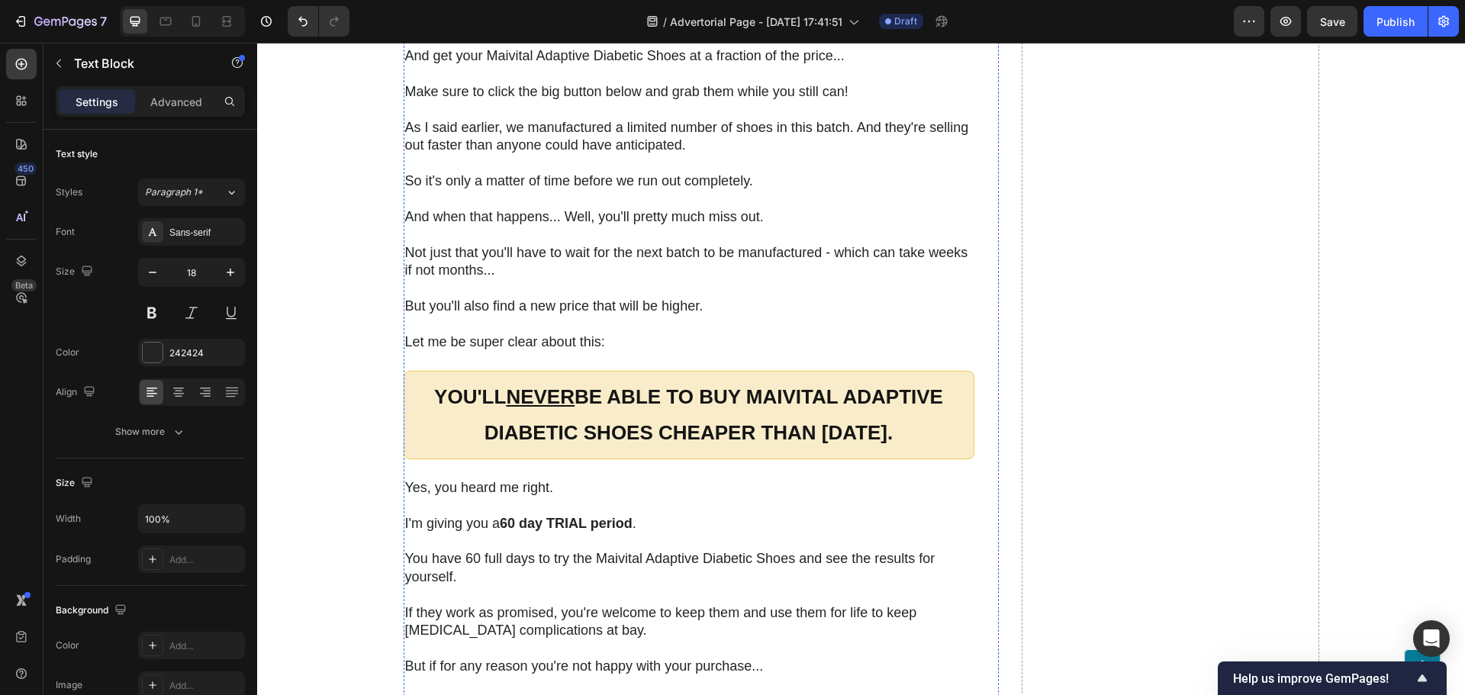
scroll to position [9646, 0]
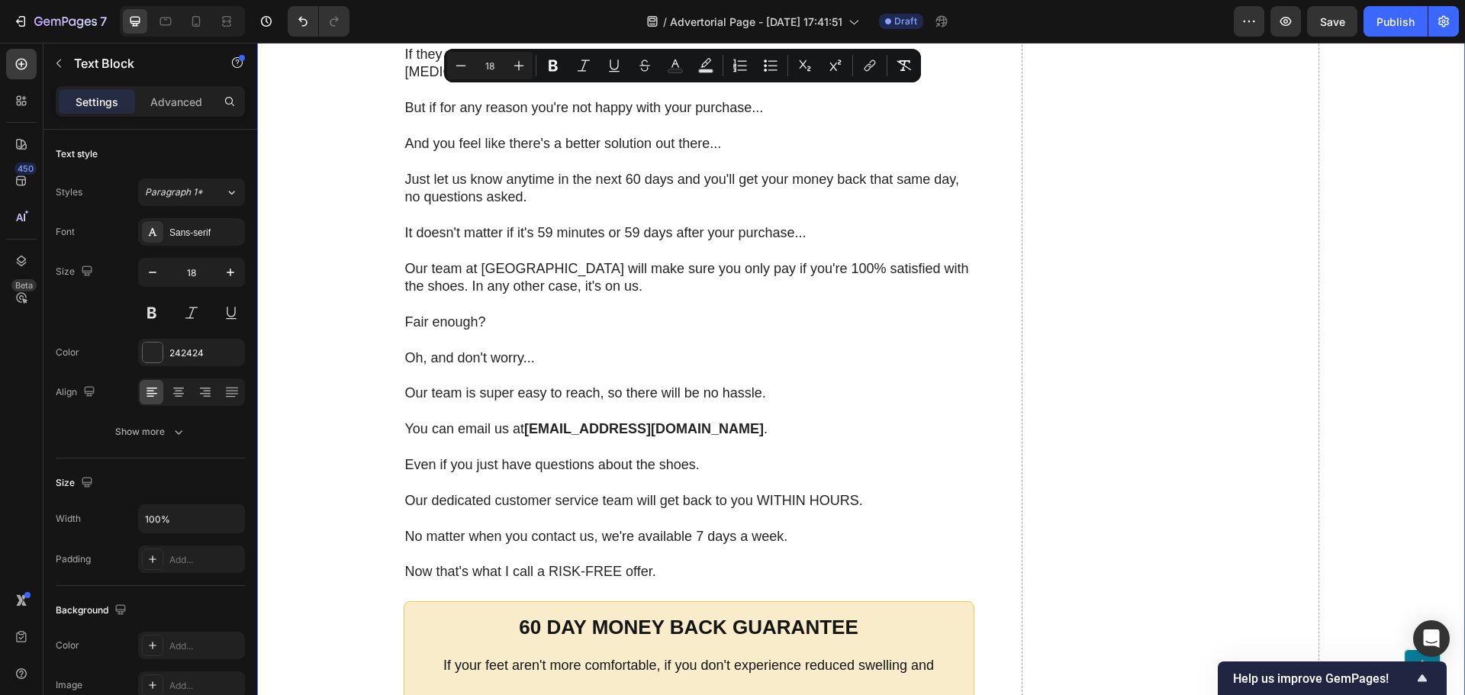
scroll to position [10257, 0]
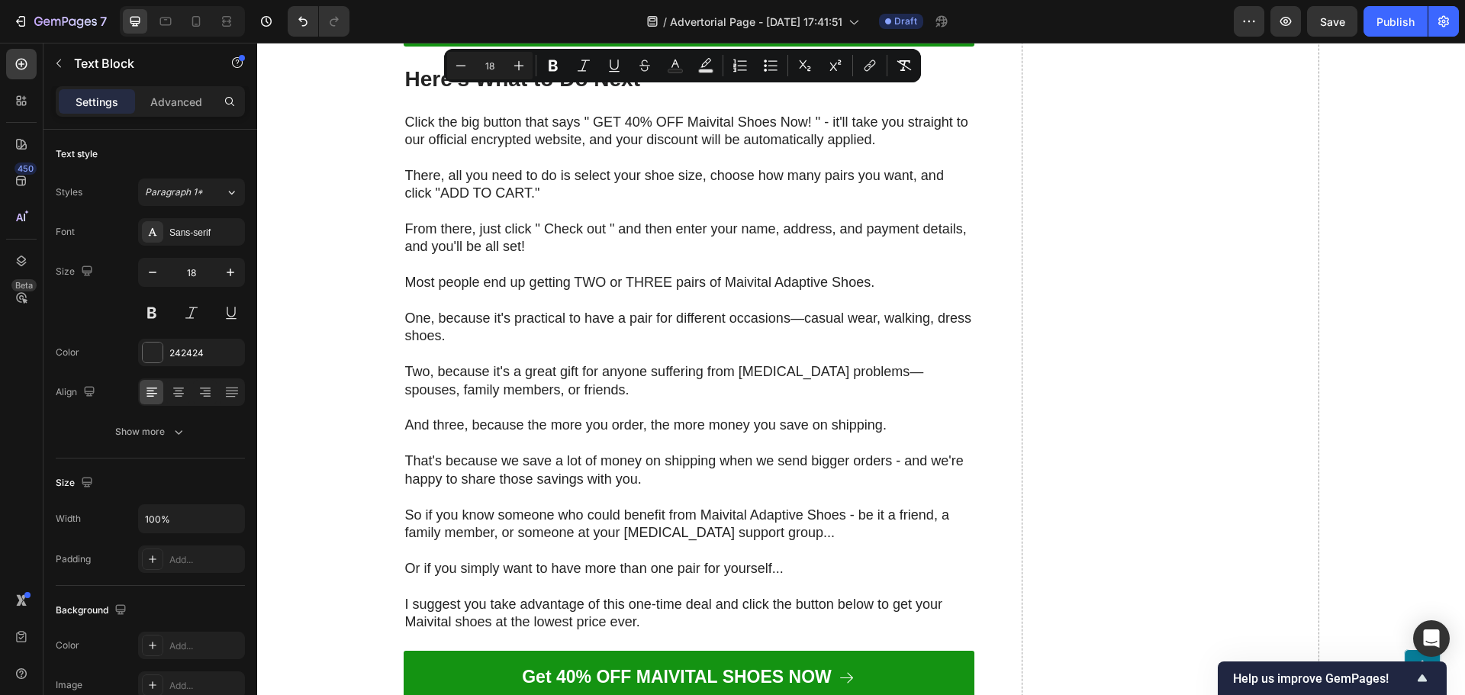
scroll to position [11096, 0]
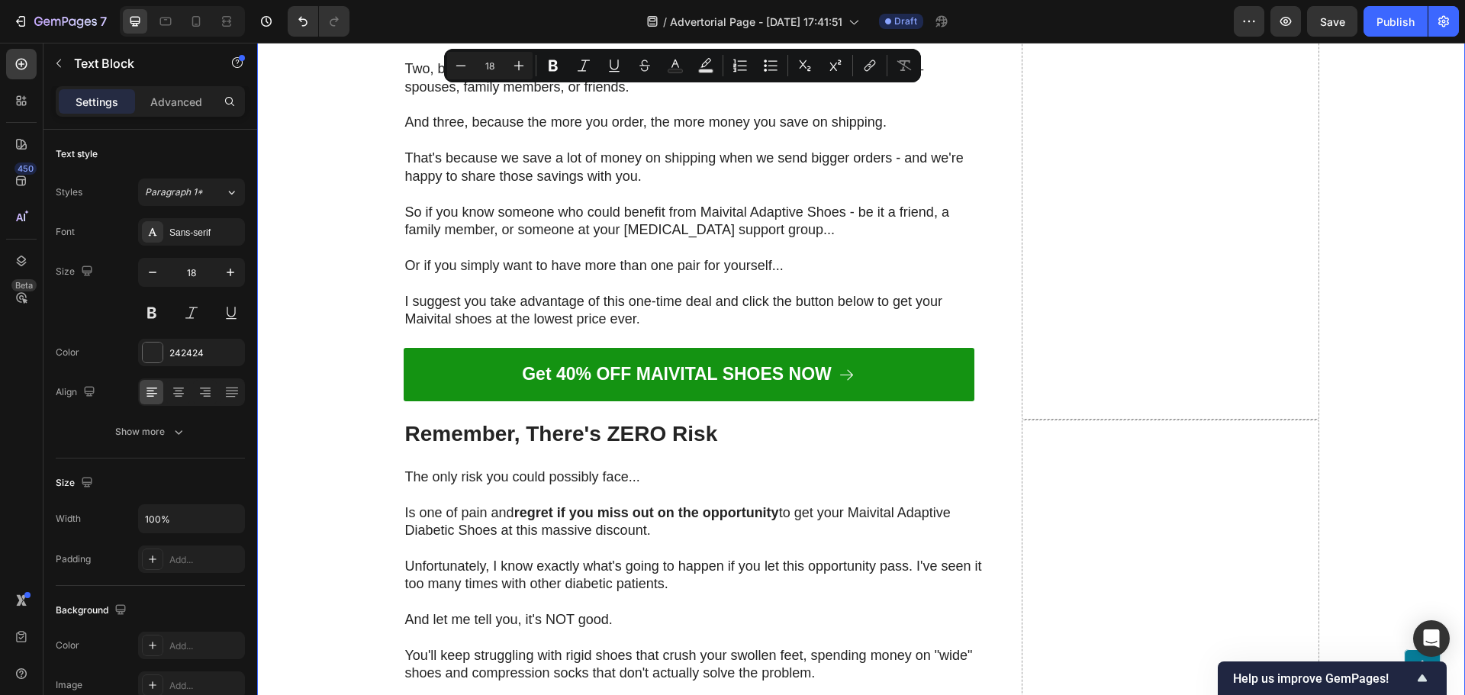
scroll to position [11401, 0]
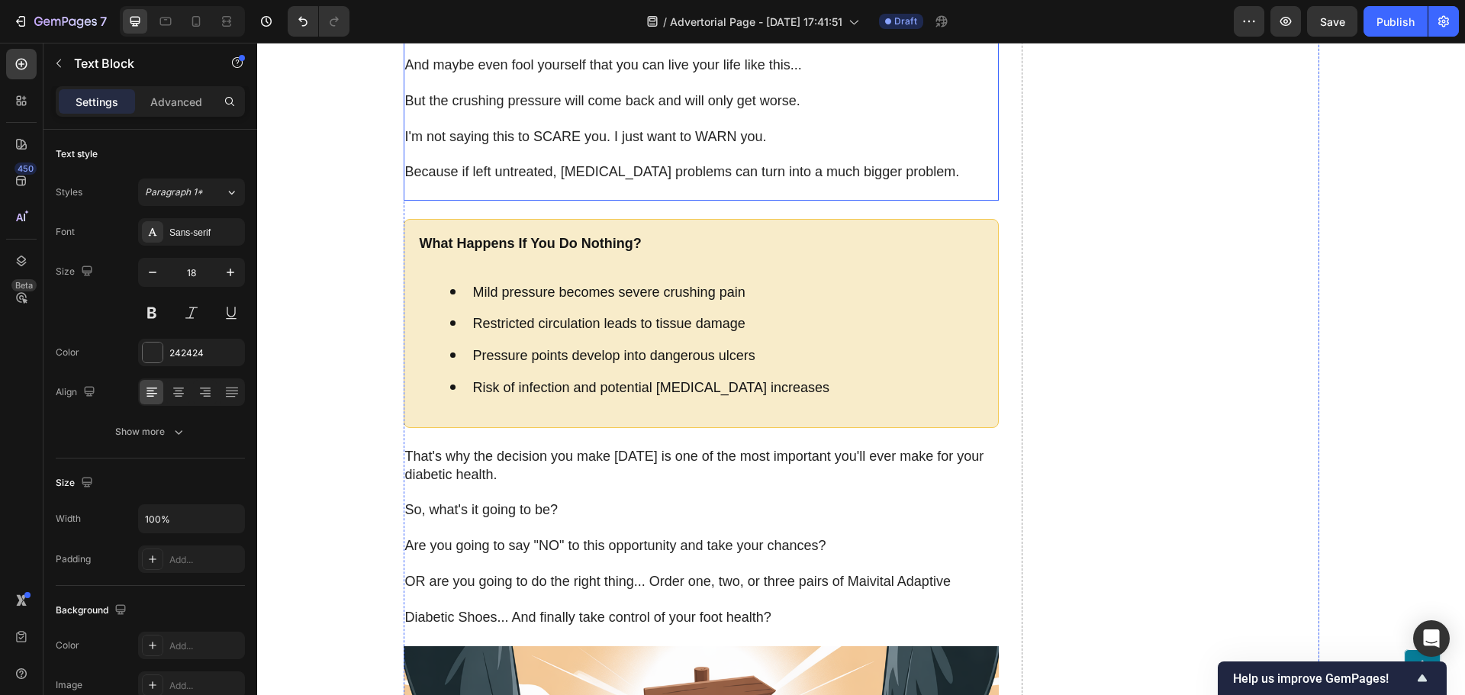
scroll to position [12087, 0]
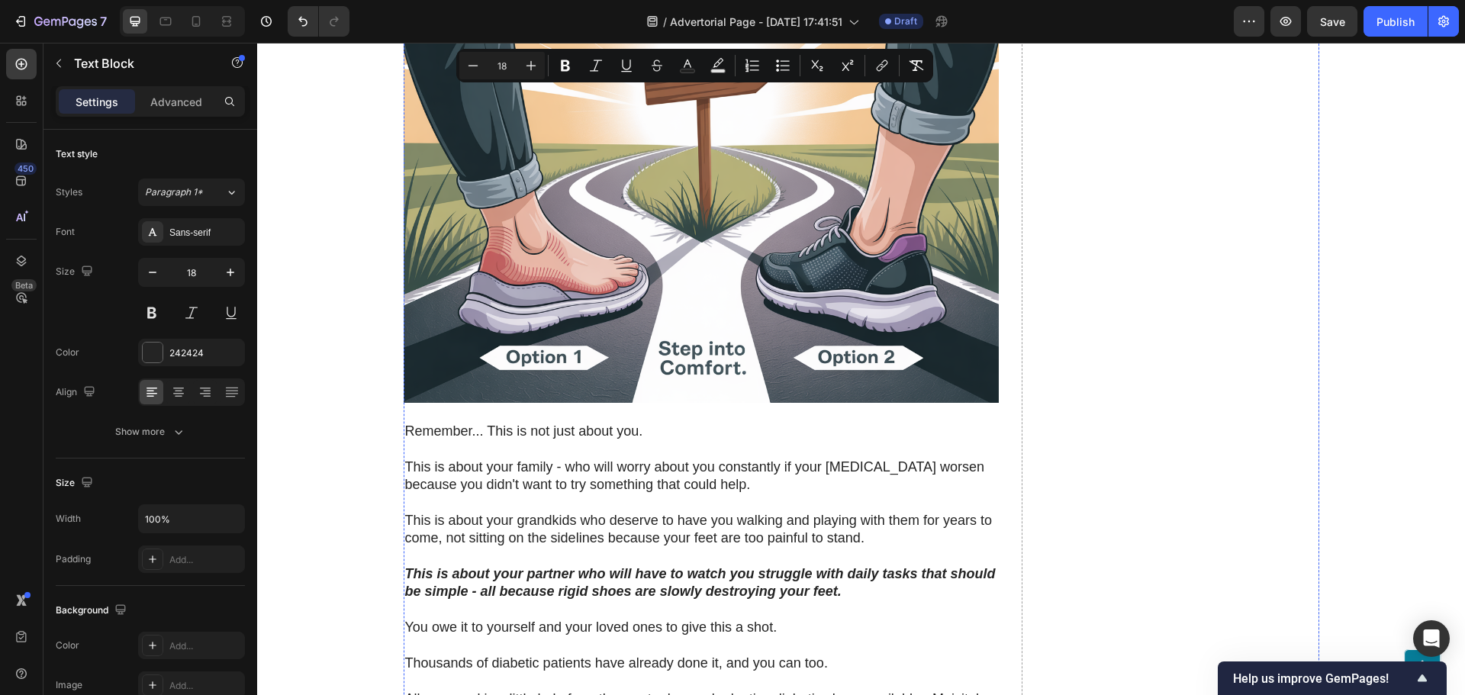
scroll to position [12698, 0]
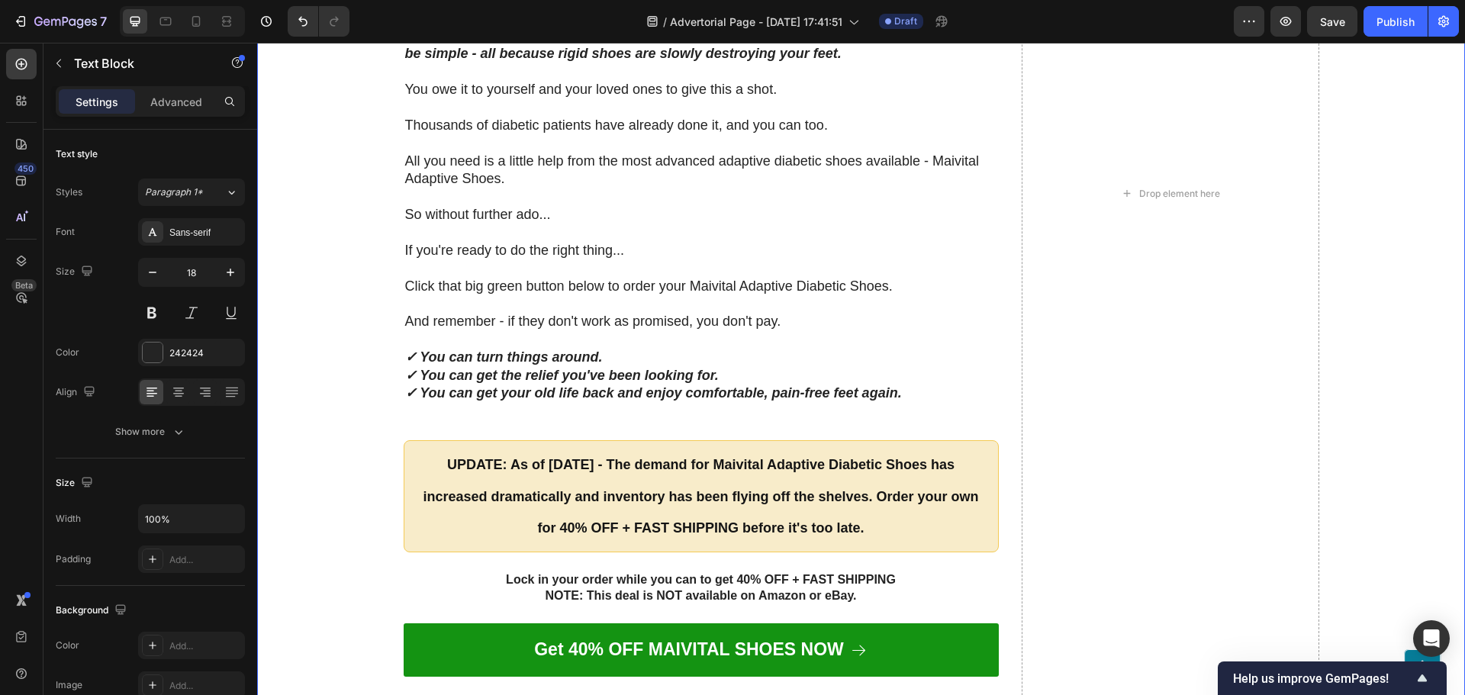
scroll to position [13232, 0]
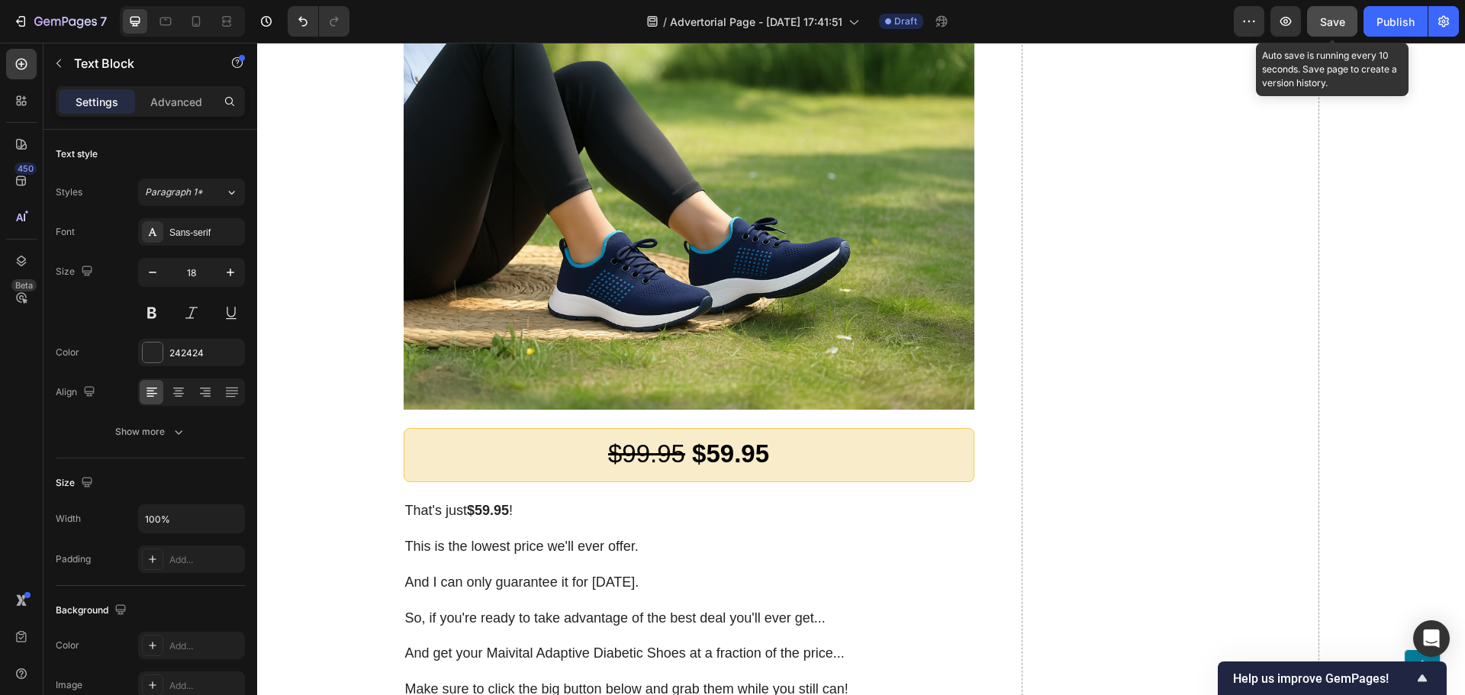
click at [1319, 18] on button "Save" at bounding box center [1332, 21] width 50 height 31
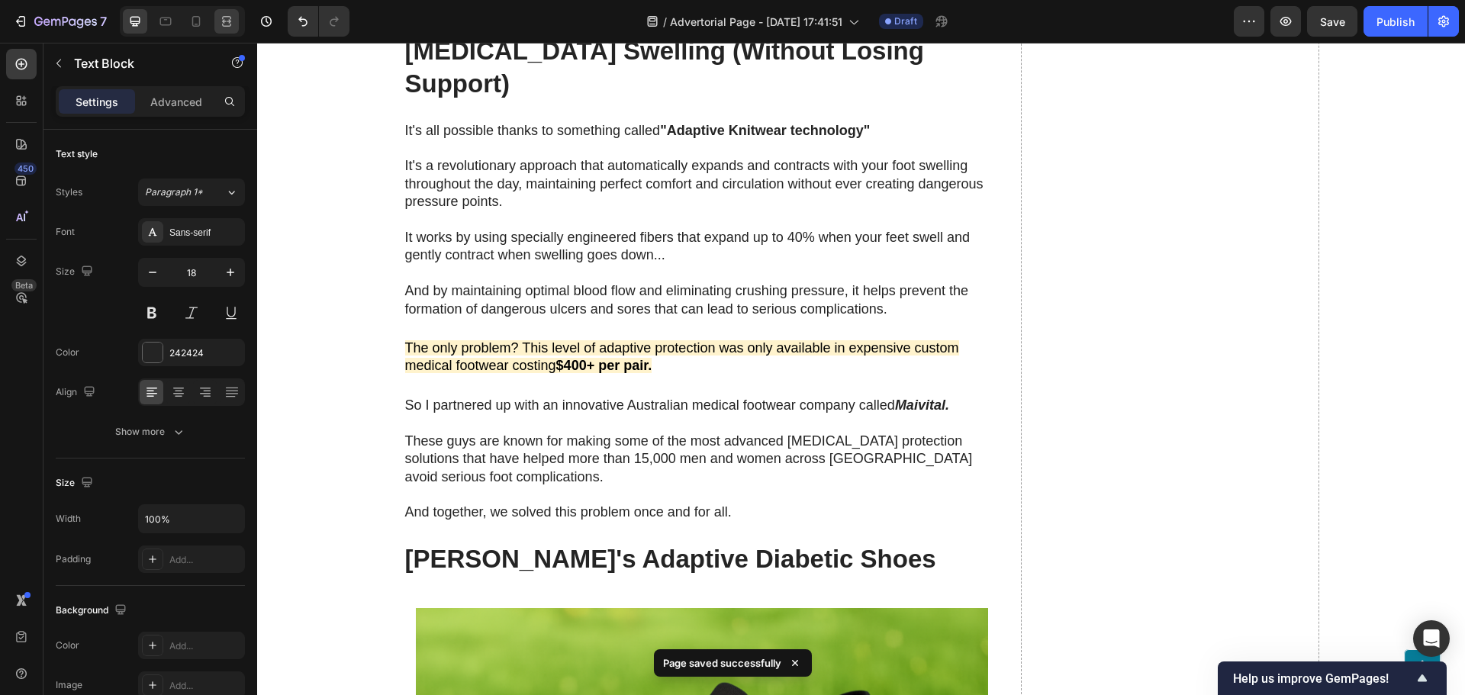
click at [224, 13] on div at bounding box center [226, 21] width 24 height 24
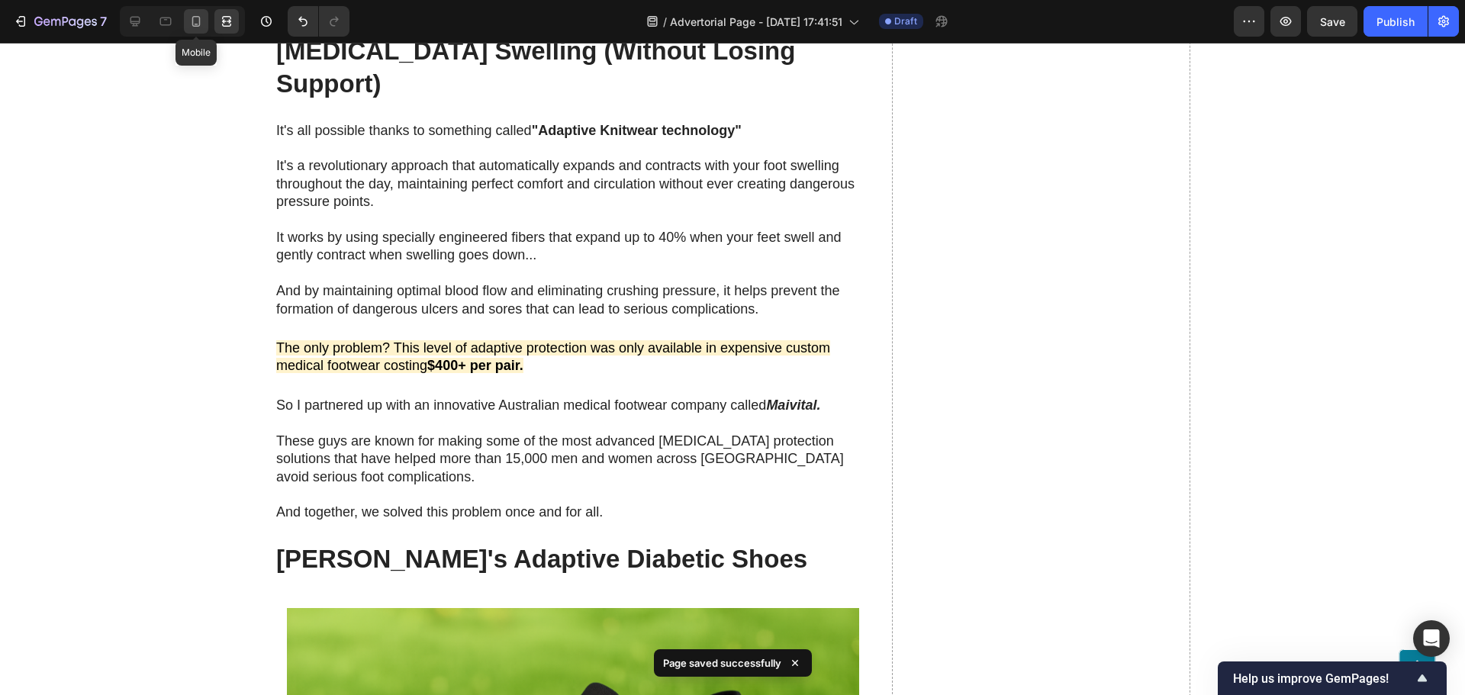
click at [199, 18] on icon at bounding box center [196, 21] width 8 height 11
type input "14"
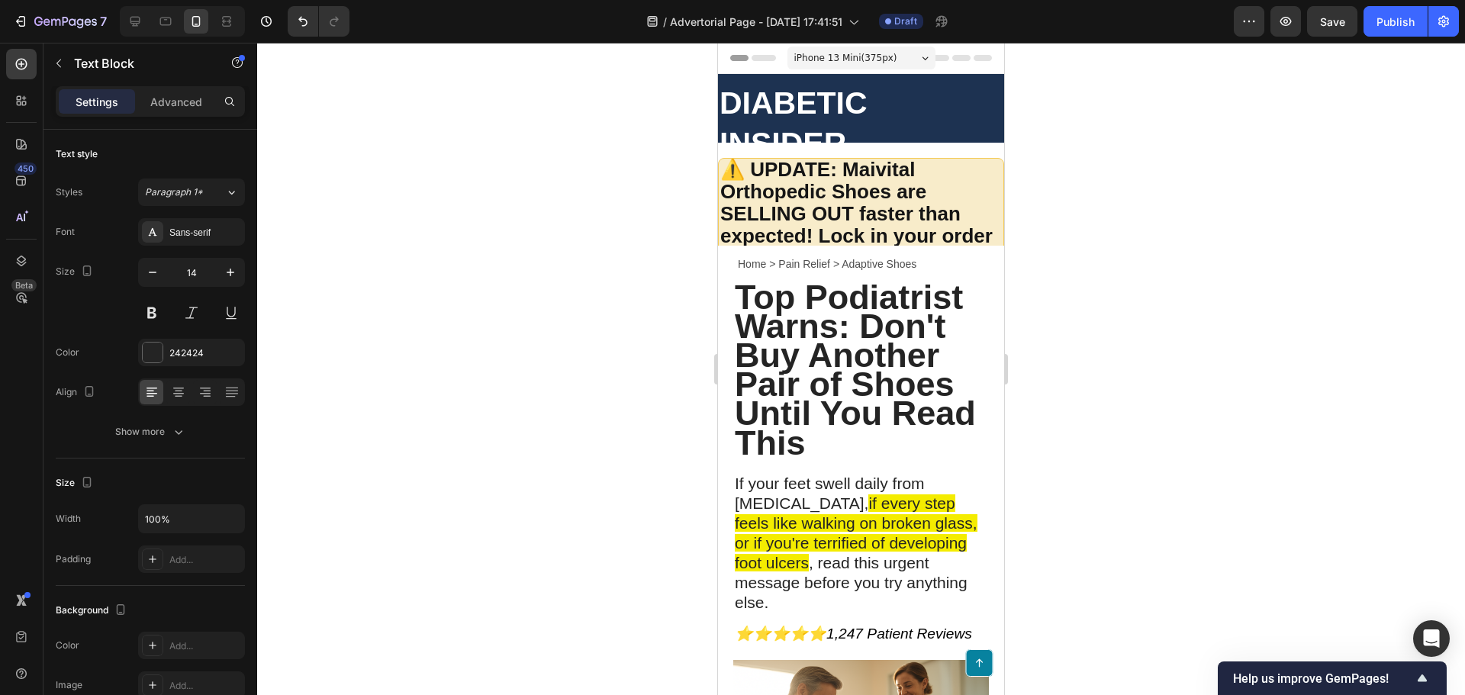
click at [613, 279] on div at bounding box center [861, 369] width 1208 height 652
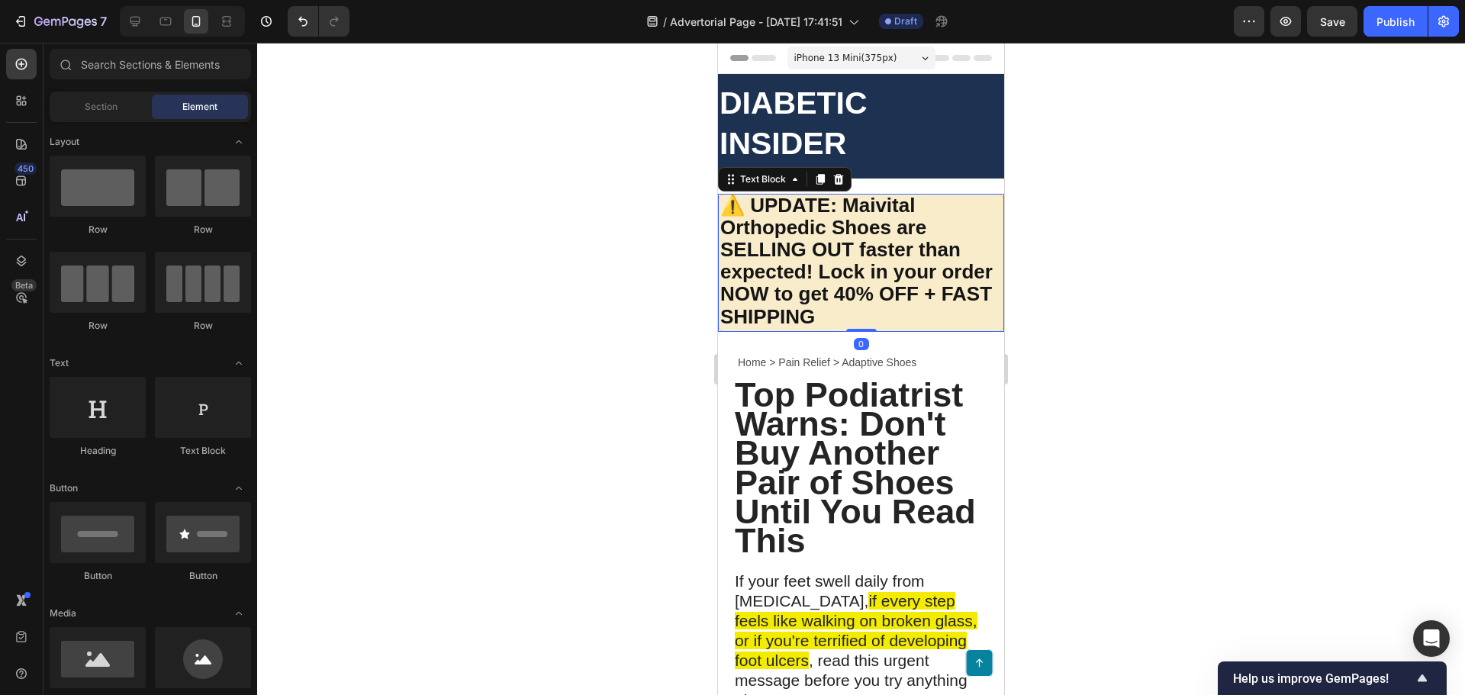
click at [819, 248] on strong "⚠️ UPDATE: Maivital Orthopedic Shoes are SELLING OUT faster than expected! Lock…" at bounding box center [856, 261] width 272 height 134
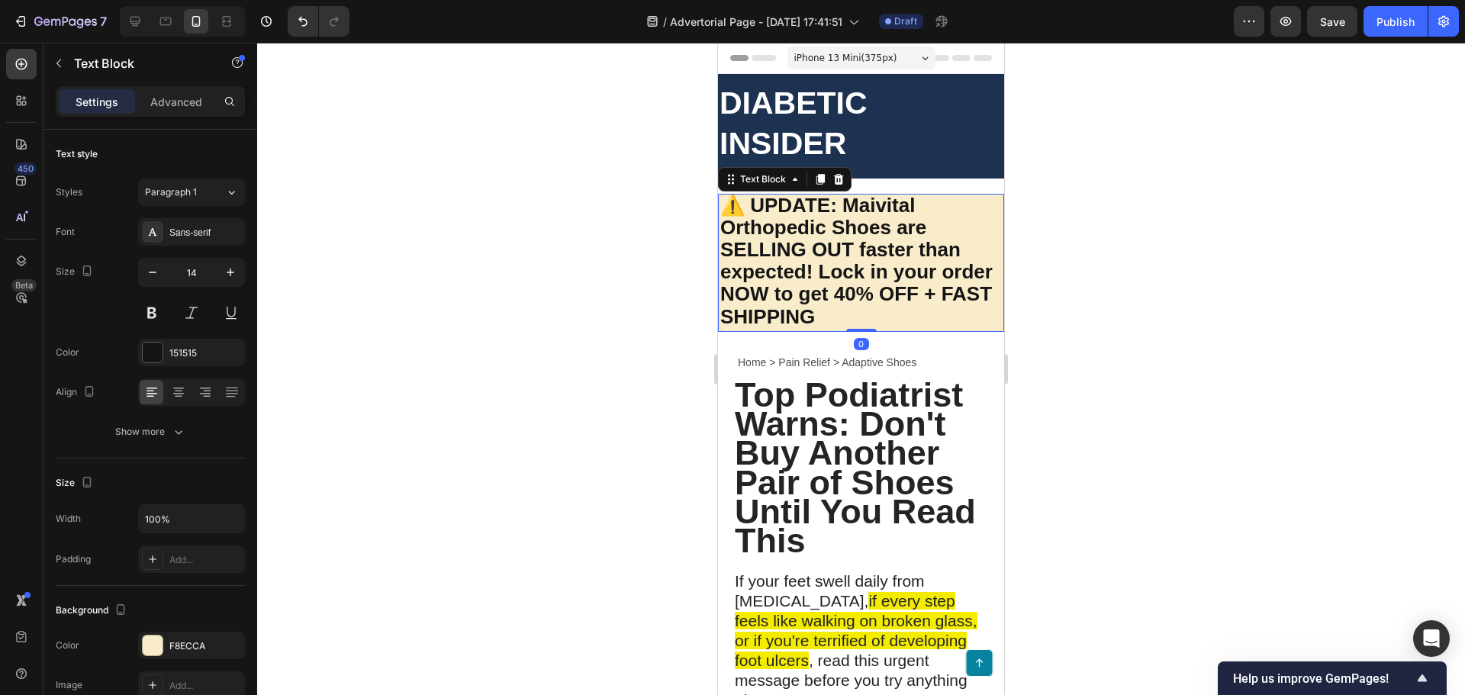
click at [819, 248] on strong "⚠️ UPDATE: Maivital Orthopedic Shoes are SELLING OUT faster than expected! Lock…" at bounding box center [856, 261] width 272 height 134
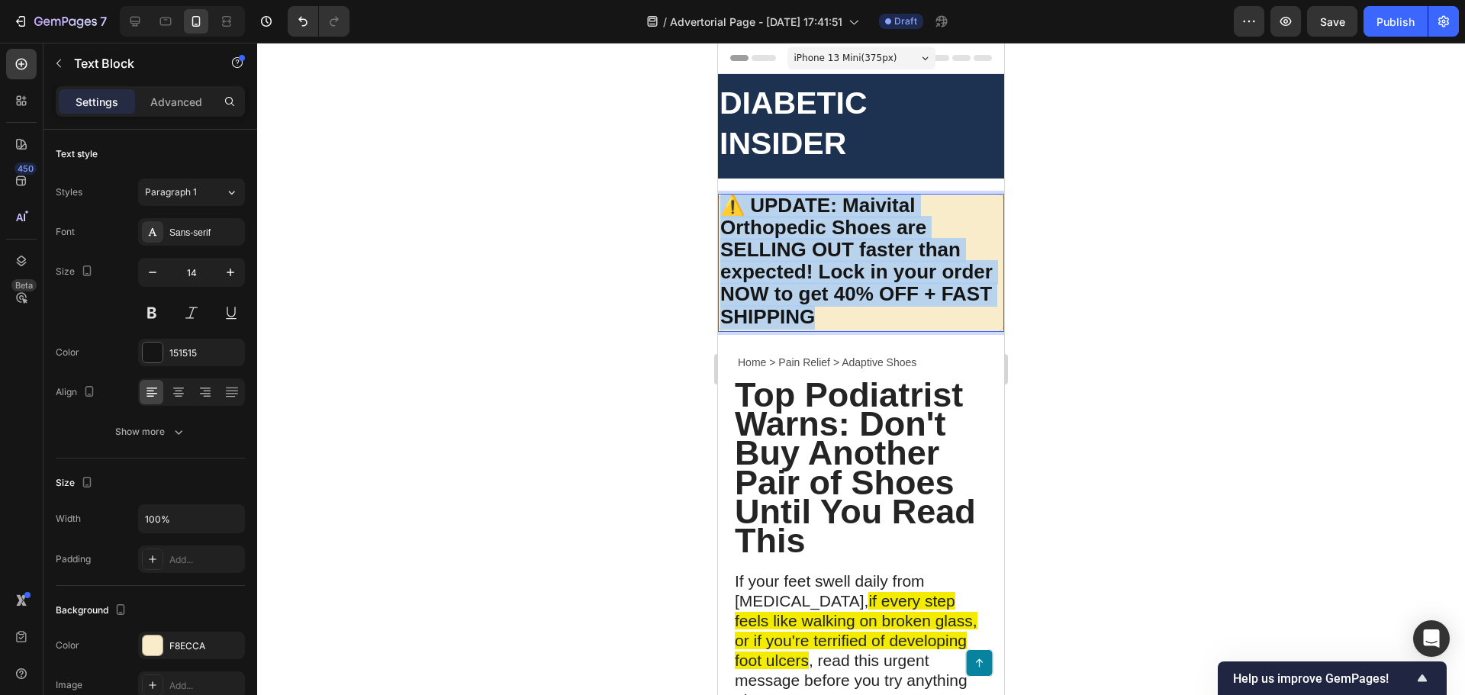
click at [819, 248] on strong "⚠️ UPDATE: Maivital Orthopedic Shoes are SELLING OUT faster than expected! Lock…" at bounding box center [856, 261] width 272 height 134
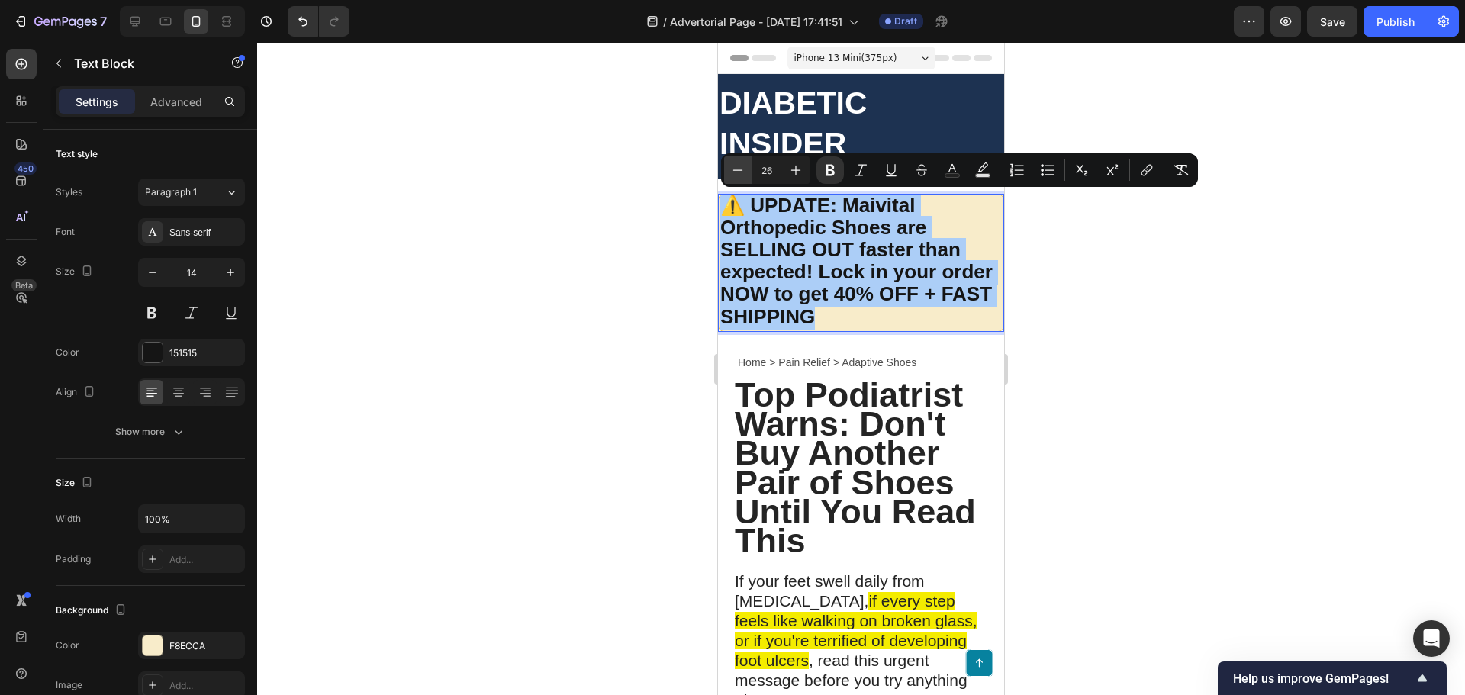
click at [736, 159] on button "Minus" at bounding box center [737, 169] width 27 height 27
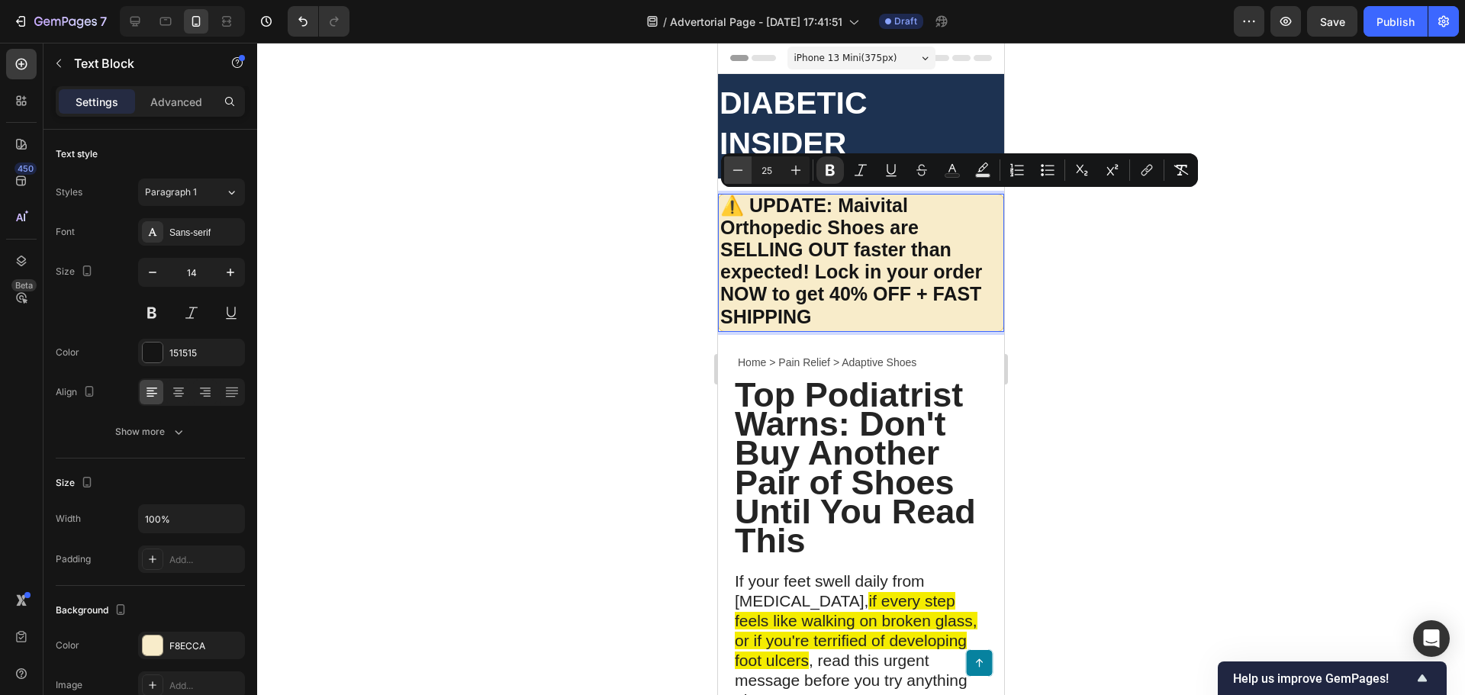
click at [736, 159] on button "Minus" at bounding box center [737, 169] width 27 height 27
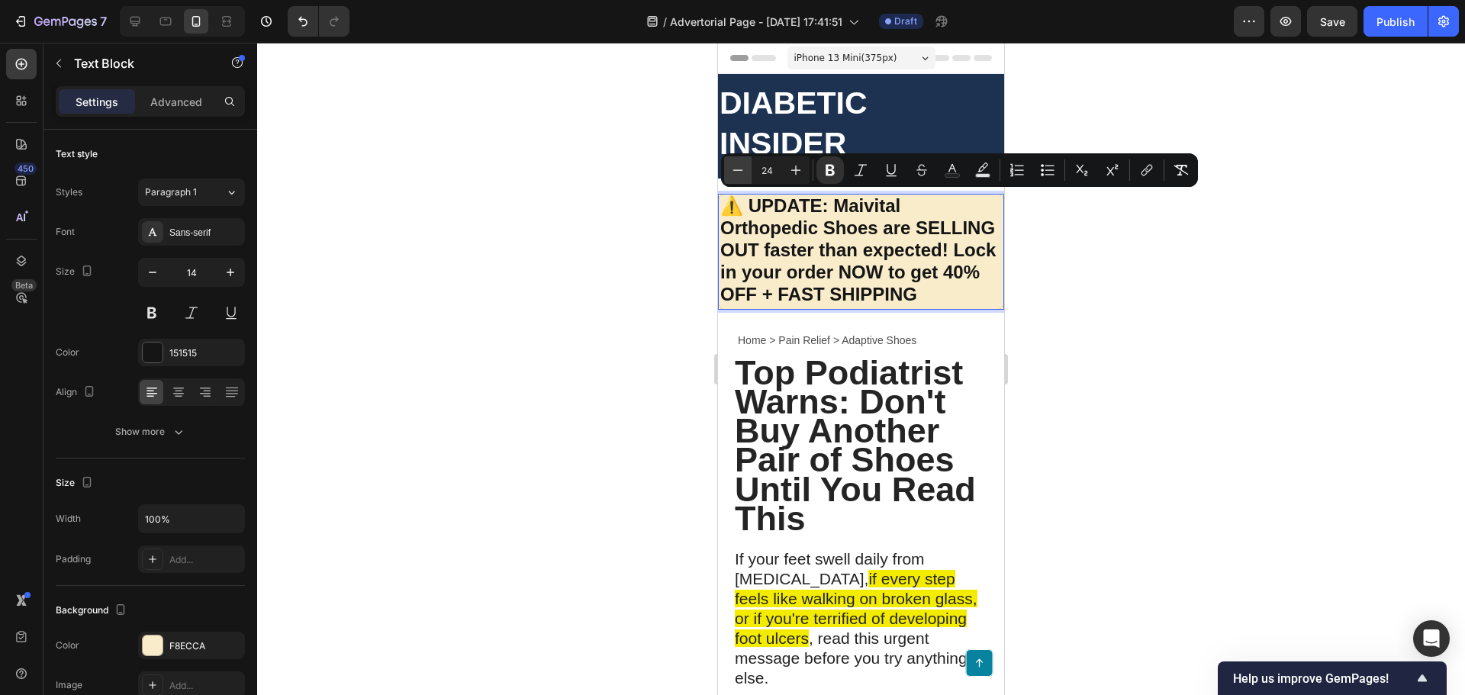
click at [736, 159] on button "Minus" at bounding box center [737, 169] width 27 height 27
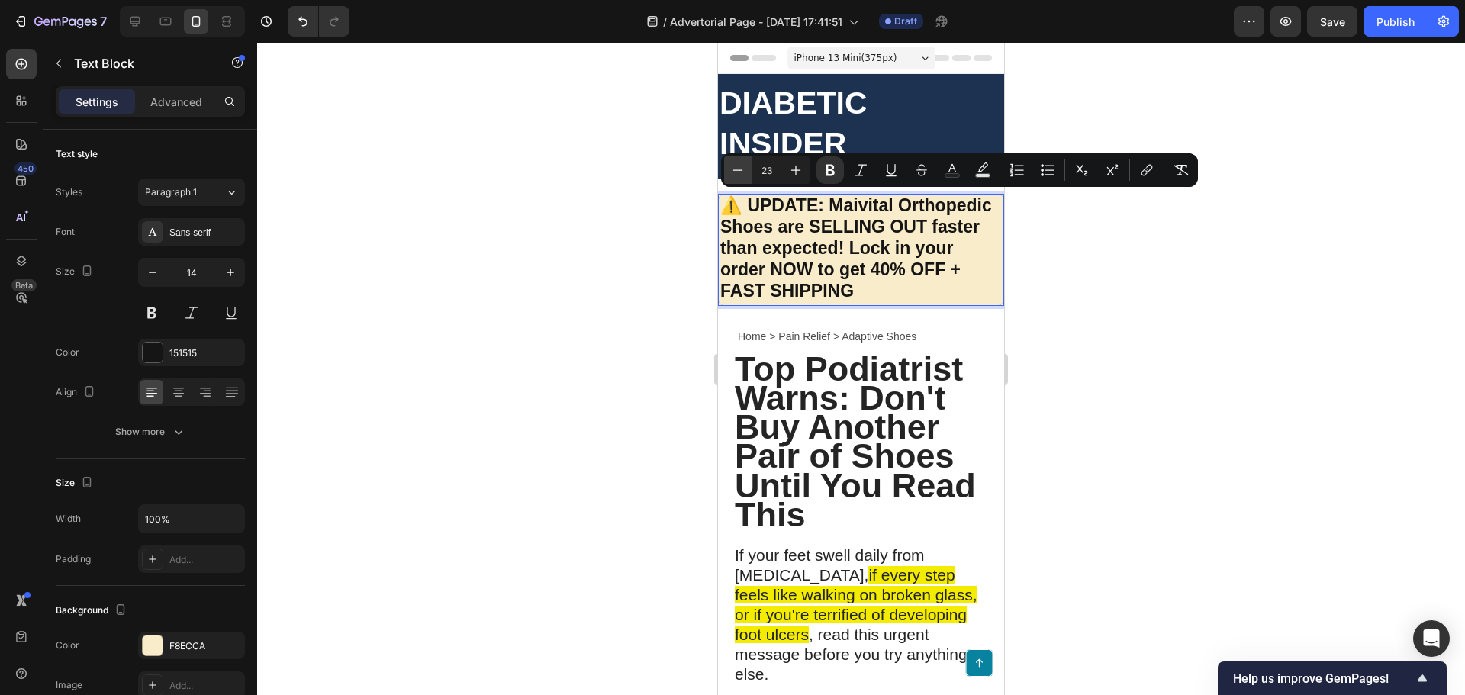
click at [736, 159] on button "Minus" at bounding box center [737, 169] width 27 height 27
type input "22"
click at [639, 240] on div at bounding box center [861, 369] width 1208 height 652
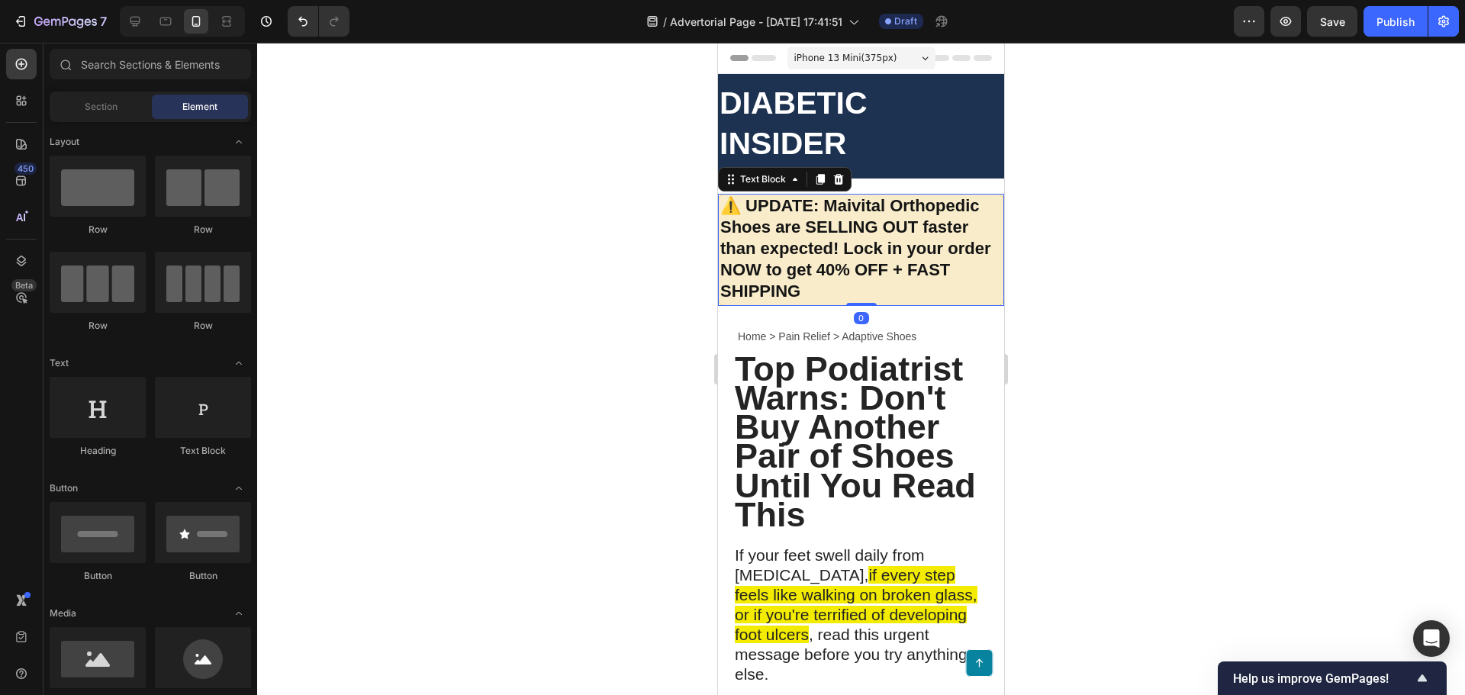
click at [803, 262] on strong "⚠️ UPDATE: Maivital Orthopedic Shoes are SELLING OUT faster than expected! Lock…" at bounding box center [855, 248] width 271 height 105
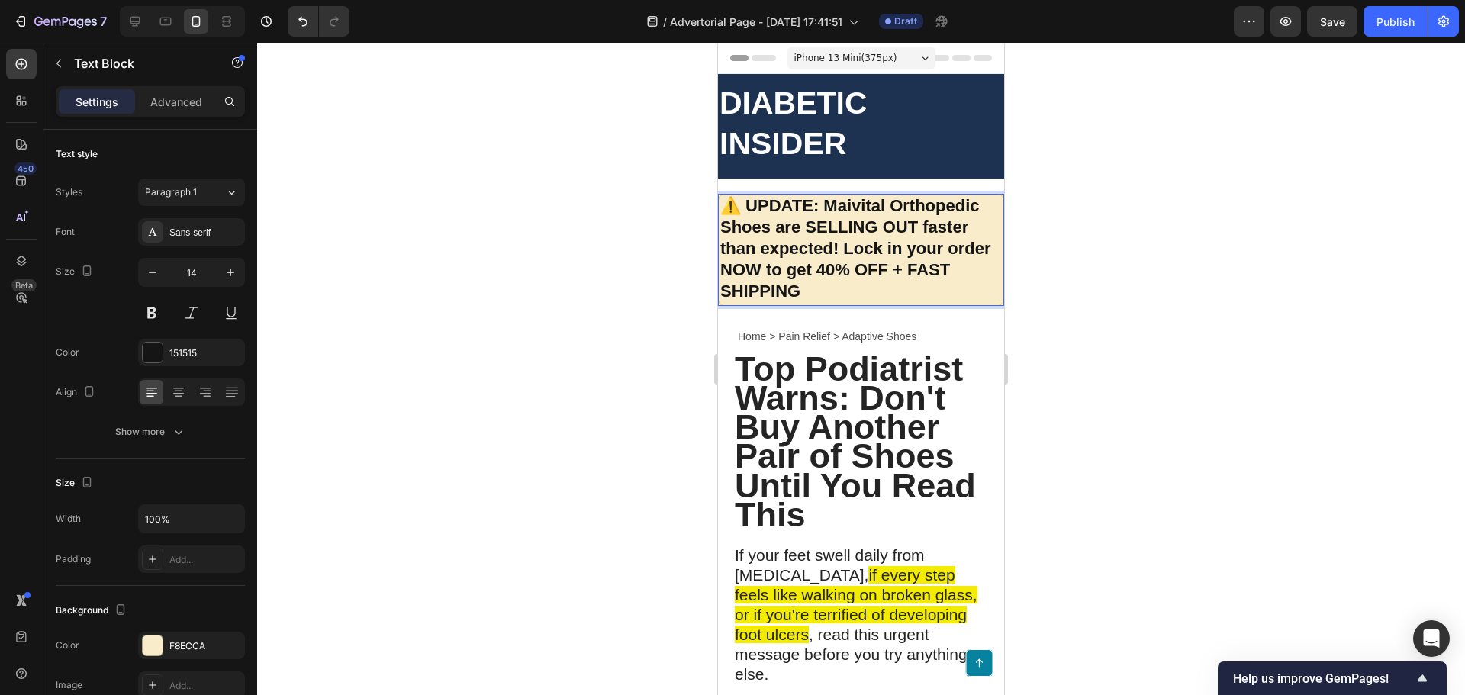
click at [803, 262] on strong "⚠️ UPDATE: Maivital Orthopedic Shoes are SELLING OUT faster than expected! Lock…" at bounding box center [855, 248] width 271 height 105
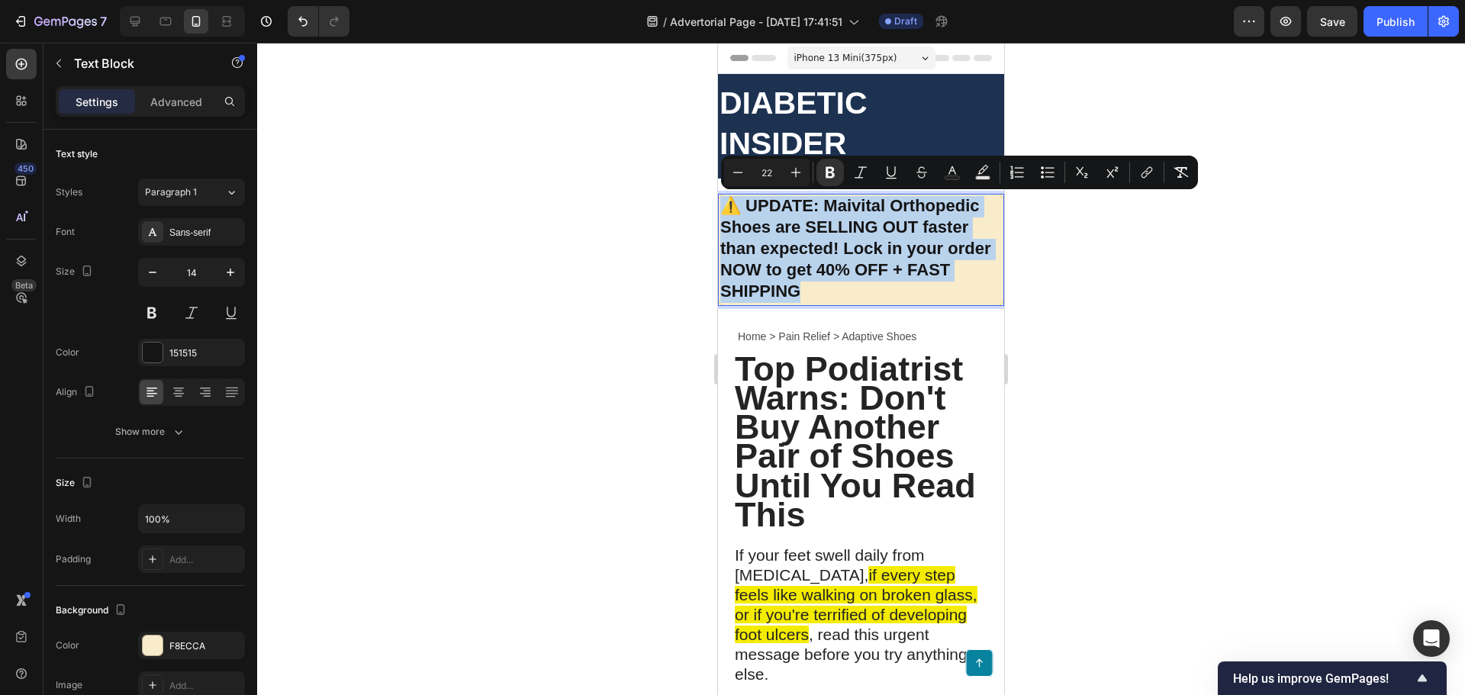
click at [803, 262] on strong "⚠️ UPDATE: Maivital Orthopedic Shoes are SELLING OUT faster than expected! Lock…" at bounding box center [855, 248] width 271 height 105
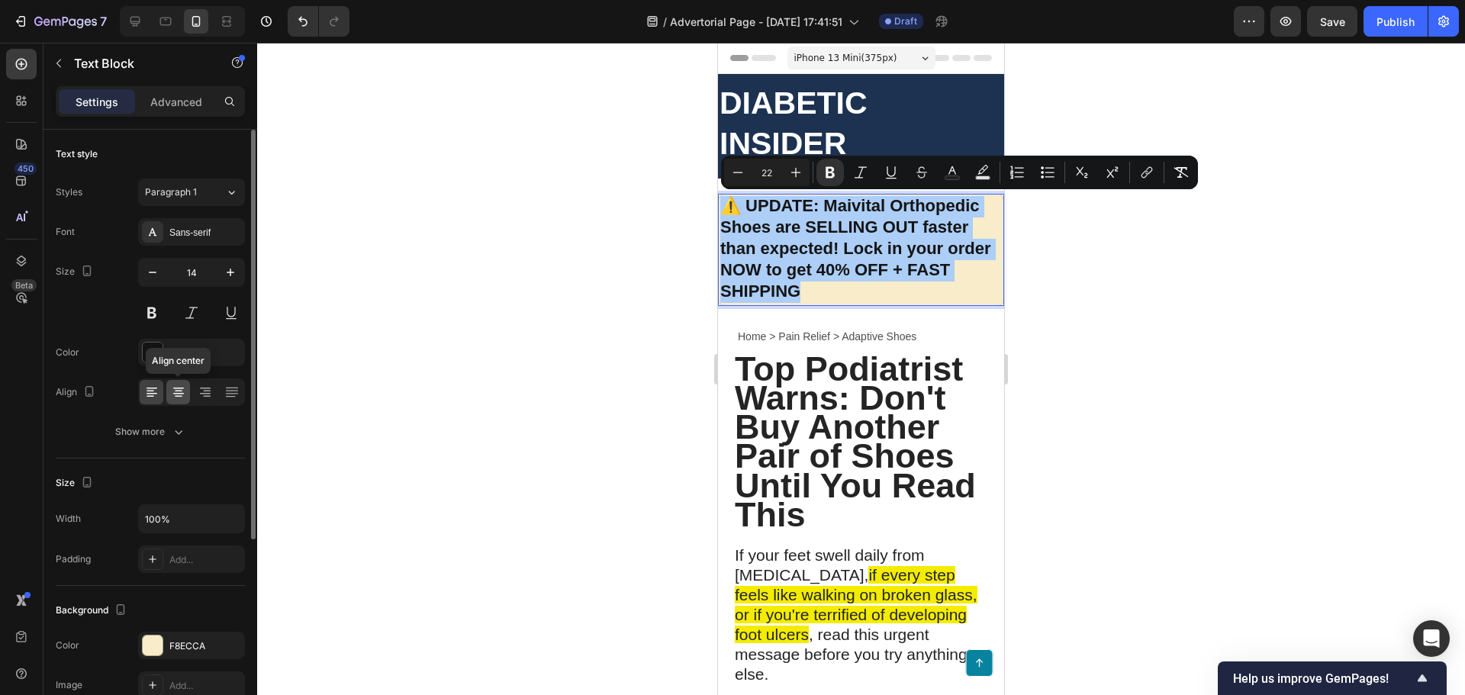
click at [179, 401] on div at bounding box center [178, 392] width 24 height 24
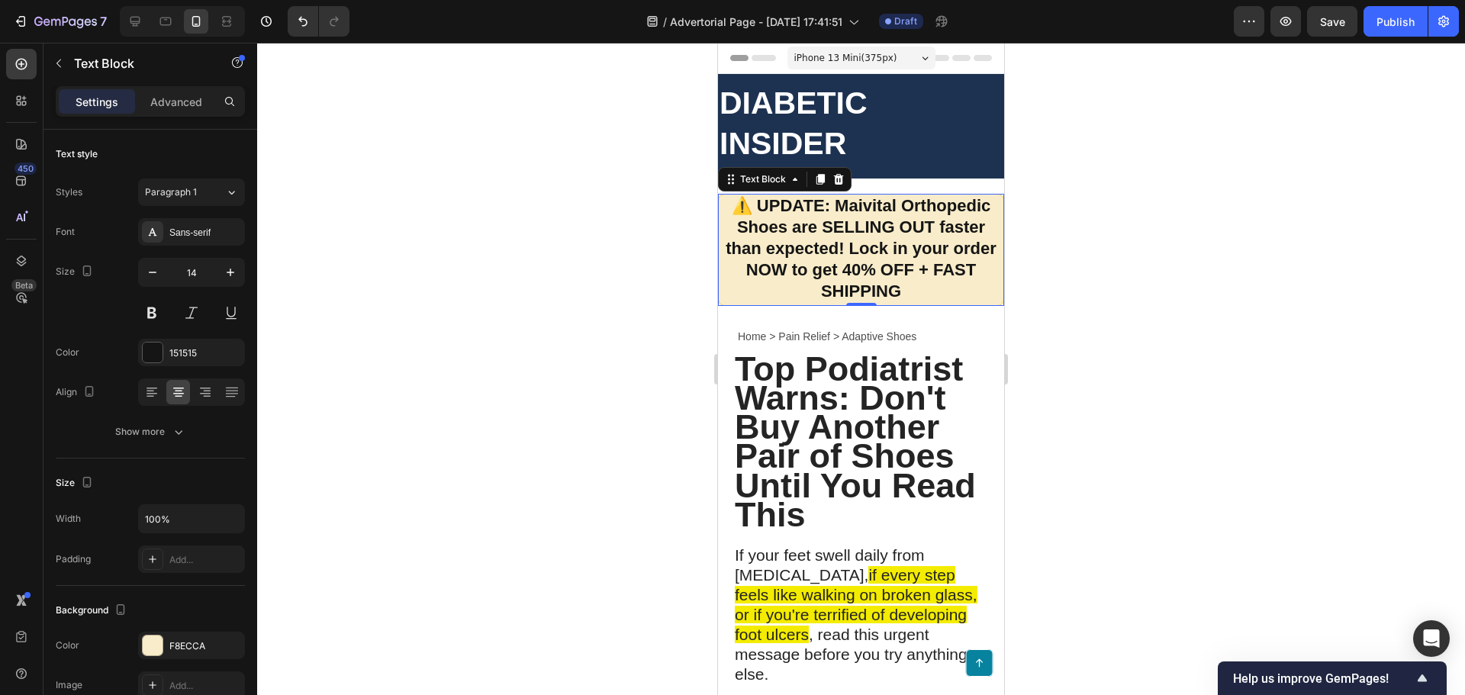
click at [541, 354] on div at bounding box center [861, 369] width 1208 height 652
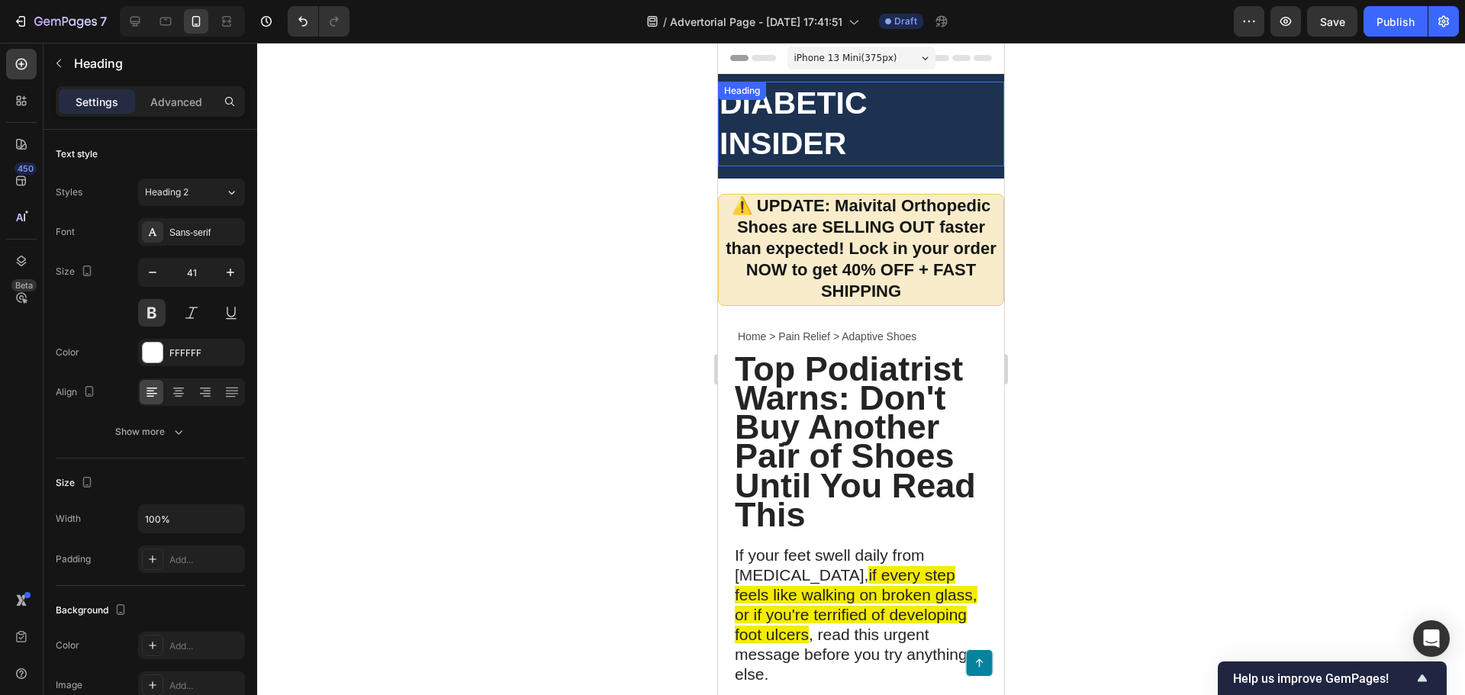
click at [840, 146] on h2 "DIABETIC INSIDER" at bounding box center [861, 124] width 286 height 85
click at [802, 138] on h2 "DIABETIC INSIDER" at bounding box center [861, 124] width 286 height 85
click at [802, 138] on p "DIABETIC INSIDER" at bounding box center [860, 124] width 283 height 82
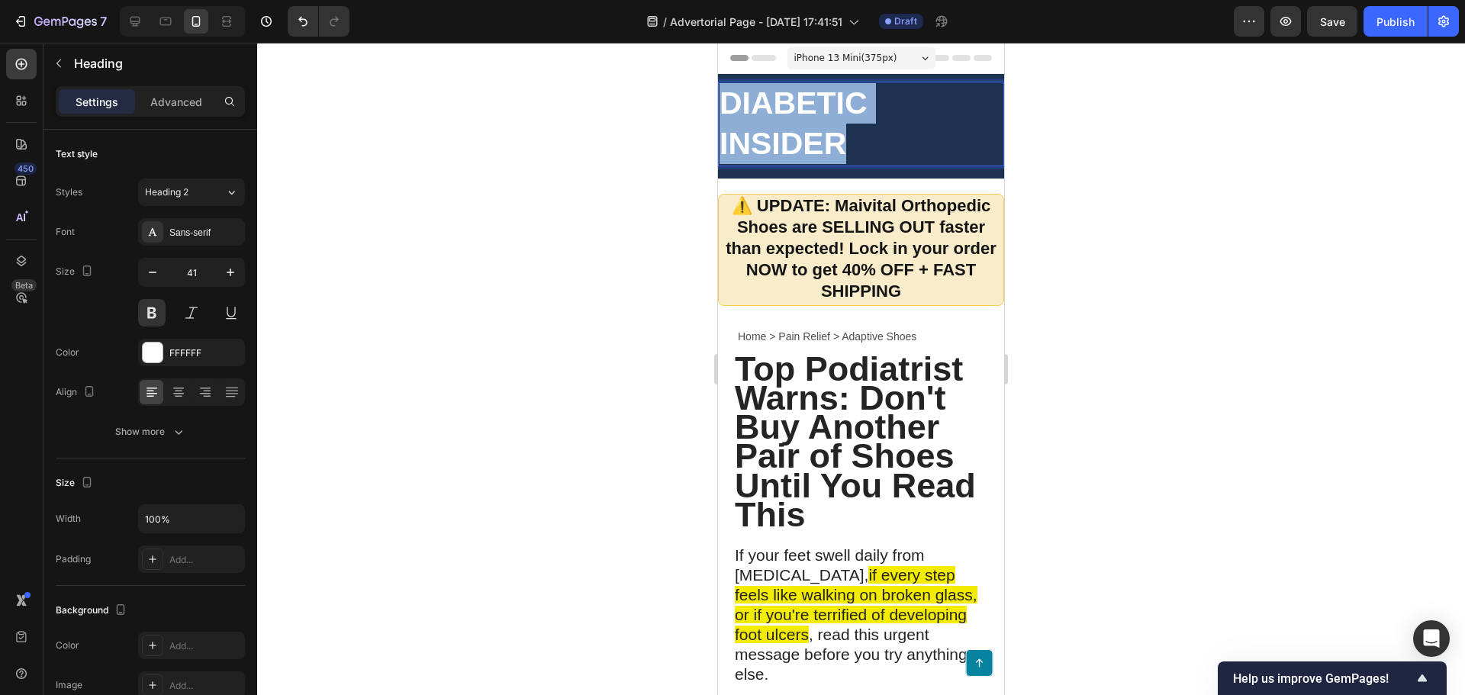
click at [802, 138] on p "DIABETIC INSIDER" at bounding box center [860, 124] width 283 height 82
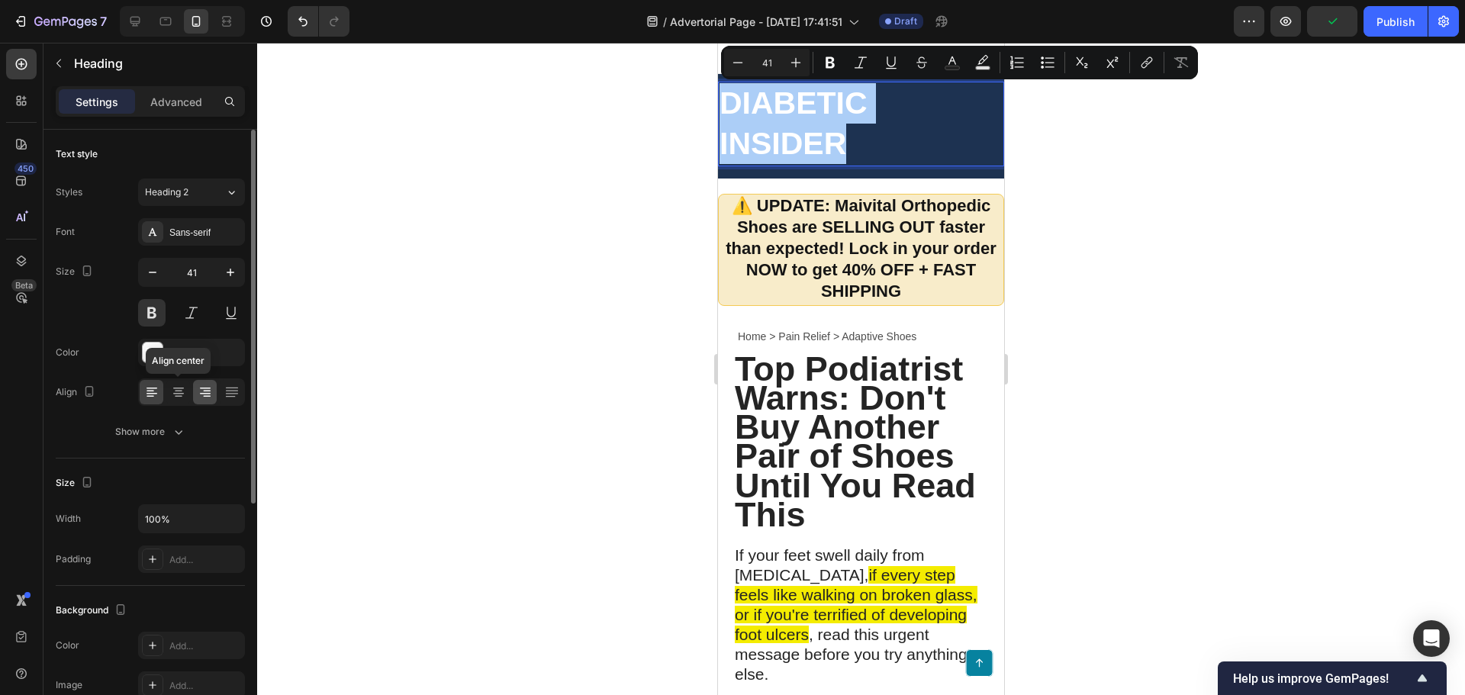
drag, startPoint x: 176, startPoint y: 387, endPoint x: 193, endPoint y: 394, distance: 18.1
click at [177, 387] on icon at bounding box center [178, 392] width 15 height 15
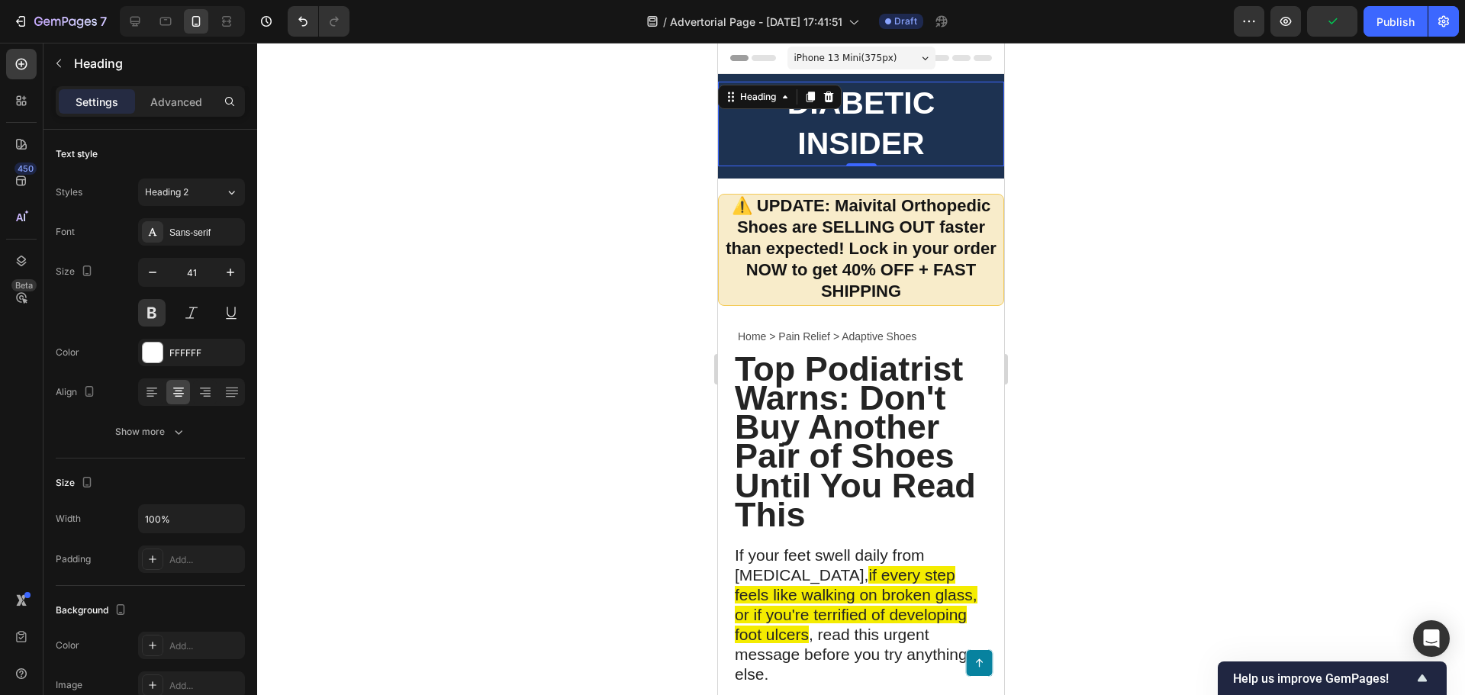
click at [424, 444] on div at bounding box center [861, 369] width 1208 height 652
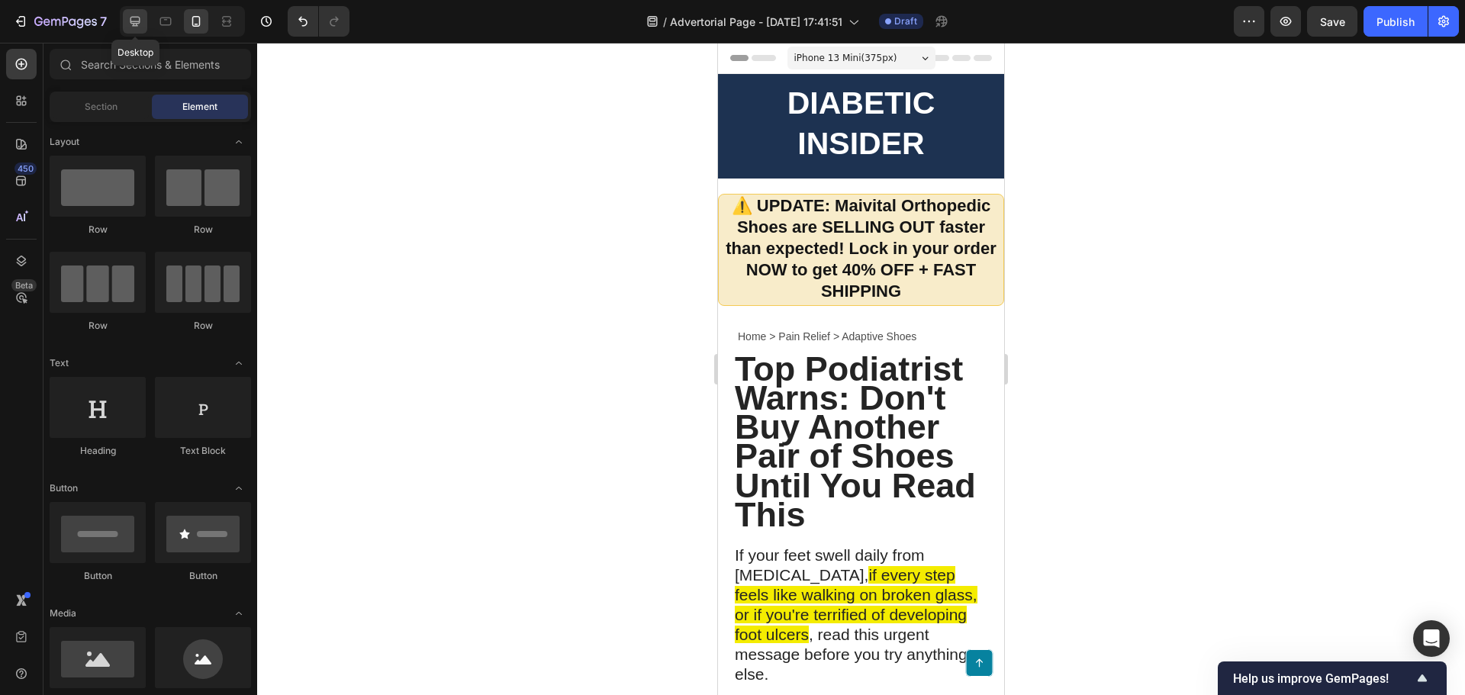
click at [136, 23] on icon at bounding box center [135, 22] width 10 height 10
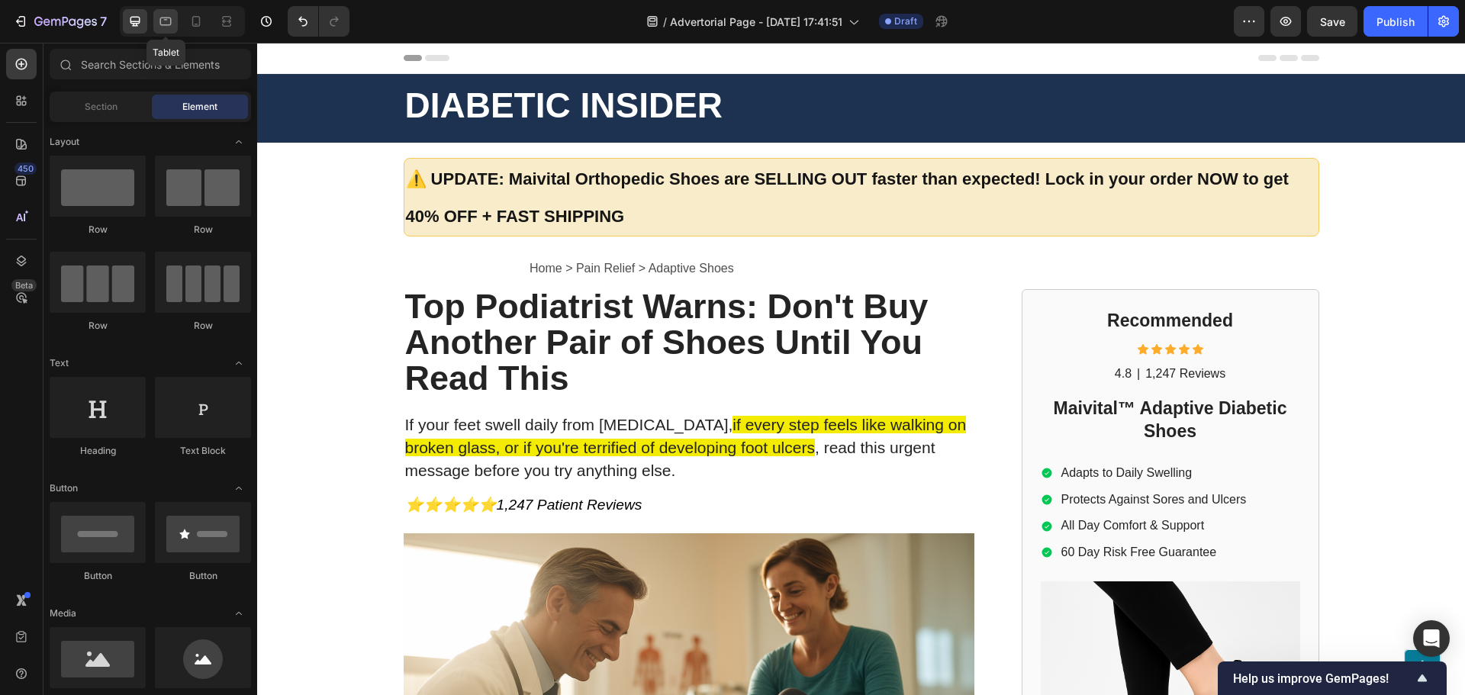
click at [163, 32] on div at bounding box center [165, 21] width 24 height 24
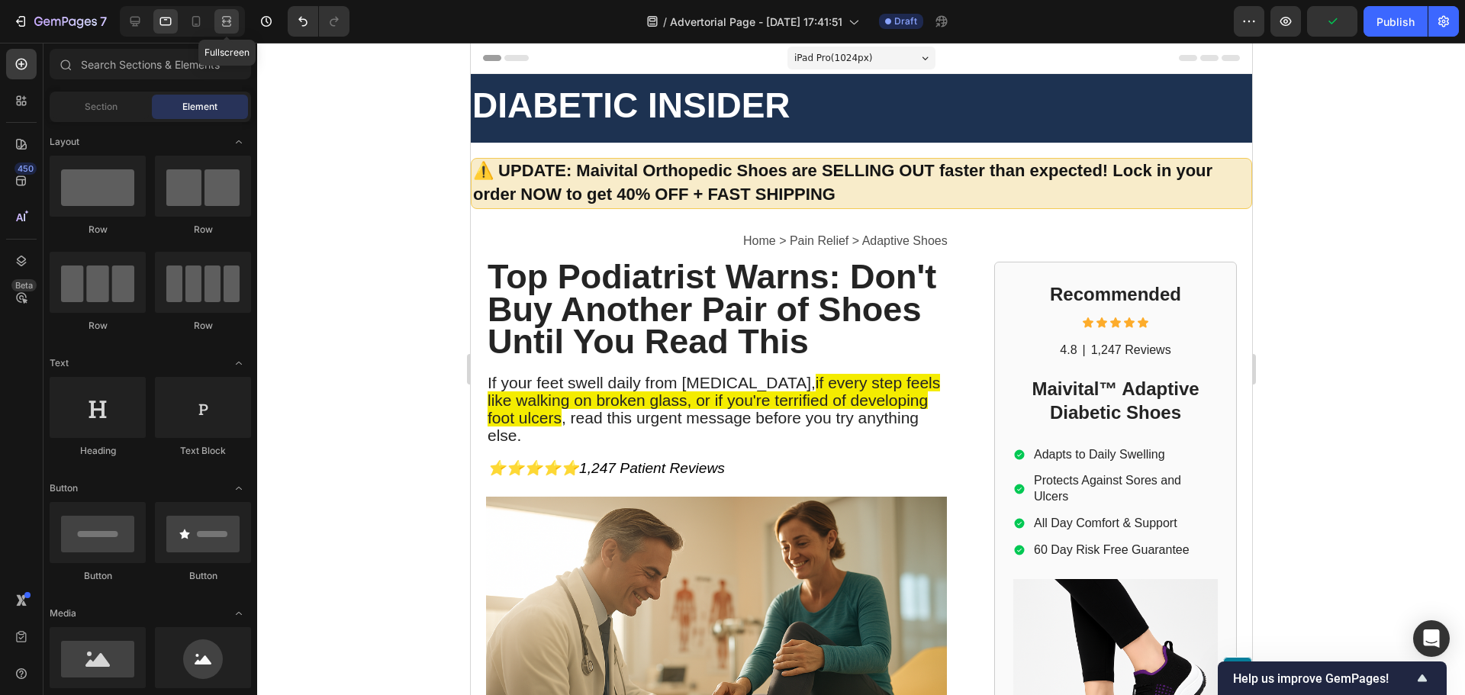
click at [224, 24] on icon at bounding box center [226, 21] width 15 height 15
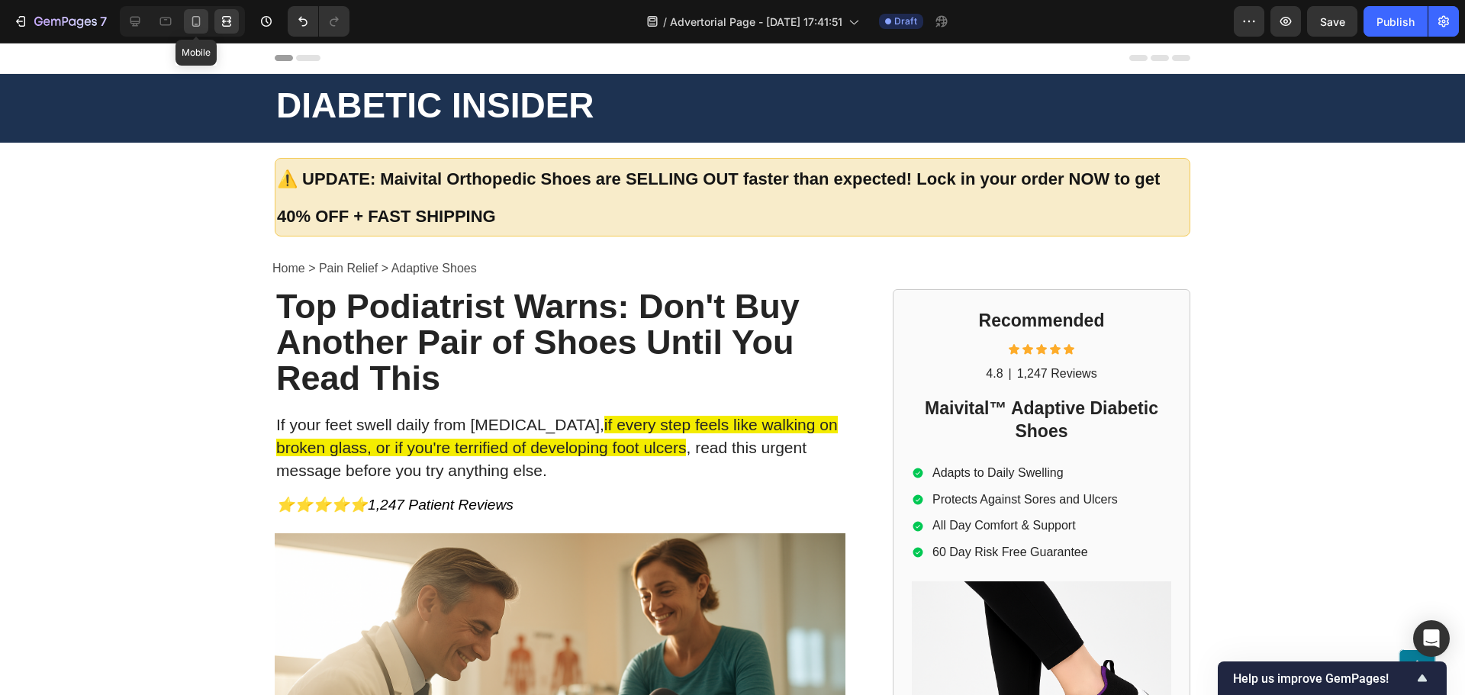
click at [201, 27] on icon at bounding box center [195, 21] width 15 height 15
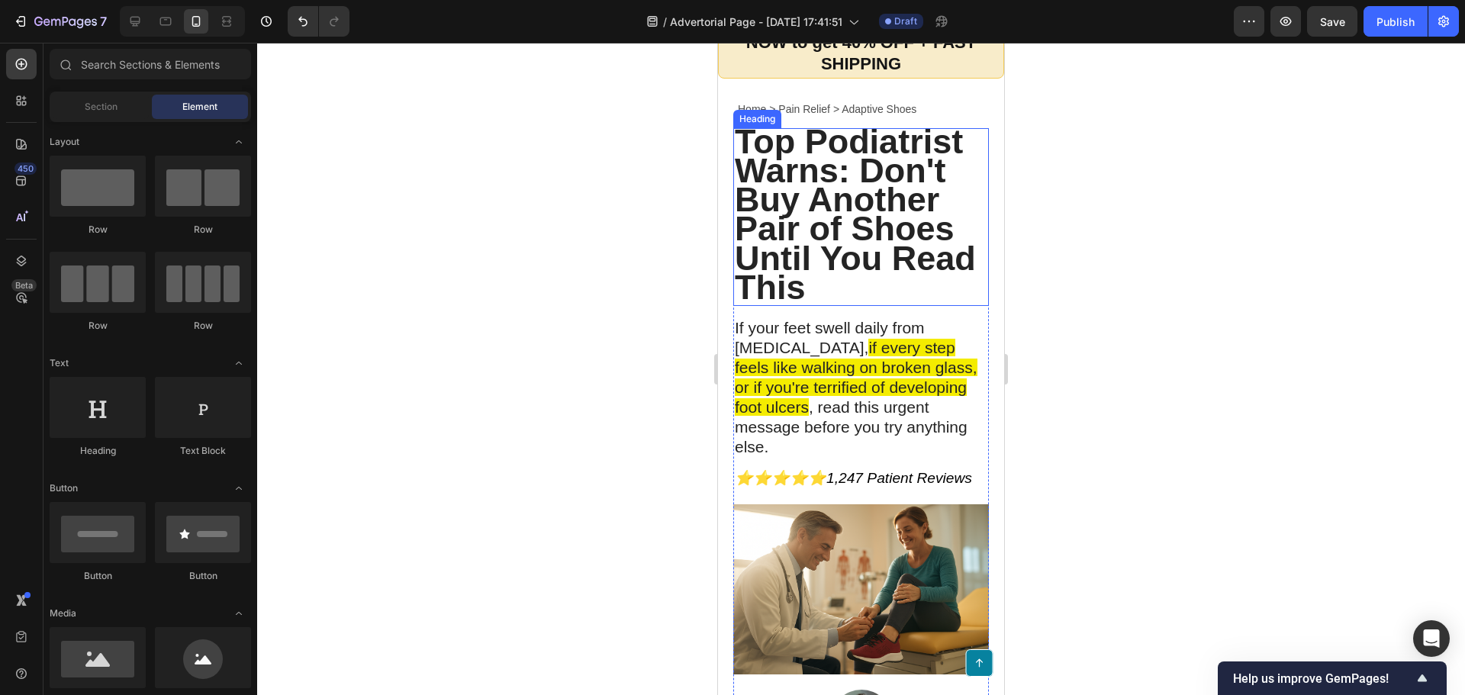
scroll to position [229, 0]
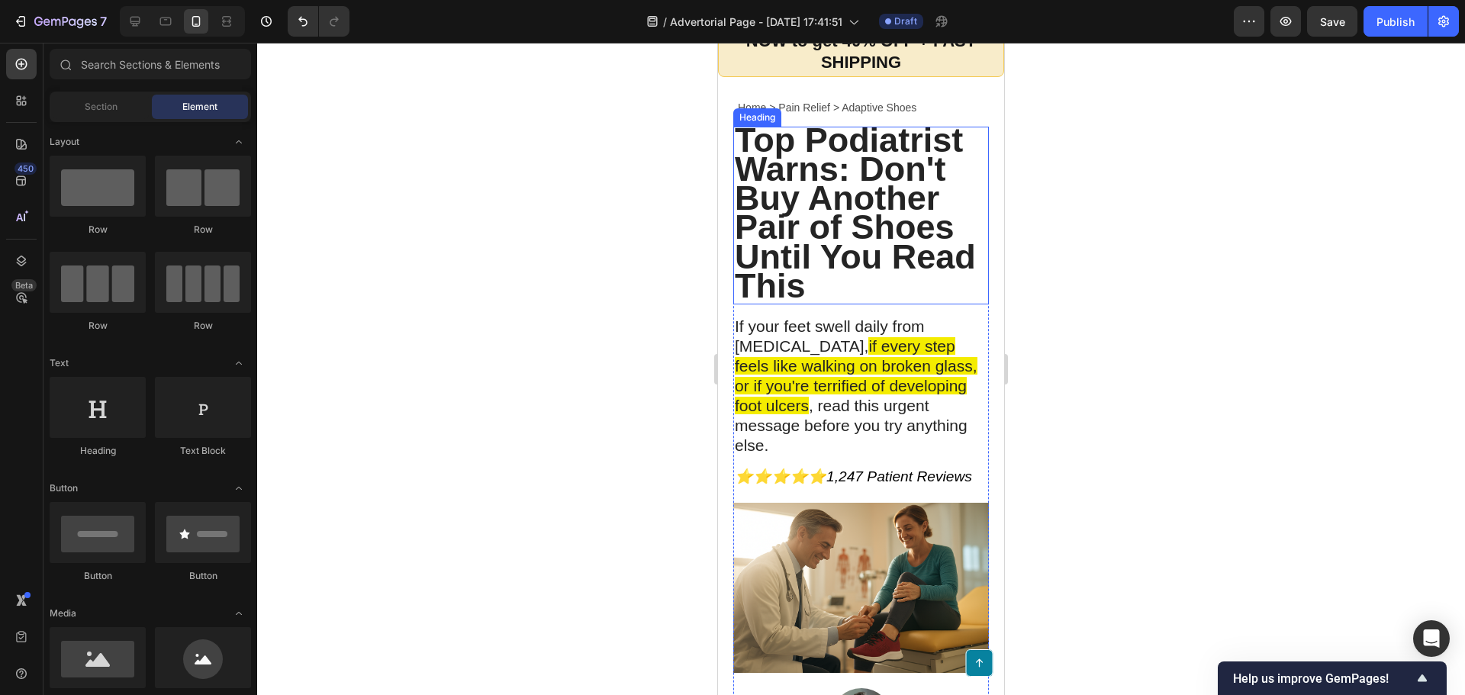
click at [831, 242] on span "Top Podiatrist Warns: Don't Buy Another Pair of Shoes Until You Read This" at bounding box center [855, 213] width 241 height 185
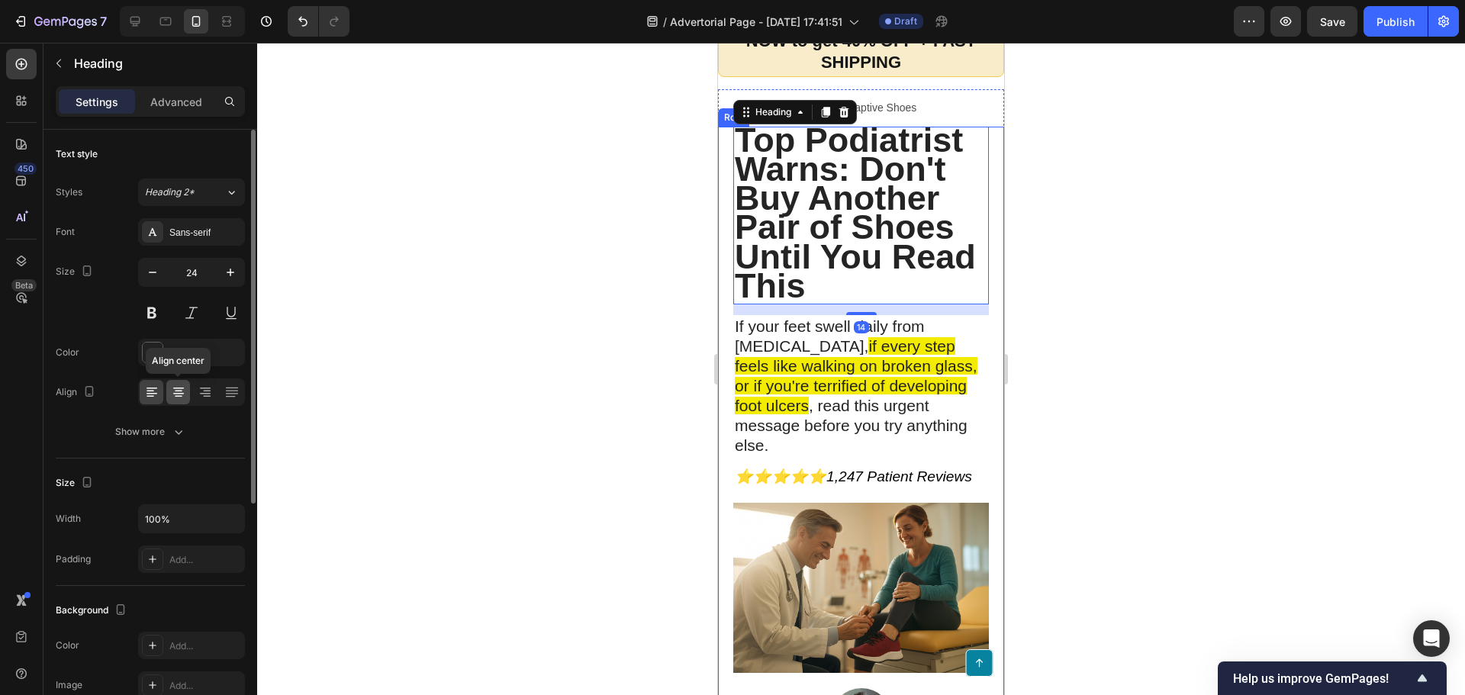
click at [188, 394] on div at bounding box center [178, 392] width 24 height 24
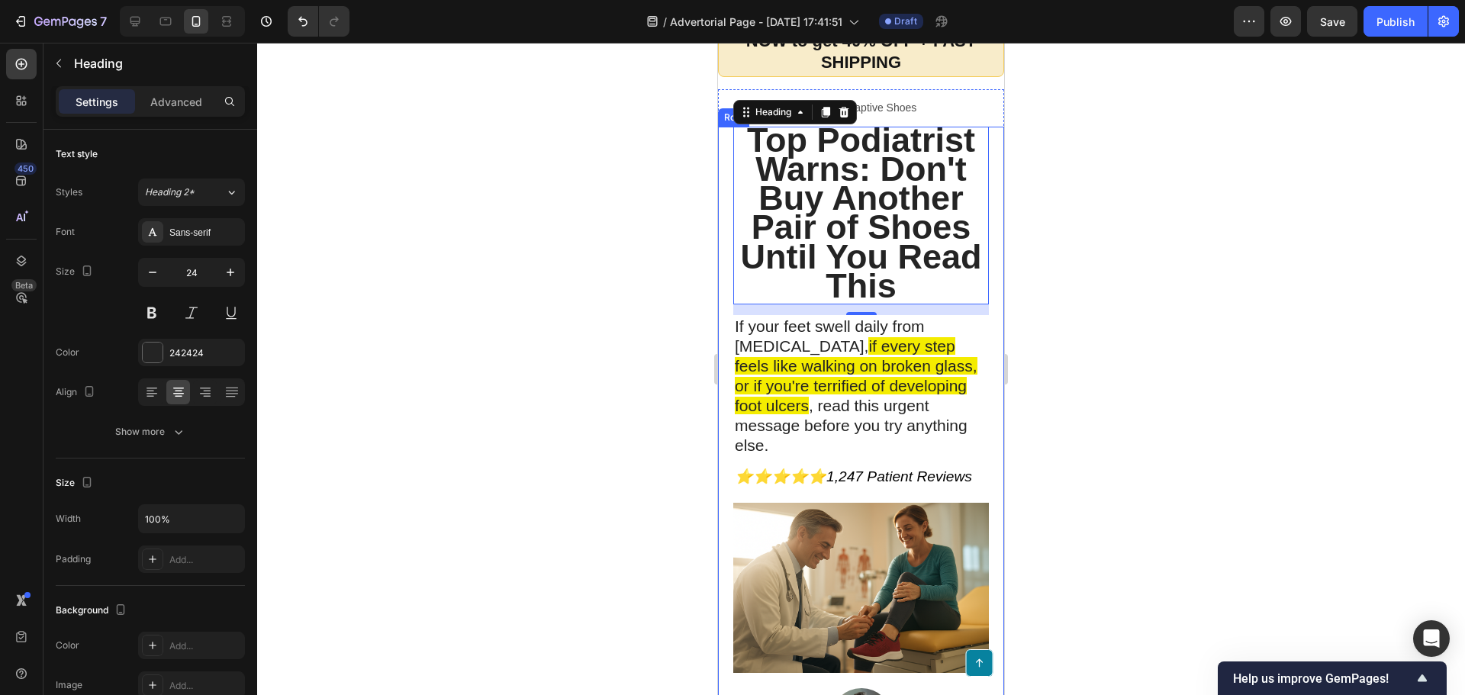
click at [604, 417] on div at bounding box center [861, 369] width 1208 height 652
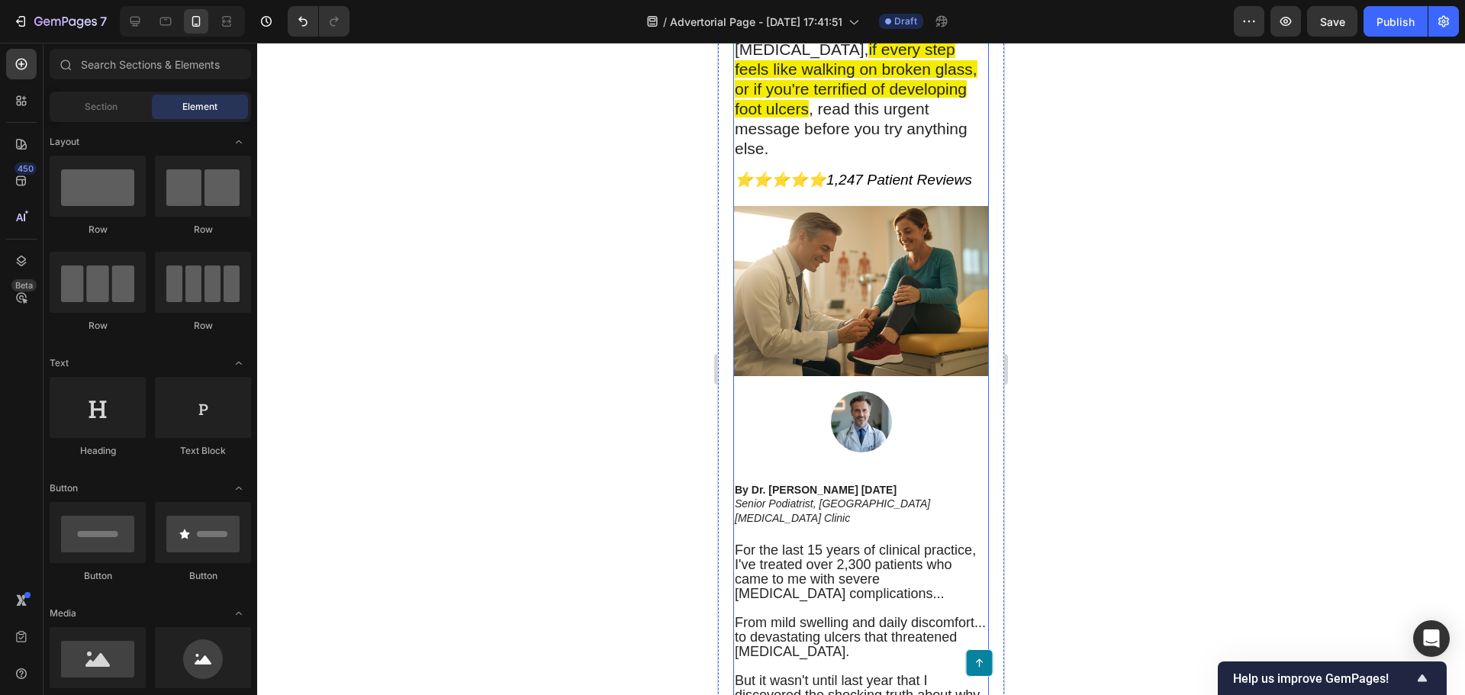
scroll to position [534, 0]
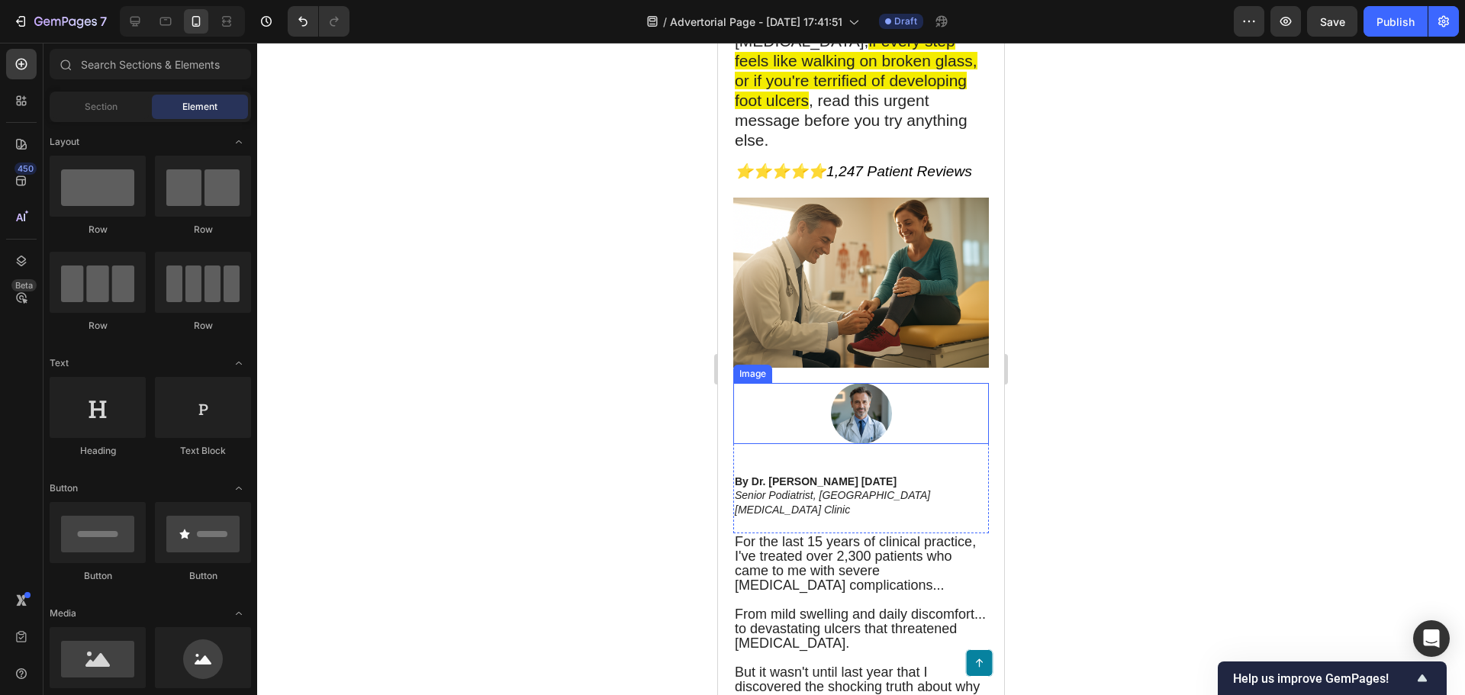
click at [878, 420] on img at bounding box center [861, 413] width 61 height 61
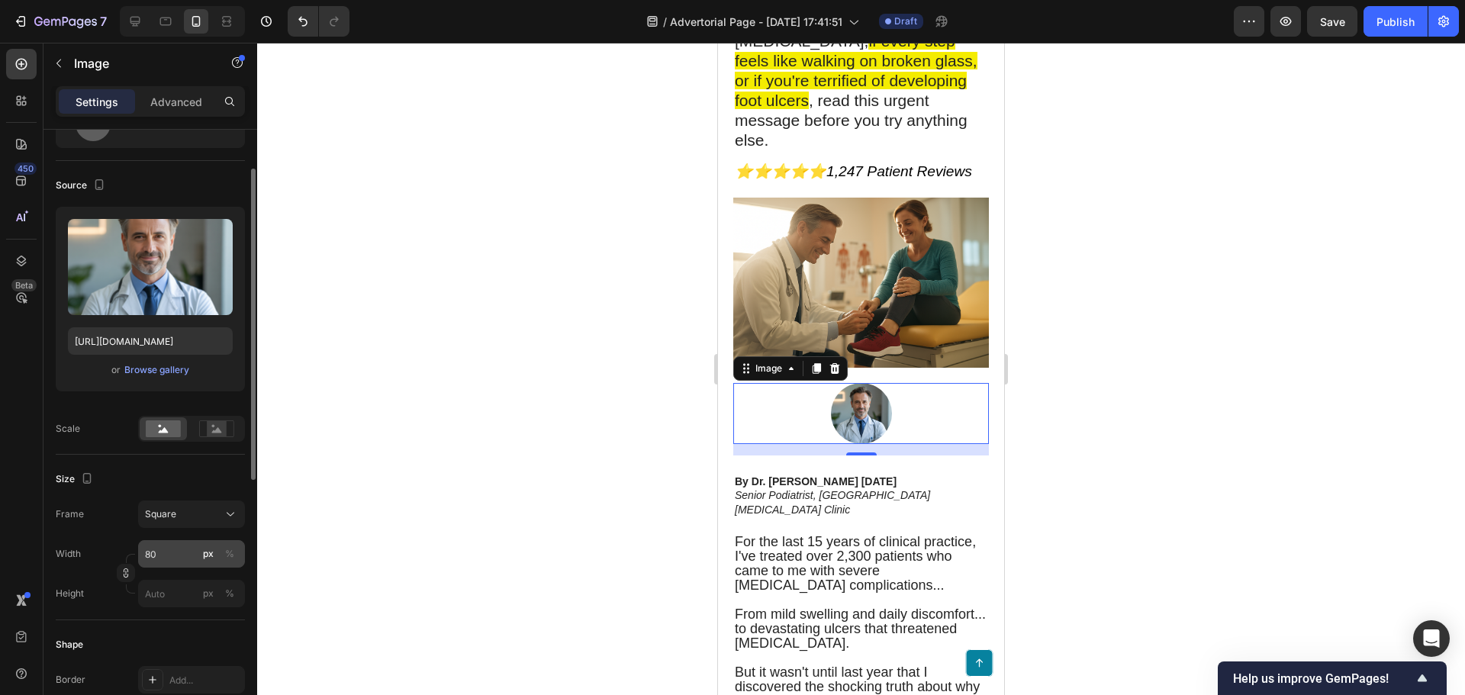
scroll to position [153, 0]
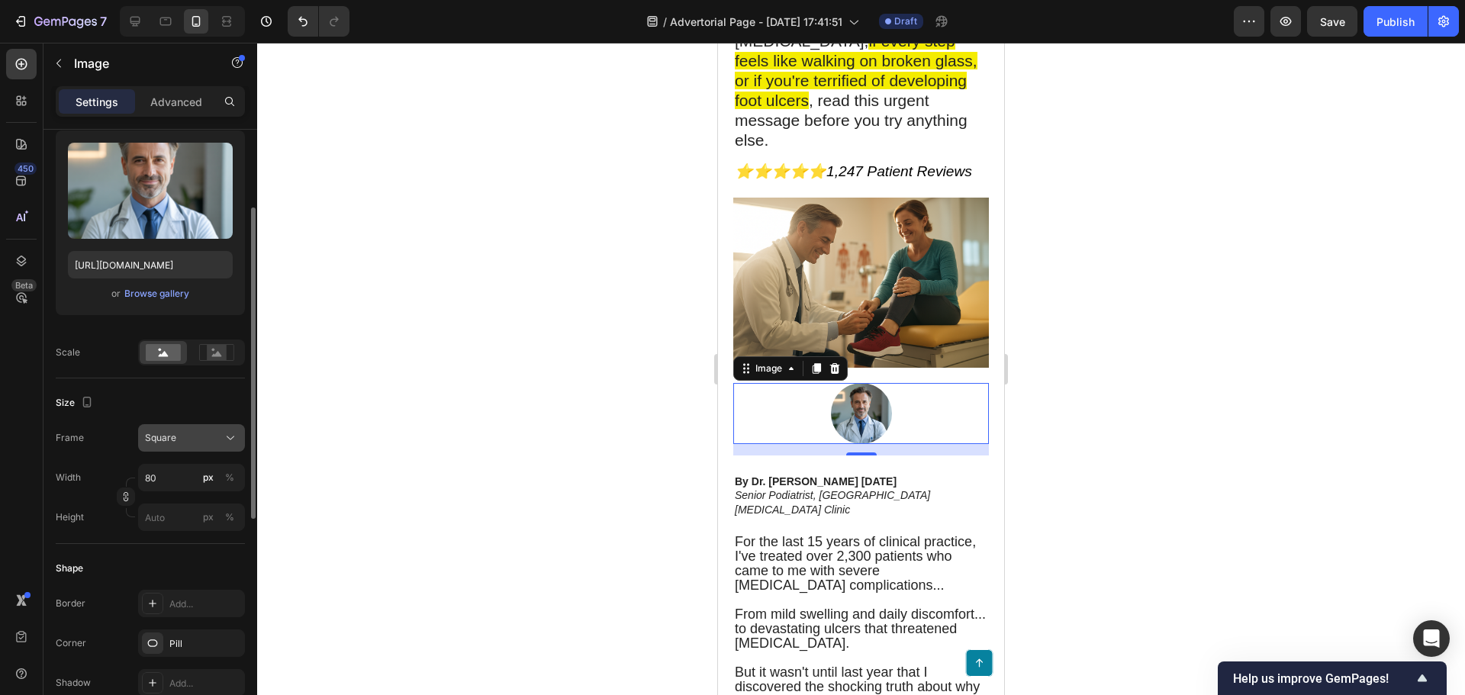
click at [200, 439] on div "Square" at bounding box center [182, 438] width 75 height 14
click at [187, 555] on div "Original" at bounding box center [188, 562] width 88 height 14
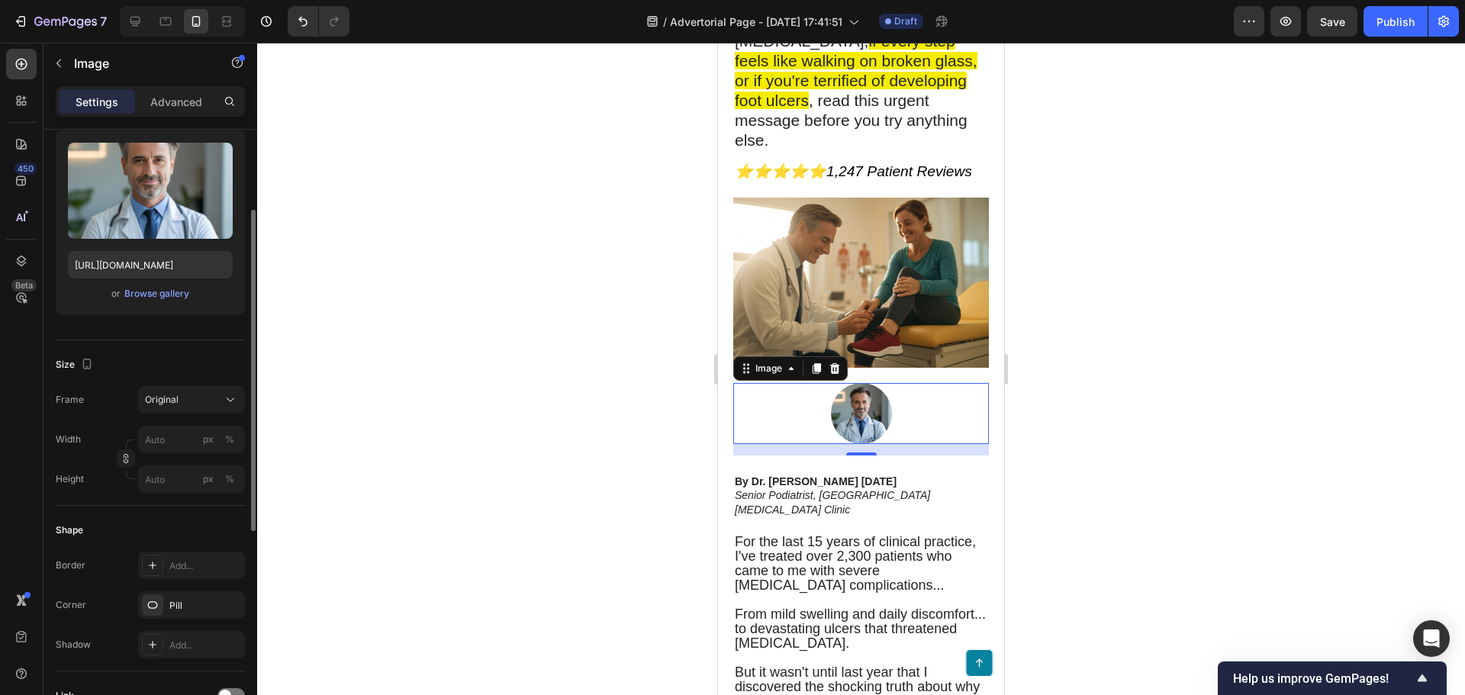
click at [518, 468] on div at bounding box center [861, 369] width 1208 height 652
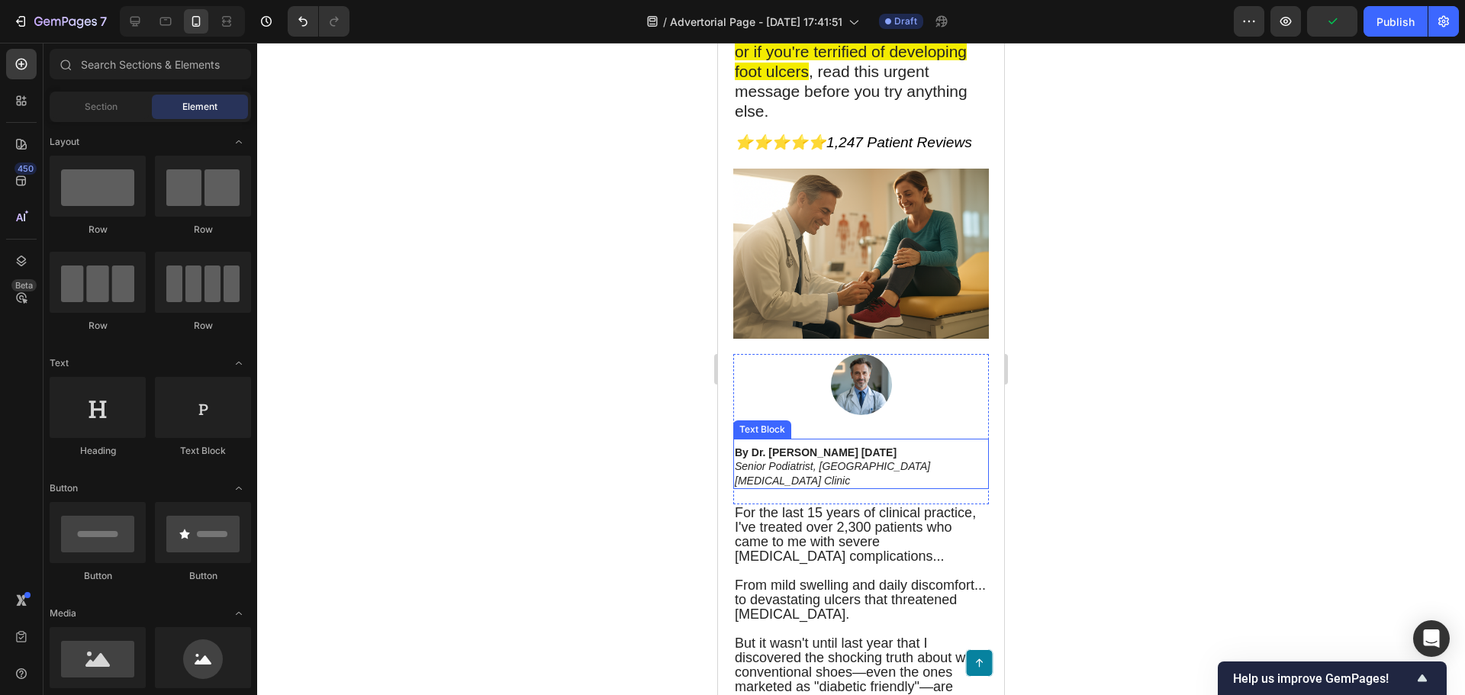
scroll to position [534, 0]
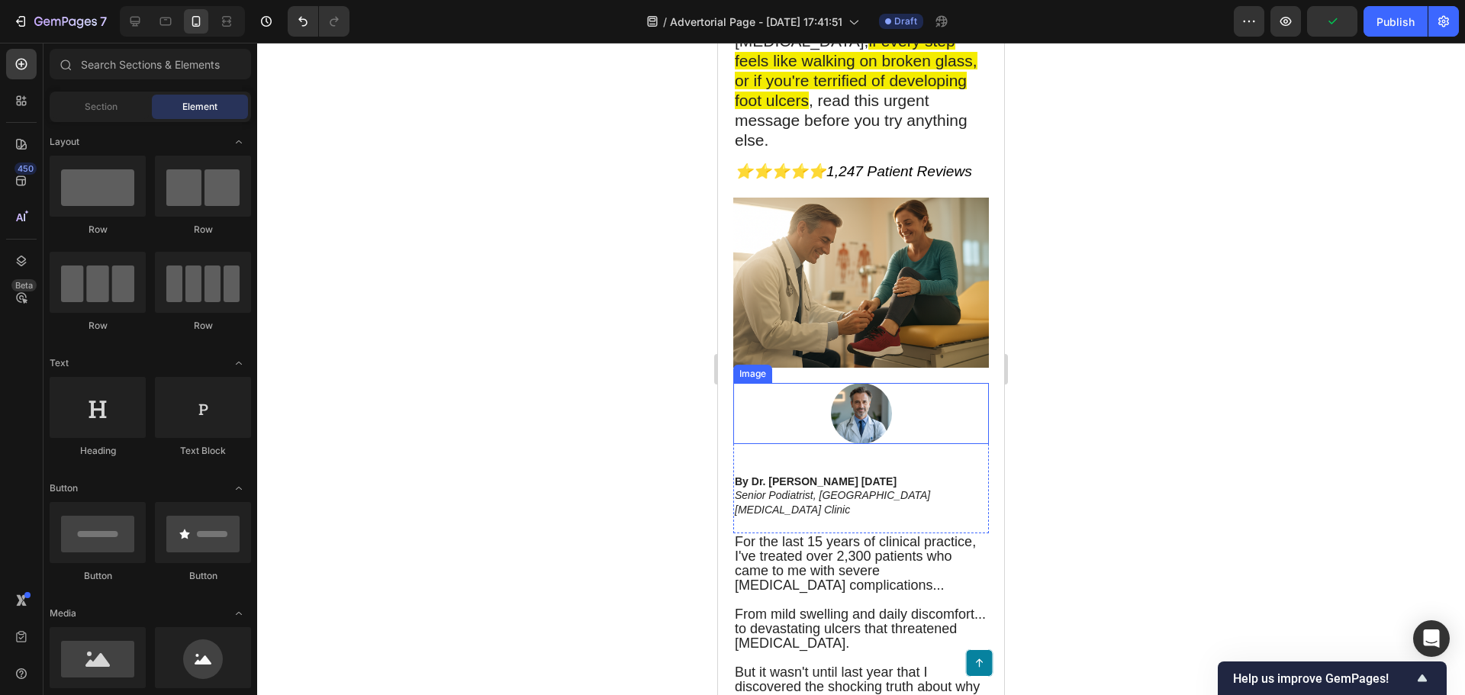
click at [891, 420] on div at bounding box center [861, 413] width 256 height 61
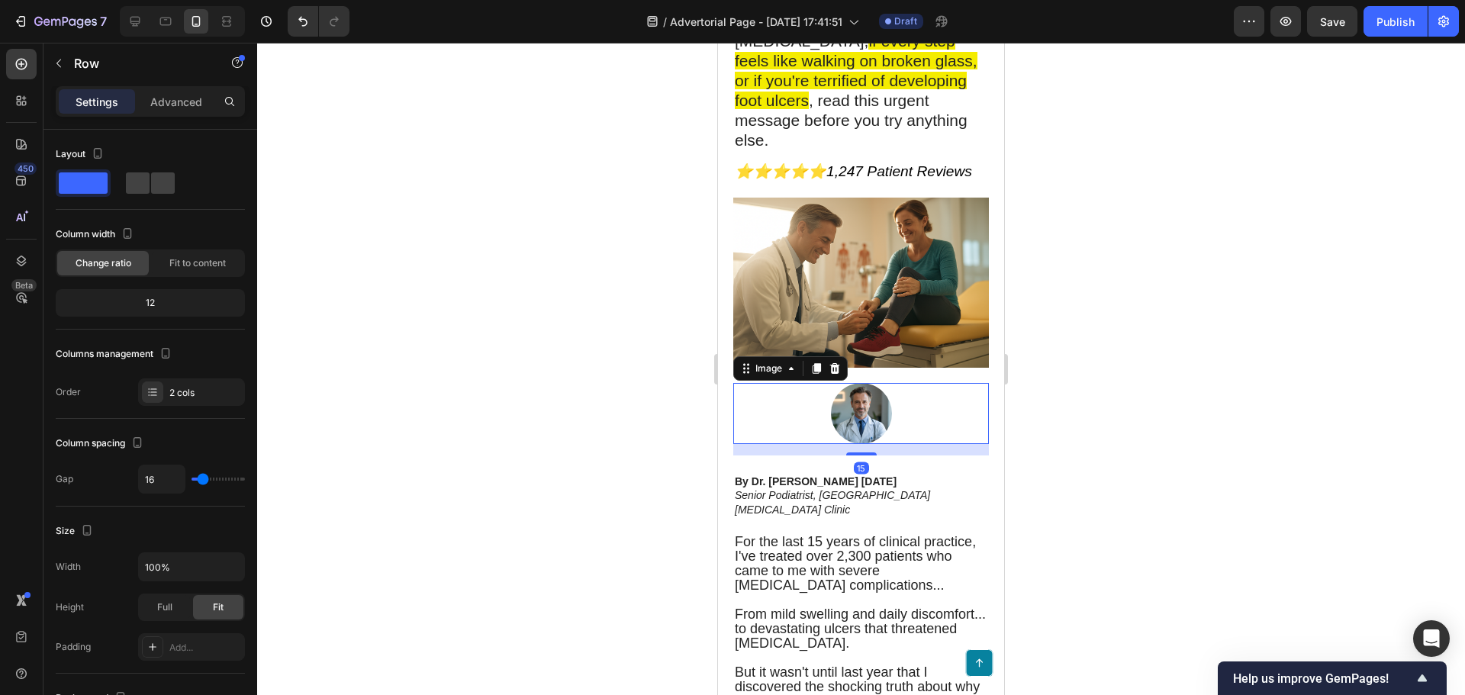
click at [777, 494] on div "By Dr. Jeremy Campbell September 17, 2025 Senior Podiatrist, Melbourne Diabetic…" at bounding box center [861, 501] width 256 height 66
click at [847, 404] on img at bounding box center [861, 413] width 61 height 61
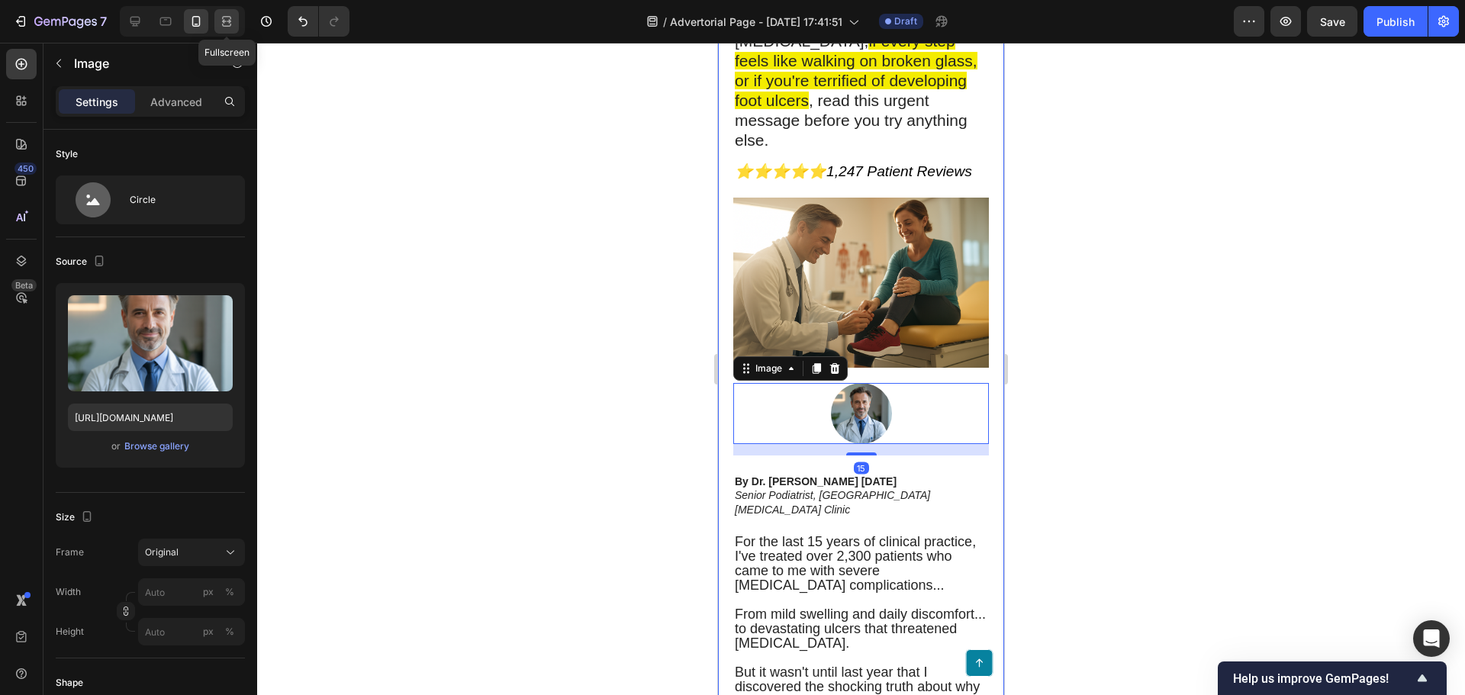
click at [219, 28] on icon at bounding box center [226, 21] width 15 height 15
type input "80"
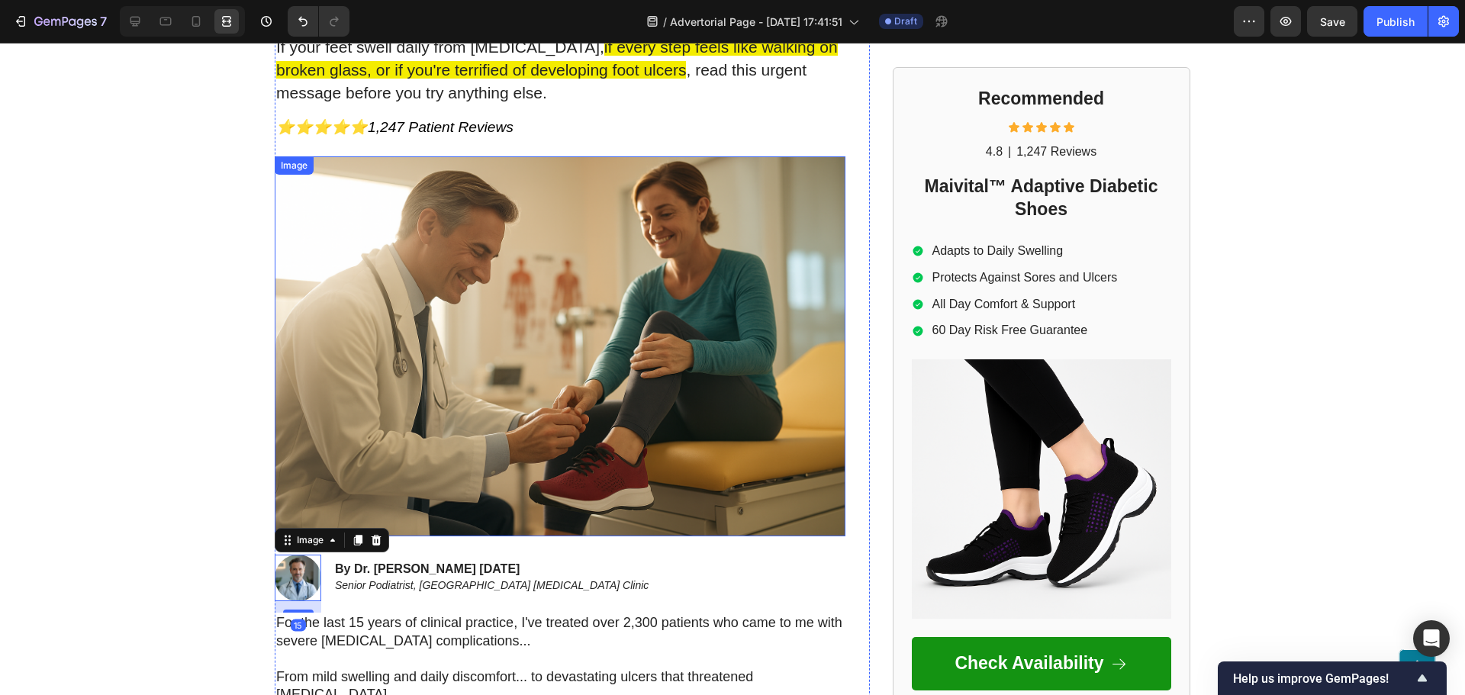
scroll to position [905, 0]
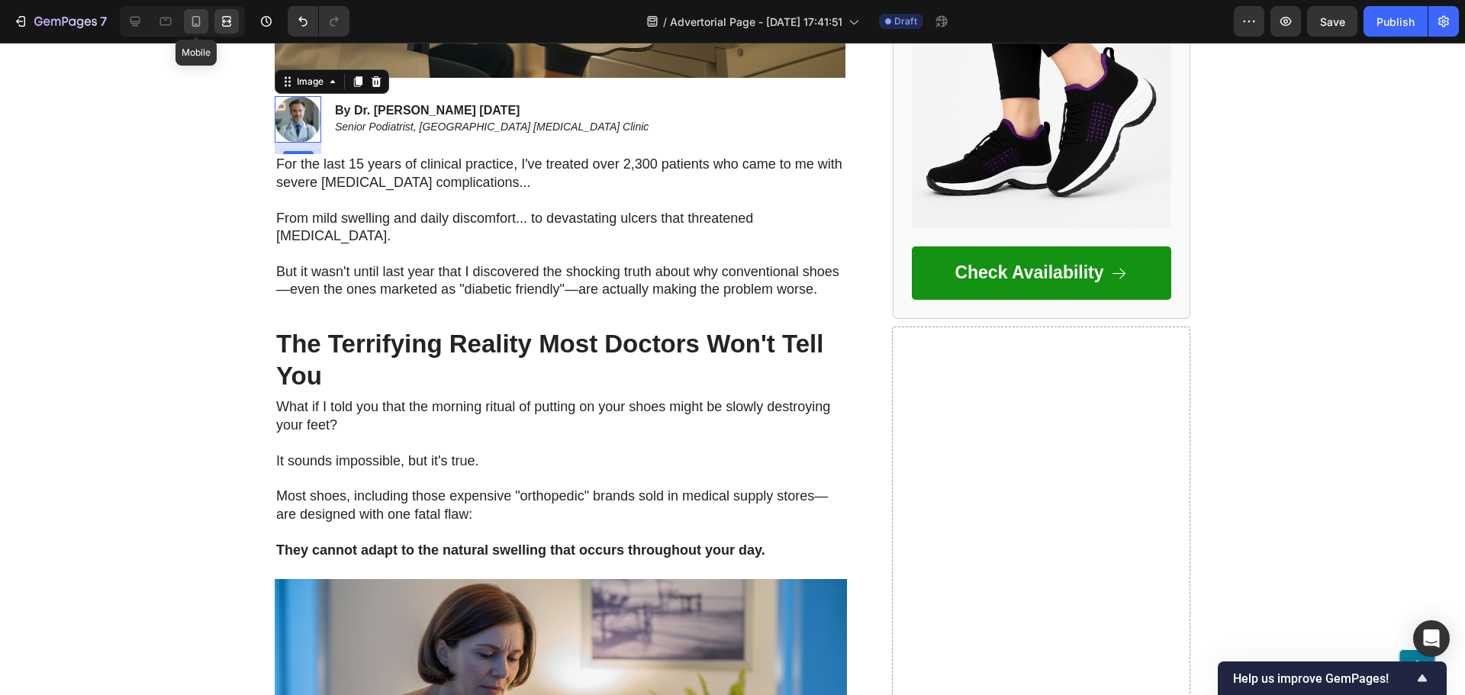
click at [186, 26] on div at bounding box center [196, 21] width 24 height 24
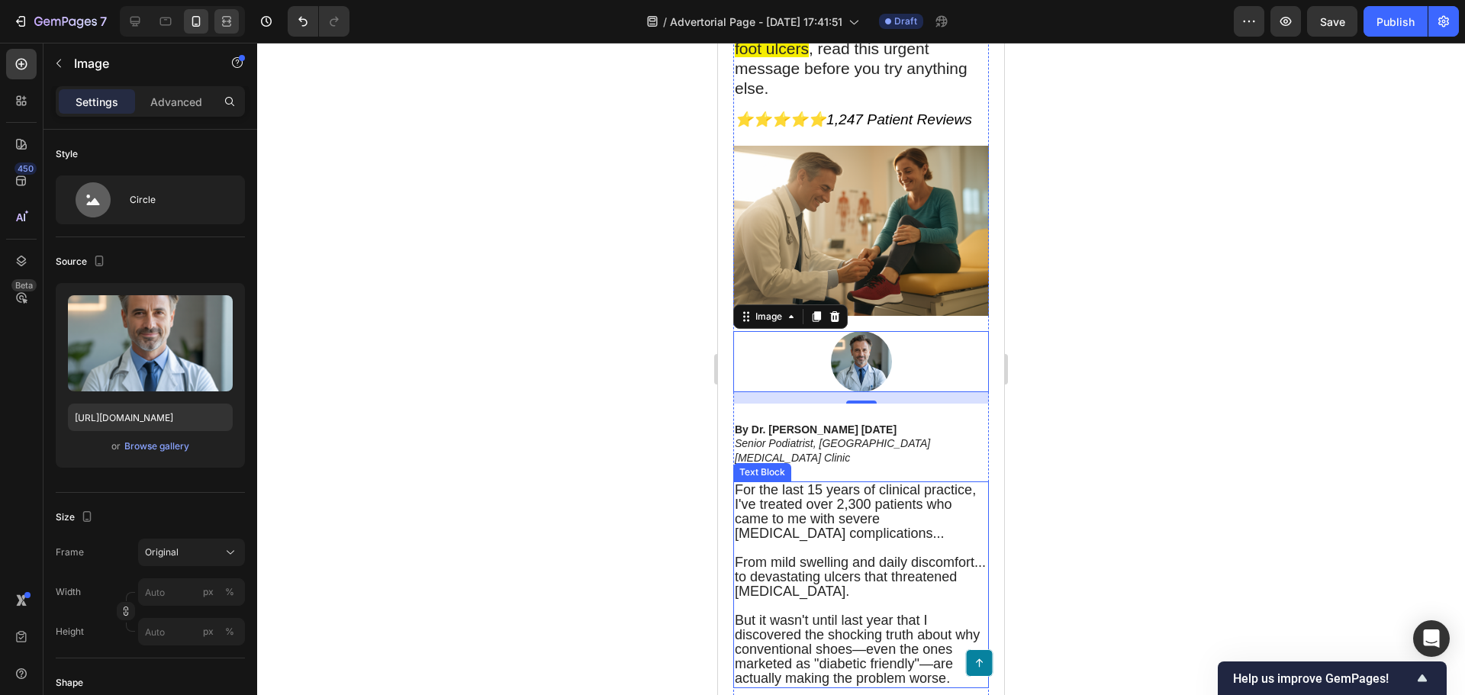
scroll to position [581, 0]
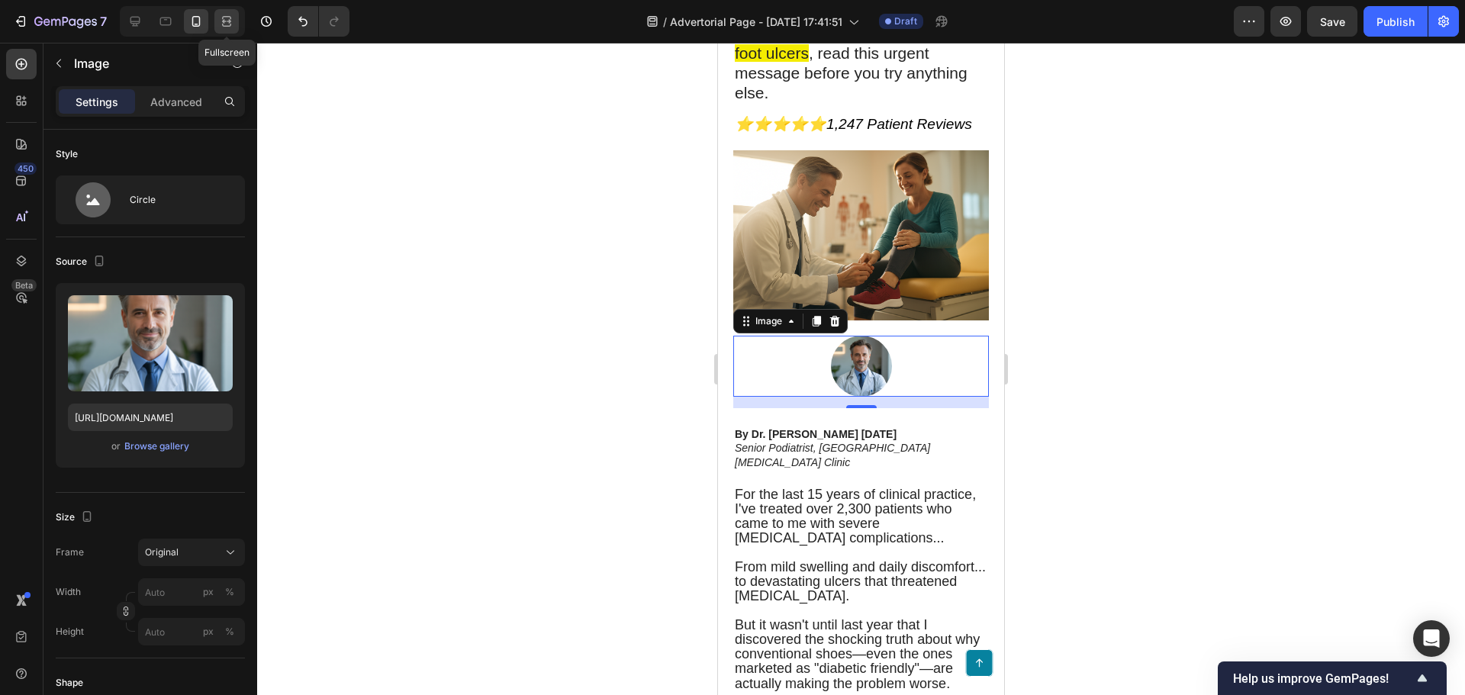
click at [219, 18] on icon at bounding box center [226, 21] width 15 height 15
type input "80"
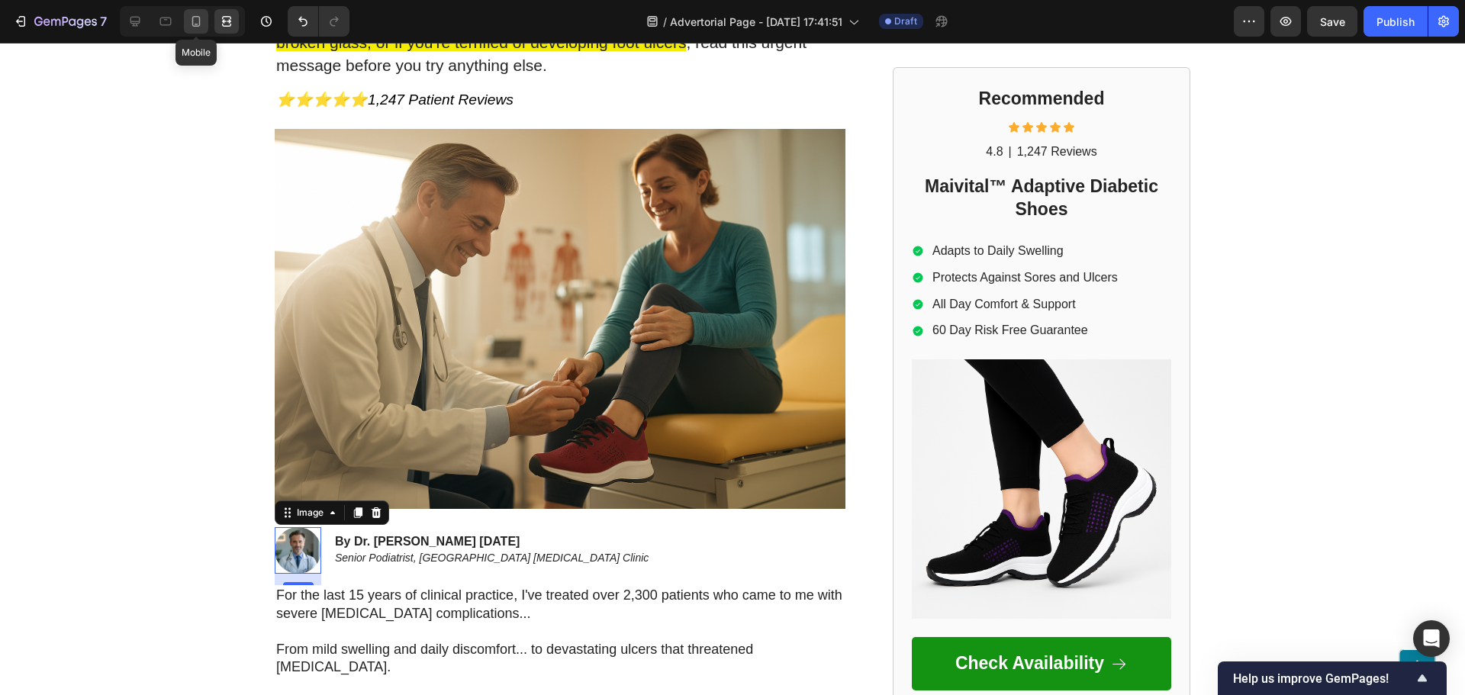
scroll to position [905, 0]
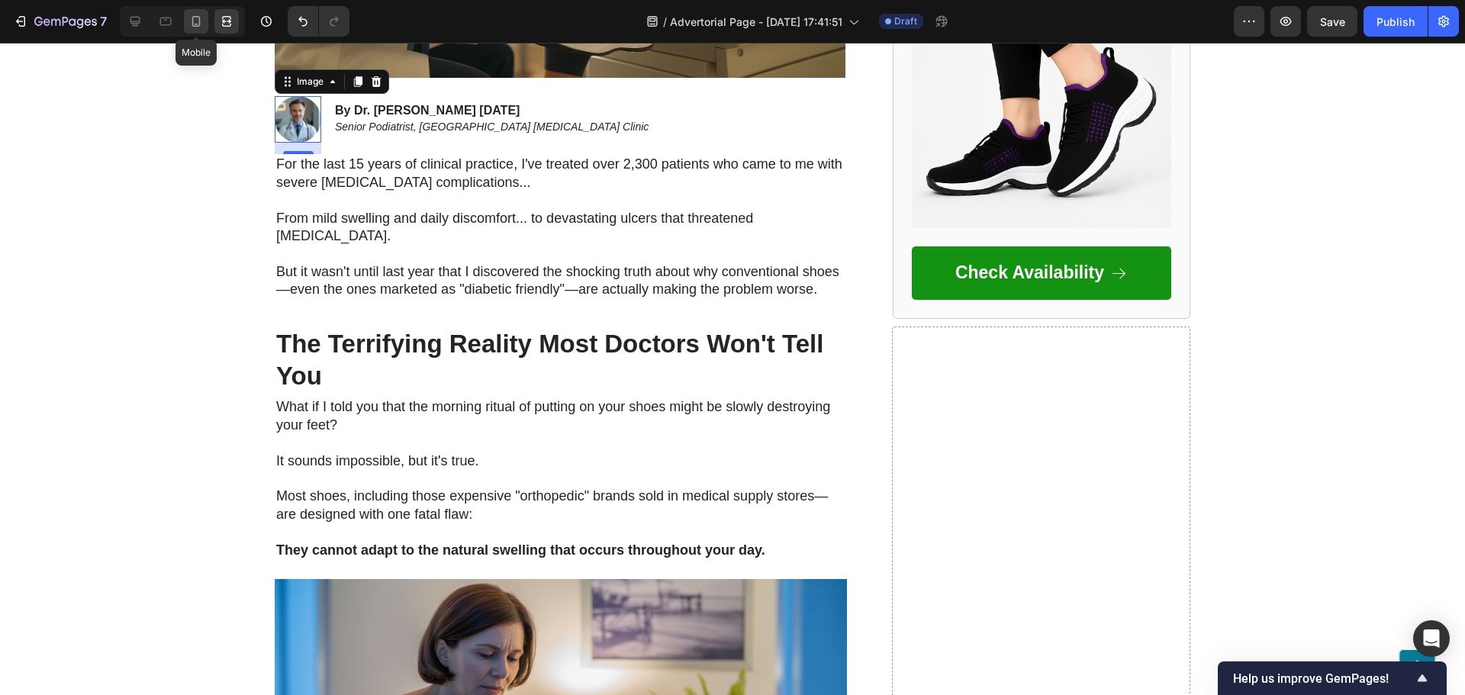
click at [190, 21] on icon at bounding box center [195, 21] width 15 height 15
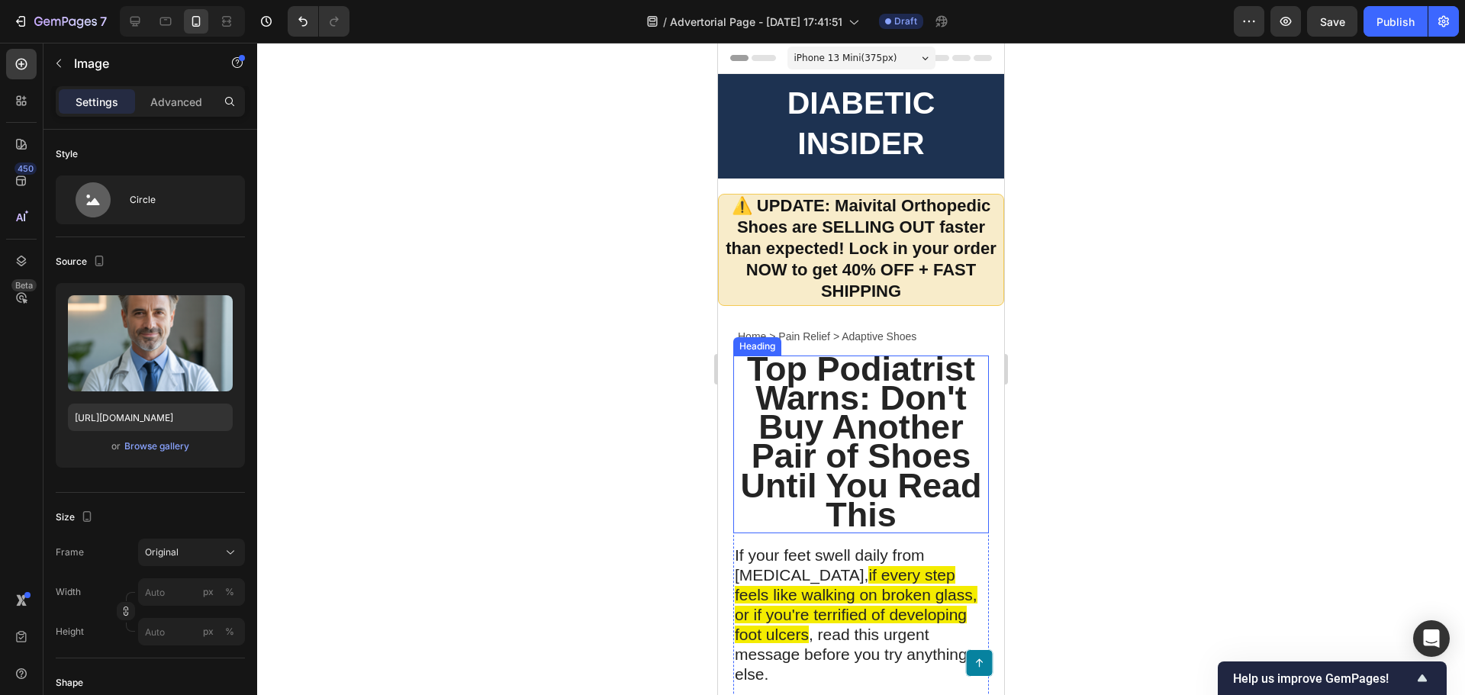
click at [597, 422] on div at bounding box center [861, 369] width 1208 height 652
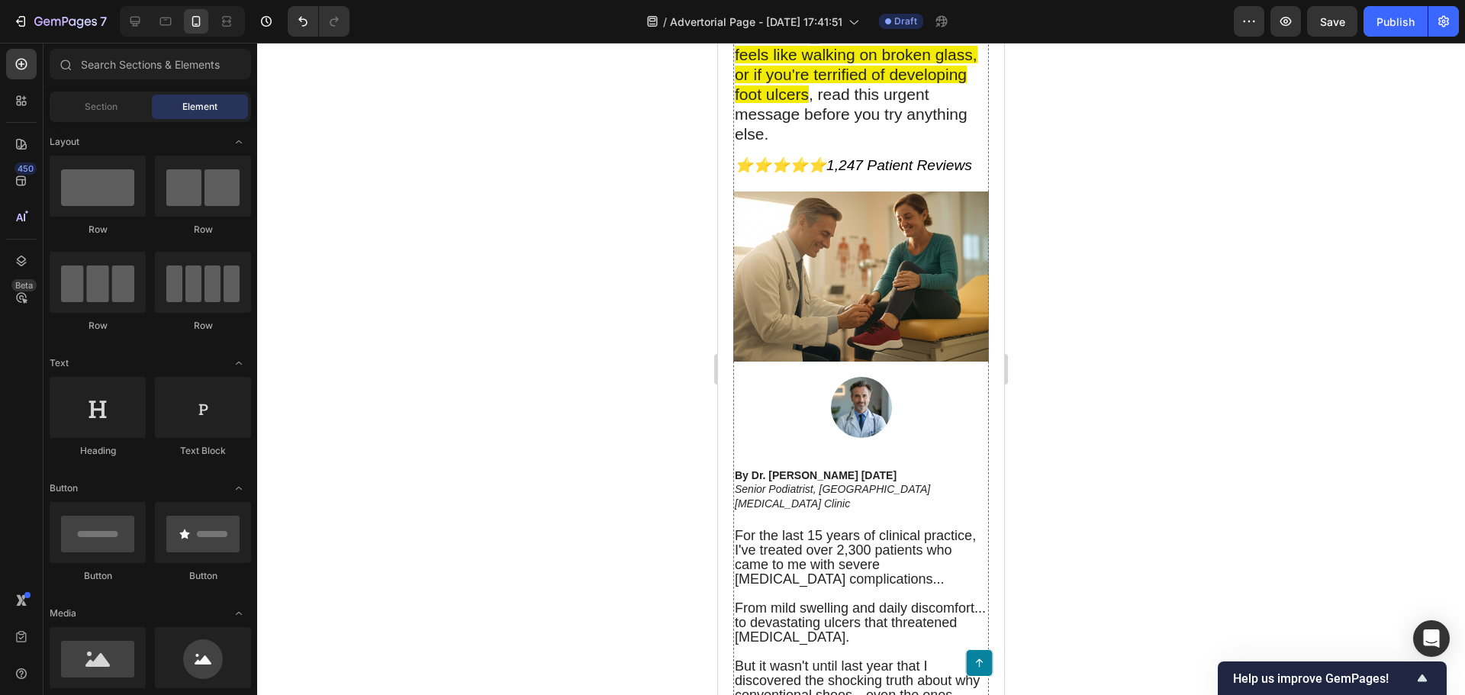
scroll to position [610, 0]
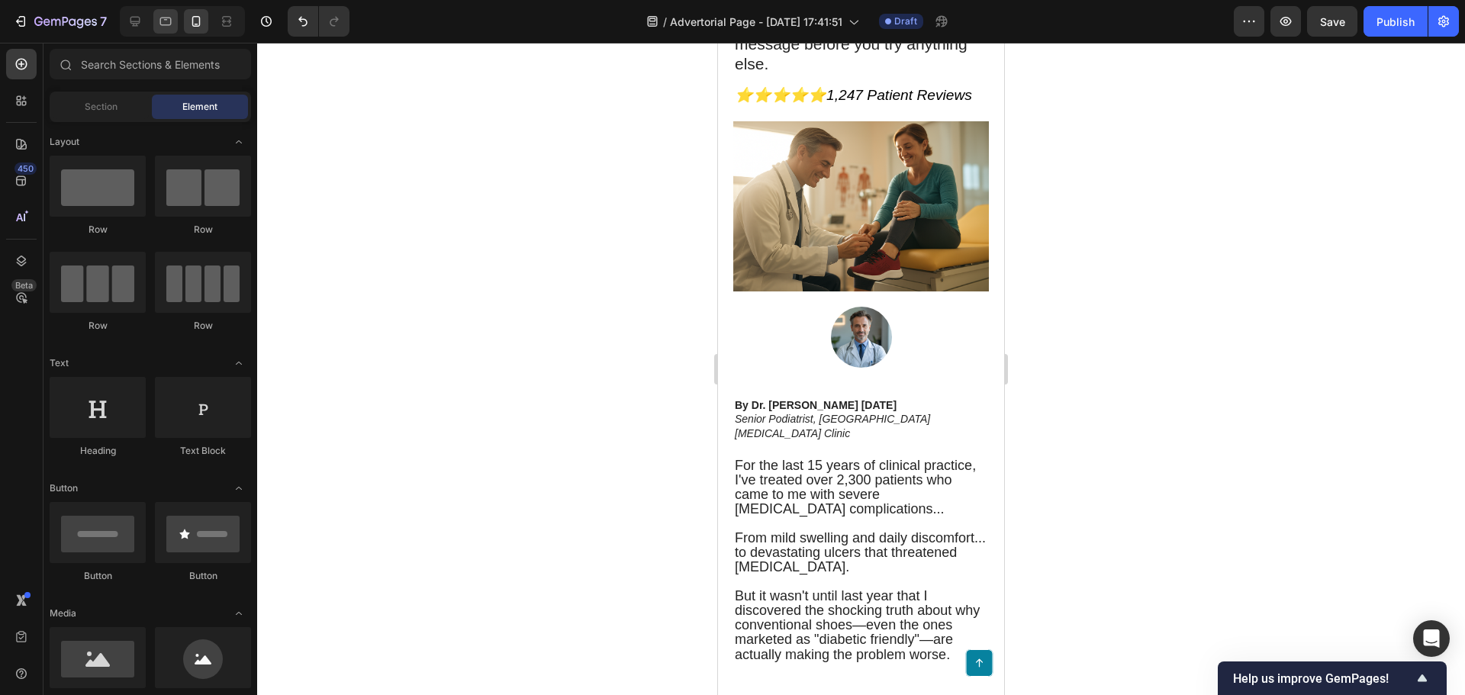
click at [169, 33] on div at bounding box center [165, 21] width 24 height 24
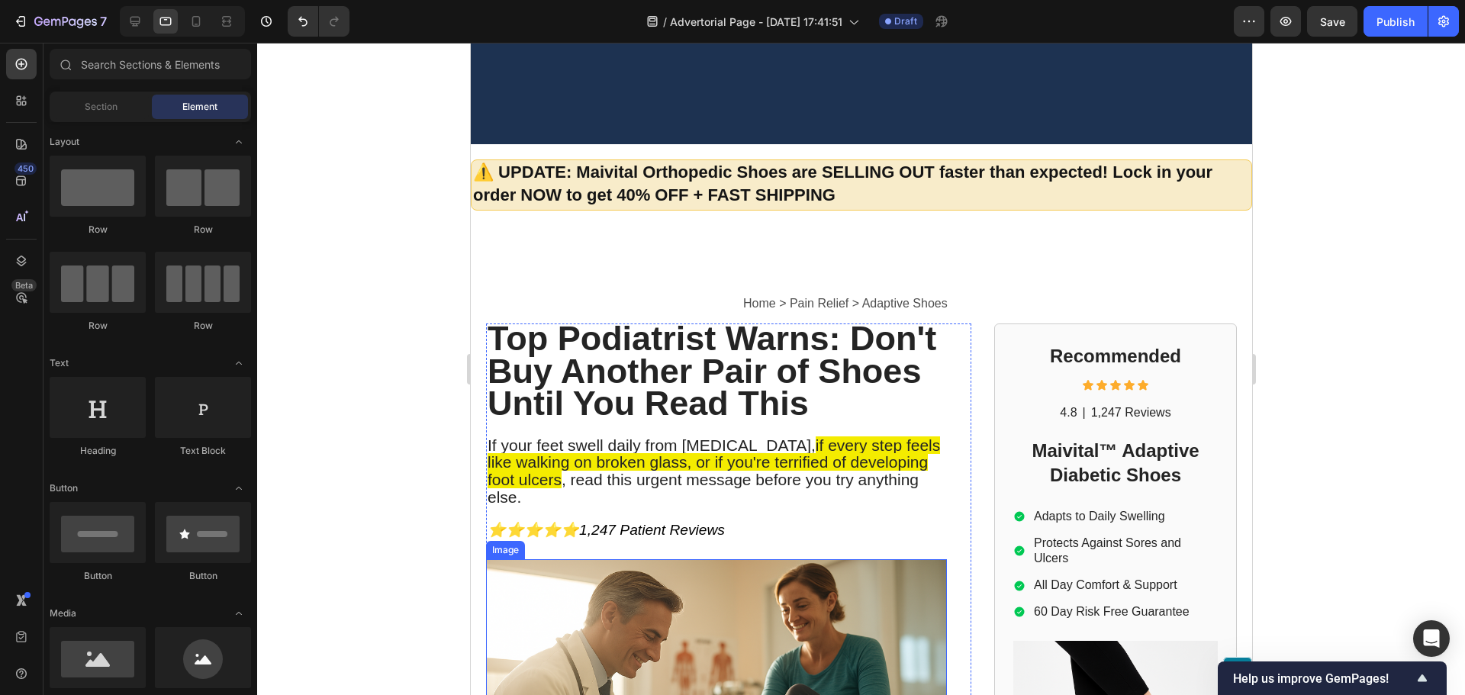
scroll to position [5, 0]
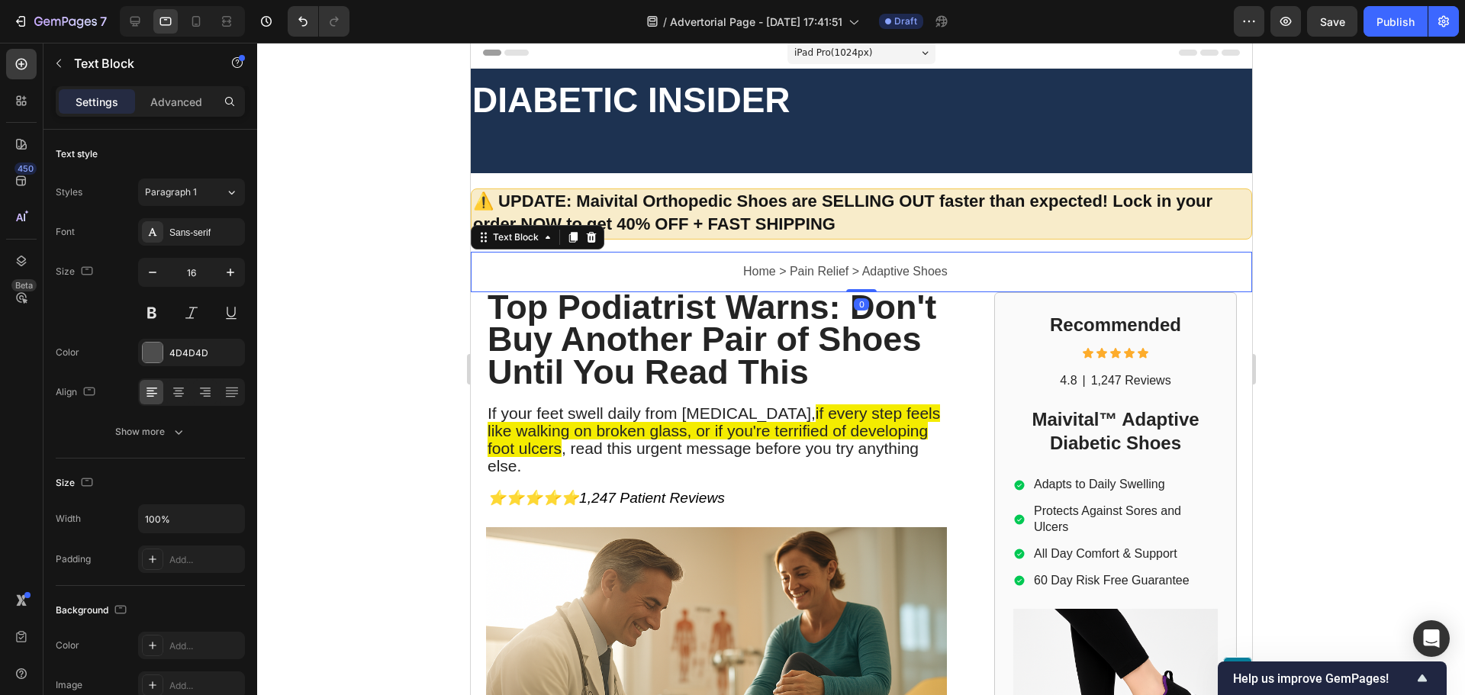
click at [661, 278] on div "Home > Pain Relief > Adaptive Shoes Text Block 0" at bounding box center [860, 272] width 781 height 40
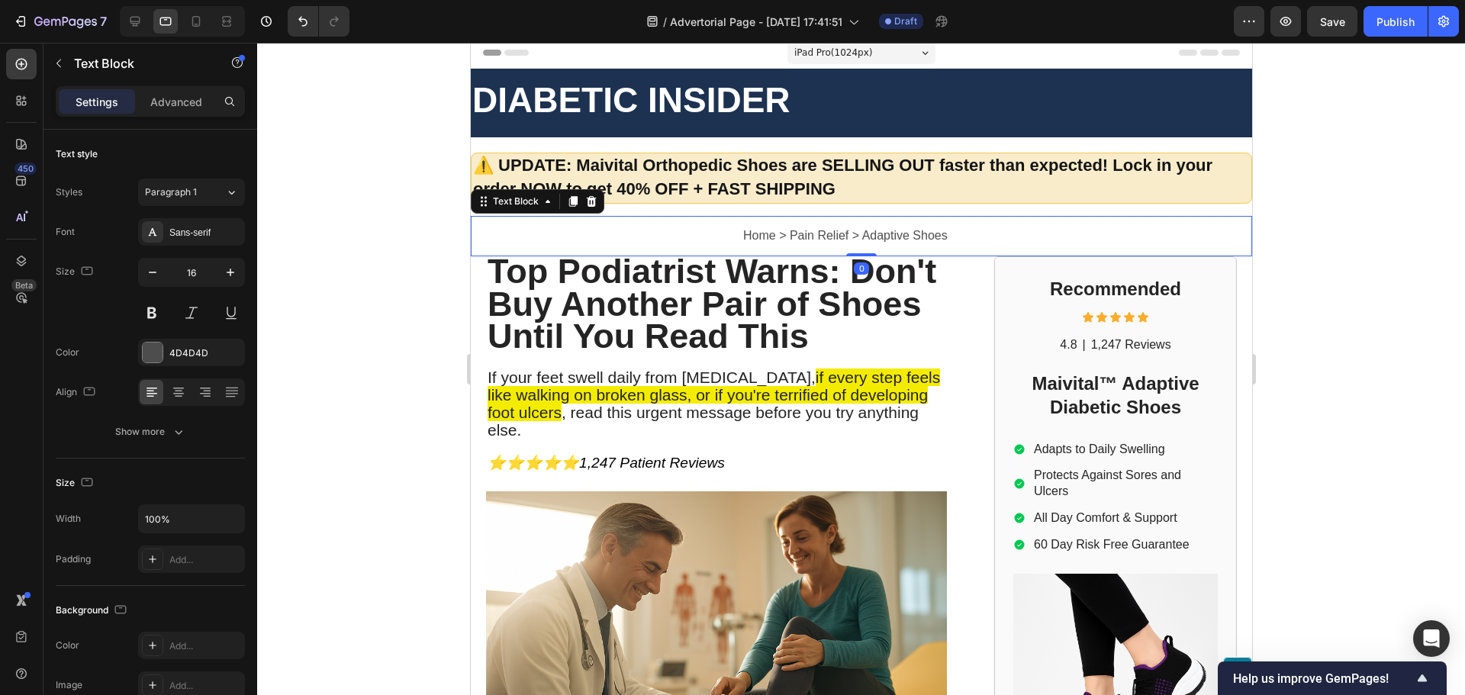
click at [336, 255] on div at bounding box center [861, 369] width 1208 height 652
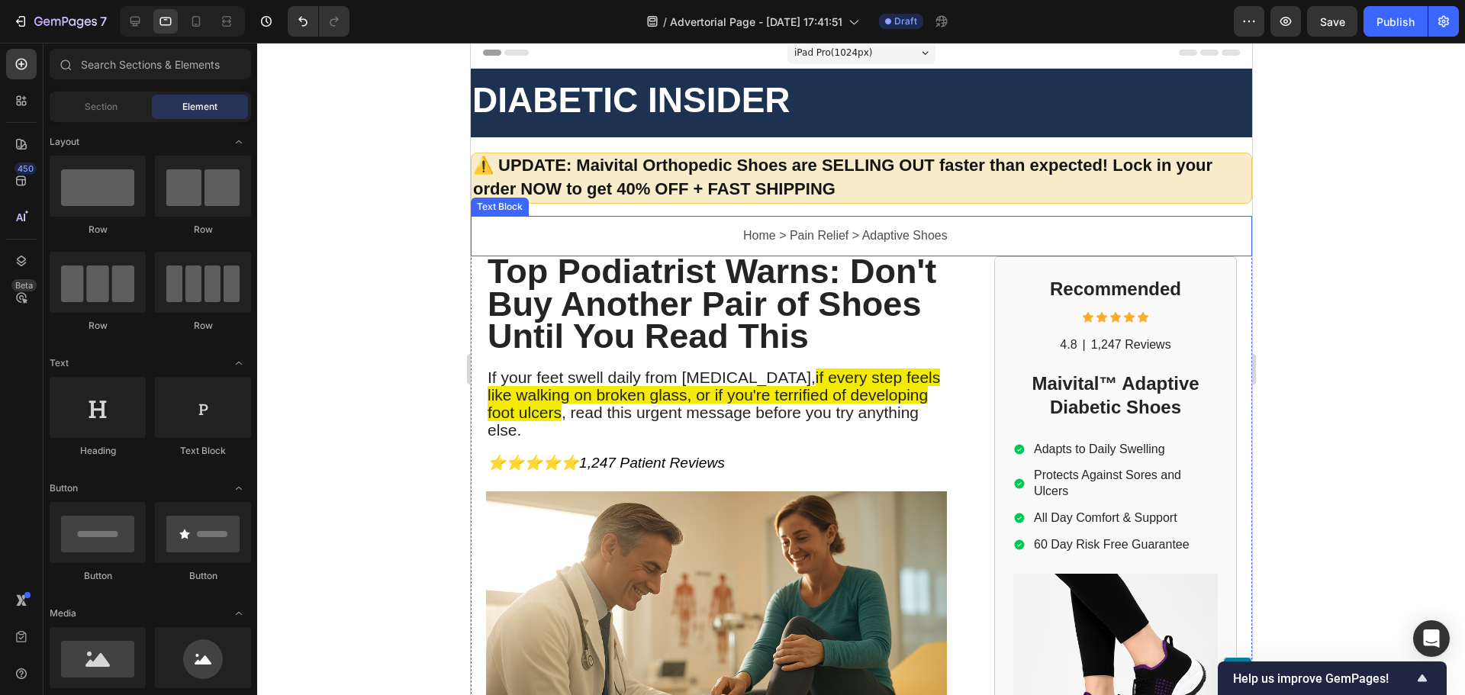
click at [677, 240] on div "Home > Pain Relief > Adaptive Shoes Text Block" at bounding box center [860, 236] width 781 height 40
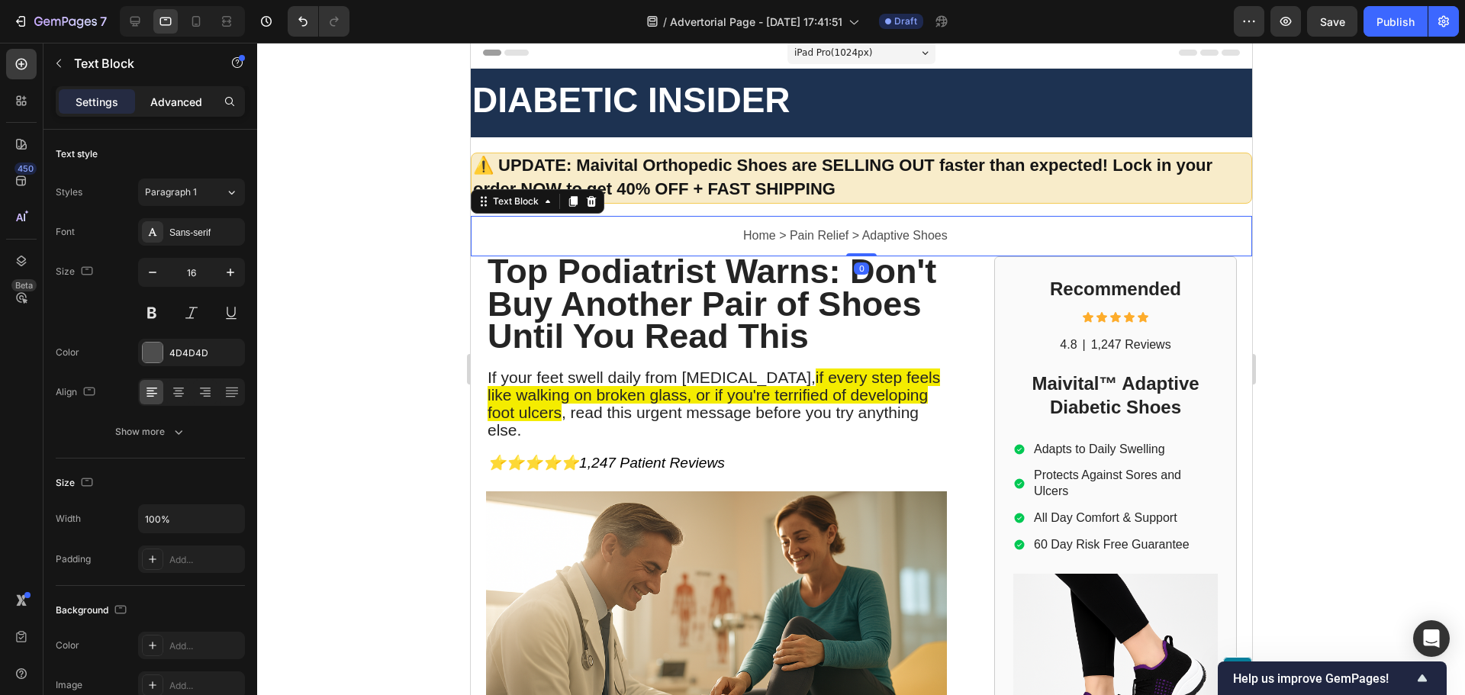
click at [177, 97] on p "Advanced" at bounding box center [176, 102] width 52 height 16
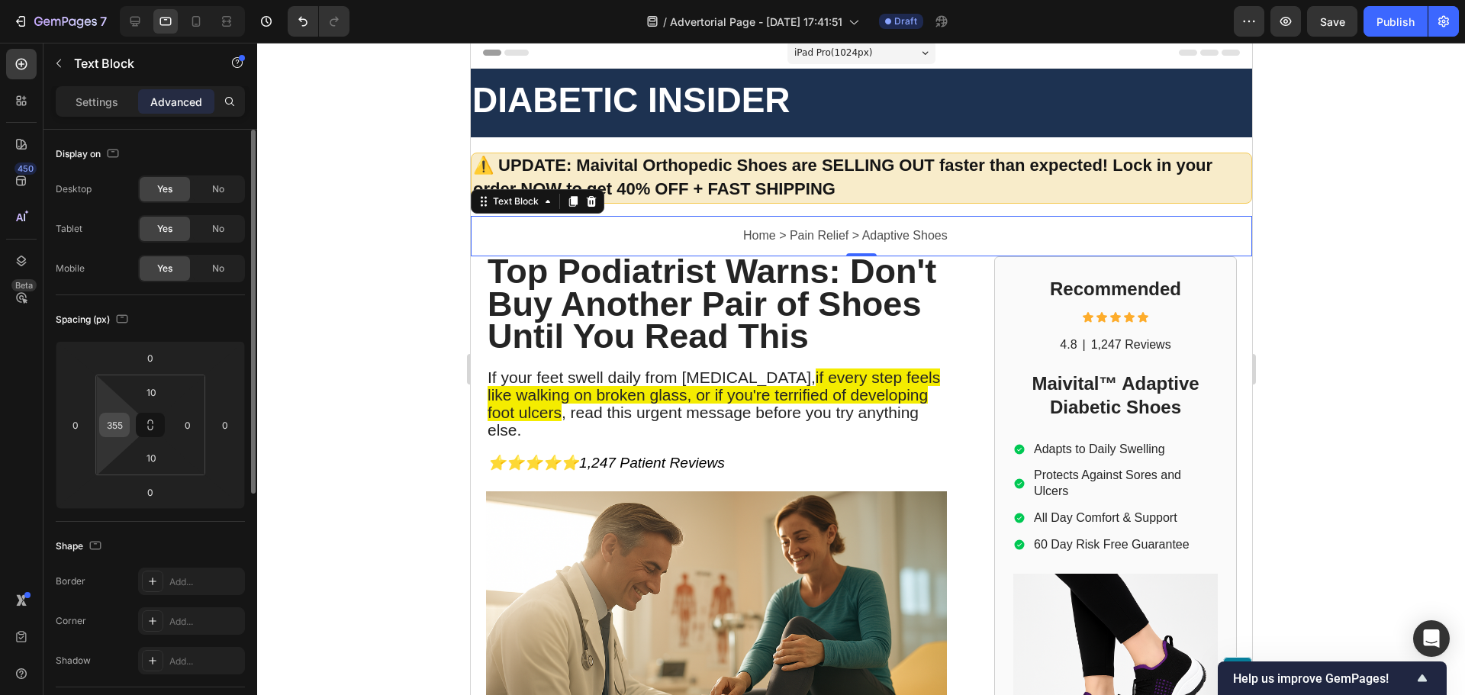
click at [111, 432] on input "355" at bounding box center [114, 424] width 23 height 23
type input "0"
click at [154, 397] on input "10" at bounding box center [151, 392] width 31 height 23
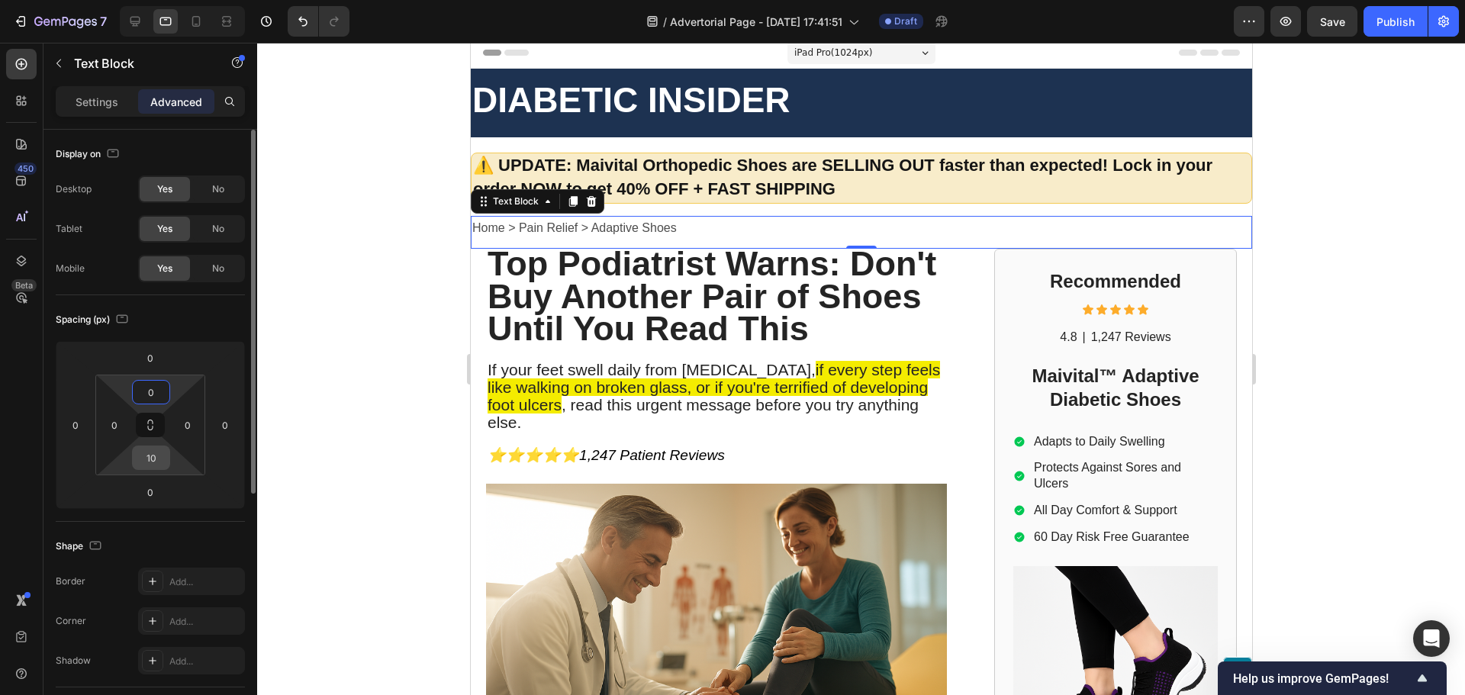
type input "0"
click at [143, 469] on div "10" at bounding box center [151, 458] width 38 height 24
click at [143, 460] on input "10" at bounding box center [151, 457] width 31 height 23
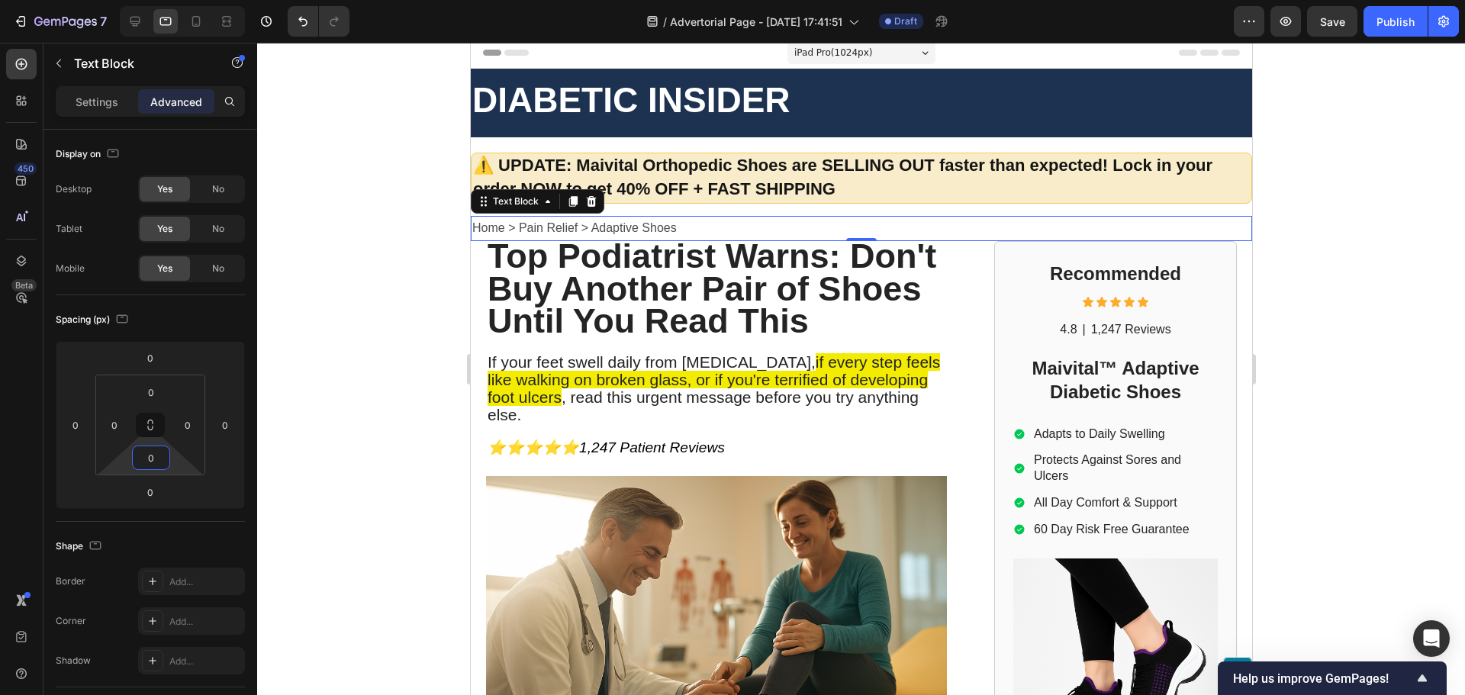
type input "0"
click at [298, 394] on div at bounding box center [861, 369] width 1208 height 652
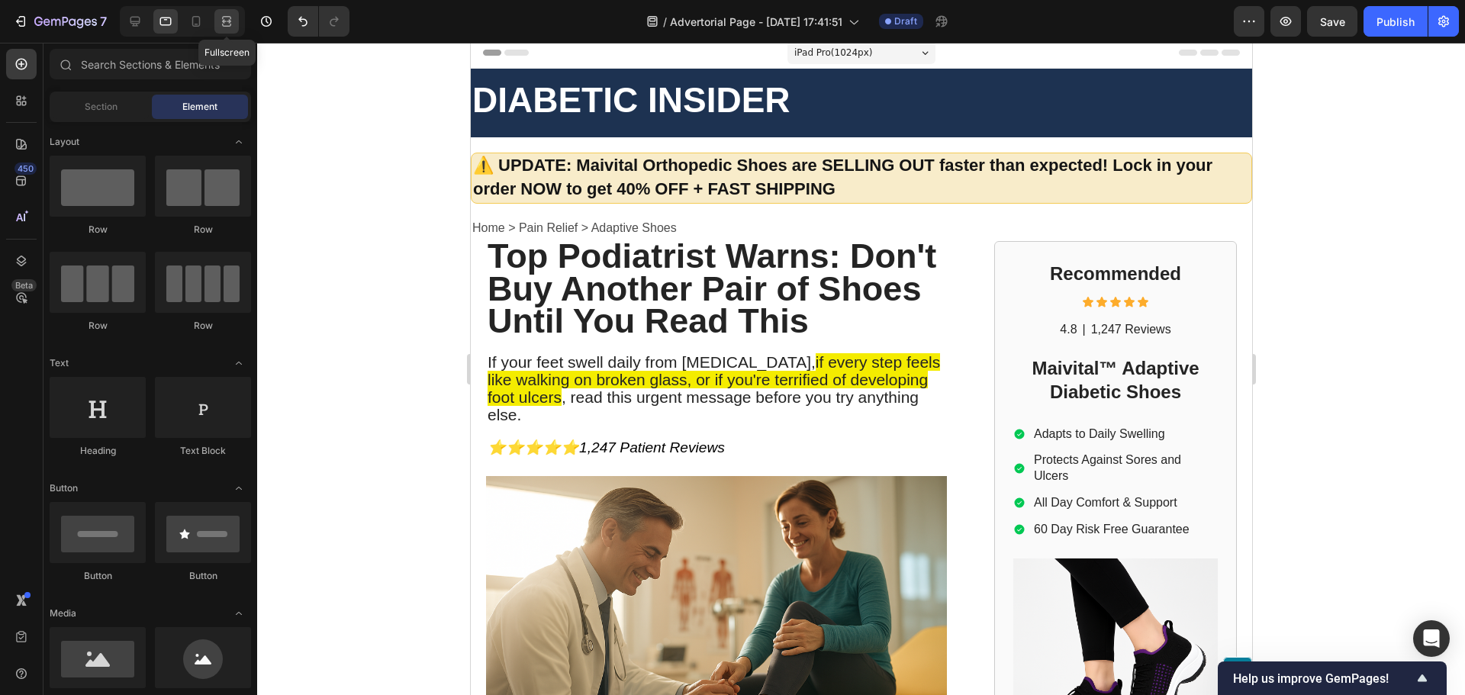
click at [228, 24] on icon at bounding box center [226, 21] width 15 height 15
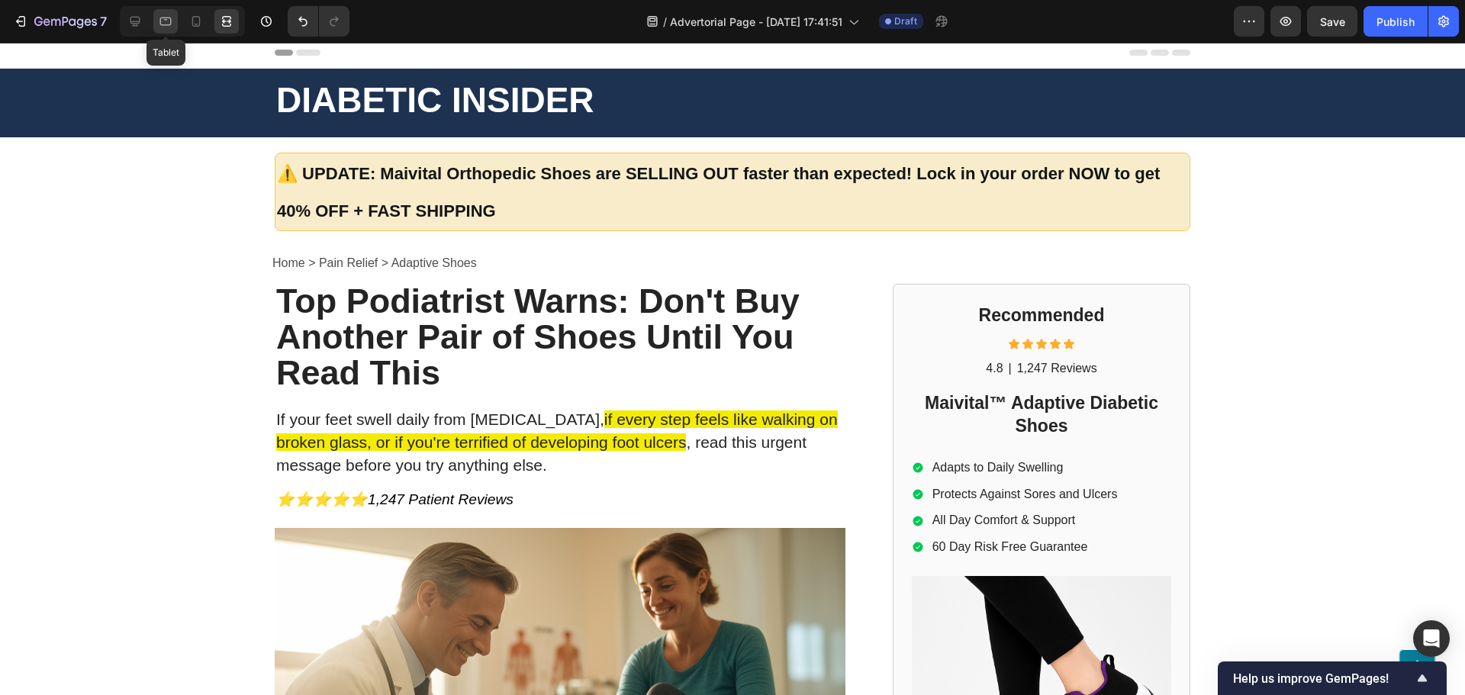
click at [169, 21] on icon at bounding box center [165, 21] width 15 height 15
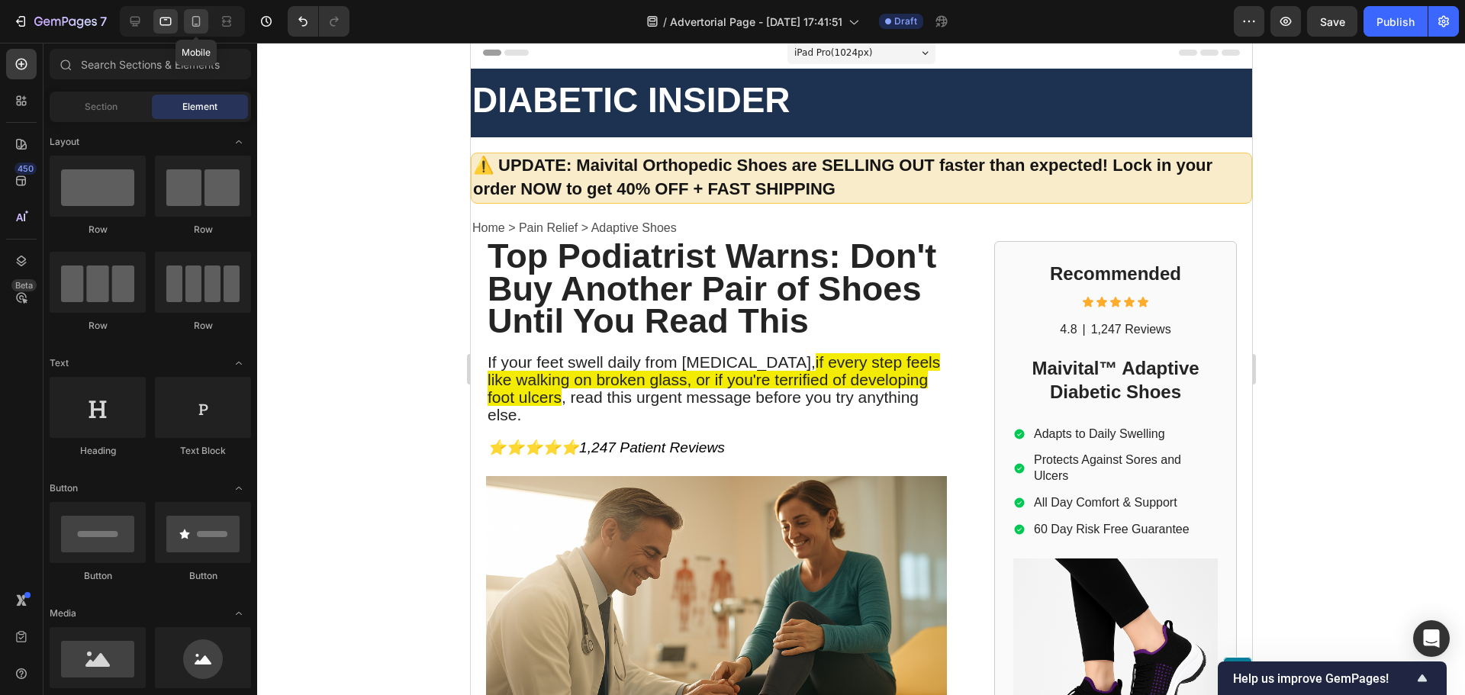
click at [185, 24] on div at bounding box center [196, 21] width 24 height 24
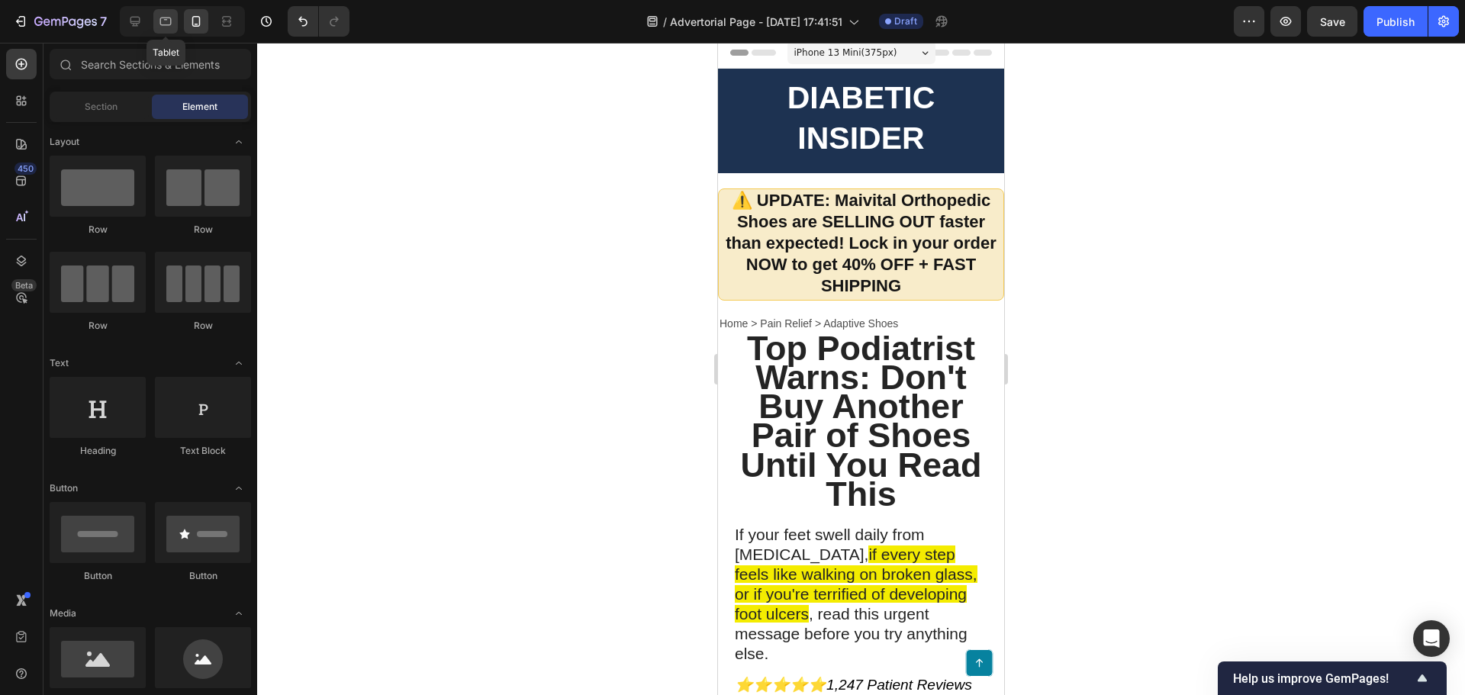
click at [157, 27] on div at bounding box center [165, 21] width 24 height 24
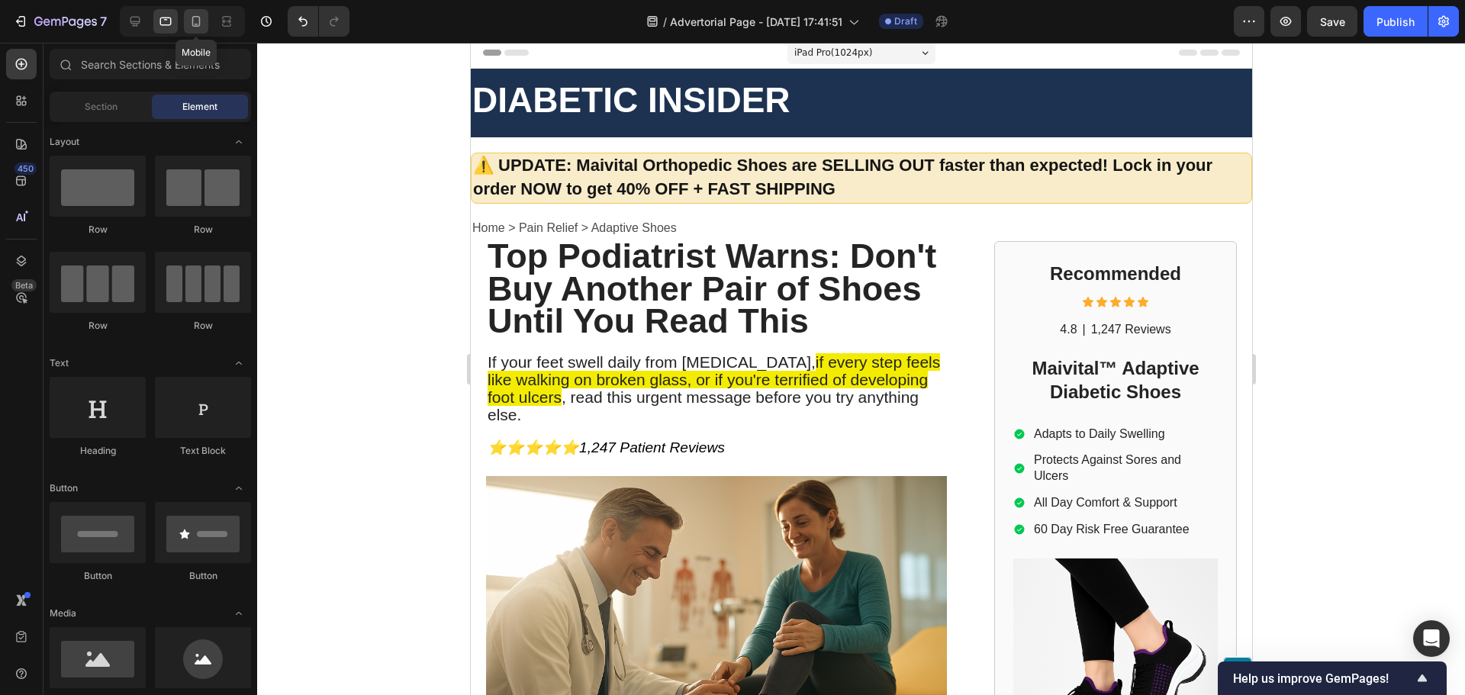
click at [197, 26] on icon at bounding box center [196, 21] width 8 height 11
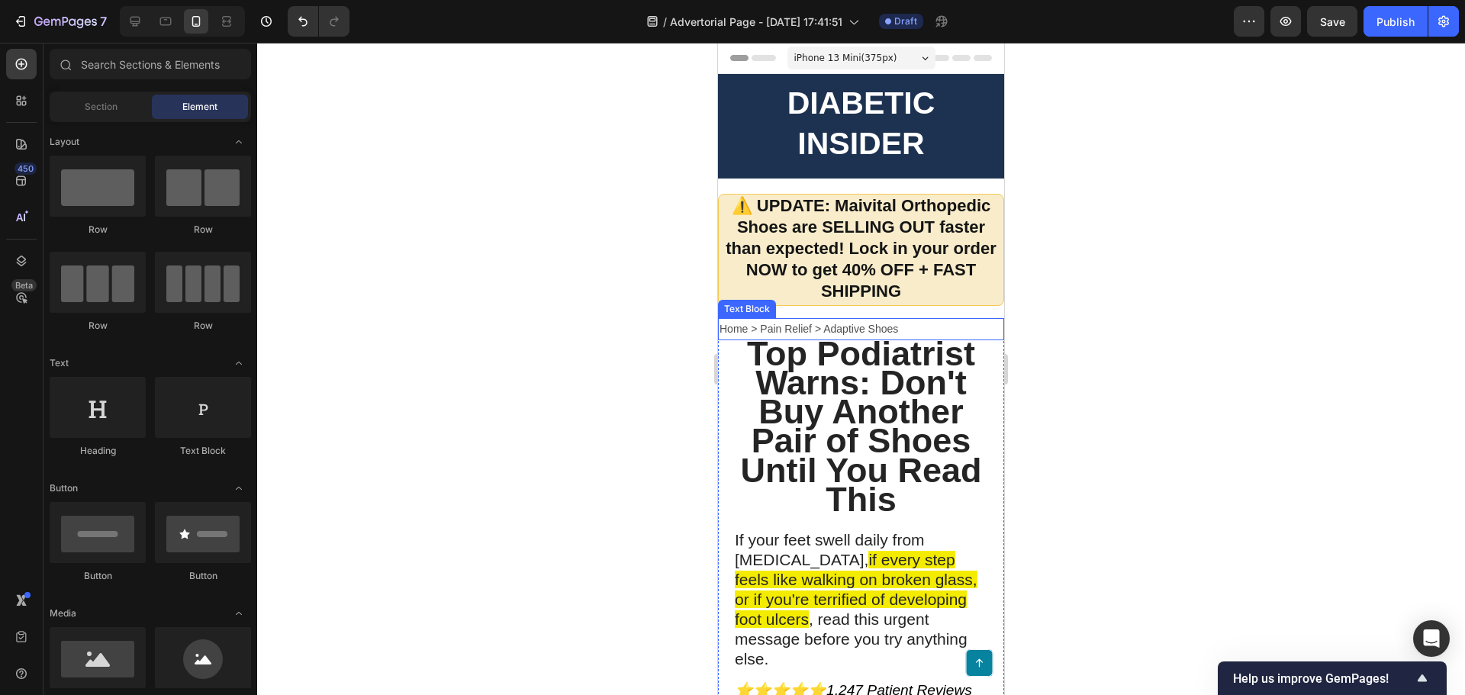
click at [778, 325] on p "Home > Pain Relief > Adaptive Shoes" at bounding box center [860, 329] width 283 height 19
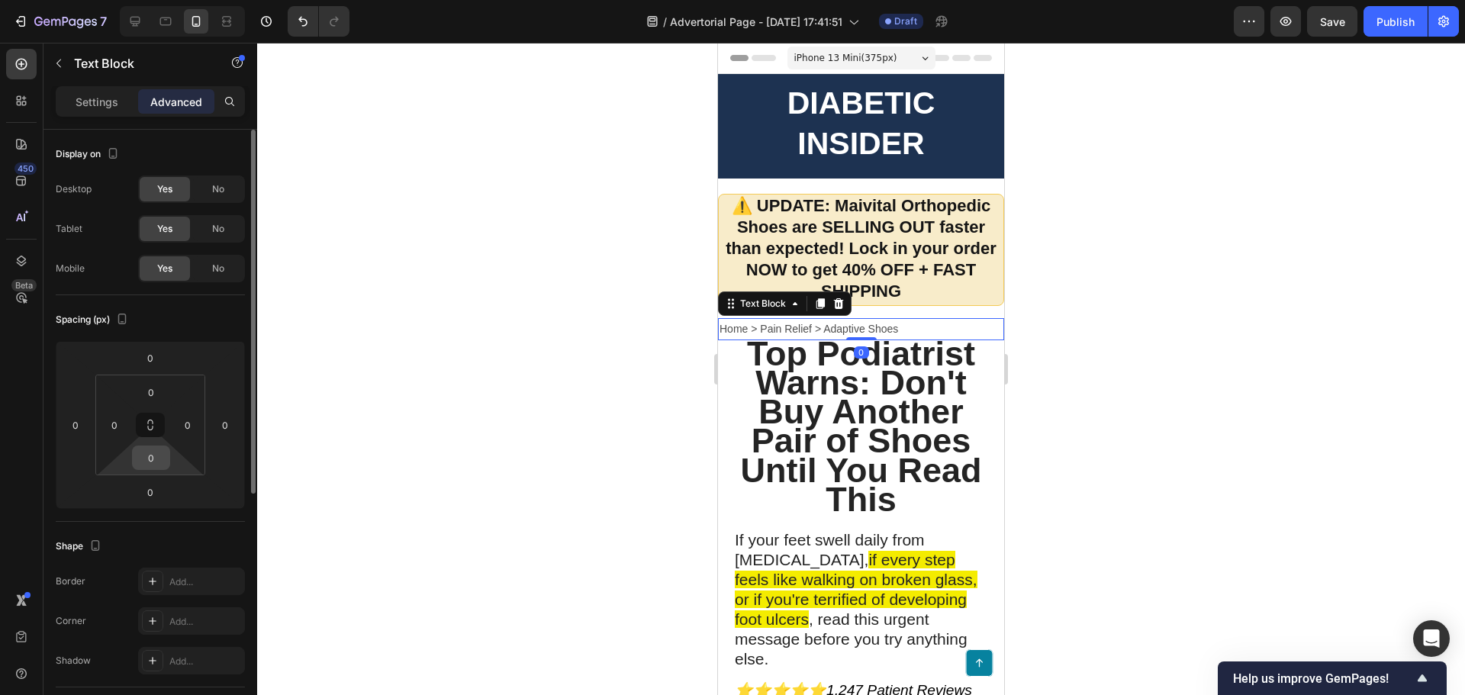
click at [150, 458] on input "0" at bounding box center [151, 457] width 31 height 23
type input "10"
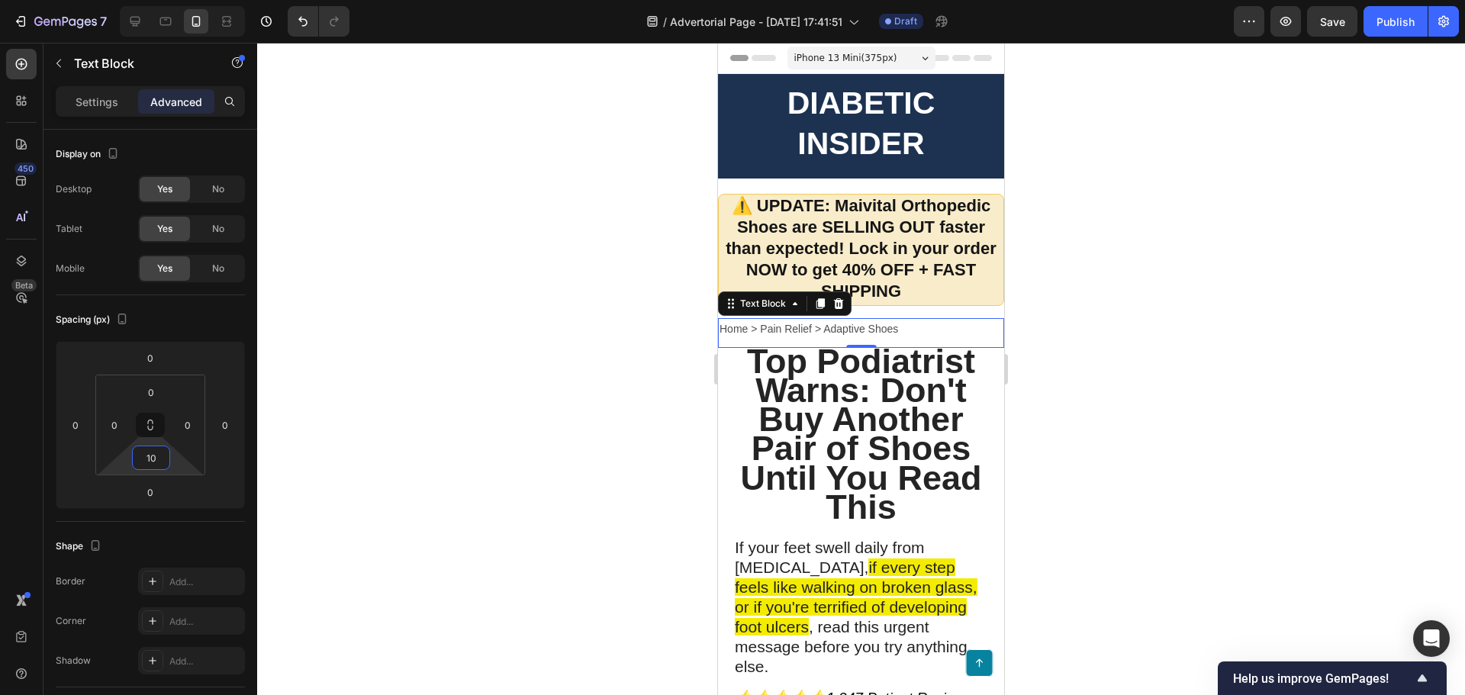
click at [641, 455] on div at bounding box center [861, 369] width 1208 height 652
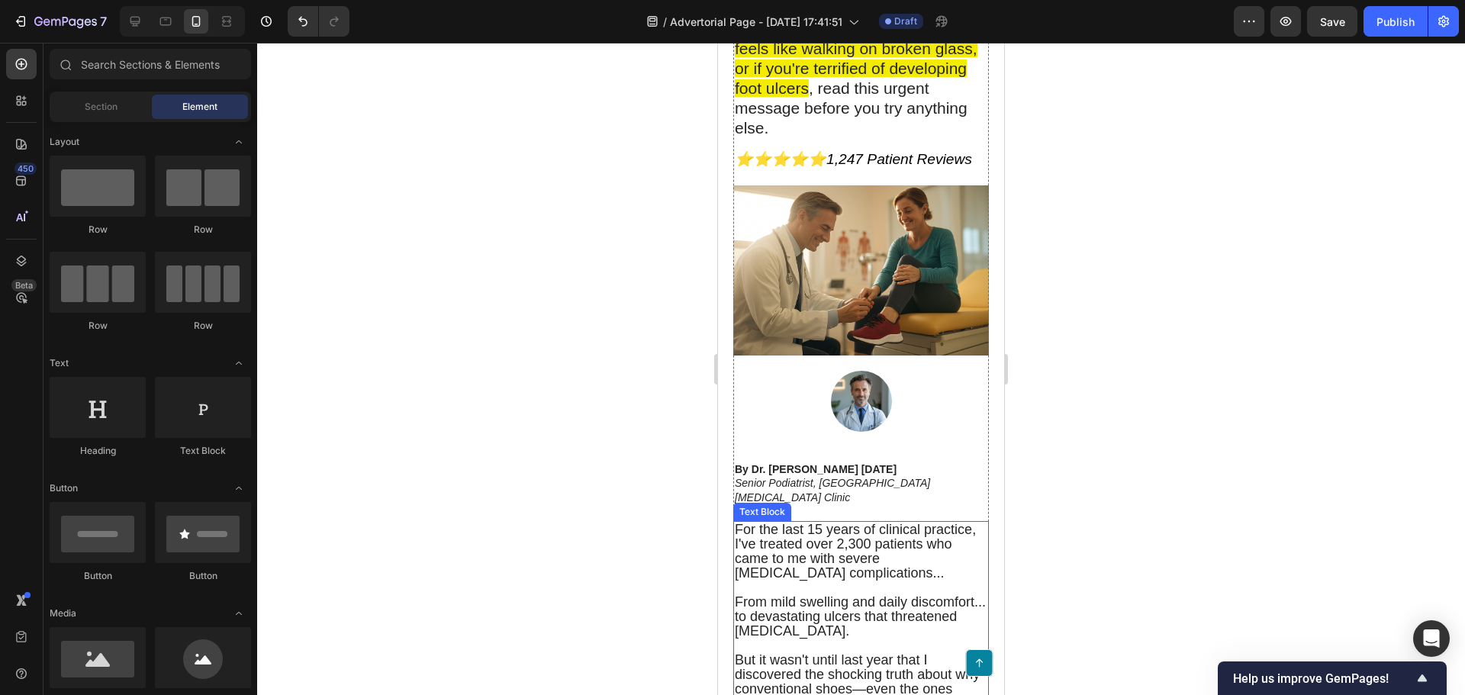
scroll to position [534, 0]
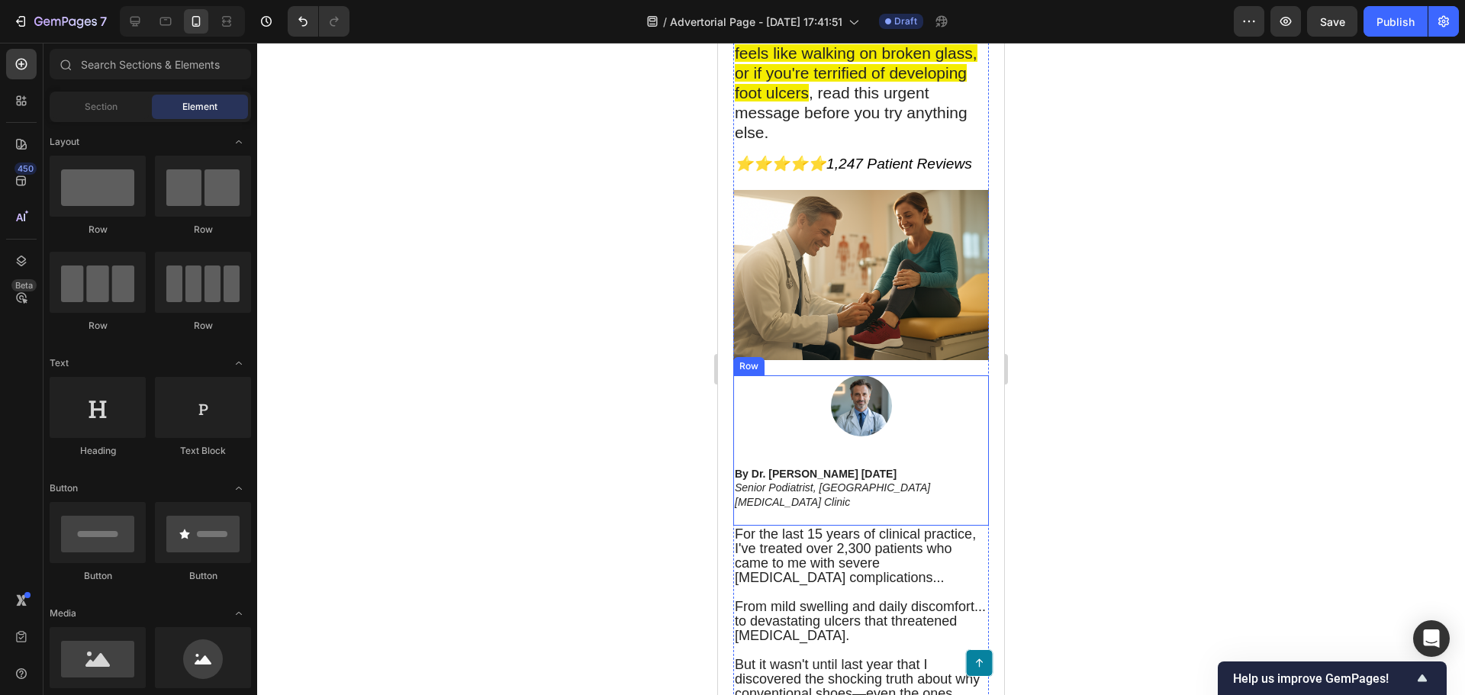
click at [858, 397] on img at bounding box center [861, 405] width 61 height 61
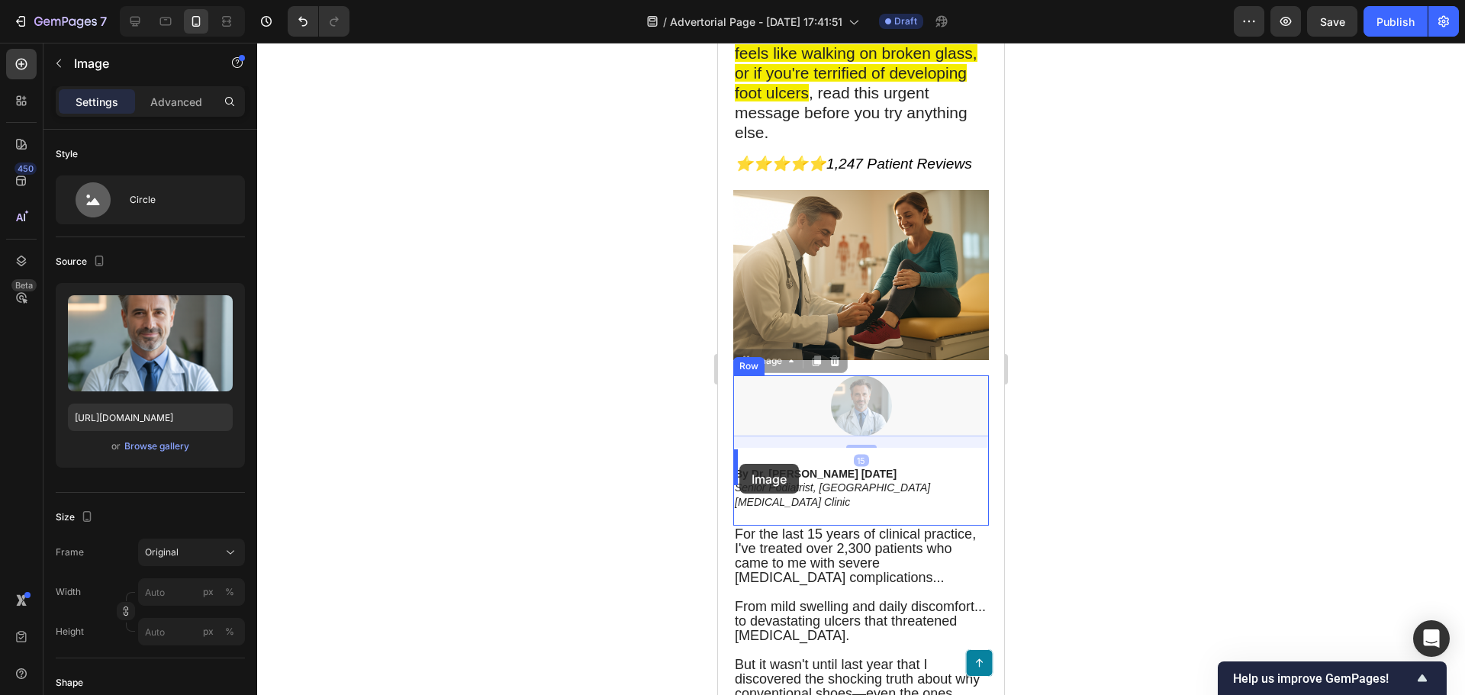
drag, startPoint x: 862, startPoint y: 400, endPoint x: 739, endPoint y: 464, distance: 138.5
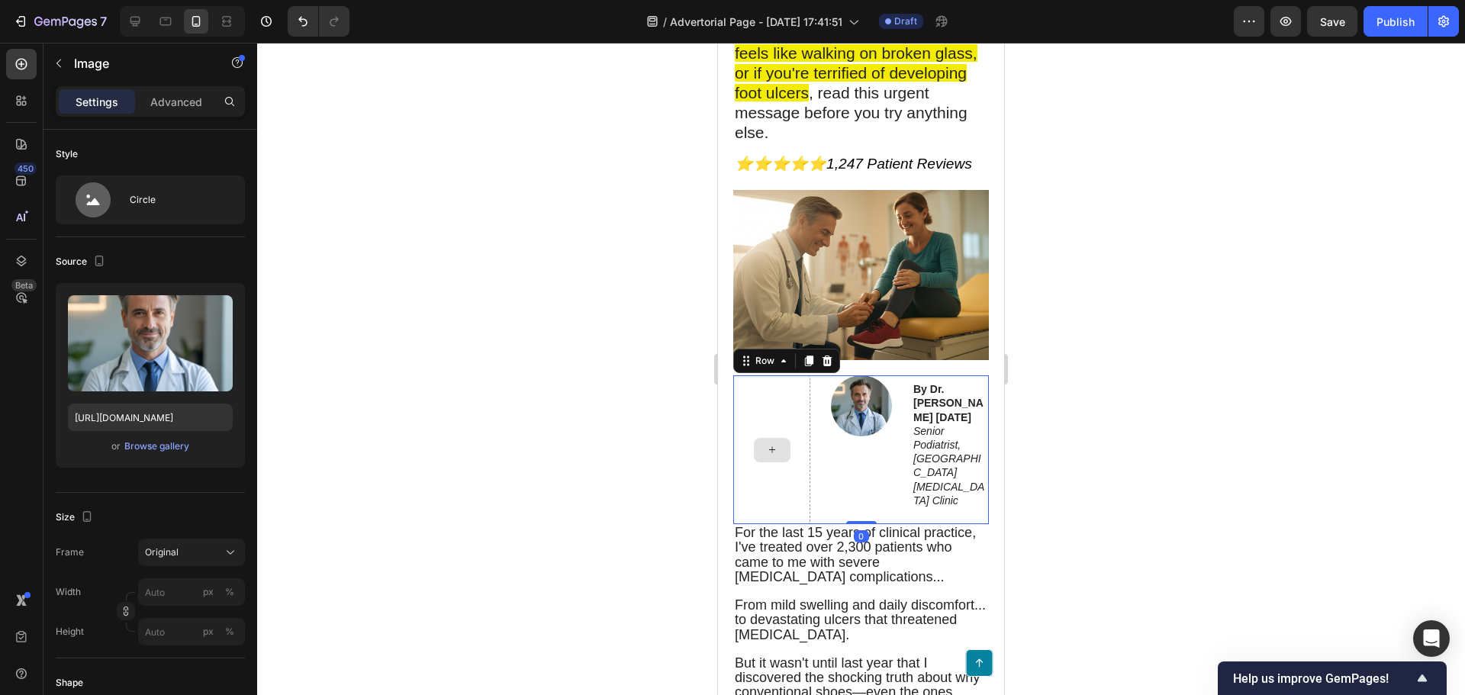
click at [784, 415] on div at bounding box center [771, 449] width 77 height 149
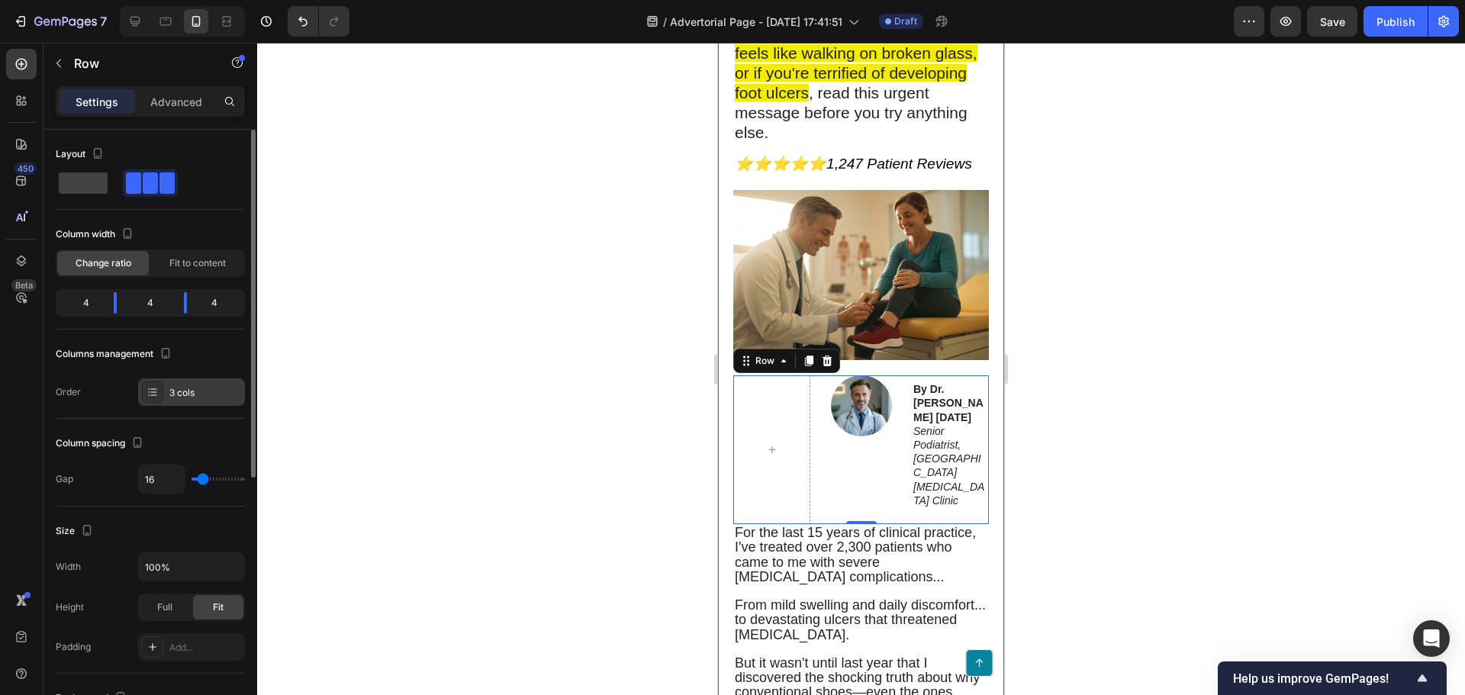
click at [178, 391] on div "3 cols" at bounding box center [205, 393] width 72 height 14
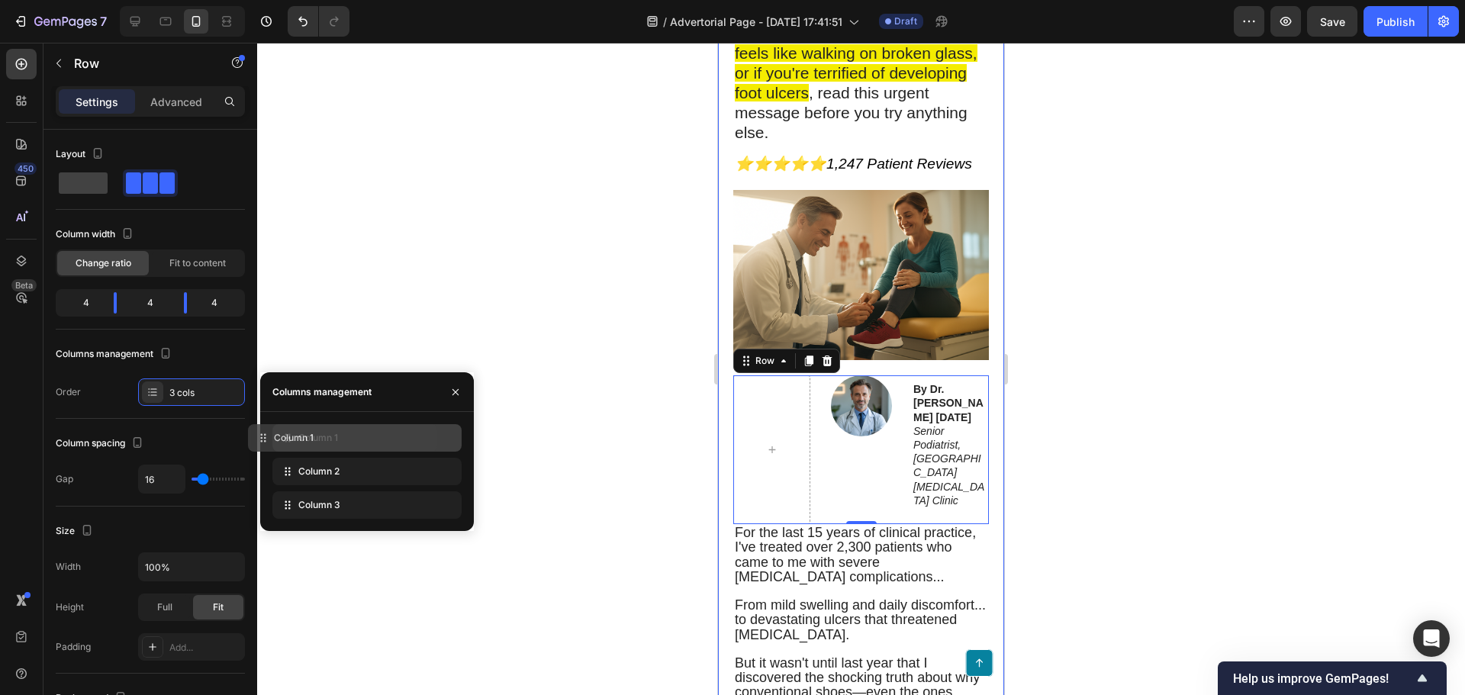
click at [417, 436] on div "Column 1" at bounding box center [366, 437] width 189 height 27
click at [312, 424] on div "Column 1" at bounding box center [366, 437] width 189 height 27
click at [166, 421] on div "Column spacing Gap 16" at bounding box center [150, 463] width 189 height 88
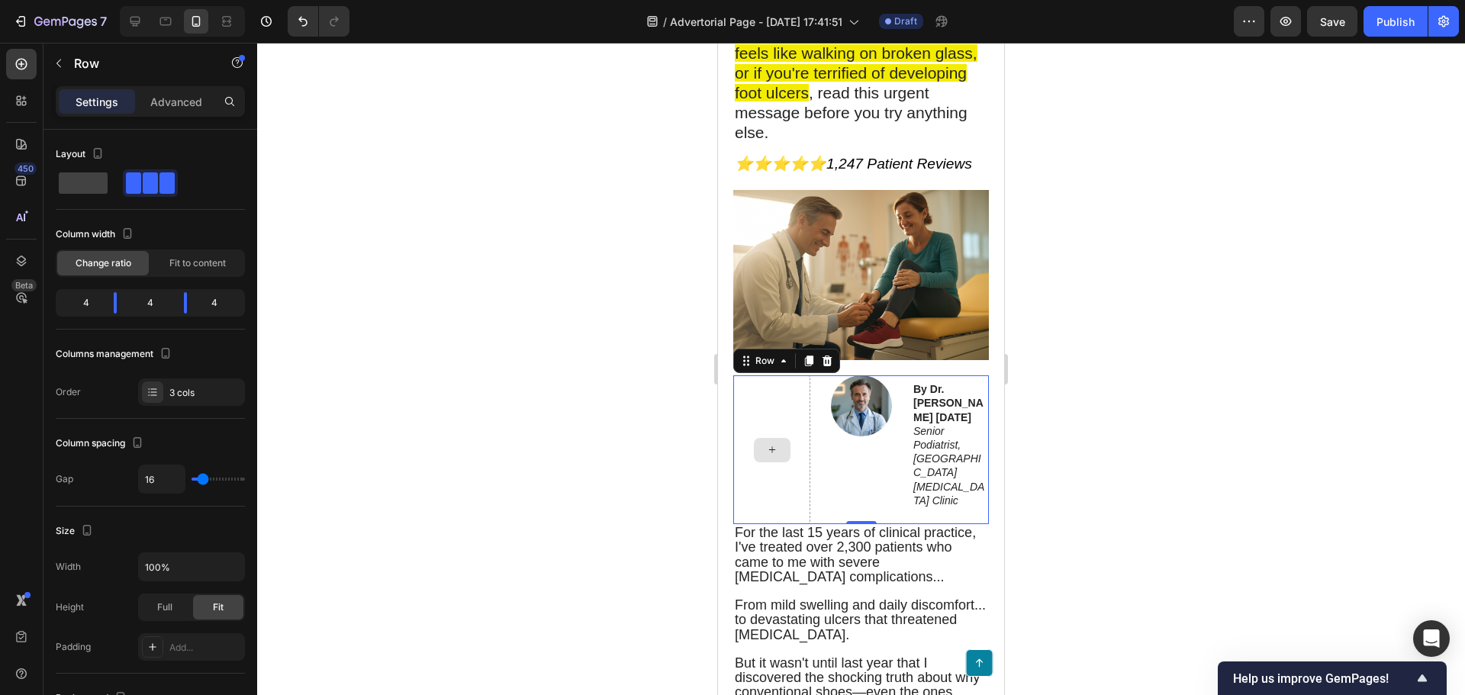
click at [803, 414] on div at bounding box center [771, 449] width 77 height 149
click at [776, 415] on div at bounding box center [771, 449] width 77 height 149
click at [822, 355] on icon at bounding box center [827, 361] width 12 height 12
click at [786, 411] on div at bounding box center [771, 449] width 77 height 149
click at [777, 375] on div at bounding box center [771, 449] width 77 height 149
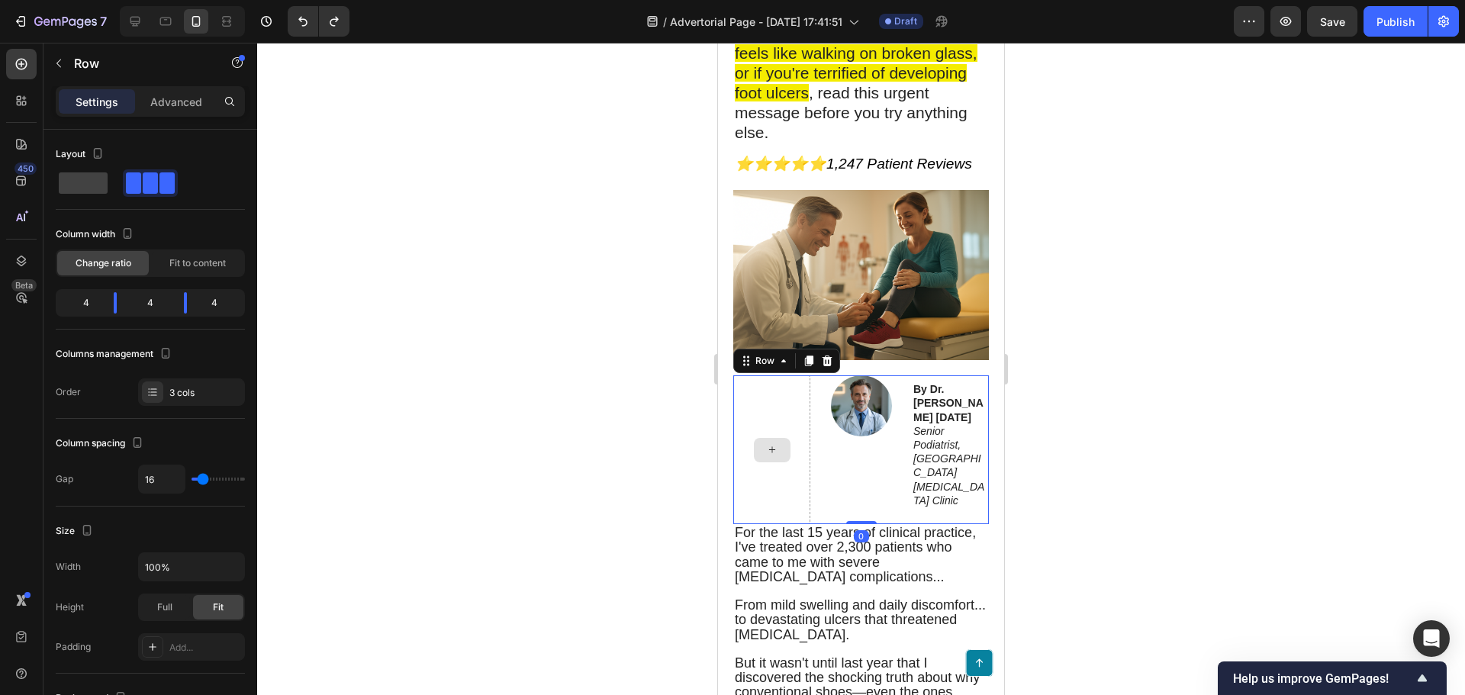
click at [779, 417] on div at bounding box center [771, 449] width 77 height 149
click at [816, 459] on div "Image By Dr. Jeremy Campbell September 17, 2025 Senior Podiatrist, Melbourne Di…" at bounding box center [861, 449] width 256 height 149
click at [803, 470] on div at bounding box center [771, 449] width 77 height 149
click at [168, 401] on div "3 cols" at bounding box center [191, 391] width 107 height 27
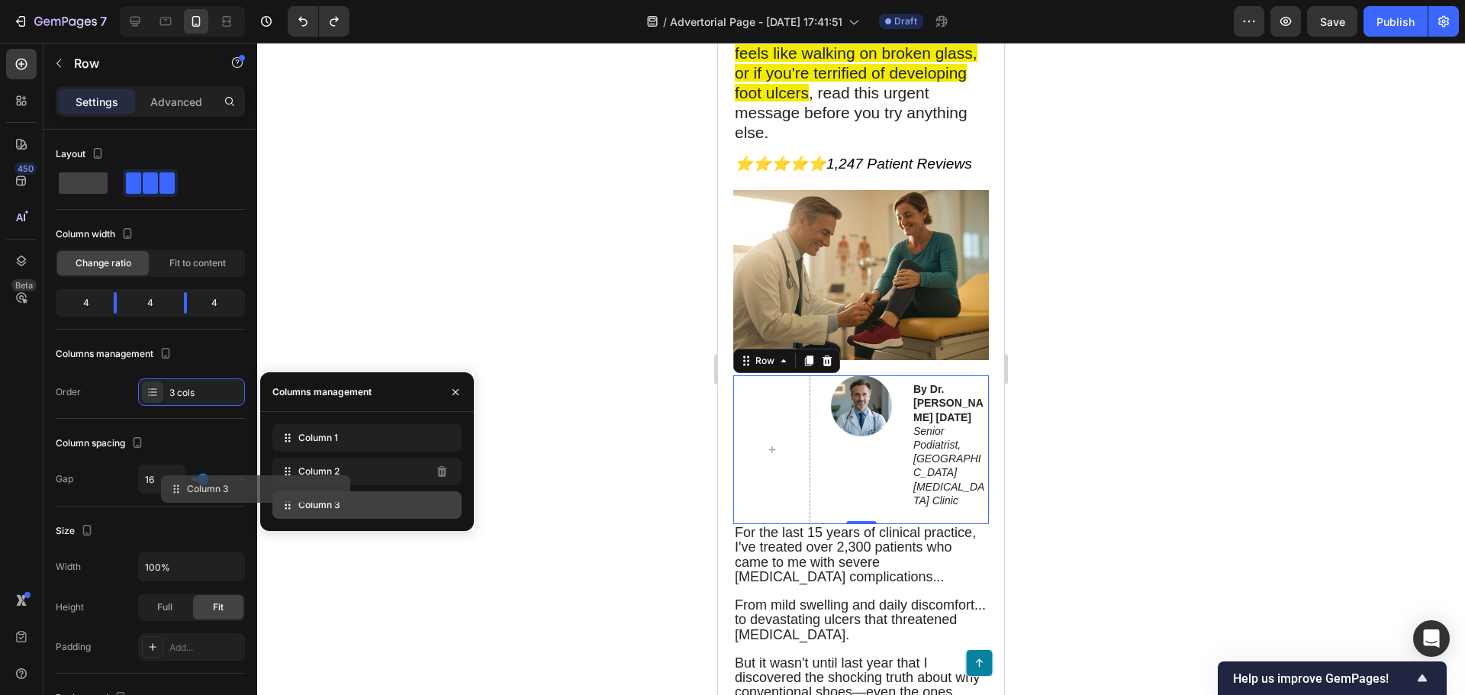
click at [333, 493] on div "Column 3" at bounding box center [366, 504] width 189 height 27
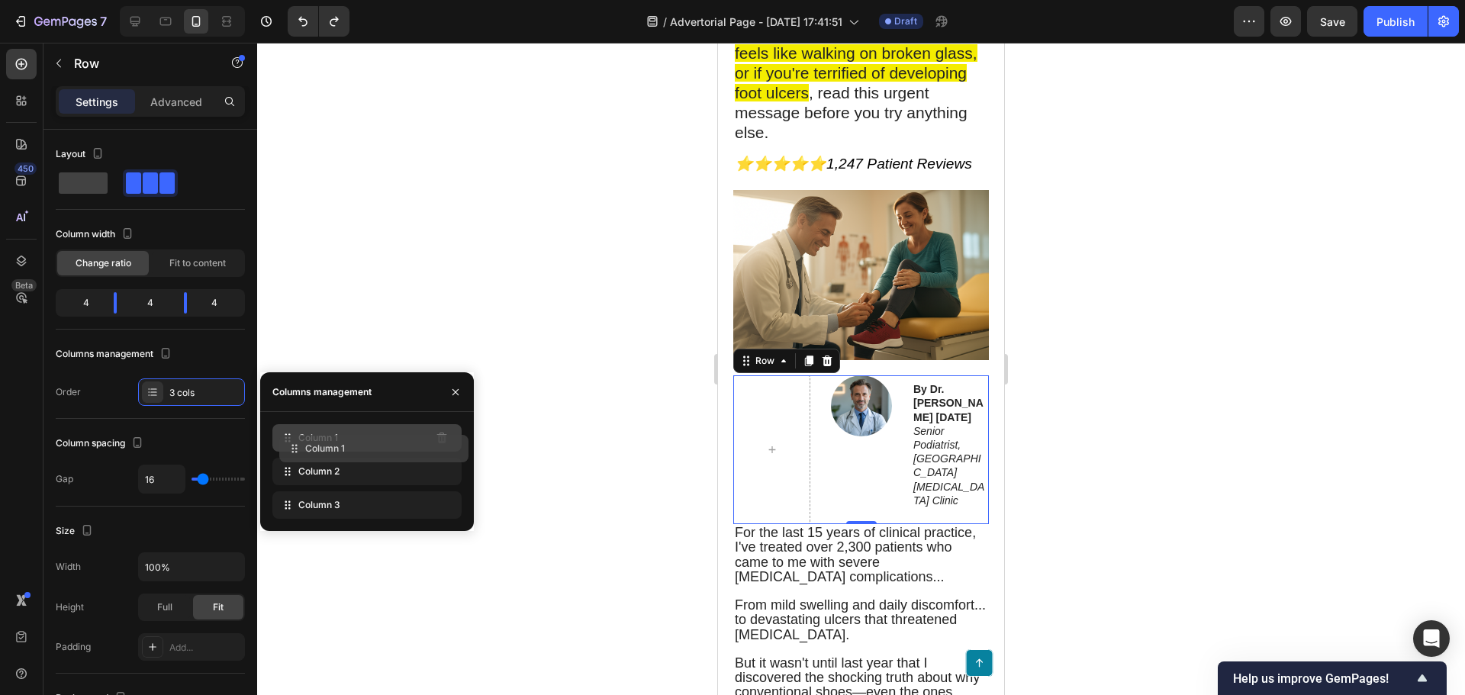
click at [278, 435] on div "Column 1" at bounding box center [366, 437] width 189 height 27
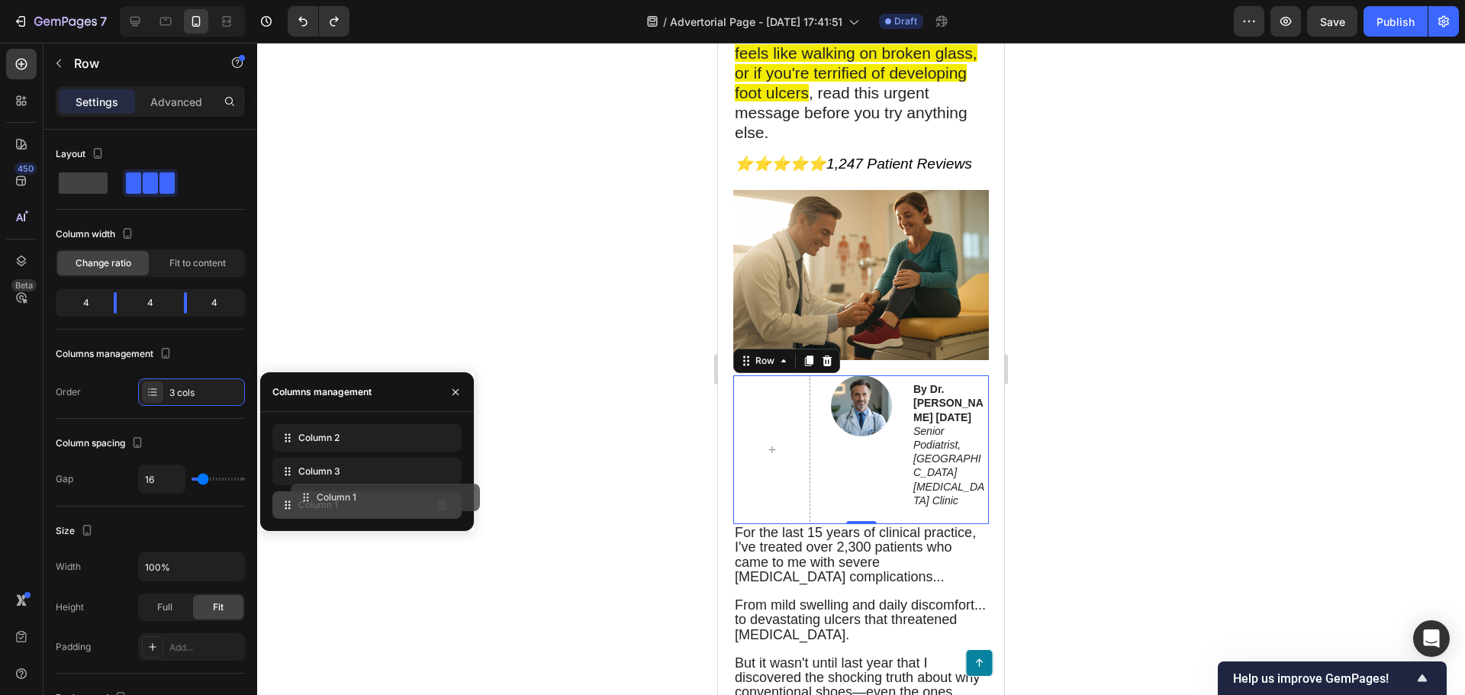
drag, startPoint x: 285, startPoint y: 447, endPoint x: 297, endPoint y: 516, distance: 69.6
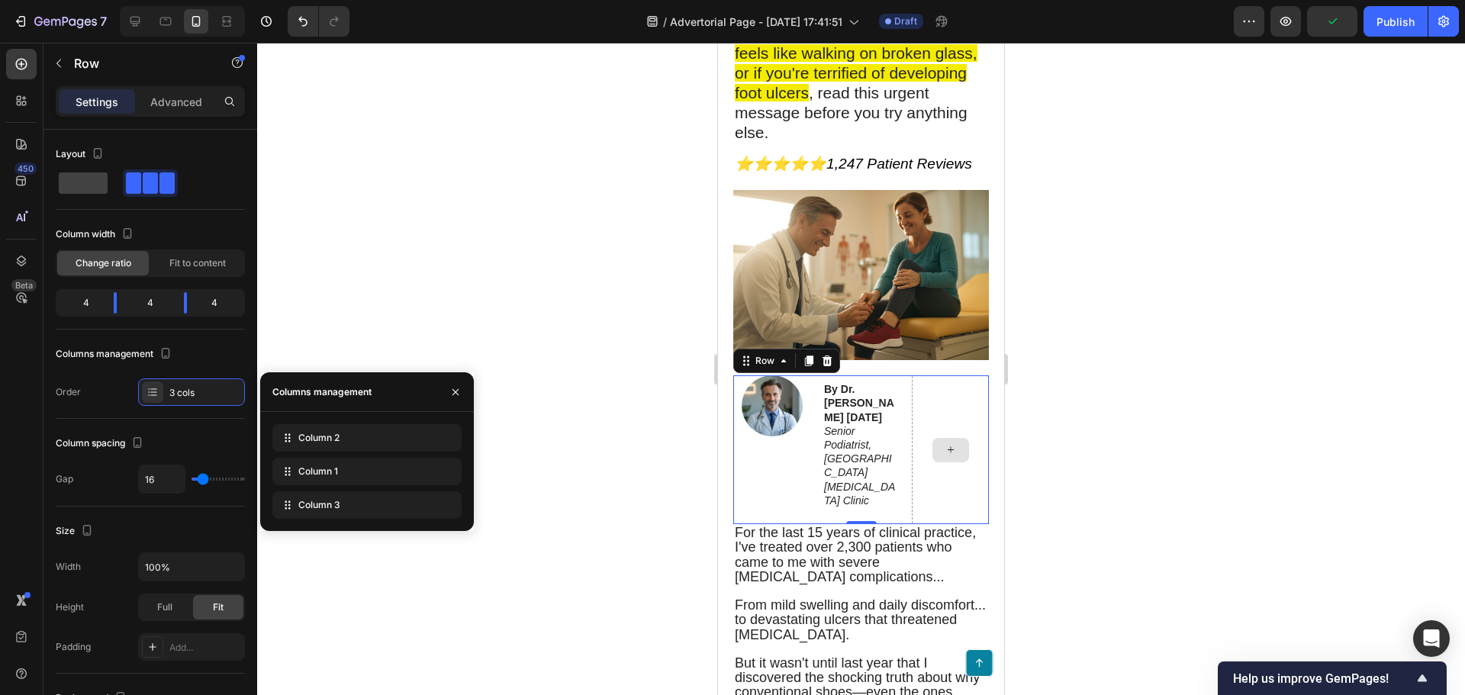
click at [912, 446] on div at bounding box center [950, 449] width 77 height 149
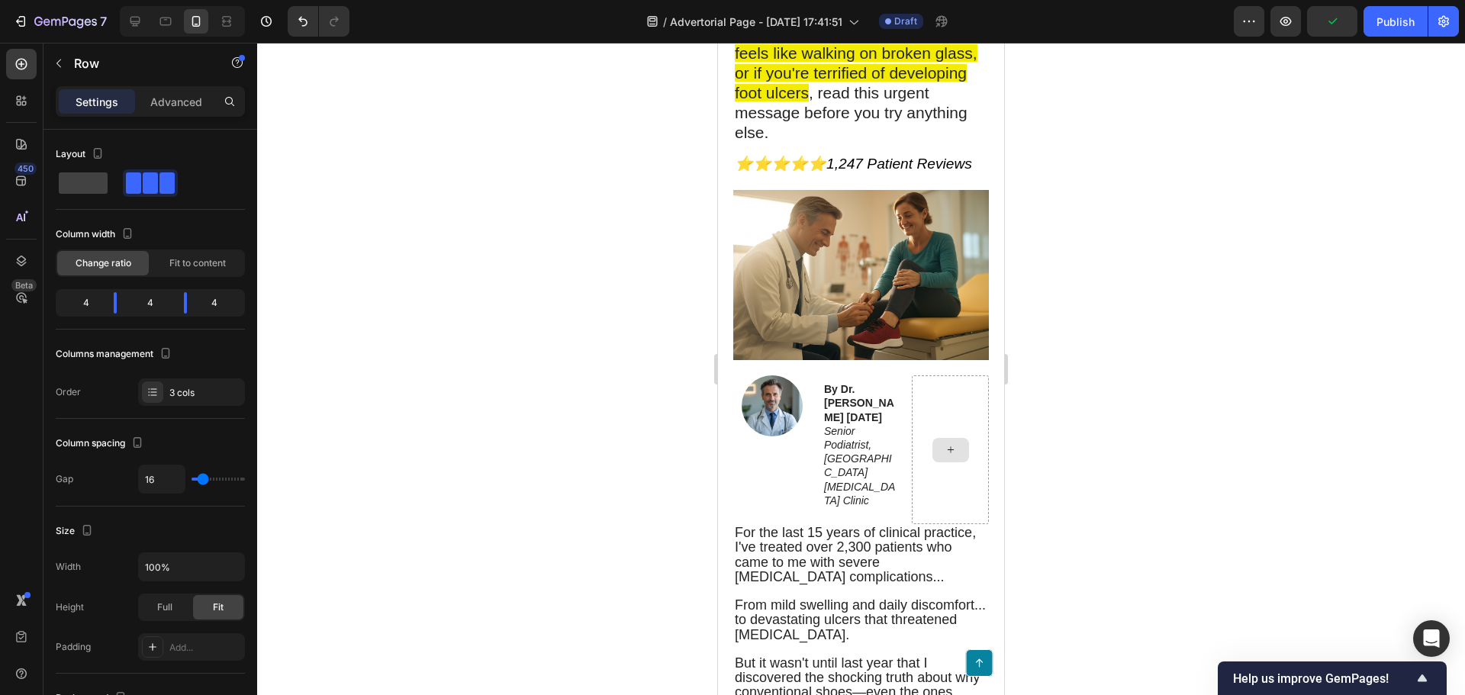
click at [944, 446] on icon at bounding box center [950, 449] width 12 height 13
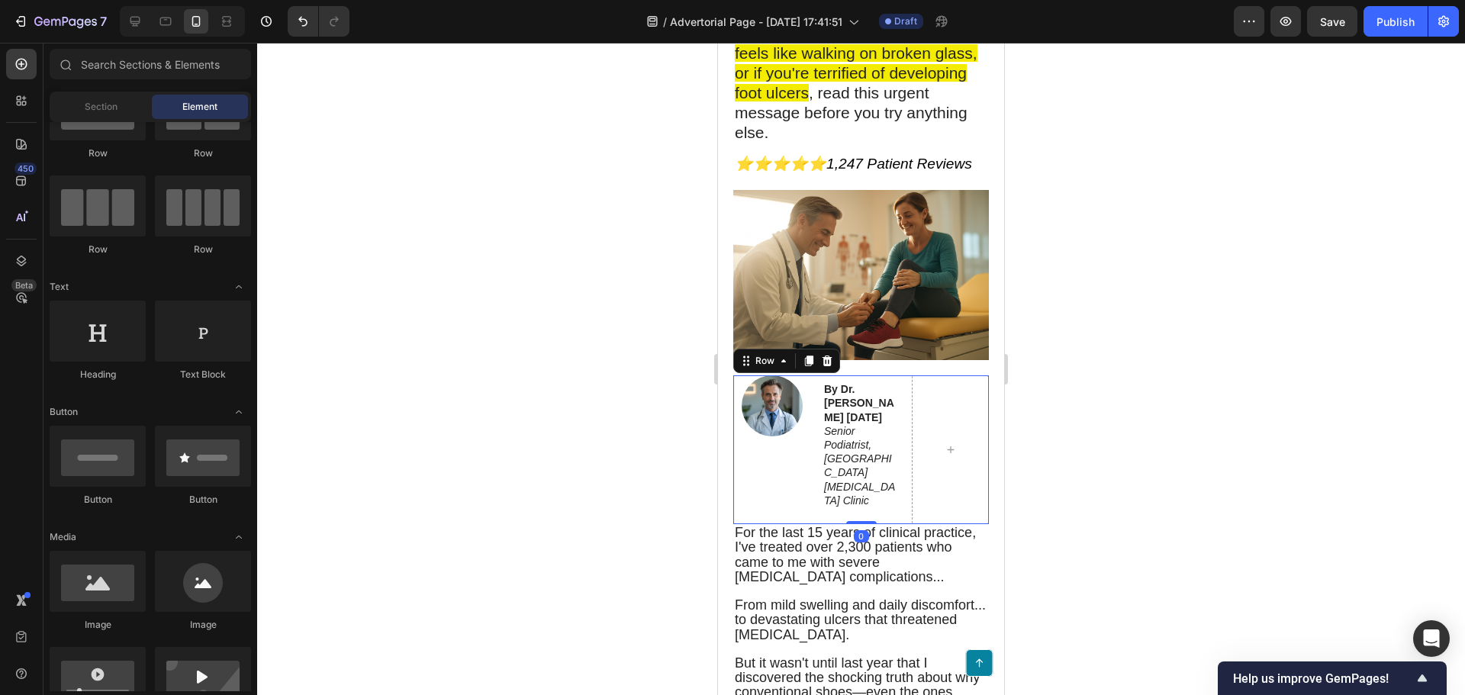
click at [771, 480] on div "Image" at bounding box center [771, 449] width 77 height 149
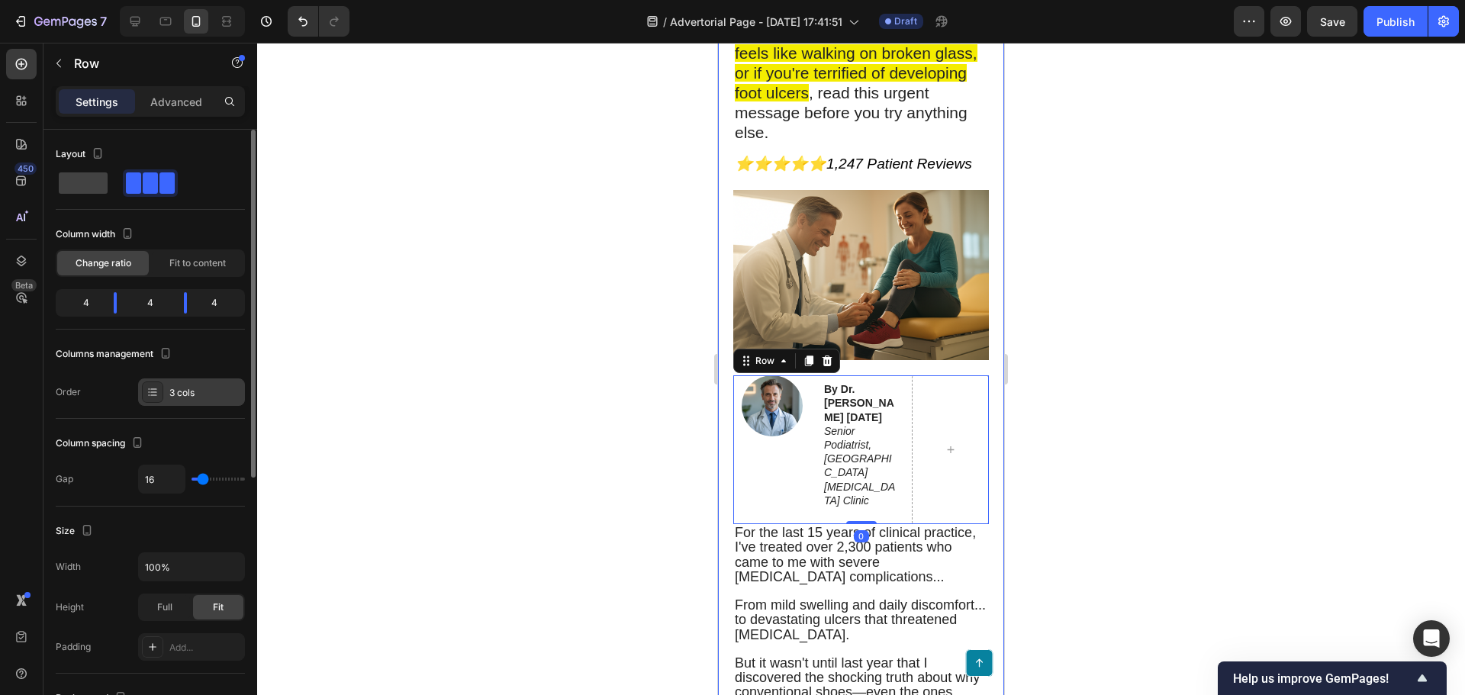
click at [173, 395] on div "3 cols" at bounding box center [205, 393] width 72 height 14
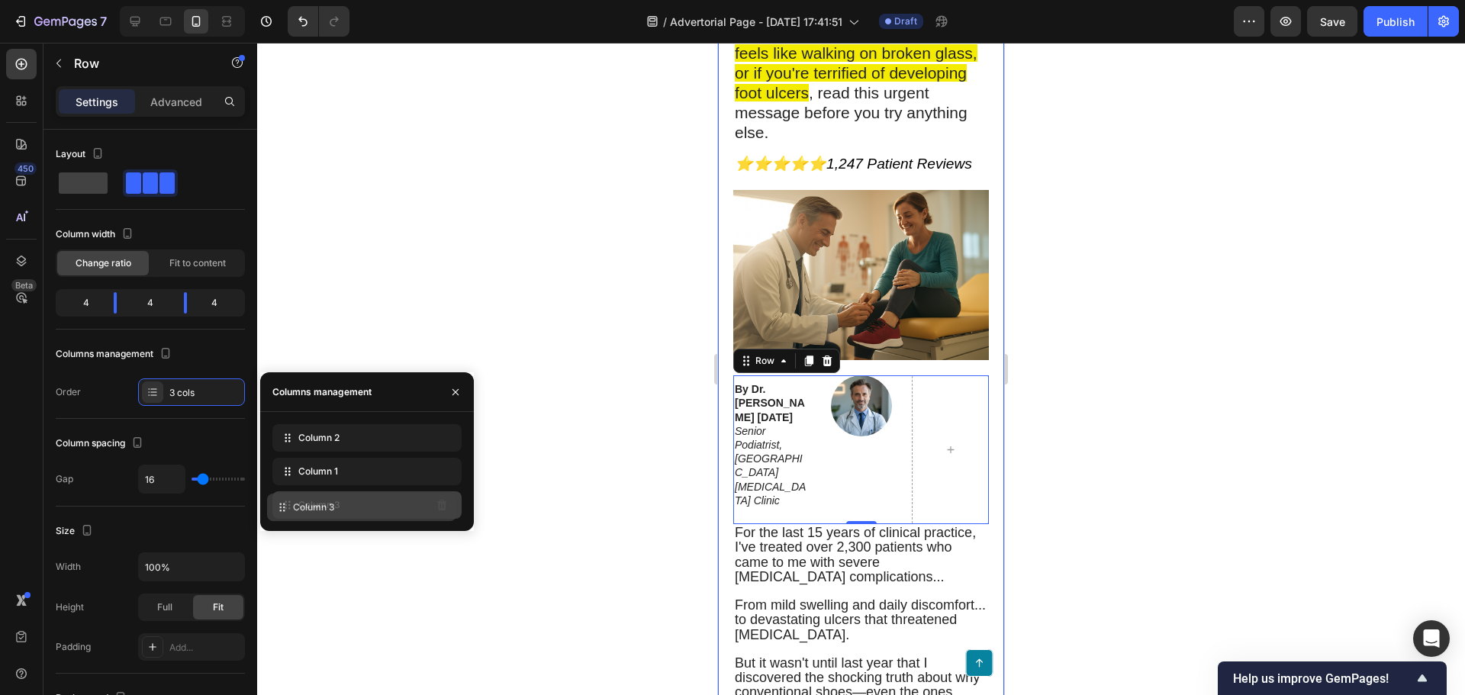
drag, startPoint x: 406, startPoint y: 438, endPoint x: 399, endPoint y: 515, distance: 77.4
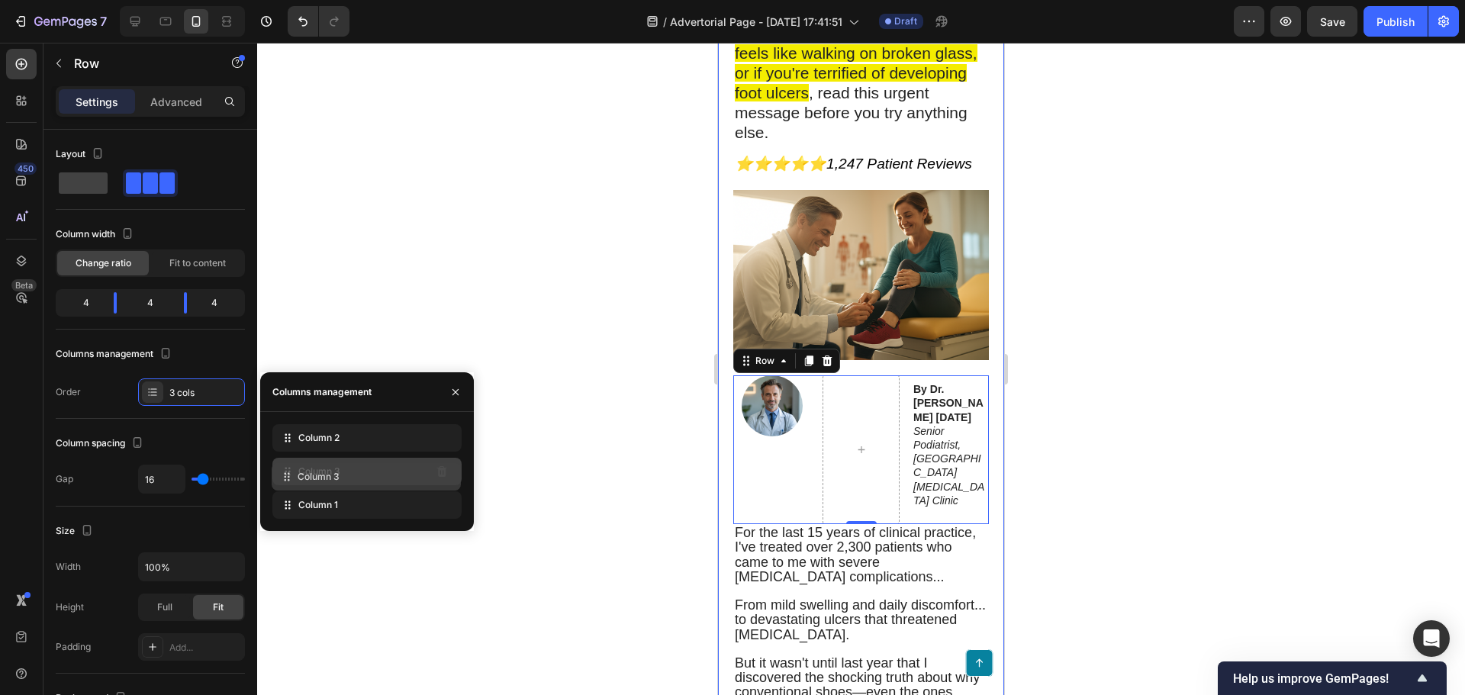
drag, startPoint x: 360, startPoint y: 509, endPoint x: 359, endPoint y: 481, distance: 28.2
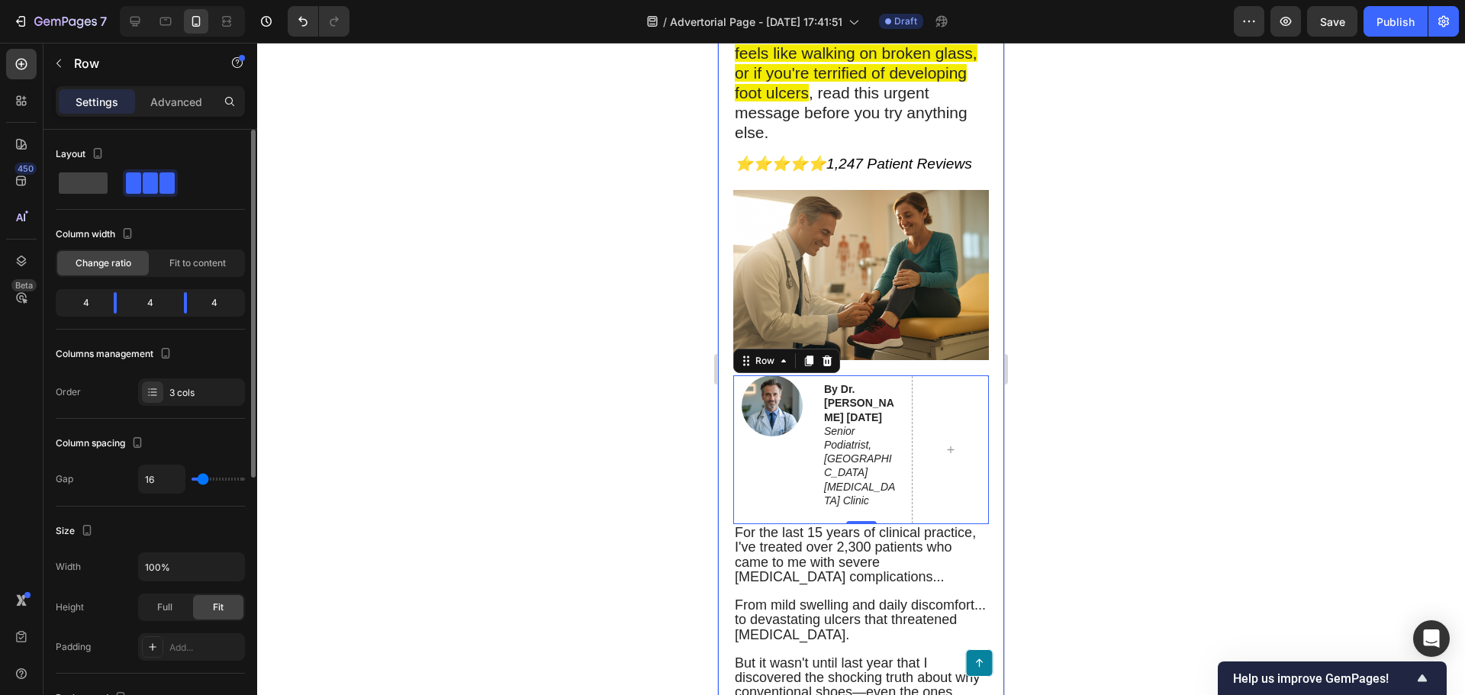
click at [201, 357] on div "Columns management" at bounding box center [150, 354] width 189 height 24
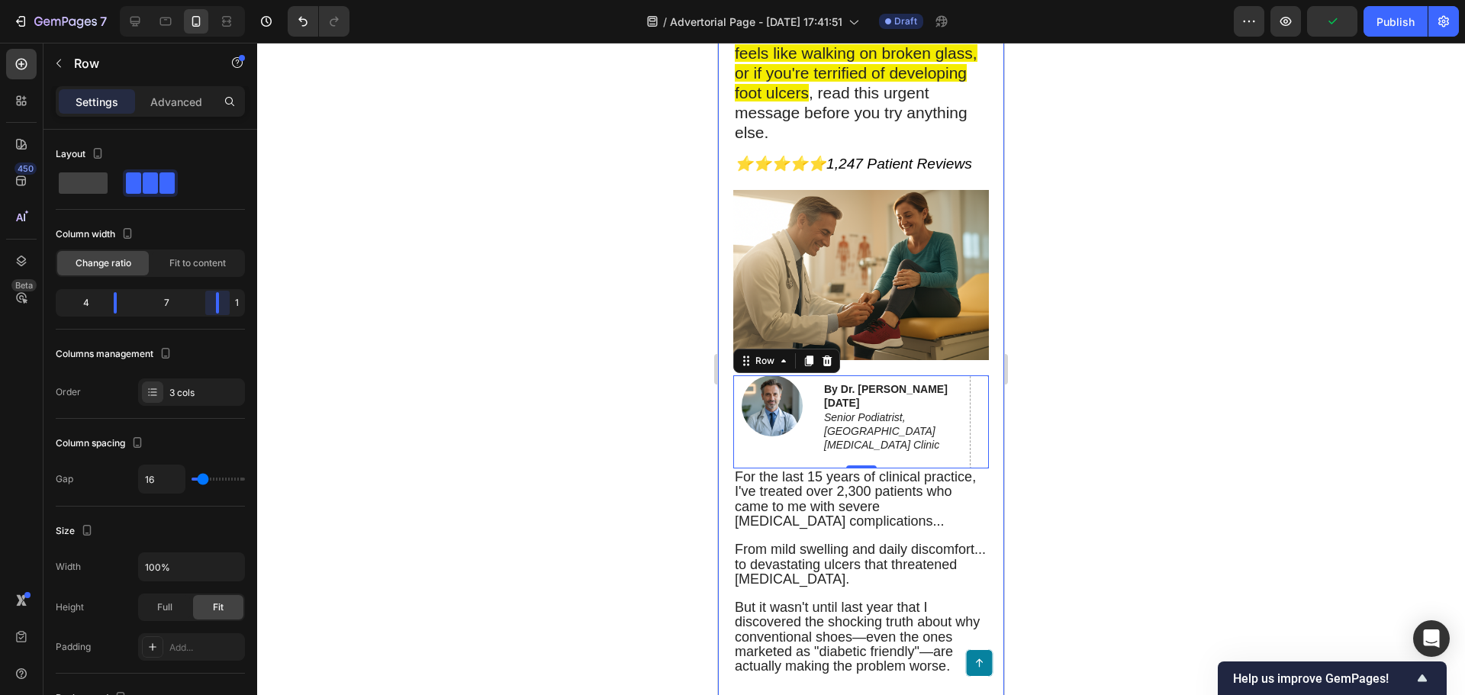
drag, startPoint x: 179, startPoint y: 302, endPoint x: 252, endPoint y: 305, distance: 73.3
click at [252, 0] on body "7 Version history / Advertorial Page - [DATE] 17:41:51 Draft Preview Publish 45…" at bounding box center [732, 0] width 1465 height 0
click at [471, 367] on div at bounding box center [861, 369] width 1208 height 652
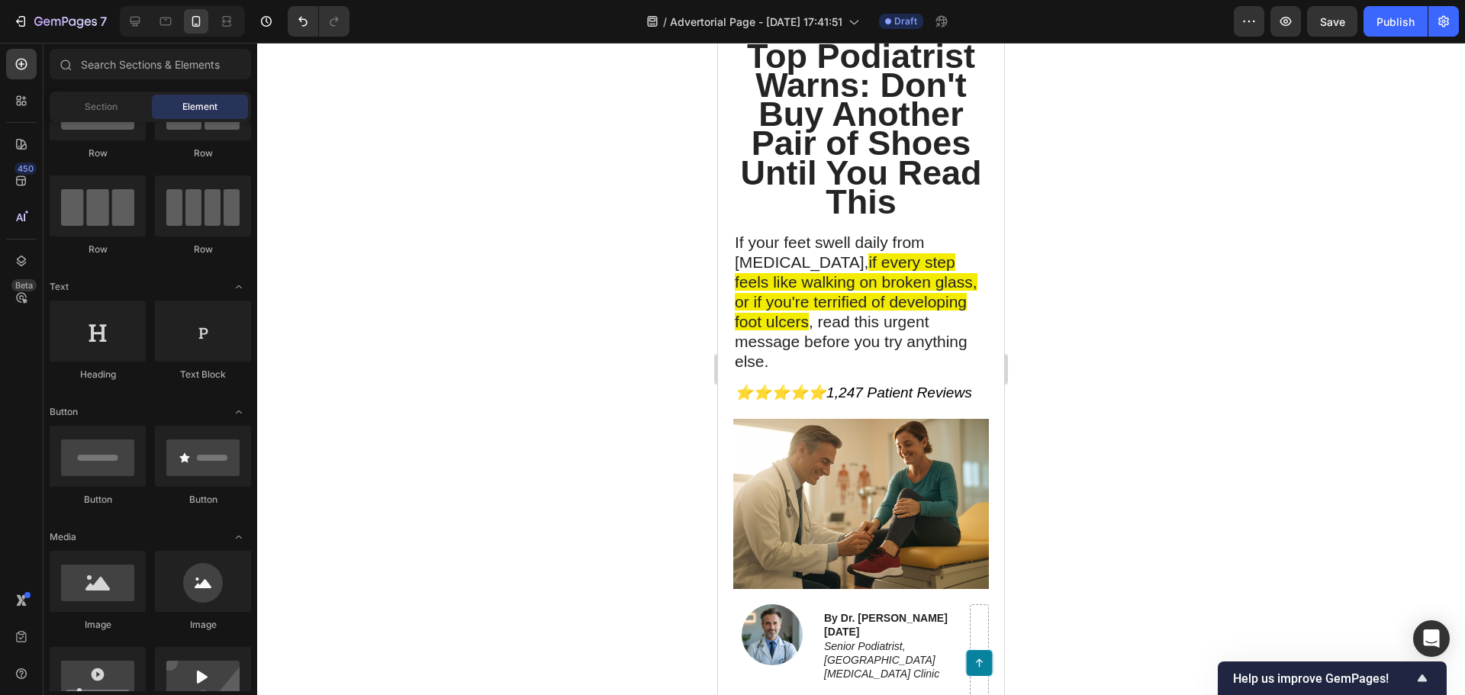
click at [1197, 459] on div at bounding box center [861, 369] width 1208 height 652
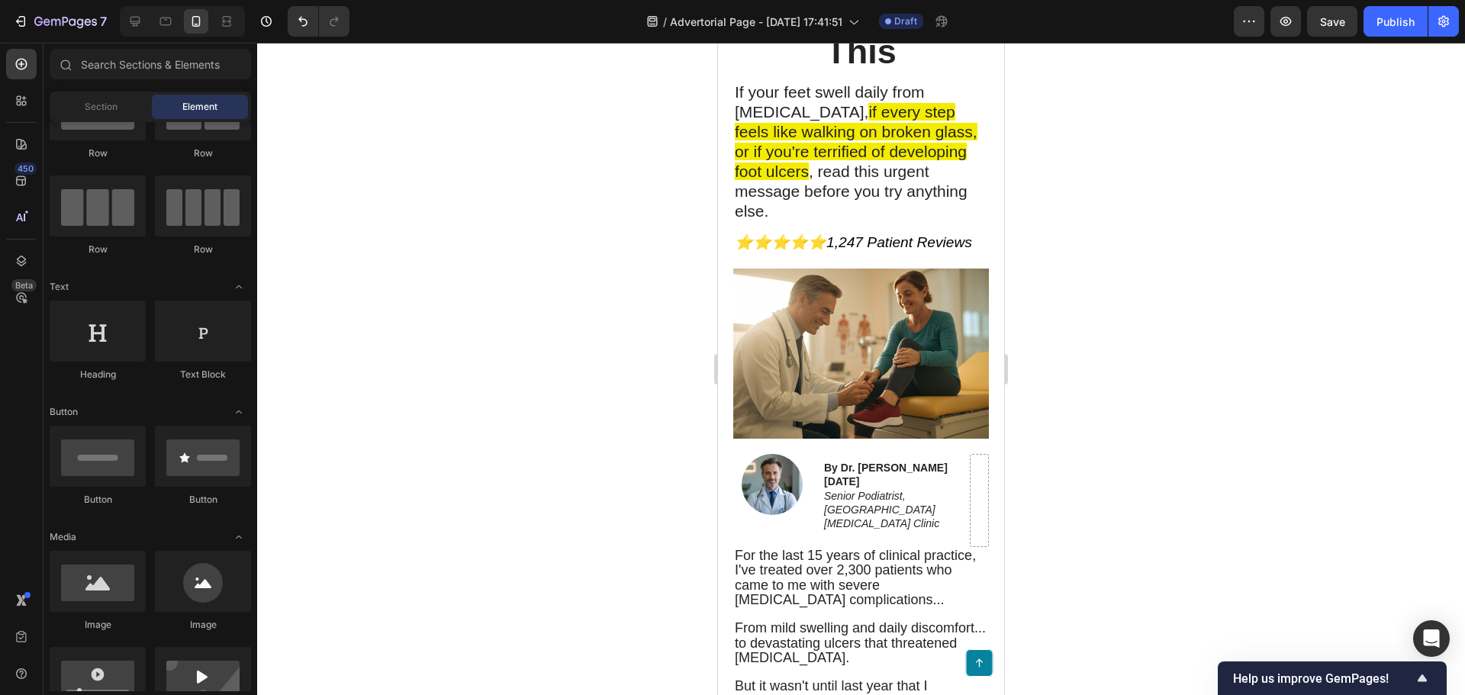
scroll to position [458, 0]
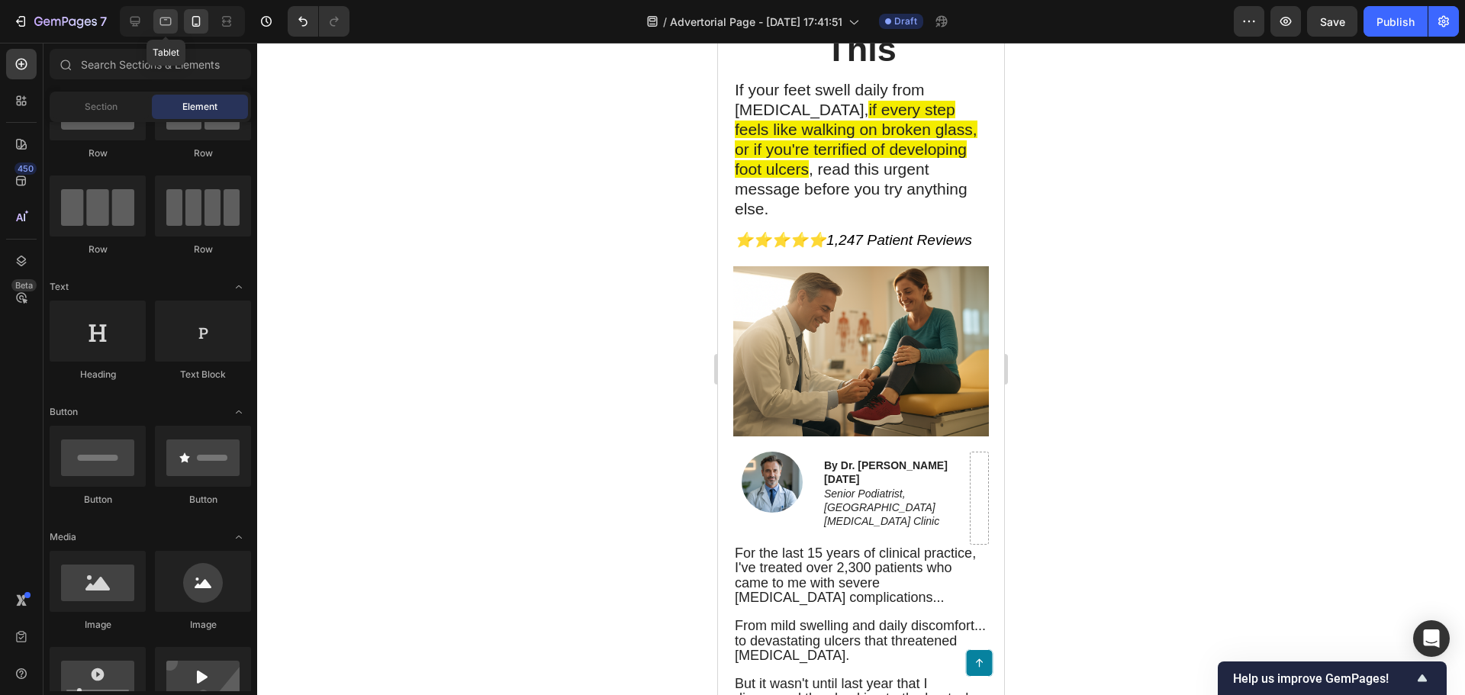
click at [157, 23] on div at bounding box center [165, 21] width 24 height 24
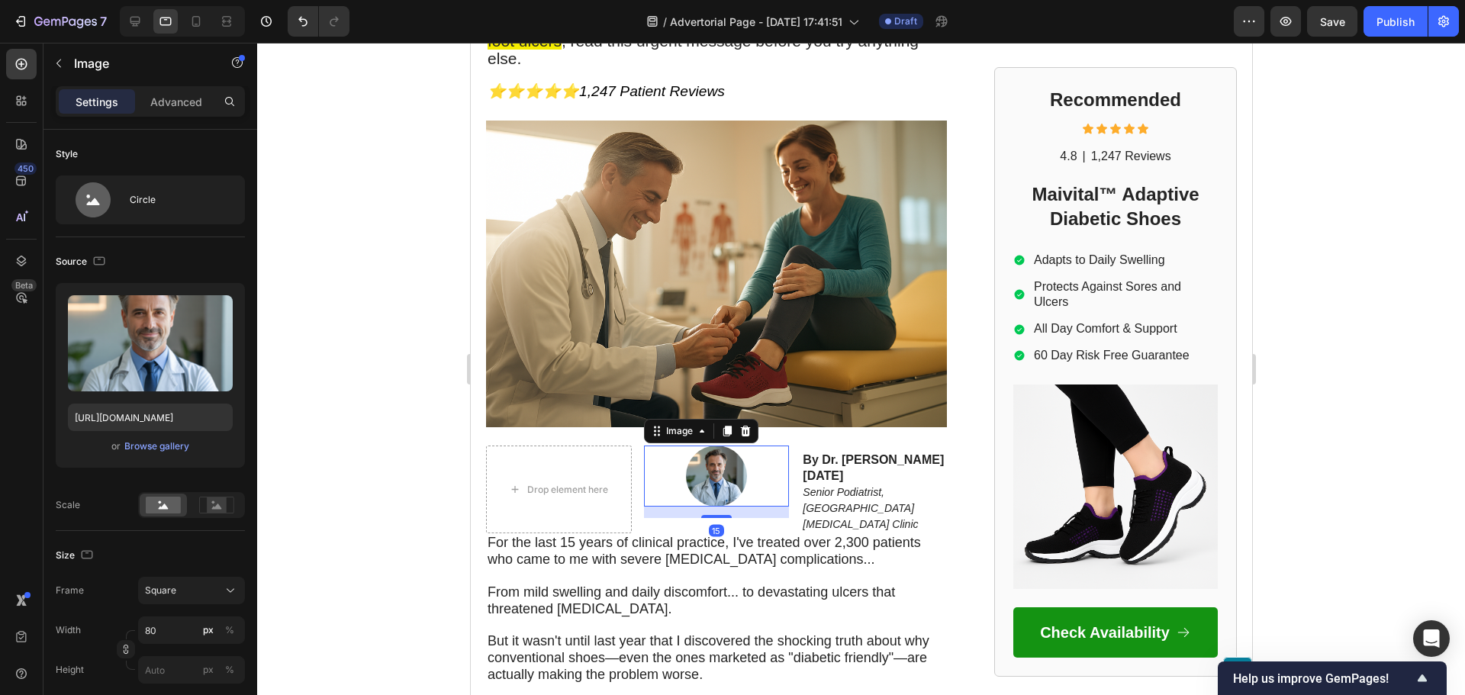
click at [653, 466] on div at bounding box center [716, 476] width 146 height 61
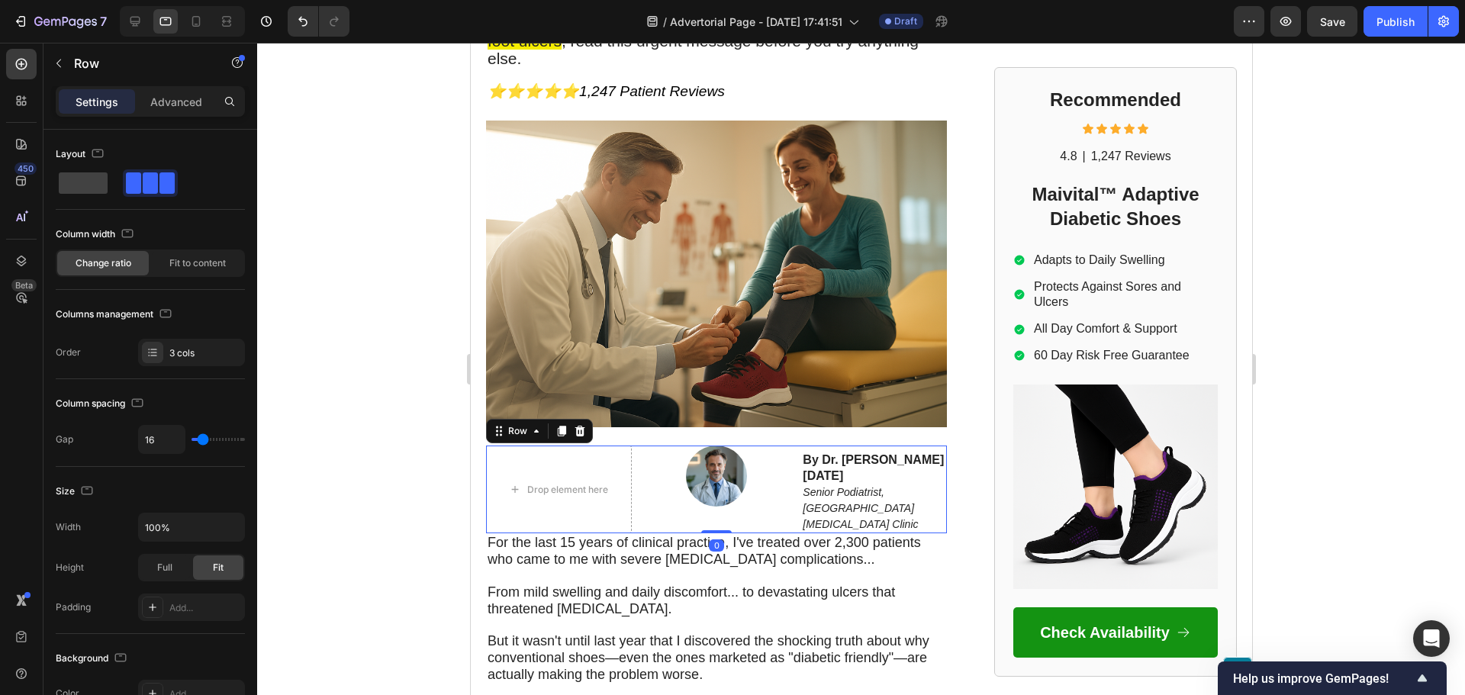
click at [635, 483] on div "Drop element here Image By Dr. Jeremy Campbell September 17, 2025 Senior Podiat…" at bounding box center [715, 490] width 461 height 88
click at [182, 370] on div "Layout Column width Change ratio Fit to content Columns management Order 3 cols" at bounding box center [150, 254] width 189 height 249
click at [182, 368] on div "Layout Column width Change ratio Fit to content Columns management Order 3 cols" at bounding box center [150, 254] width 189 height 249
click at [188, 361] on div "3 cols" at bounding box center [191, 352] width 107 height 27
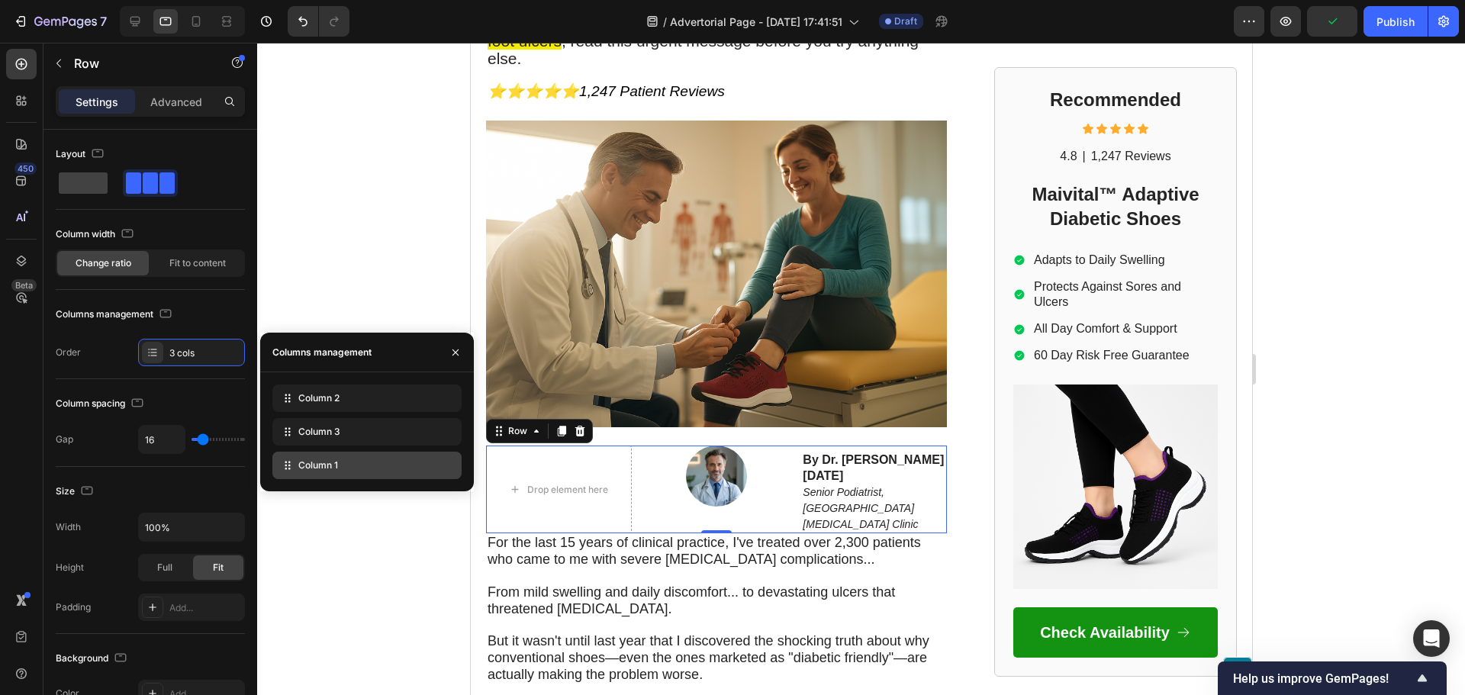
drag, startPoint x: 282, startPoint y: 401, endPoint x: 282, endPoint y: 468, distance: 67.1
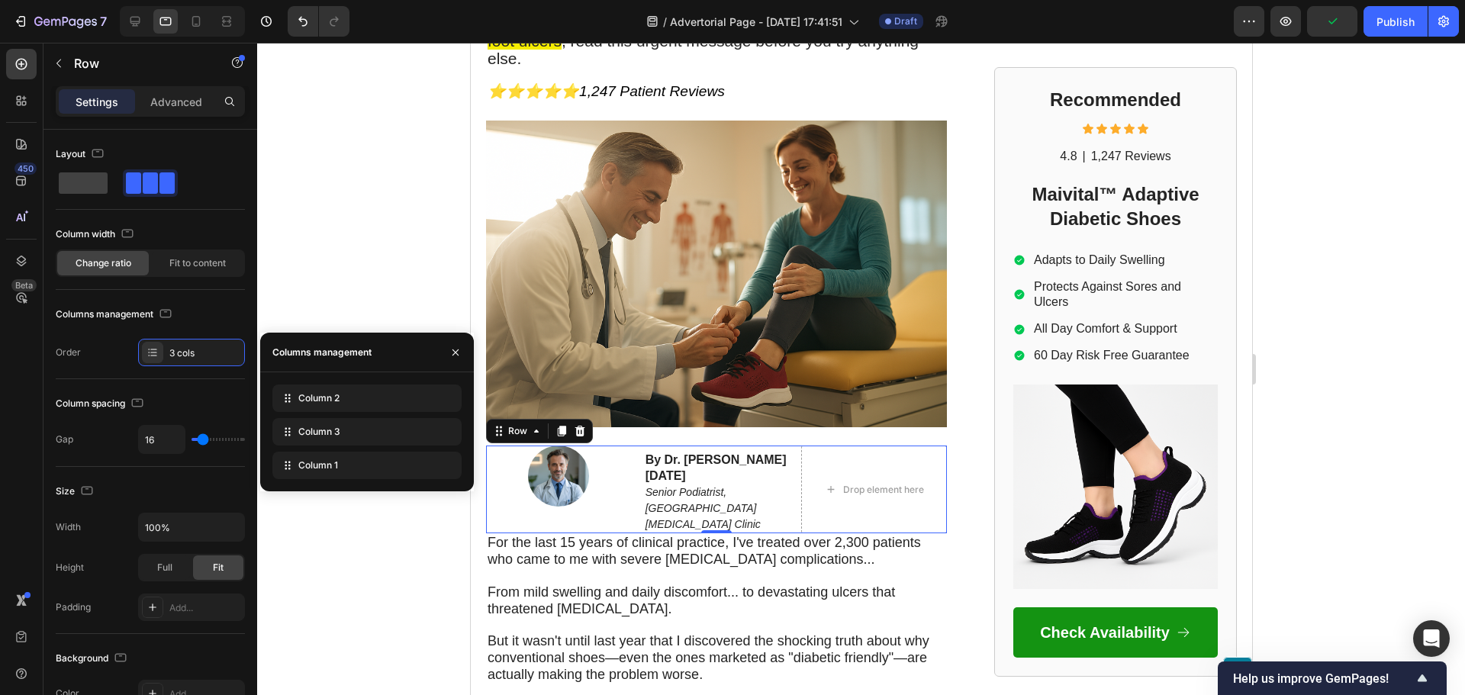
click at [304, 542] on div at bounding box center [861, 369] width 1208 height 652
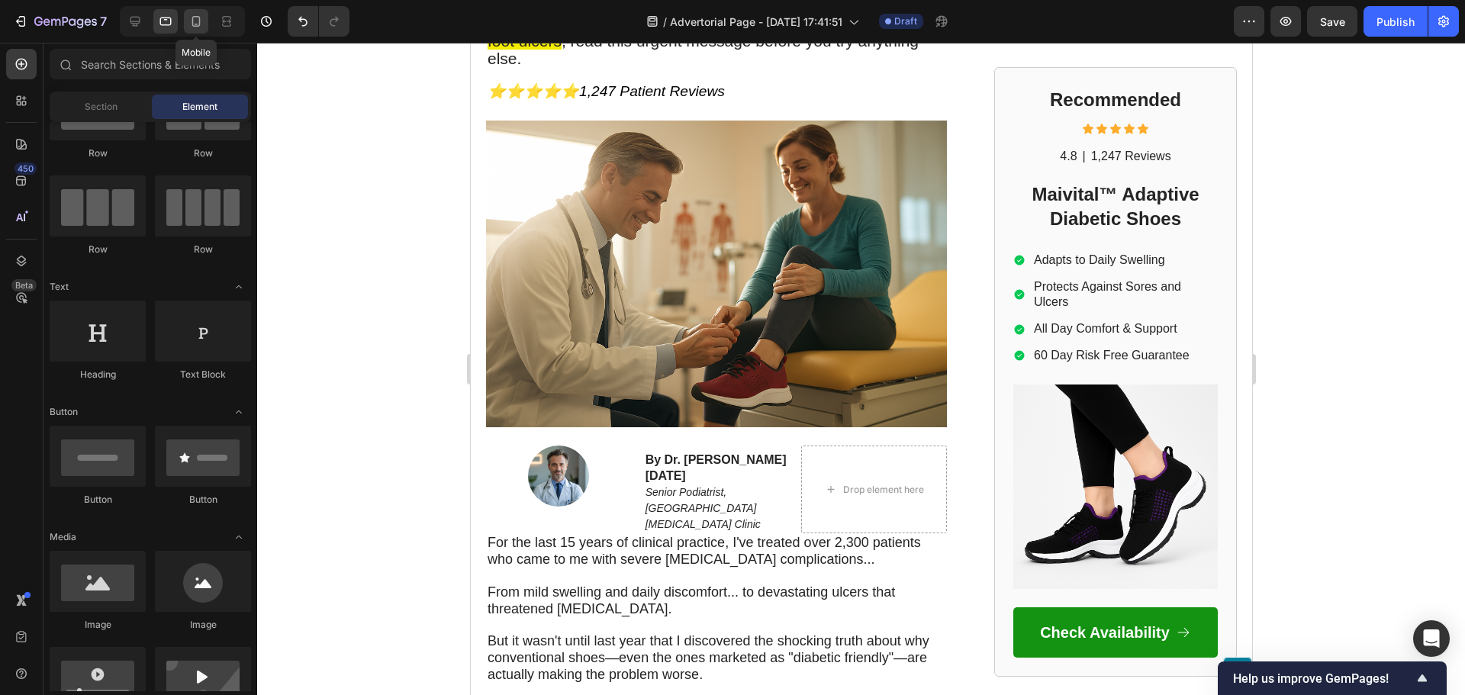
click at [203, 24] on icon at bounding box center [195, 21] width 15 height 15
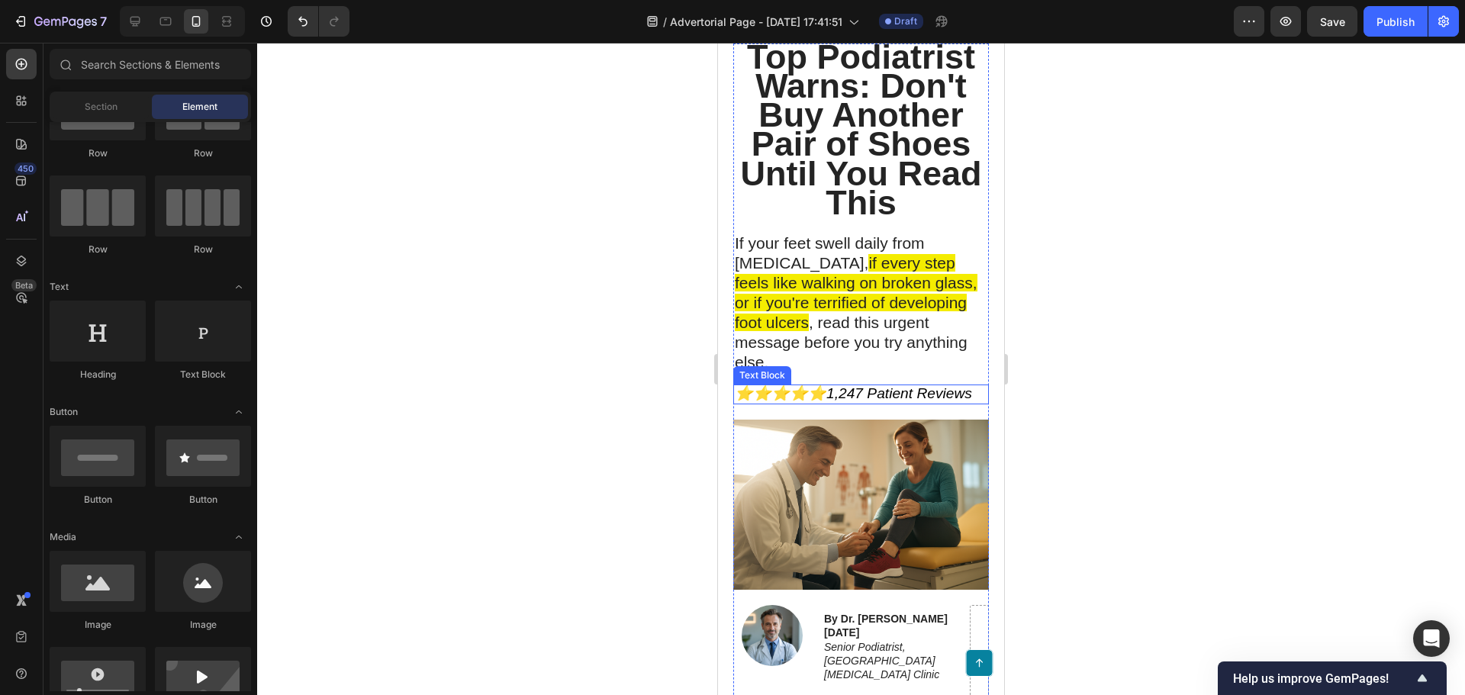
scroll to position [300, 0]
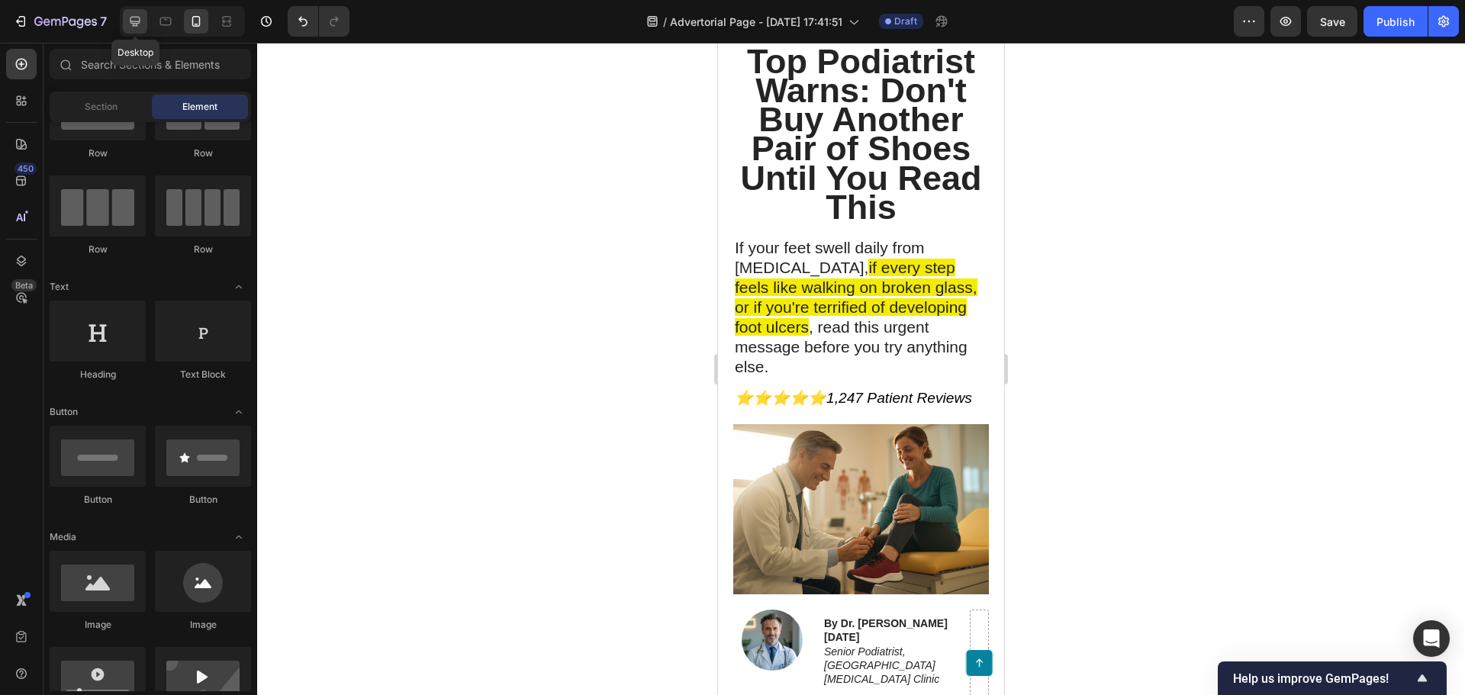
click at [133, 15] on icon at bounding box center [134, 21] width 15 height 15
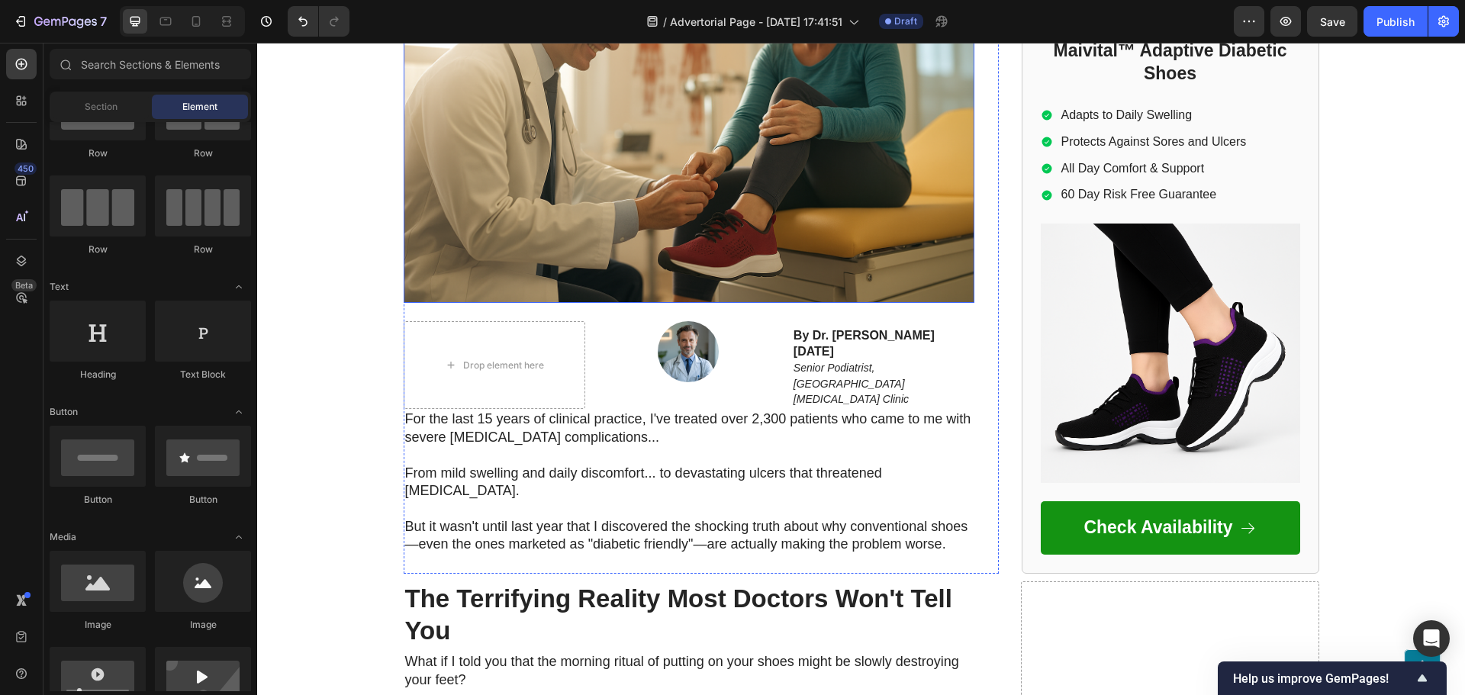
scroll to position [681, 0]
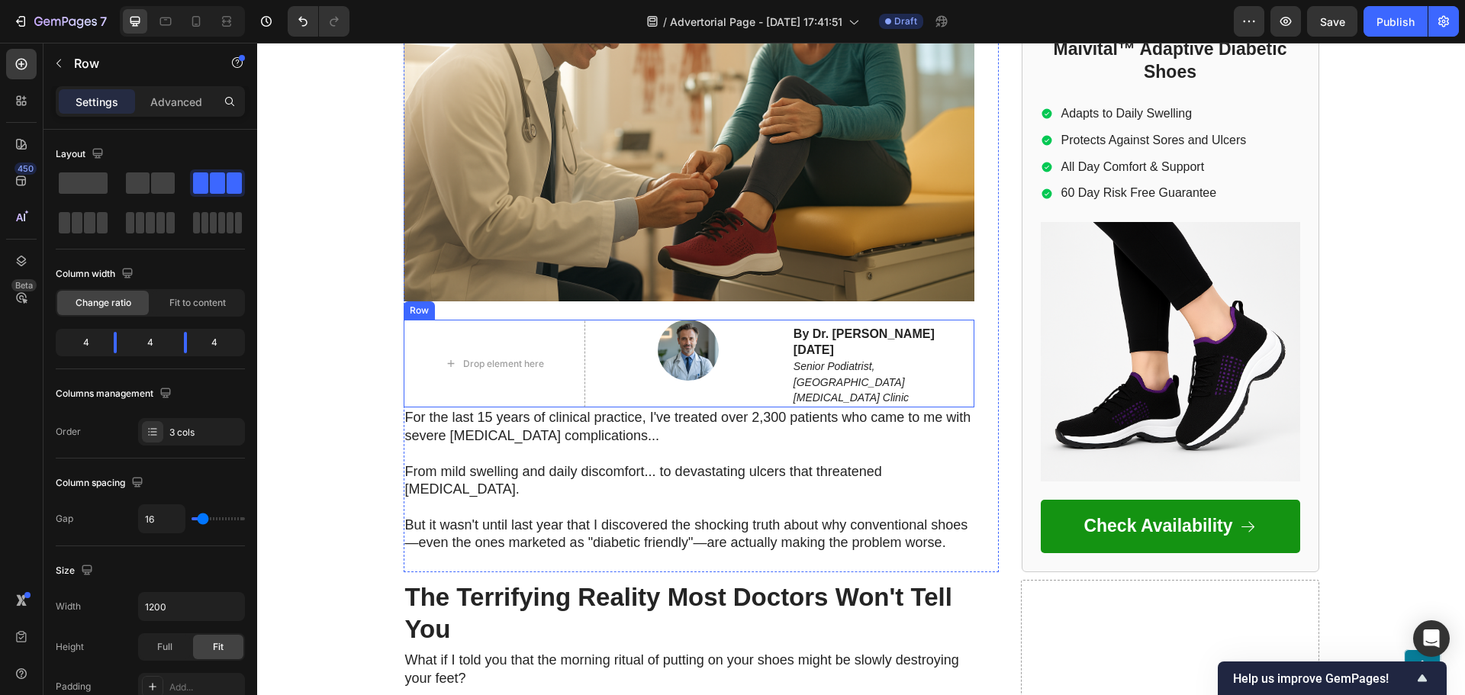
click at [589, 349] on div "Drop element here Image By Dr. Jeremy Campbell September 17, 2025 Senior Podiat…" at bounding box center [689, 364] width 571 height 88
click at [164, 418] on div "3 cols" at bounding box center [191, 431] width 107 height 27
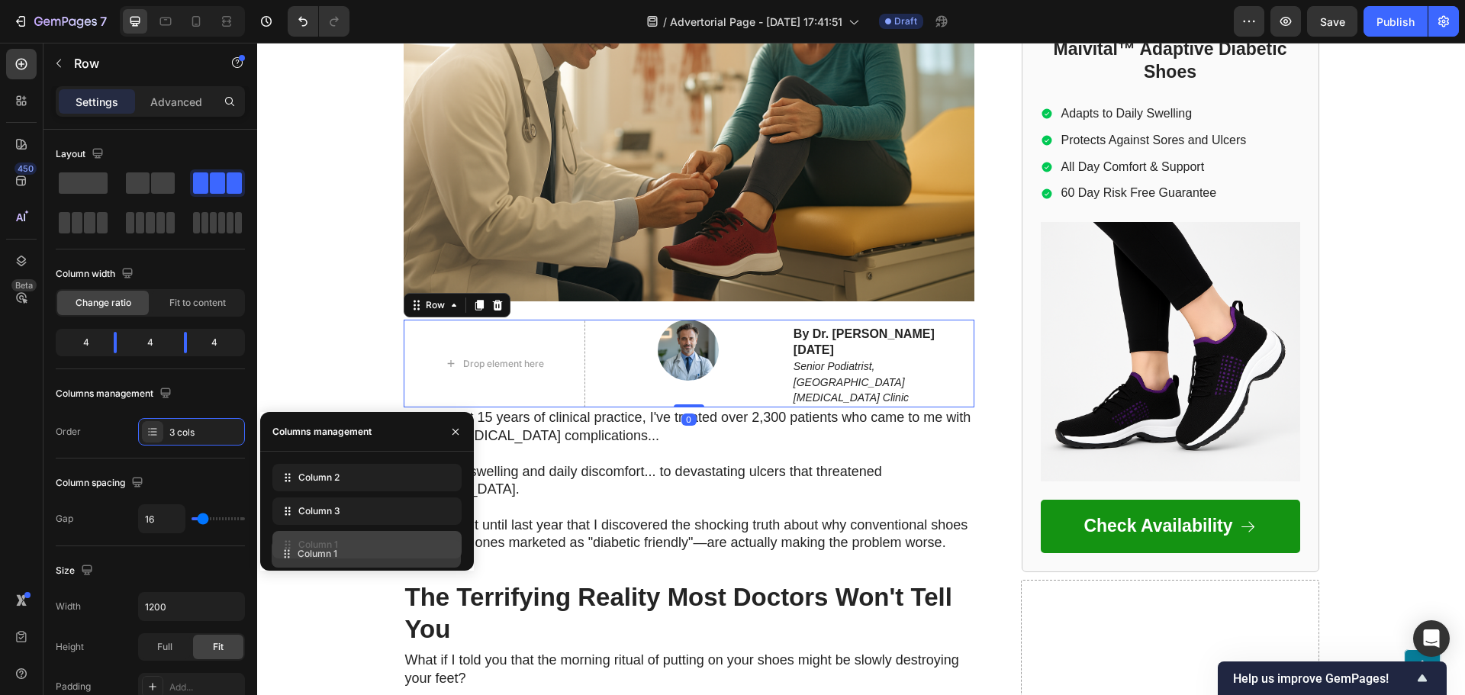
drag, startPoint x: 286, startPoint y: 478, endPoint x: 285, endPoint y: 554, distance: 76.3
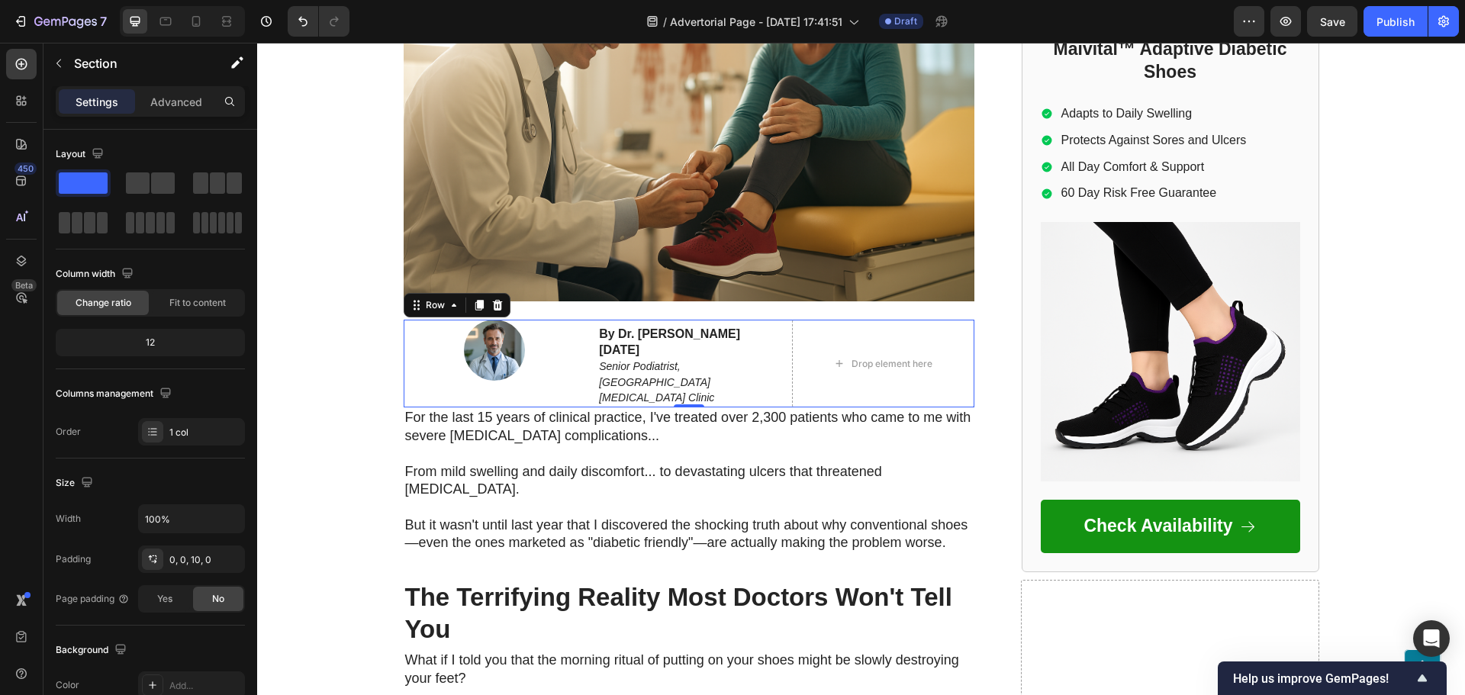
click at [301, 395] on div "Home > Pain Relief > Adaptive Shoes Text Block Top Podiatrist Warns: Don't Buy …" at bounding box center [861, 104] width 1208 height 935
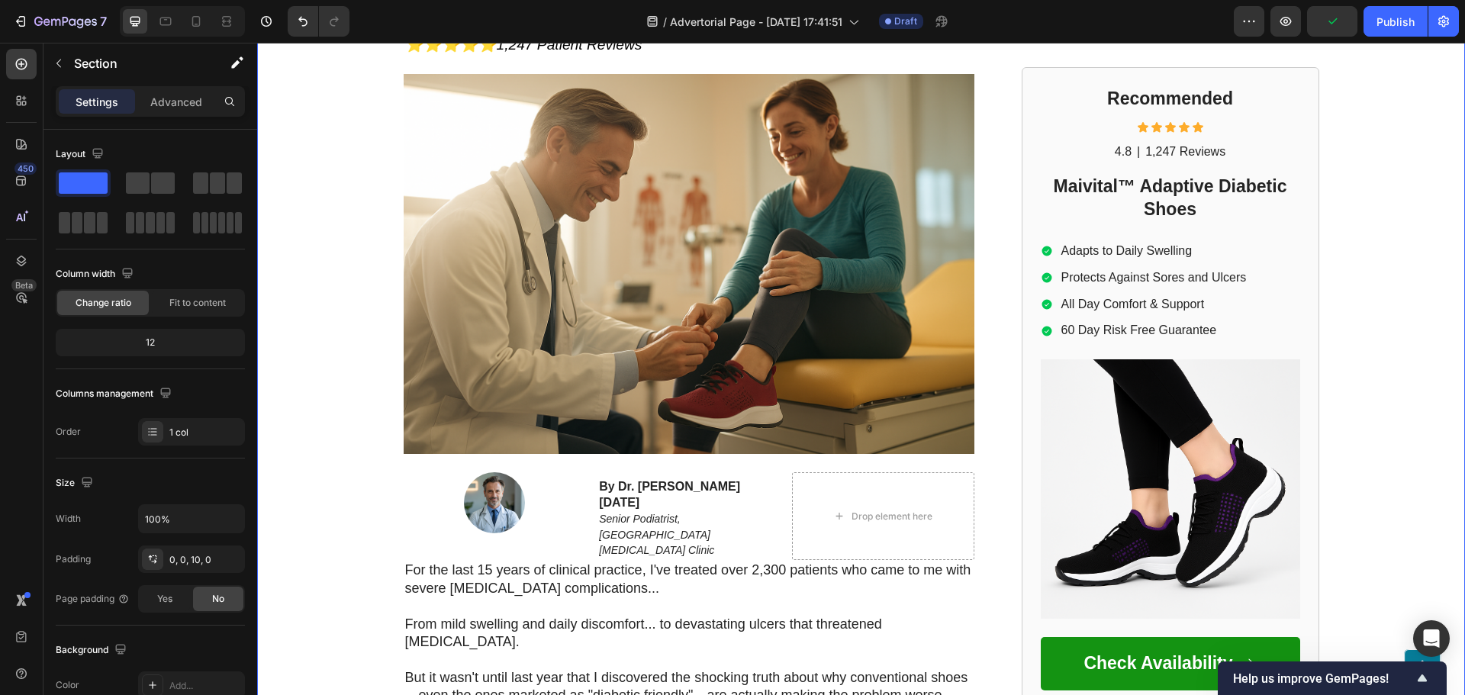
click at [283, 532] on div "Home > Pain Relief > Adaptive Shoes Text Block Top Podiatrist Warns: Don't Buy …" at bounding box center [861, 256] width 1208 height 935
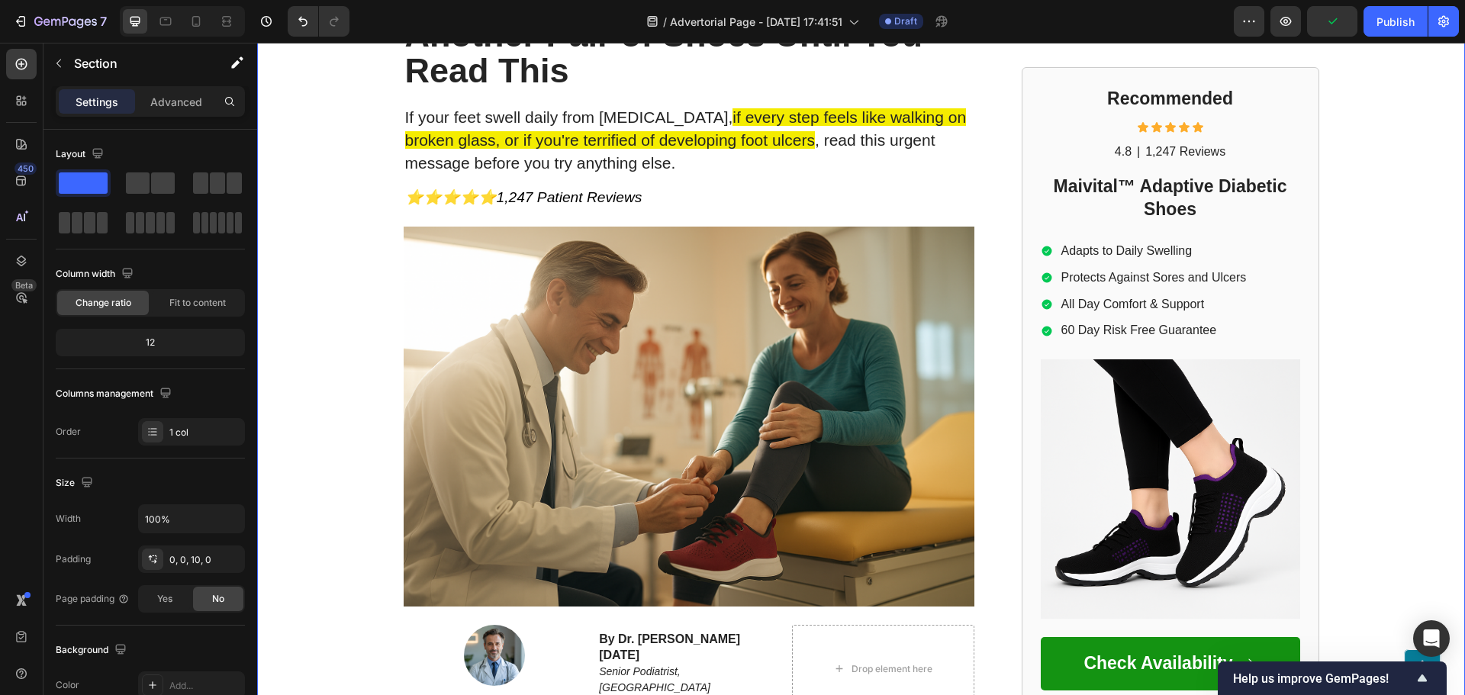
click at [284, 482] on div "Home > Pain Relief > Adaptive Shoes Text Block Top Podiatrist Warns: Don't Buy …" at bounding box center [861, 409] width 1208 height 935
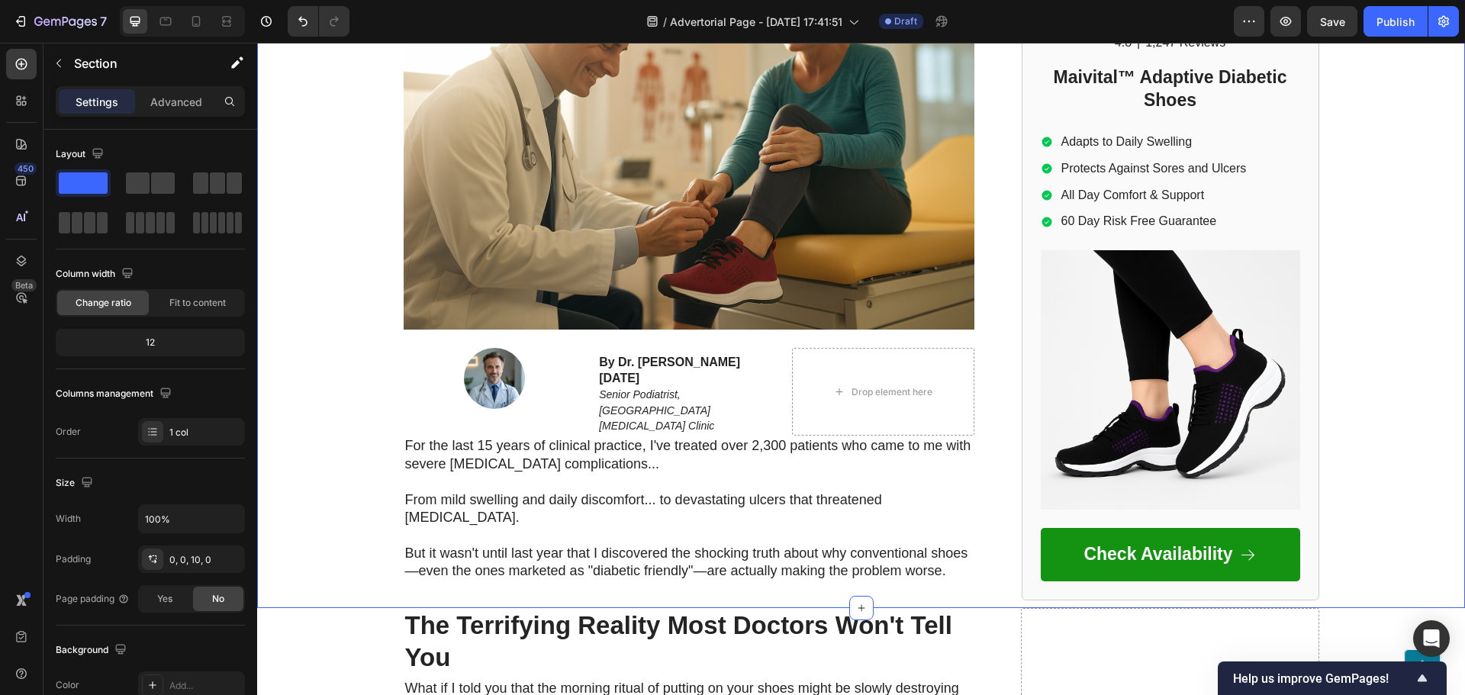
scroll to position [605, 0]
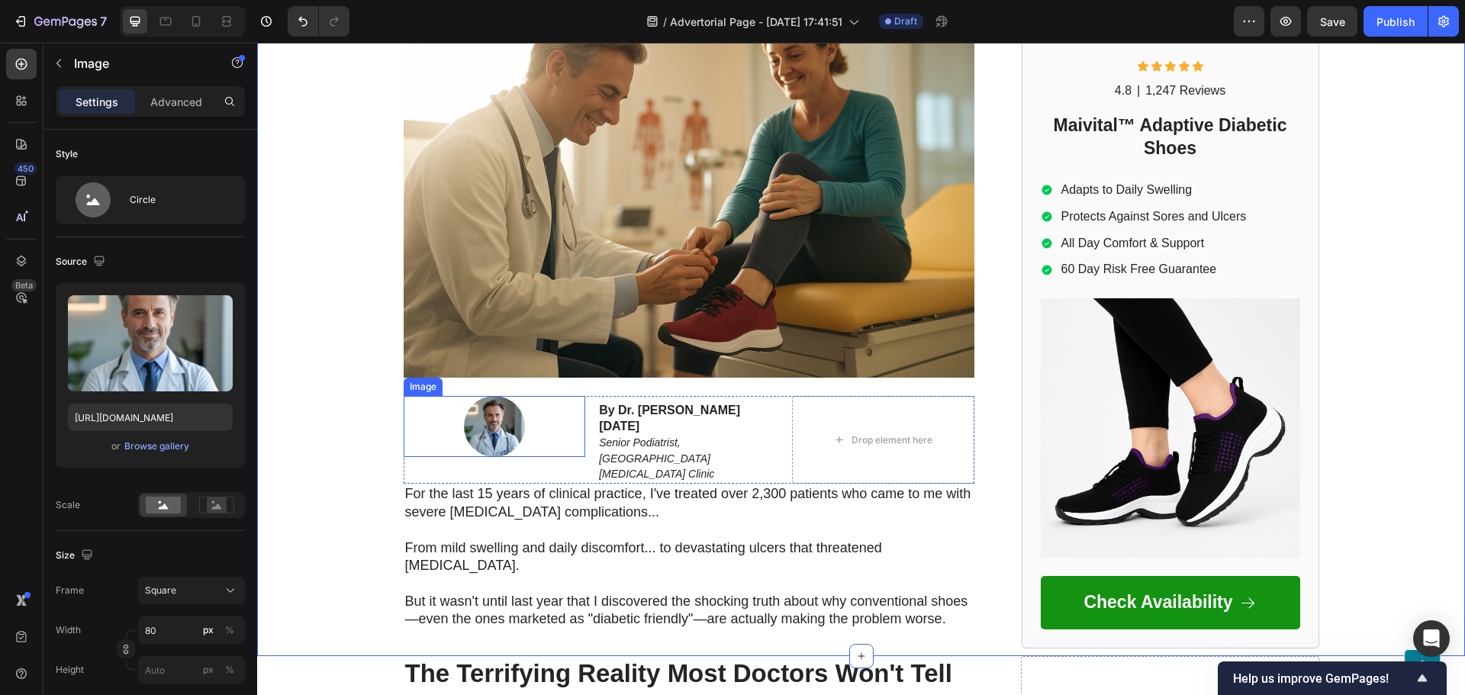
click at [549, 432] on div at bounding box center [495, 426] width 182 height 61
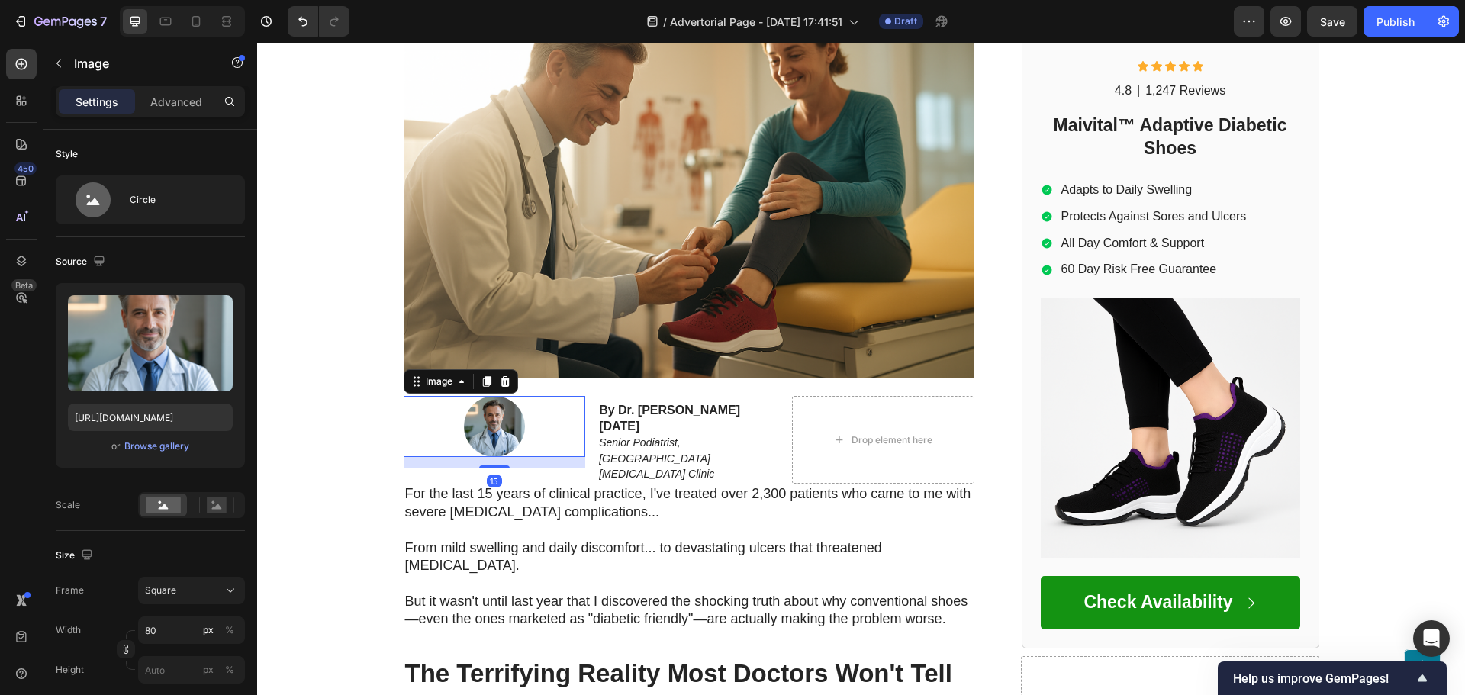
click at [39, 68] on div "450 Beta" at bounding box center [21, 369] width 43 height 652
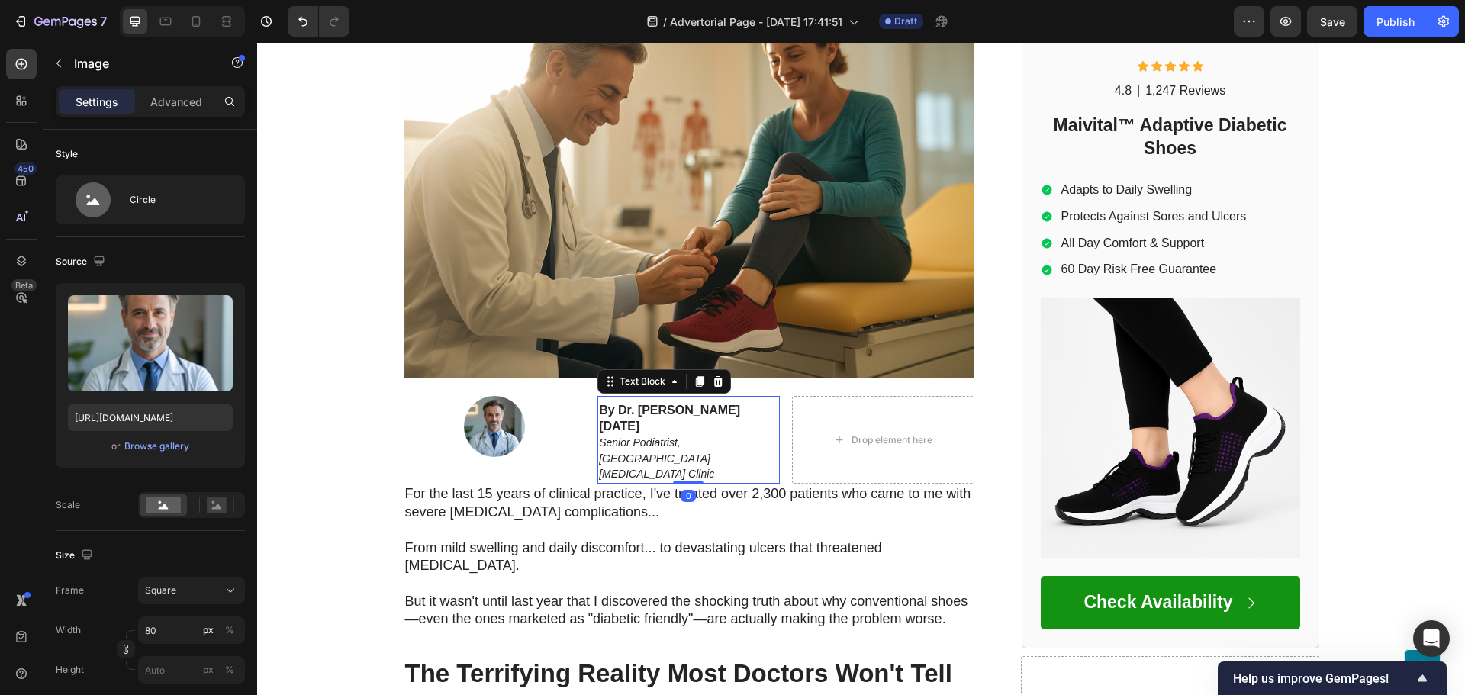
click at [771, 404] on p "By Dr. [PERSON_NAME] [DATE]" at bounding box center [688, 419] width 179 height 32
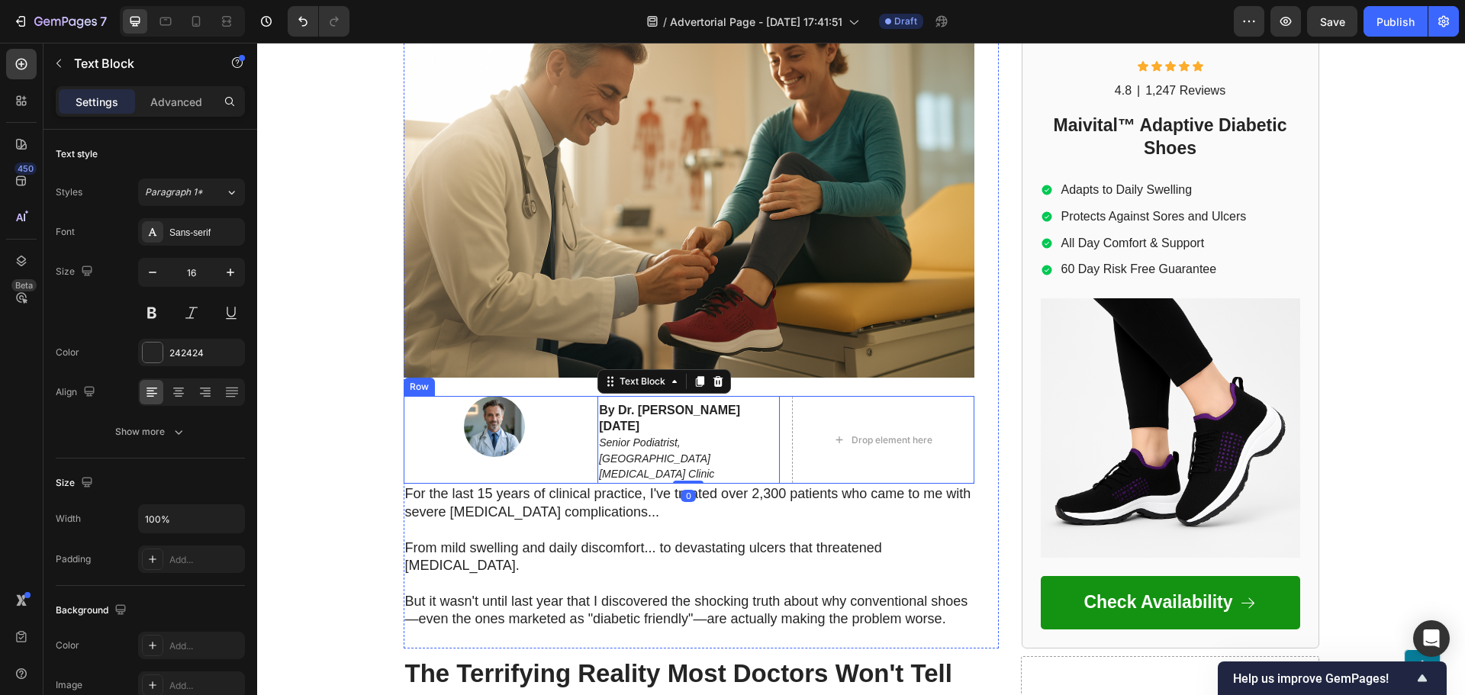
click at [779, 404] on div "Drop element here Image By Dr. Jeremy Campbell September 17, 2025 Senior Podiat…" at bounding box center [689, 440] width 571 height 88
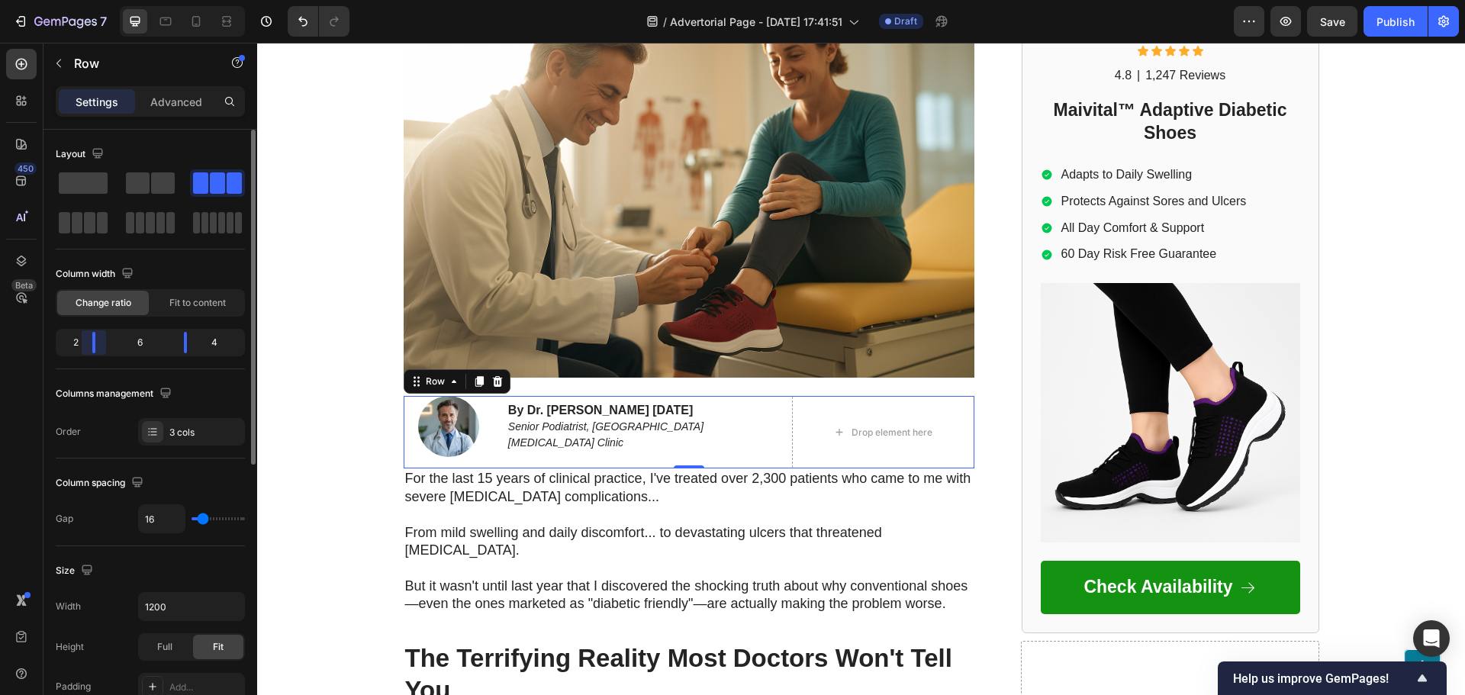
drag, startPoint x: 109, startPoint y: 339, endPoint x: 113, endPoint y: 357, distance: 18.0
click at [84, 0] on body "7 Version history / Advertorial Page - Sep 17, 17:41:51 Draft Preview Save Publ…" at bounding box center [732, 0] width 1465 height 0
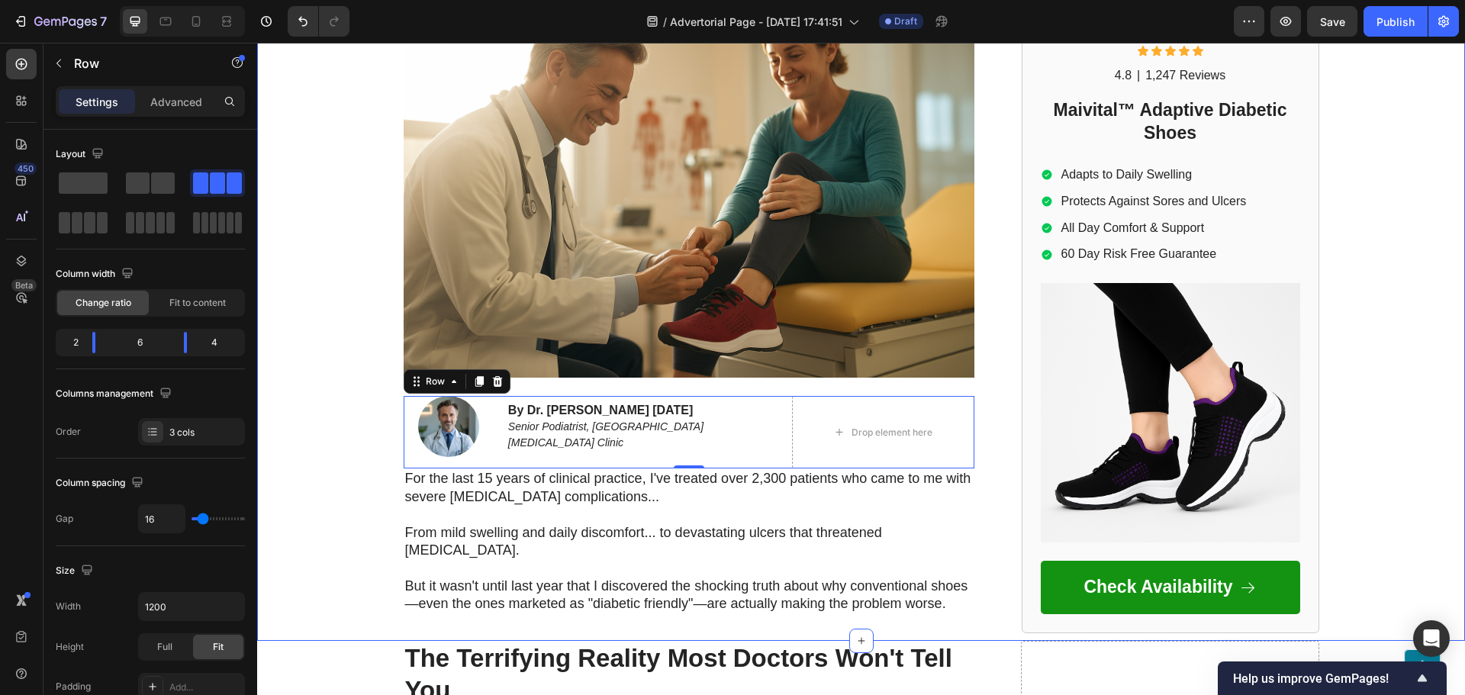
click at [285, 413] on div "Home > Pain Relief > Adaptive Shoes Text Block Top Podiatrist Warns: Don't Buy …" at bounding box center [861, 173] width 1208 height 920
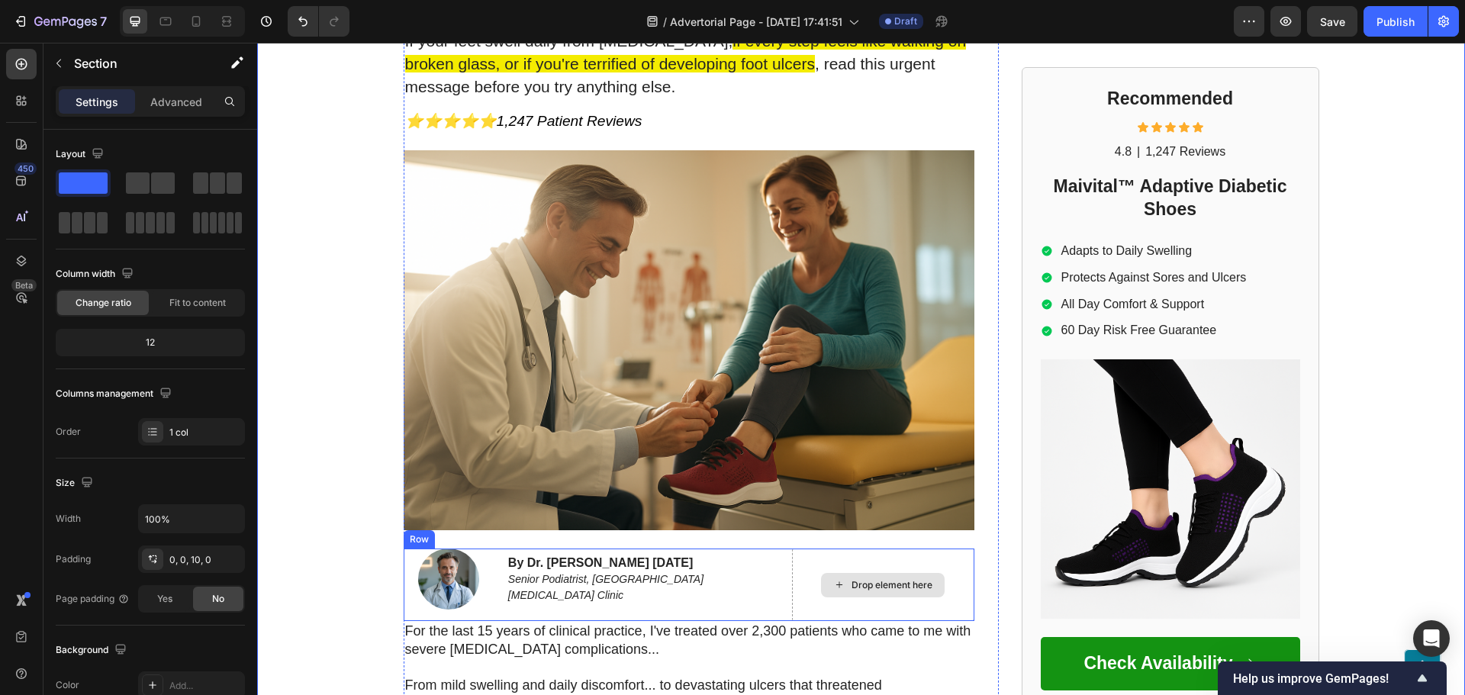
click at [816, 572] on div "Drop element here" at bounding box center [883, 585] width 182 height 72
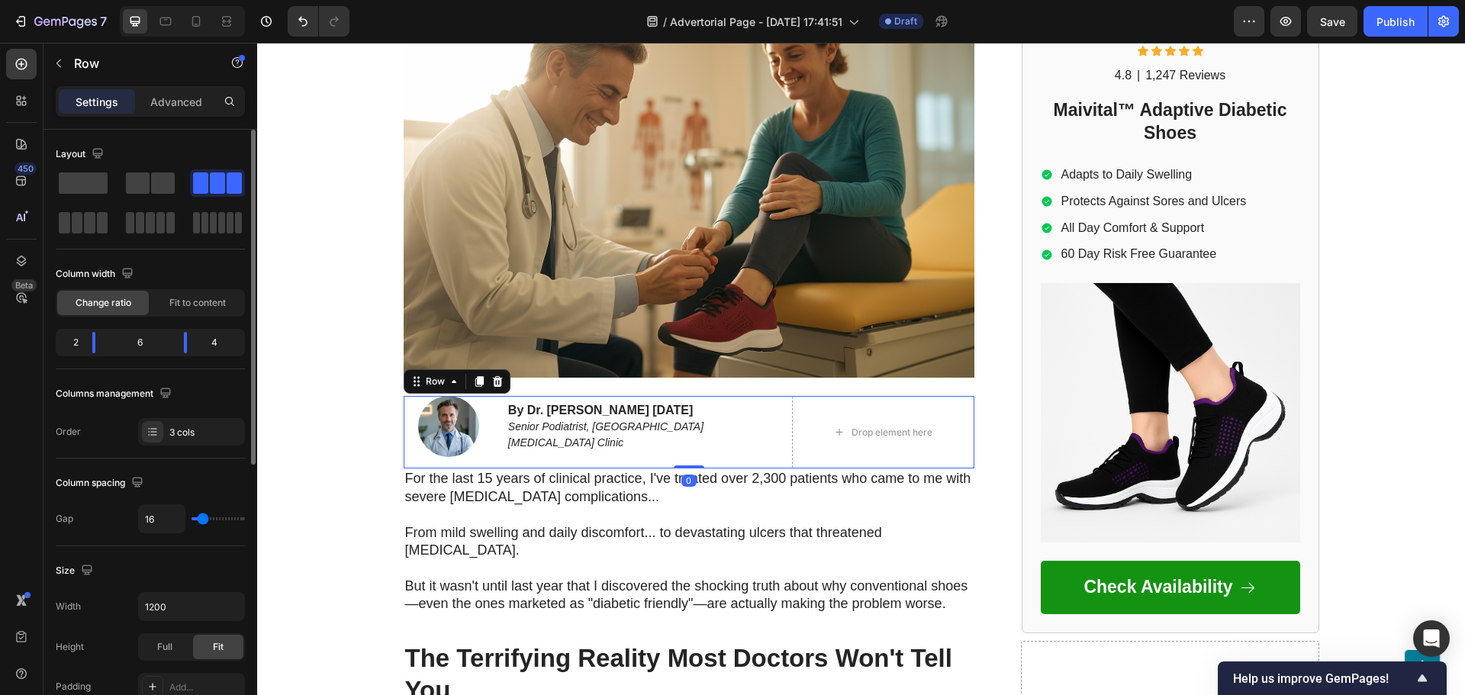
click at [191, 452] on div "Layout Column width Change ratio Fit to content 2 6 4 Columns management Order …" at bounding box center [150, 294] width 189 height 329
click at [185, 433] on div "3 cols" at bounding box center [205, 433] width 72 height 14
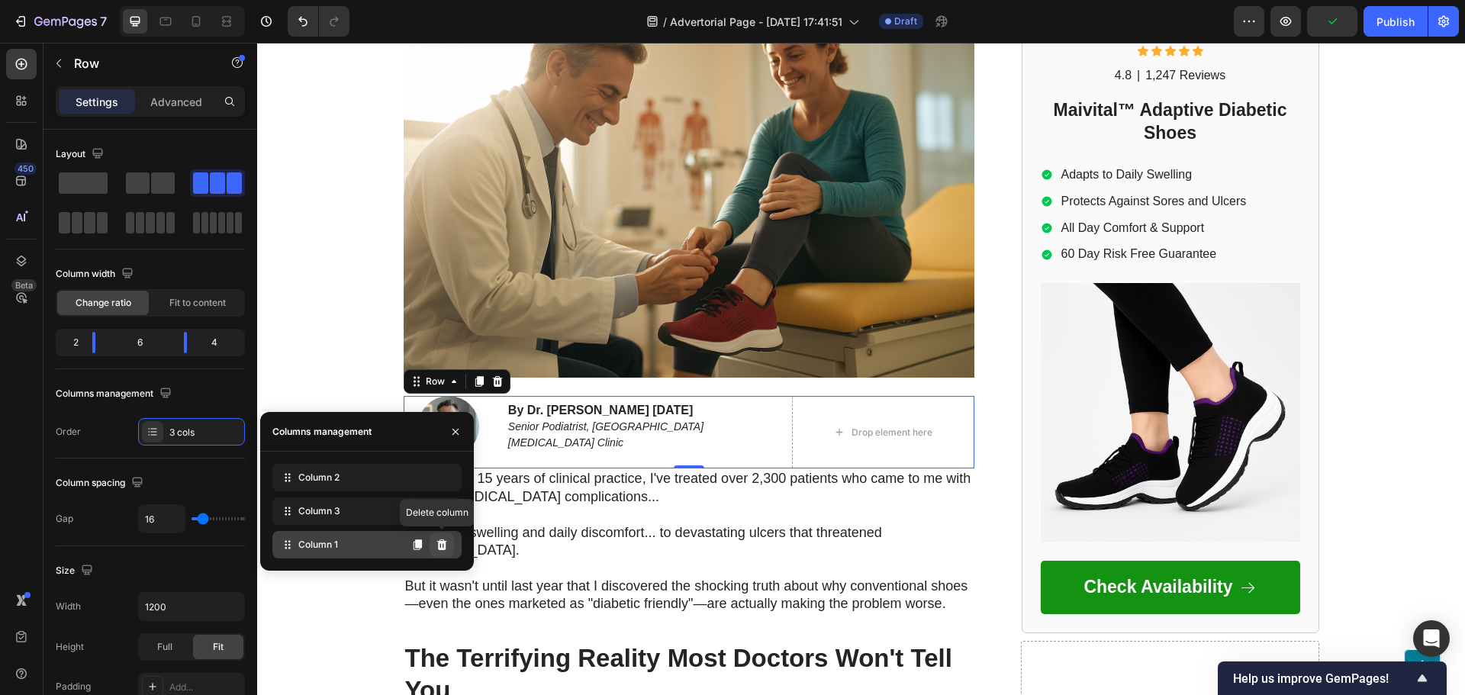
click at [433, 542] on button at bounding box center [442, 545] width 24 height 24
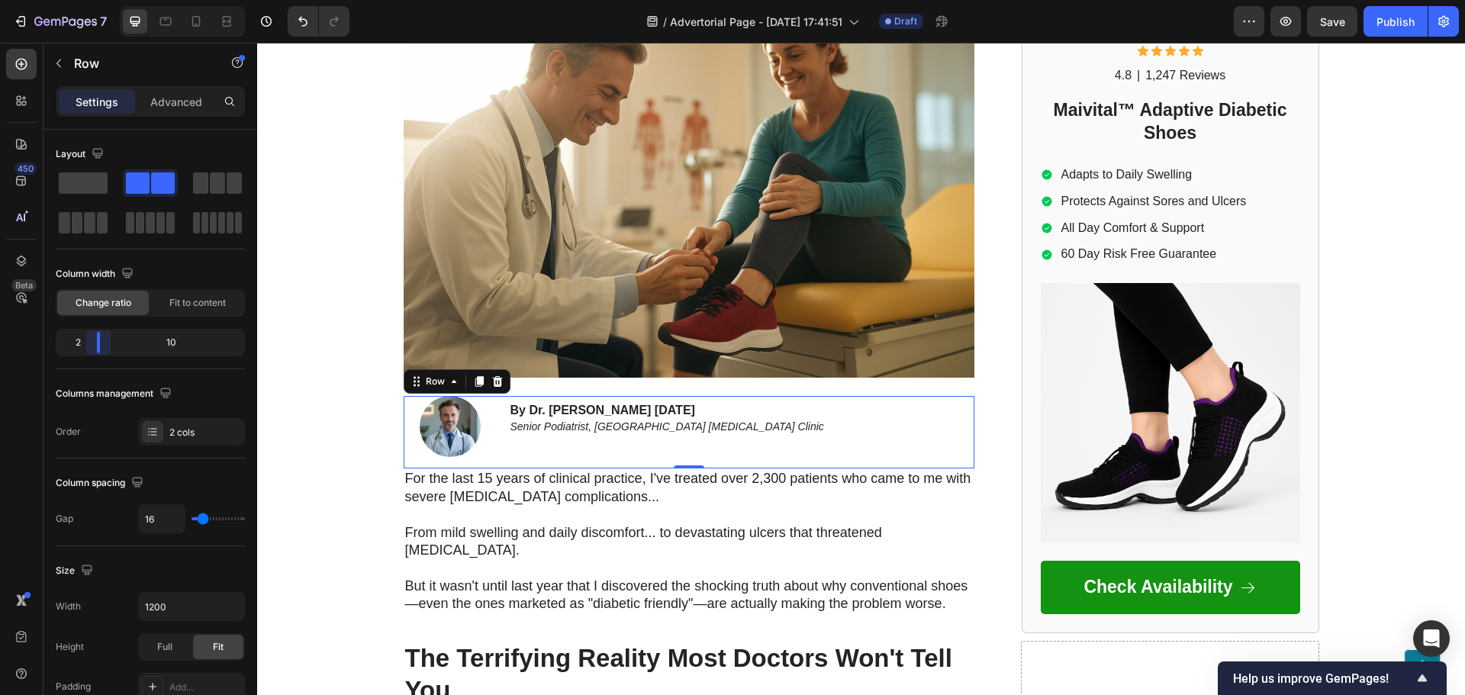
drag, startPoint x: 147, startPoint y: 349, endPoint x: 82, endPoint y: 349, distance: 64.8
click at [82, 0] on body "7 Version history / Advertorial Page - Sep 17, 17:41:51 Draft Preview Save Publ…" at bounding box center [732, 0] width 1465 height 0
click at [172, 54] on p "Row" at bounding box center [139, 63] width 130 height 18
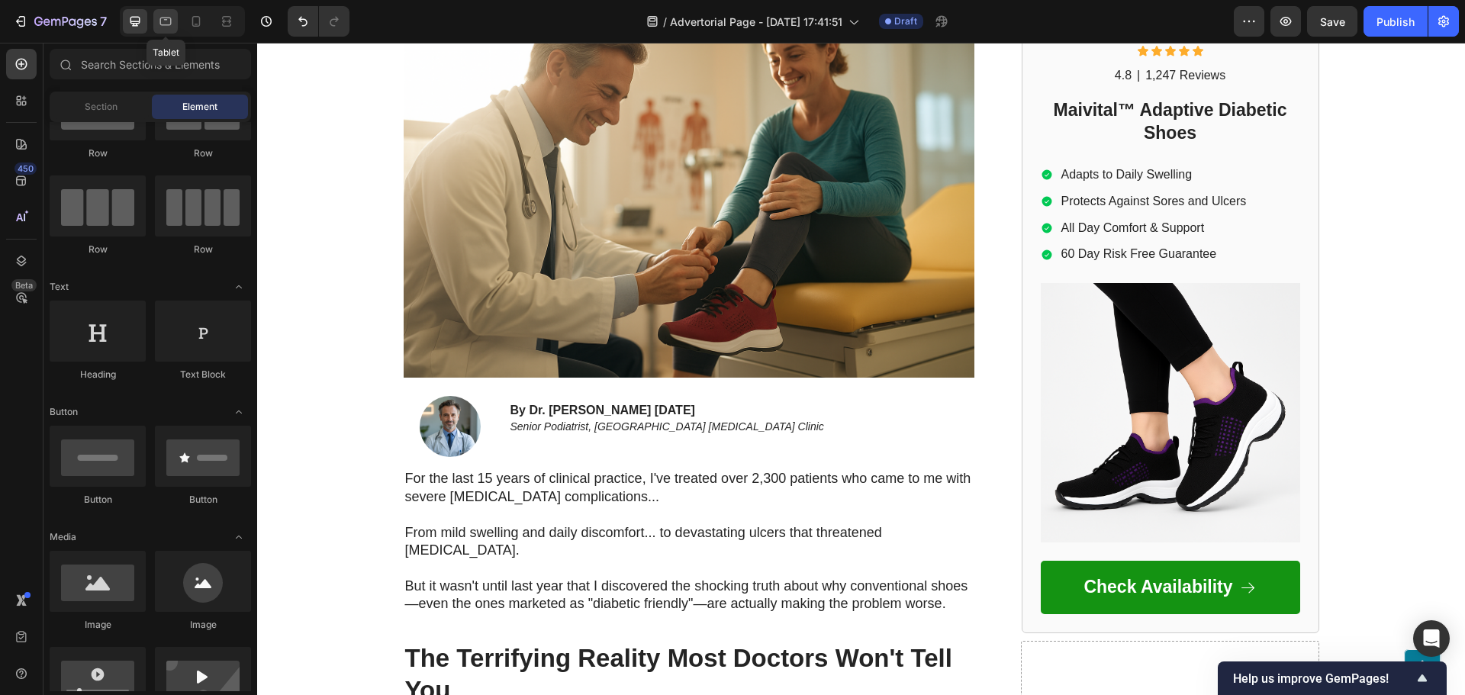
click at [166, 26] on icon at bounding box center [165, 21] width 15 height 15
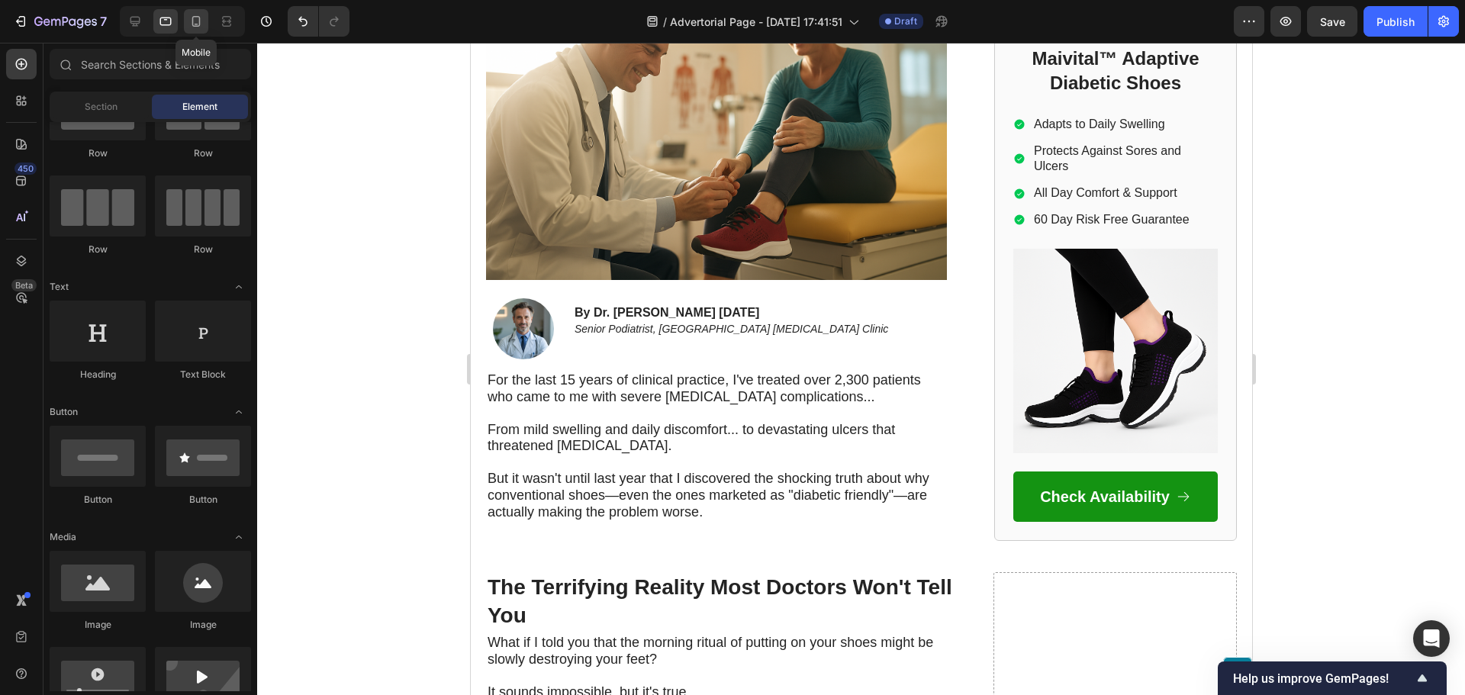
click at [197, 24] on icon at bounding box center [197, 25] width 4 height 2
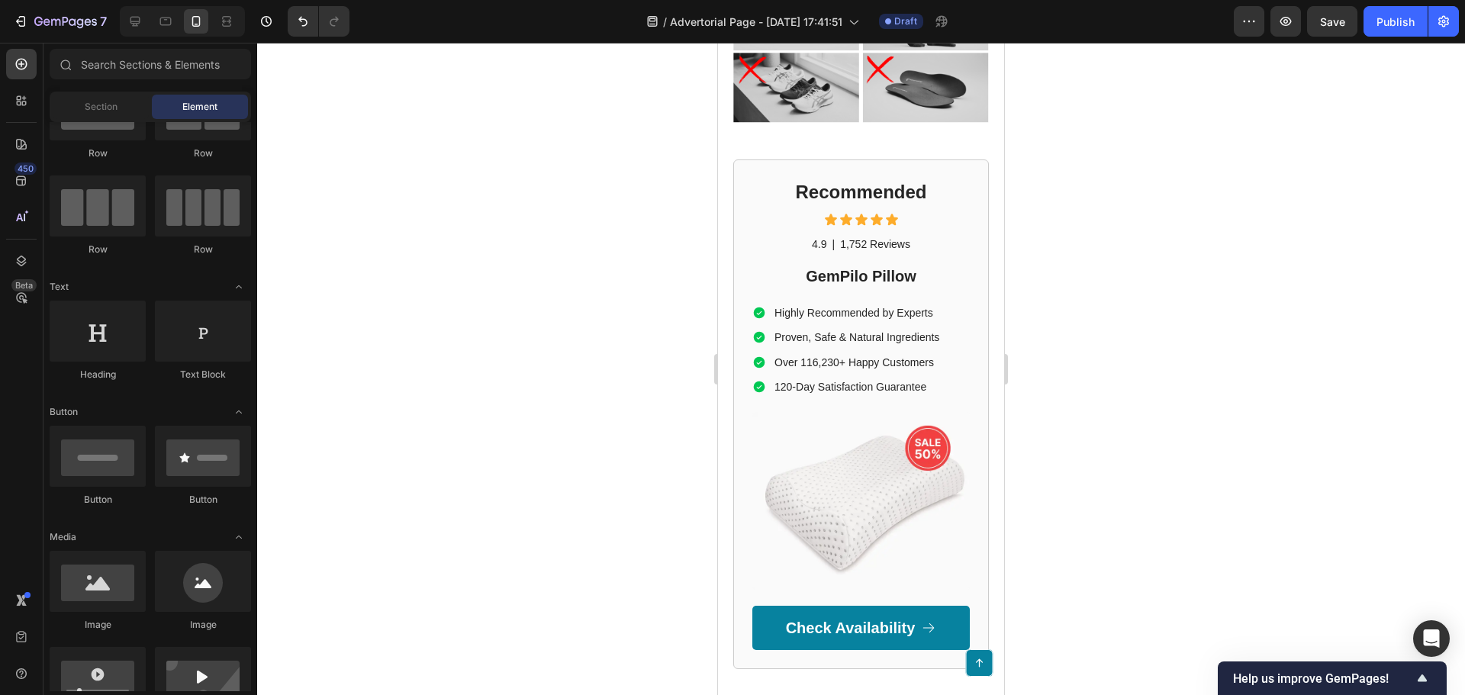
scroll to position [3108, 0]
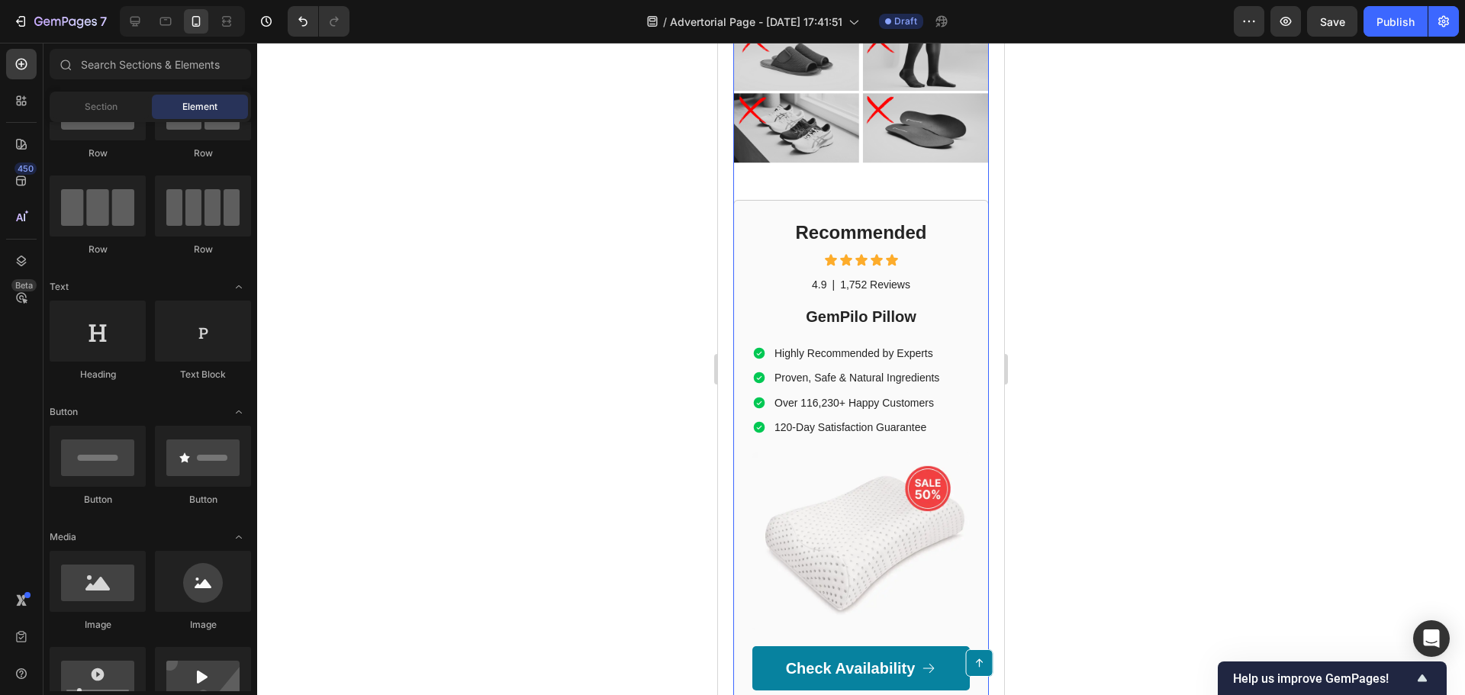
click at [808, 465] on div "Recommended Heading Icon Icon Icon Icon Icon Icon List 4.9 Text Block | Text Bl…" at bounding box center [860, 454] width 217 height 471
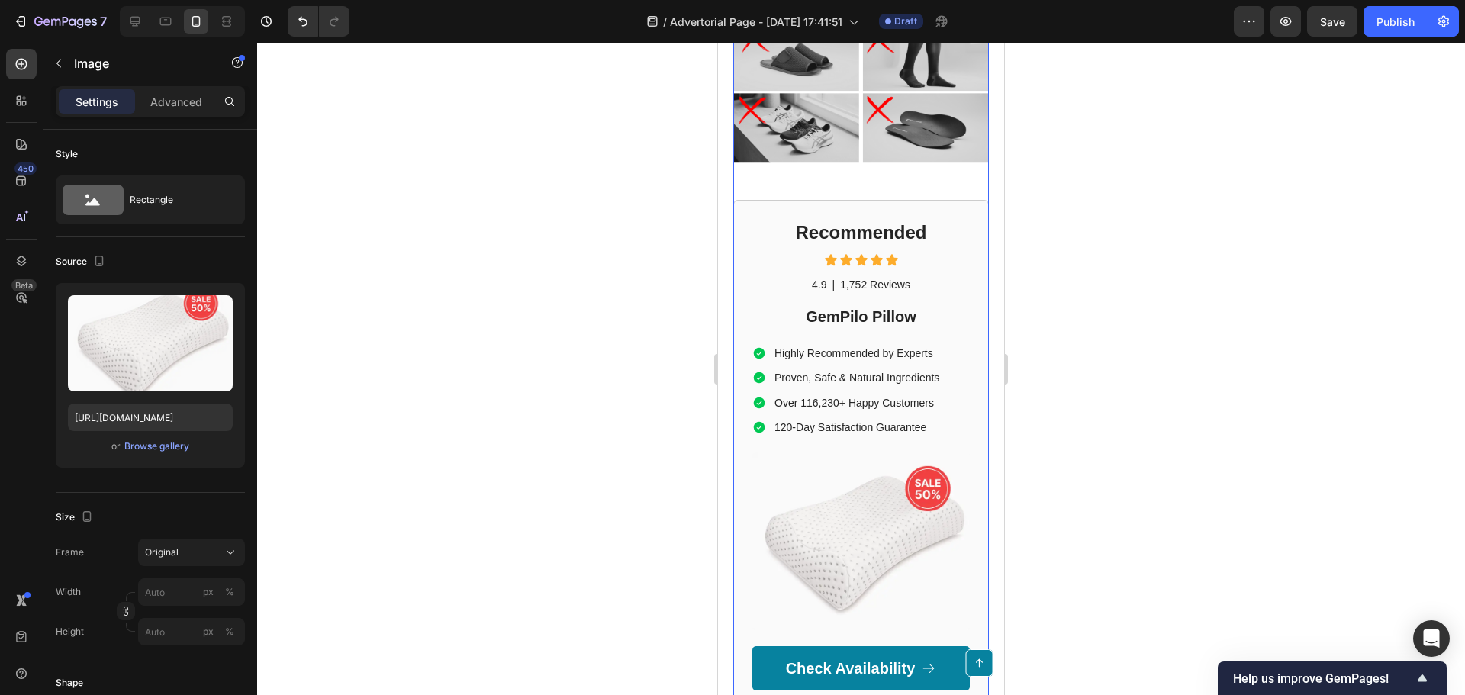
click at [801, 496] on img at bounding box center [860, 541] width 217 height 178
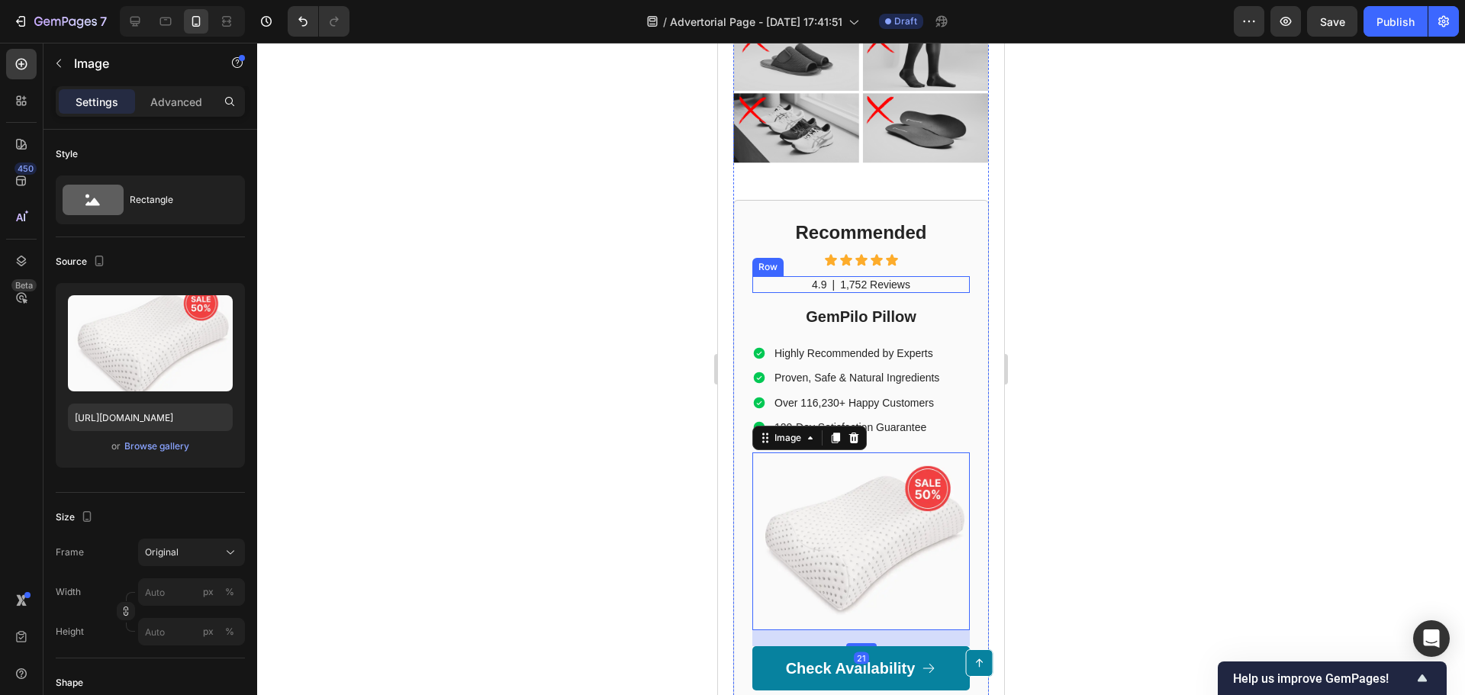
click at [773, 276] on div "Row" at bounding box center [767, 267] width 31 height 18
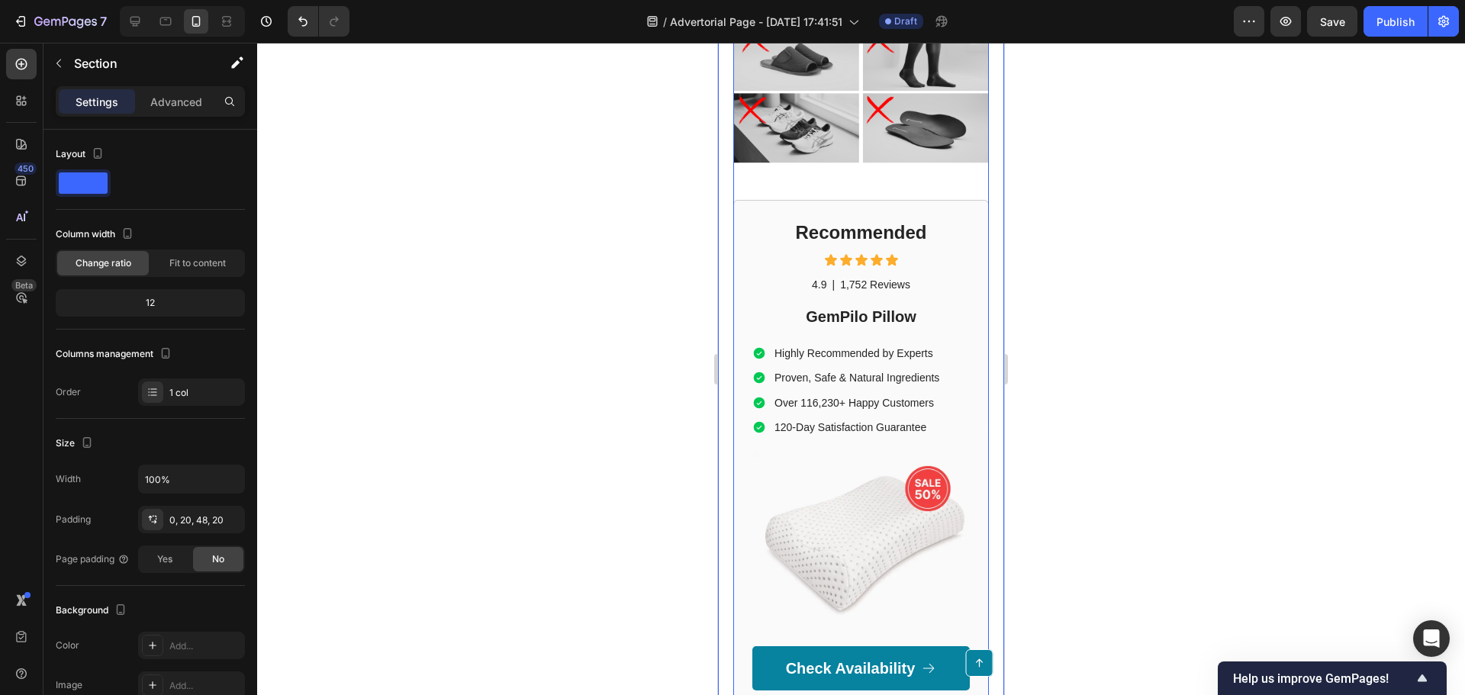
click at [739, 251] on div "Recommended Heading Icon Icon Icon Icon Icon Icon List 4.9 Text Block | Text Bl…" at bounding box center [861, 455] width 256 height 510
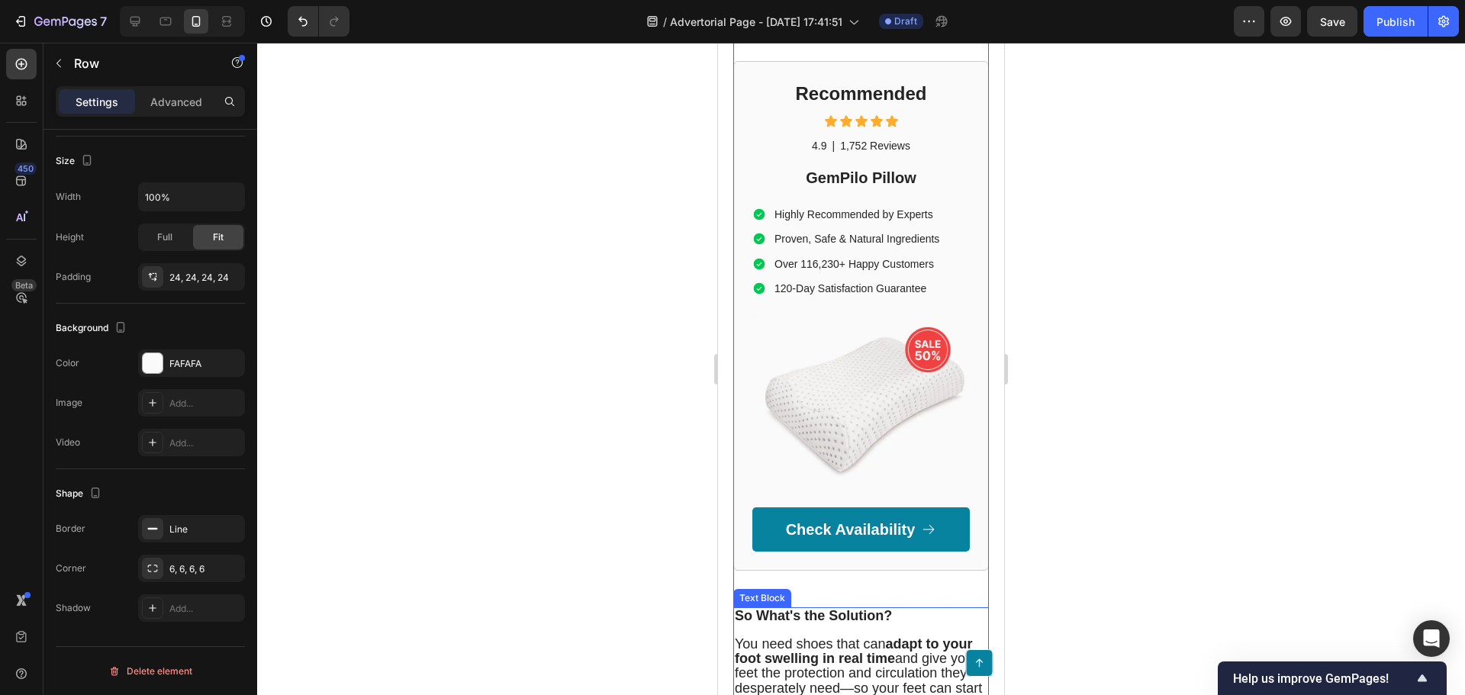
scroll to position [3184, 0]
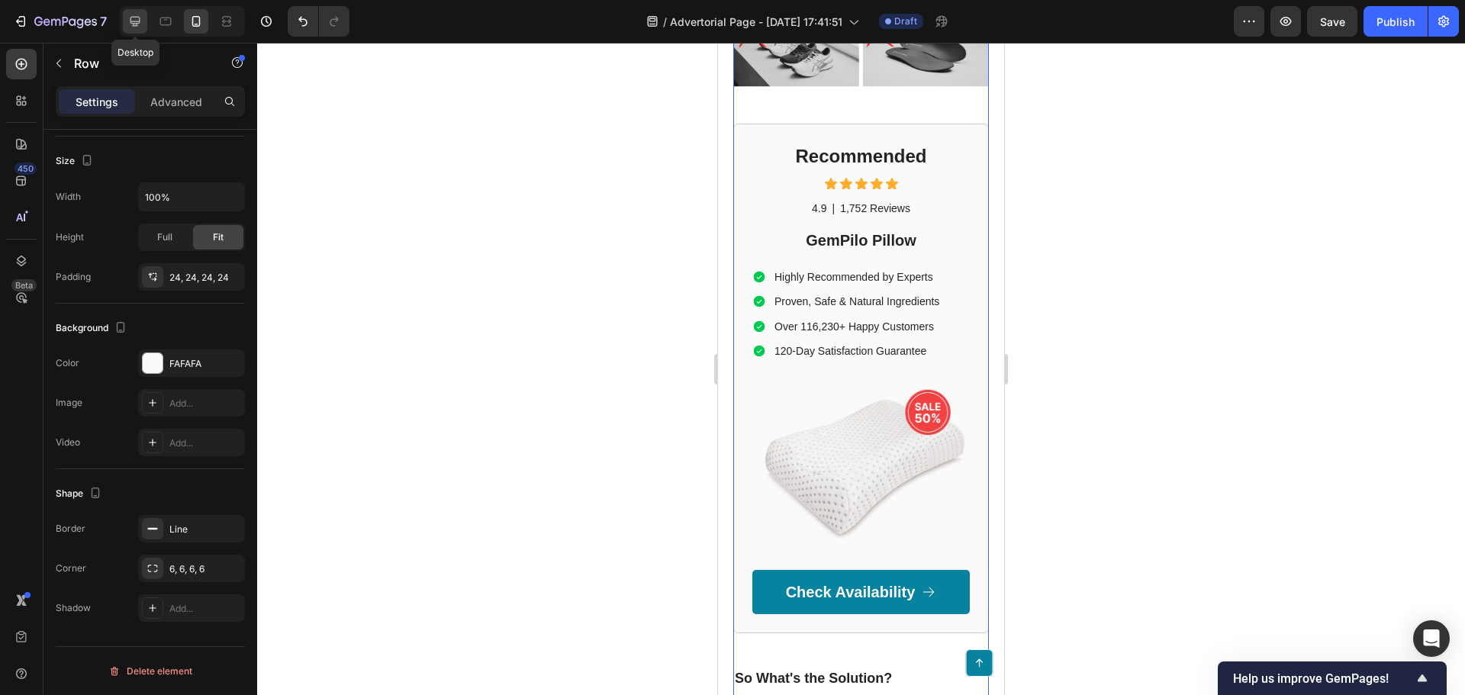
click at [139, 16] on icon at bounding box center [134, 21] width 15 height 15
type input "1200"
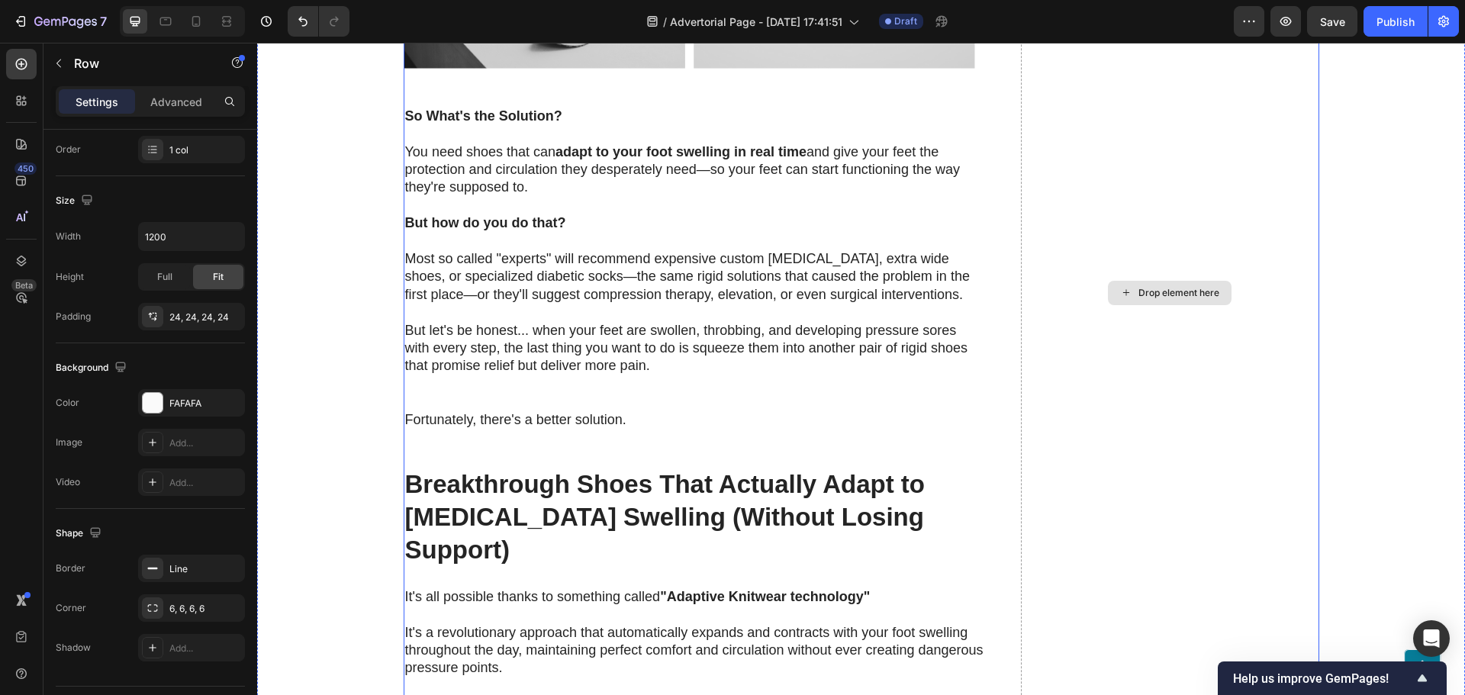
scroll to position [2925, 0]
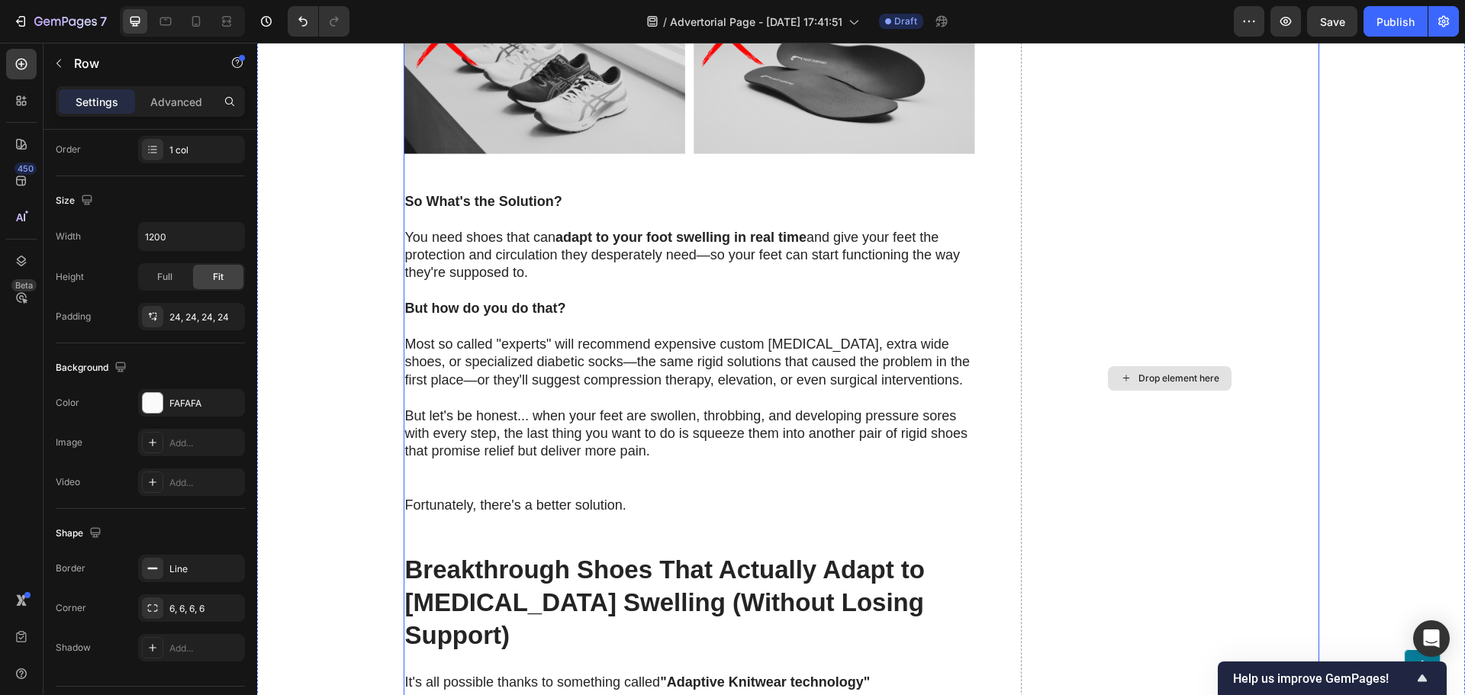
click at [1175, 394] on div "Drop element here" at bounding box center [1170, 378] width 298 height 4151
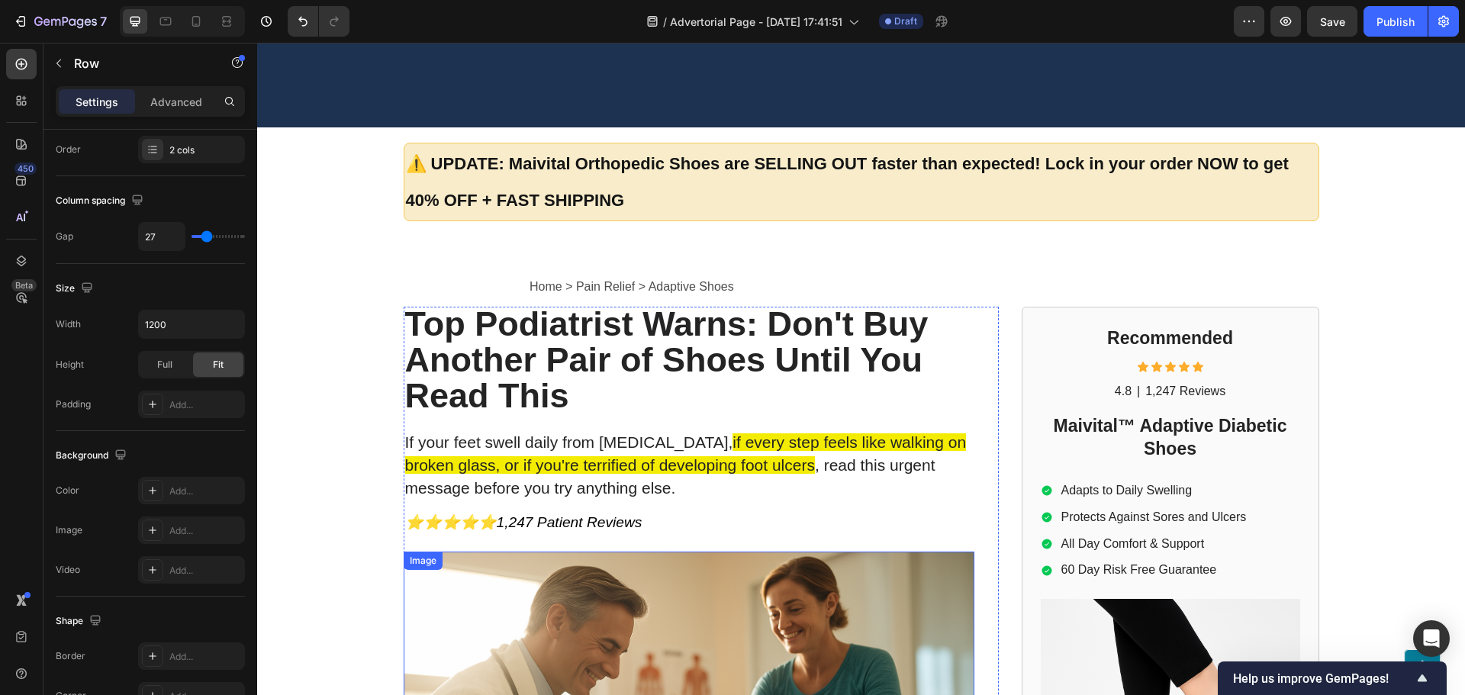
scroll to position [0, 0]
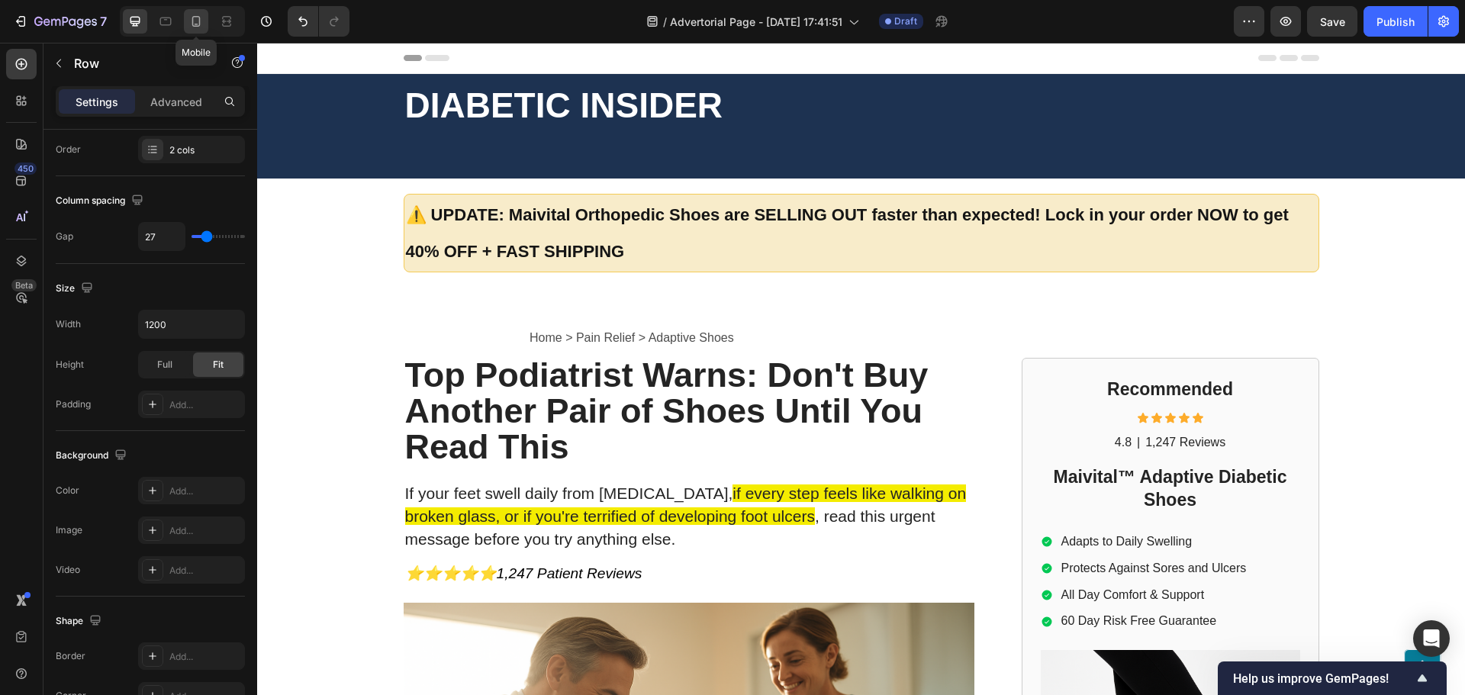
click at [201, 25] on icon at bounding box center [195, 21] width 15 height 15
type input "0"
type input "100%"
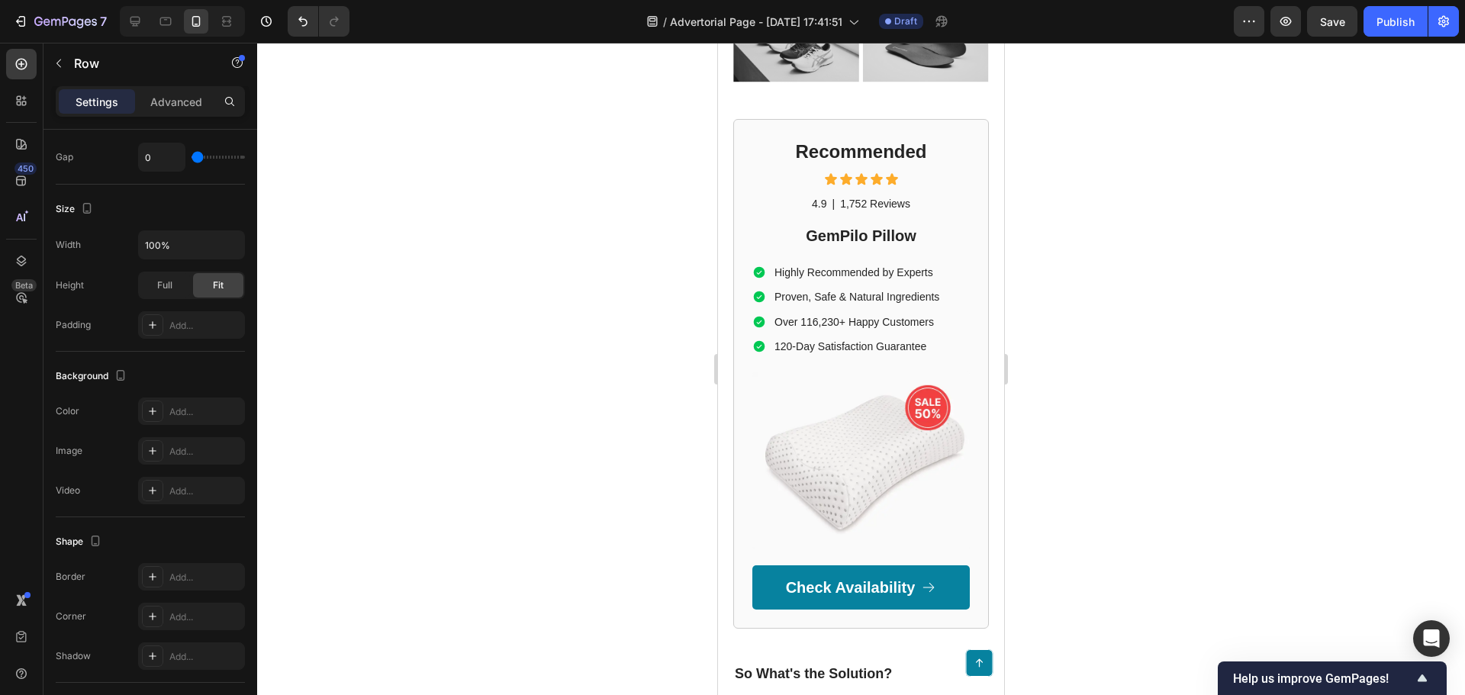
scroll to position [3128, 0]
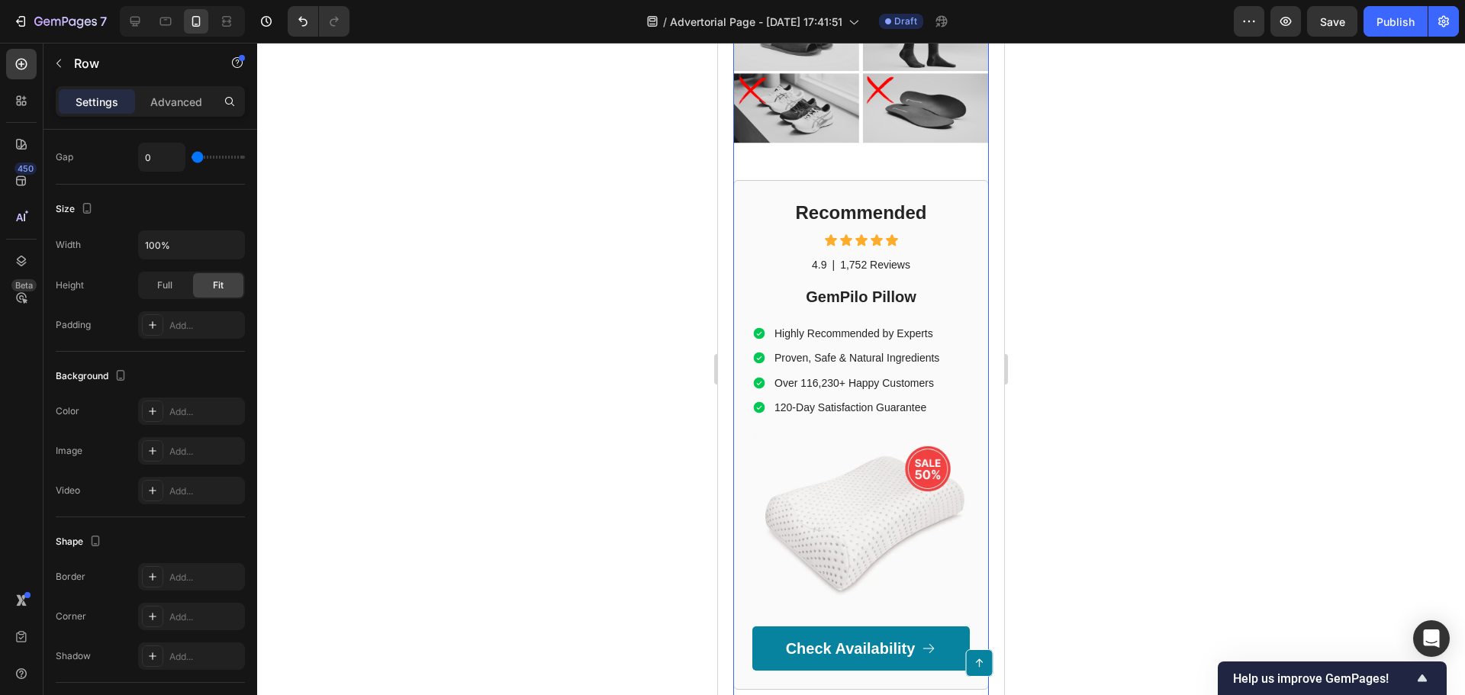
click at [886, 414] on p "120-Day Satisfaction Guarantee" at bounding box center [856, 408] width 165 height 14
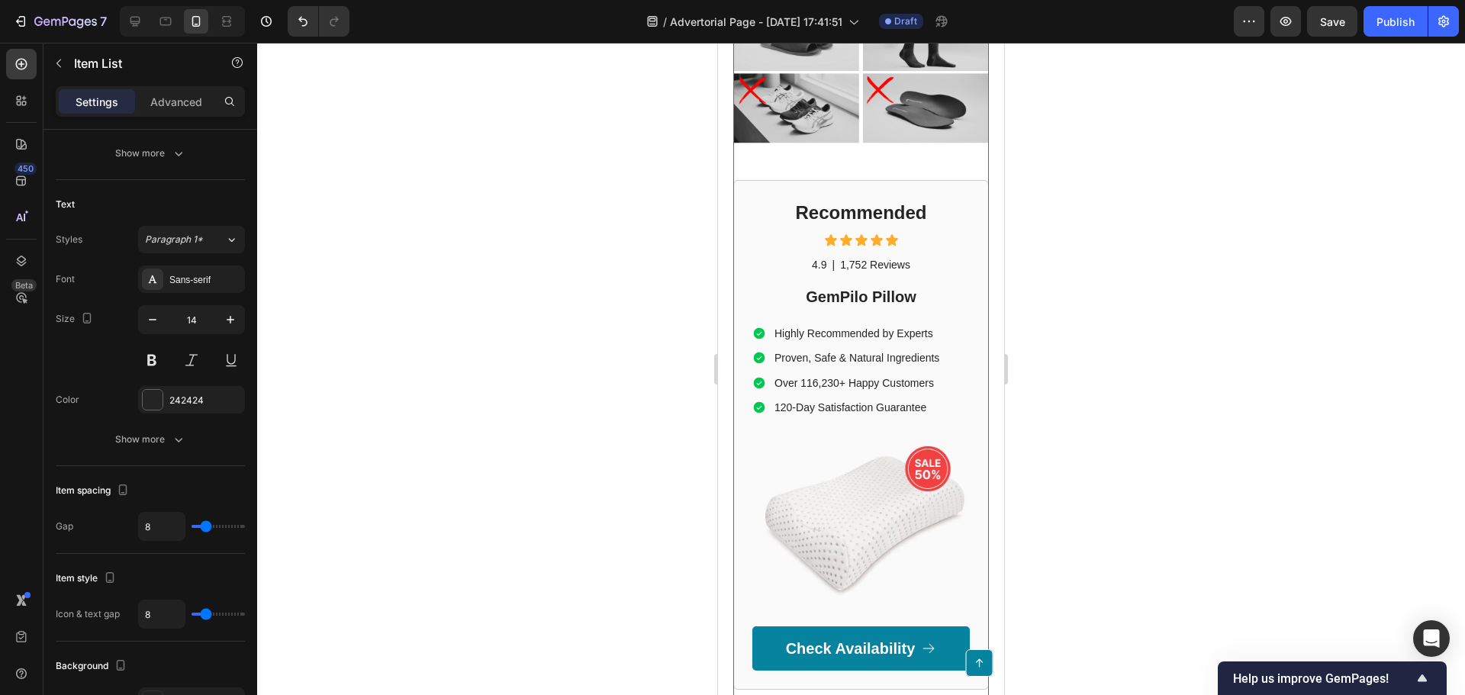
scroll to position [0, 0]
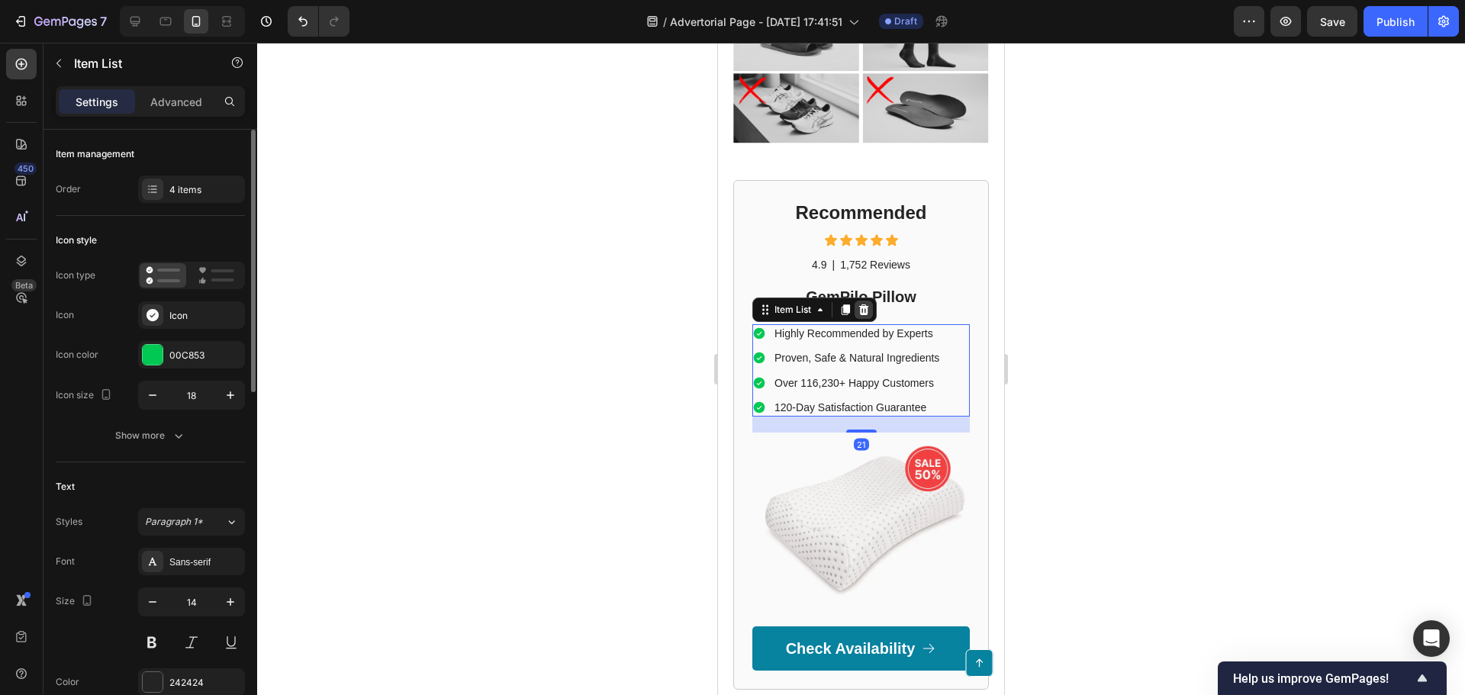
click at [861, 315] on icon at bounding box center [864, 309] width 10 height 11
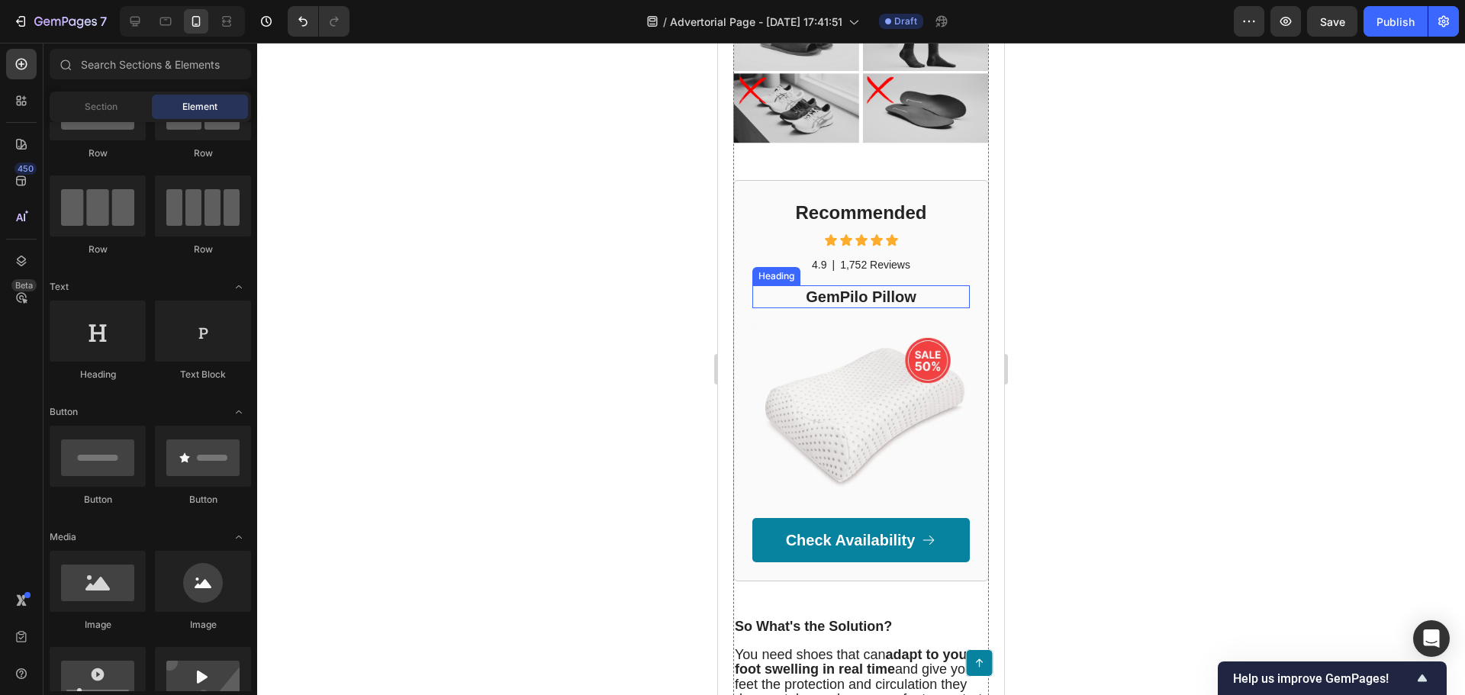
click at [869, 308] on h2 "GemPilo Pillow" at bounding box center [860, 296] width 217 height 23
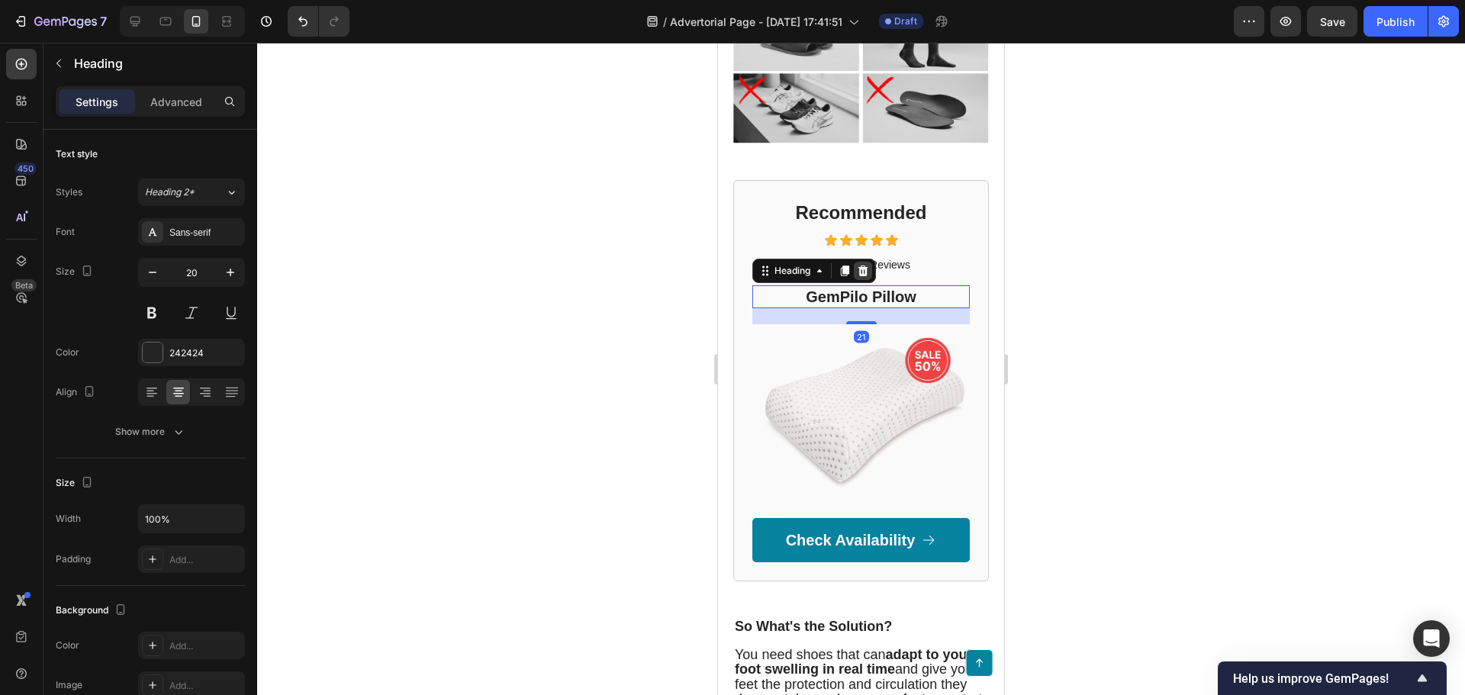
click at [856, 280] on div at bounding box center [863, 271] width 18 height 18
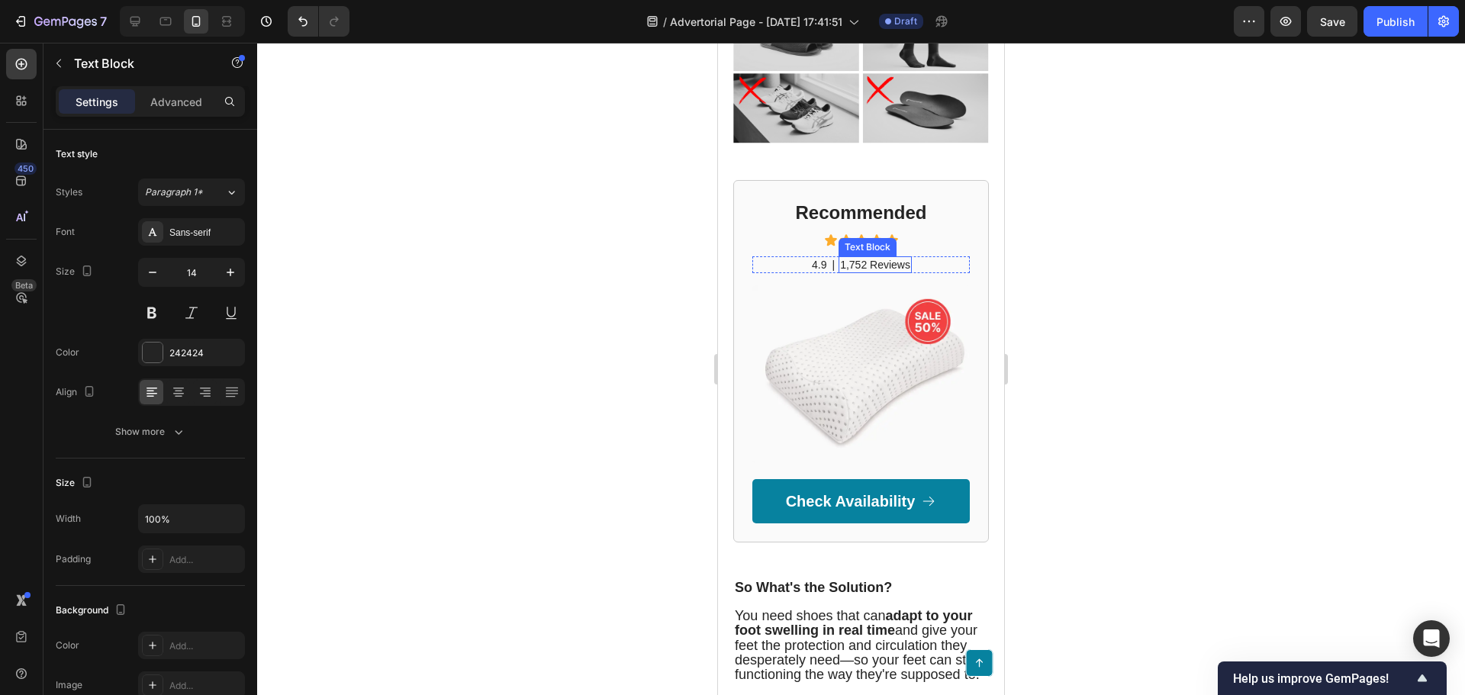
click at [867, 272] on p "1,752 Reviews" at bounding box center [875, 265] width 70 height 14
click at [957, 248] on icon at bounding box center [959, 242] width 12 height 12
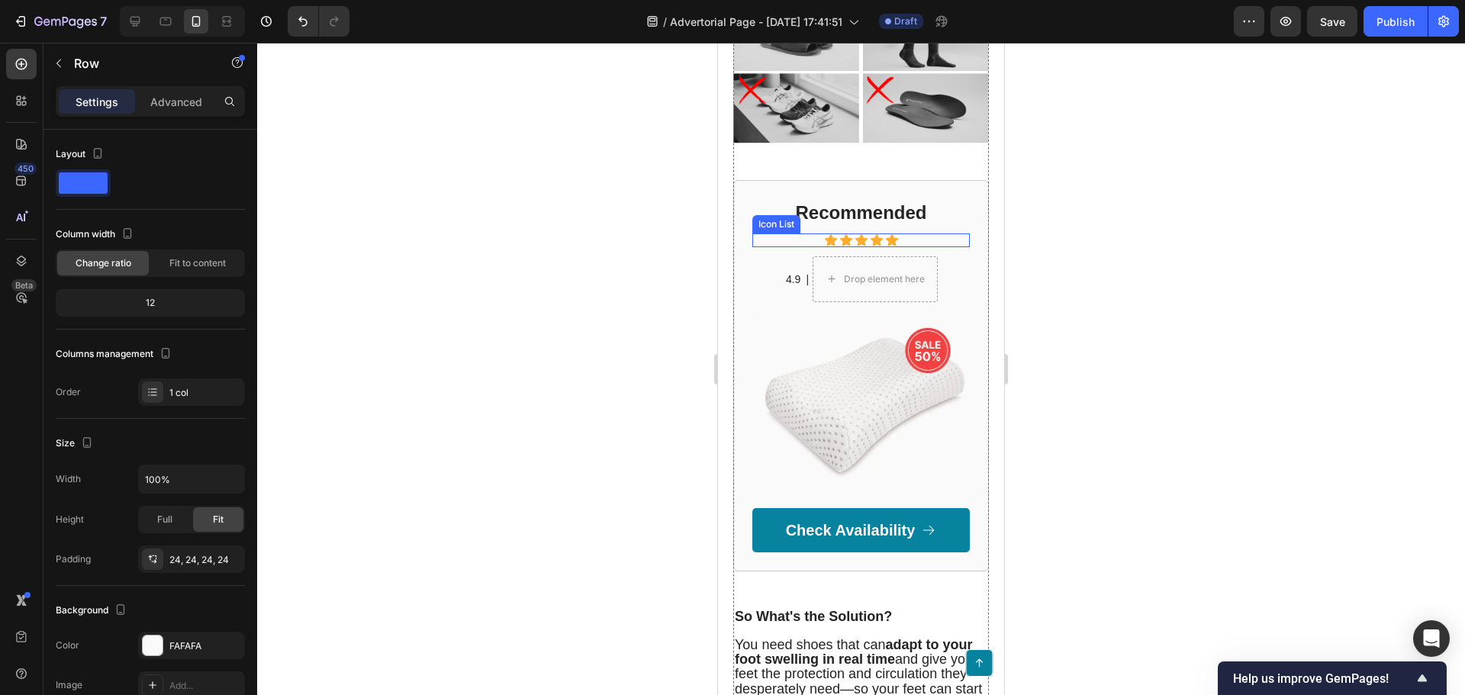
click at [875, 251] on div "Recommended Heading Icon Icon Icon Icon Icon Icon List 4.9 Text Block | Text Bl…" at bounding box center [860, 375] width 217 height 353
click at [875, 226] on h2 "Recommended" at bounding box center [860, 212] width 217 height 27
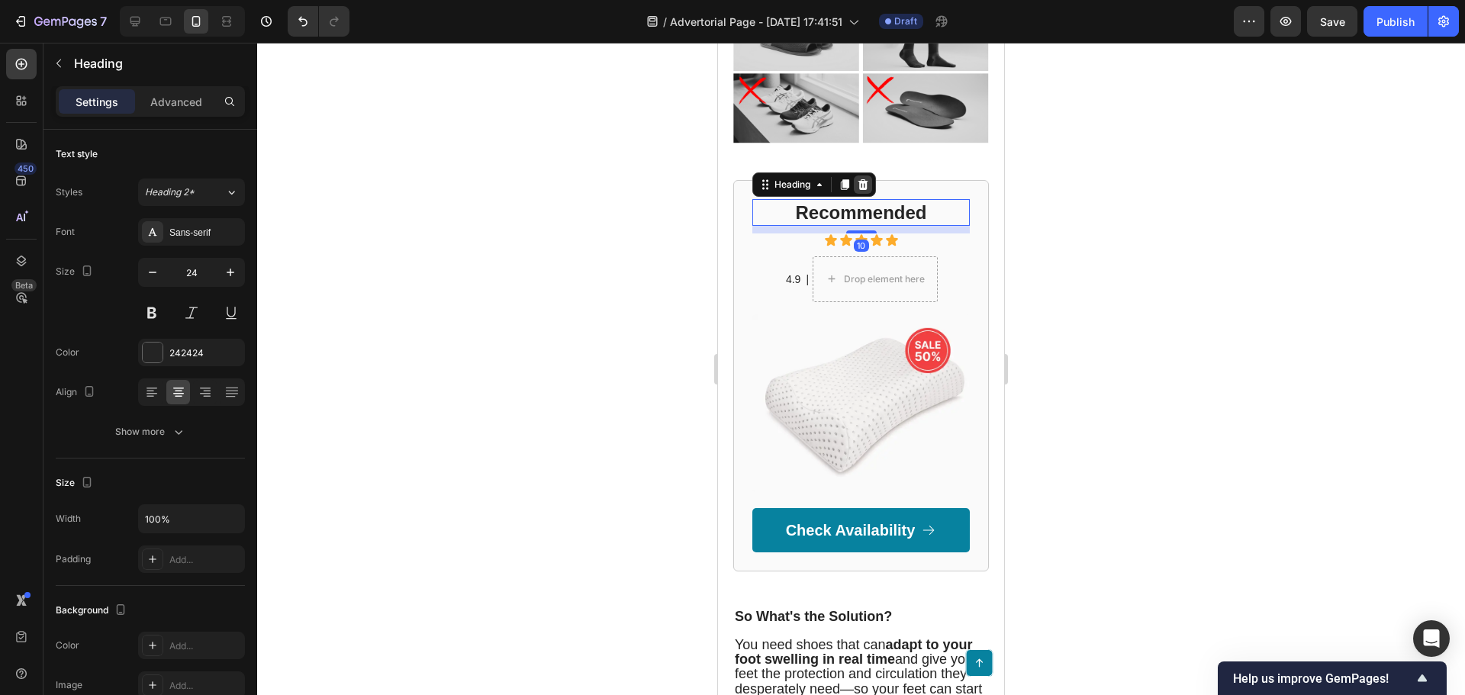
click at [865, 190] on icon at bounding box center [863, 184] width 10 height 11
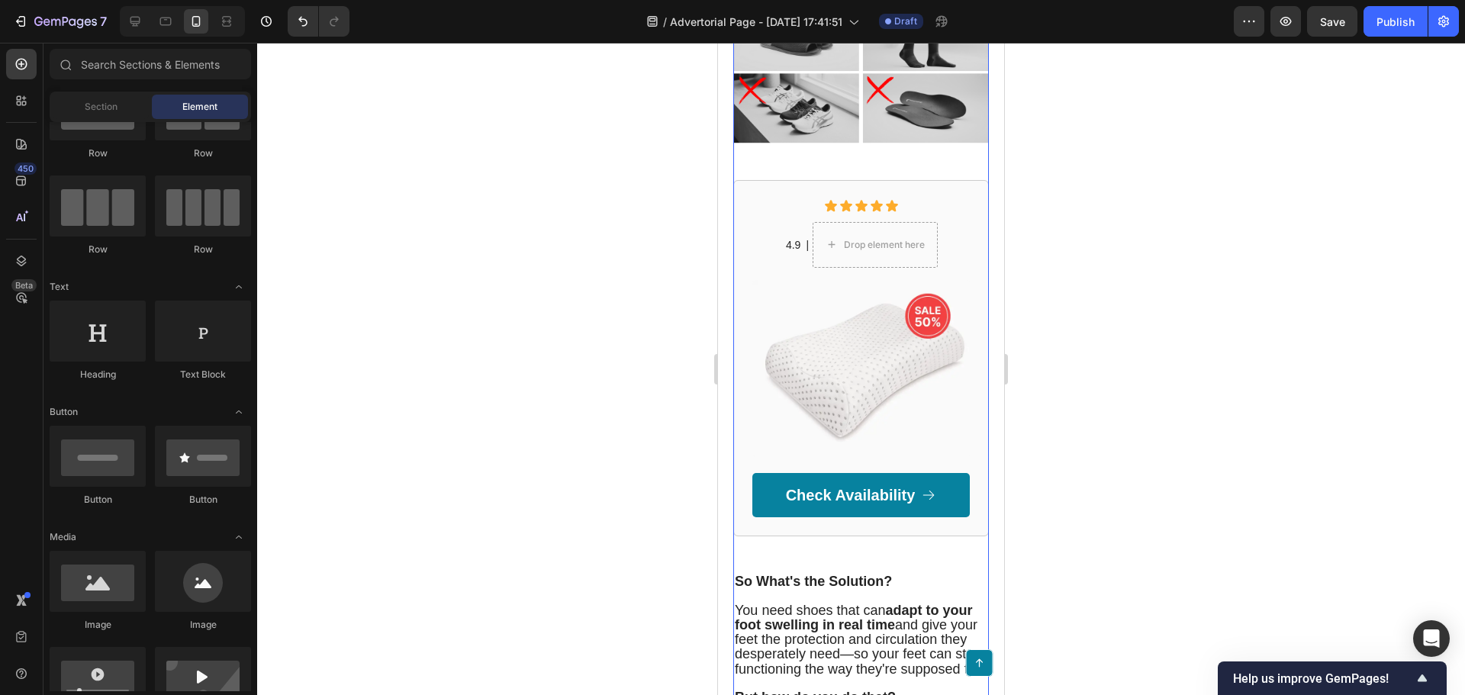
click at [870, 238] on div "Icon Icon Icon Icon Icon Icon List 4.9 Text Block | Text Block Drop element her…" at bounding box center [860, 358] width 217 height 319
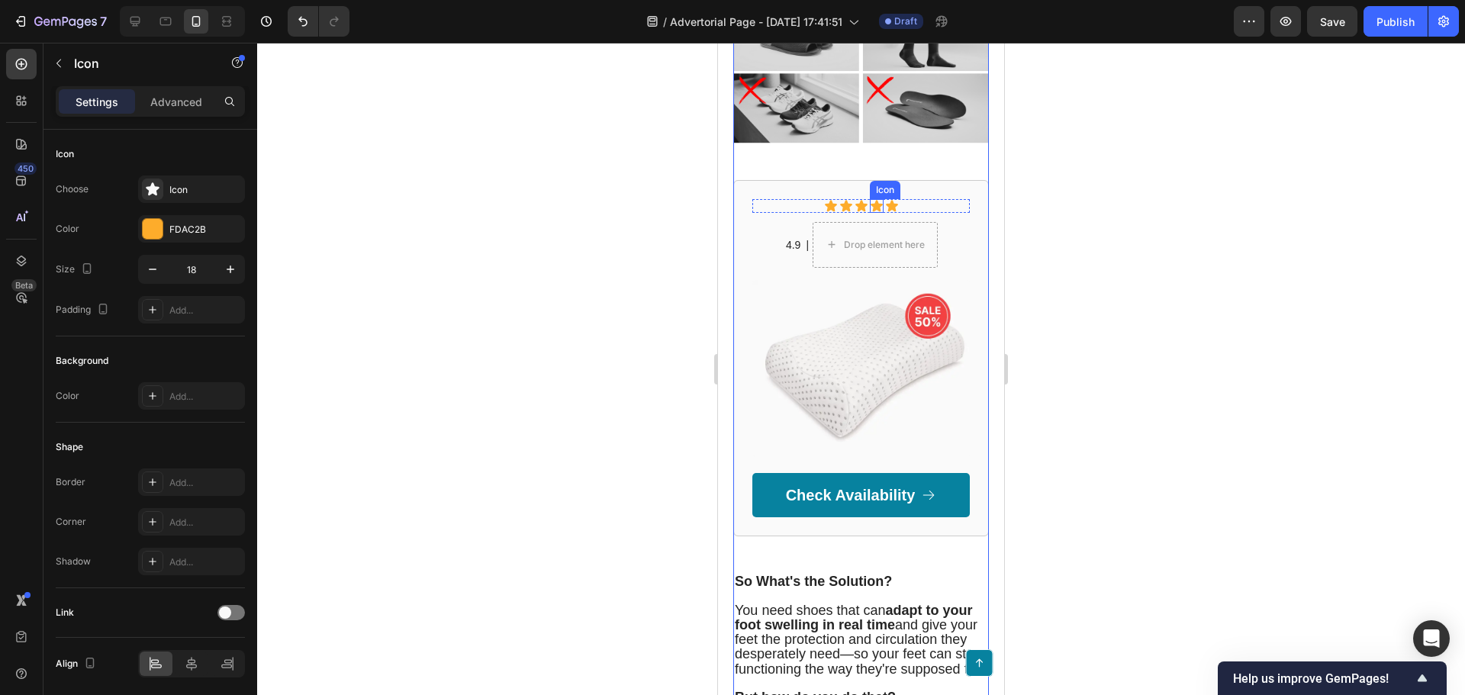
click at [870, 211] on icon at bounding box center [876, 205] width 12 height 11
click at [957, 191] on icon at bounding box center [963, 185] width 12 height 12
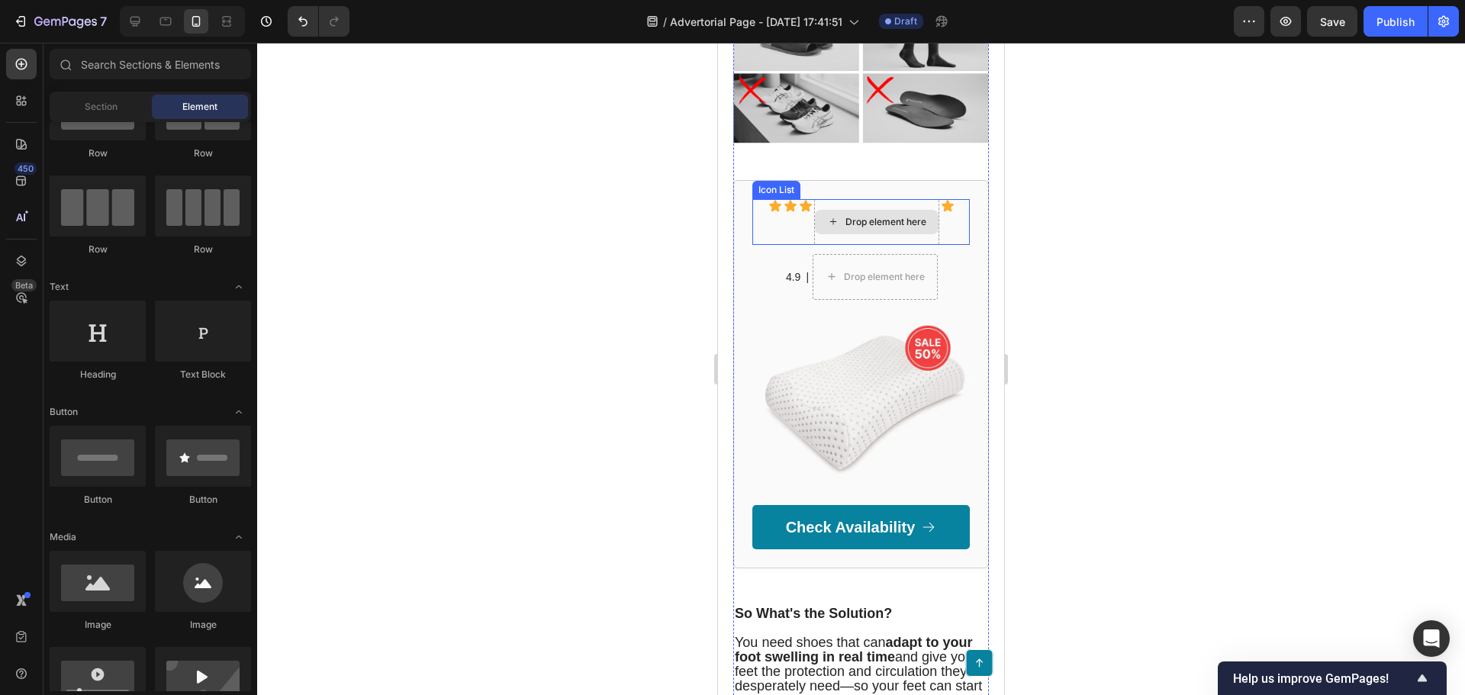
click at [864, 227] on div "Drop element here" at bounding box center [876, 222] width 125 height 46
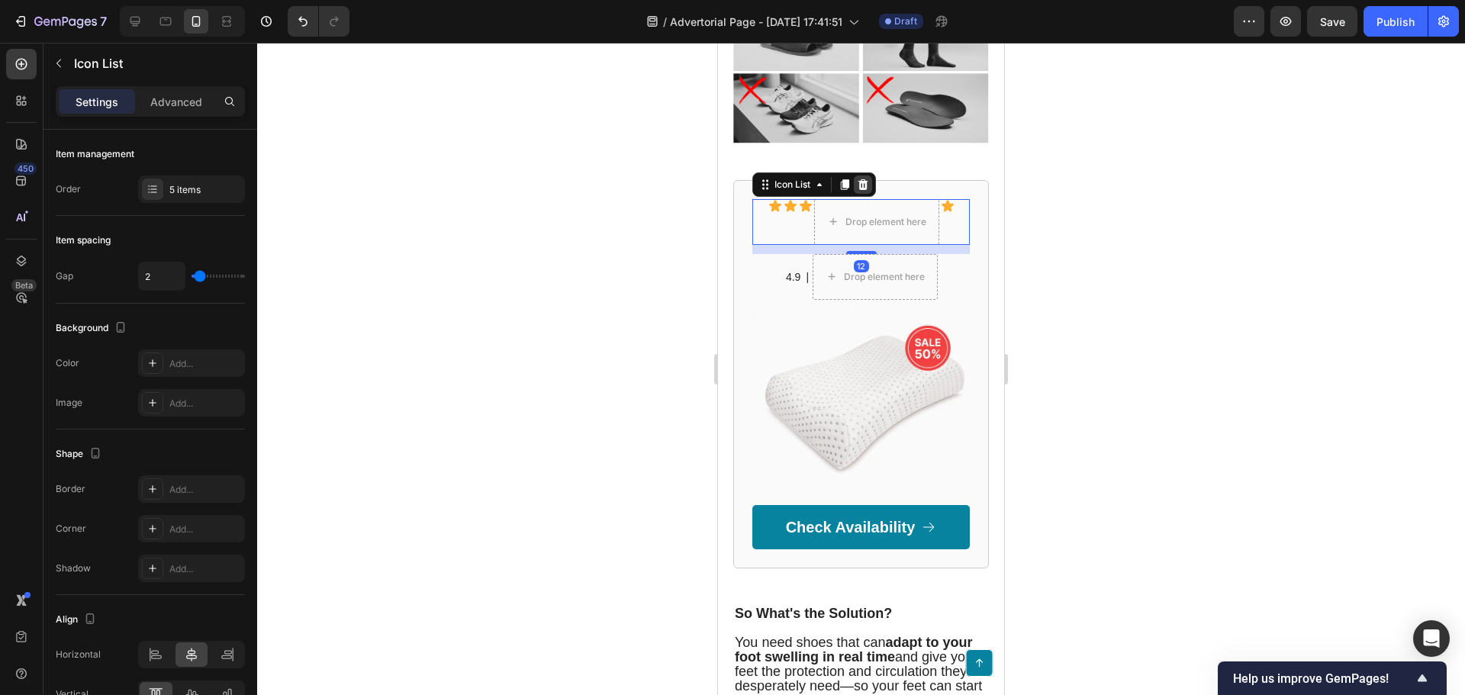
click at [867, 190] on icon at bounding box center [863, 184] width 10 height 11
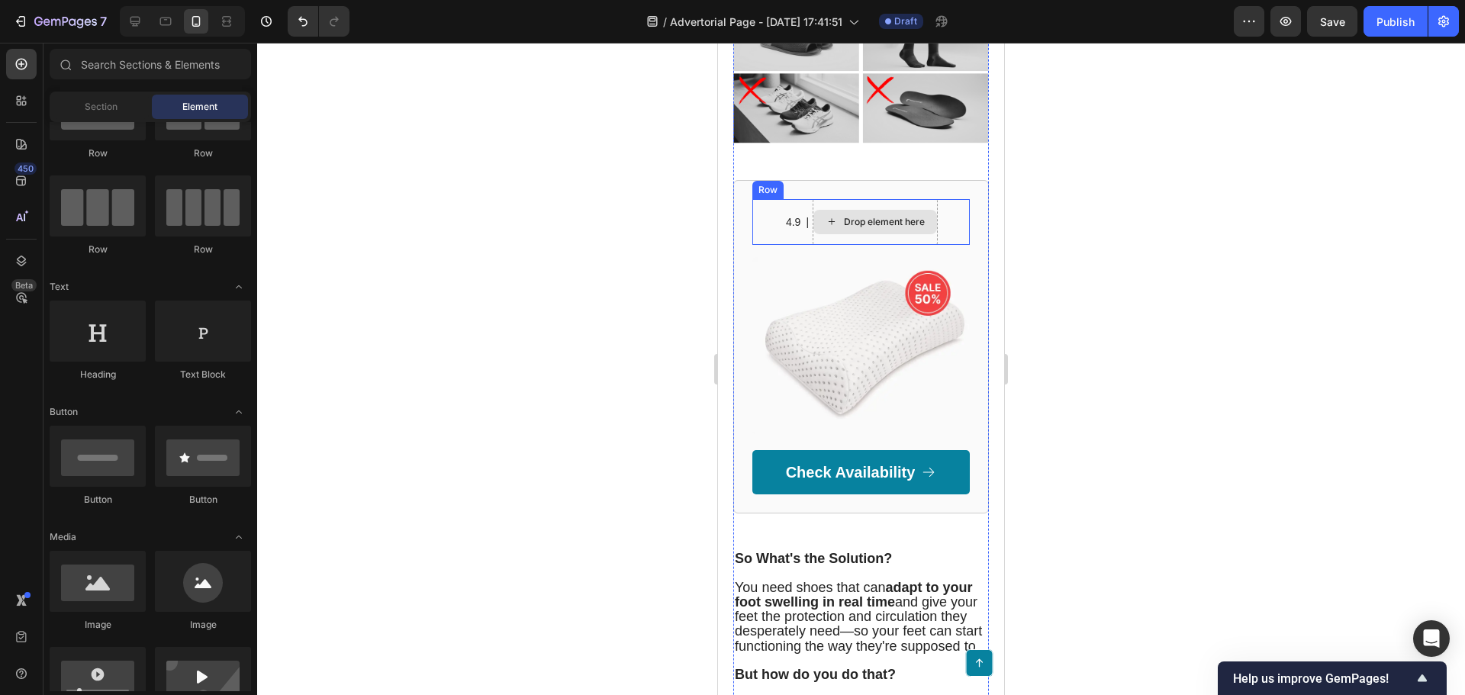
click at [871, 228] on div "Drop element here" at bounding box center [884, 222] width 81 height 12
click at [855, 228] on div "Drop element here" at bounding box center [884, 222] width 81 height 12
click at [812, 231] on div "Drop element here" at bounding box center [874, 222] width 125 height 46
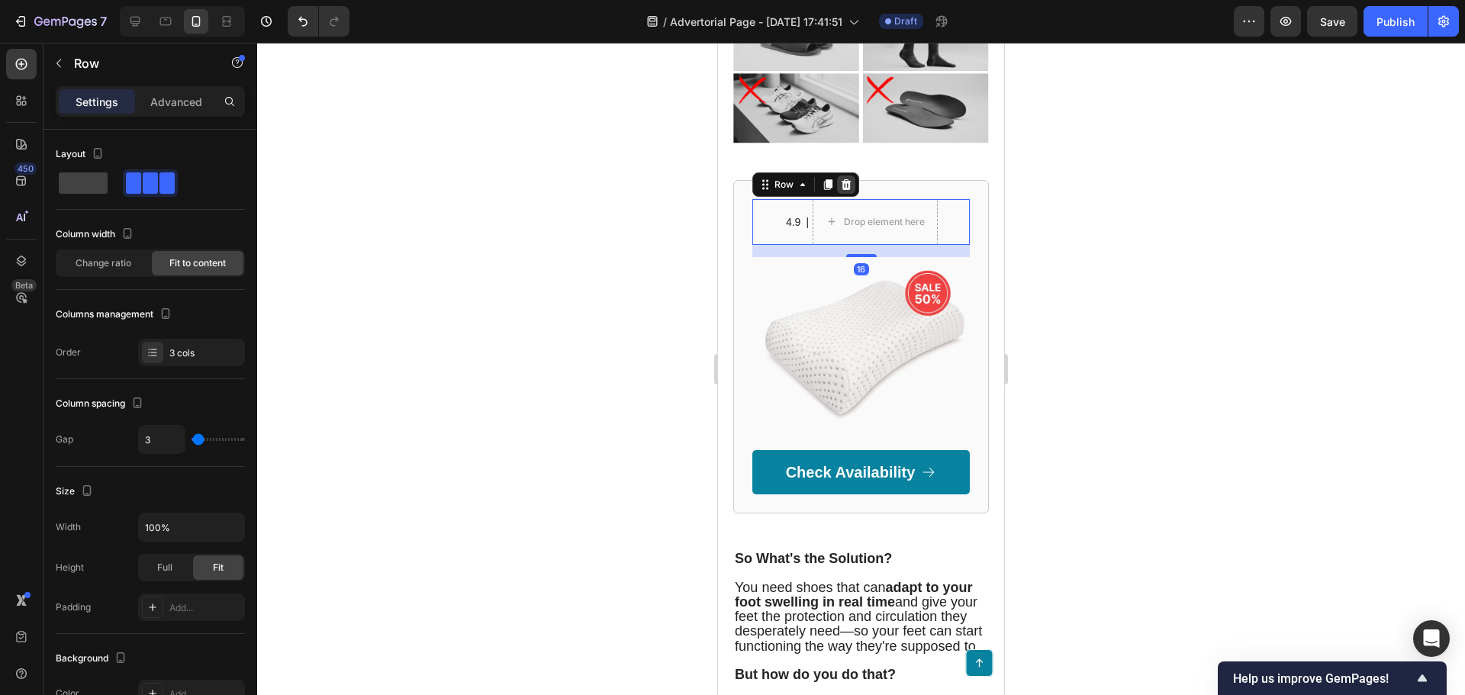
click at [851, 191] on icon at bounding box center [846, 185] width 12 height 12
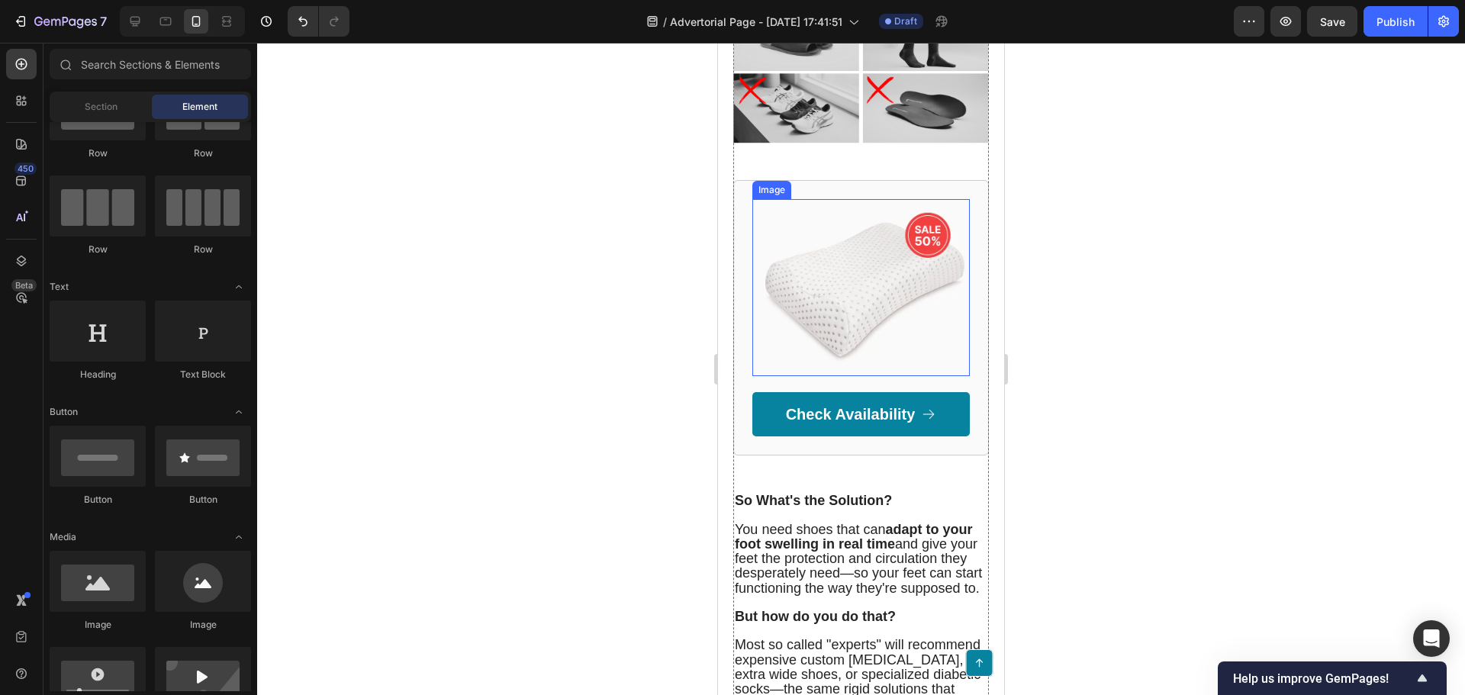
click at [831, 264] on img at bounding box center [860, 288] width 217 height 178
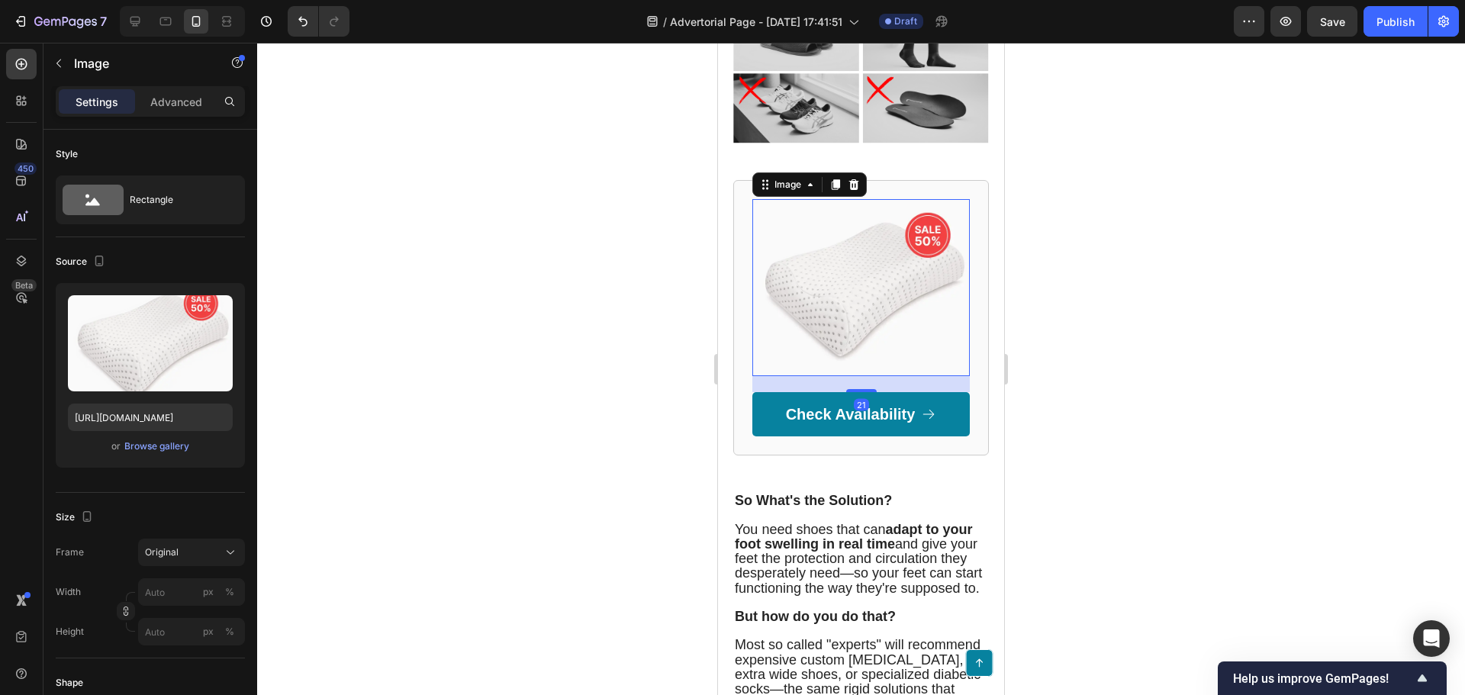
click at [854, 191] on icon at bounding box center [854, 185] width 12 height 12
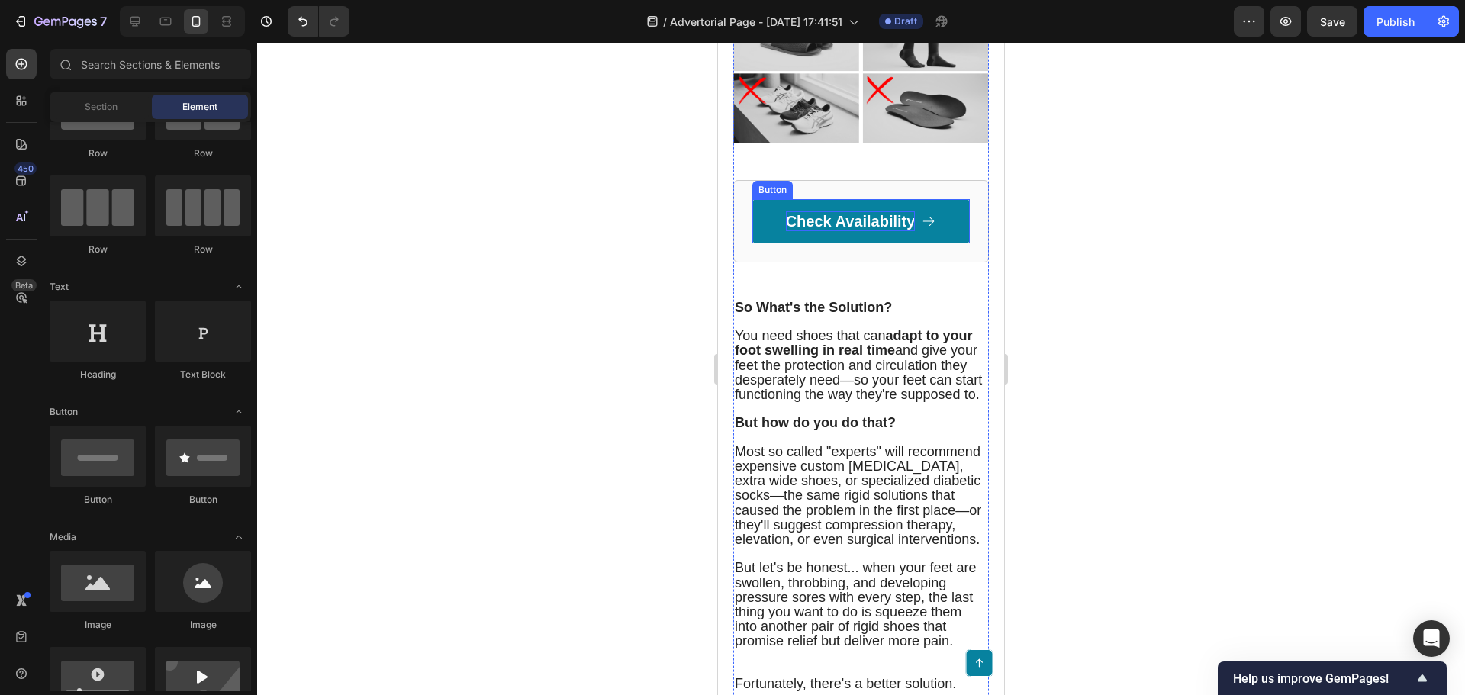
click at [854, 231] on p "Check Availability" at bounding box center [851, 221] width 130 height 20
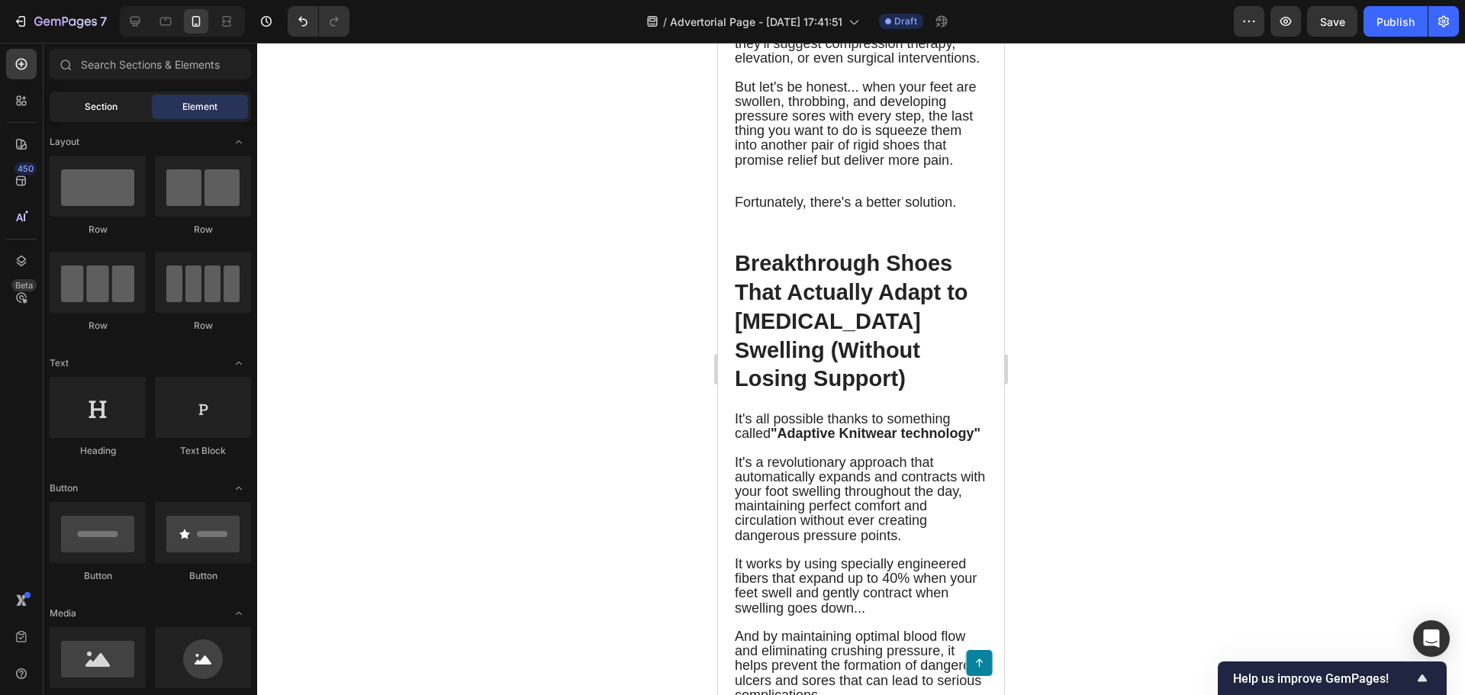
click at [118, 105] on div "Section" at bounding box center [101, 107] width 96 height 24
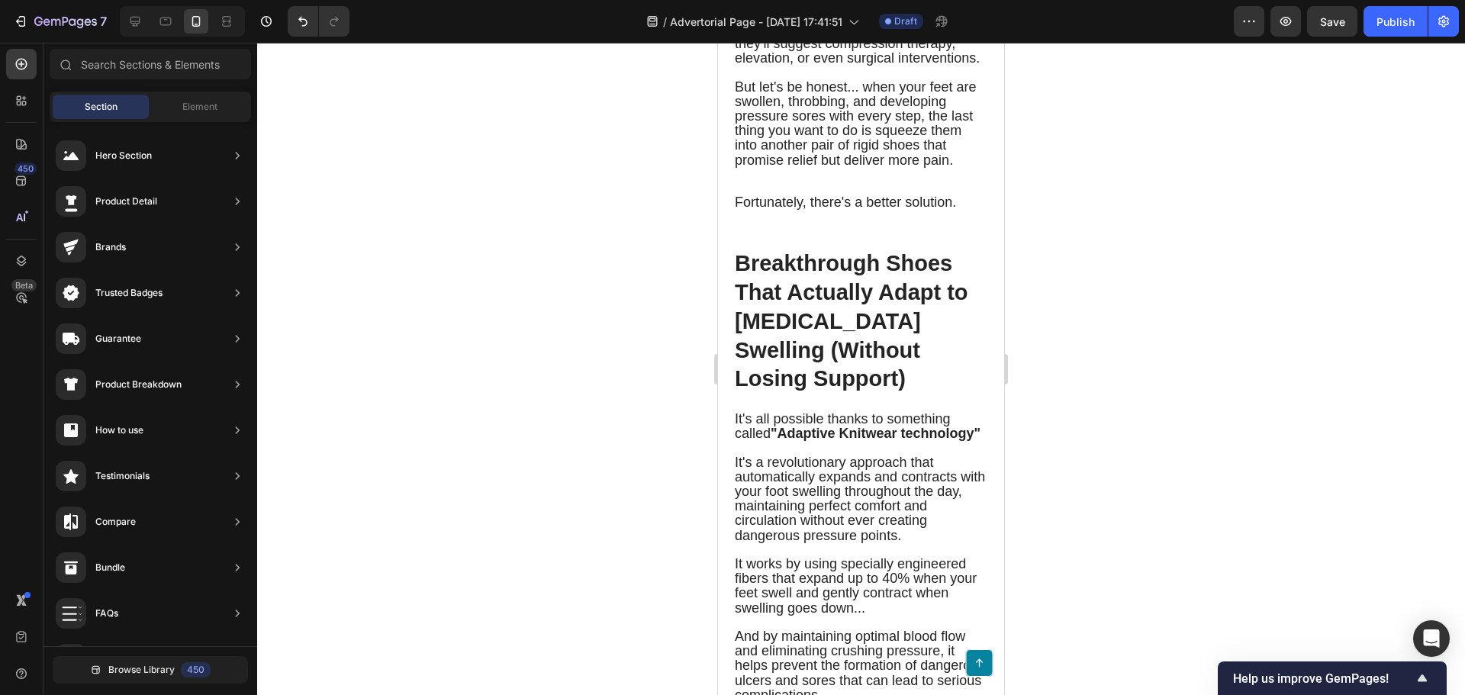
click at [212, 91] on div "Sections(18) Elements(83) Section Element Hero Section Product Detail Brands Tr…" at bounding box center [150, 371] width 214 height 644
click at [212, 105] on span "Element" at bounding box center [199, 107] width 35 height 14
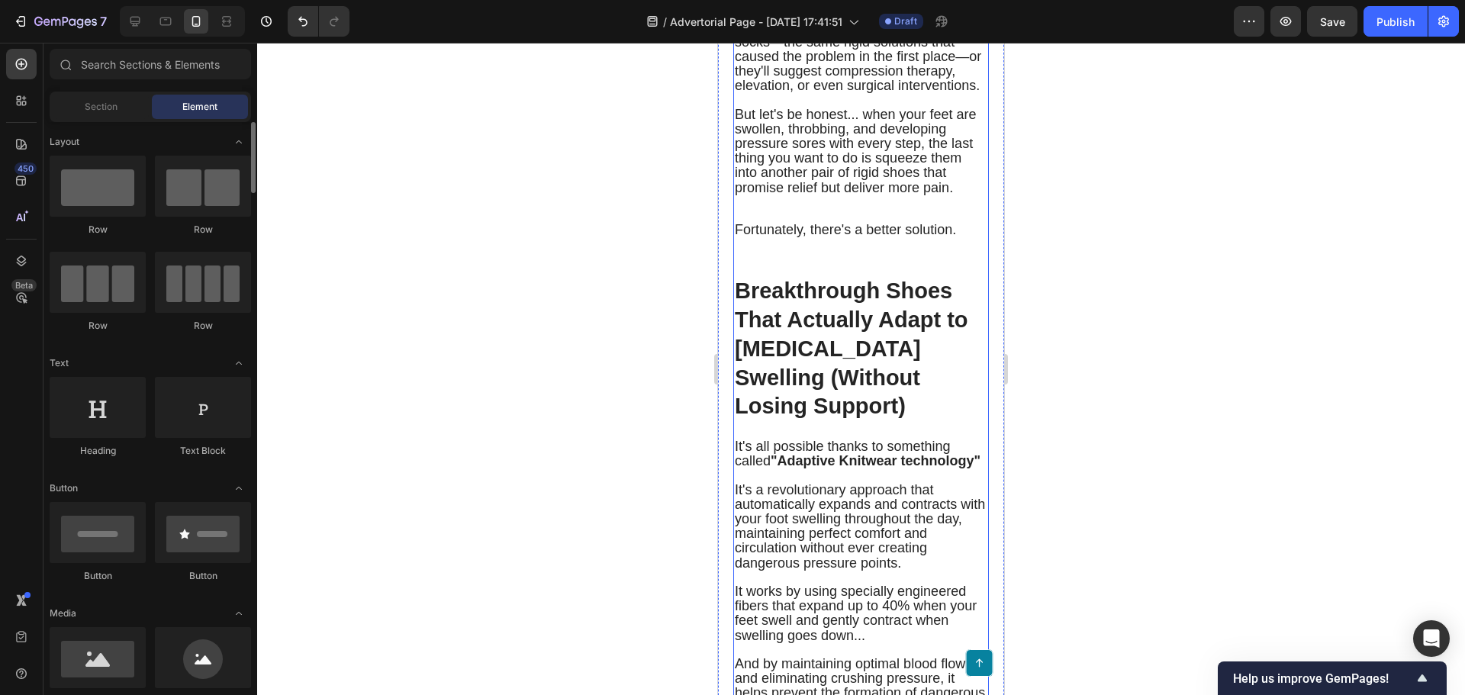
scroll to position [3052, 0]
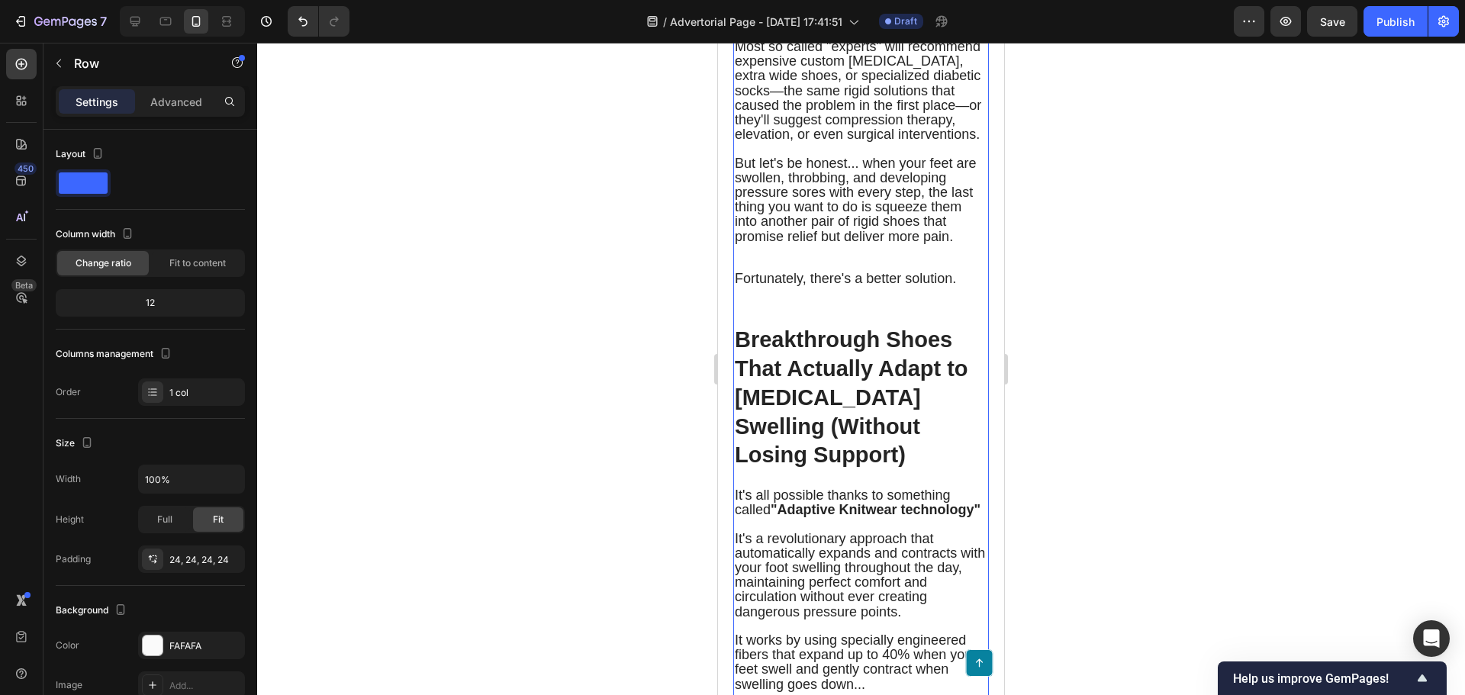
click at [1102, 332] on div at bounding box center [861, 369] width 1208 height 652
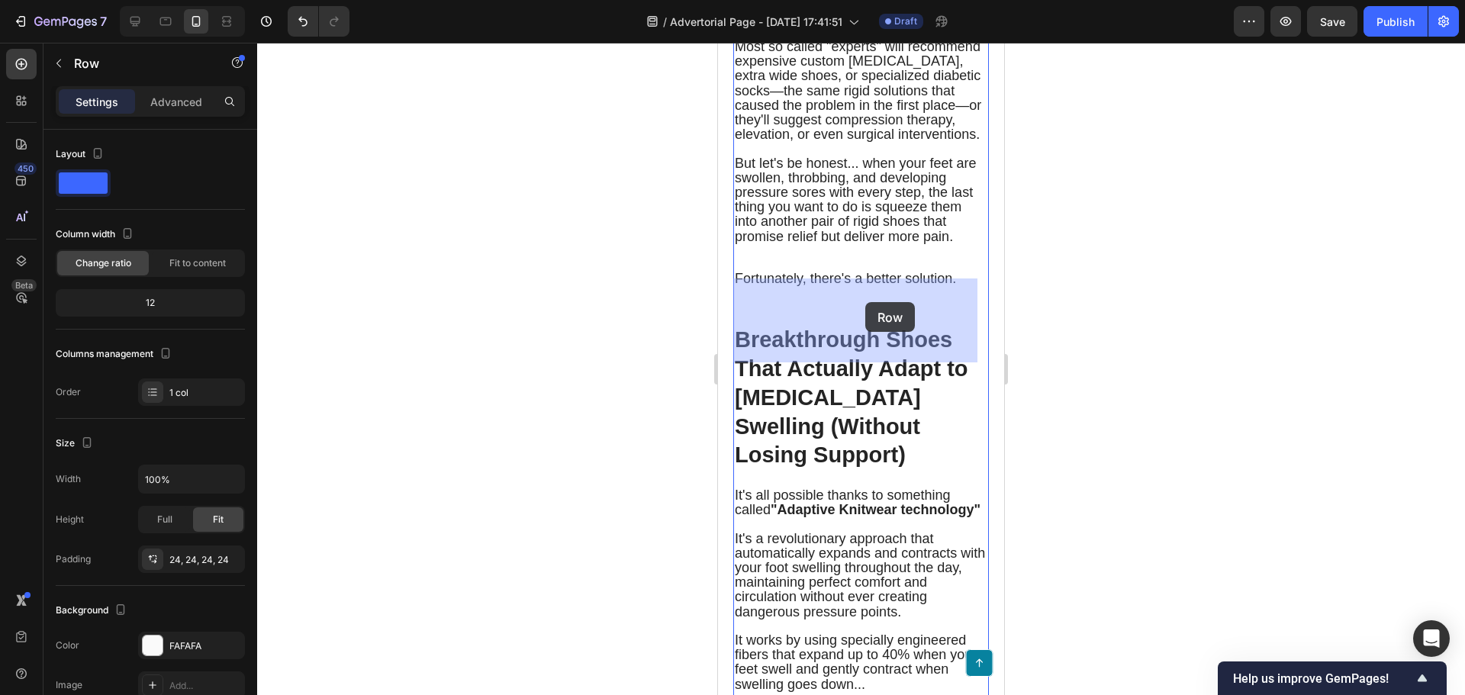
drag, startPoint x: 831, startPoint y: 301, endPoint x: 916, endPoint y: 305, distance: 85.5
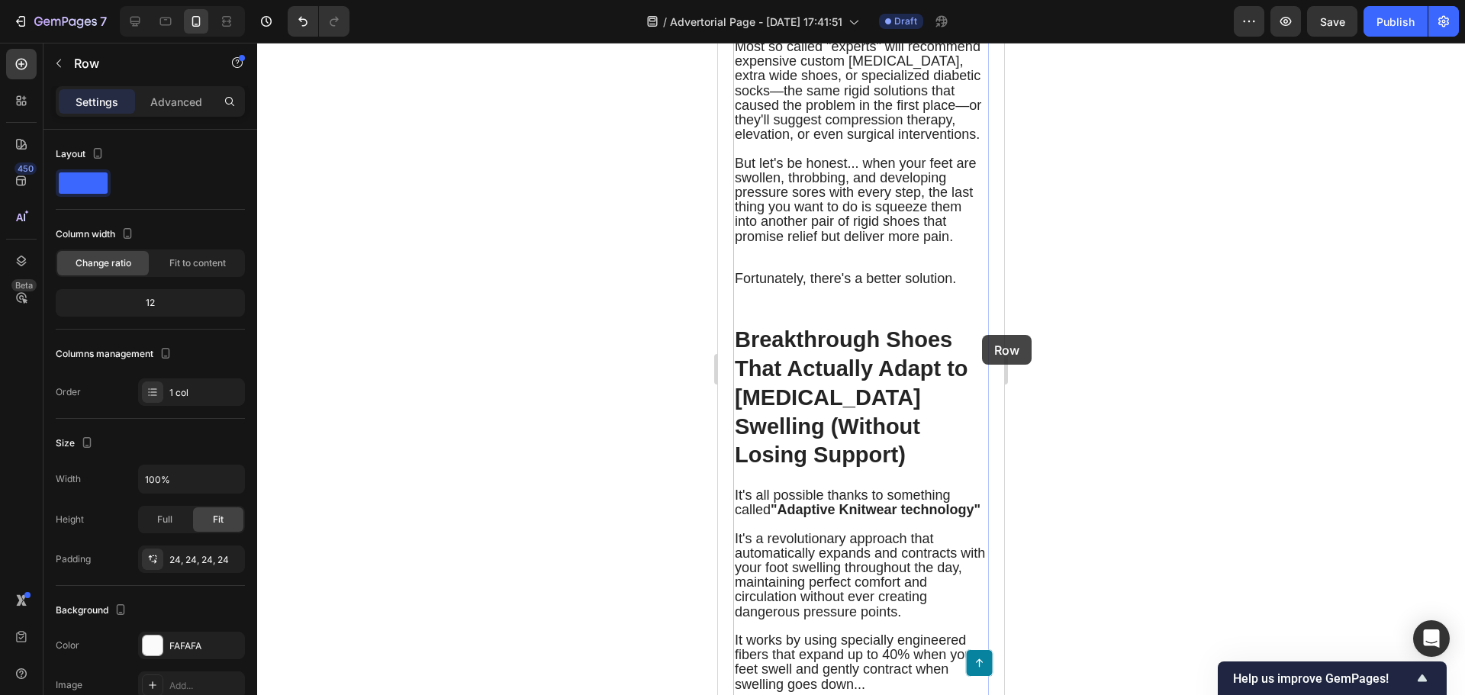
drag, startPoint x: 929, startPoint y: 308, endPoint x: 948, endPoint y: 339, distance: 36.2
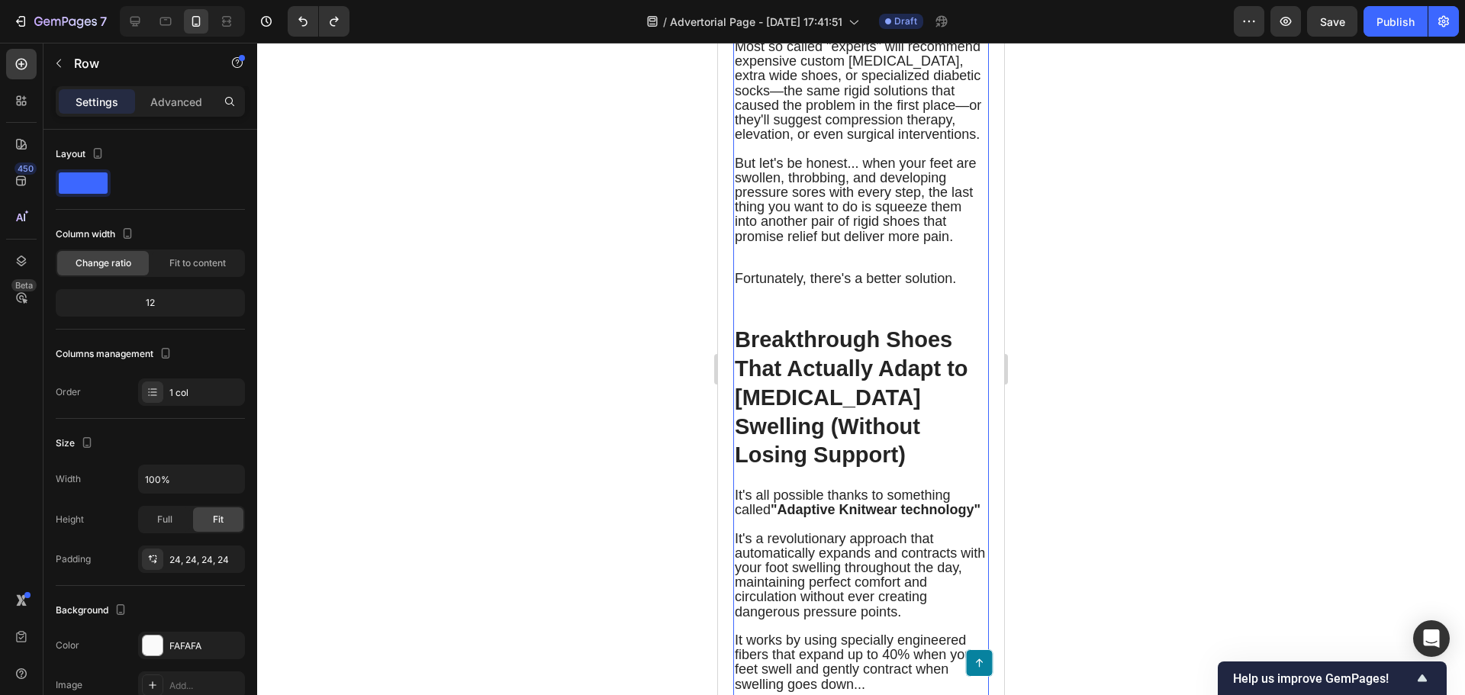
click at [171, 12] on div at bounding box center [165, 21] width 24 height 24
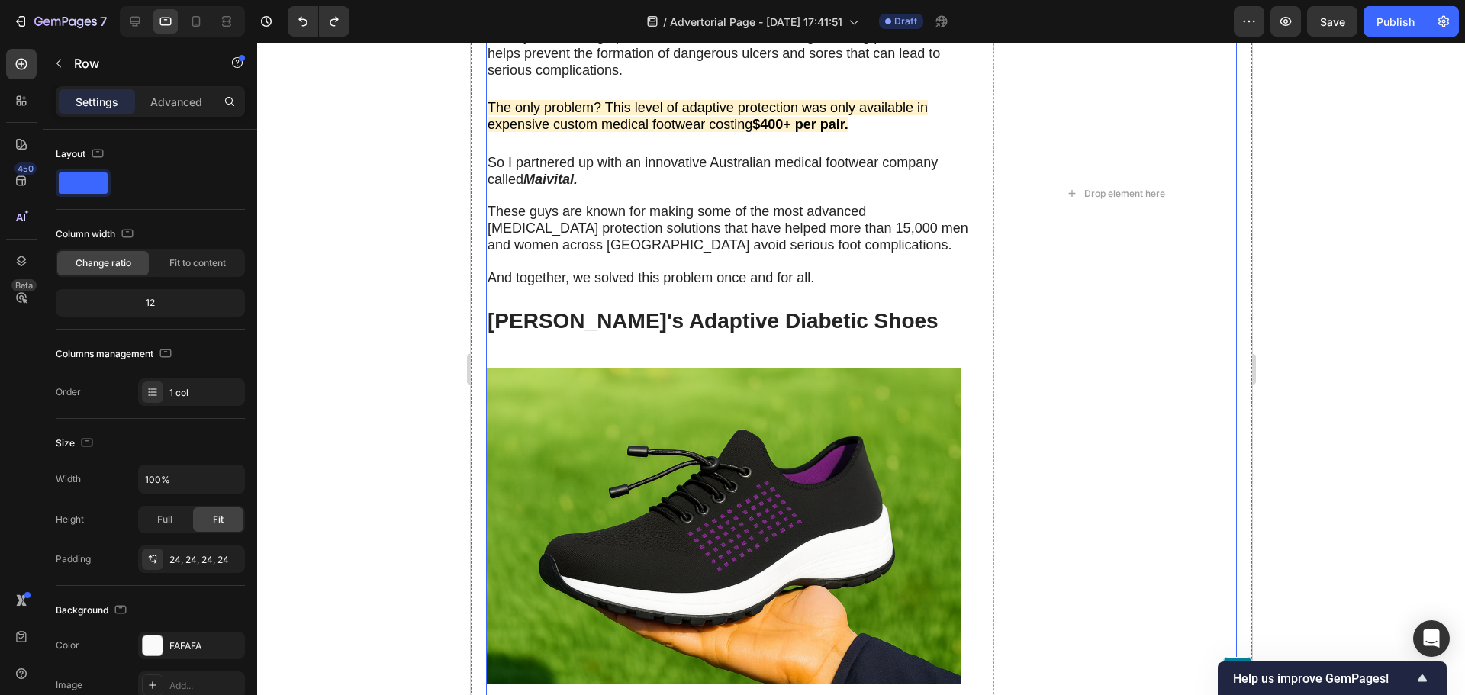
scroll to position [3172, 0]
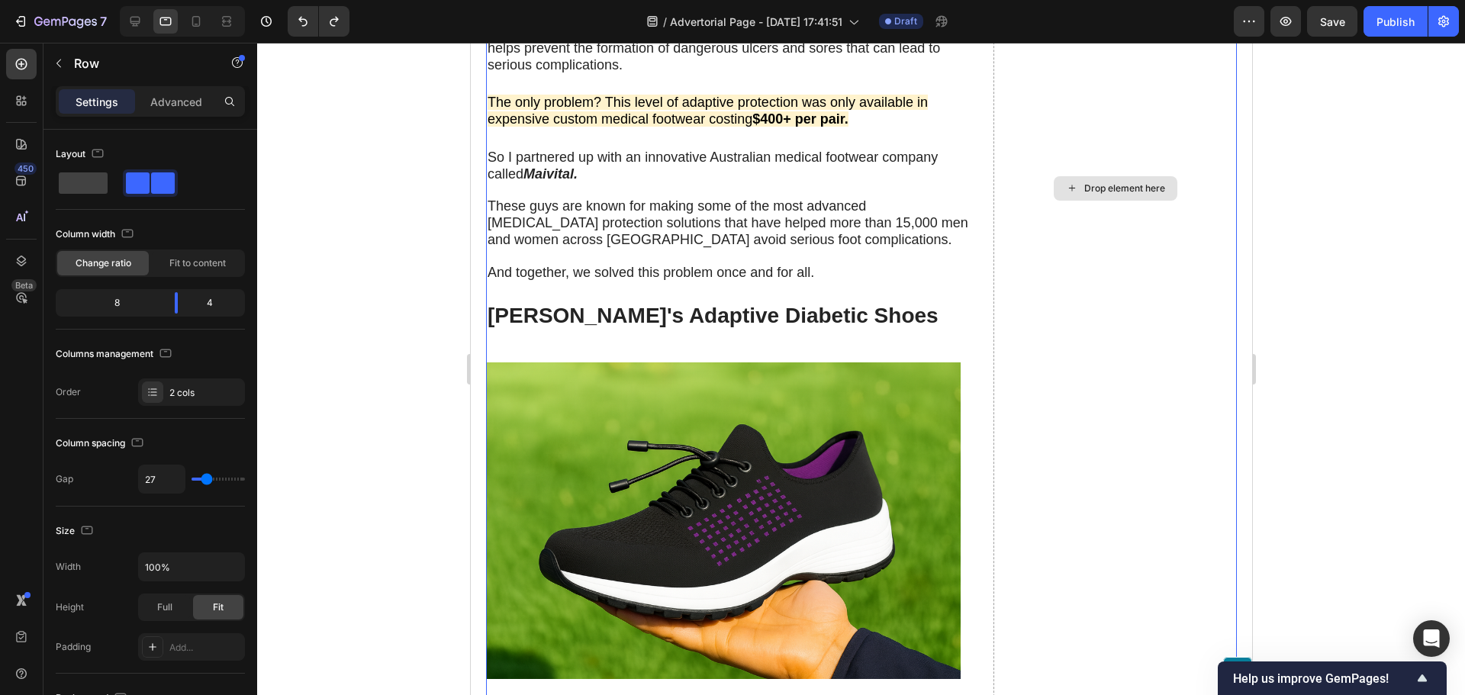
click at [1086, 346] on div "Drop element here" at bounding box center [1114, 189] width 243 height 3078
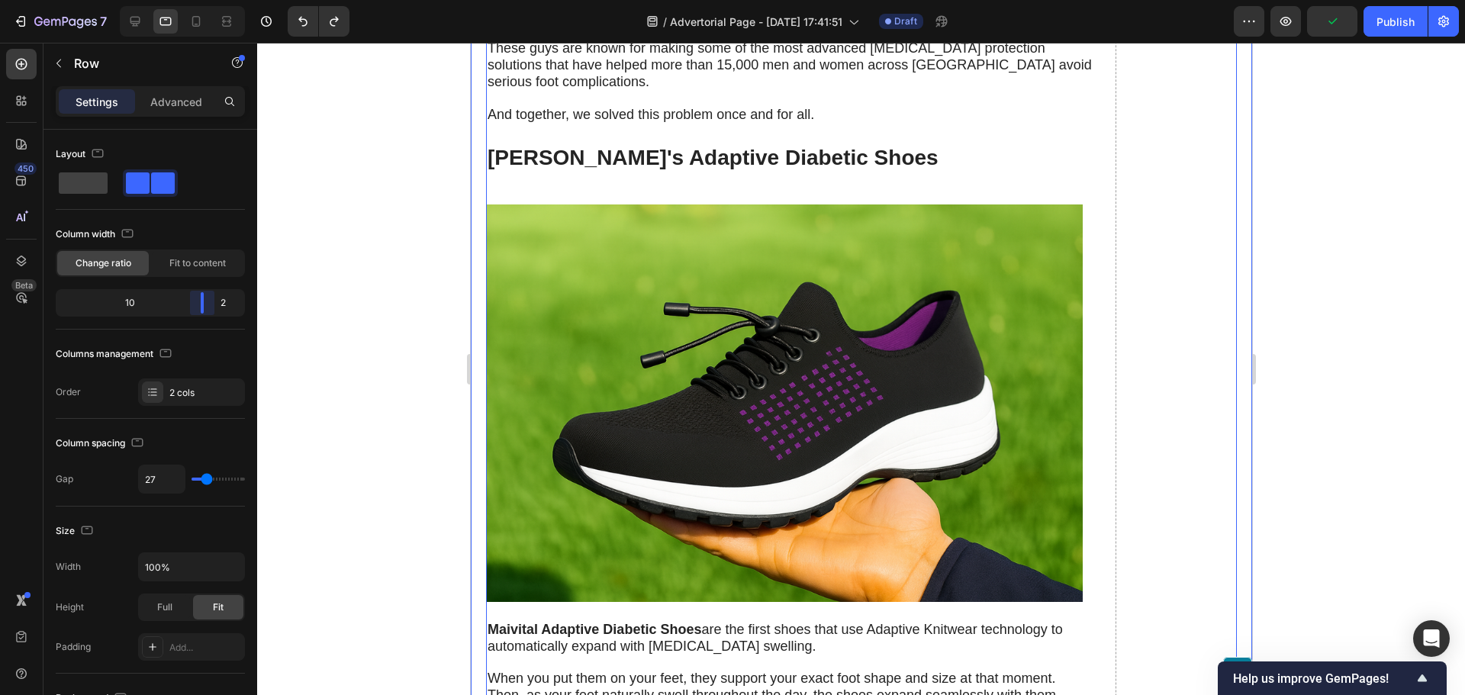
scroll to position [3271, 0]
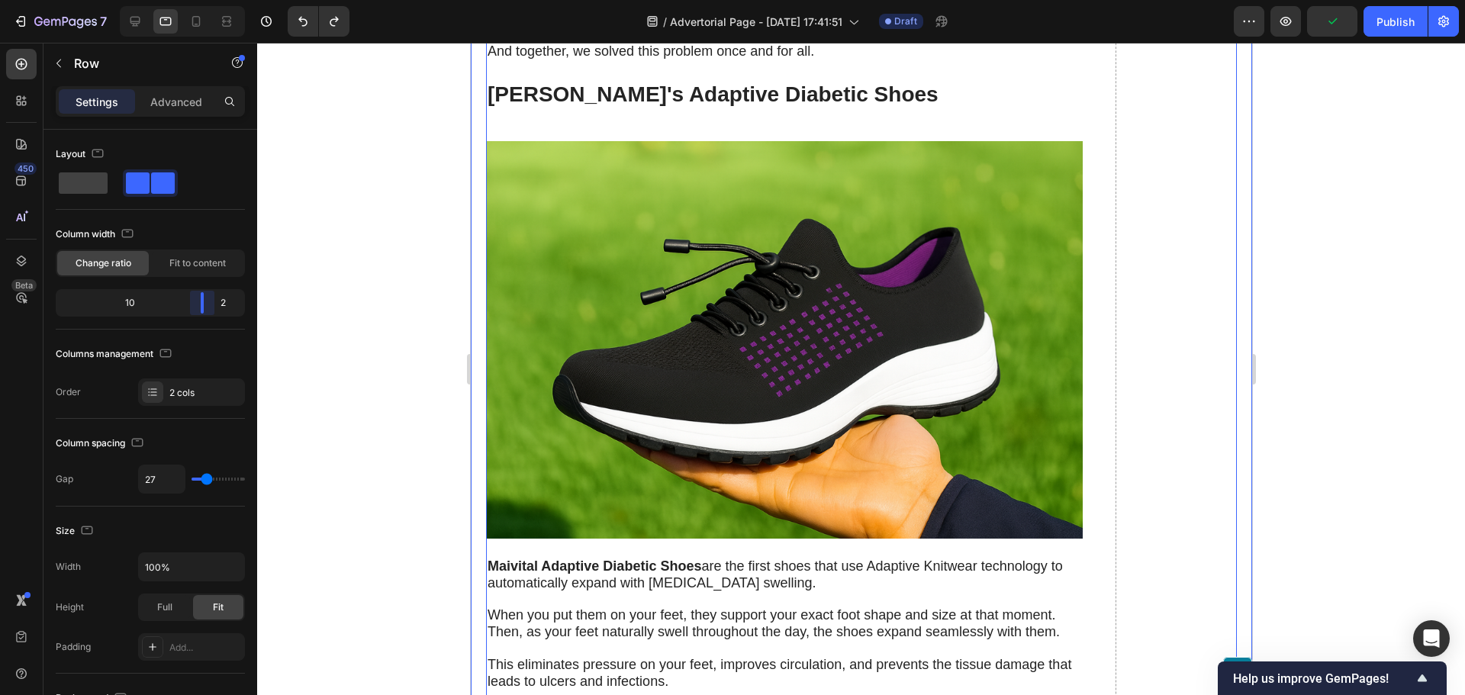
drag, startPoint x: 180, startPoint y: 310, endPoint x: 215, endPoint y: 307, distance: 35.2
click at [215, 0] on body "7 Version history / Advertorial Page - [DATE] 17:41:51 Draft Preview Publish 45…" at bounding box center [732, 0] width 1465 height 0
click at [140, 24] on icon at bounding box center [134, 21] width 15 height 15
type input "1200"
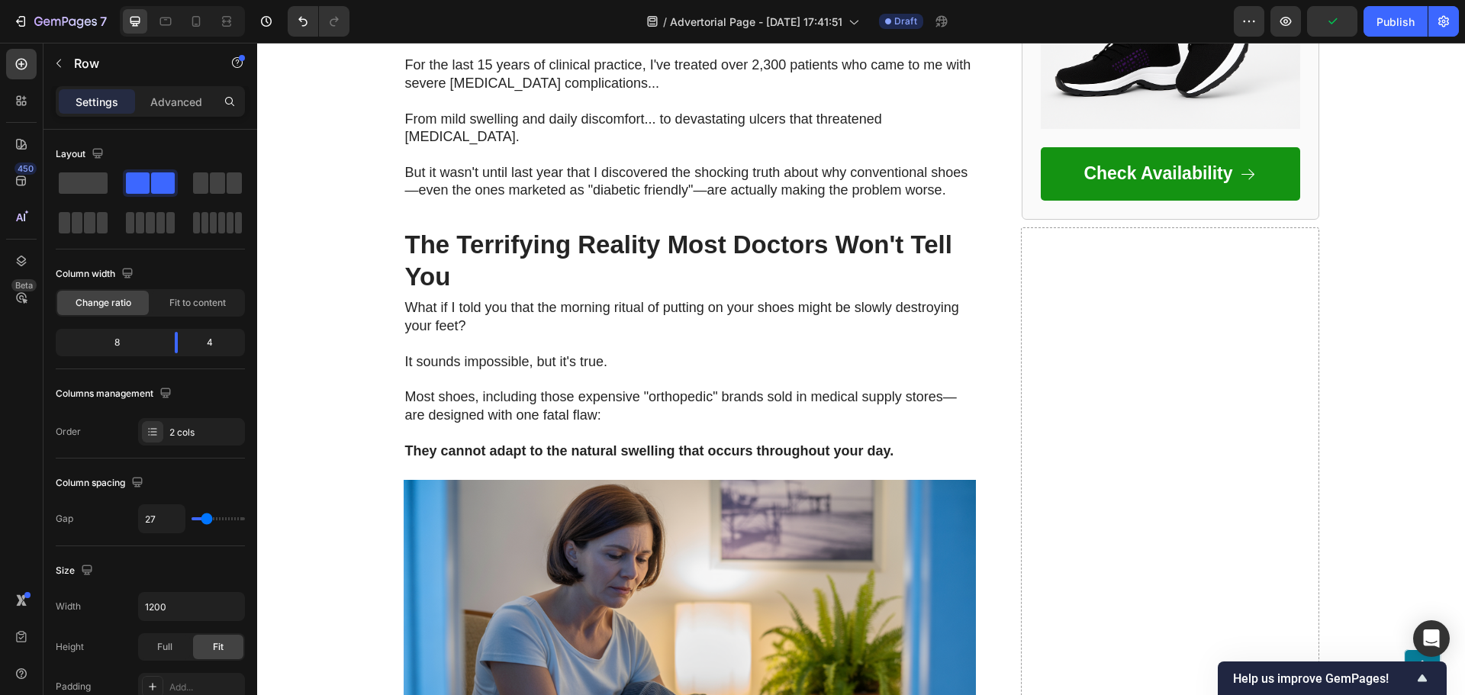
scroll to position [1068, 0]
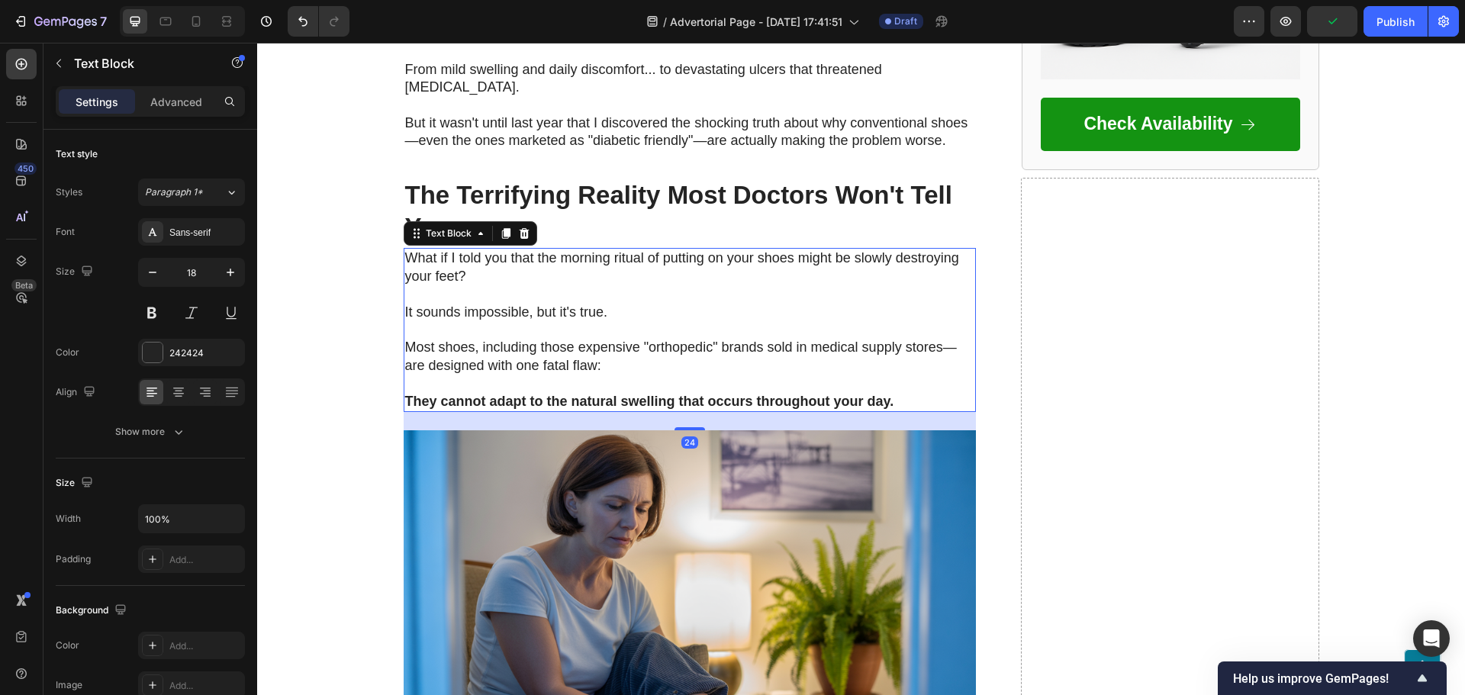
click at [960, 375] on p "They cannot adapt to the natural swelling that occurs throughout your day." at bounding box center [689, 393] width 569 height 36
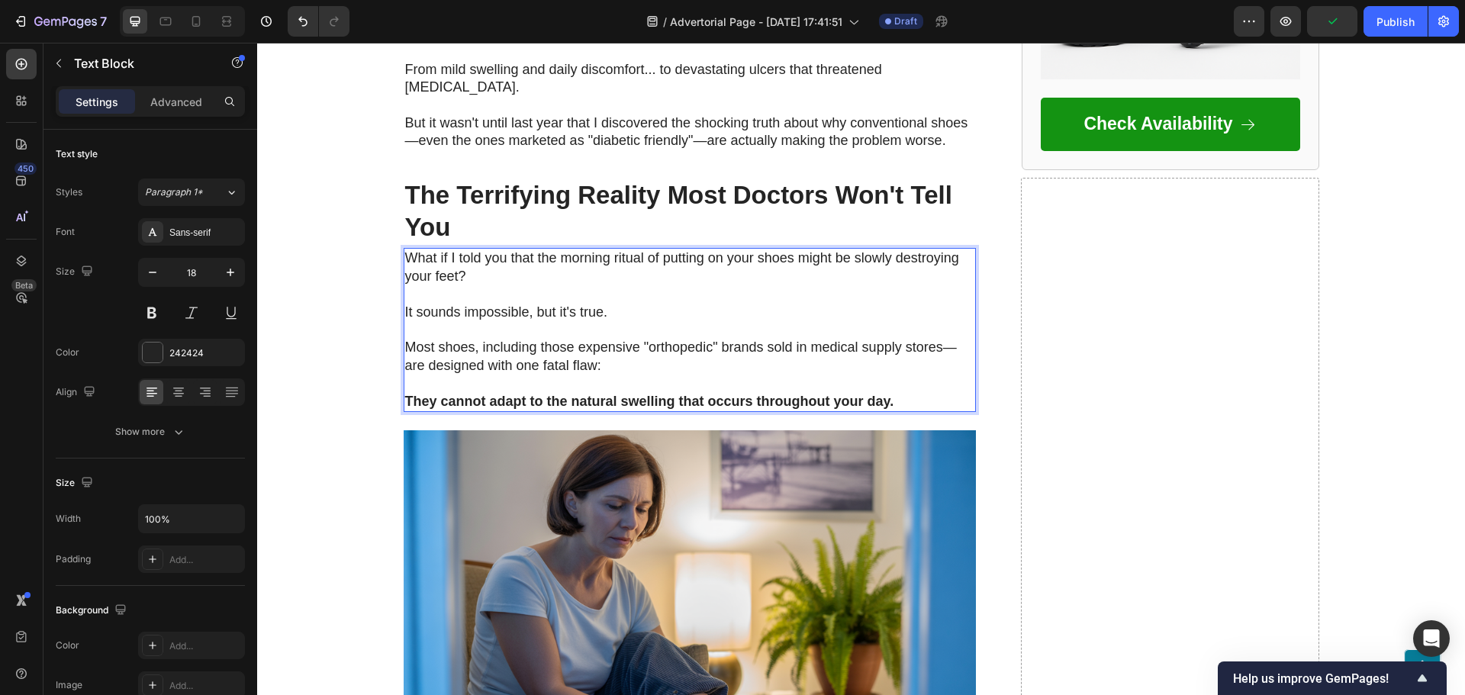
click at [964, 249] on p "What if I told you that the morning ritual of putting on your shoes might be sl…" at bounding box center [689, 267] width 569 height 36
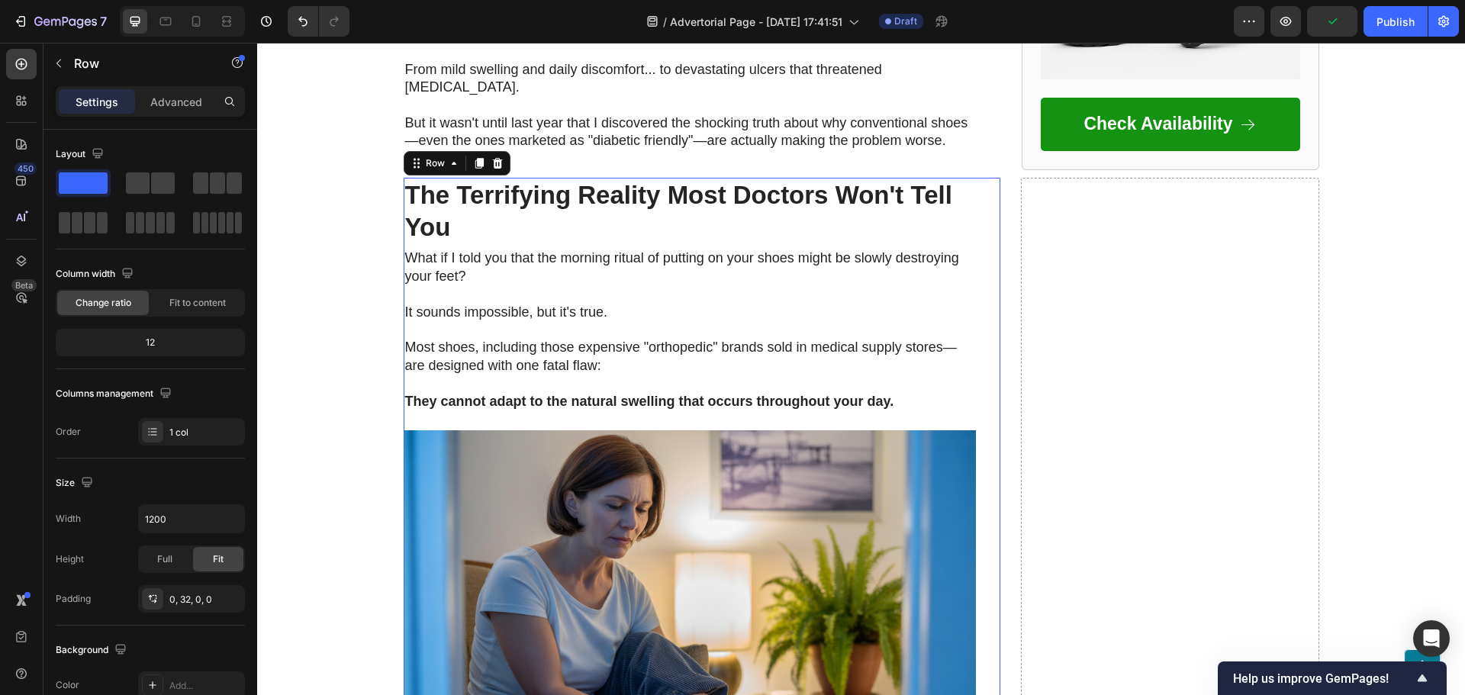
click at [987, 178] on div "The Terrifying Reality Most Doctors Won't Tell You Heading What if I told you t…" at bounding box center [702, 495] width 597 height 634
click at [988, 179] on div "The Terrifying Reality Most Doctors Won't Tell You Heading What if I told you t…" at bounding box center [702, 495] width 597 height 634
